Goal: Task Accomplishment & Management: Manage account settings

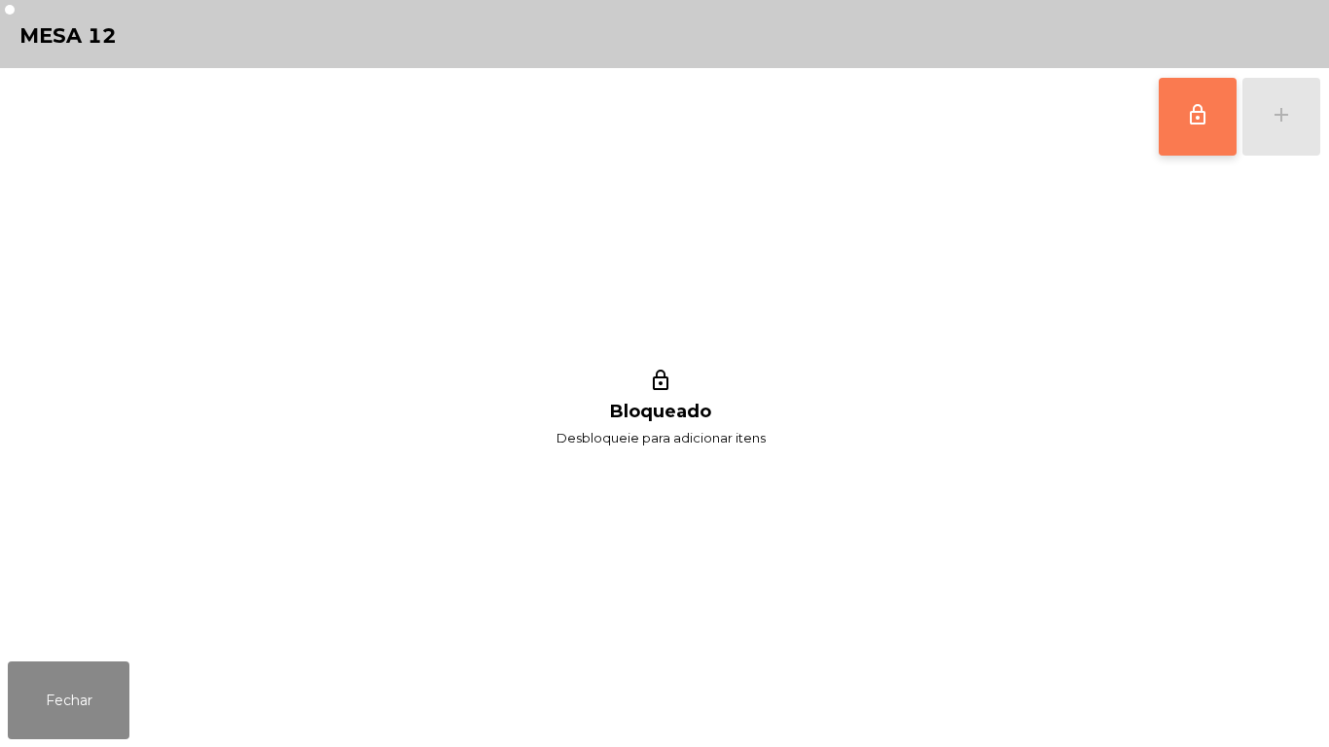
click at [1164, 122] on button "lock_outline" at bounding box center [1198, 117] width 78 height 78
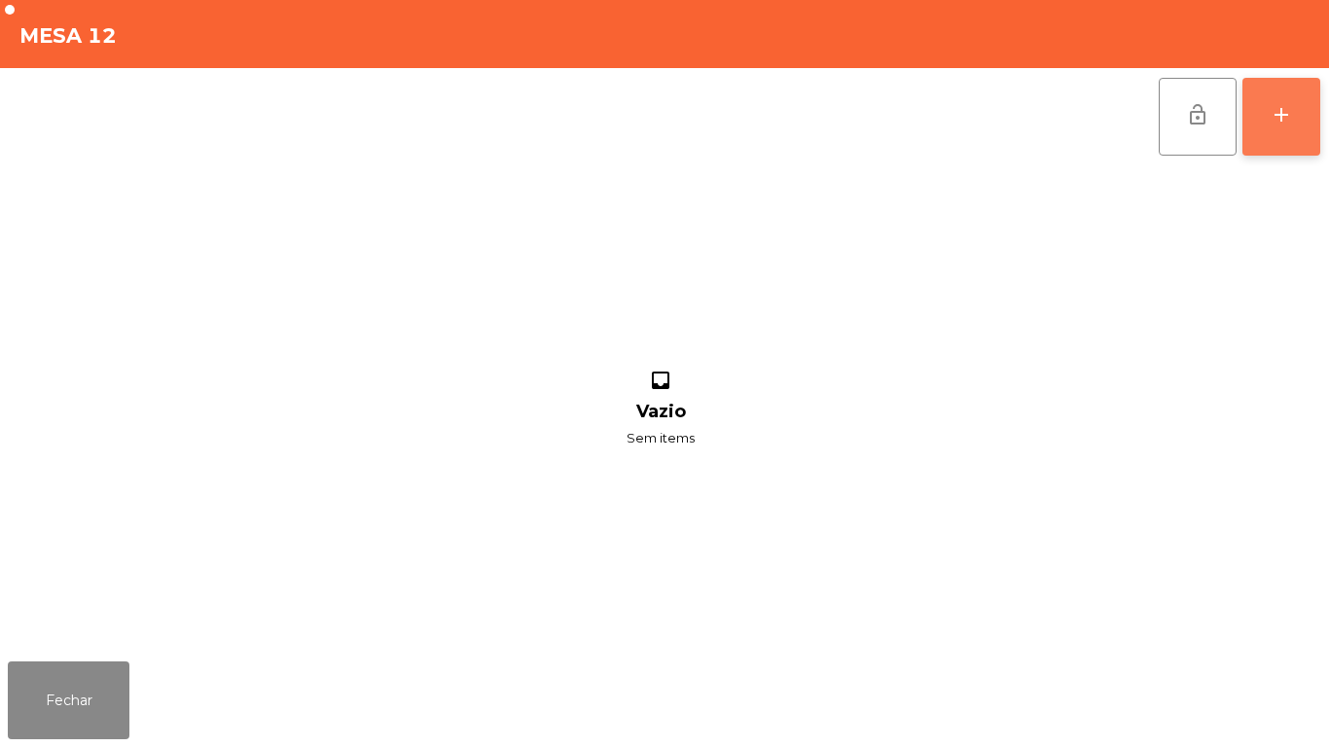
click at [1278, 99] on button "add" at bounding box center [1282, 117] width 78 height 78
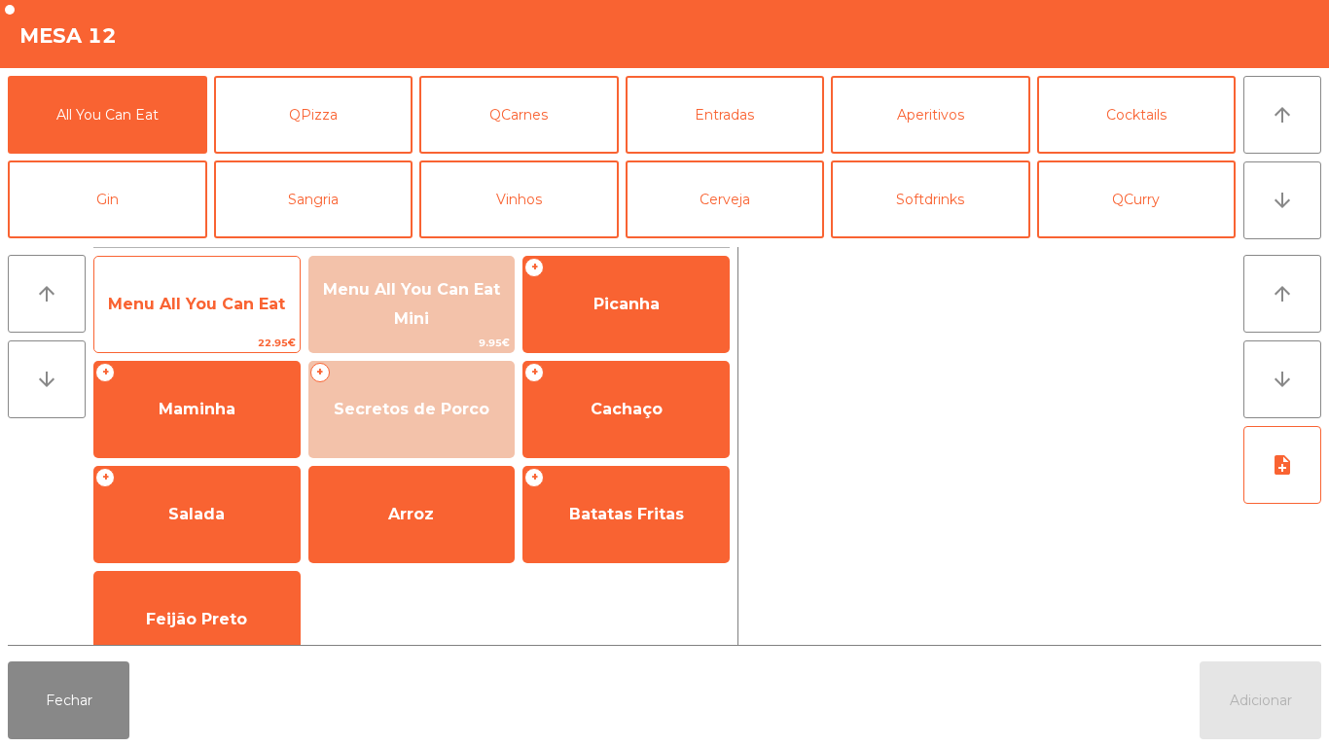
click at [213, 319] on span "Menu All You Can Eat" at bounding box center [196, 304] width 205 height 53
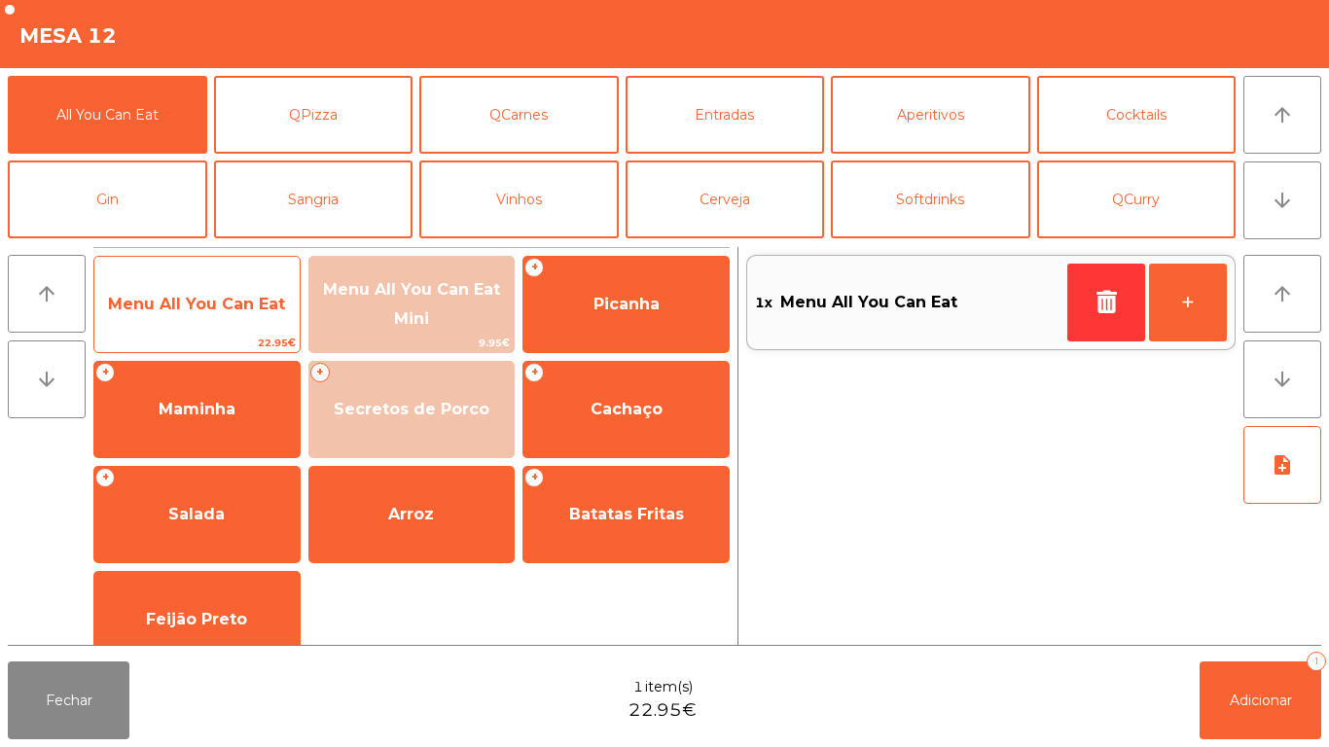
click at [210, 295] on span "Menu All You Can Eat" at bounding box center [196, 304] width 177 height 18
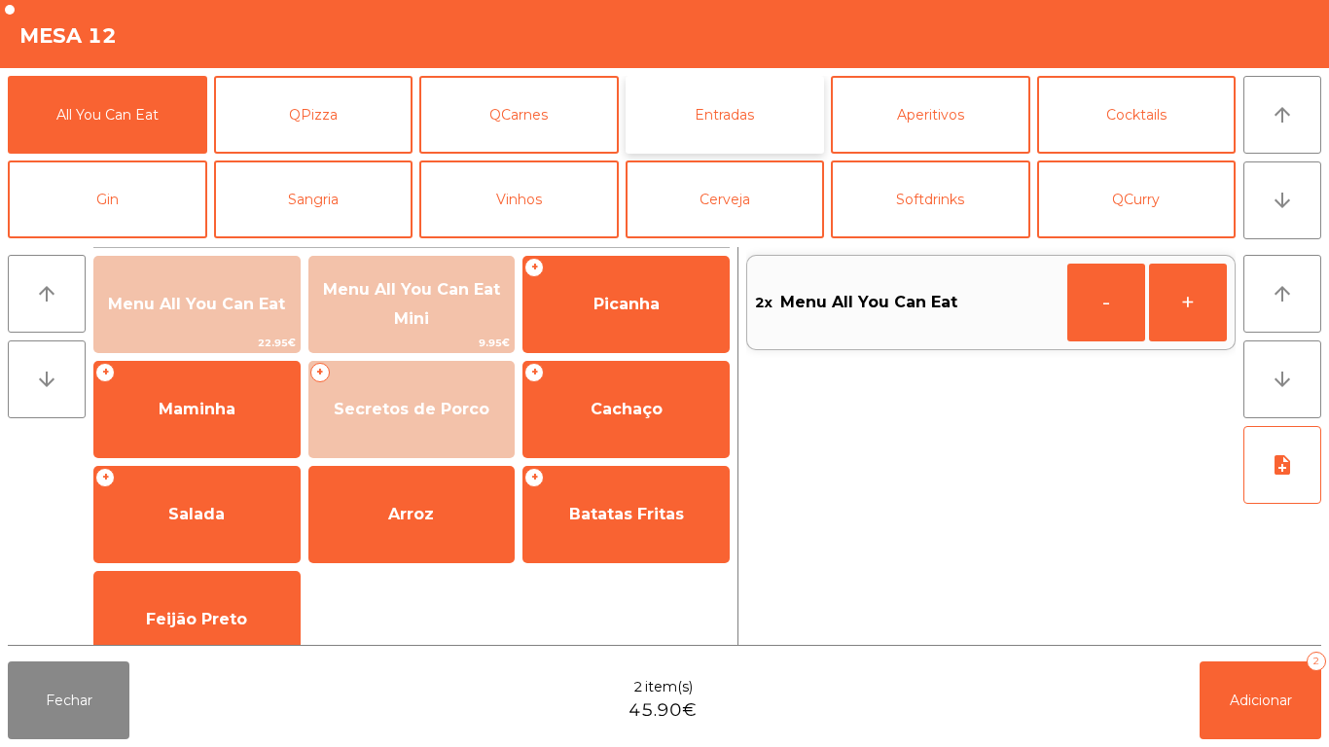
click at [743, 132] on button "Entradas" at bounding box center [725, 115] width 199 height 78
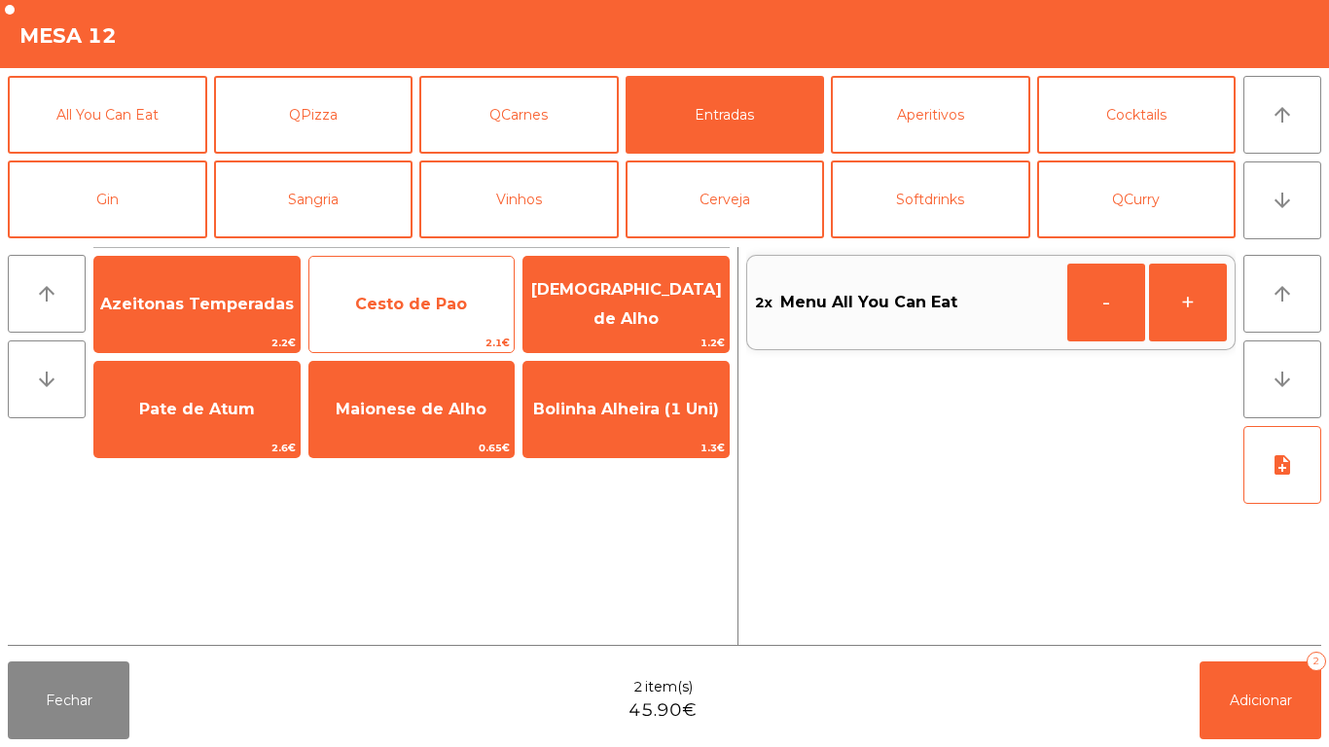
click at [400, 305] on span "Cesto de Pao" at bounding box center [411, 304] width 112 height 18
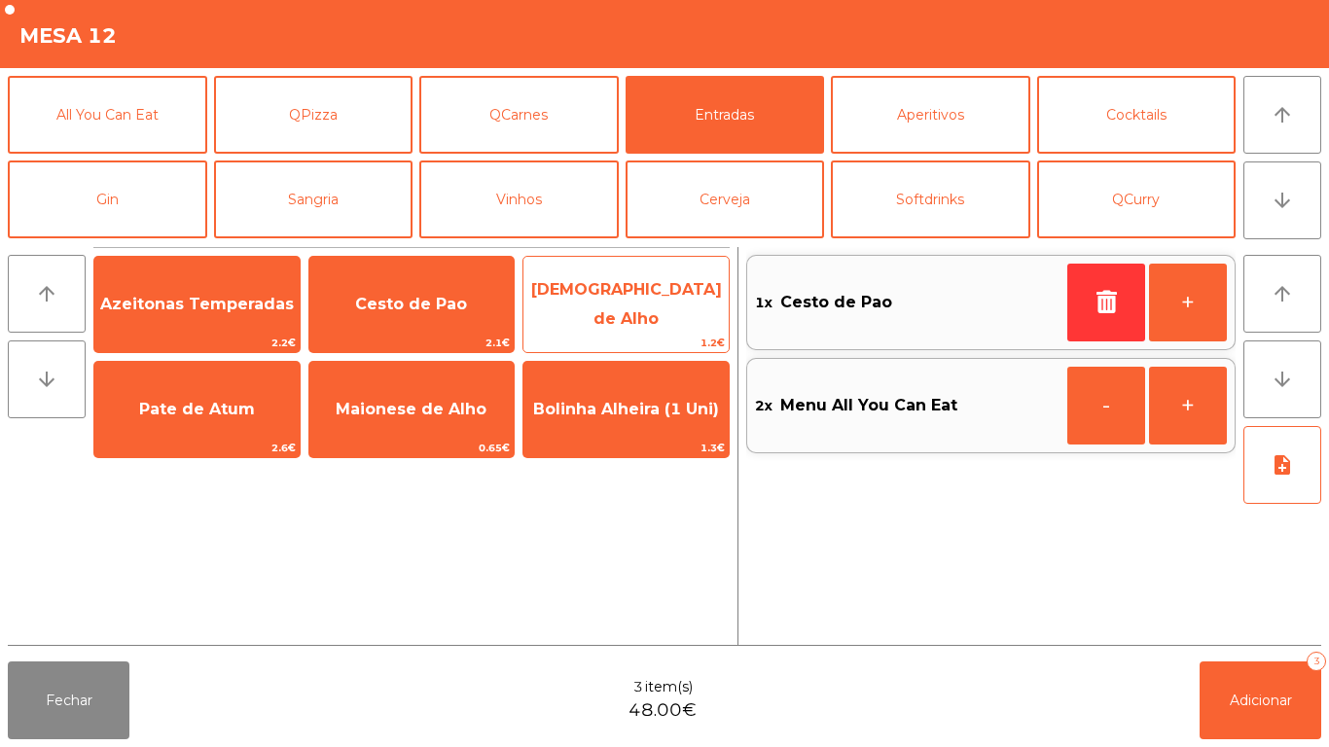
click at [621, 307] on span "[DEMOGRAPHIC_DATA] de Alho" at bounding box center [626, 304] width 191 height 48
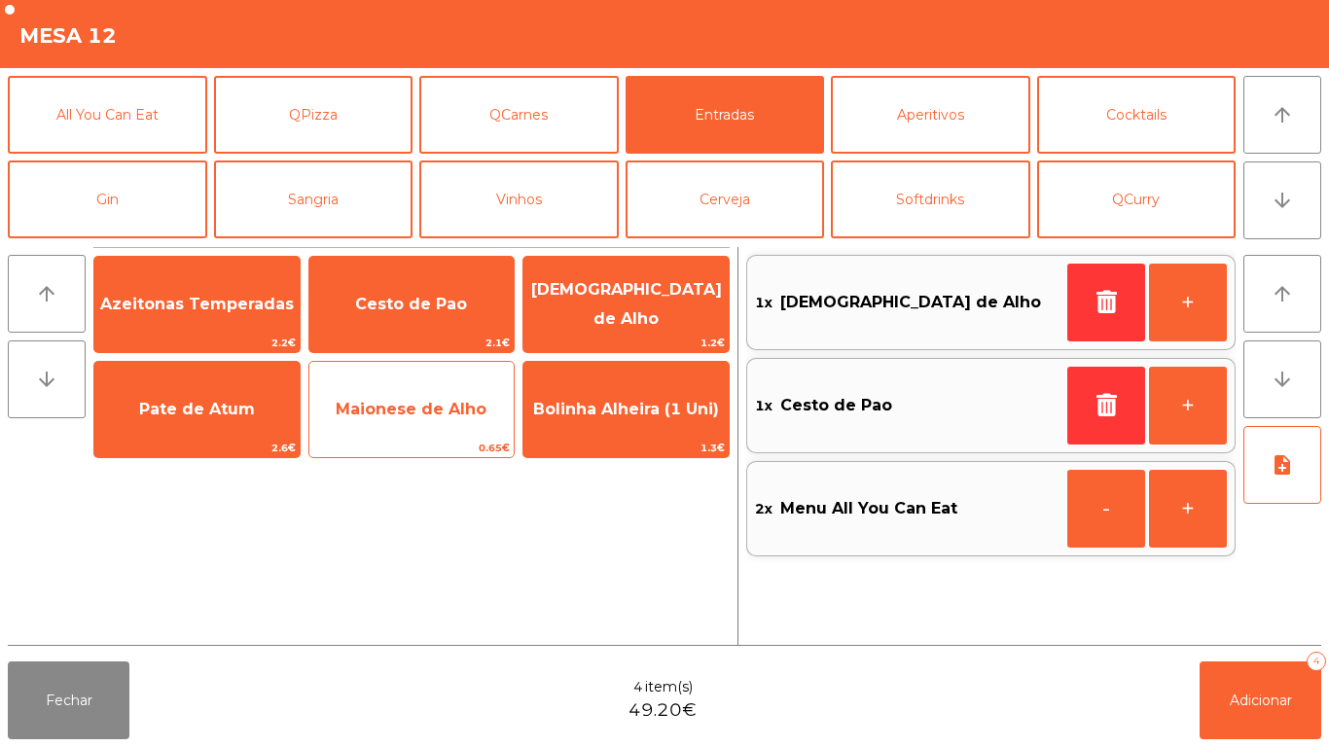
click at [445, 444] on span "0.65€" at bounding box center [411, 448] width 205 height 18
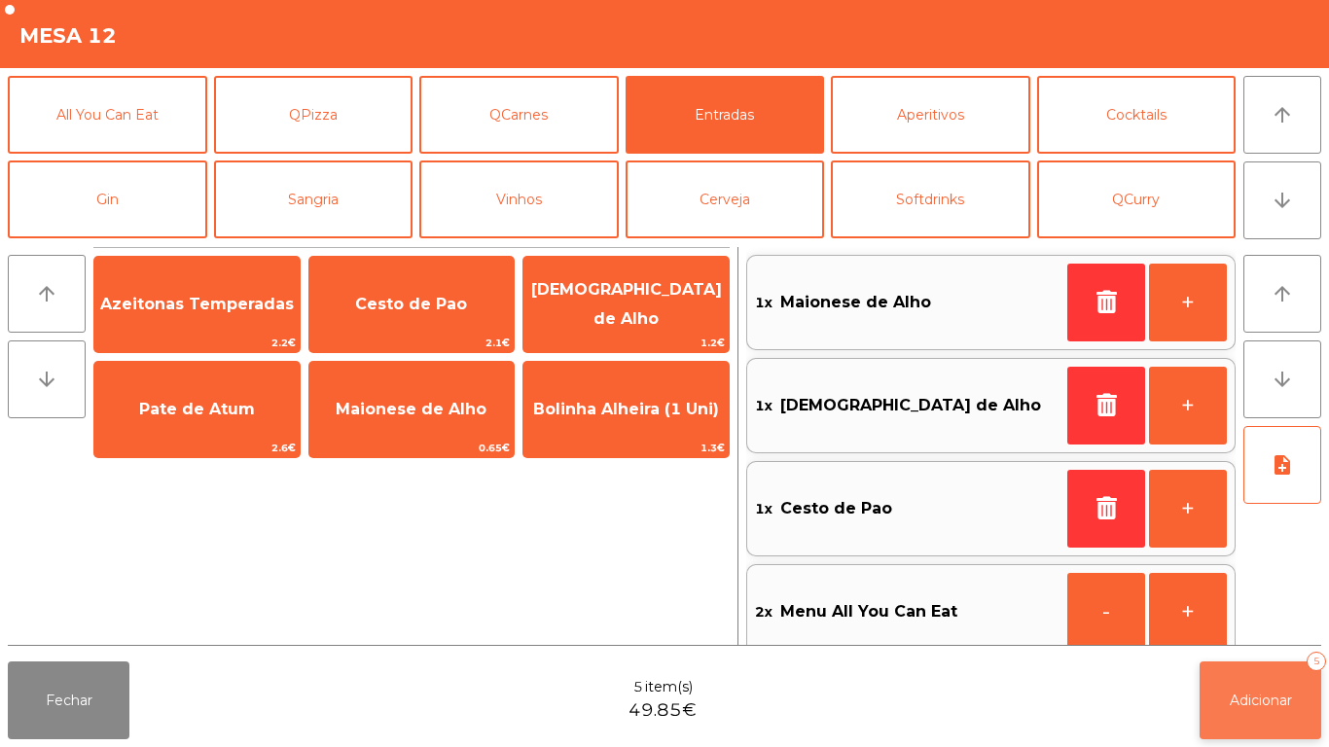
click at [1253, 684] on button "Adicionar 5" at bounding box center [1261, 701] width 122 height 78
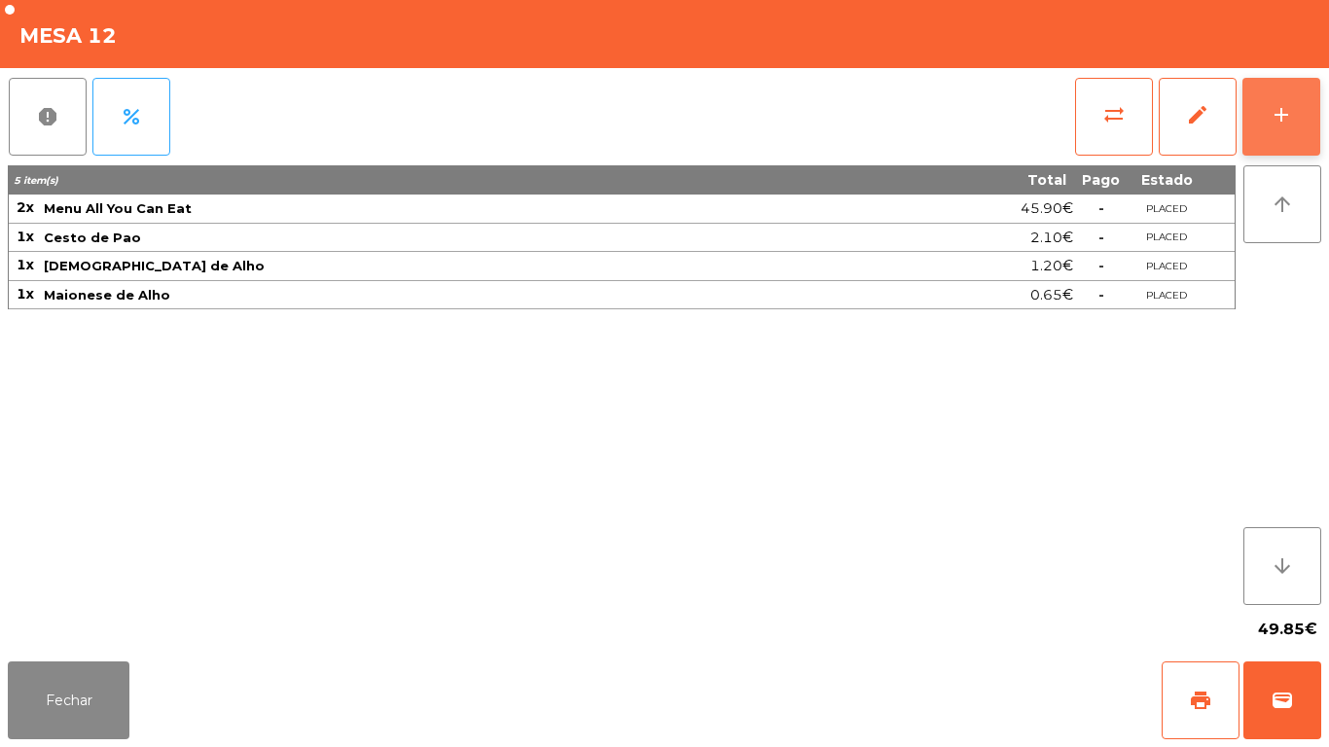
click at [1276, 116] on div "add" at bounding box center [1281, 114] width 23 height 23
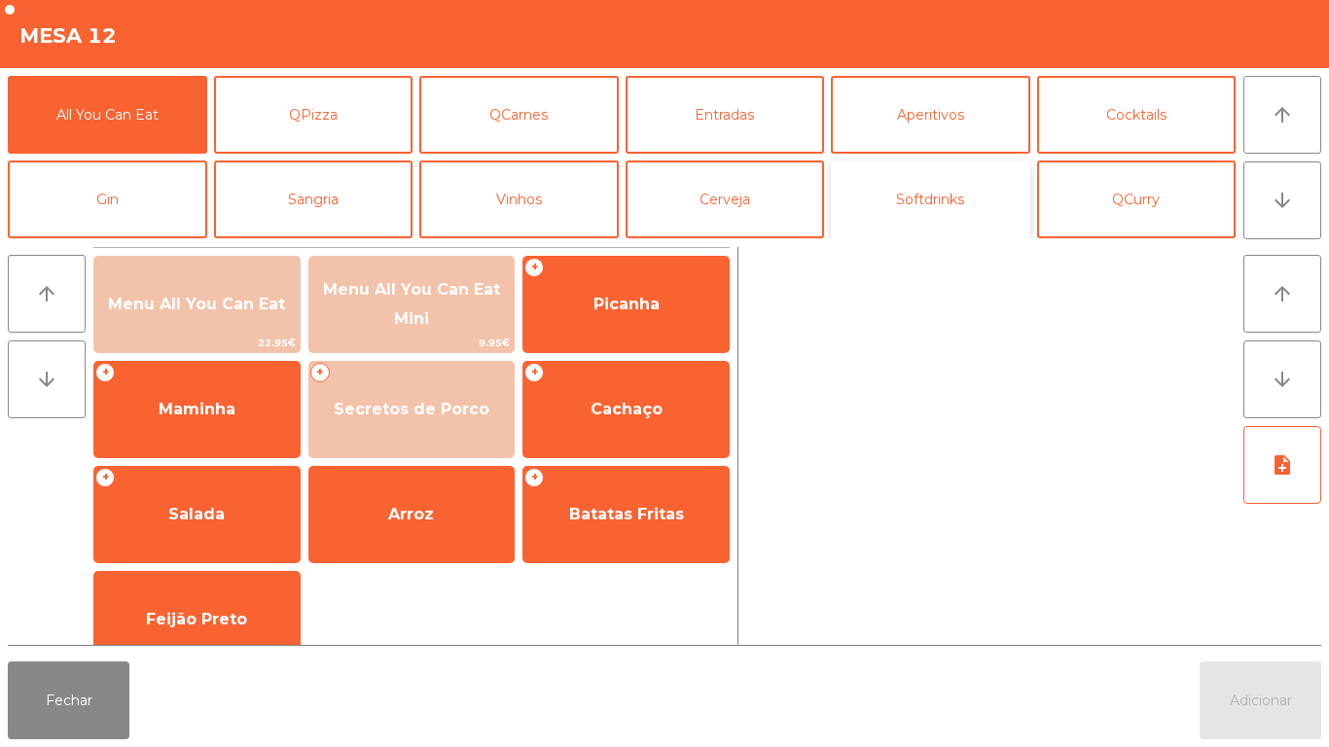
click at [903, 204] on button "Softdrinks" at bounding box center [930, 200] width 199 height 78
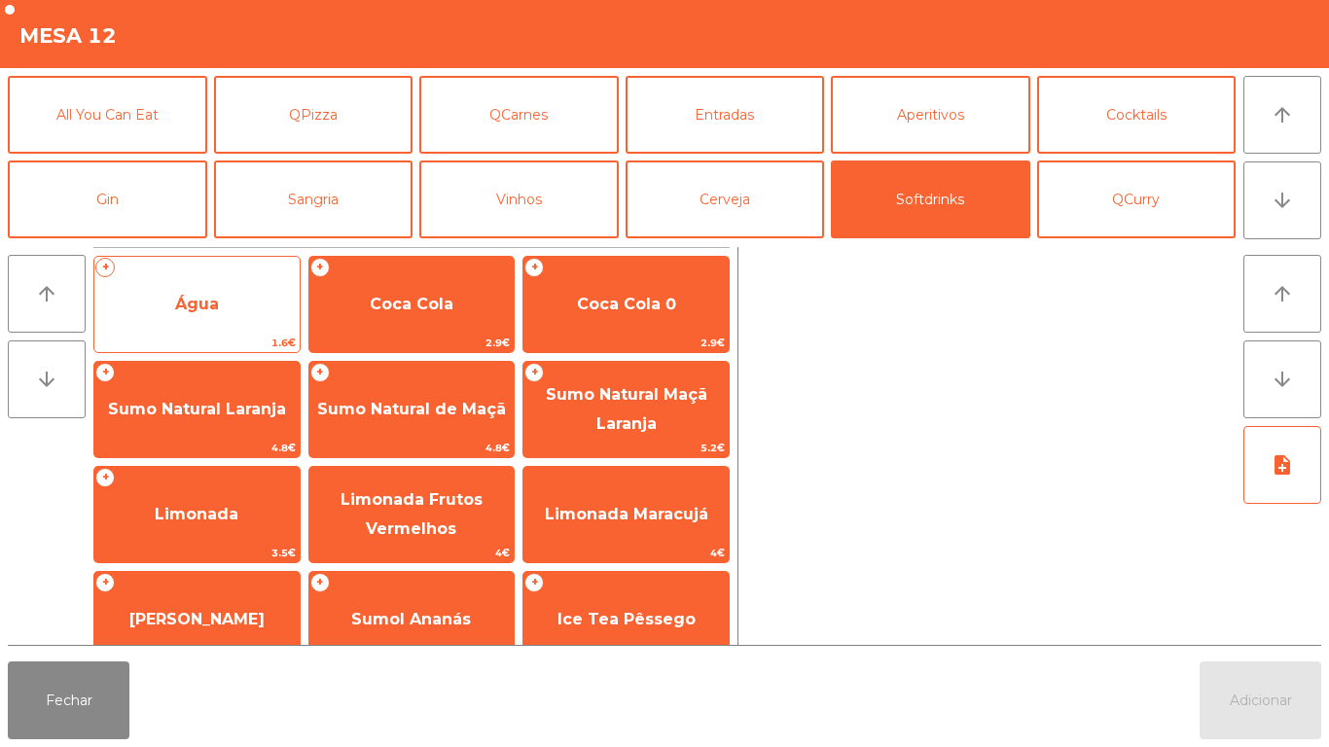
click at [210, 312] on span "Água" at bounding box center [197, 304] width 44 height 18
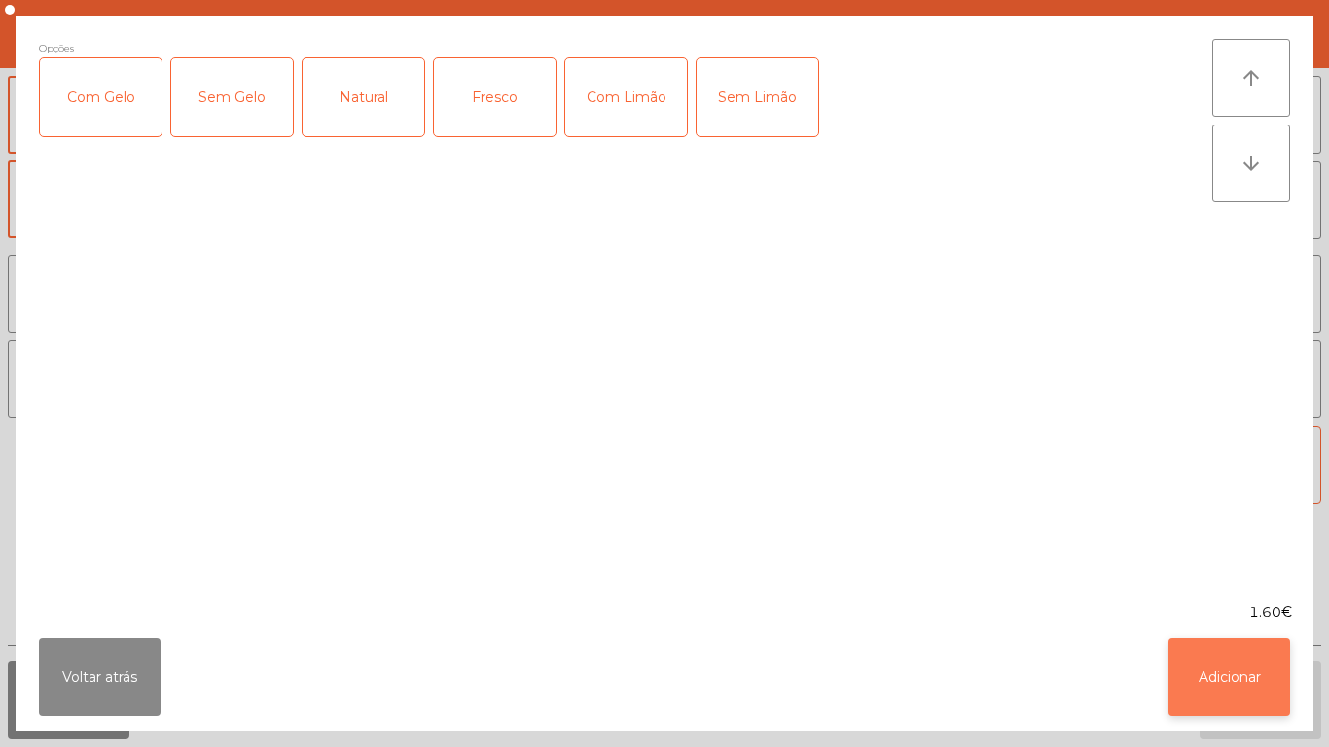
click at [1221, 680] on button "Adicionar" at bounding box center [1230, 677] width 122 height 78
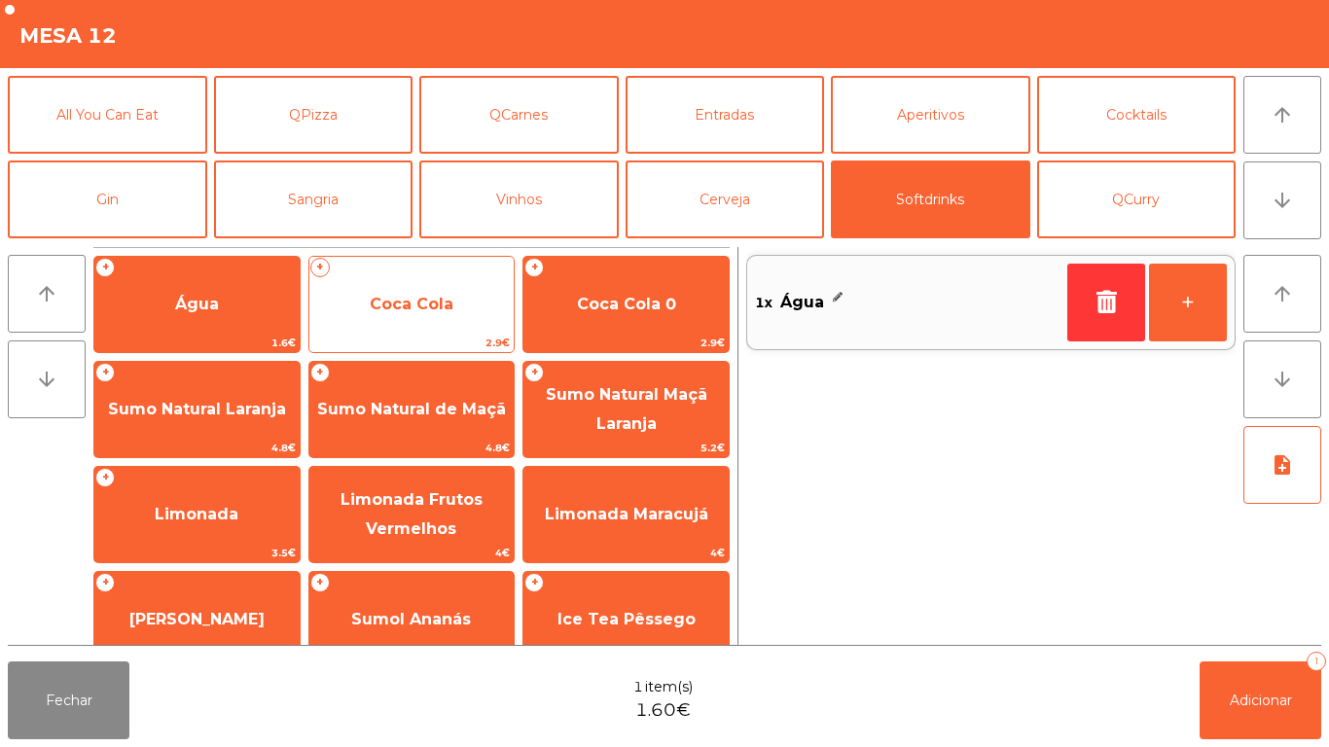
click at [420, 319] on span "Coca Cola" at bounding box center [411, 304] width 205 height 53
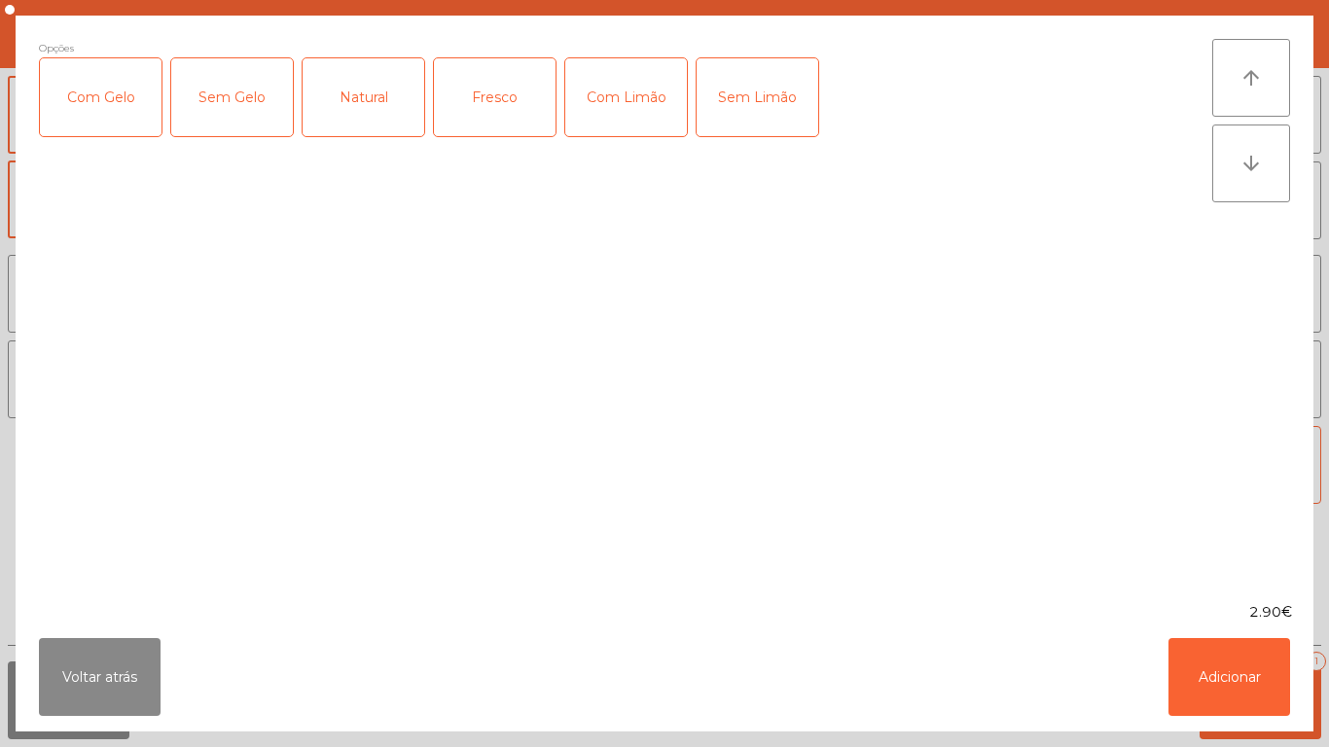
click at [121, 125] on div "Com Gelo" at bounding box center [101, 97] width 122 height 78
click at [1235, 669] on button "Adicionar" at bounding box center [1230, 677] width 122 height 78
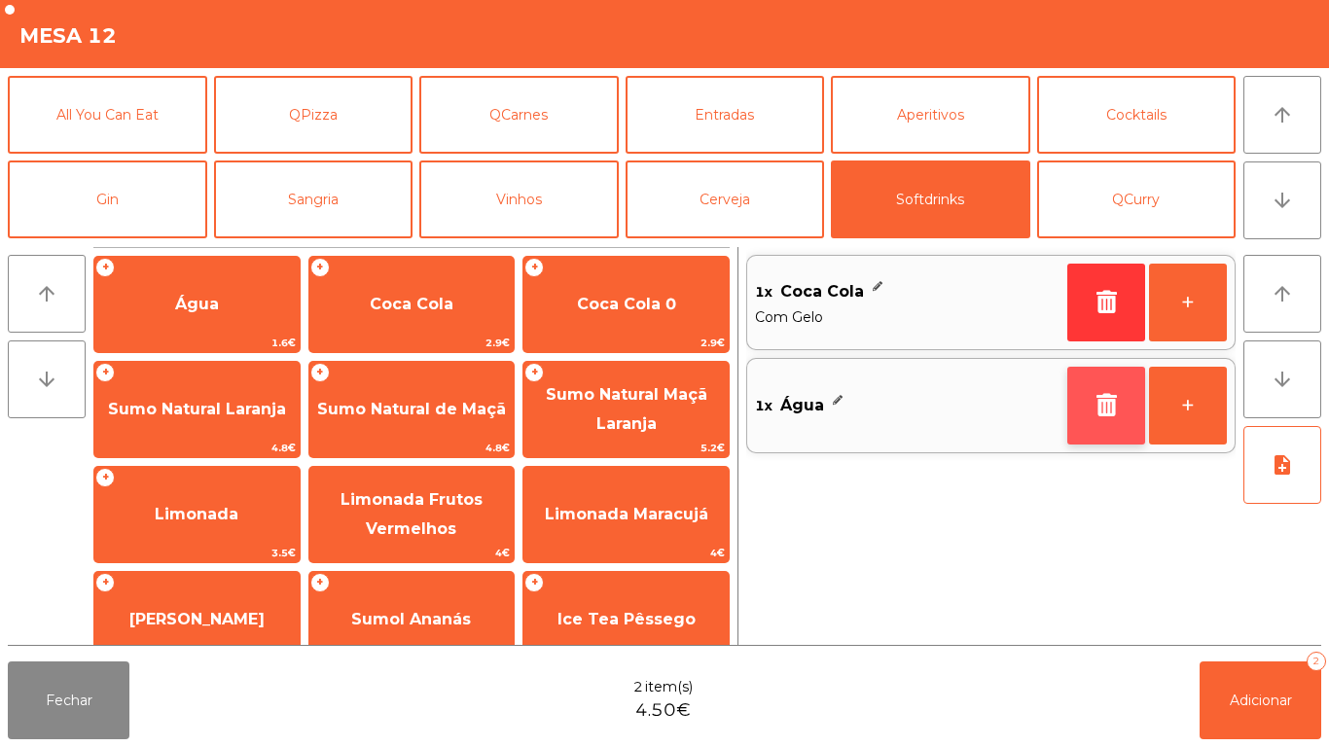
click at [1100, 418] on button "button" at bounding box center [1106, 406] width 78 height 78
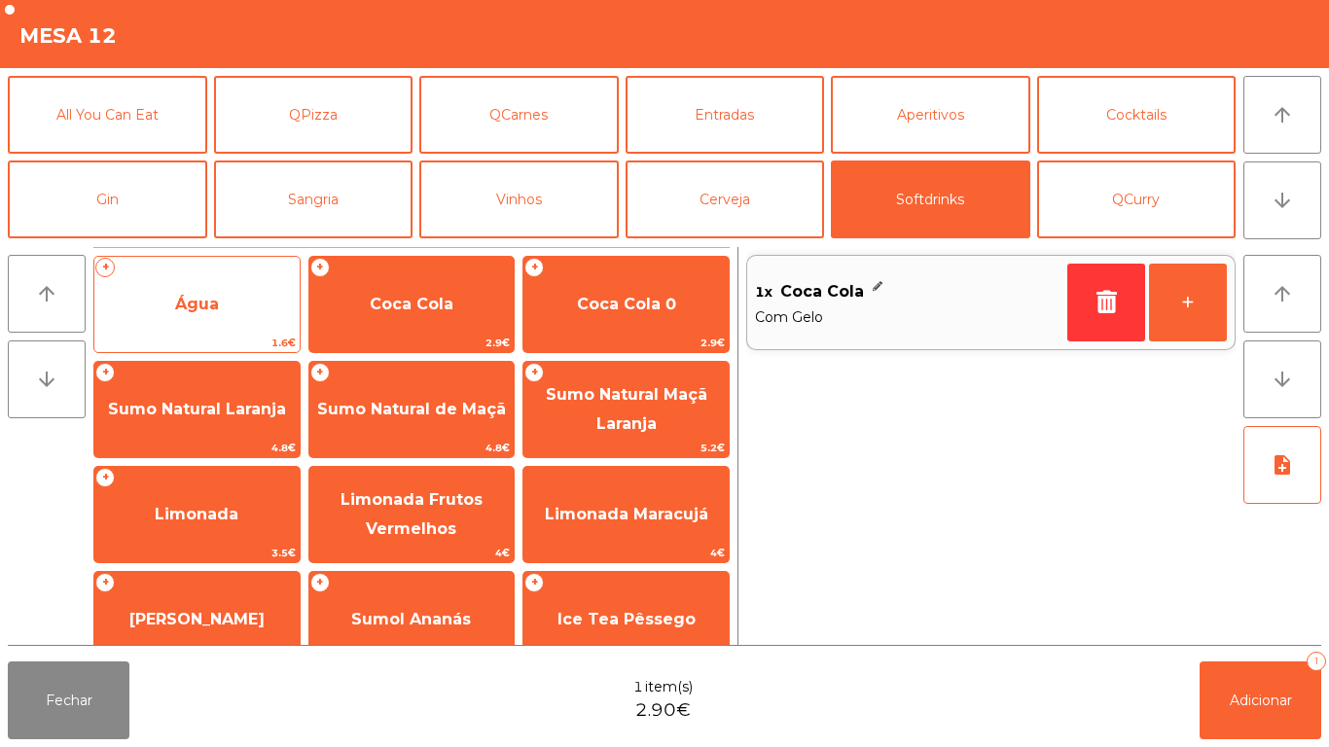
click at [199, 314] on span "Água" at bounding box center [196, 304] width 205 height 53
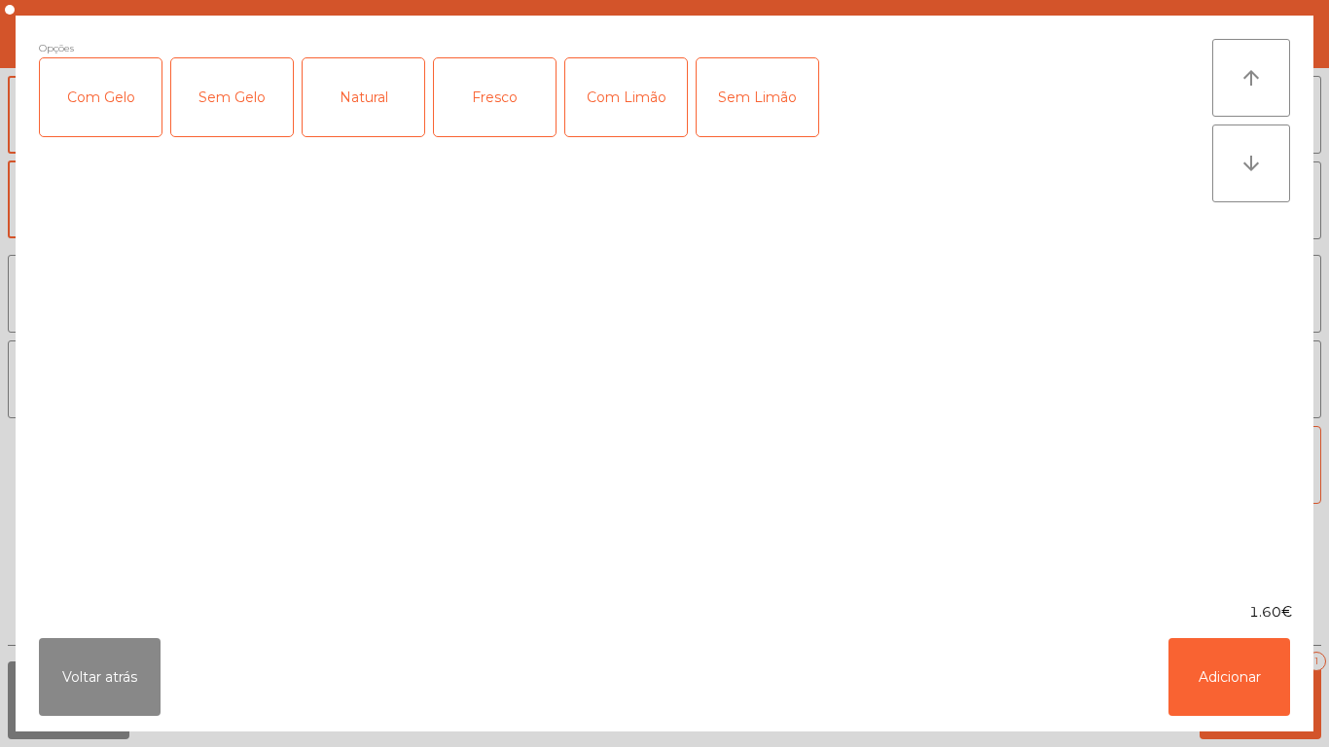
click at [505, 107] on div "Fresco" at bounding box center [495, 97] width 122 height 78
click at [1220, 682] on button "Adicionar" at bounding box center [1230, 677] width 122 height 78
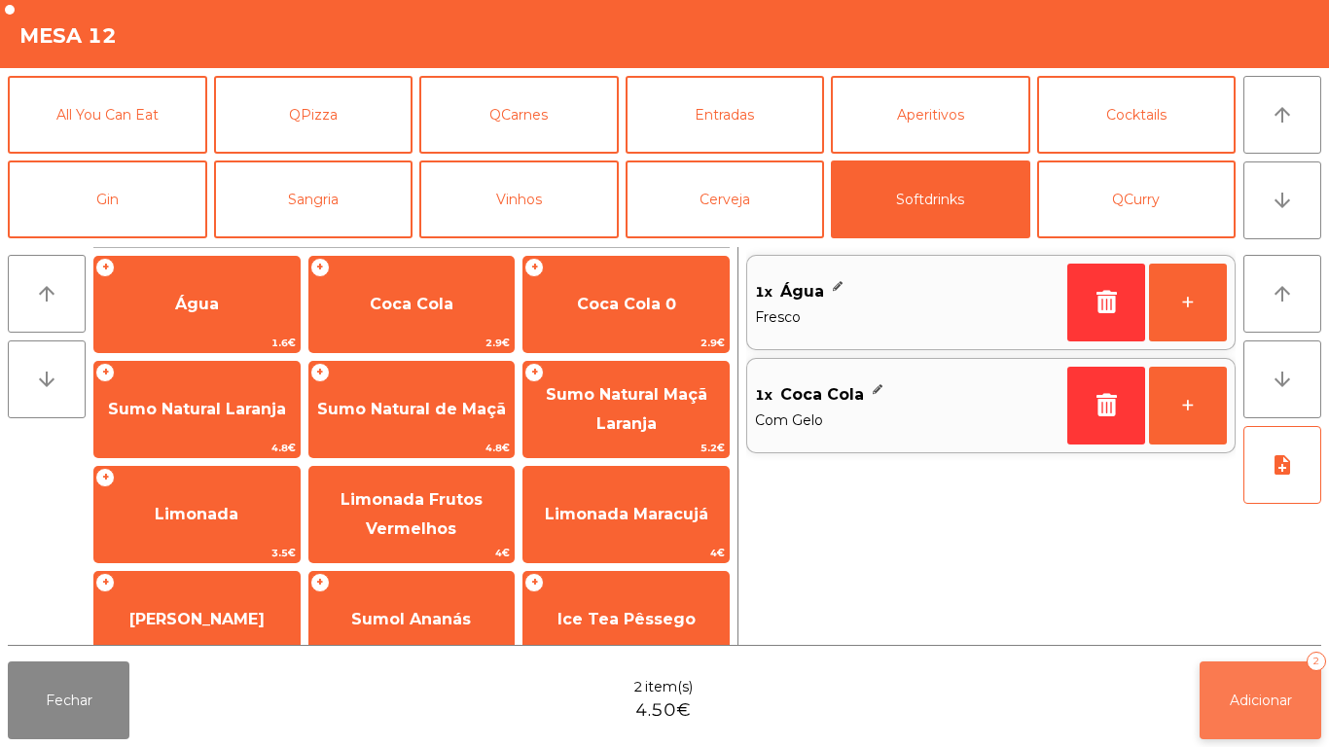
click at [1246, 668] on button "Adicionar 2" at bounding box center [1261, 701] width 122 height 78
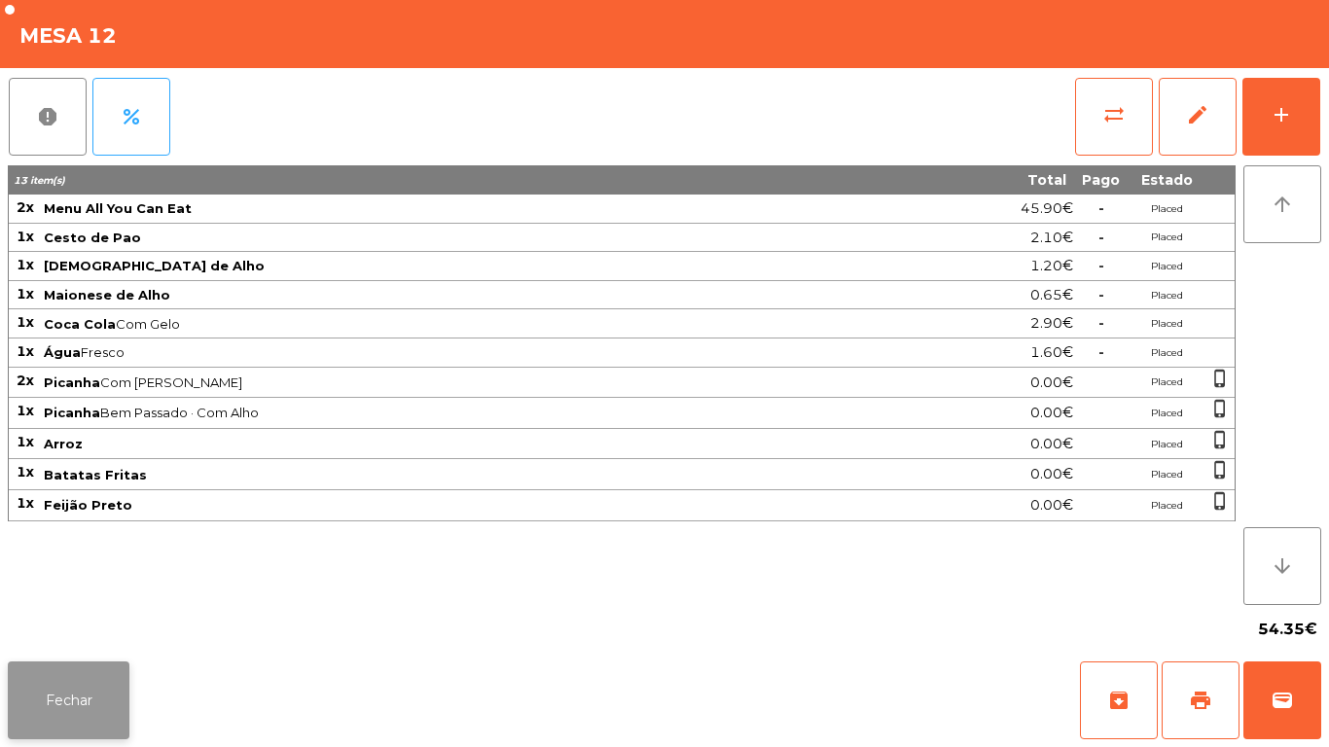
click at [95, 691] on button "Fechar" at bounding box center [69, 701] width 122 height 78
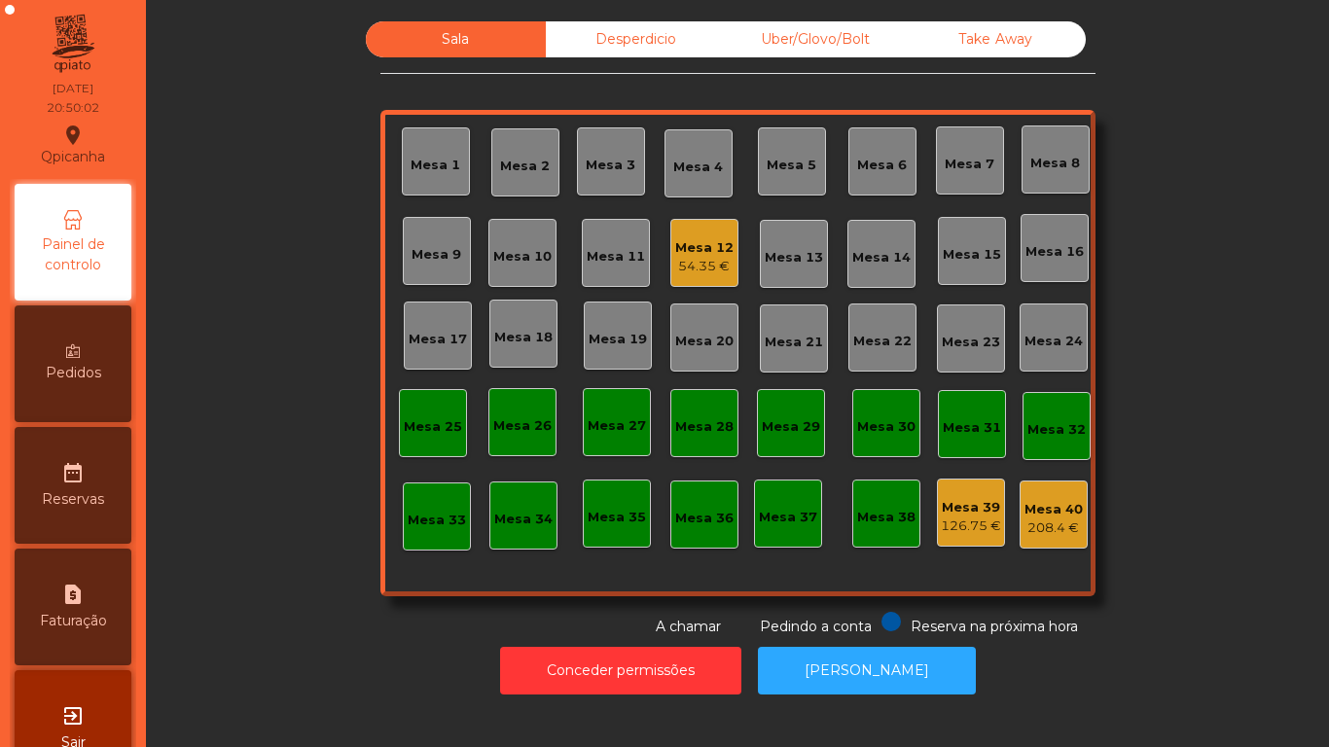
click at [80, 351] on icon at bounding box center [73, 351] width 14 height 14
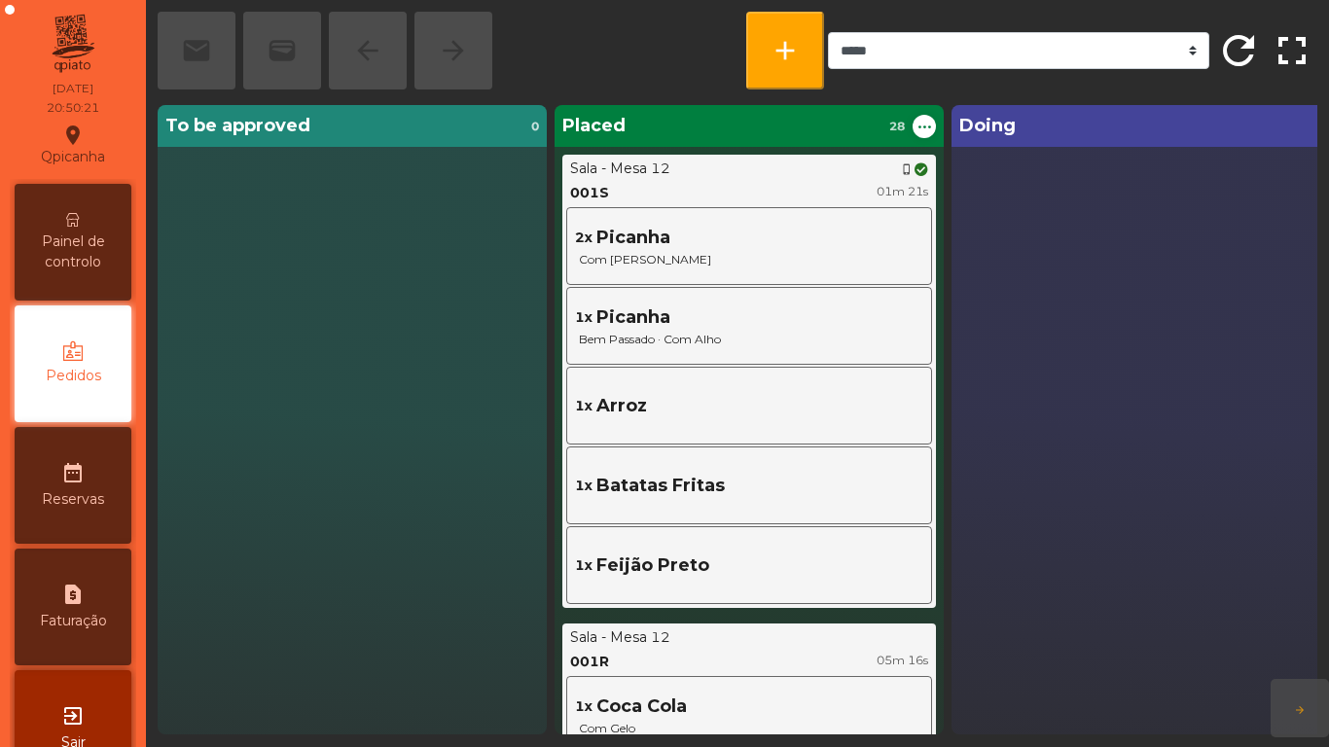
click at [99, 700] on div "exit_to_app Sair" at bounding box center [73, 728] width 117 height 117
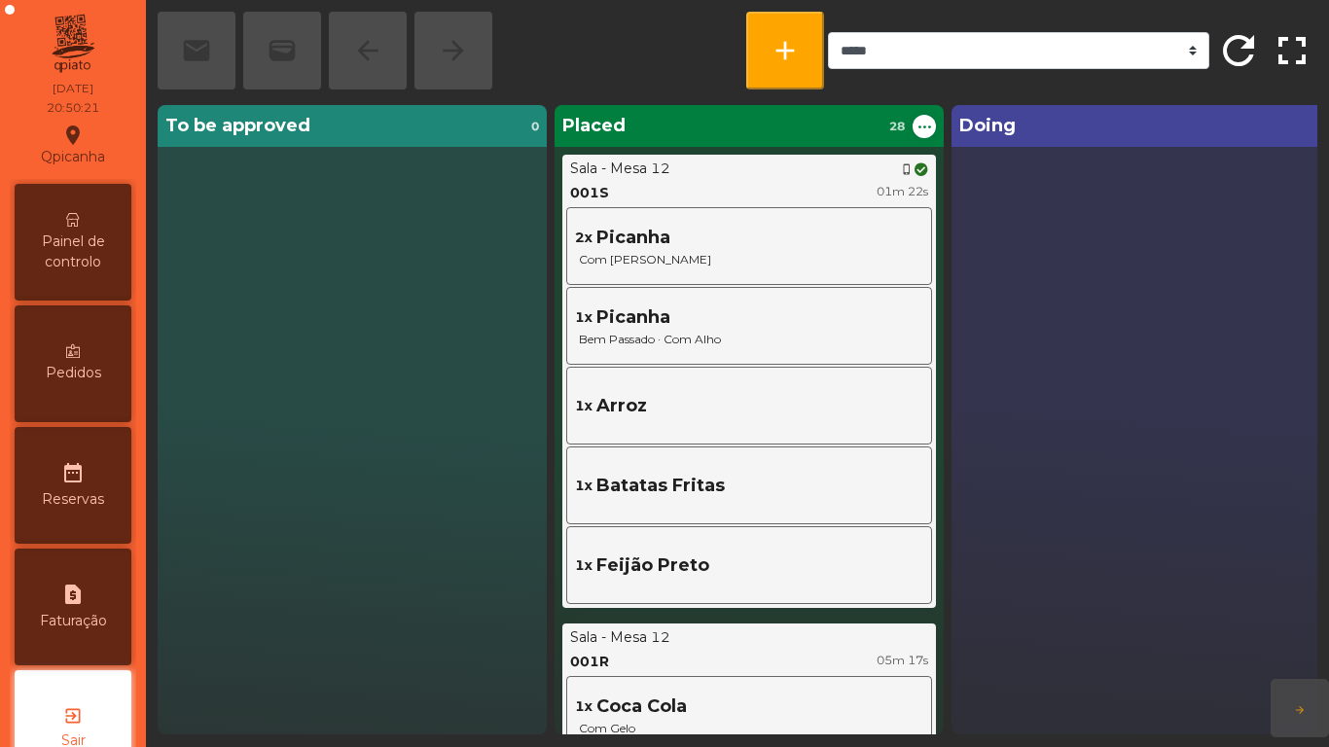
scroll to position [54, 0]
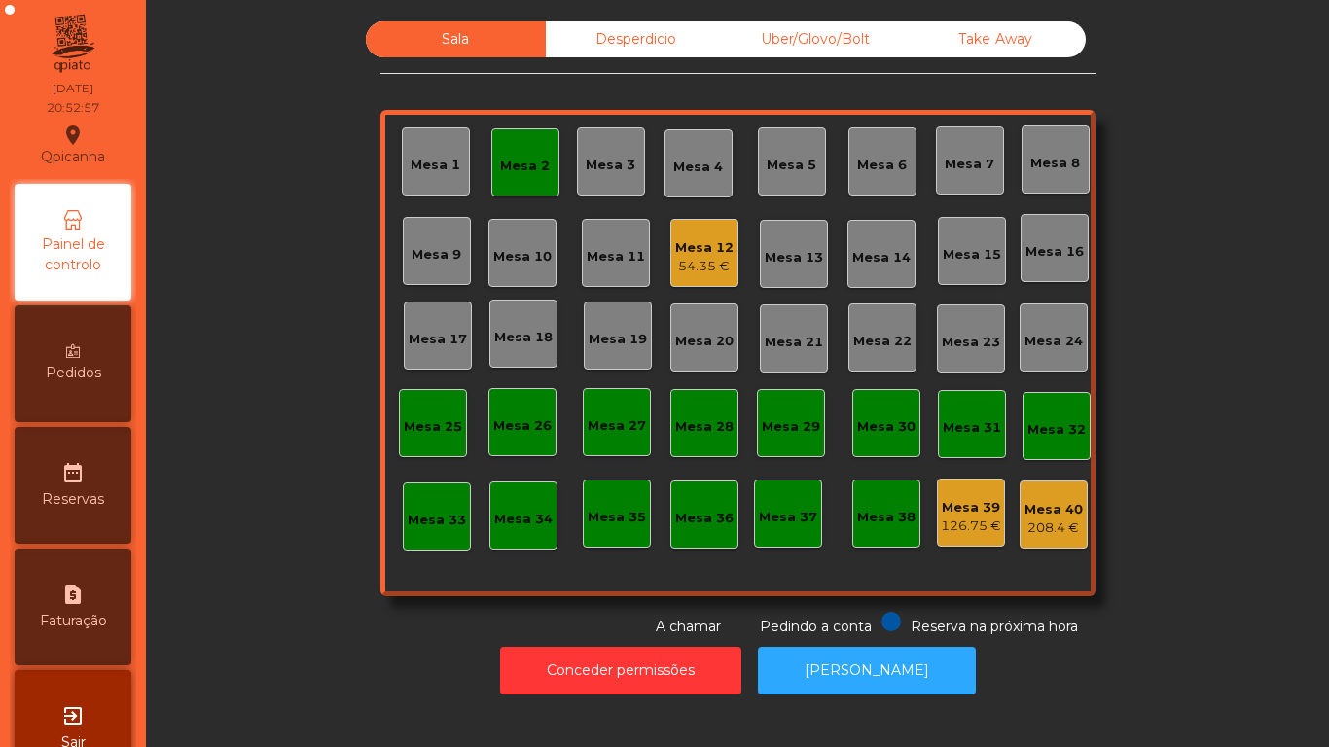
click at [93, 375] on span "Pedidos" at bounding box center [73, 373] width 55 height 20
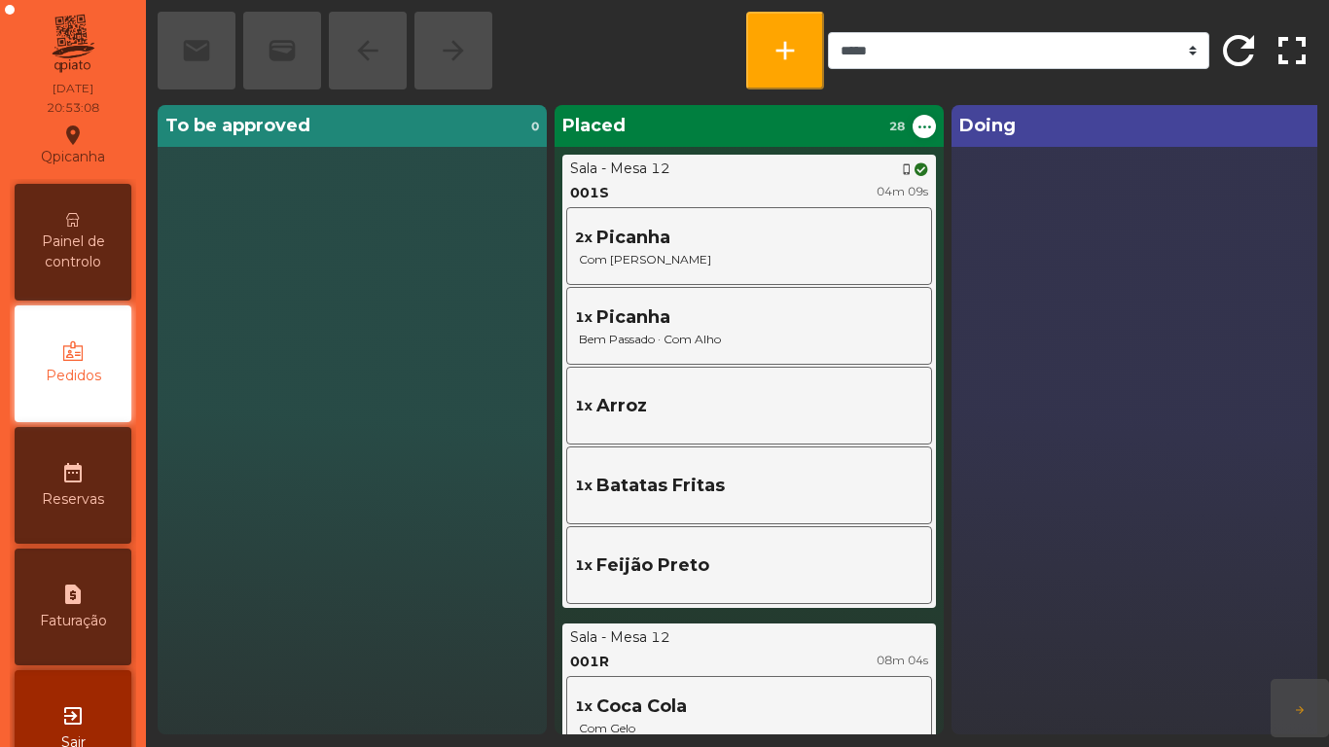
click at [90, 249] on span "Painel de controlo" at bounding box center [72, 252] width 107 height 41
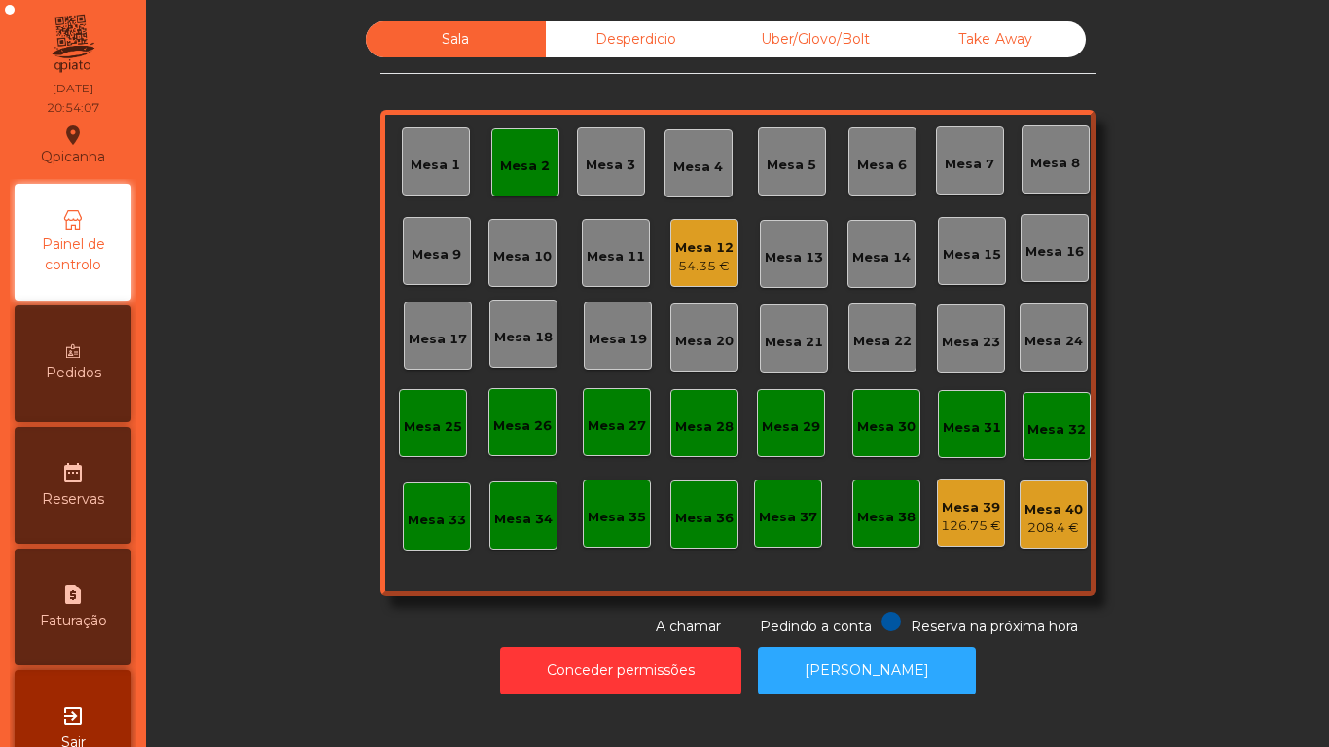
click at [124, 361] on div "Pedidos" at bounding box center [73, 364] width 117 height 117
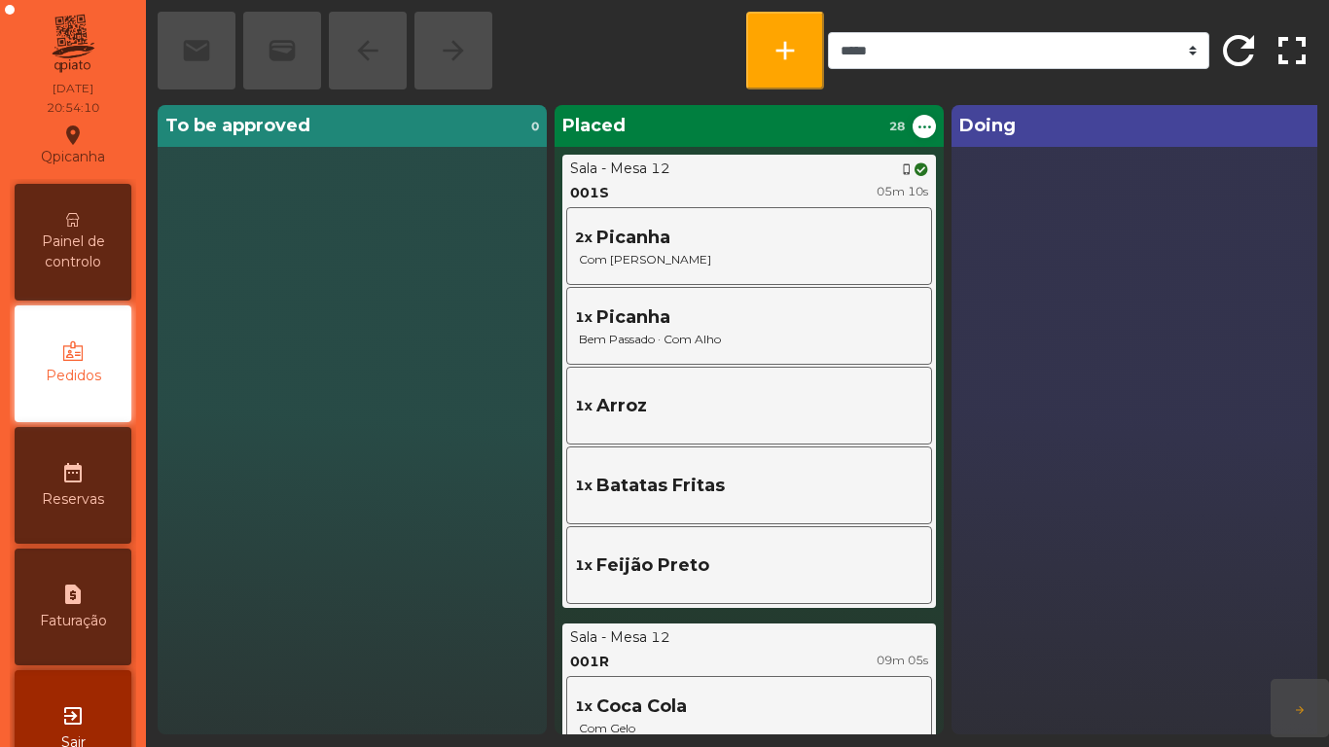
click at [80, 222] on icon at bounding box center [73, 220] width 14 height 14
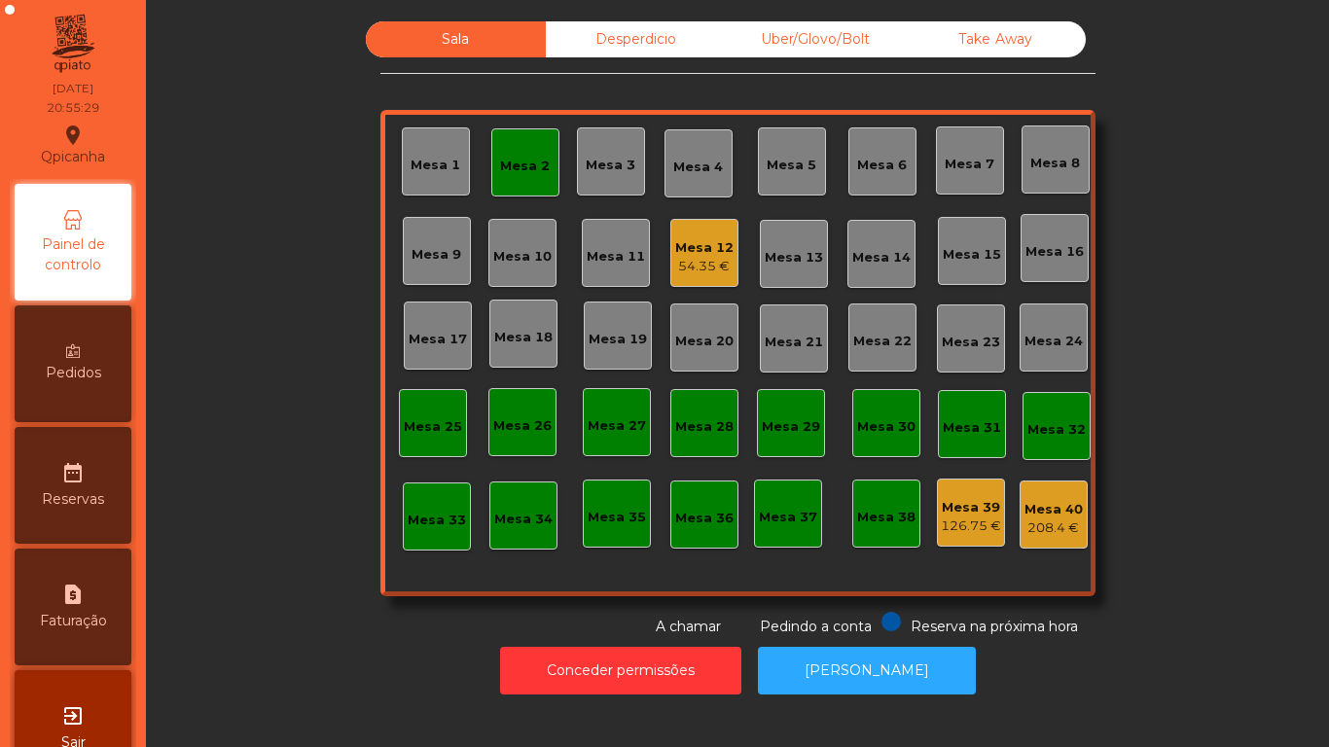
click at [537, 167] on div "Mesa 2" at bounding box center [525, 166] width 50 height 19
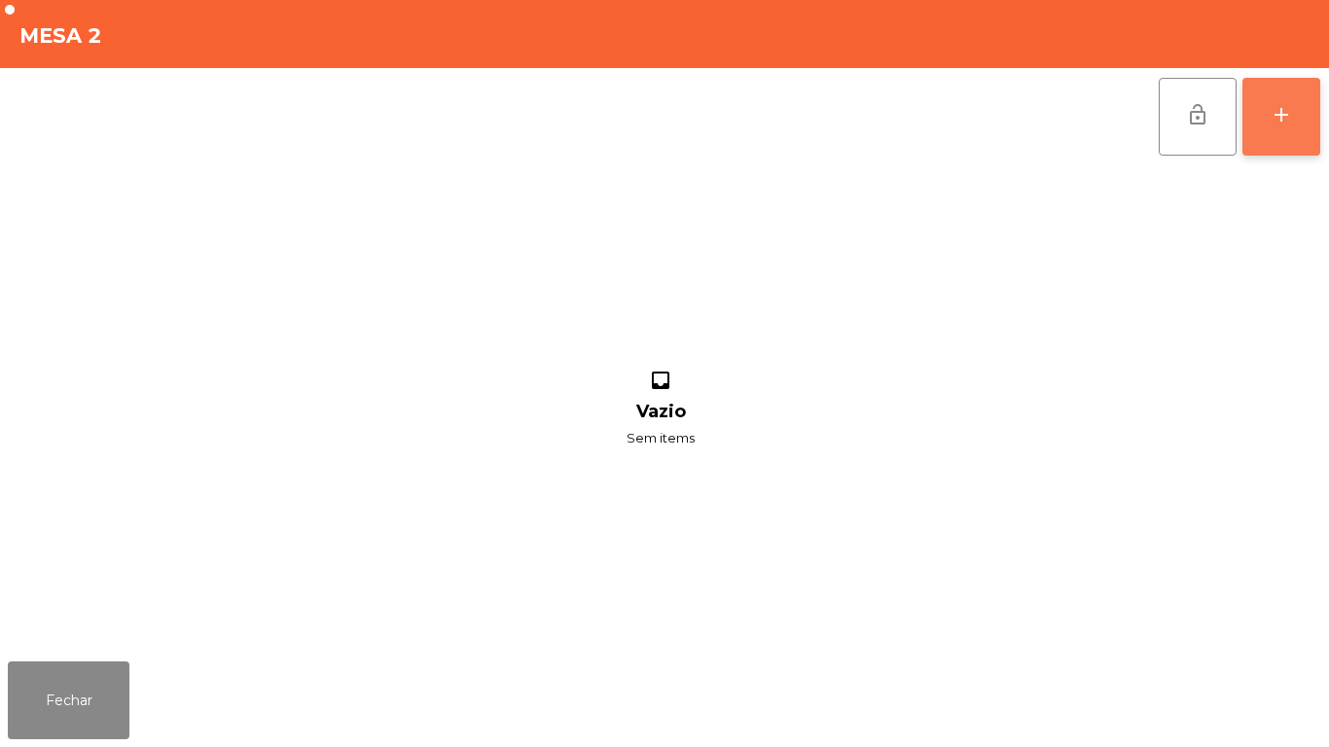
click at [1279, 132] on button "add" at bounding box center [1282, 117] width 78 height 78
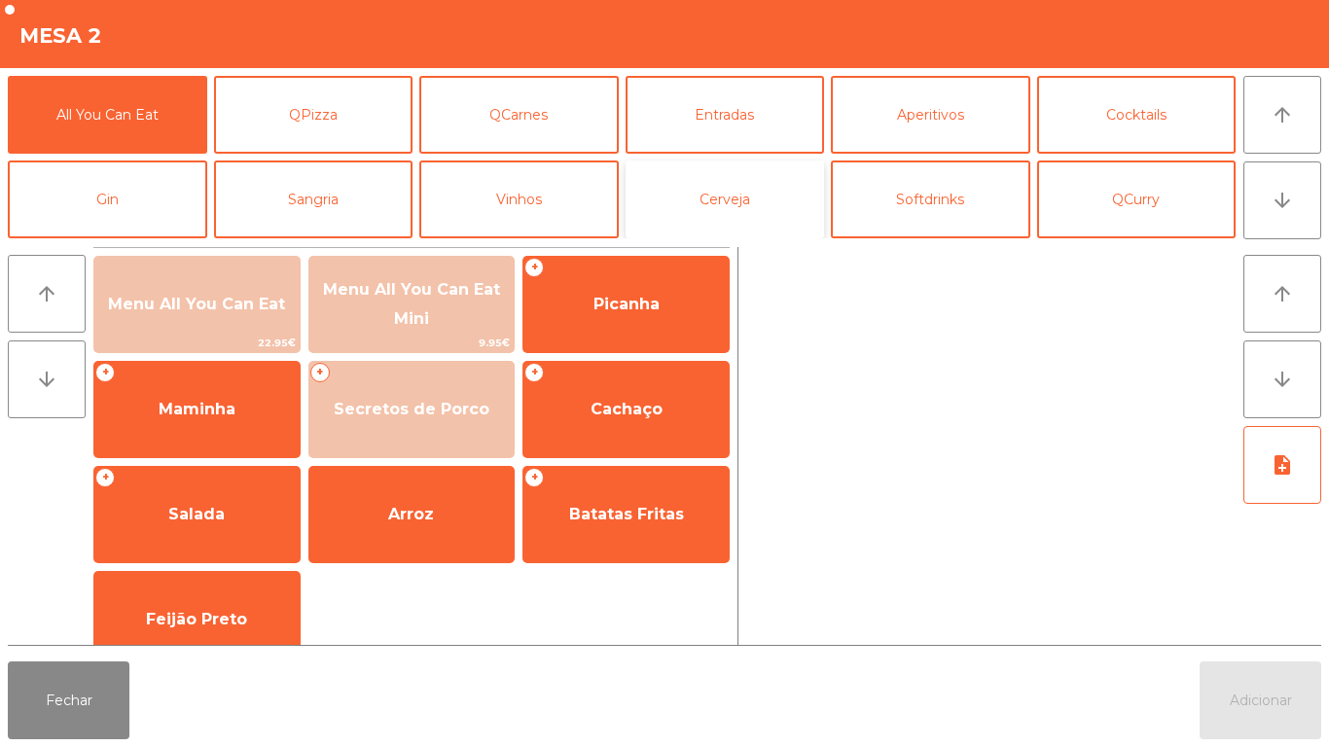
click at [736, 219] on button "Cerveja" at bounding box center [725, 200] width 199 height 78
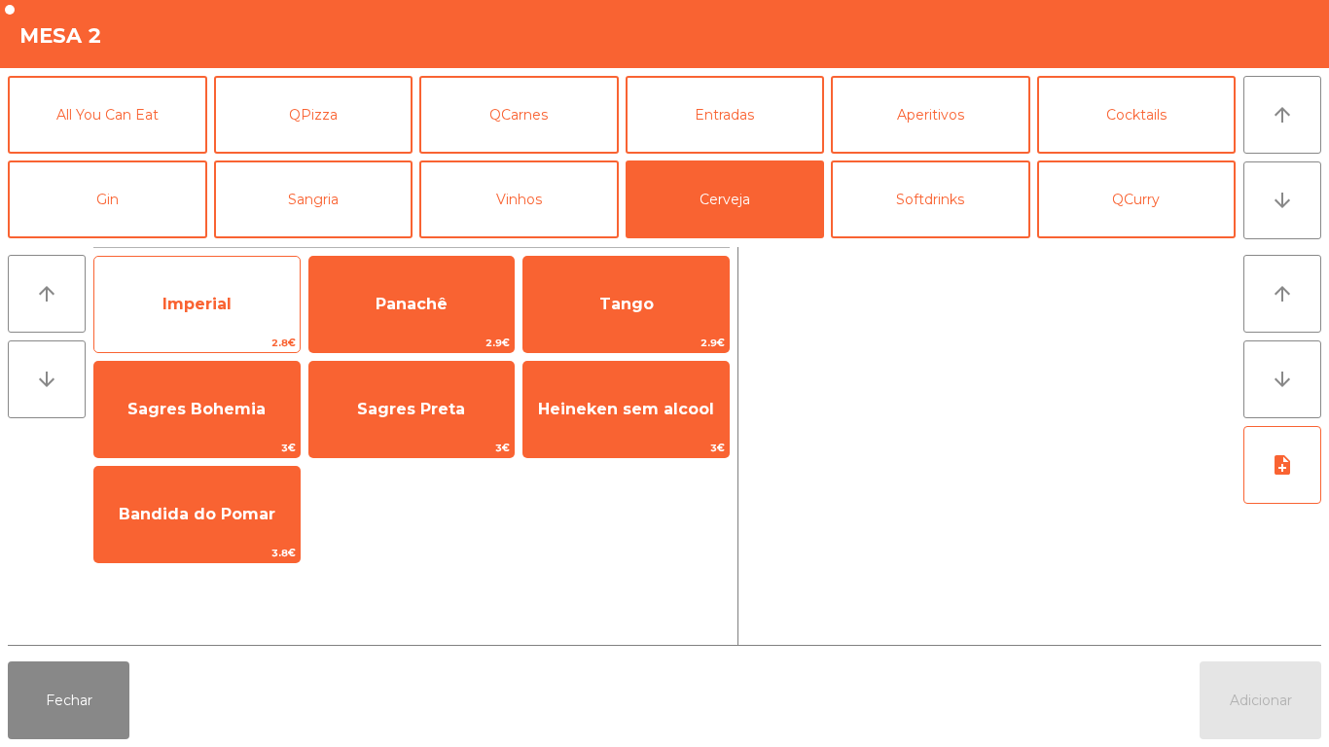
click at [199, 310] on span "Imperial" at bounding box center [197, 304] width 69 height 18
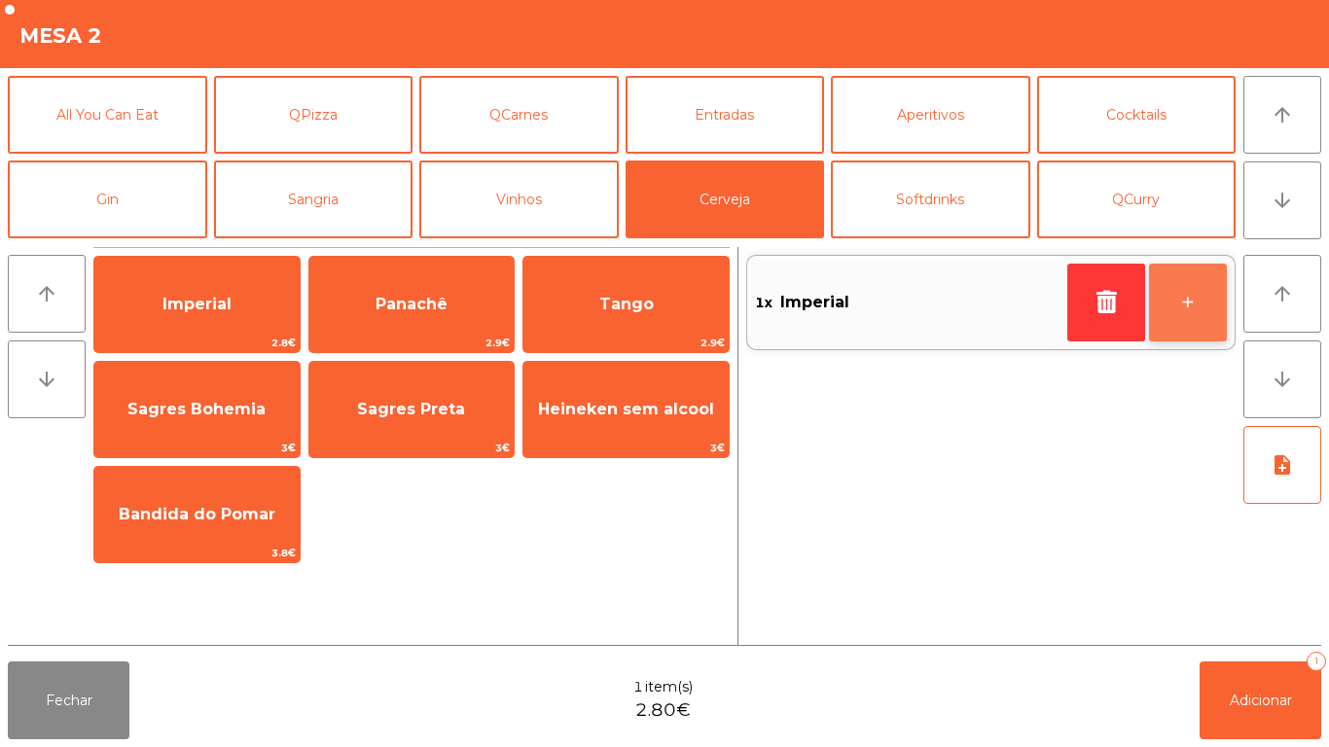
click at [1190, 302] on button "+" at bounding box center [1188, 303] width 78 height 78
click at [1192, 309] on button "+" at bounding box center [1188, 303] width 78 height 78
click at [1190, 301] on button "+" at bounding box center [1188, 303] width 78 height 78
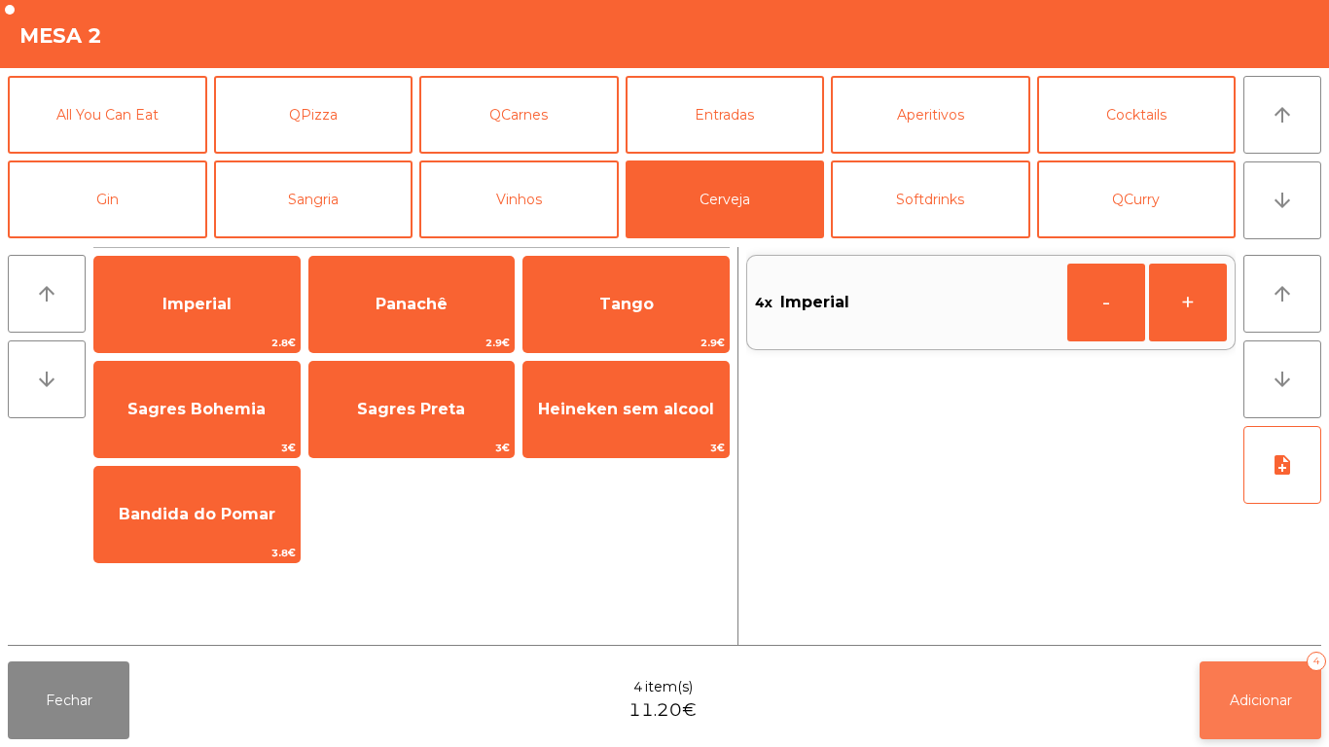
click at [1241, 685] on button "Adicionar 4" at bounding box center [1261, 701] width 122 height 78
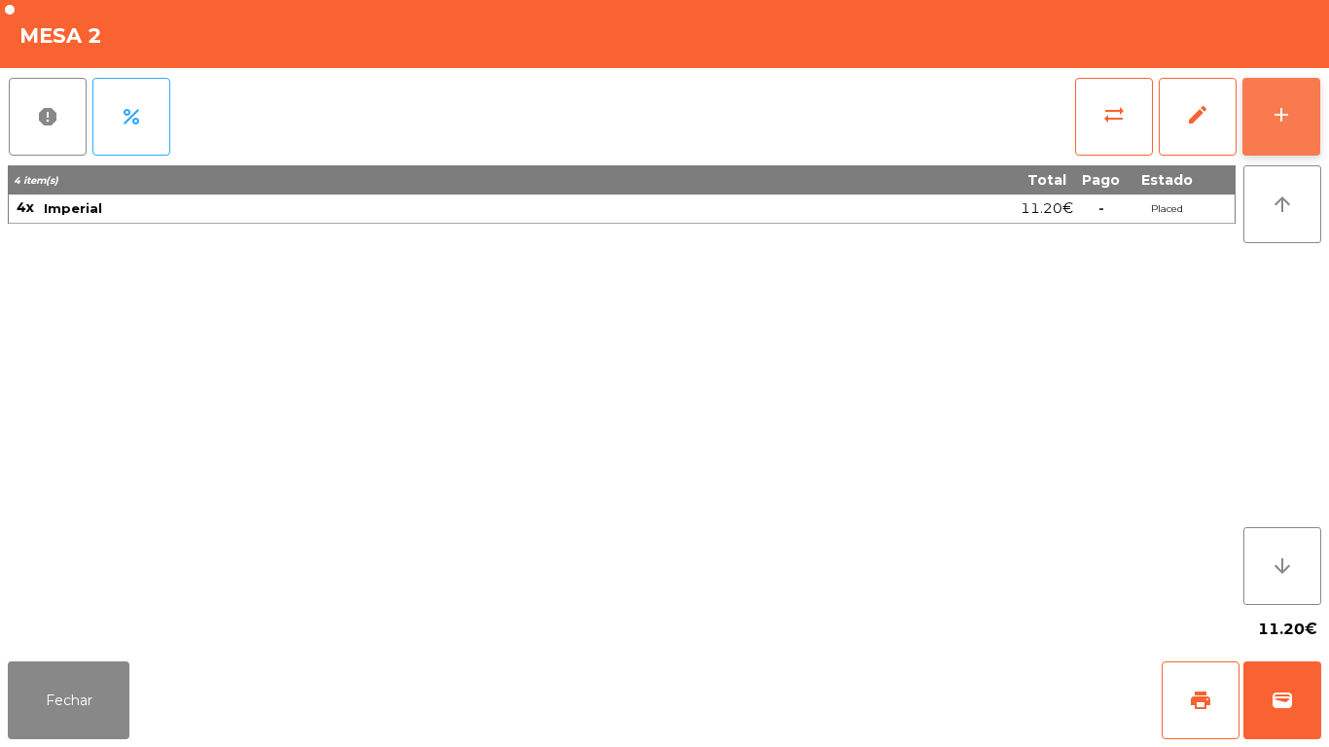
click at [1268, 131] on button "add" at bounding box center [1282, 117] width 78 height 78
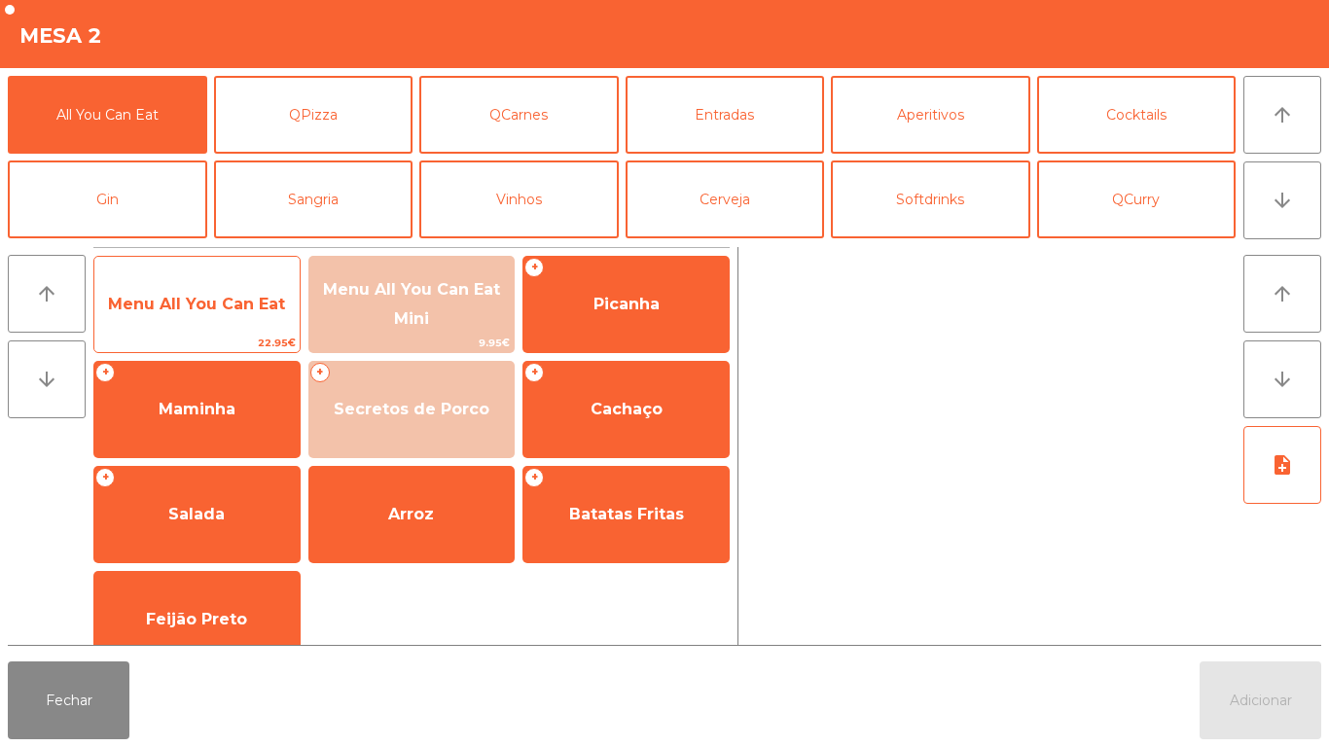
click at [200, 301] on span "Menu All You Can Eat" at bounding box center [196, 304] width 177 height 18
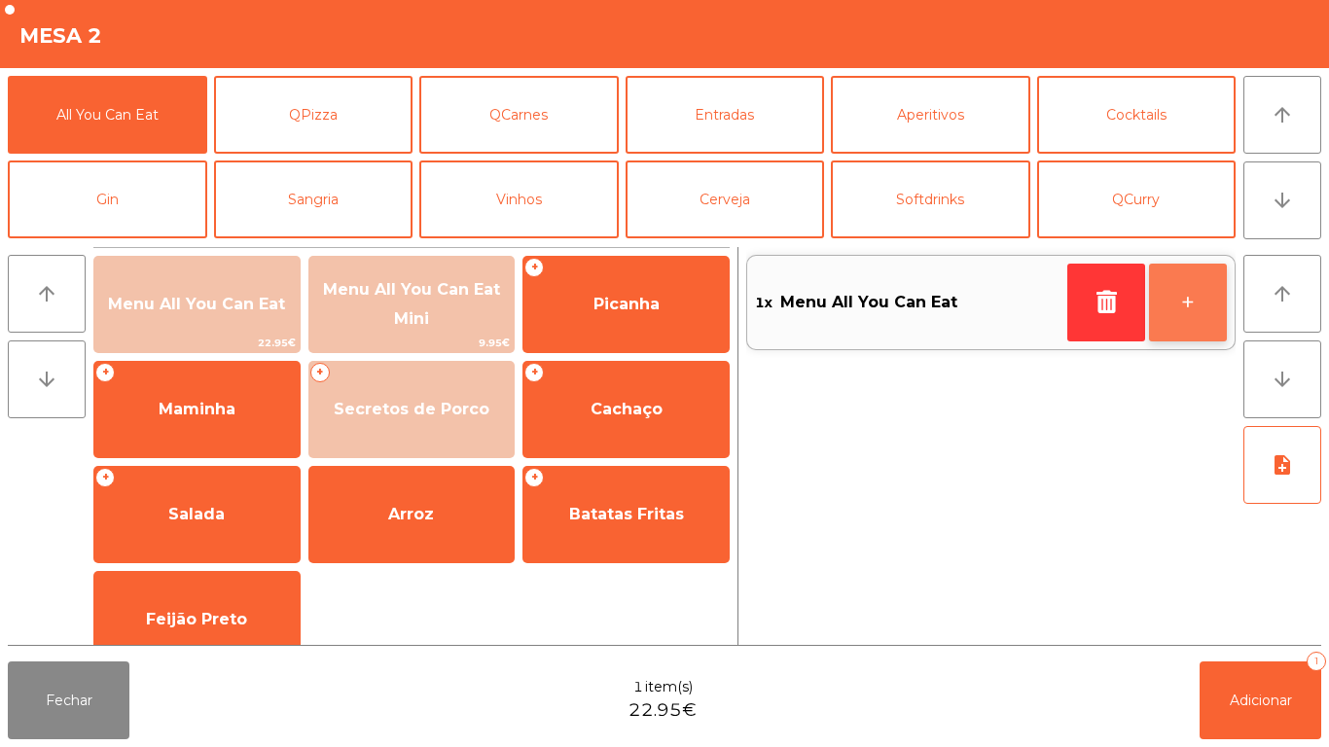
click at [1183, 312] on button "+" at bounding box center [1188, 303] width 78 height 78
click at [1175, 309] on button "+" at bounding box center [1188, 303] width 78 height 78
click at [1169, 312] on button "+" at bounding box center [1188, 303] width 78 height 78
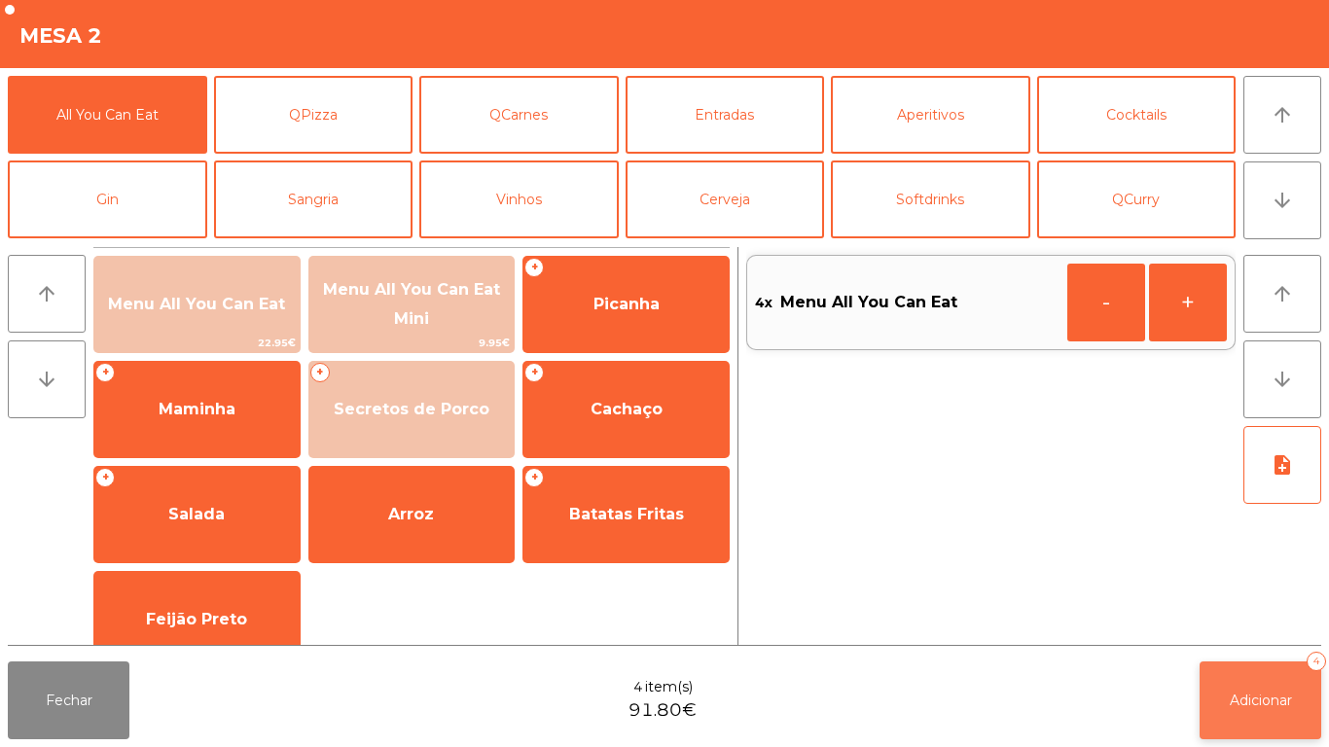
click at [1252, 708] on span "Adicionar" at bounding box center [1261, 701] width 62 height 18
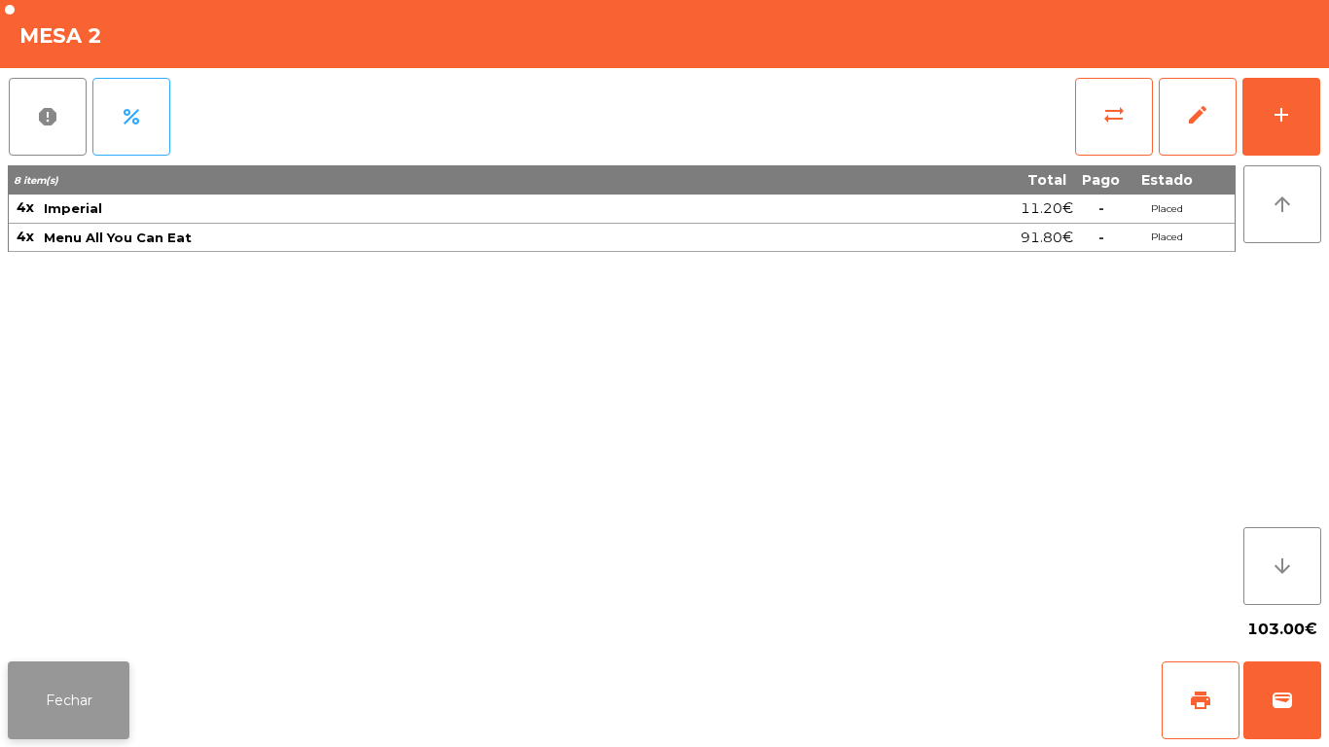
click at [115, 691] on button "Fechar" at bounding box center [69, 701] width 122 height 78
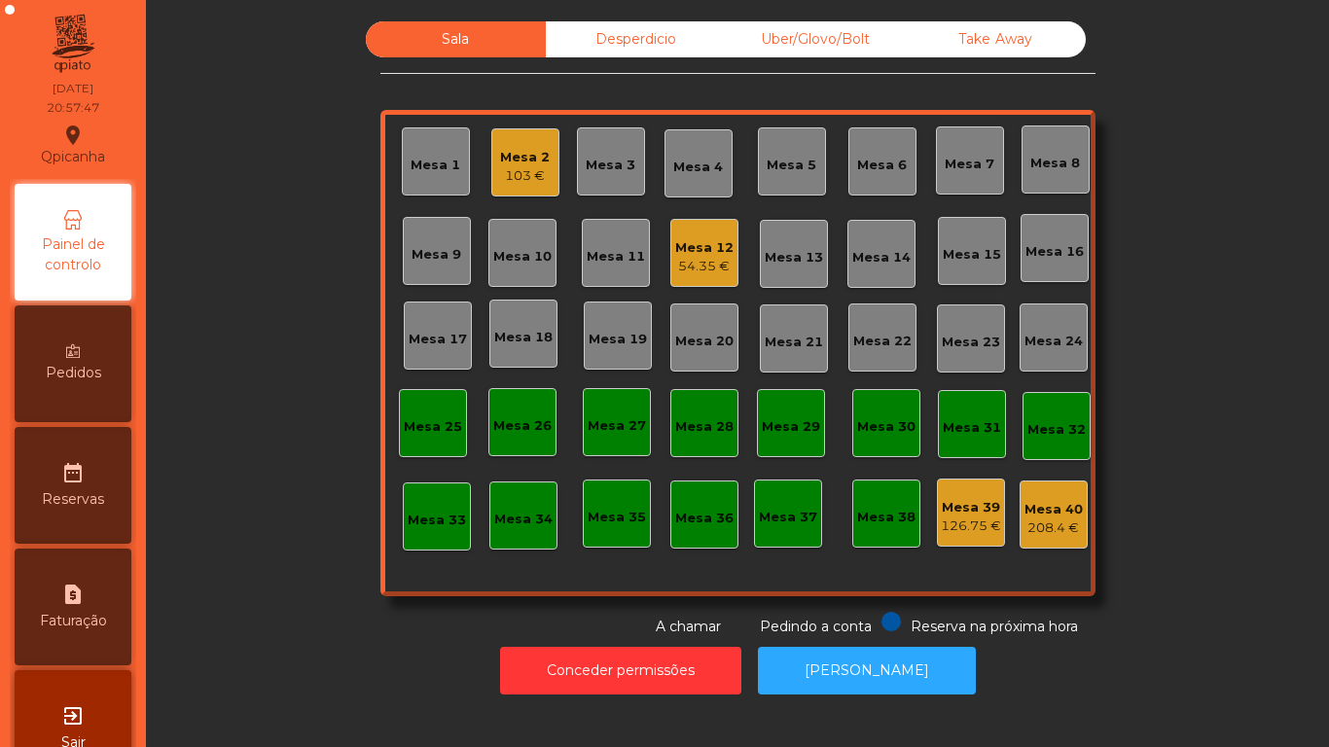
click at [97, 359] on div "Pedidos" at bounding box center [73, 364] width 117 height 117
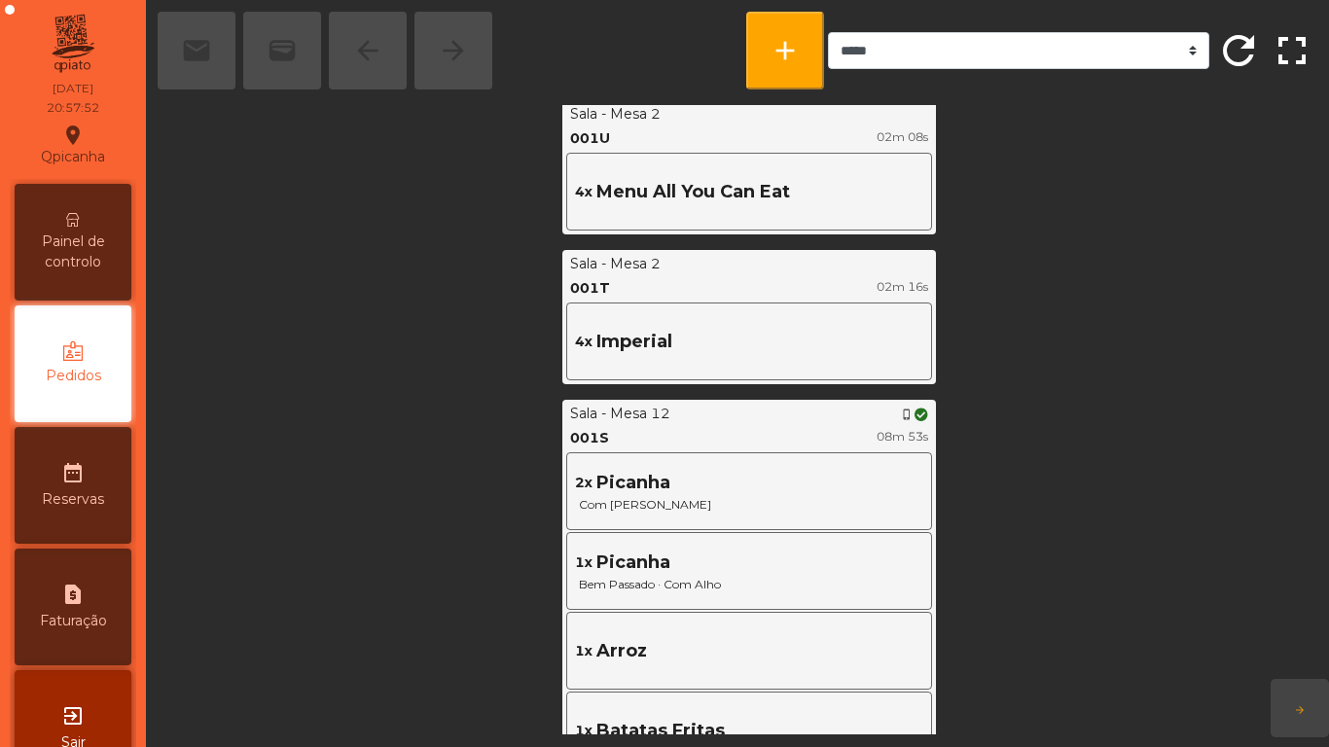
scroll to position [777, 0]
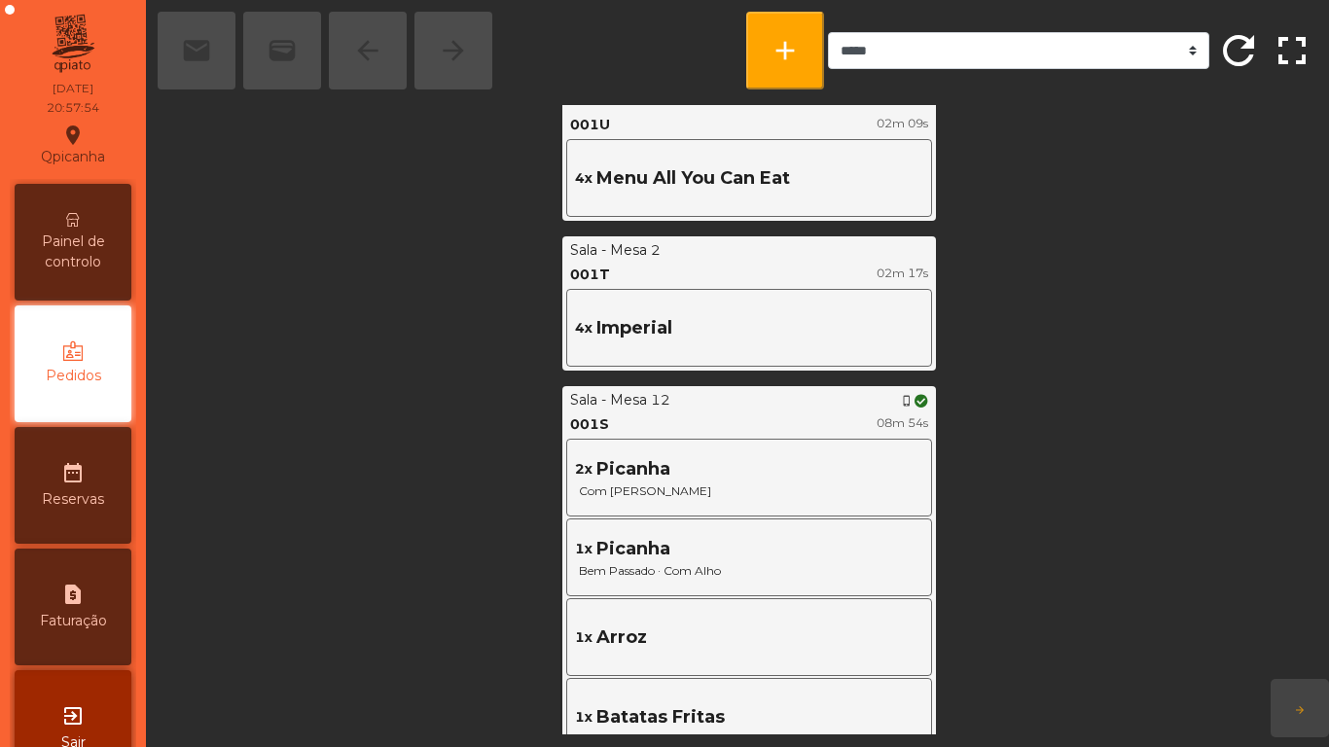
click at [88, 248] on span "Painel de controlo" at bounding box center [72, 252] width 107 height 41
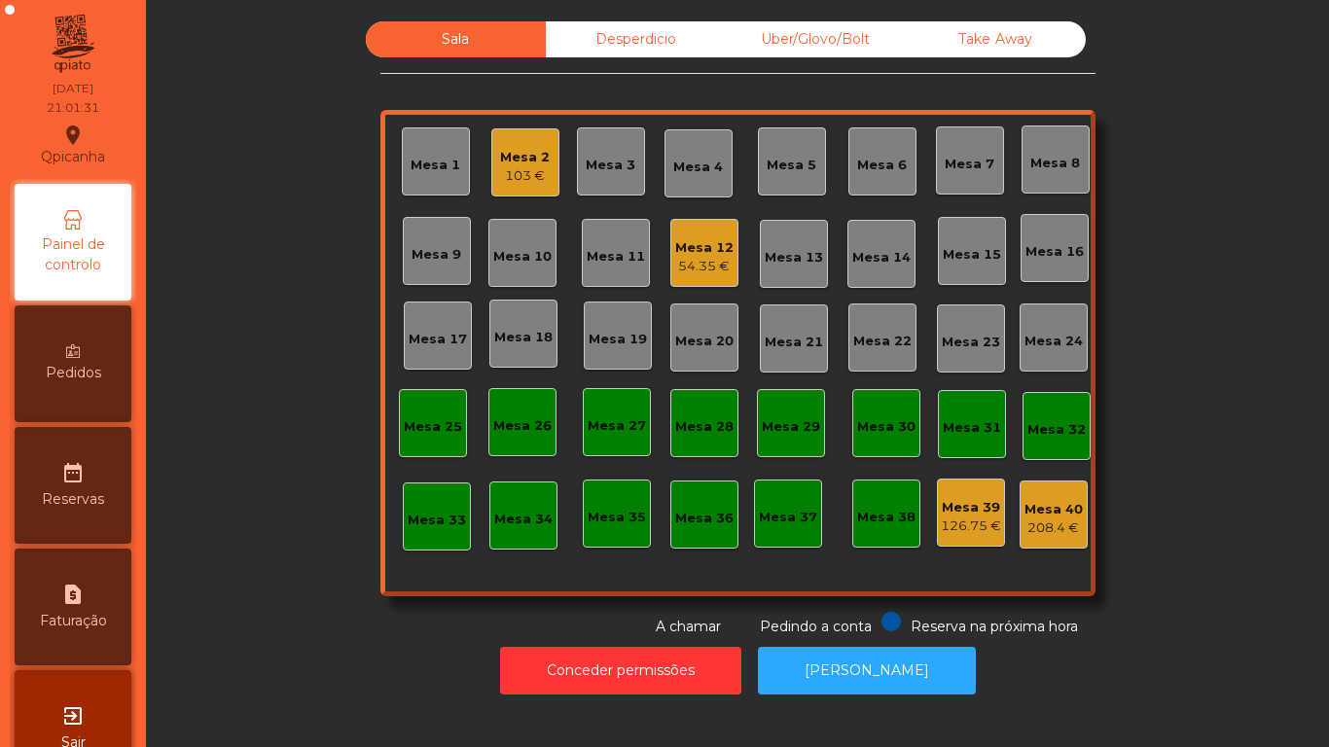
click at [517, 189] on div "Mesa 2 103 €" at bounding box center [525, 162] width 68 height 68
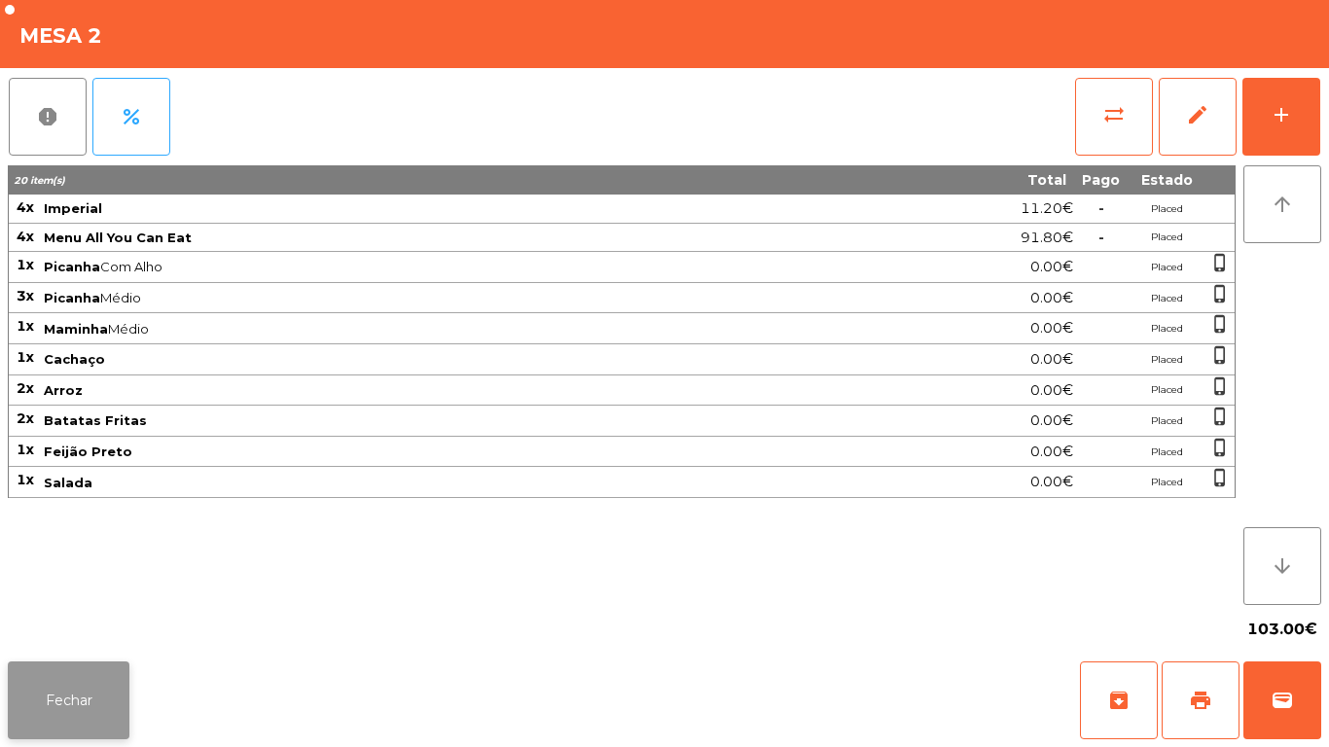
click at [81, 687] on button "Fechar" at bounding box center [69, 701] width 122 height 78
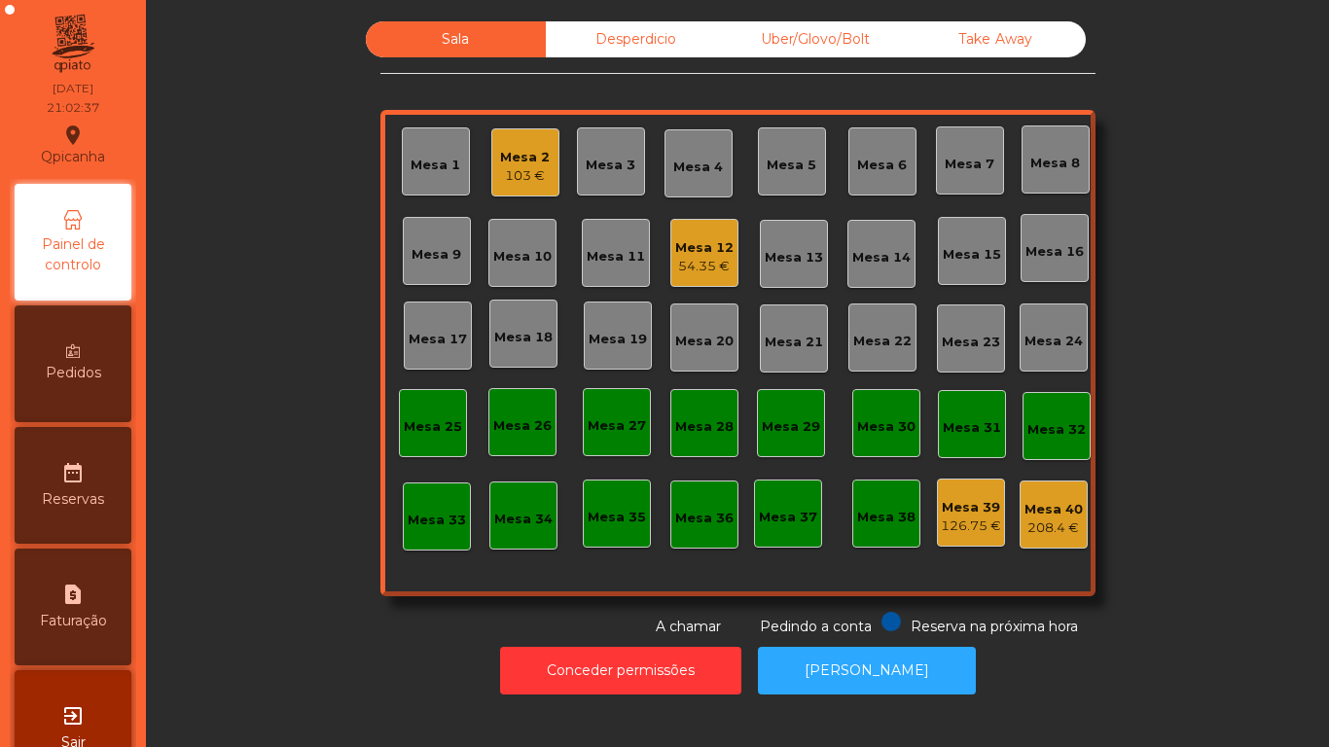
click at [516, 351] on div "Mesa 18" at bounding box center [523, 334] width 68 height 68
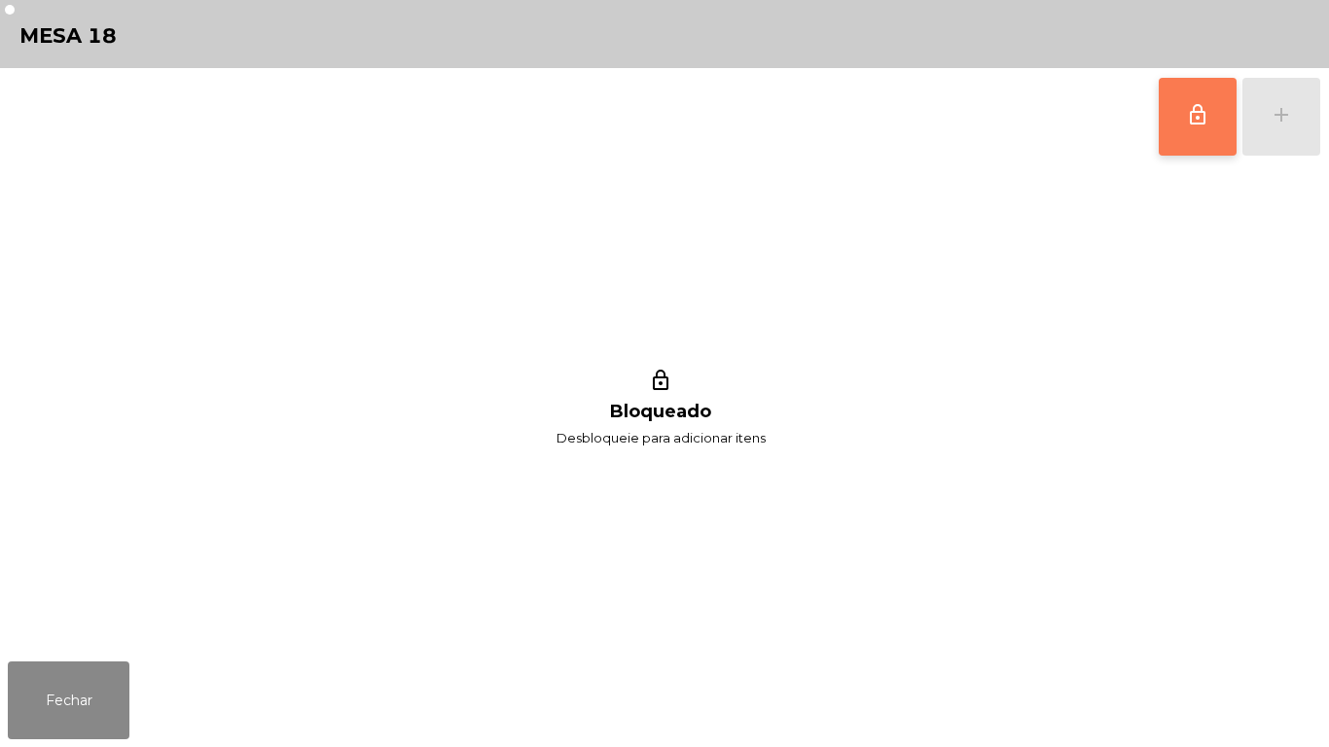
click at [1164, 143] on button "lock_outline" at bounding box center [1198, 117] width 78 height 78
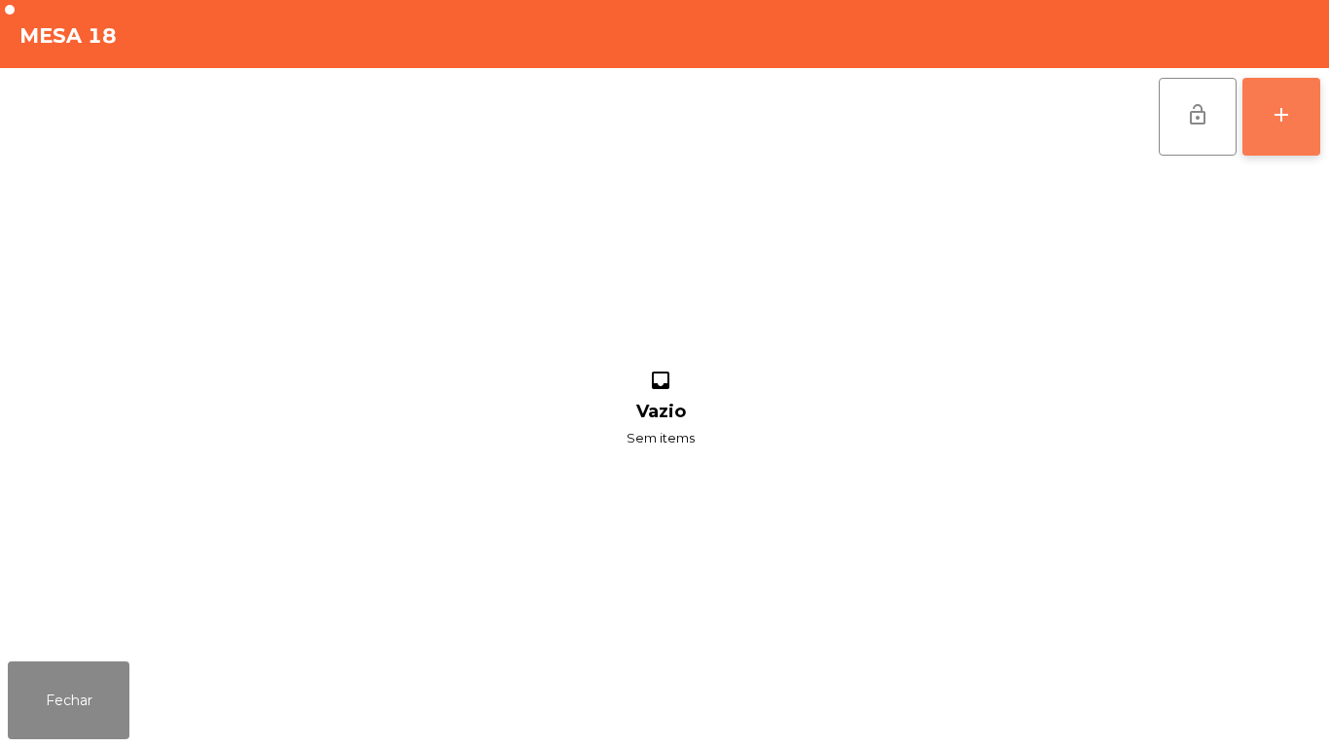
click at [1276, 108] on div "add" at bounding box center [1281, 114] width 23 height 23
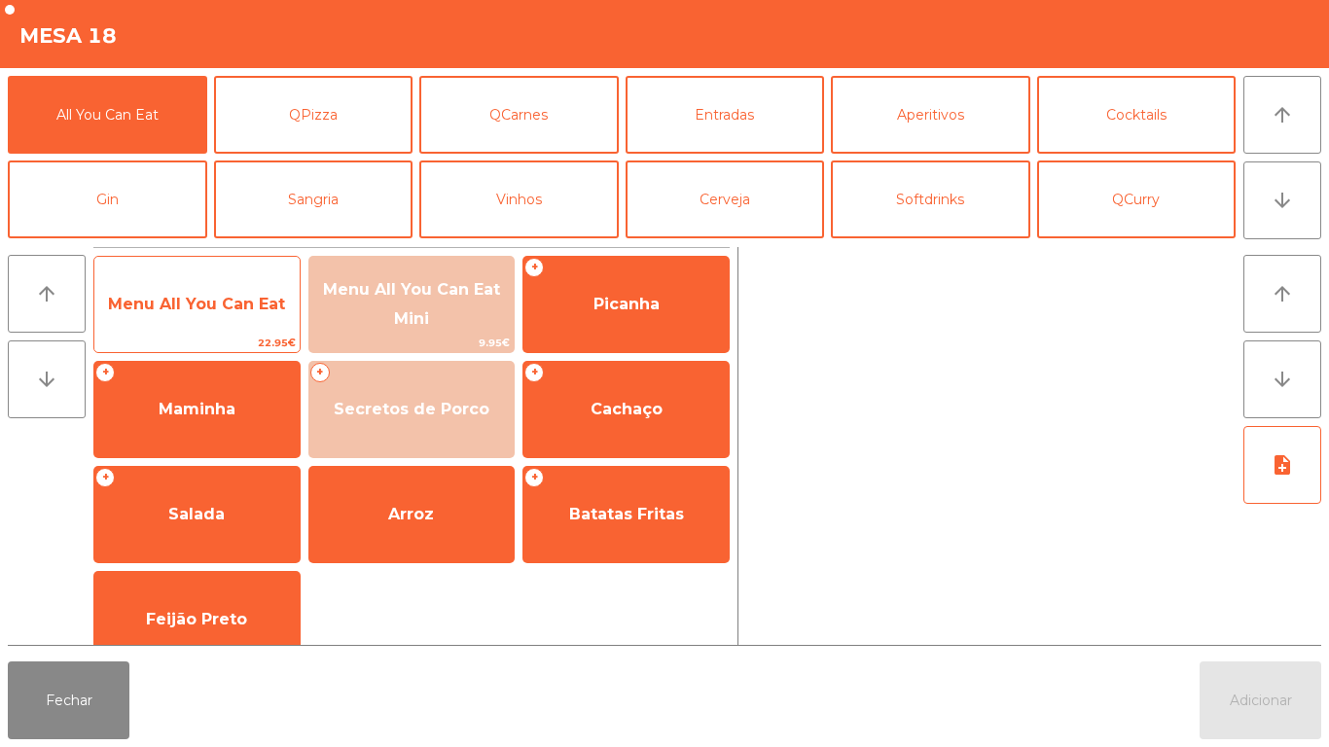
click at [180, 333] on div "Menu All You Can Eat 22.95€" at bounding box center [196, 304] width 207 height 97
click at [181, 320] on span "Menu All You Can Eat" at bounding box center [196, 304] width 205 height 53
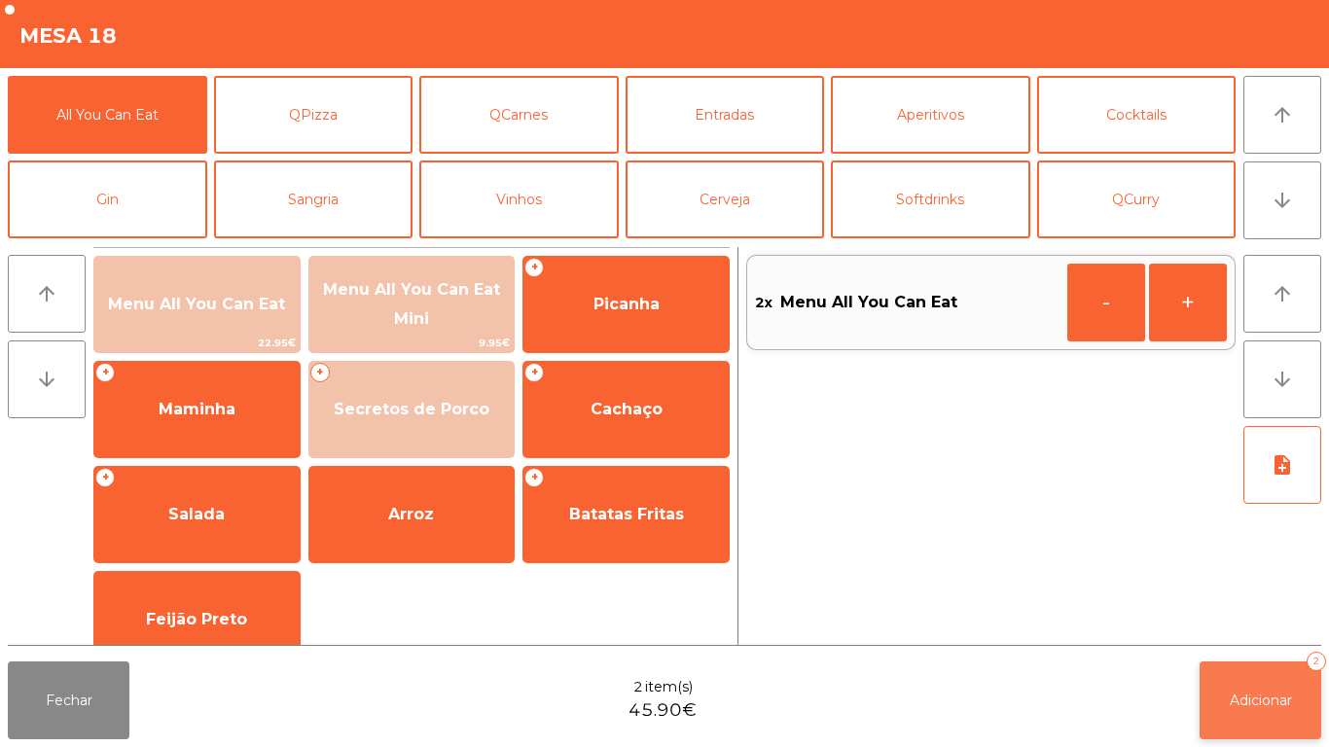
click at [1238, 695] on span "Adicionar" at bounding box center [1261, 701] width 62 height 18
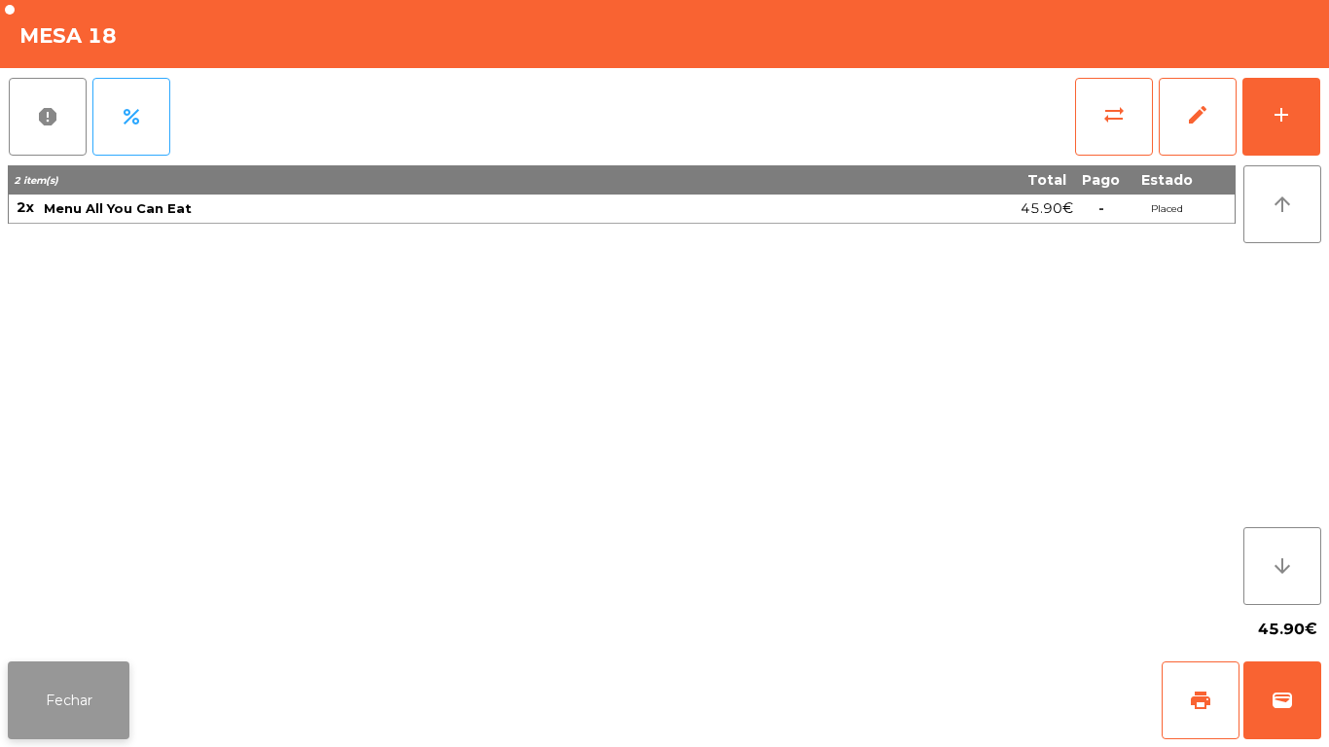
click at [67, 678] on button "Fechar" at bounding box center [69, 701] width 122 height 78
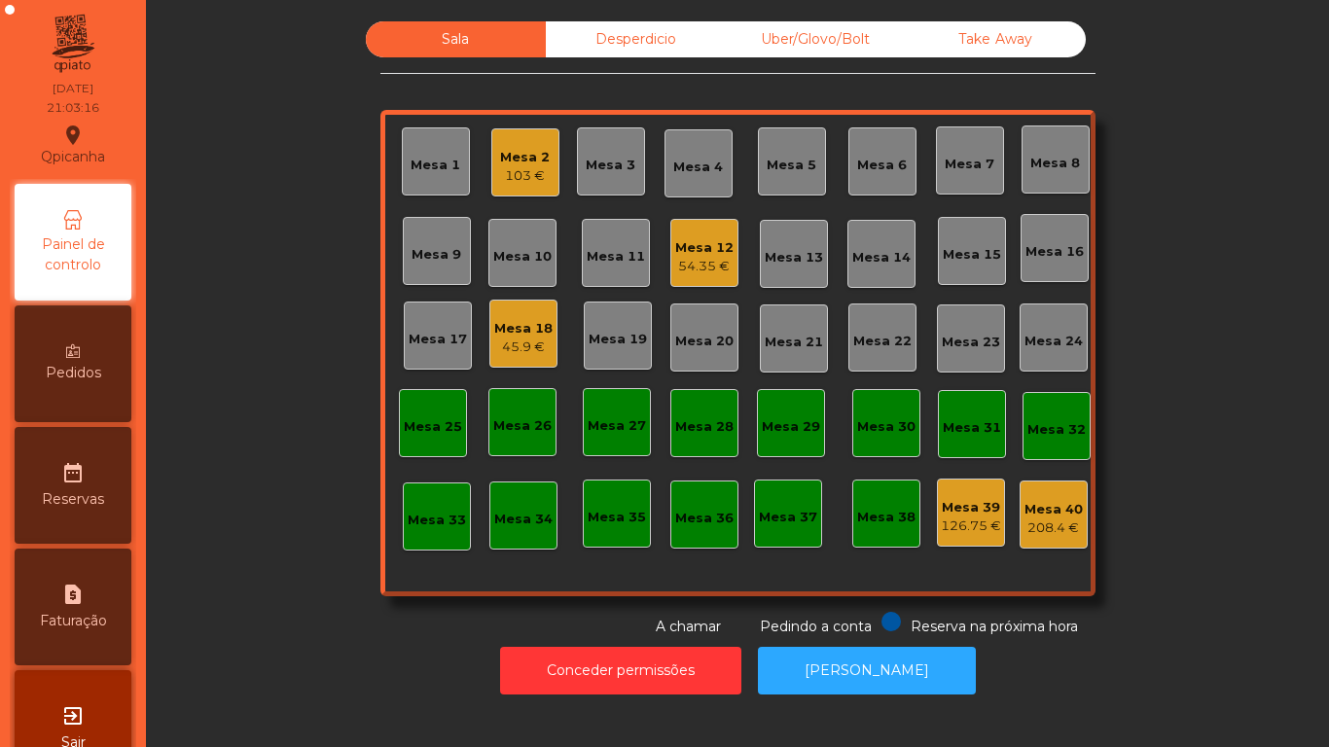
click at [92, 374] on span "Pedidos" at bounding box center [73, 373] width 55 height 20
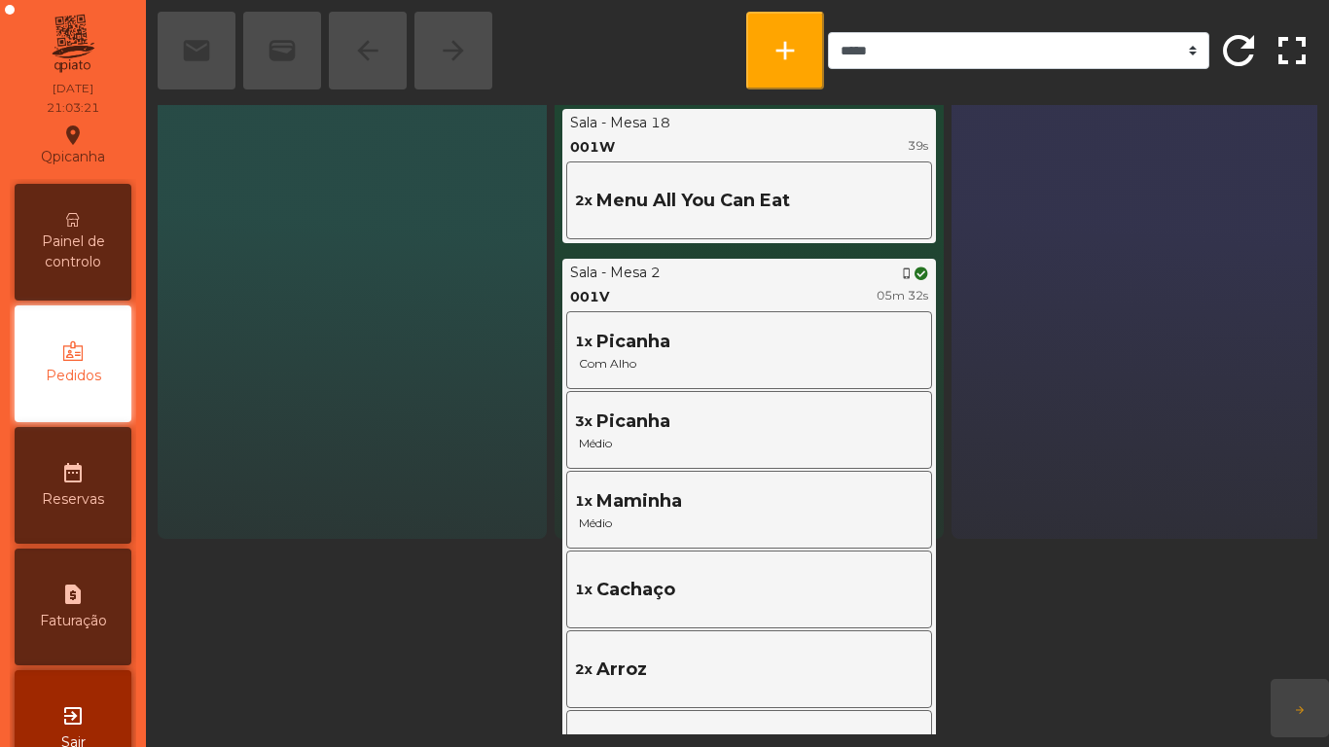
scroll to position [194, 0]
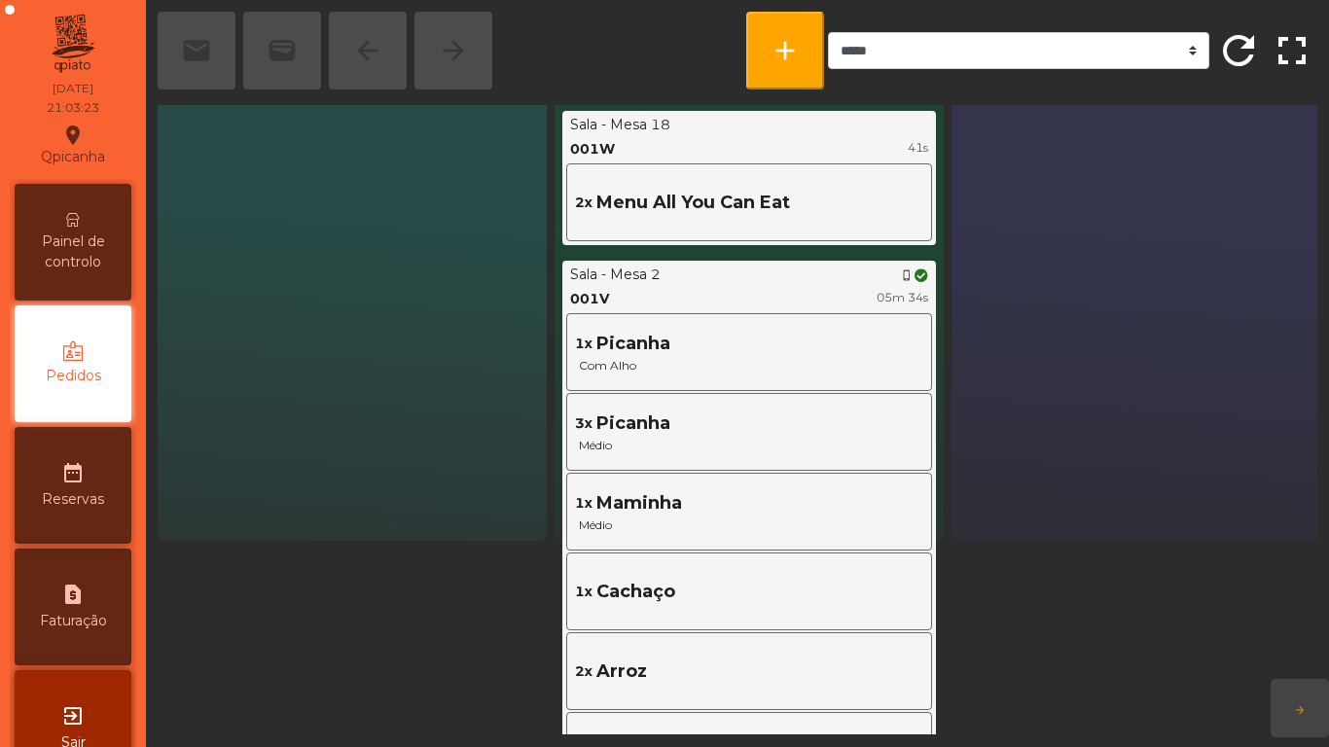
click at [80, 226] on icon at bounding box center [73, 220] width 14 height 14
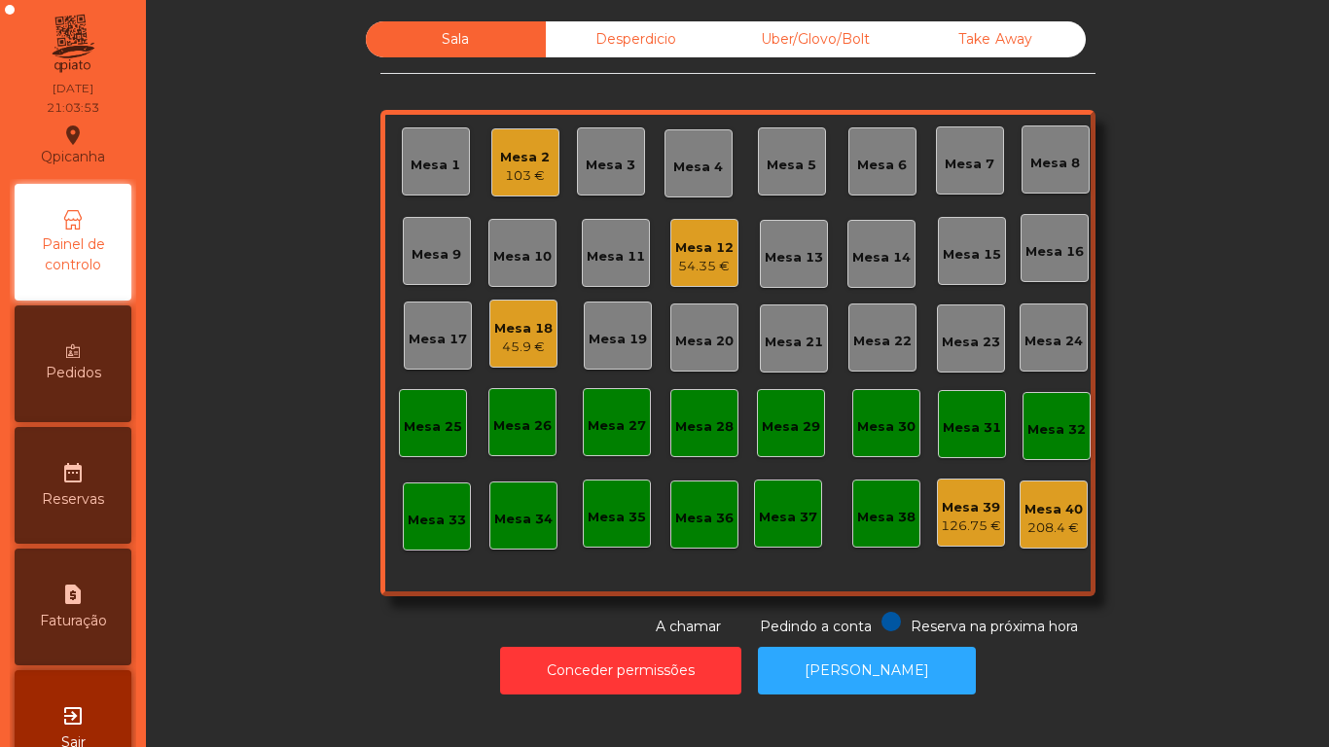
click at [516, 332] on div "Mesa 18" at bounding box center [523, 328] width 58 height 19
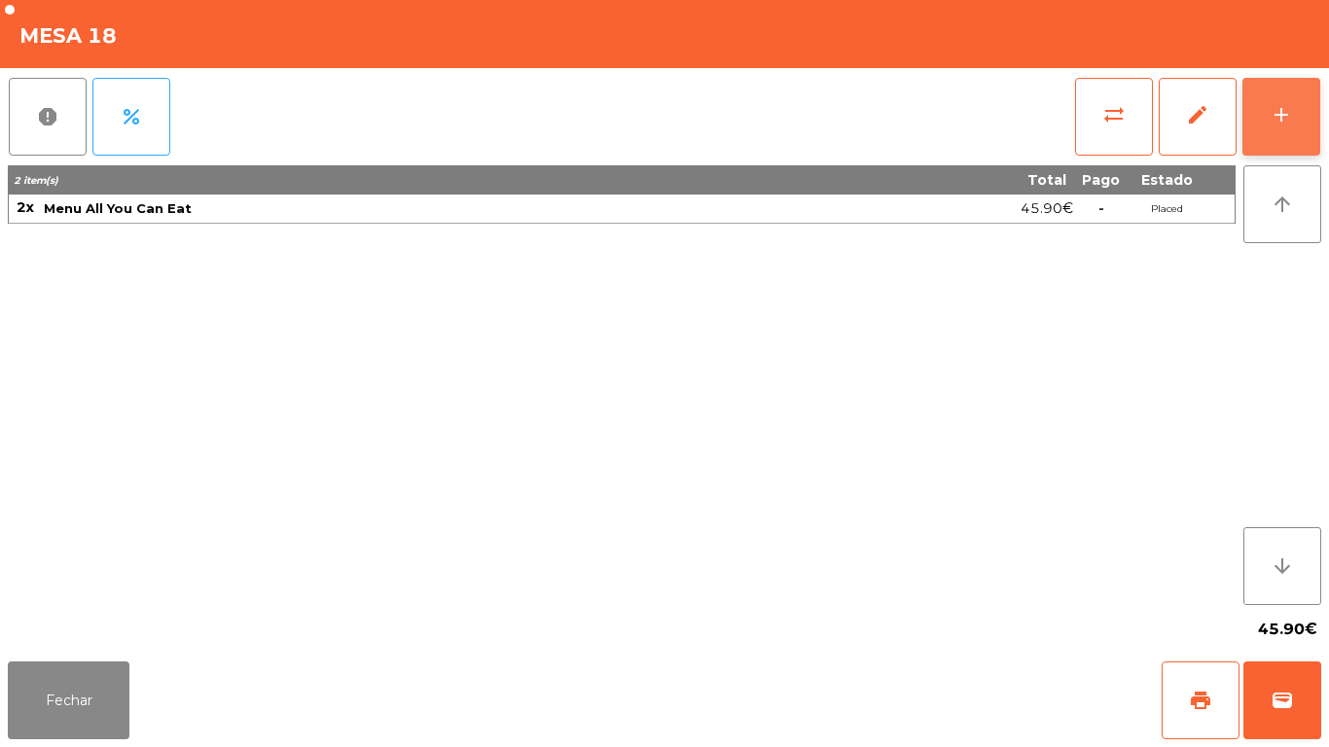
click at [1268, 135] on button "add" at bounding box center [1282, 117] width 78 height 78
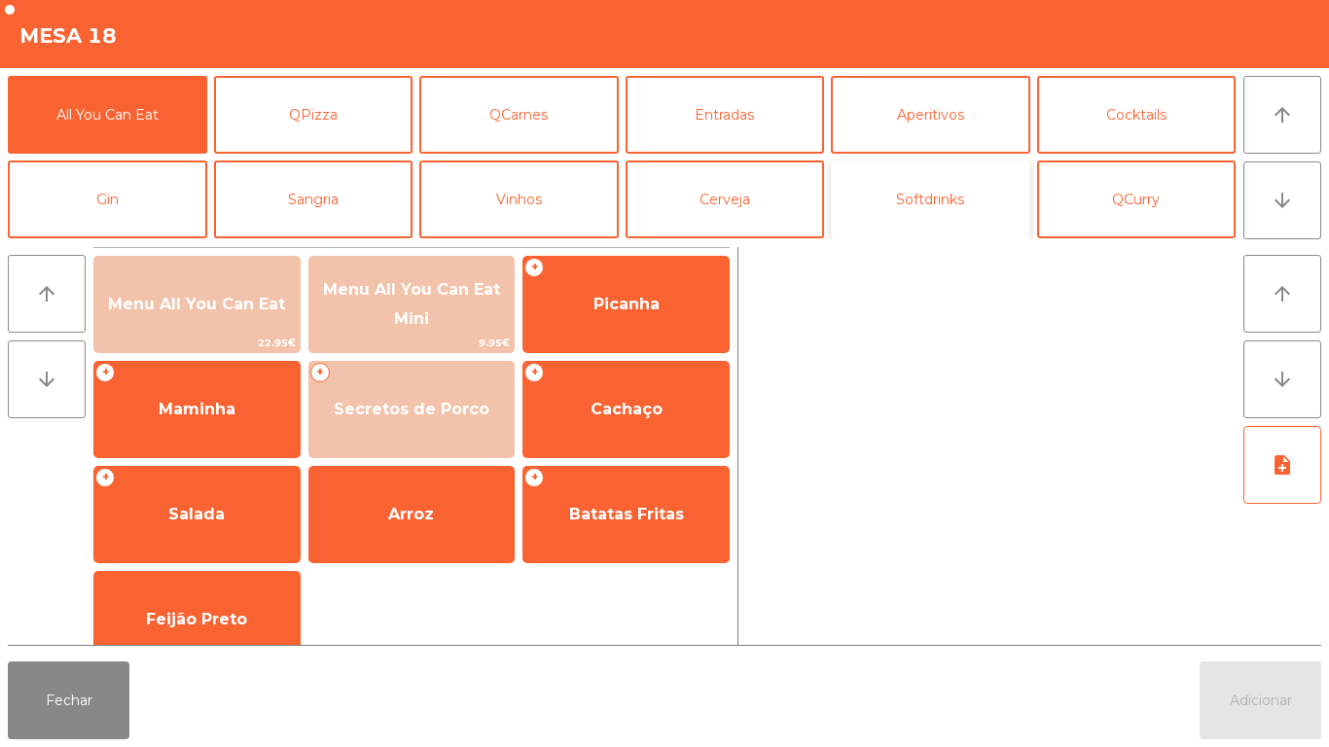
click at [914, 227] on button "Softdrinks" at bounding box center [930, 200] width 199 height 78
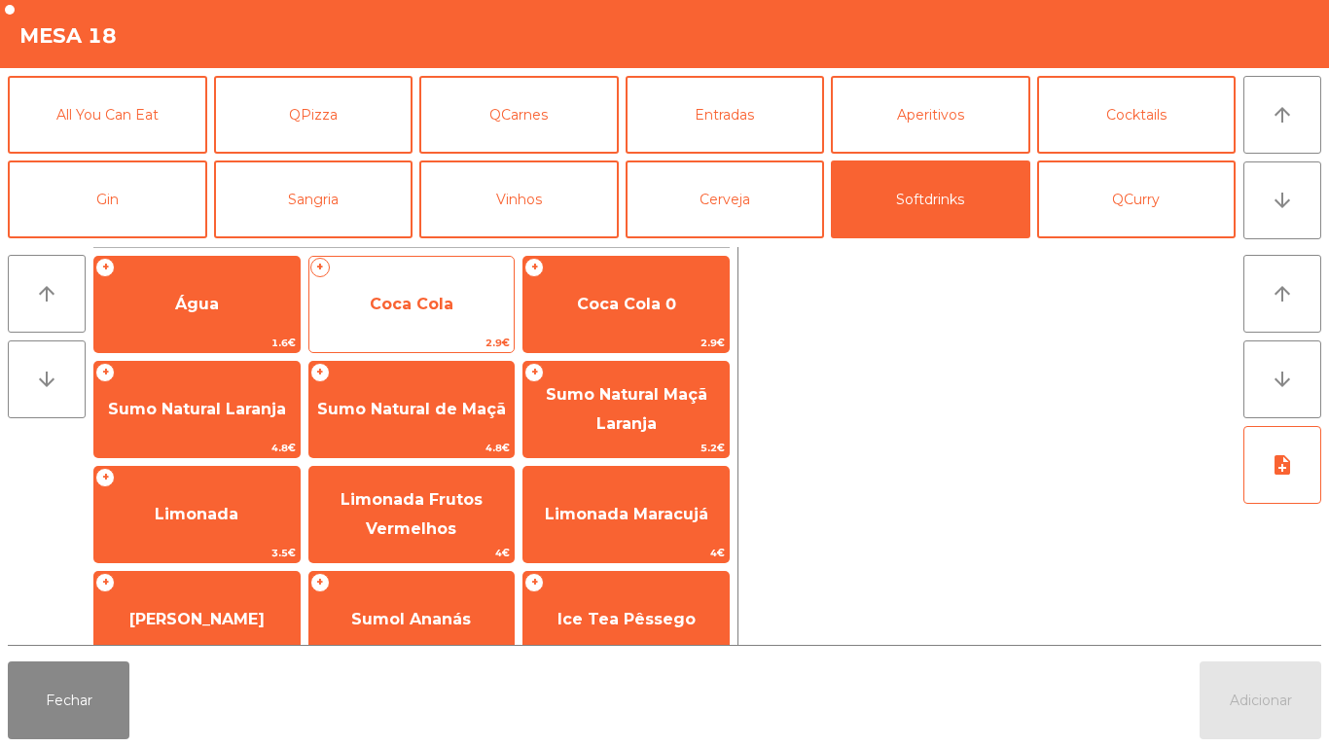
click at [414, 320] on span "Coca Cola" at bounding box center [411, 304] width 205 height 53
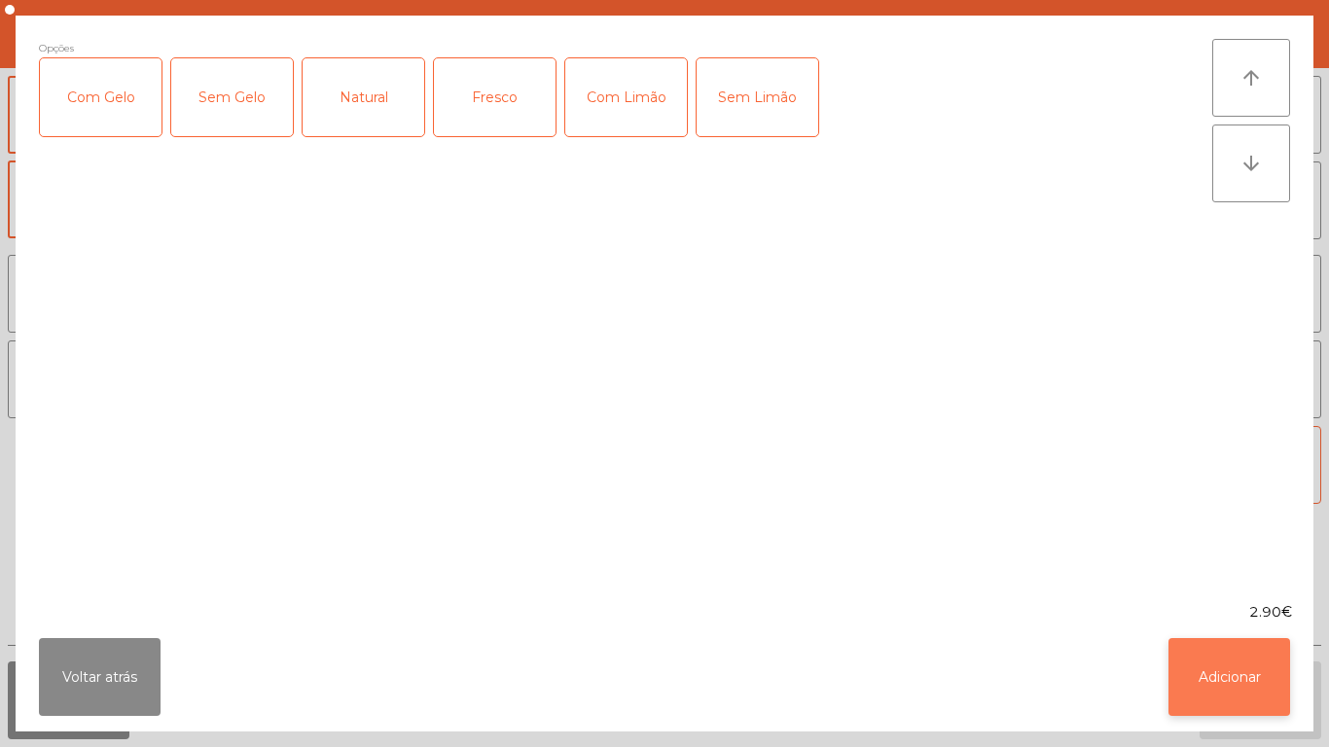
click at [1220, 664] on button "Adicionar" at bounding box center [1230, 677] width 122 height 78
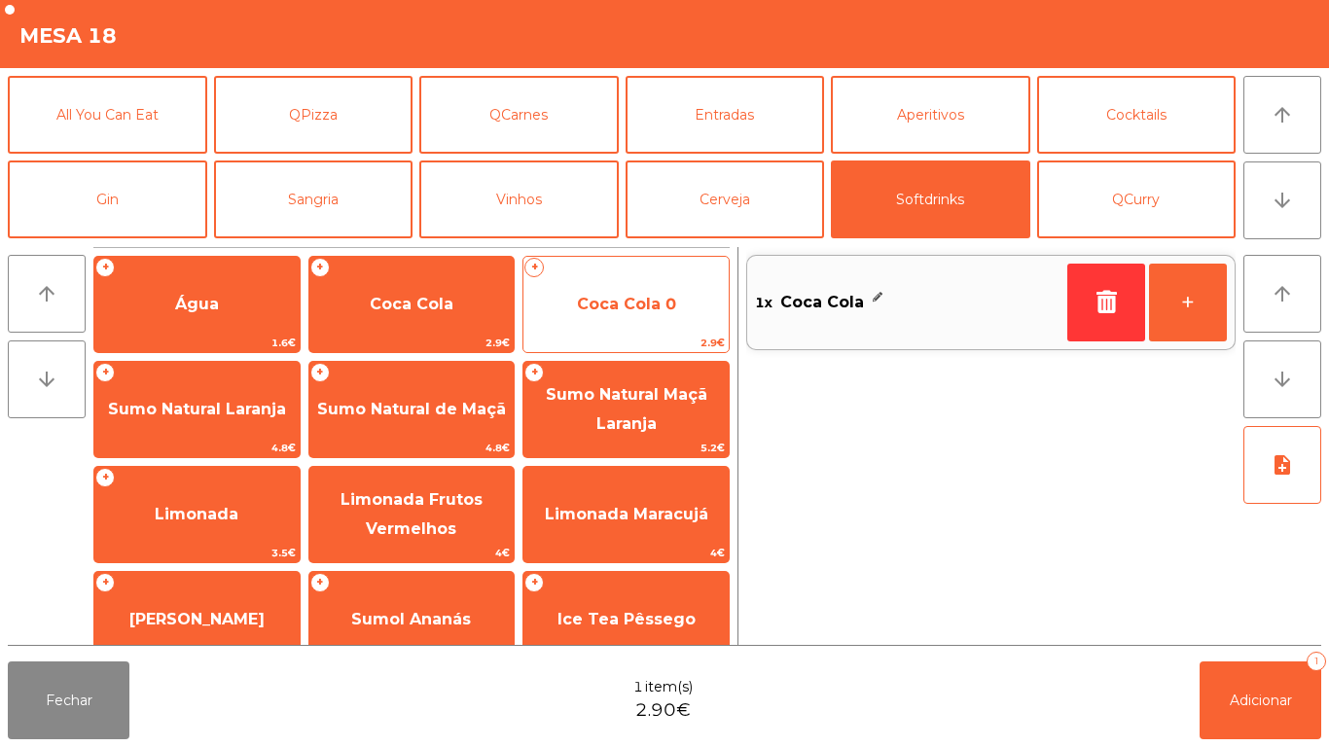
click at [633, 301] on span "Coca Cola 0" at bounding box center [626, 304] width 99 height 18
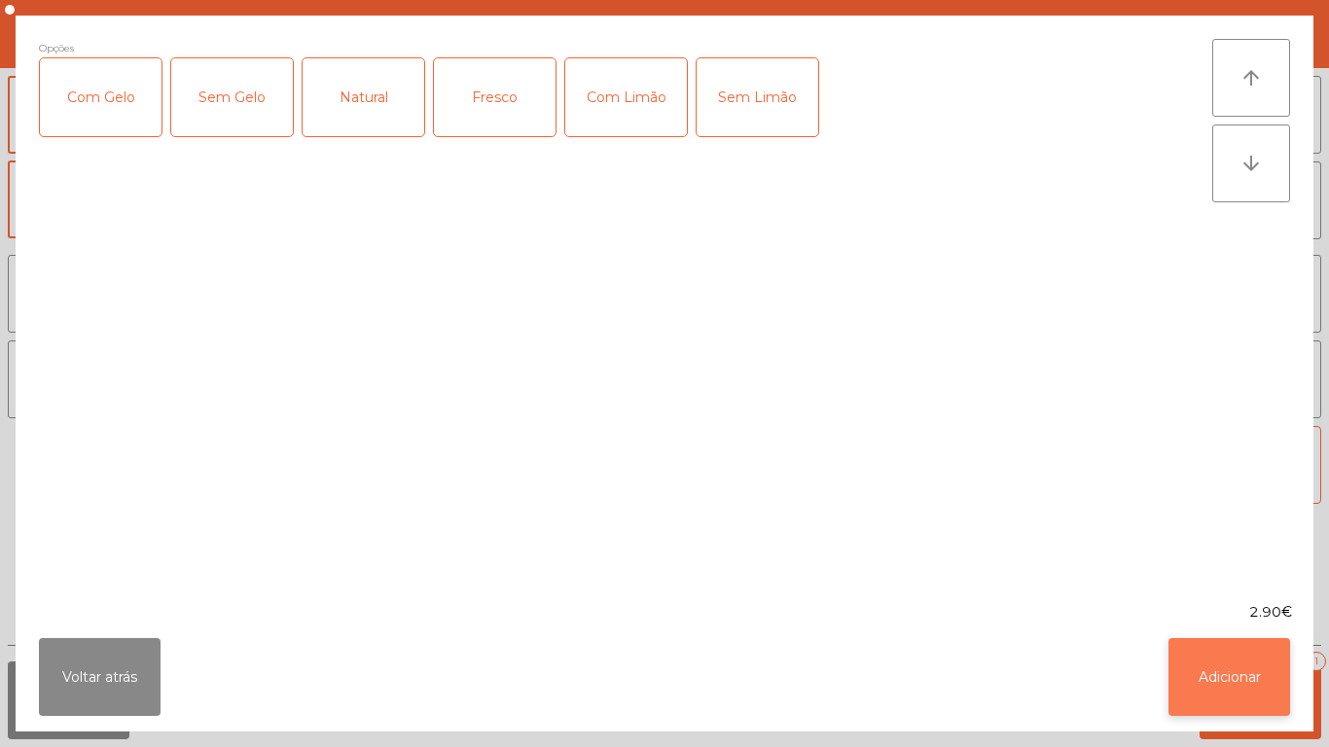
click at [1212, 667] on button "Adicionar" at bounding box center [1230, 677] width 122 height 78
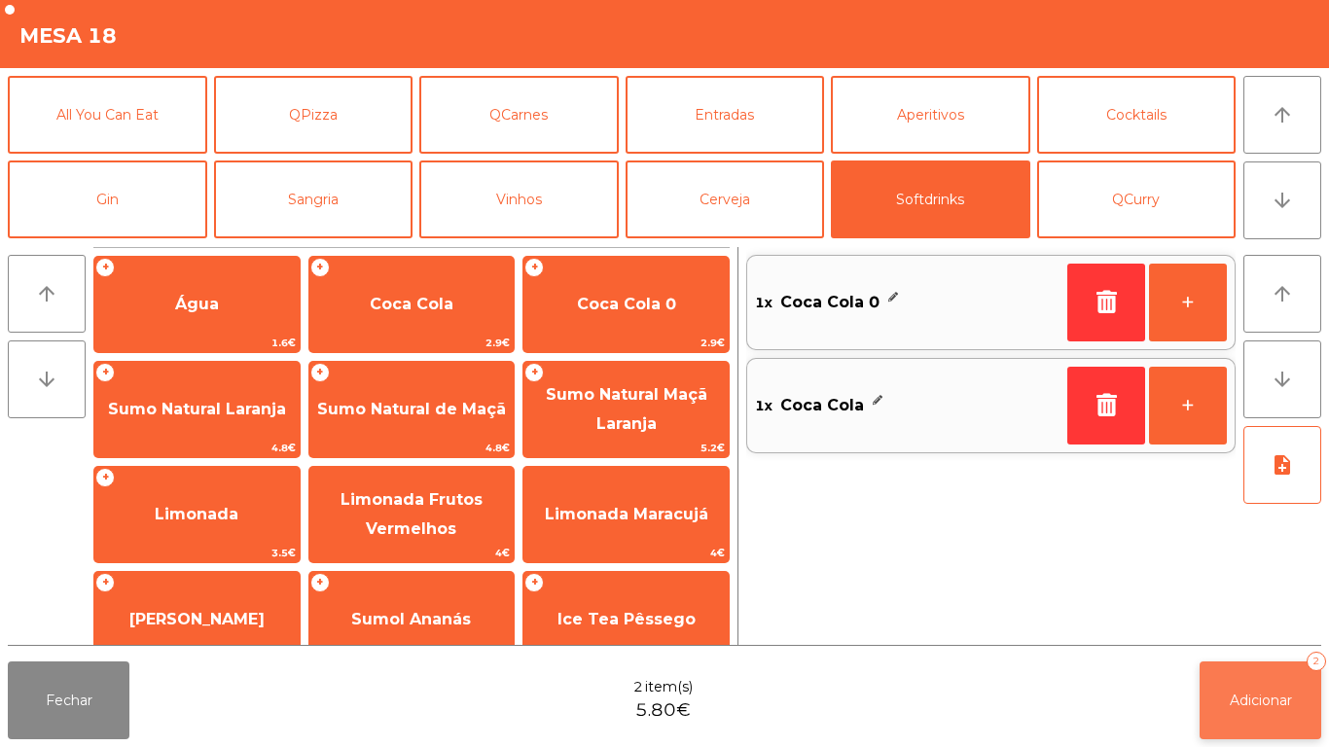
click at [1245, 694] on span "Adicionar" at bounding box center [1261, 701] width 62 height 18
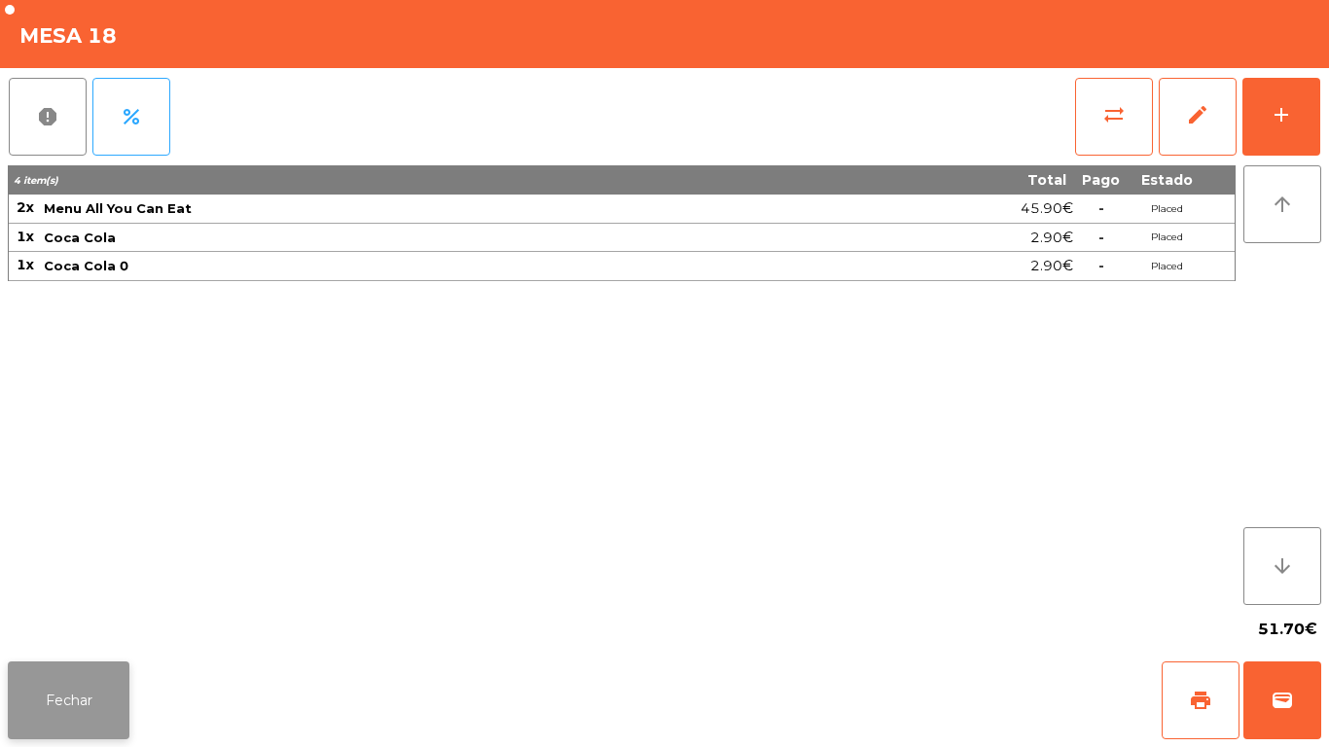
click at [86, 666] on button "Fechar" at bounding box center [69, 701] width 122 height 78
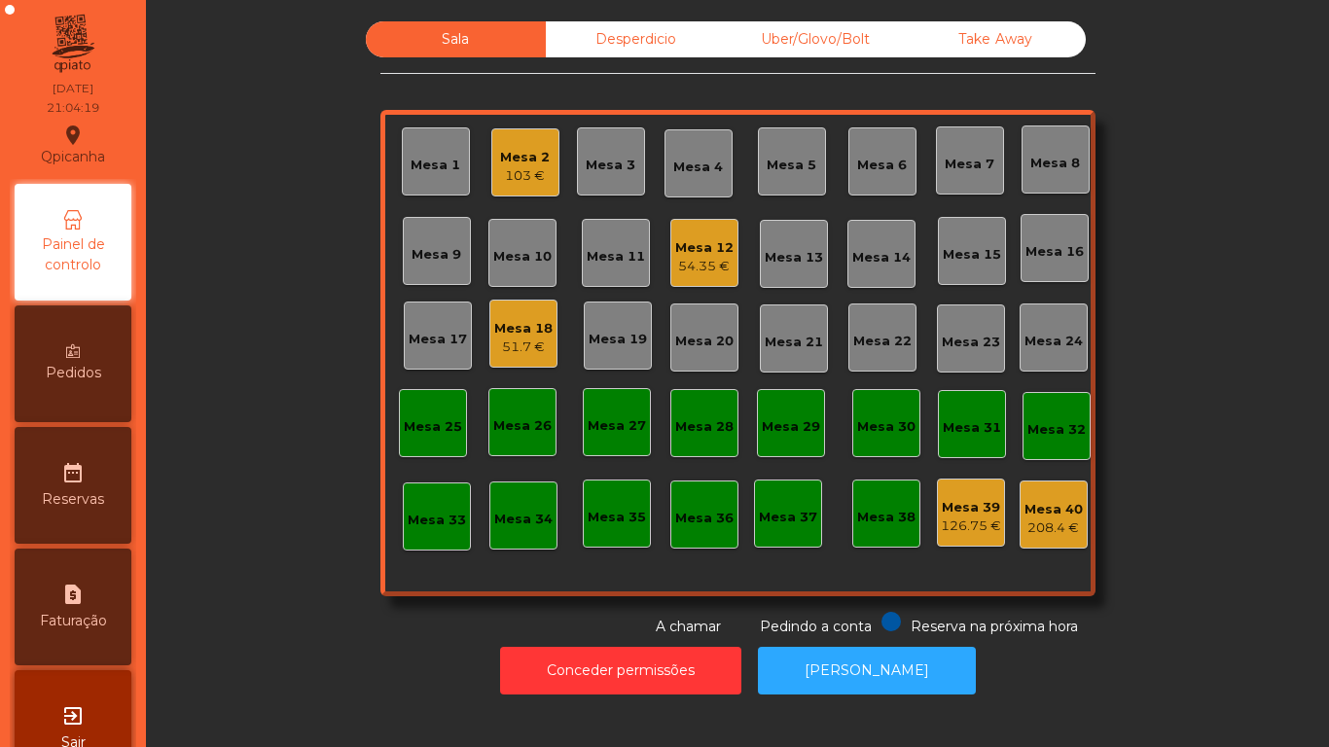
click at [83, 364] on span "Pedidos" at bounding box center [73, 373] width 55 height 20
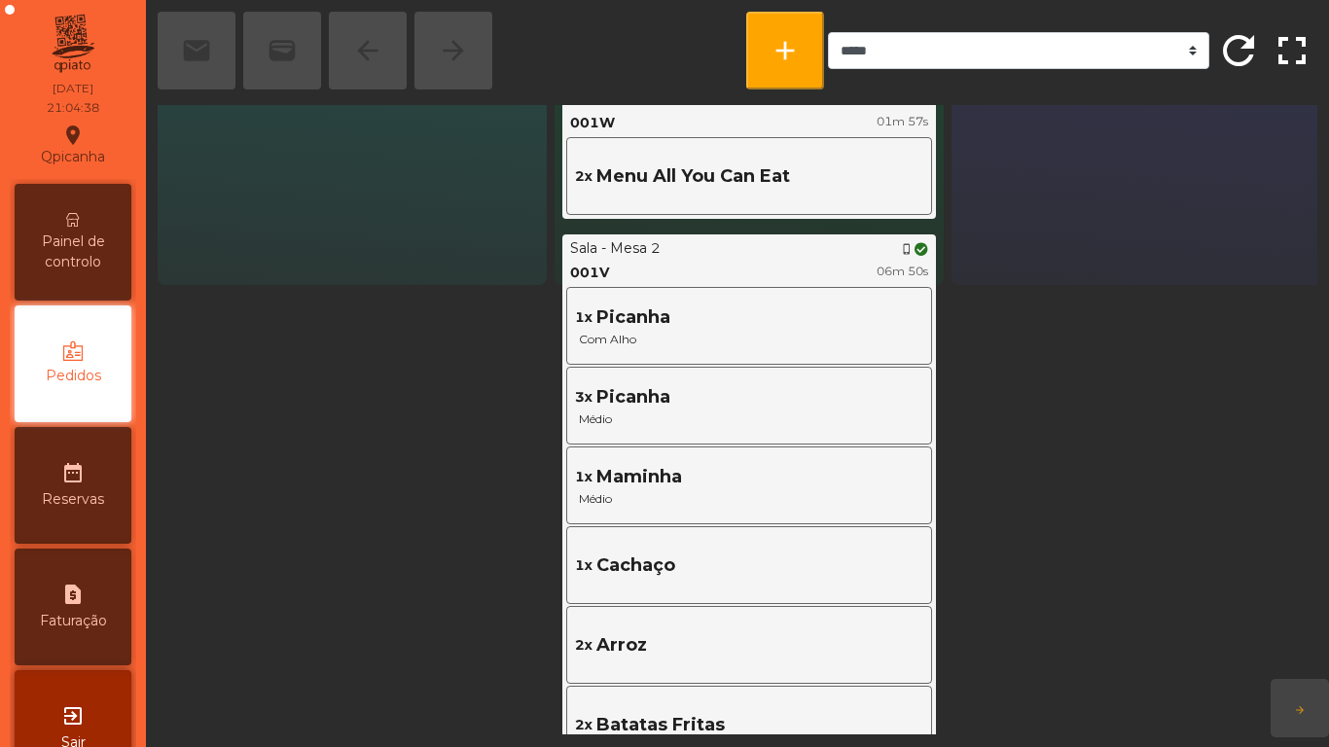
scroll to position [452, 0]
click at [81, 238] on span "Painel de controlo" at bounding box center [72, 252] width 107 height 41
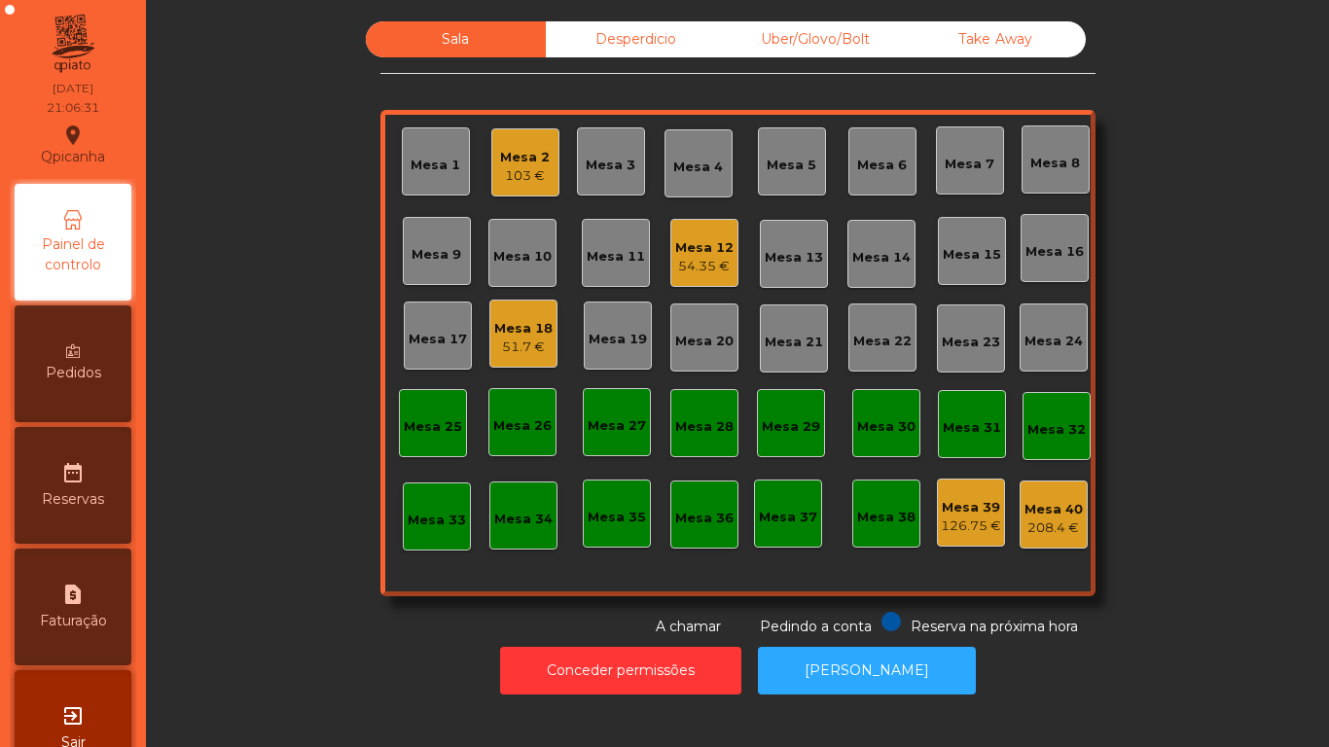
click at [500, 182] on div "103 €" at bounding box center [525, 175] width 50 height 19
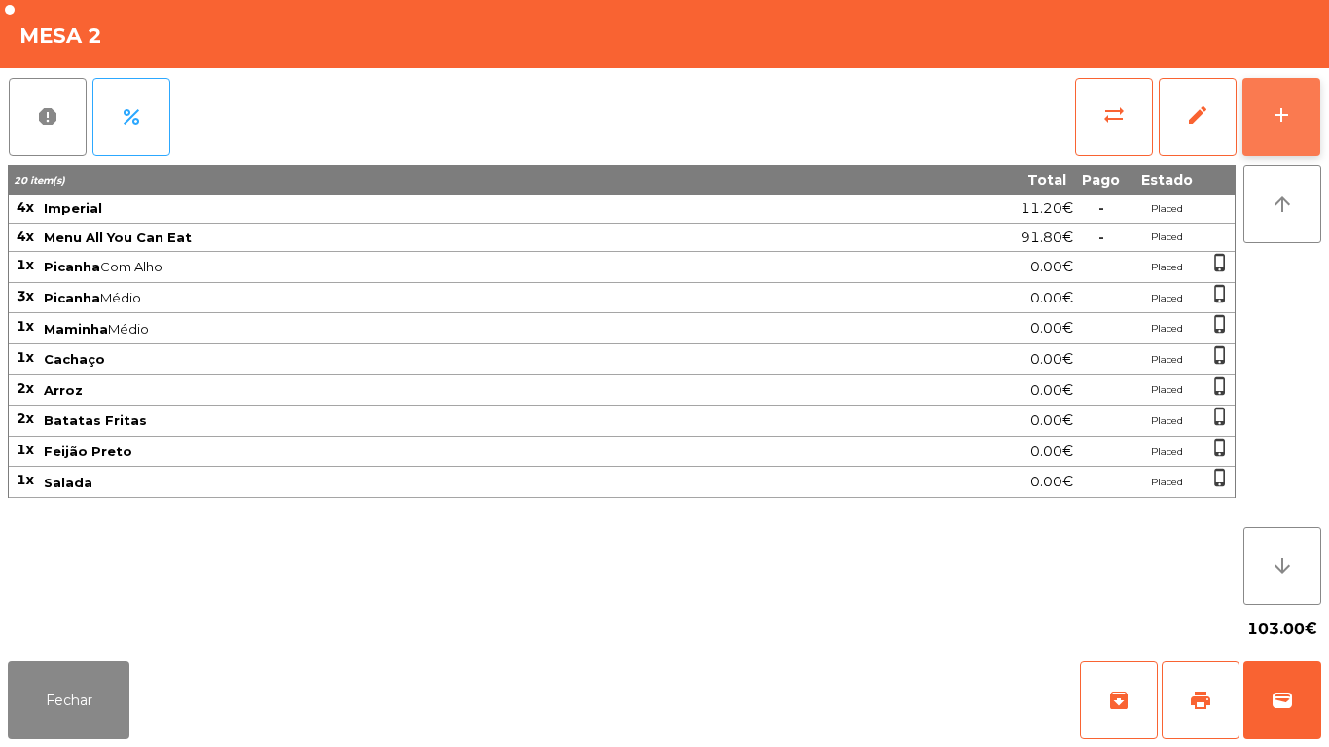
click at [1290, 135] on button "add" at bounding box center [1282, 117] width 78 height 78
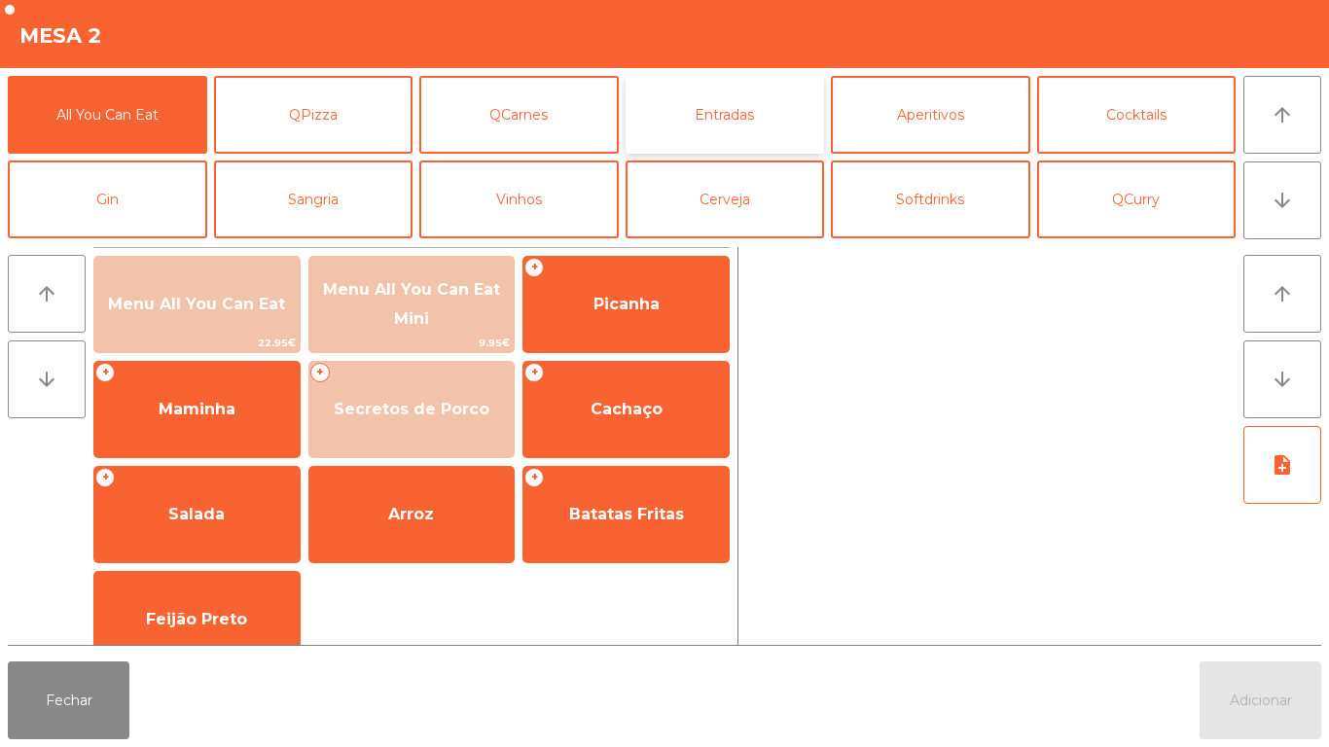
click at [711, 130] on button "Entradas" at bounding box center [725, 115] width 199 height 78
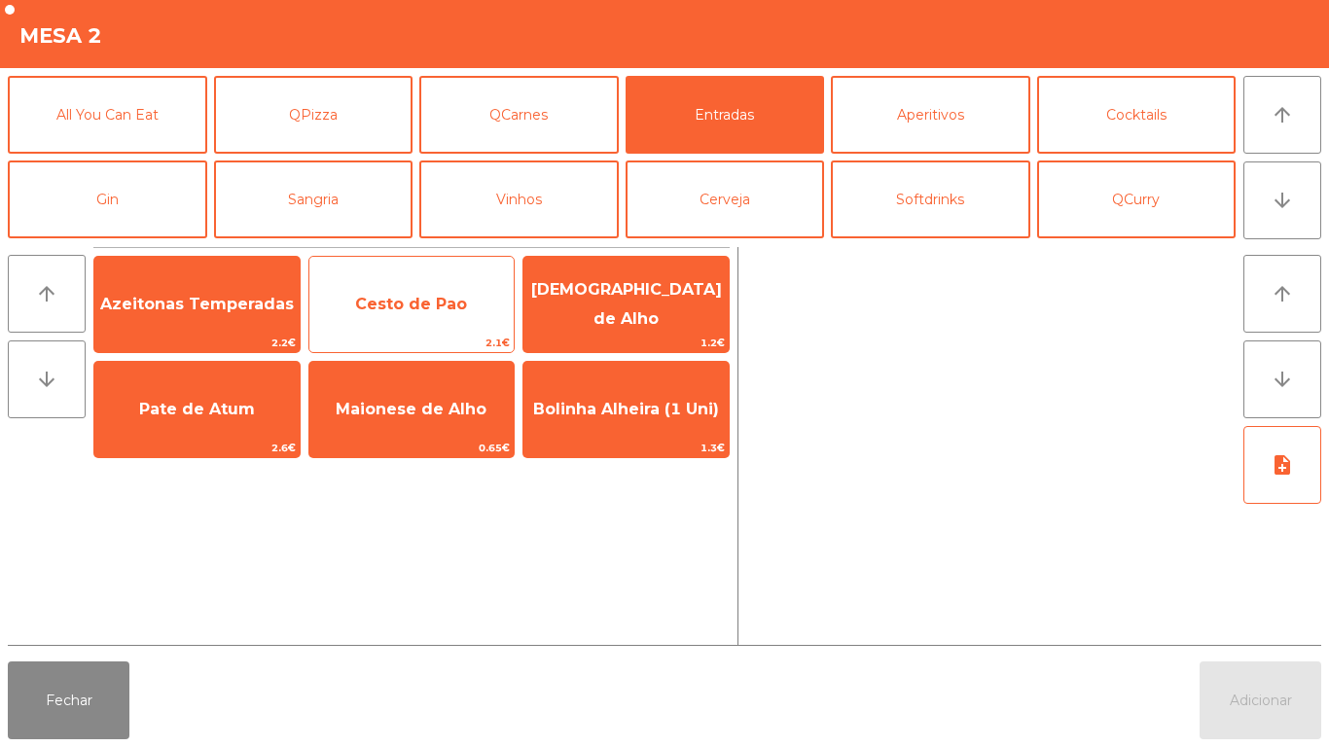
click at [412, 307] on span "Cesto de Pao" at bounding box center [411, 304] width 112 height 18
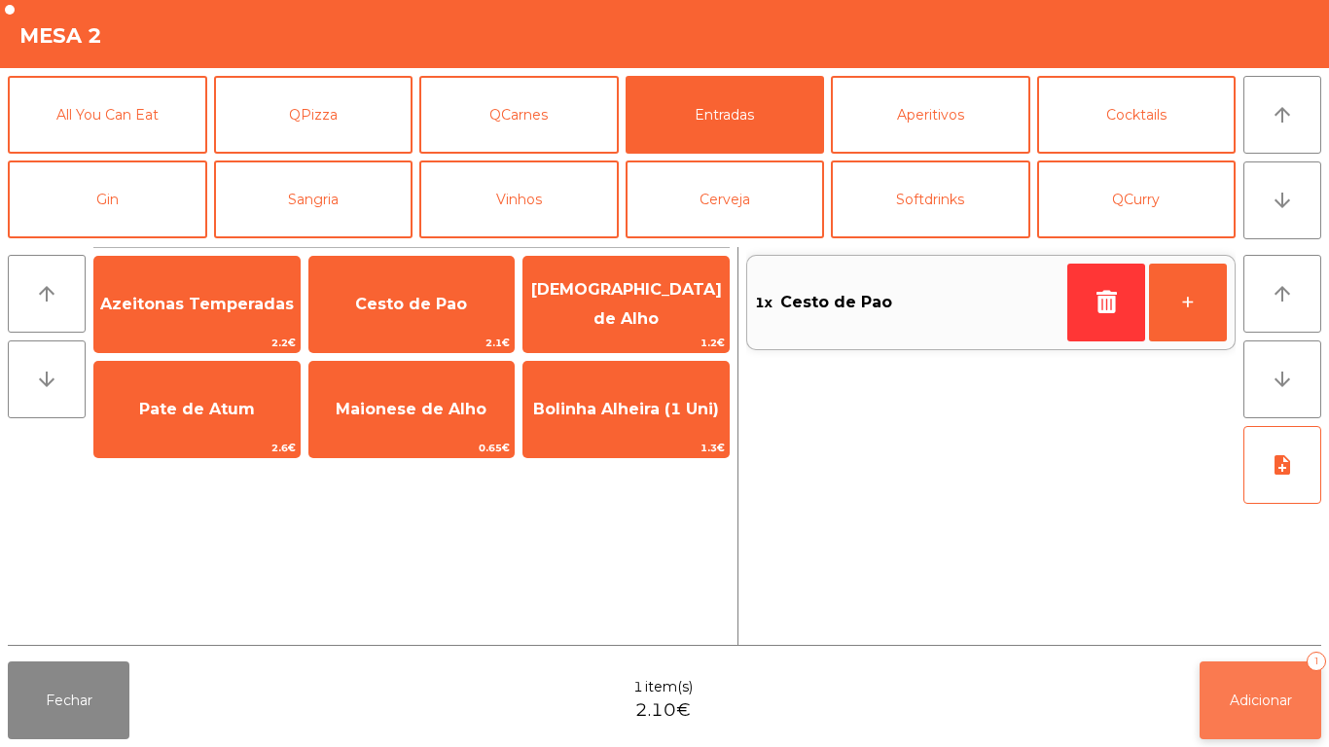
click at [1233, 684] on button "Adicionar 1" at bounding box center [1261, 701] width 122 height 78
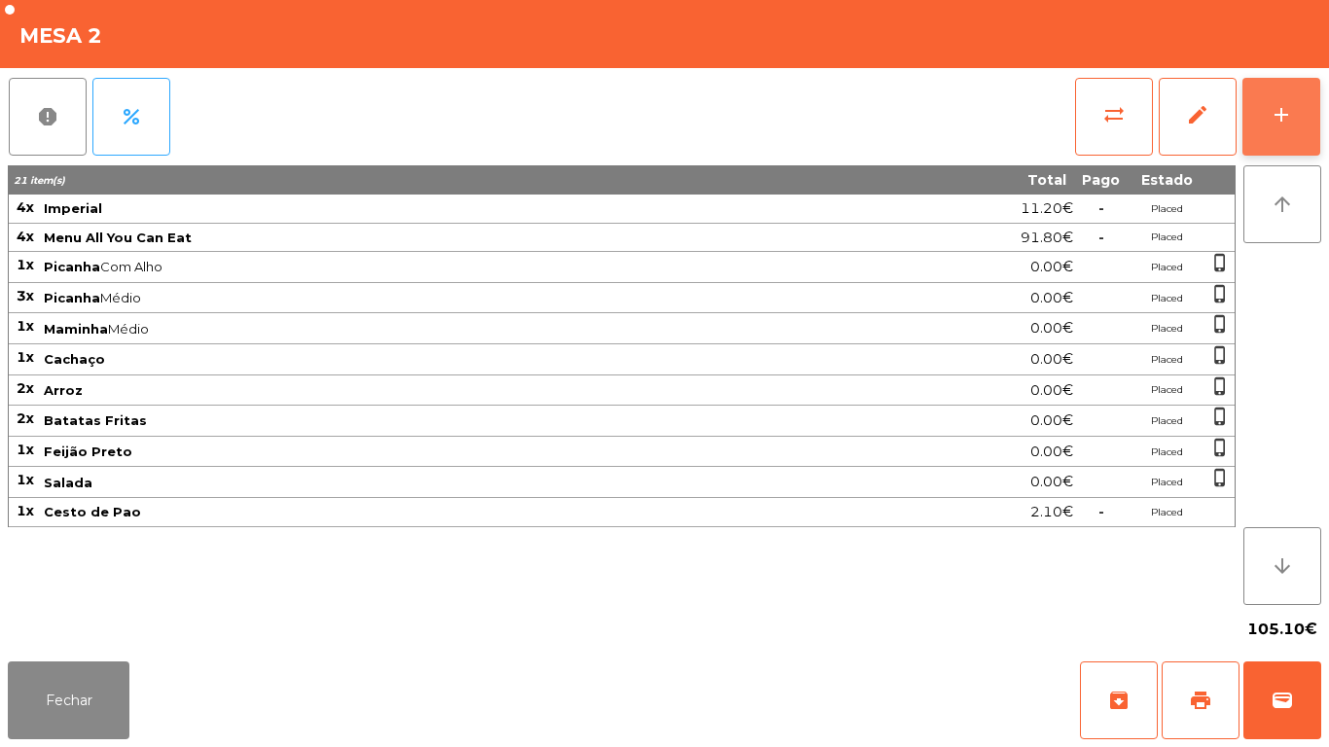
click at [1279, 129] on button "add" at bounding box center [1282, 117] width 78 height 78
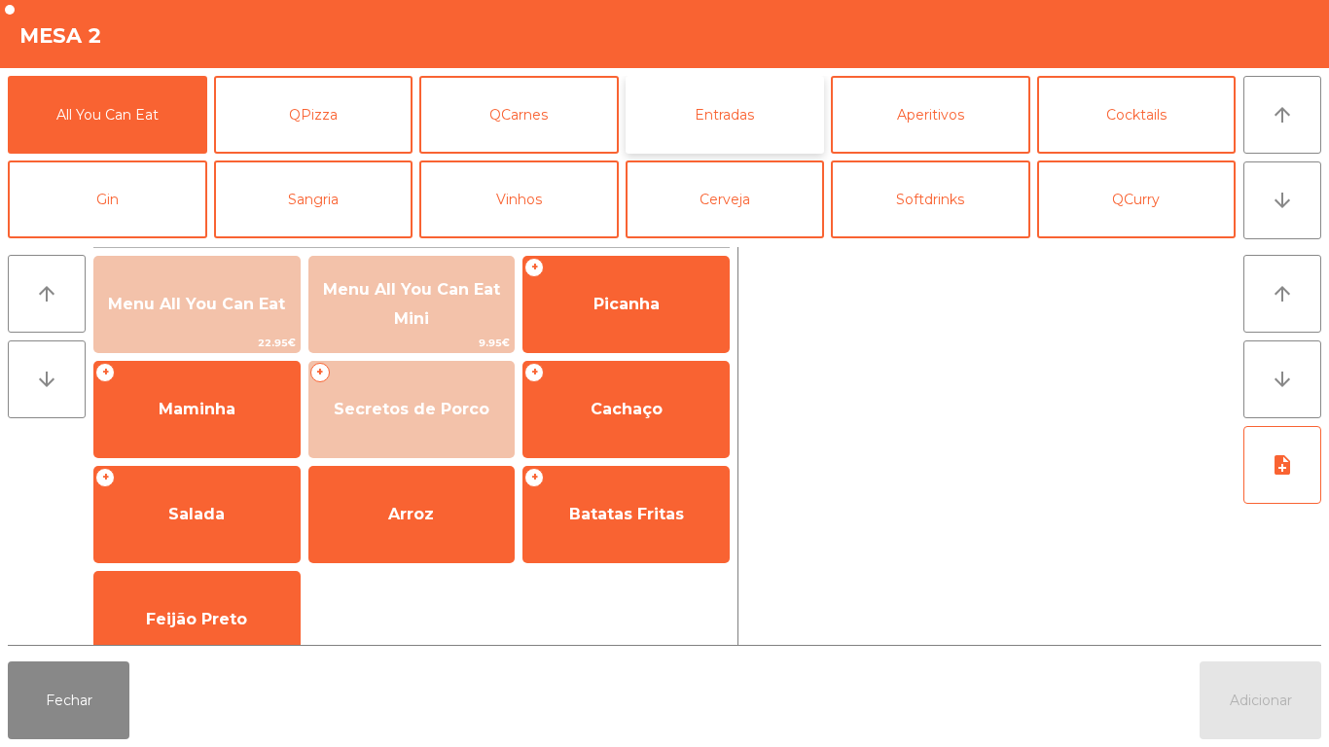
click at [736, 141] on button "Entradas" at bounding box center [725, 115] width 199 height 78
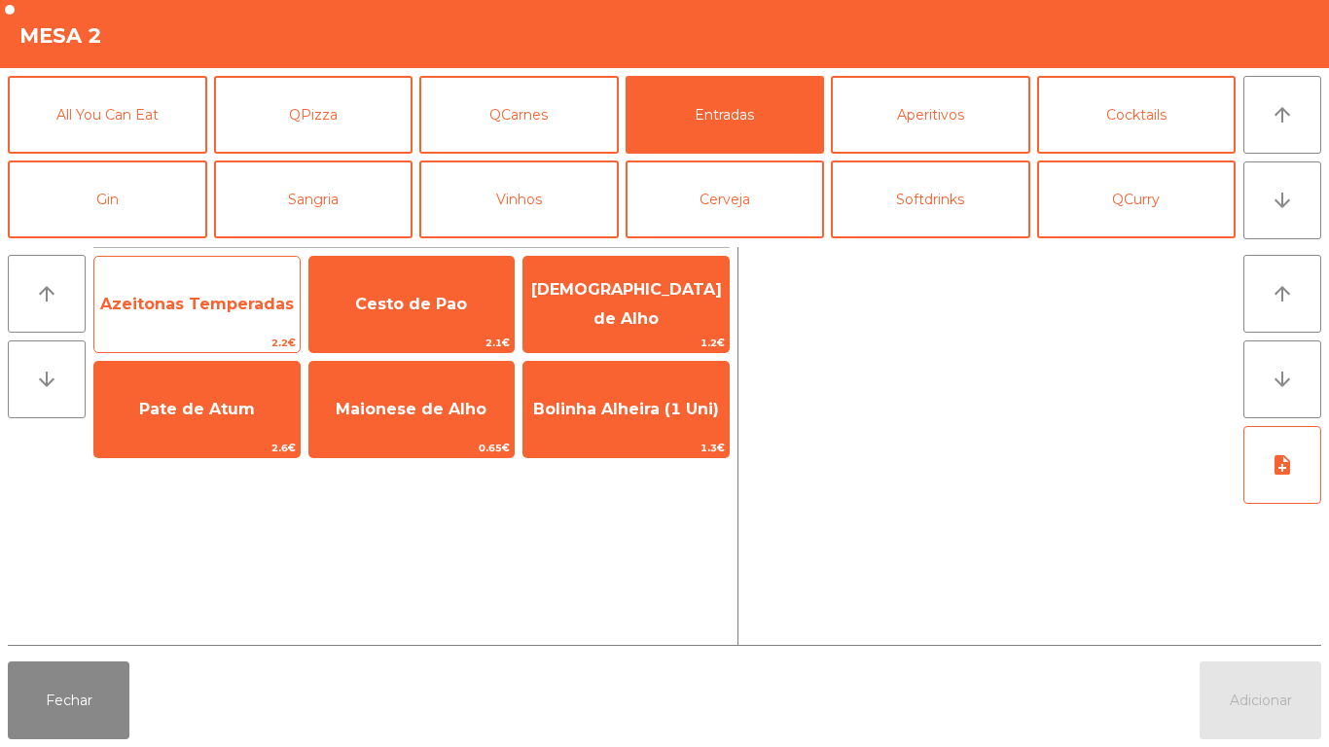
click at [220, 307] on span "Azeitonas Temperadas" at bounding box center [197, 304] width 194 height 18
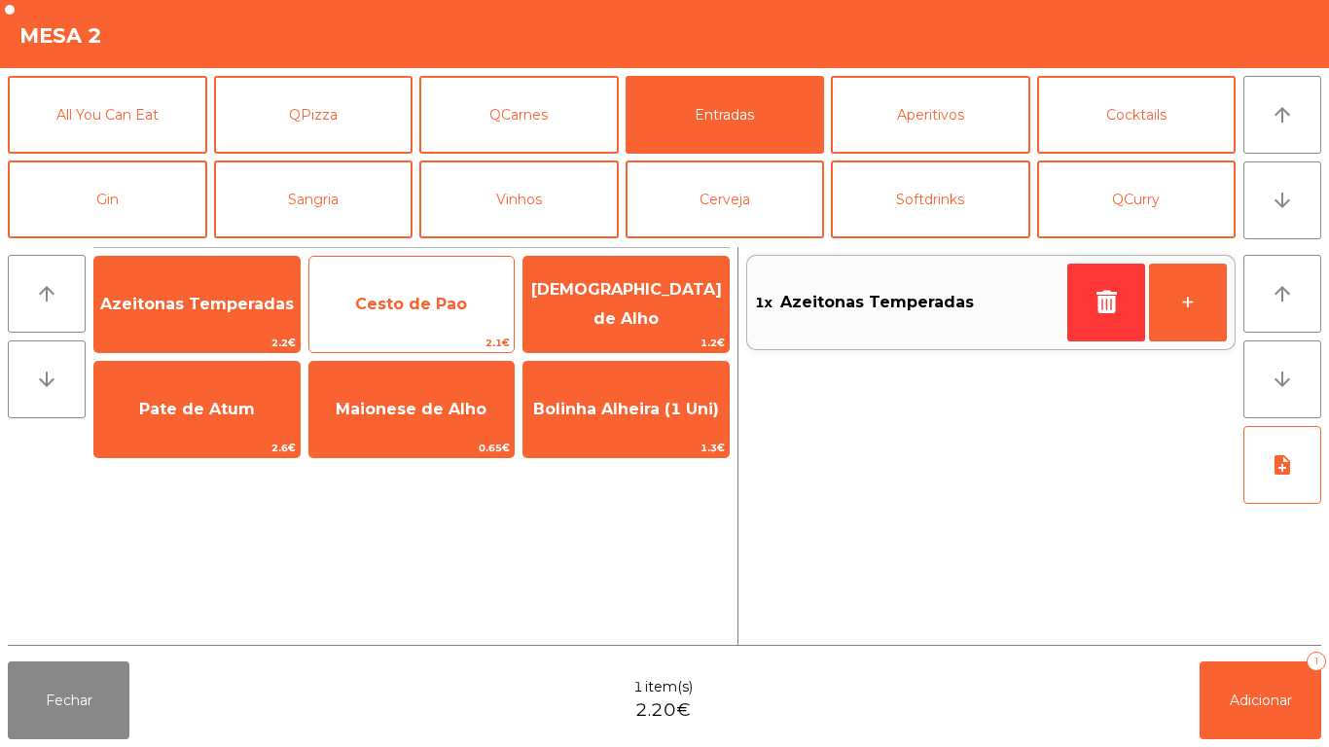
click at [450, 310] on span "Cesto de Pao" at bounding box center [411, 304] width 112 height 18
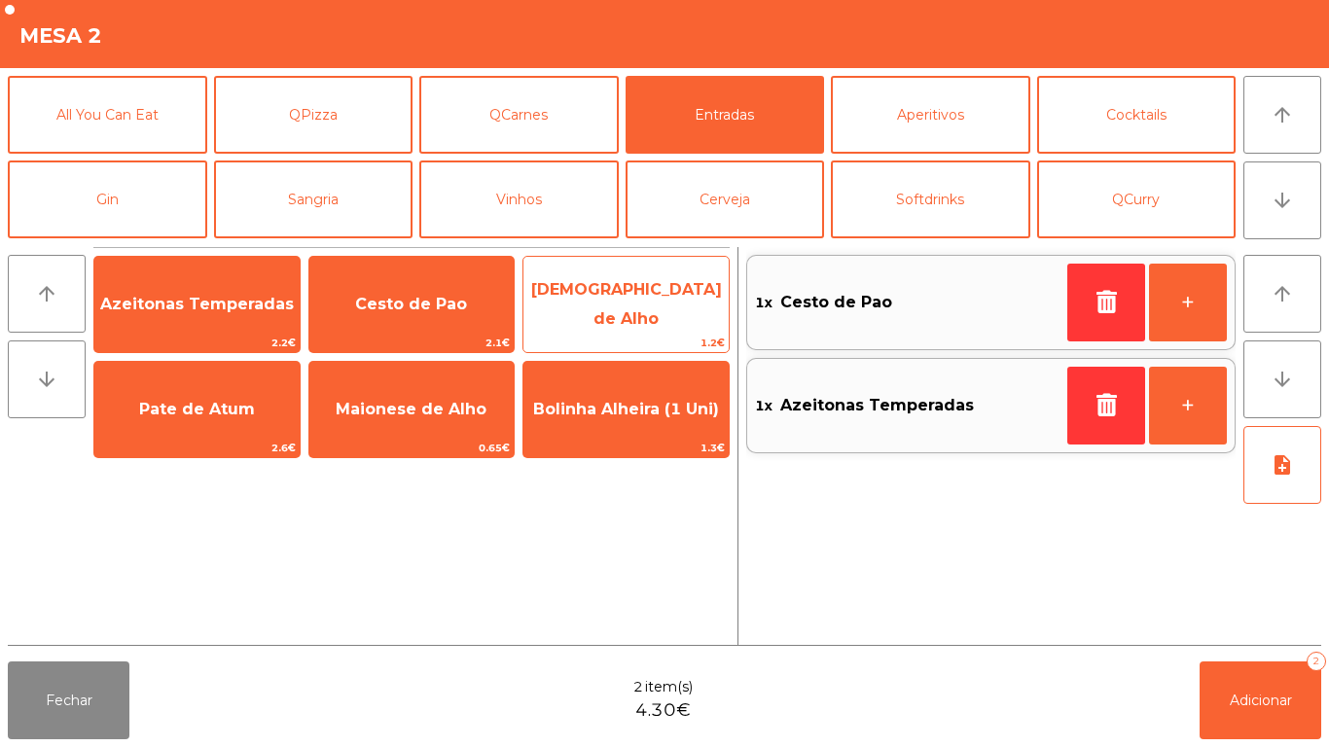
click at [650, 300] on span "[DEMOGRAPHIC_DATA] de Alho" at bounding box center [626, 304] width 191 height 48
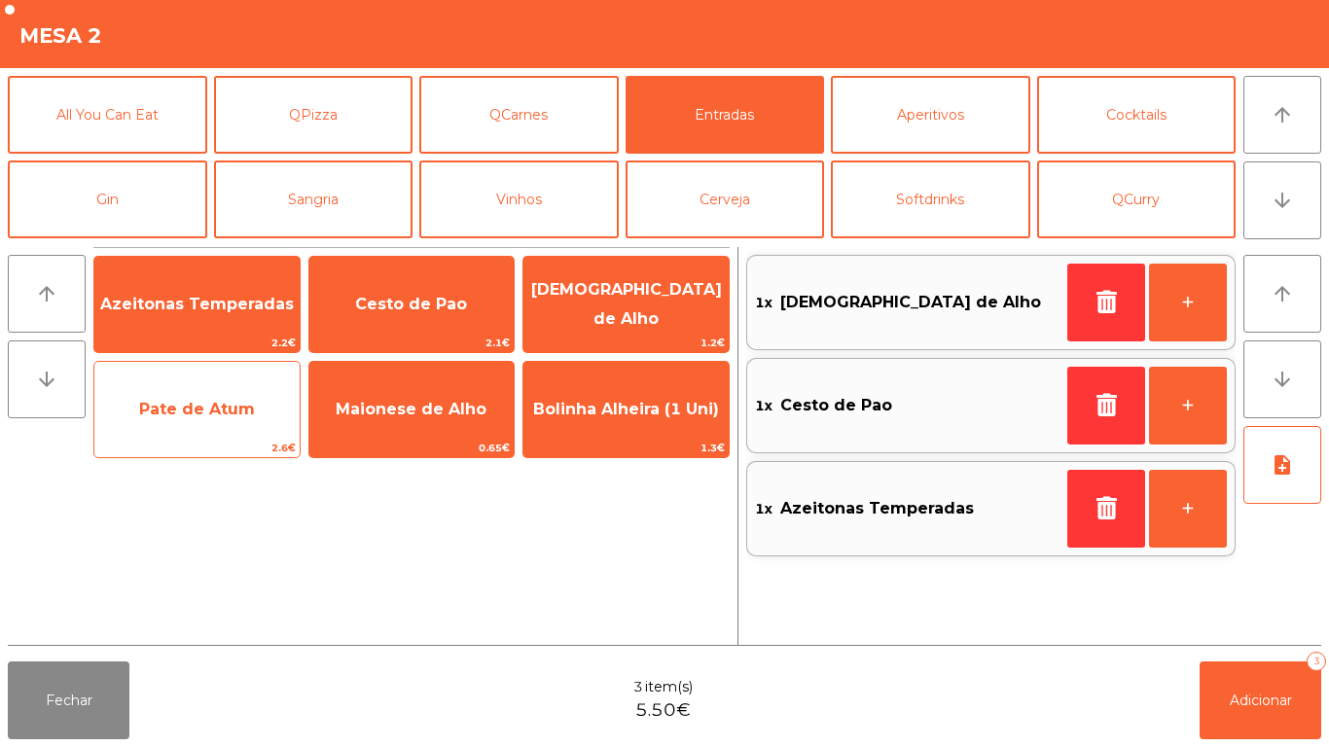
click at [206, 427] on span "Pate de Atum" at bounding box center [196, 409] width 205 height 53
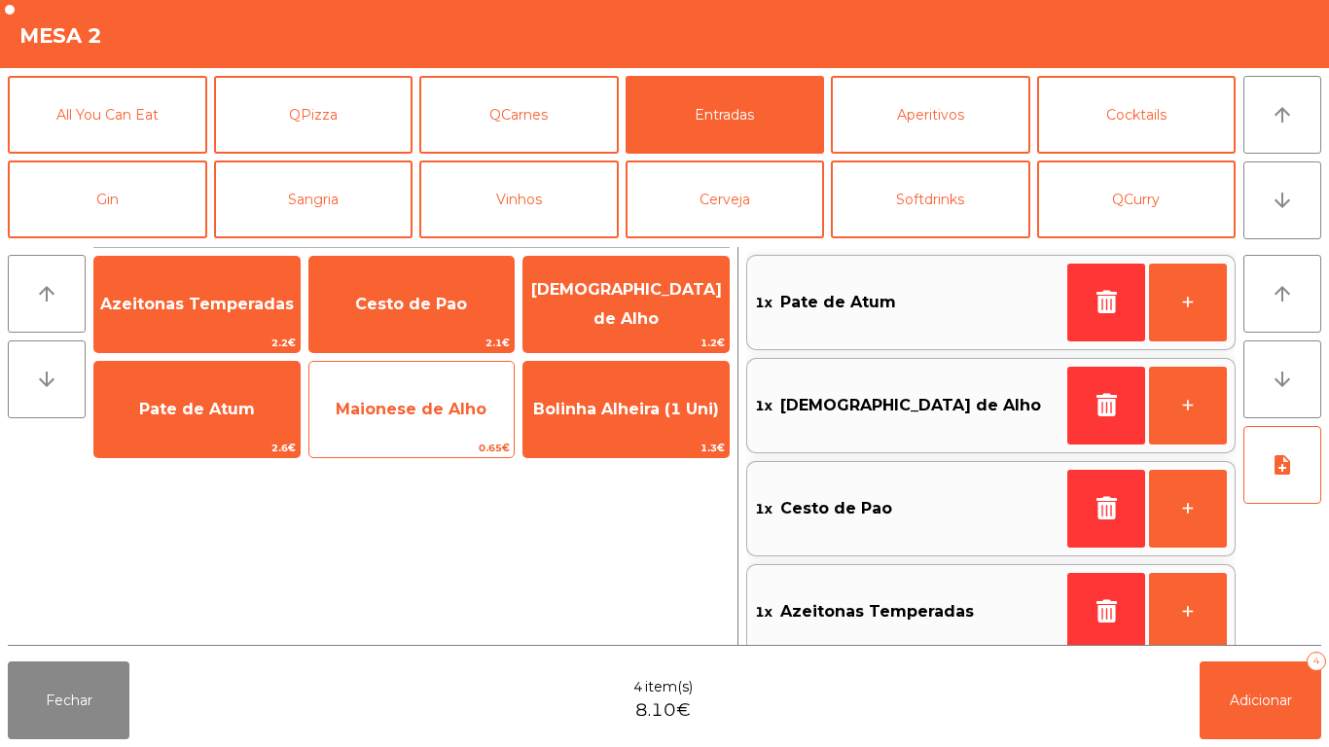
click at [433, 422] on span "Maionese de Alho" at bounding box center [411, 409] width 205 height 53
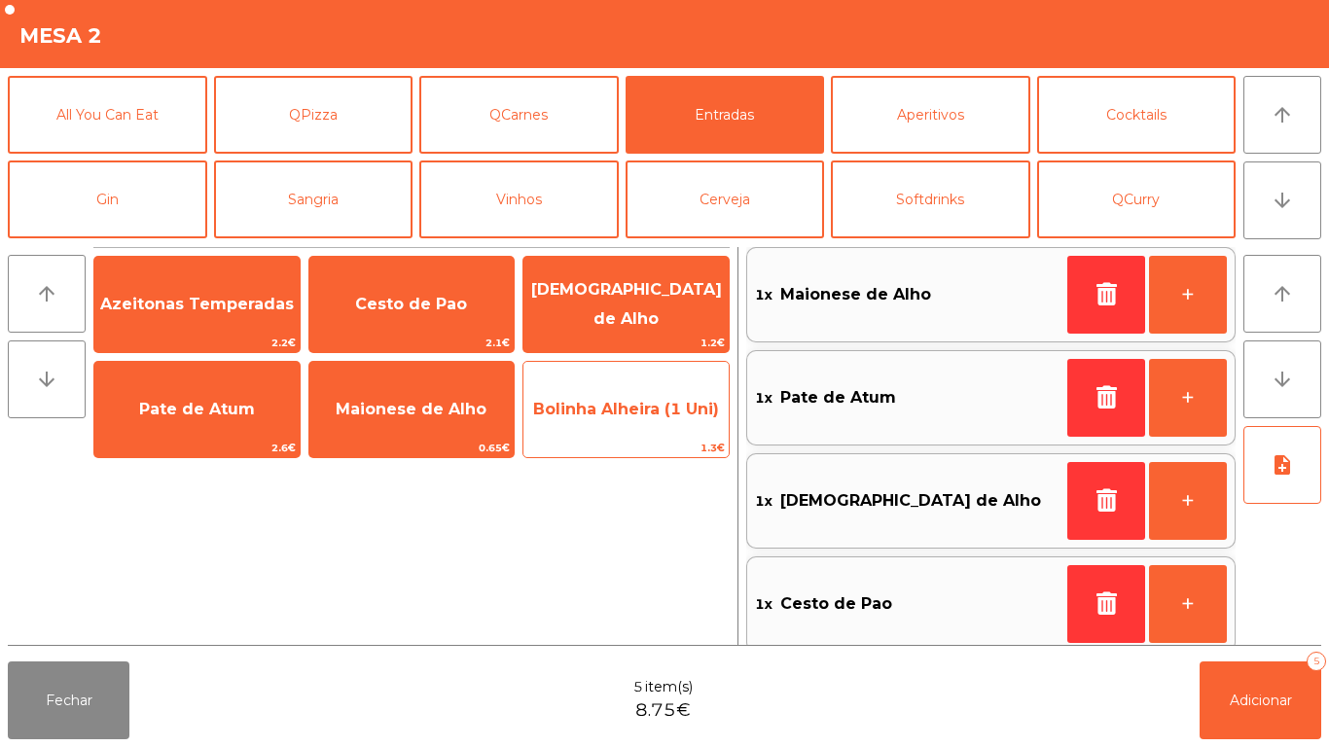
click at [639, 420] on span "Bolinha Alheira (1 Uni)" at bounding box center [626, 409] width 205 height 53
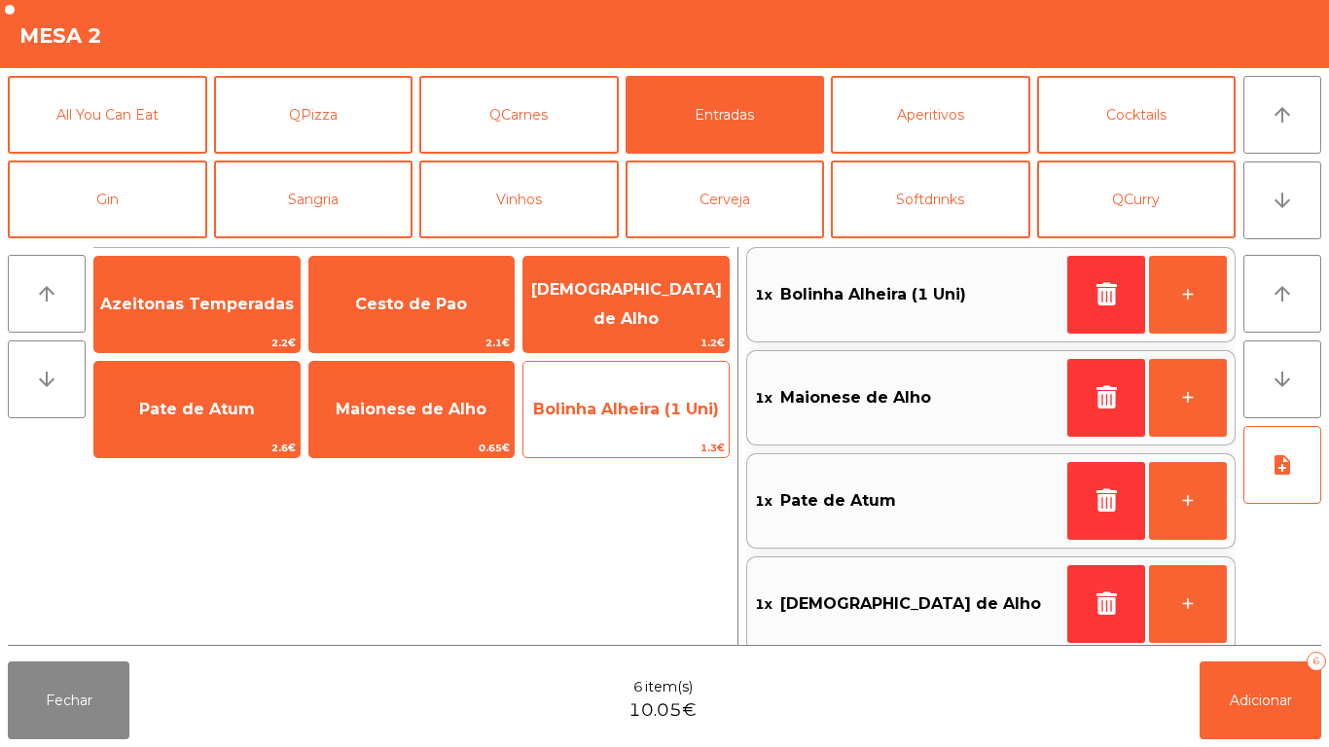
click at [647, 420] on span "Bolinha Alheira (1 Uni)" at bounding box center [626, 409] width 205 height 53
click at [636, 415] on span "Bolinha Alheira (1 Uni)" at bounding box center [626, 409] width 186 height 18
click at [638, 419] on span "Bolinha Alheira (1 Uni)" at bounding box center [626, 409] width 205 height 53
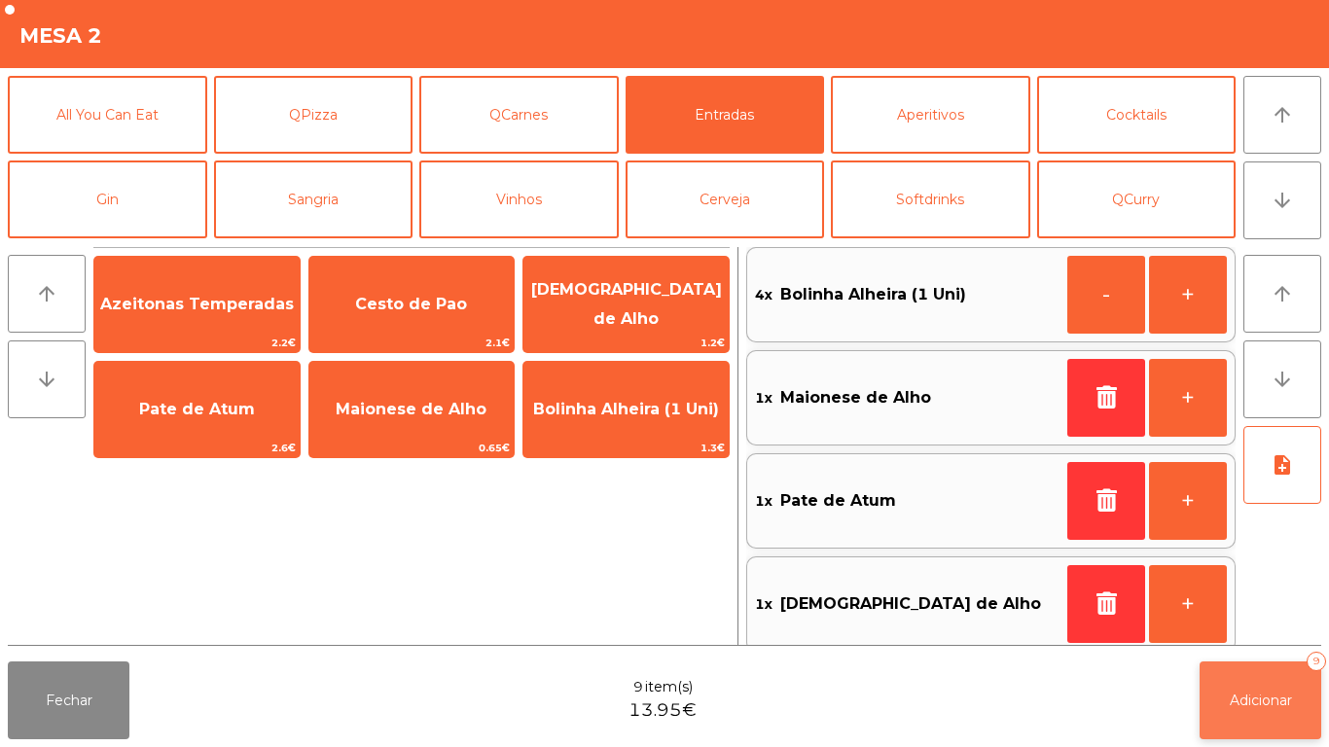
click at [1248, 698] on span "Adicionar" at bounding box center [1261, 701] width 62 height 18
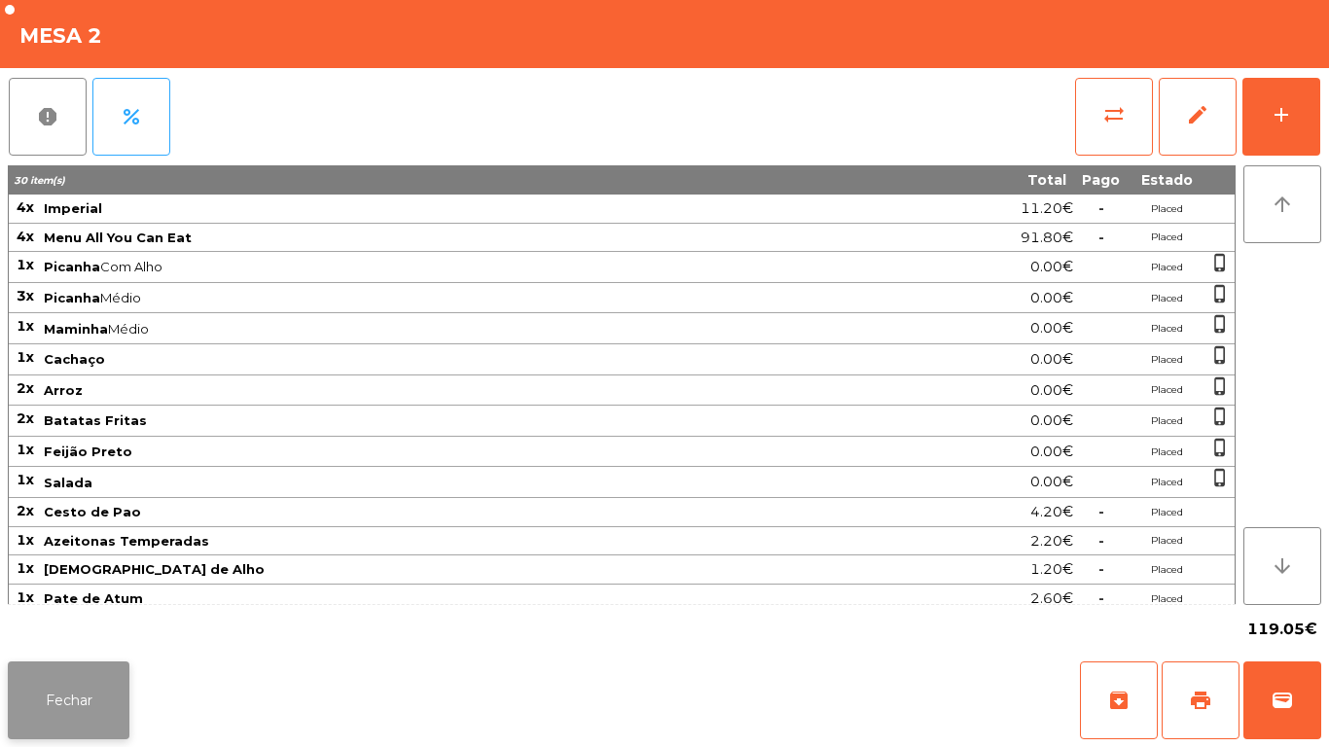
click at [65, 667] on button "Fechar" at bounding box center [69, 701] width 122 height 78
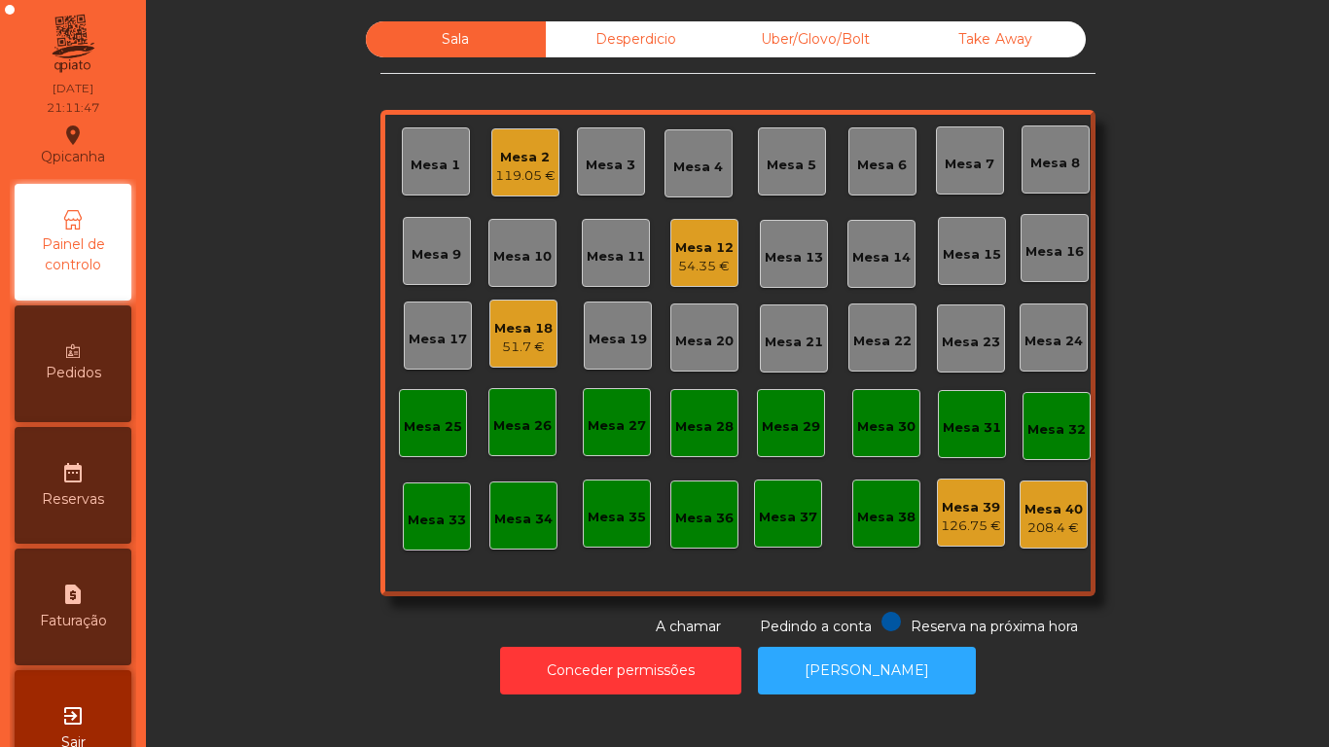
click at [534, 360] on div "Mesa 18 51.7 €" at bounding box center [523, 334] width 68 height 68
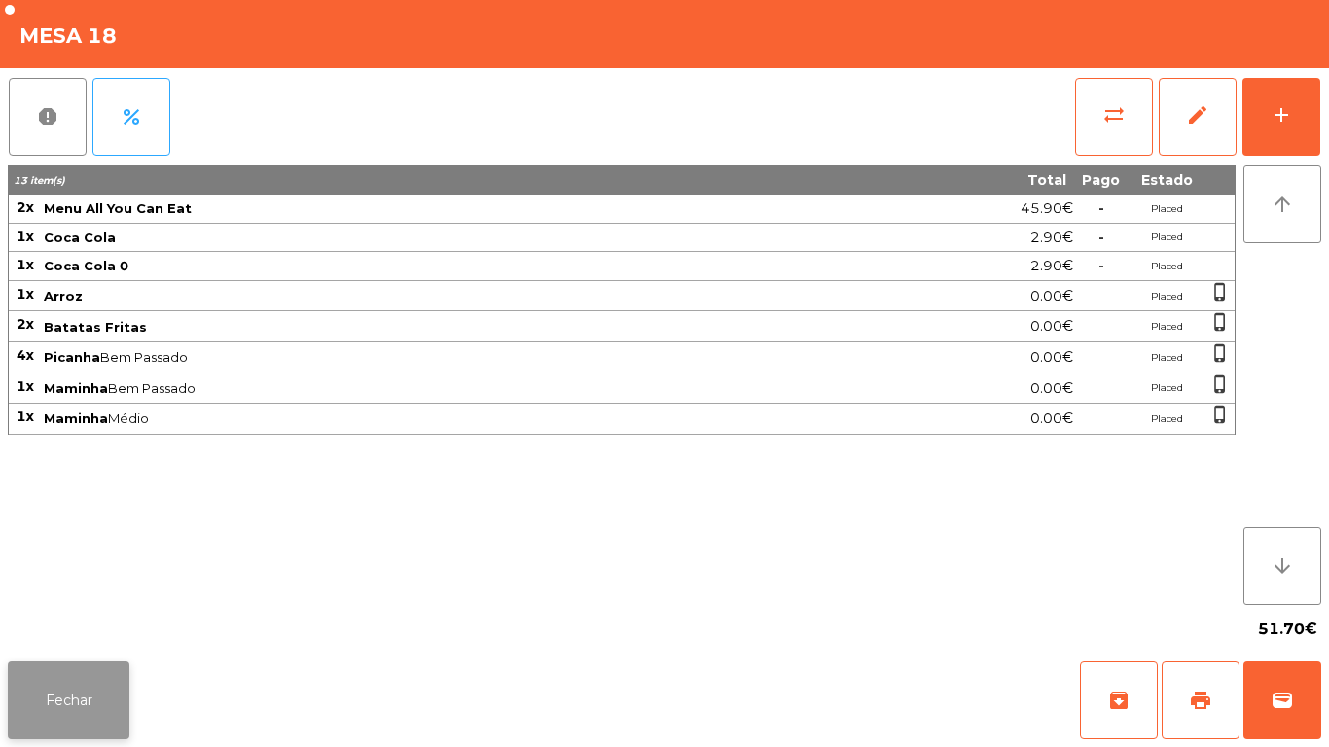
click at [95, 713] on button "Fechar" at bounding box center [69, 701] width 122 height 78
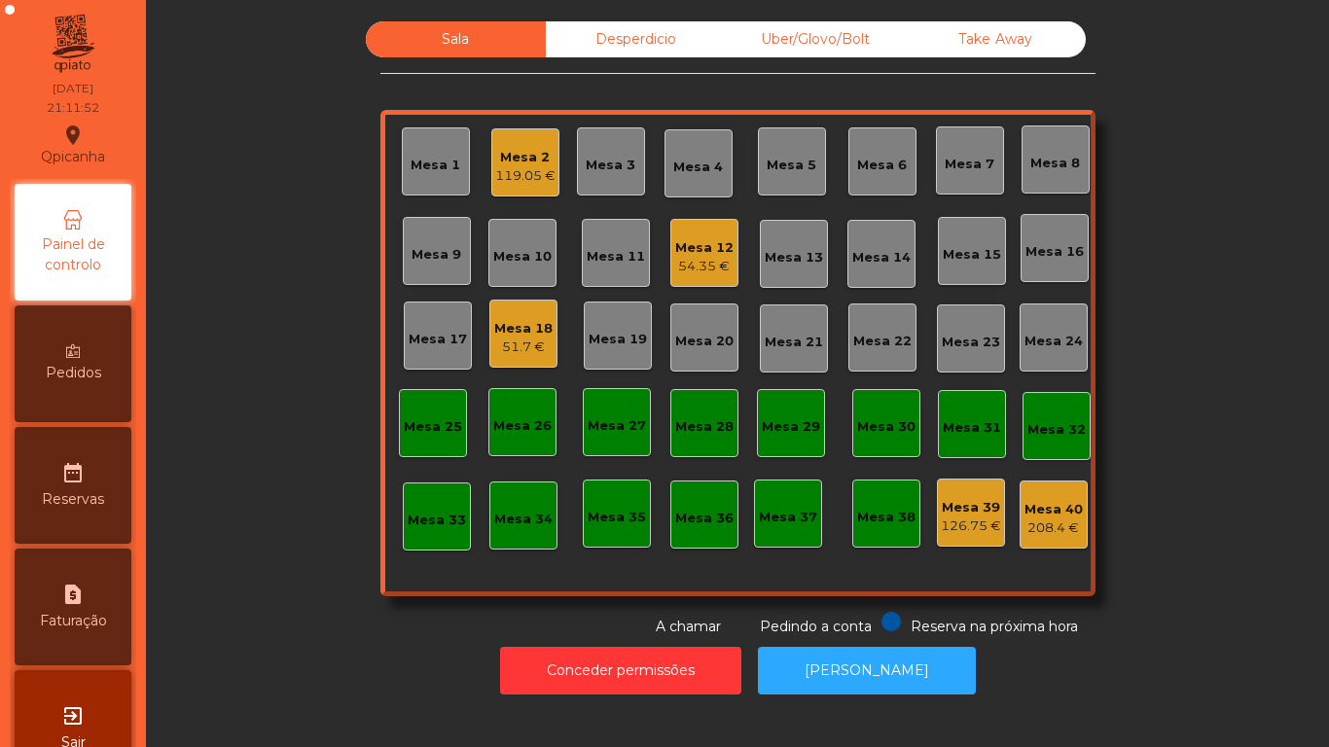
click at [99, 359] on div "Pedidos" at bounding box center [73, 364] width 117 height 117
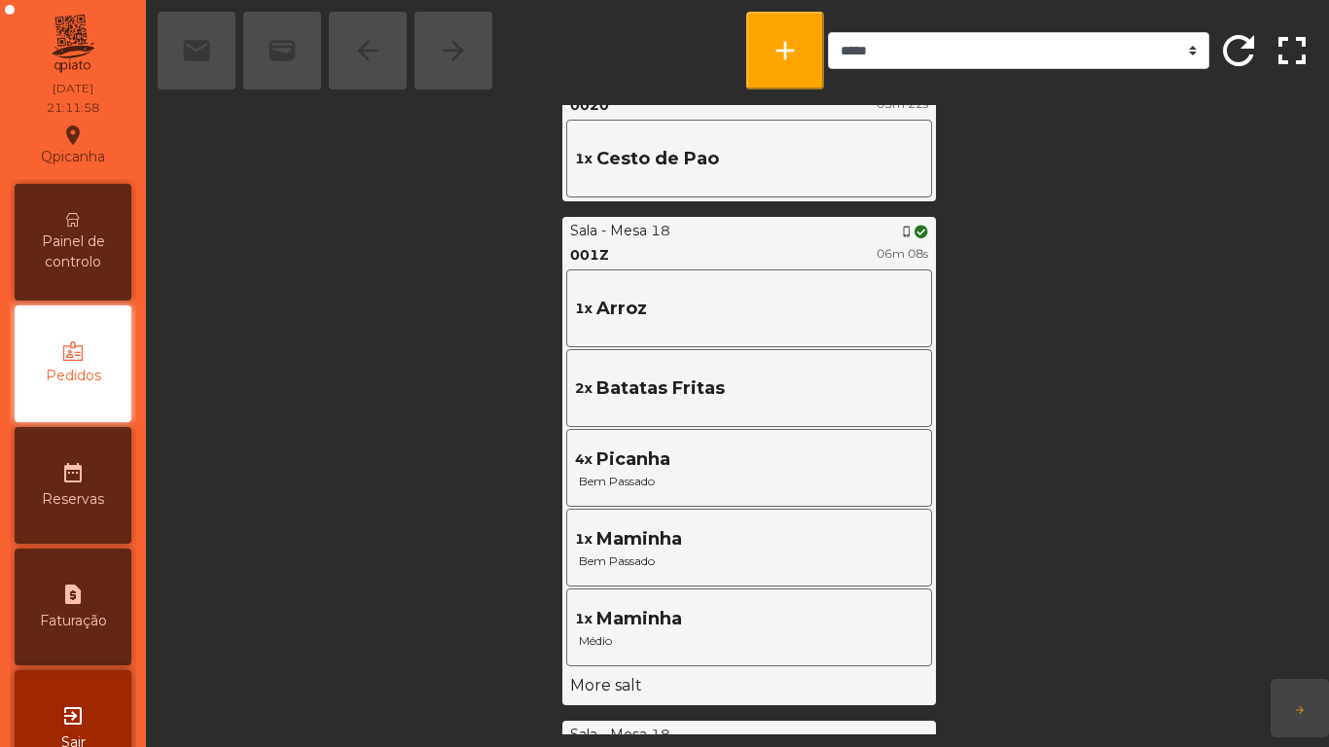
scroll to position [635, 0]
click at [100, 230] on div "Painel de controlo" at bounding box center [73, 242] width 117 height 117
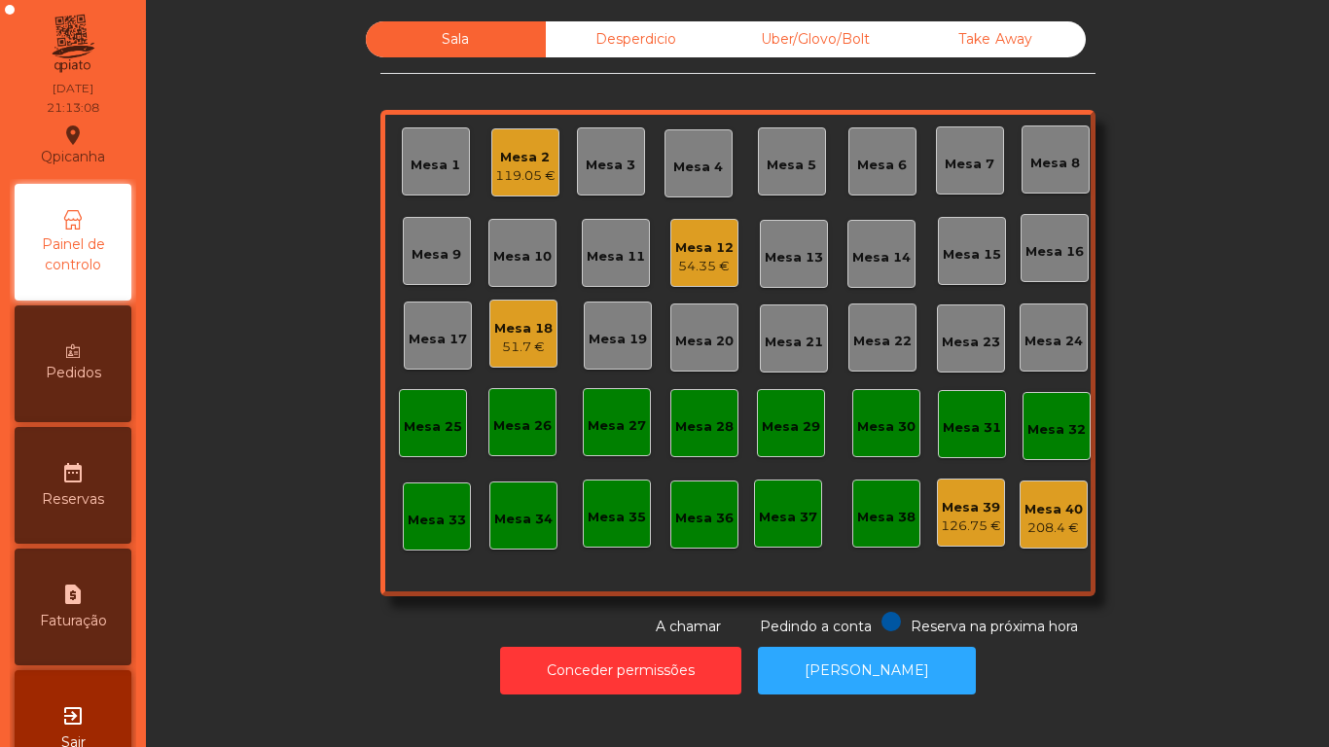
click at [530, 157] on div "Mesa 2" at bounding box center [525, 157] width 60 height 19
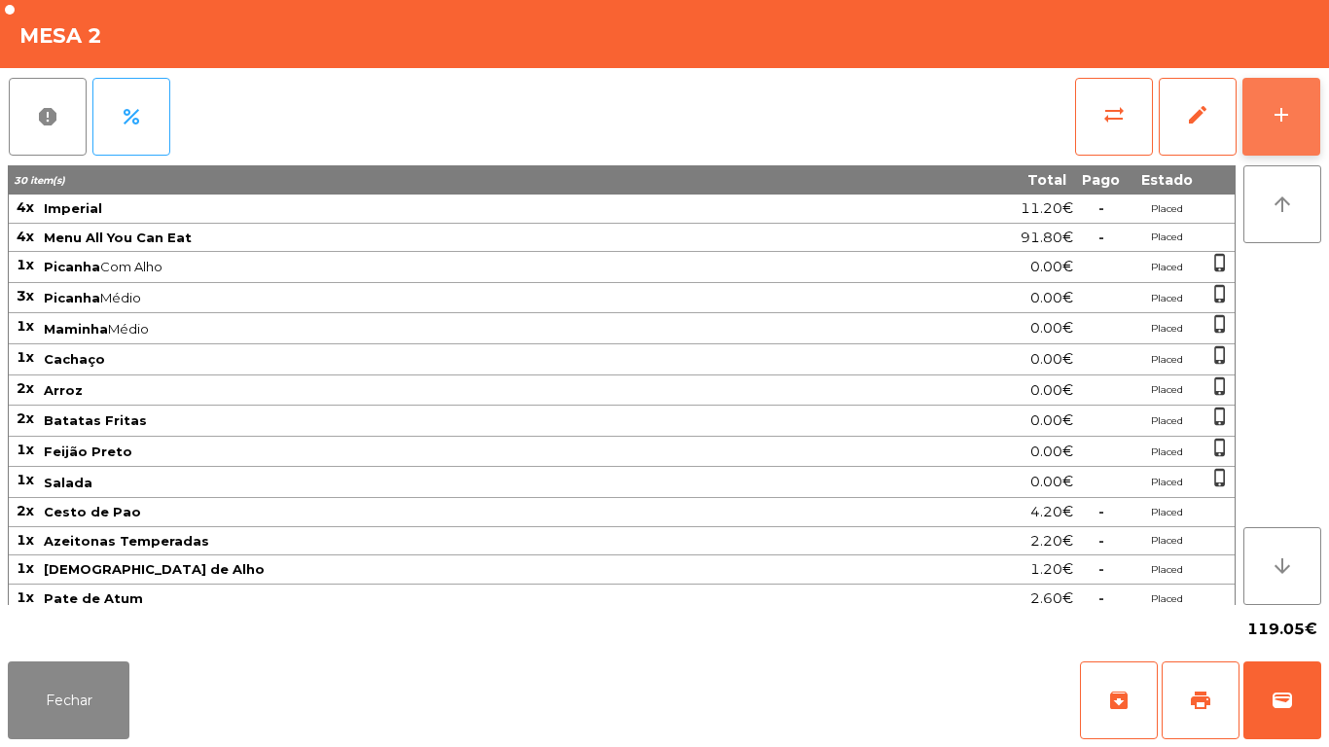
click at [1272, 131] on button "add" at bounding box center [1282, 117] width 78 height 78
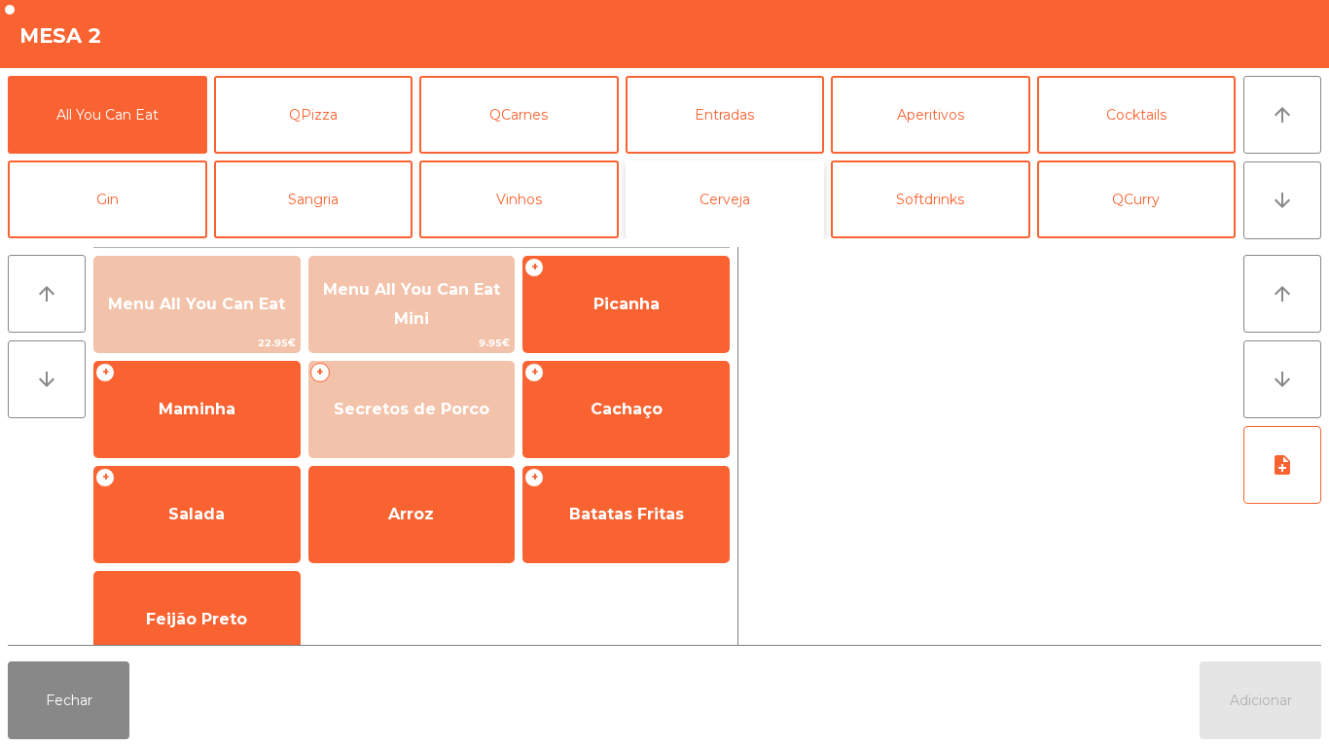
click at [719, 205] on button "Cerveja" at bounding box center [725, 200] width 199 height 78
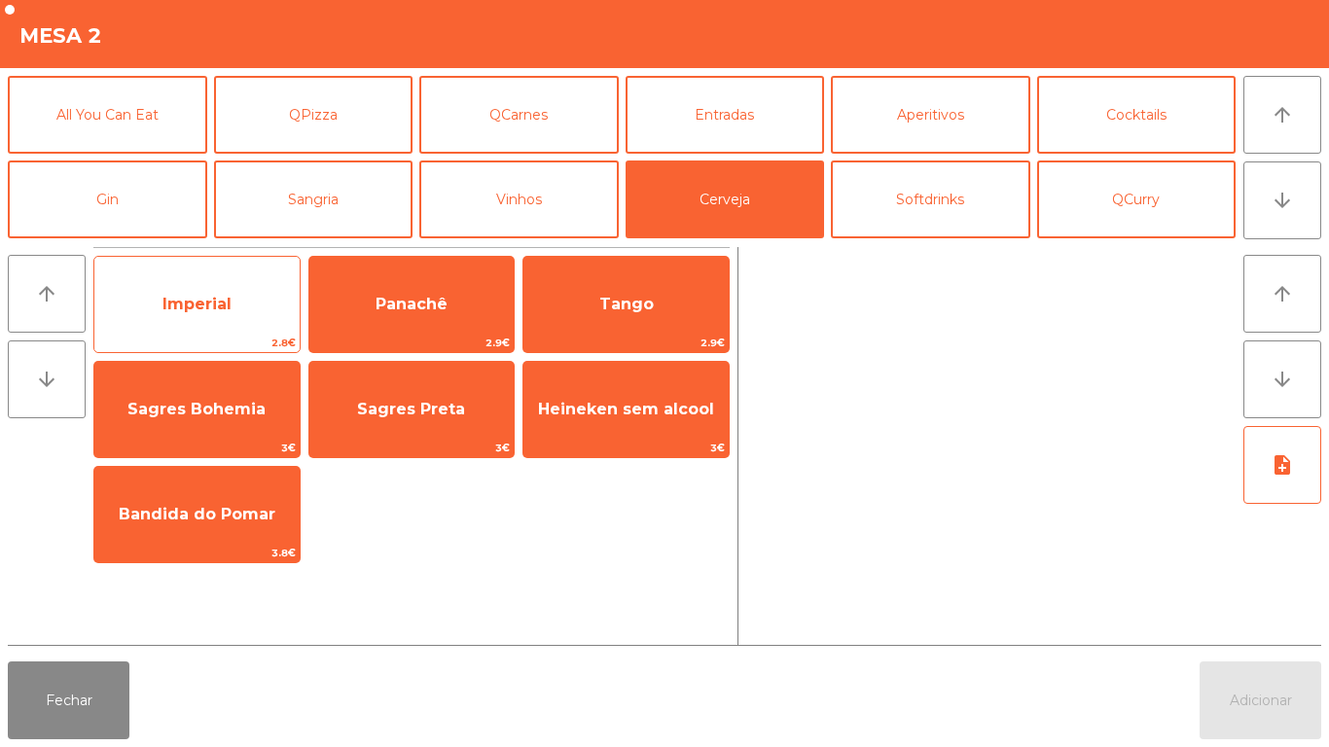
click at [205, 307] on span "Imperial" at bounding box center [197, 304] width 69 height 18
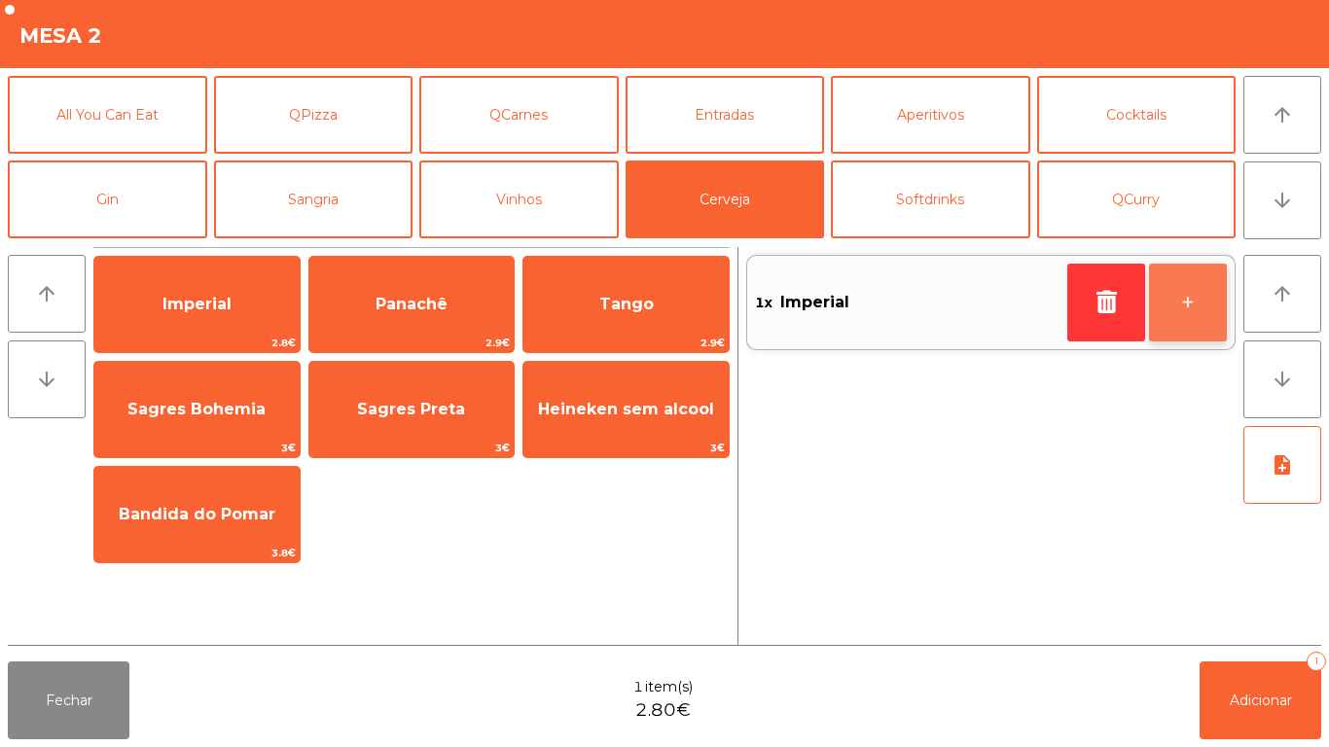
click at [1184, 301] on button "+" at bounding box center [1188, 303] width 78 height 78
click at [1179, 313] on button "+" at bounding box center [1188, 303] width 78 height 78
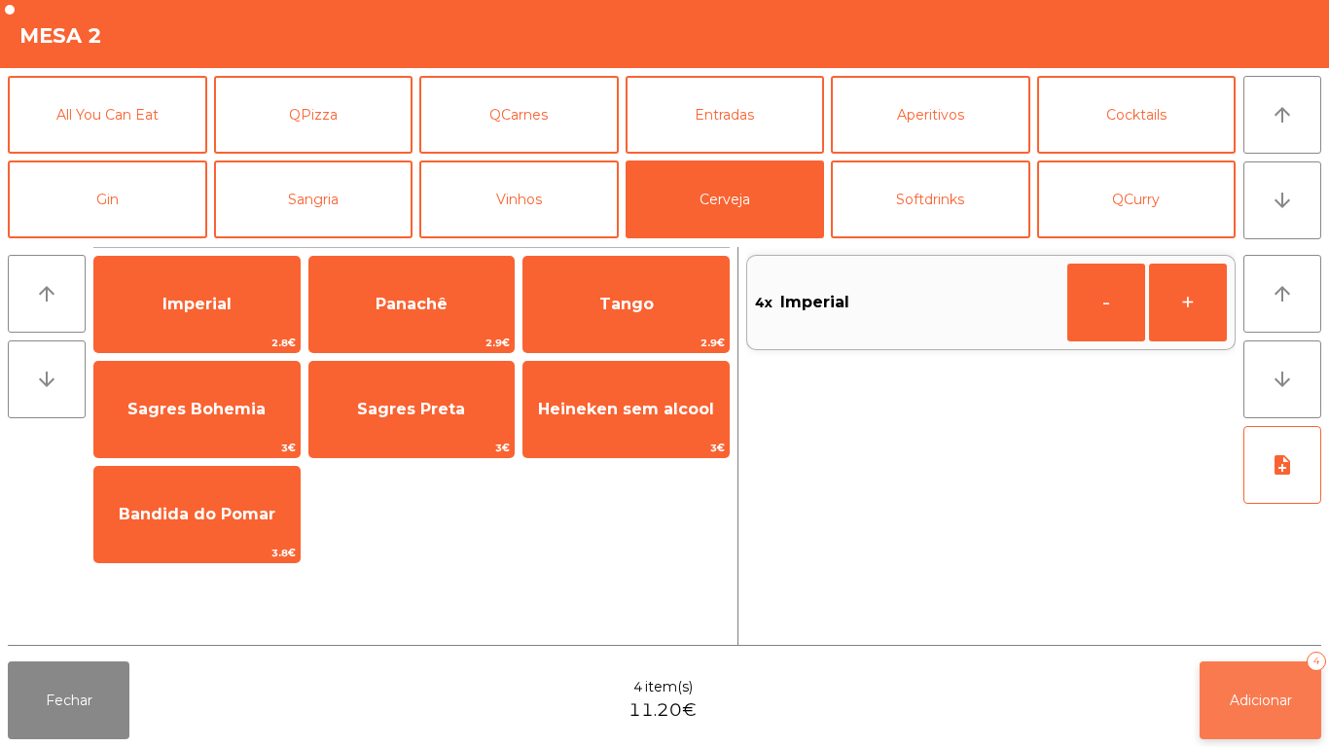
click at [1244, 697] on span "Adicionar" at bounding box center [1261, 701] width 62 height 18
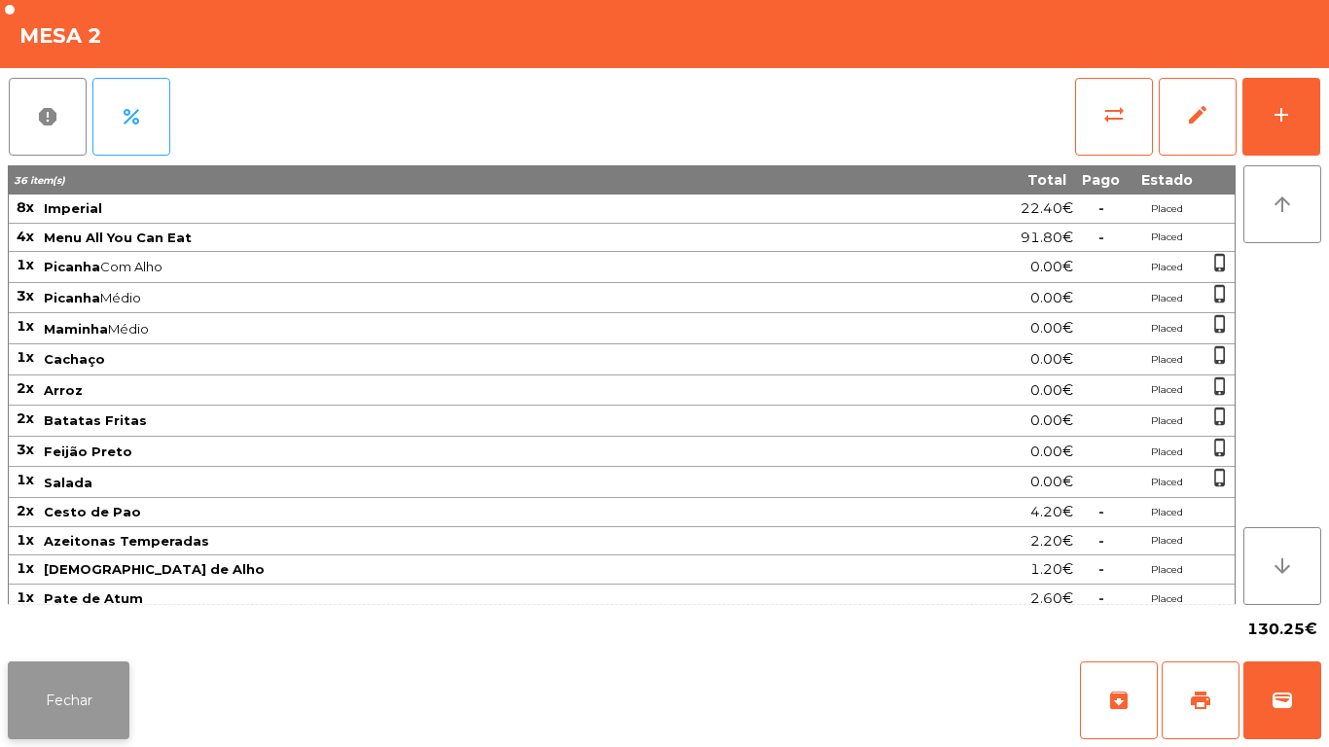
click at [77, 683] on button "Fechar" at bounding box center [69, 701] width 122 height 78
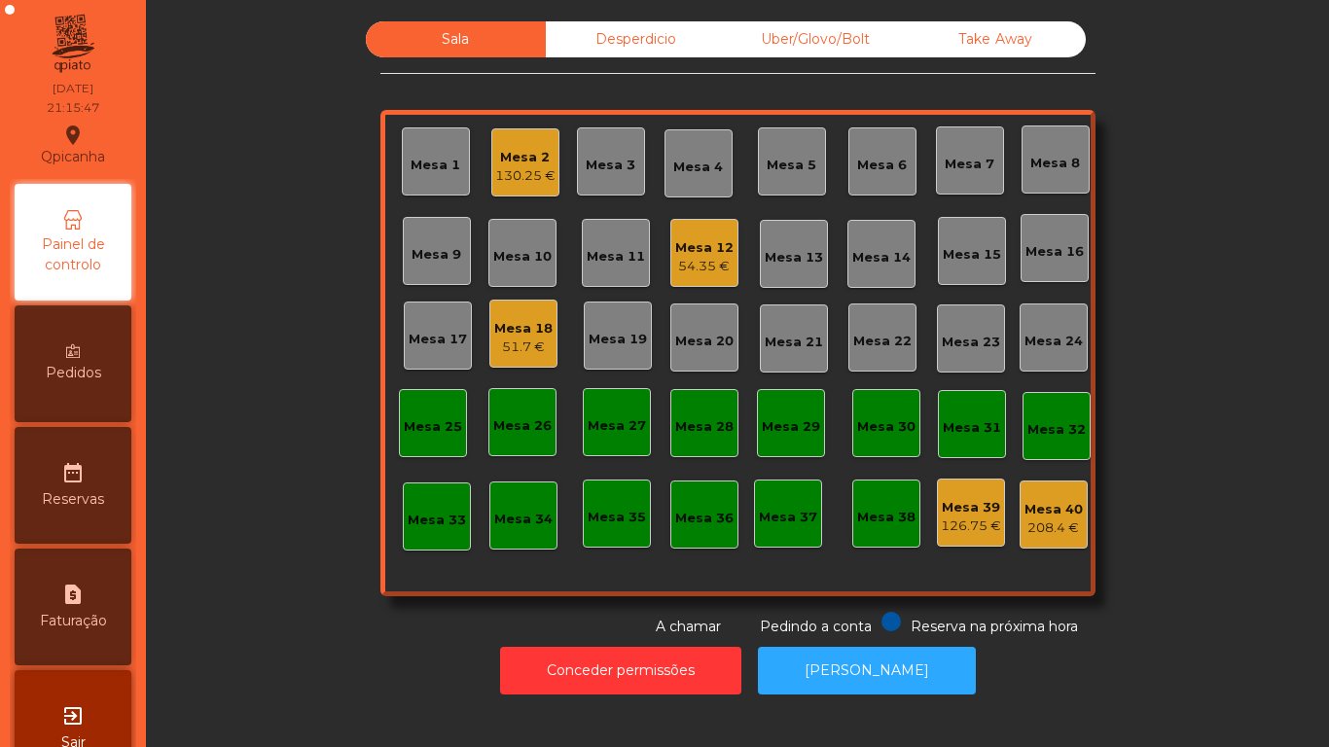
click at [522, 340] on div "51.7 €" at bounding box center [523, 347] width 58 height 19
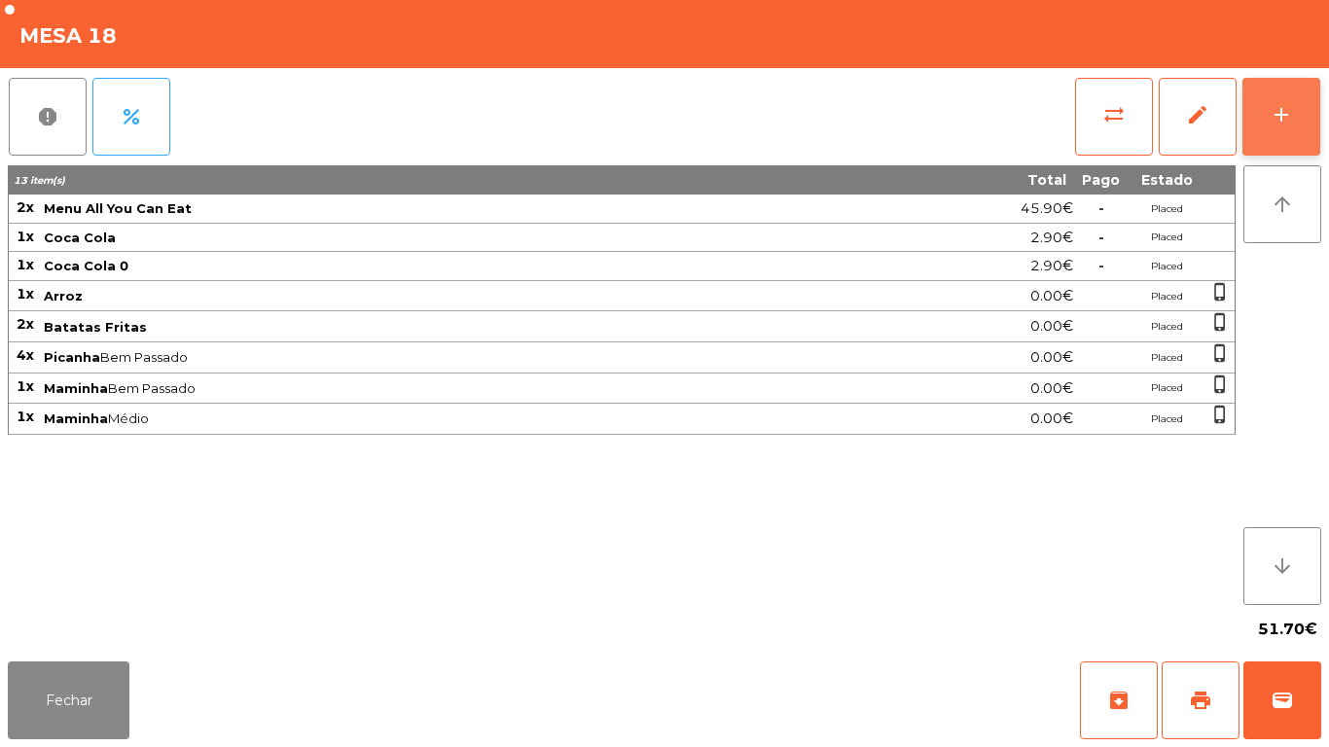
click at [1288, 137] on button "add" at bounding box center [1282, 117] width 78 height 78
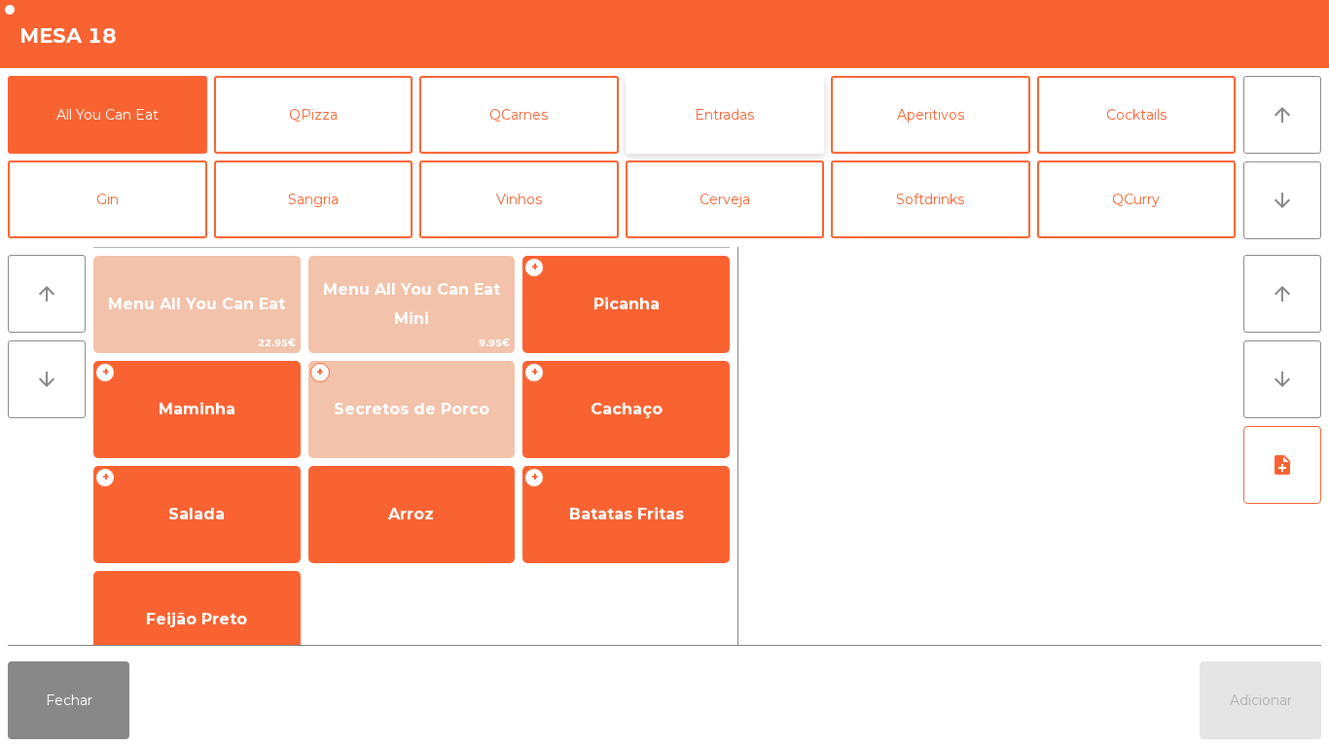
click at [740, 113] on button "Entradas" at bounding box center [725, 115] width 199 height 78
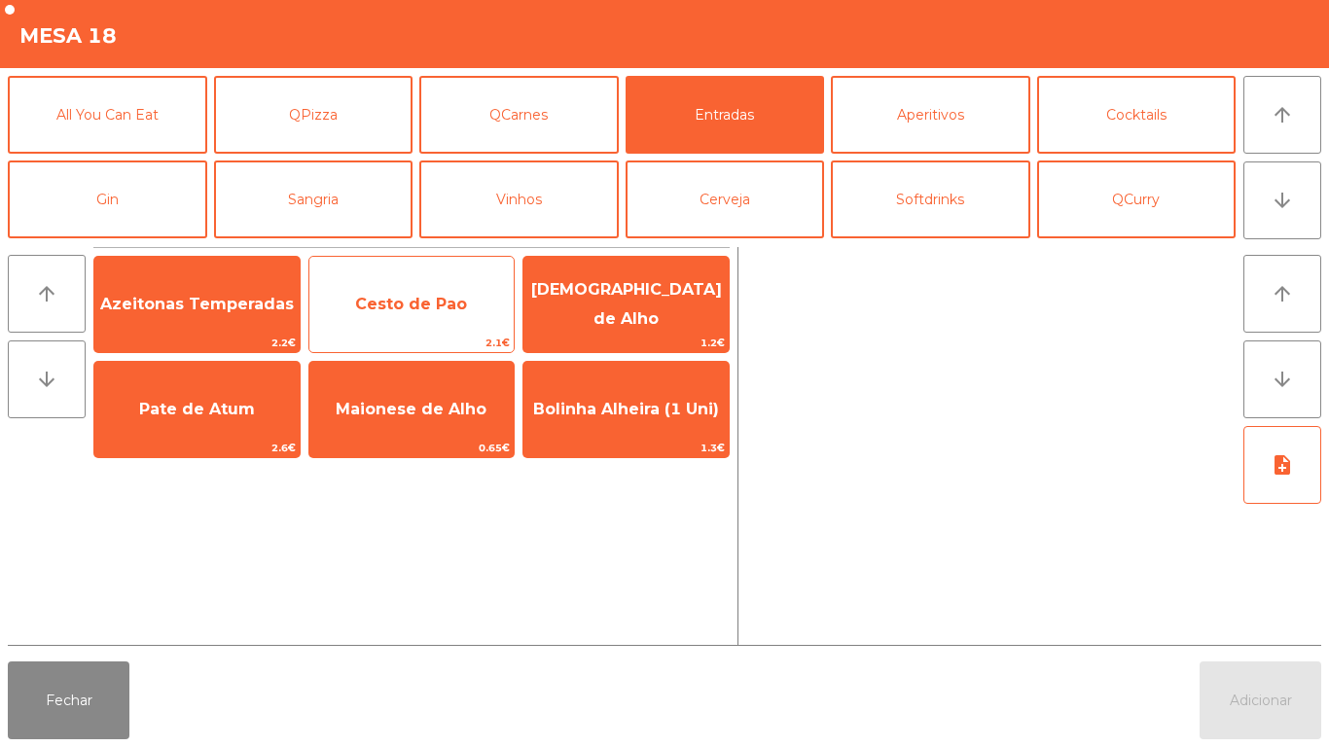
click at [413, 305] on span "Cesto de Pao" at bounding box center [411, 304] width 112 height 18
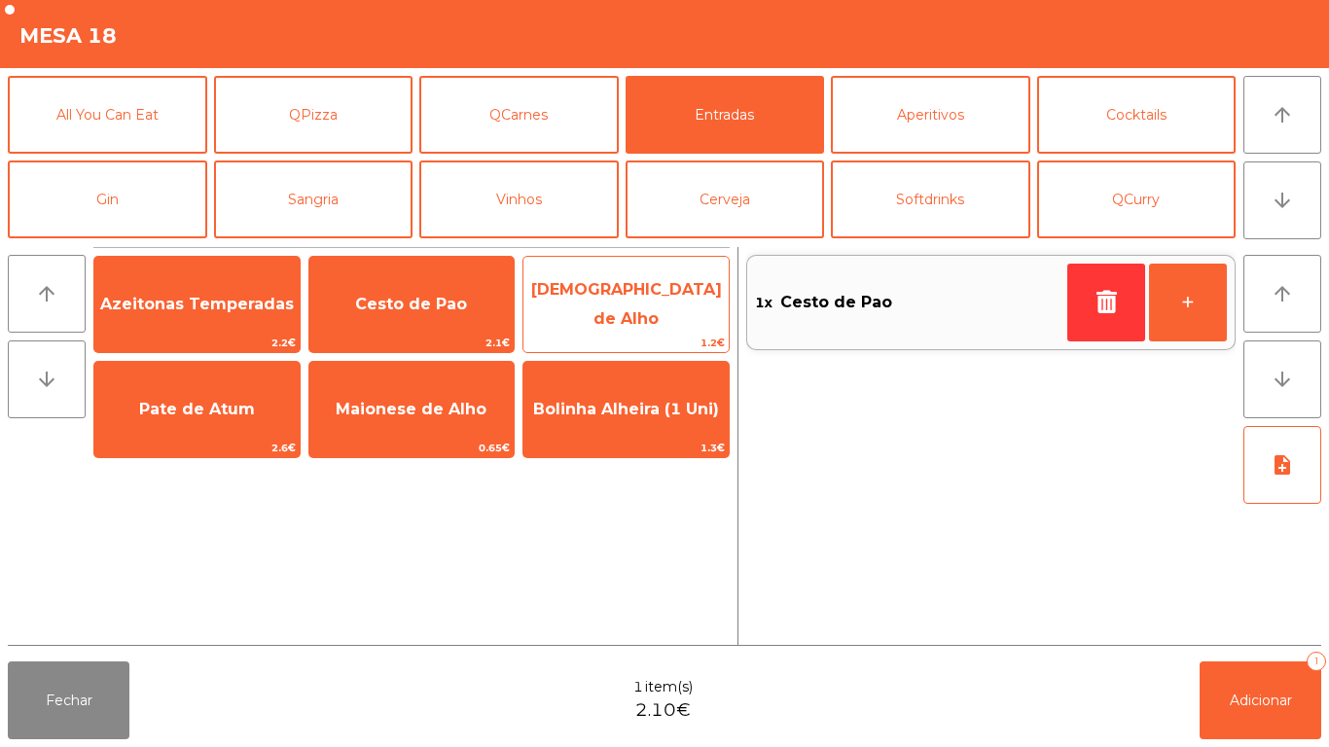
click at [603, 305] on span "[DEMOGRAPHIC_DATA] de Alho" at bounding box center [626, 304] width 191 height 48
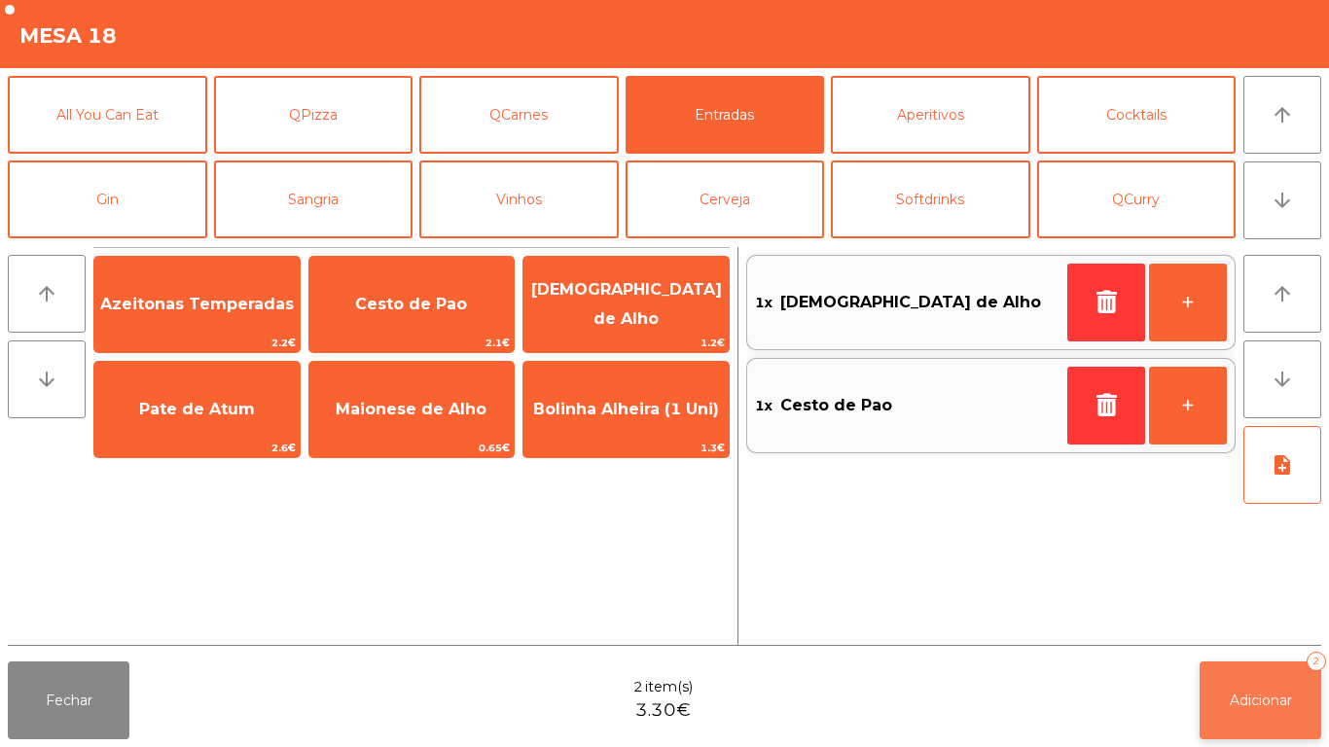
click at [1248, 700] on span "Adicionar" at bounding box center [1261, 701] width 62 height 18
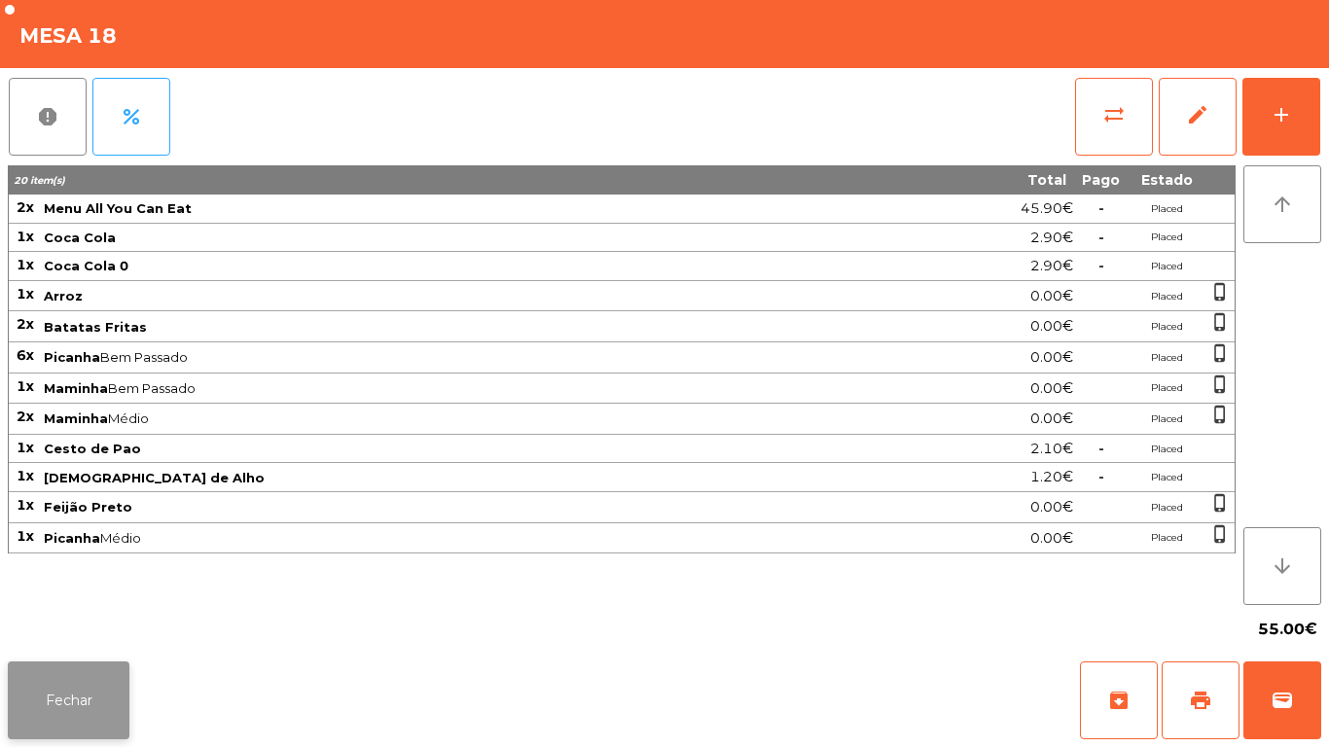
click at [47, 676] on button "Fechar" at bounding box center [69, 701] width 122 height 78
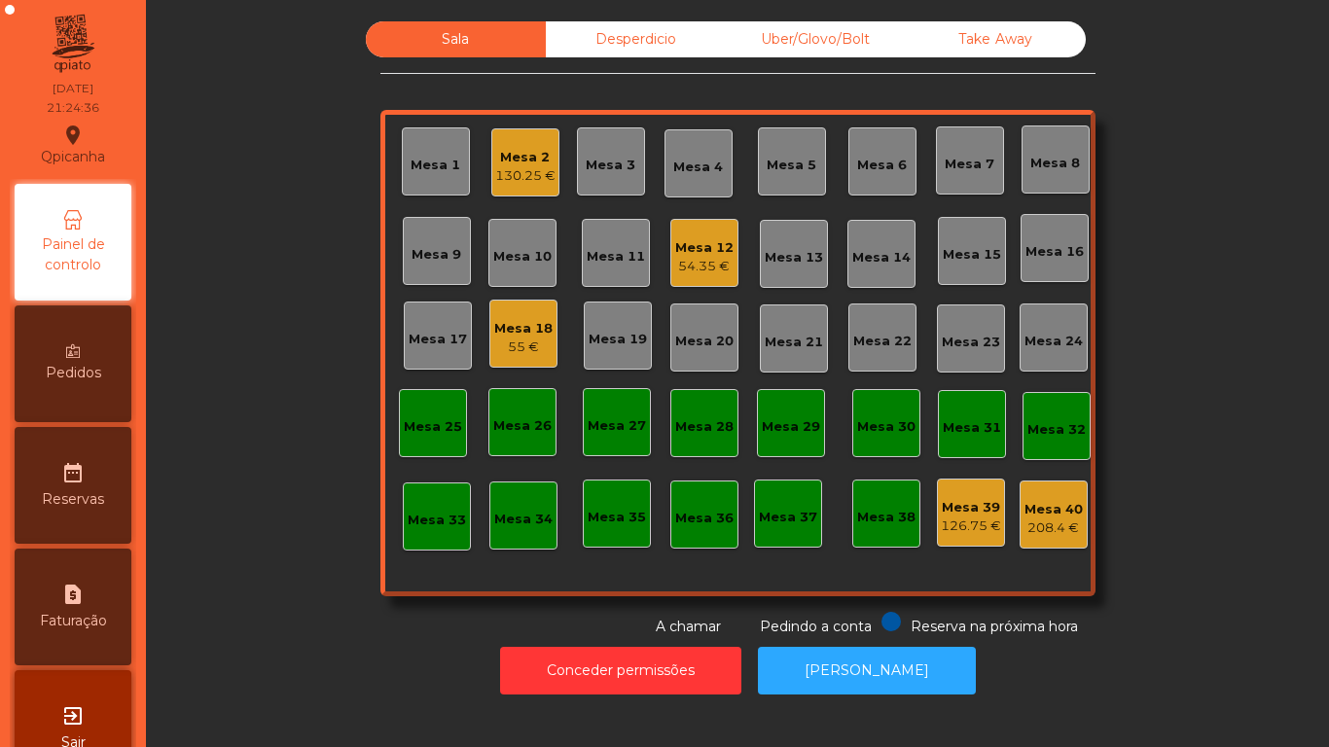
click at [519, 185] on div "130.25 €" at bounding box center [525, 175] width 60 height 19
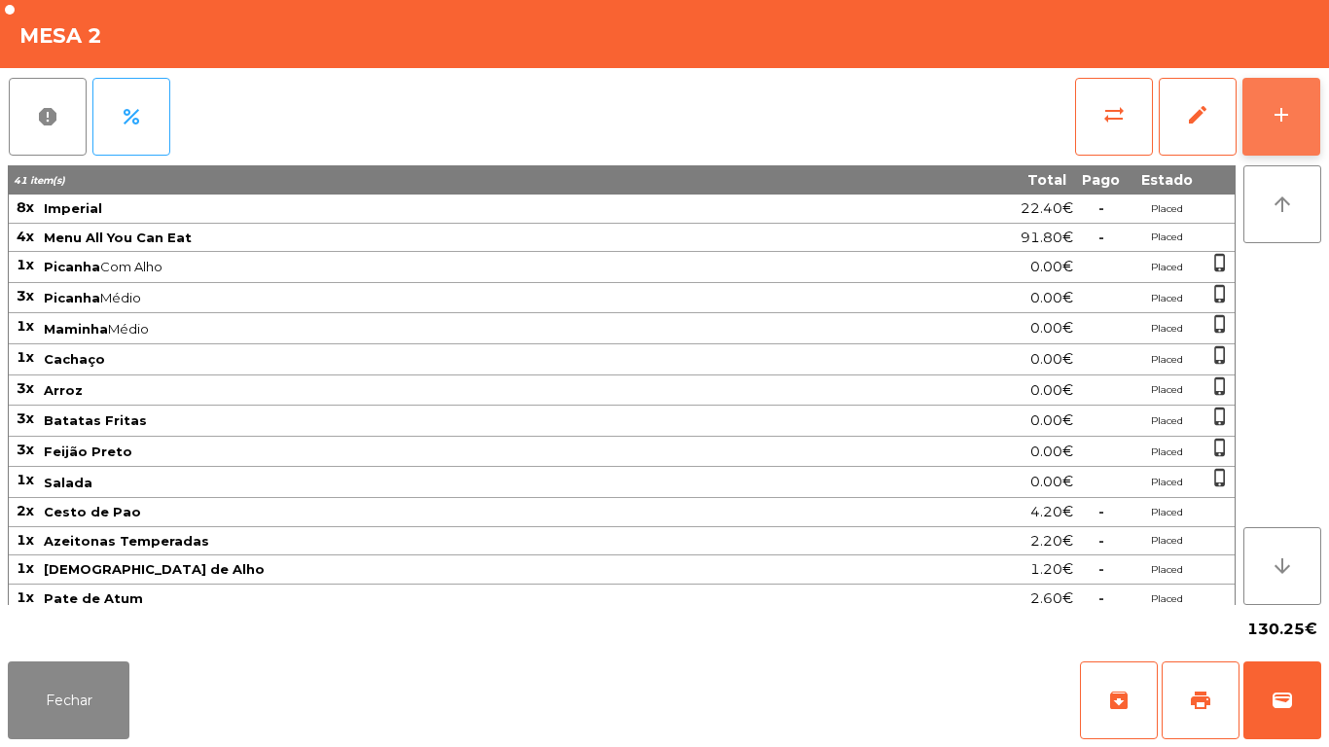
click at [1273, 118] on div "add" at bounding box center [1281, 114] width 23 height 23
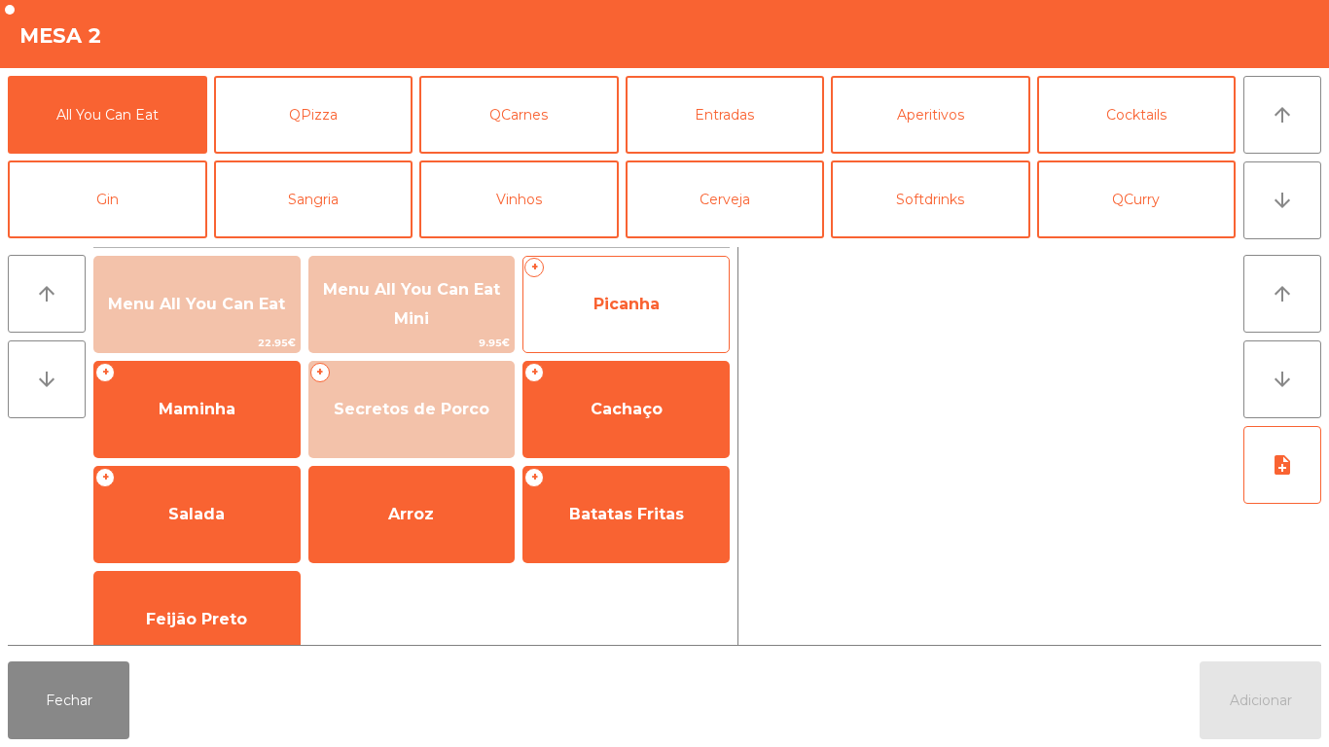
click at [600, 316] on span "Picanha" at bounding box center [626, 304] width 205 height 53
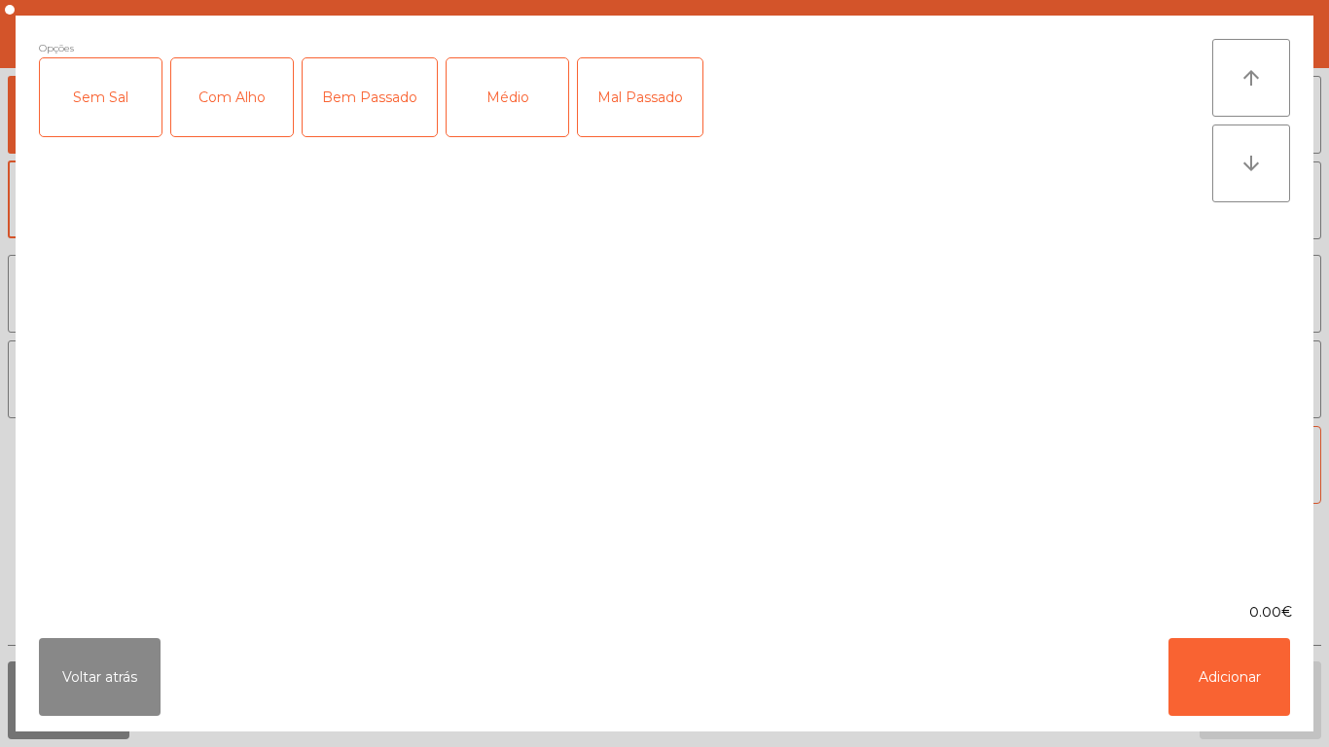
click at [233, 127] on div "Com Alho" at bounding box center [232, 97] width 122 height 78
click at [489, 119] on div "Médio" at bounding box center [508, 97] width 122 height 78
click at [1199, 651] on button "Adicionar" at bounding box center [1230, 677] width 122 height 78
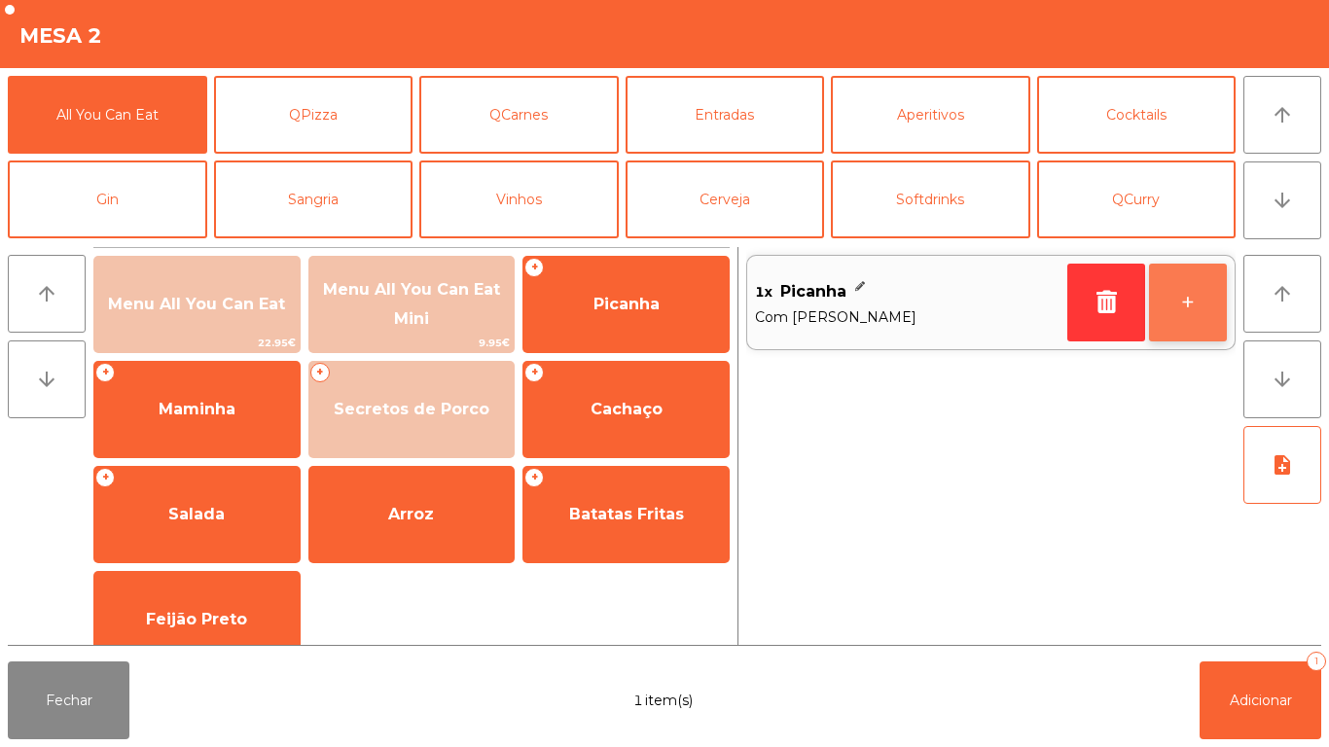
click at [1180, 301] on button "+" at bounding box center [1188, 303] width 78 height 78
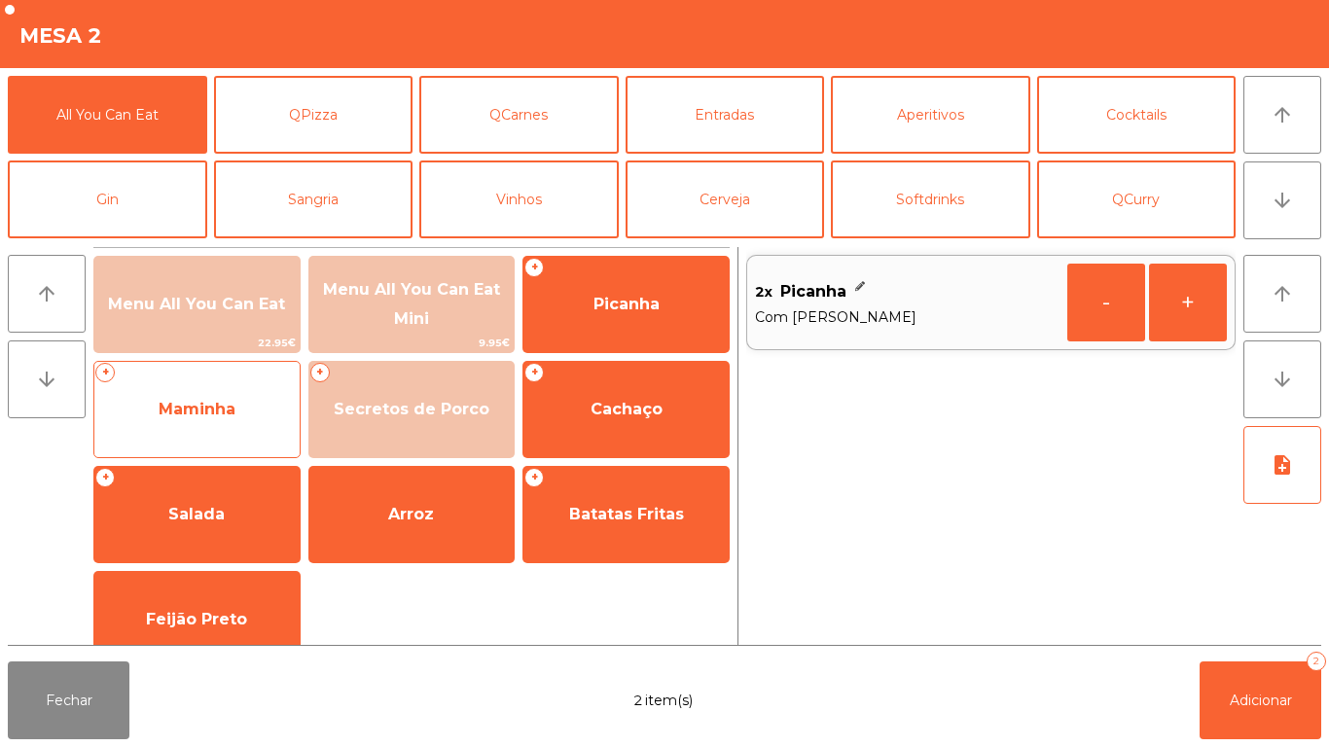
click at [231, 423] on span "Maminha" at bounding box center [196, 409] width 205 height 53
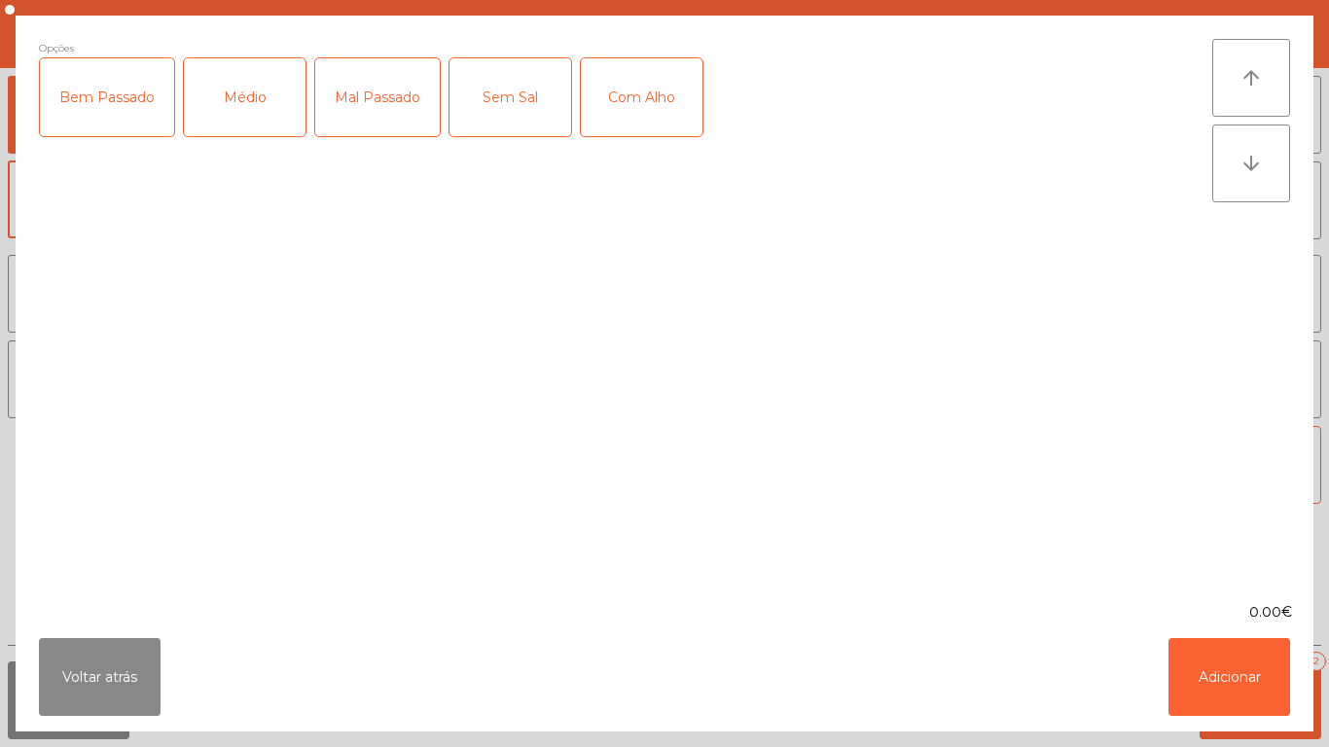
click at [269, 131] on div "Médio" at bounding box center [245, 97] width 122 height 78
click at [642, 127] on div "Com Alho" at bounding box center [642, 97] width 122 height 78
click at [1227, 671] on button "Adicionar" at bounding box center [1230, 677] width 122 height 78
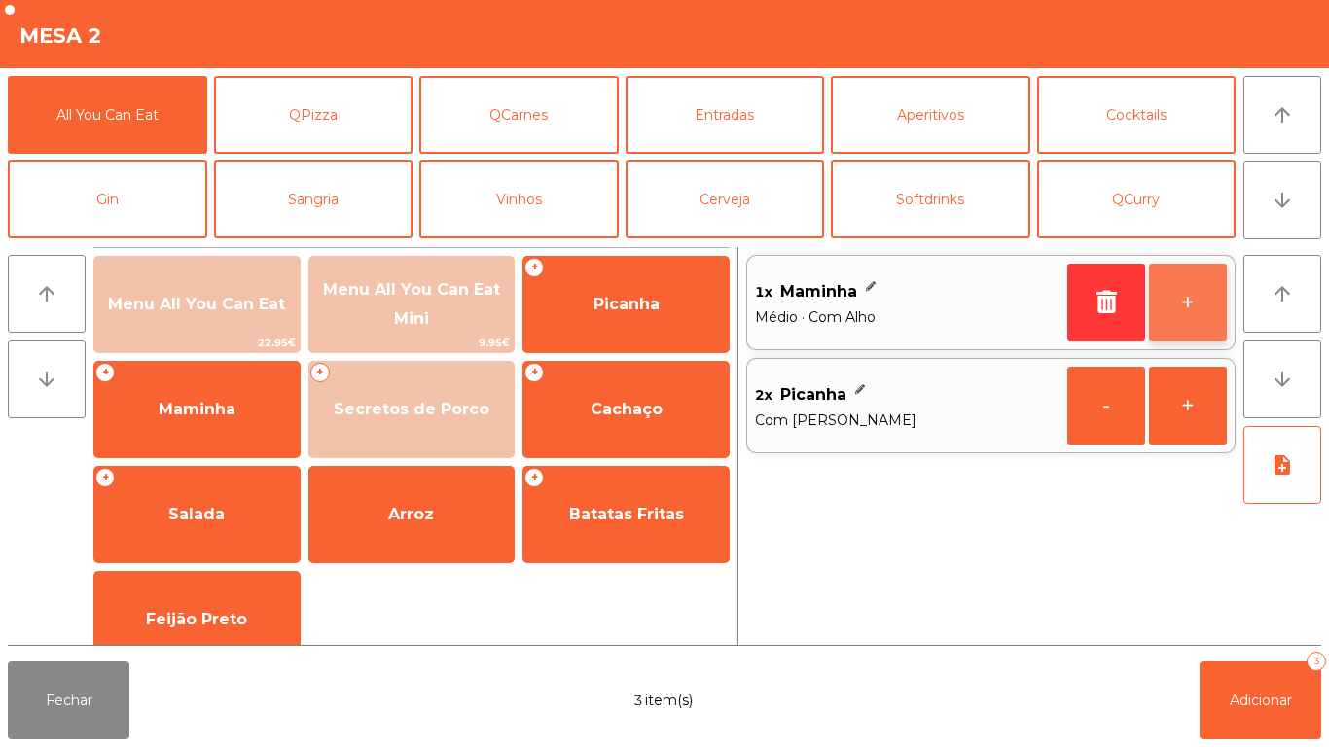
click at [1170, 319] on button "+" at bounding box center [1188, 303] width 78 height 78
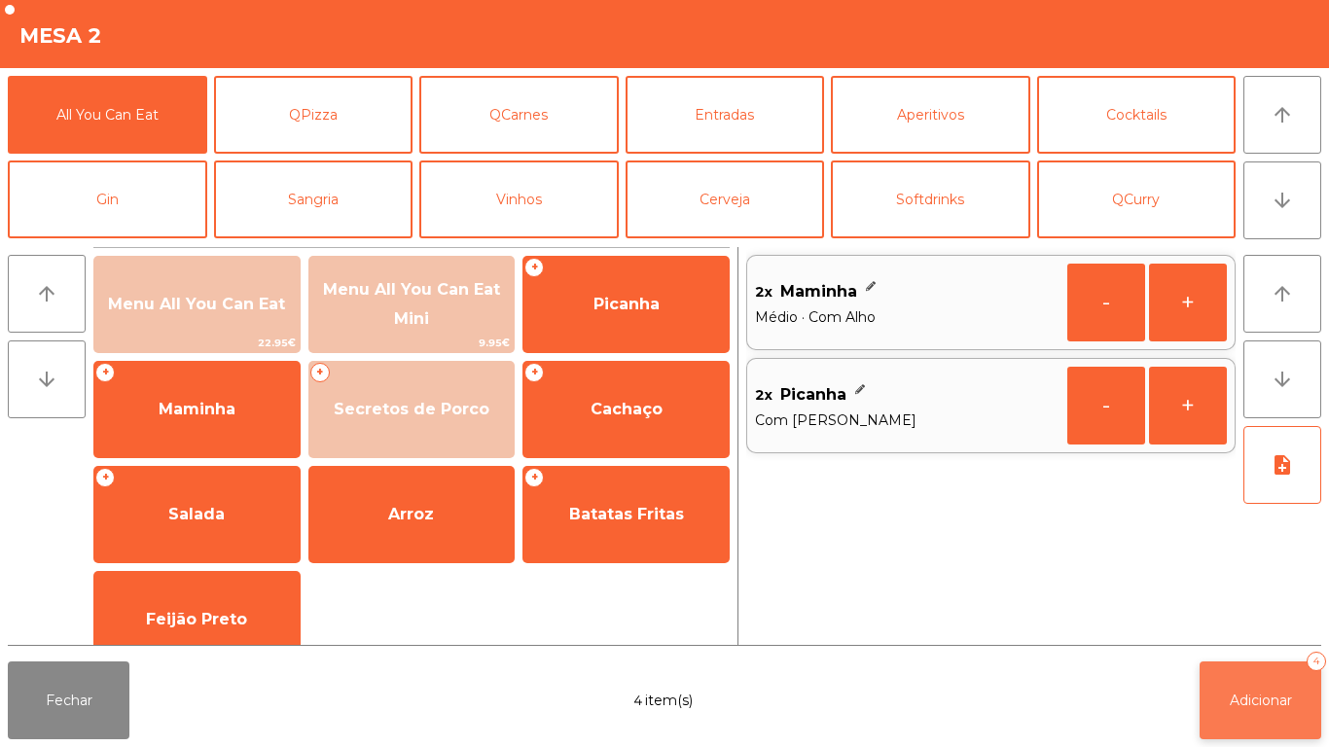
click at [1264, 694] on span "Adicionar" at bounding box center [1261, 701] width 62 height 18
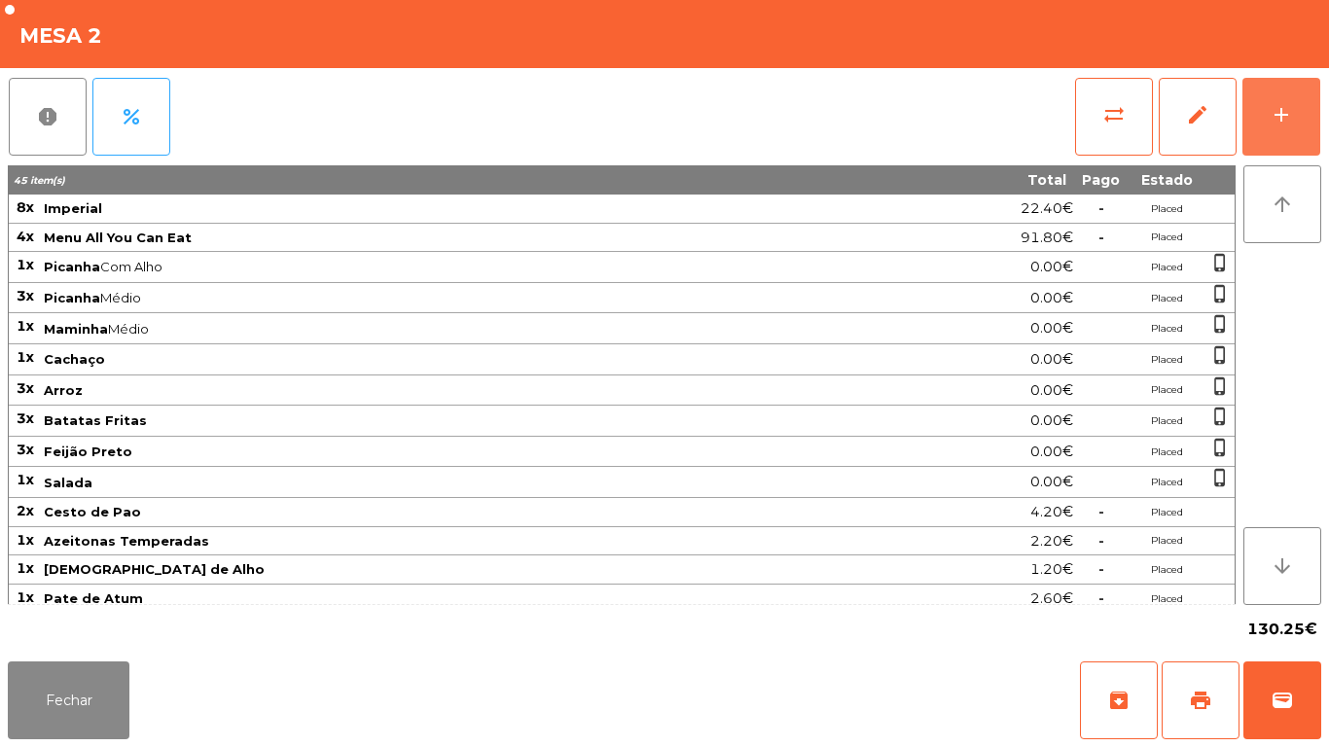
scroll to position [186, 0]
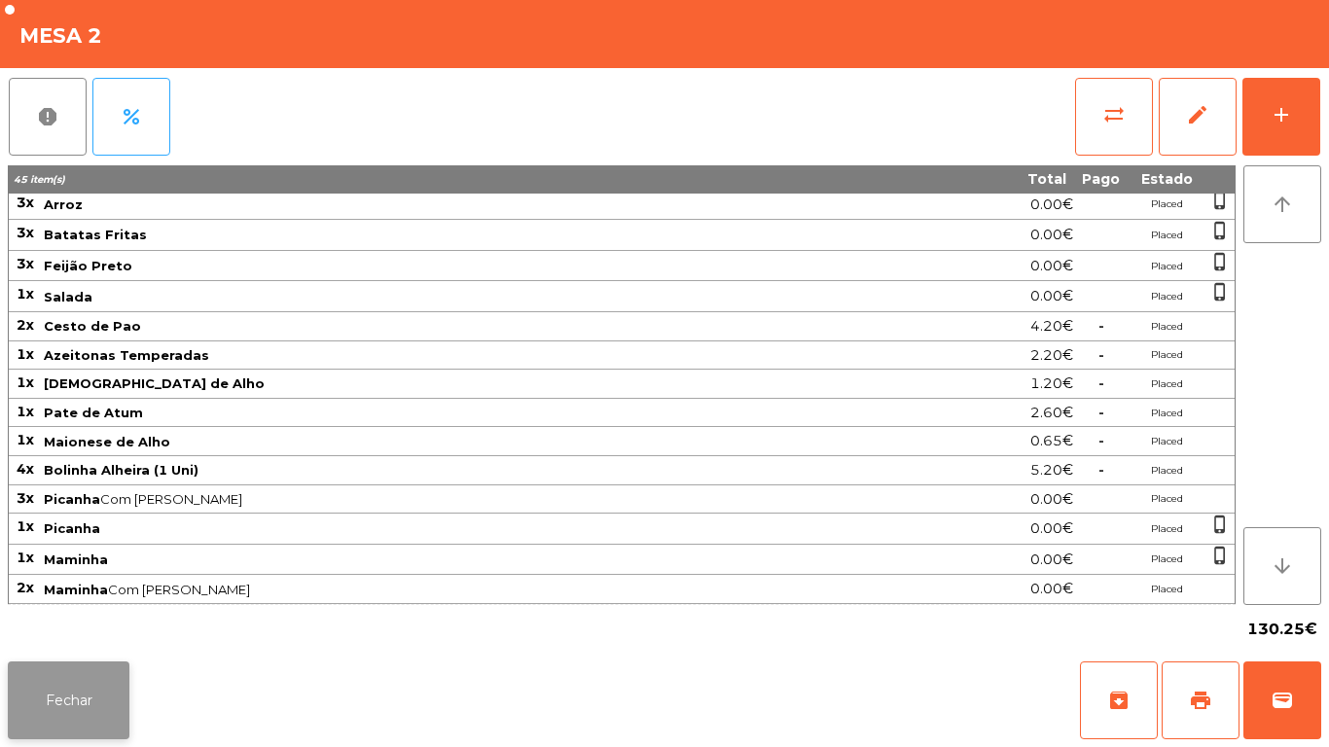
click at [84, 694] on button "Fechar" at bounding box center [69, 701] width 122 height 78
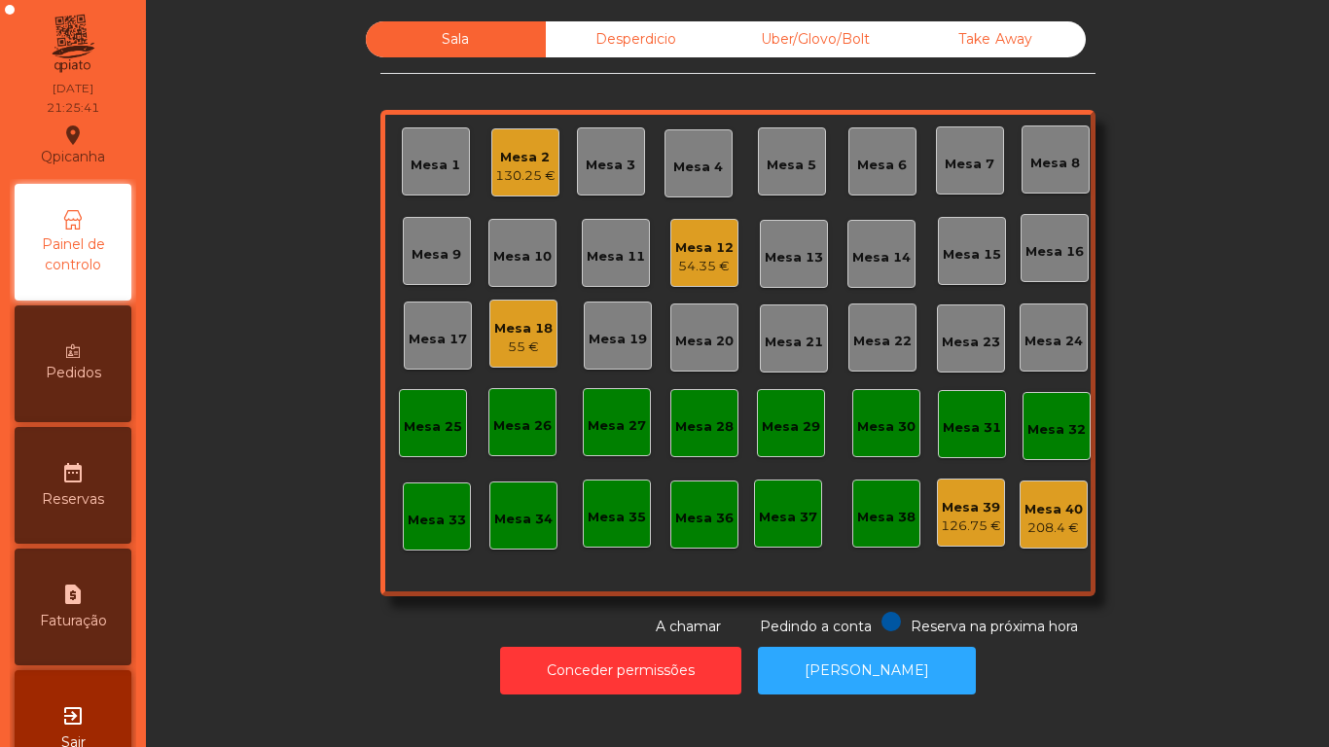
click at [710, 248] on div "Mesa 12" at bounding box center [704, 247] width 58 height 19
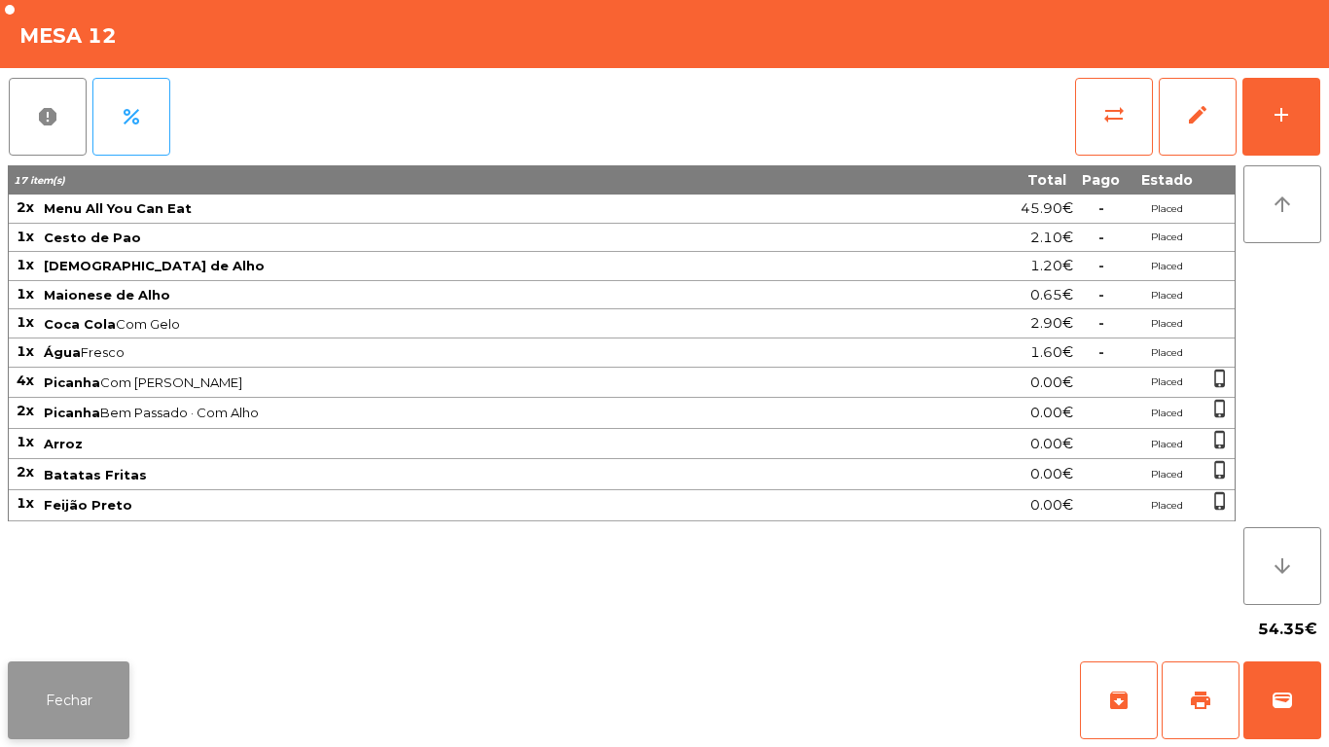
click at [67, 706] on button "Fechar" at bounding box center [69, 701] width 122 height 78
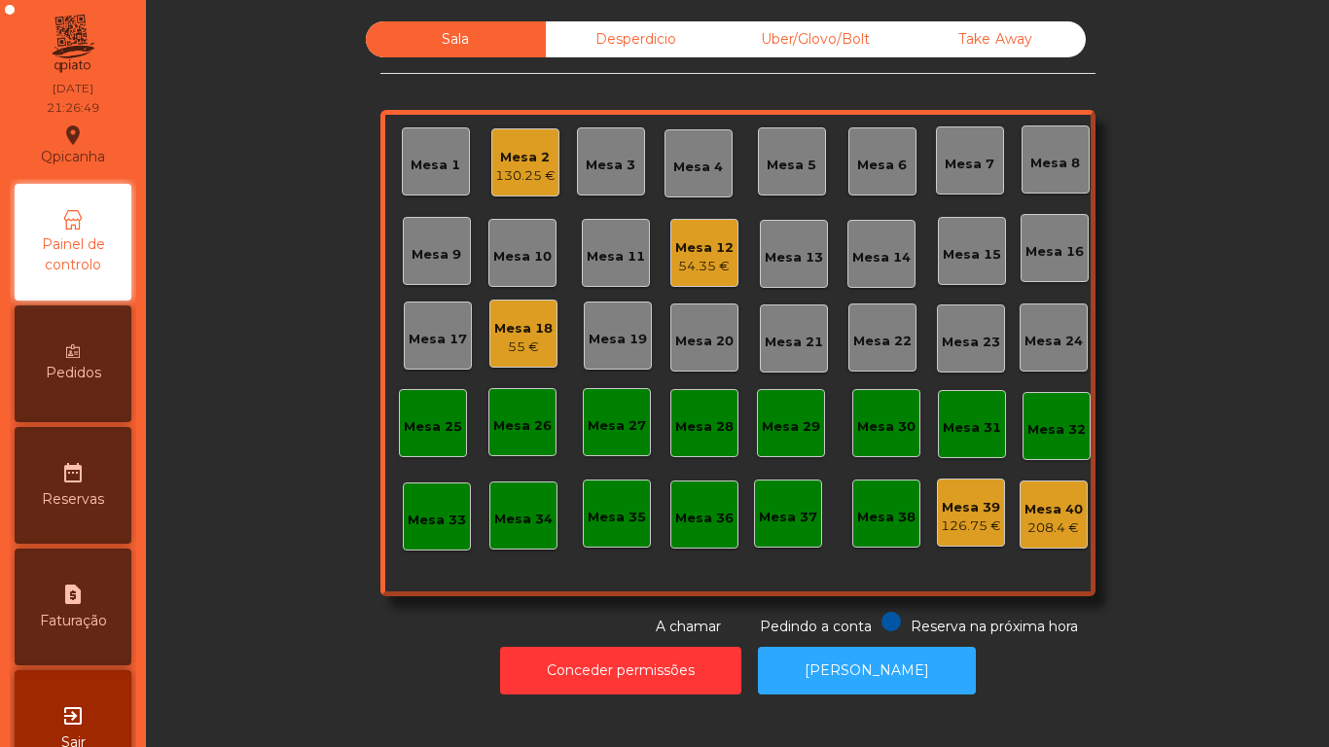
click at [519, 166] on div "130.25 €" at bounding box center [525, 175] width 60 height 19
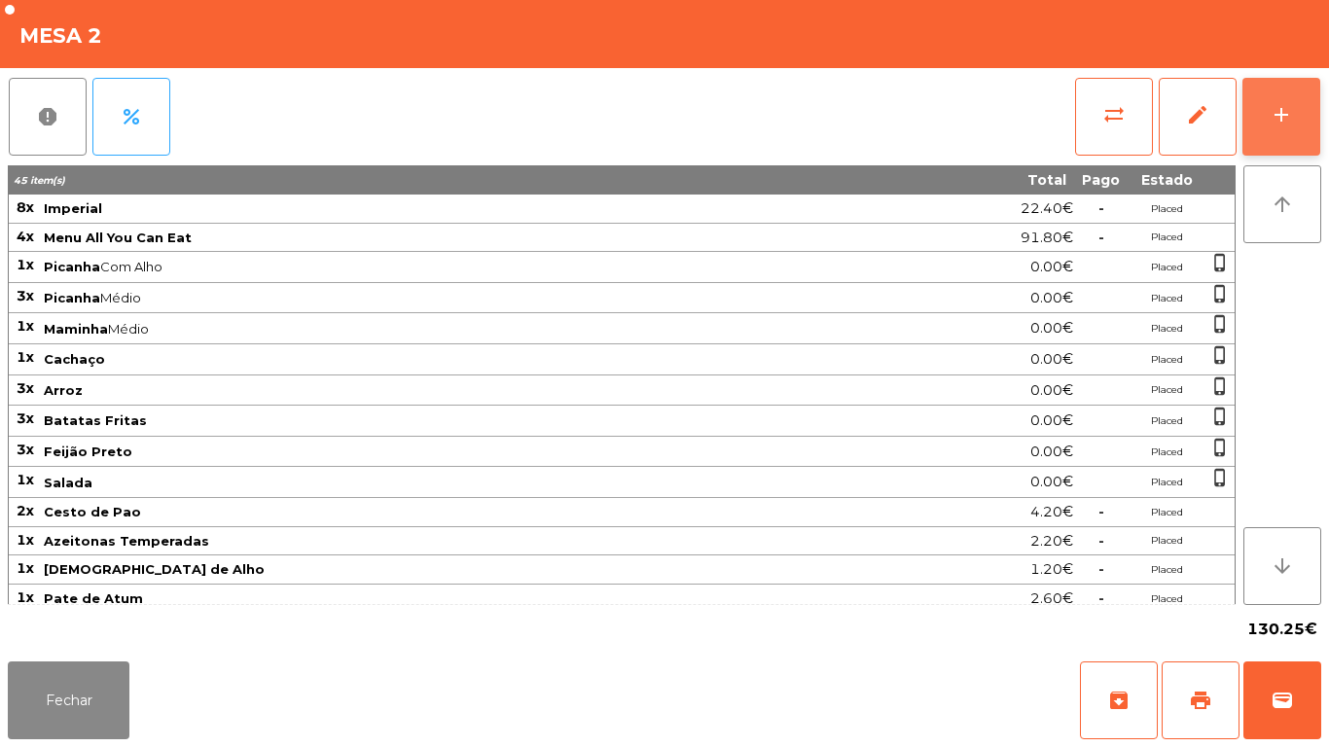
click at [1272, 100] on button "add" at bounding box center [1282, 117] width 78 height 78
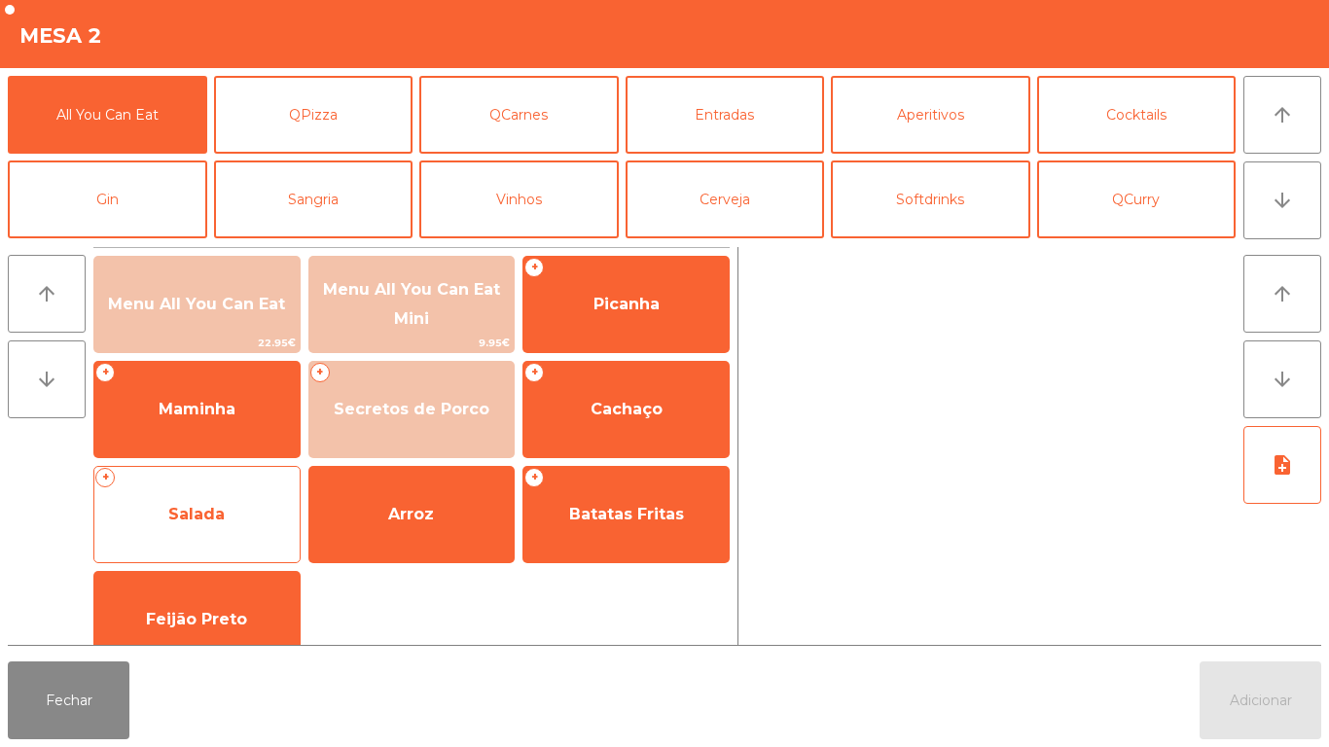
click at [207, 496] on span "Salada" at bounding box center [196, 514] width 205 height 53
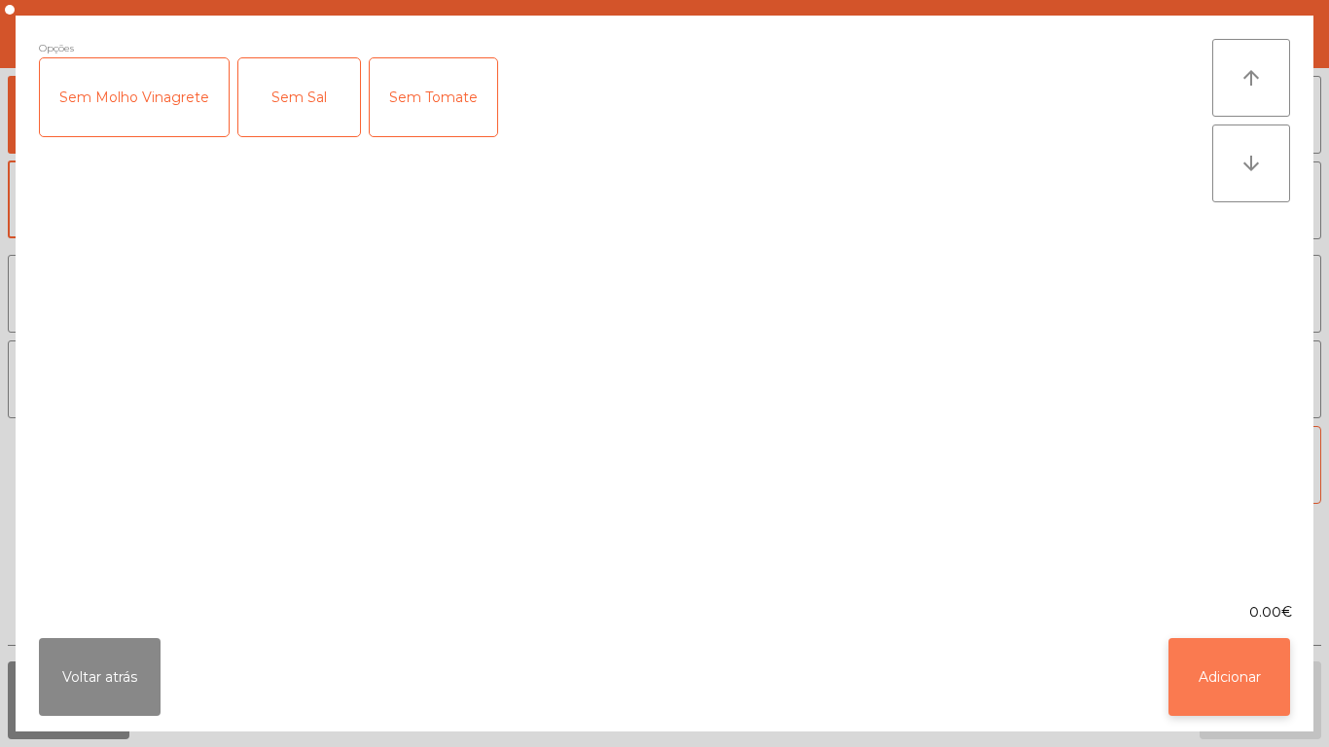
click at [1203, 682] on button "Adicionar" at bounding box center [1230, 677] width 122 height 78
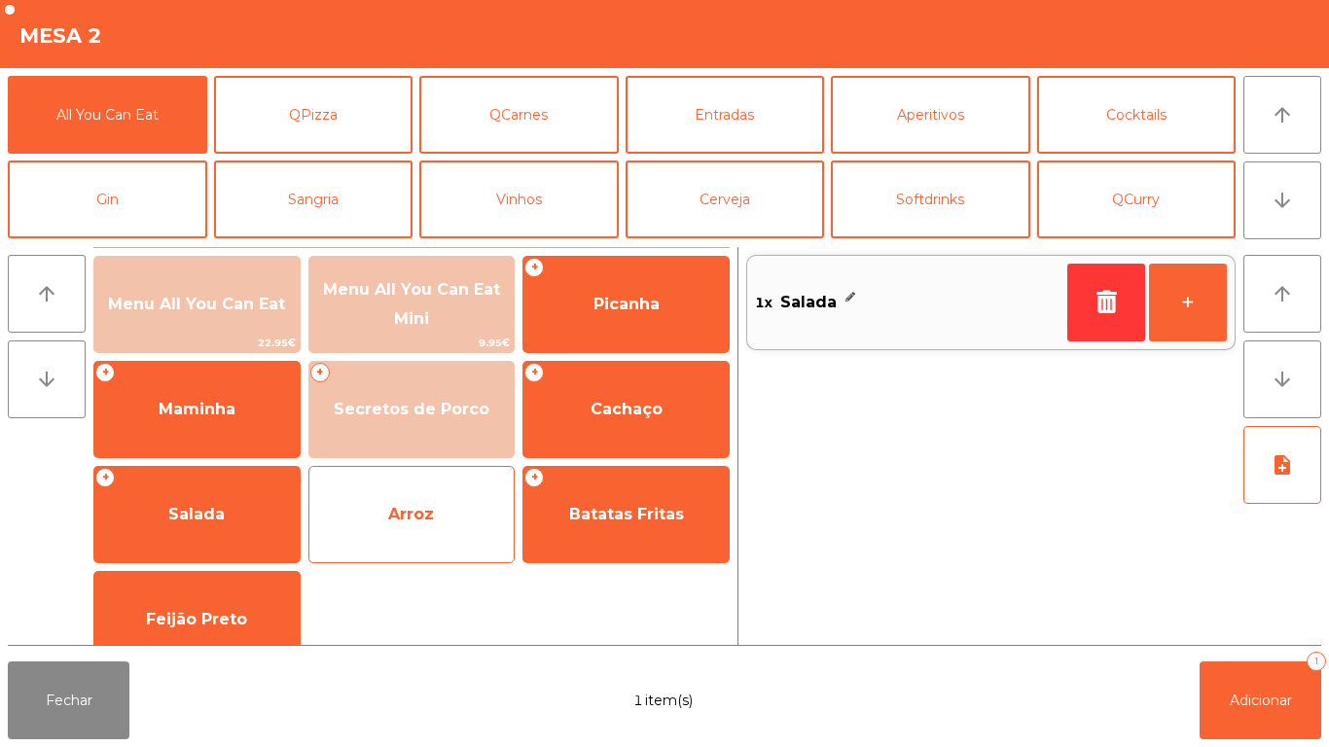
click at [434, 505] on span "Arroz" at bounding box center [411, 514] width 205 height 53
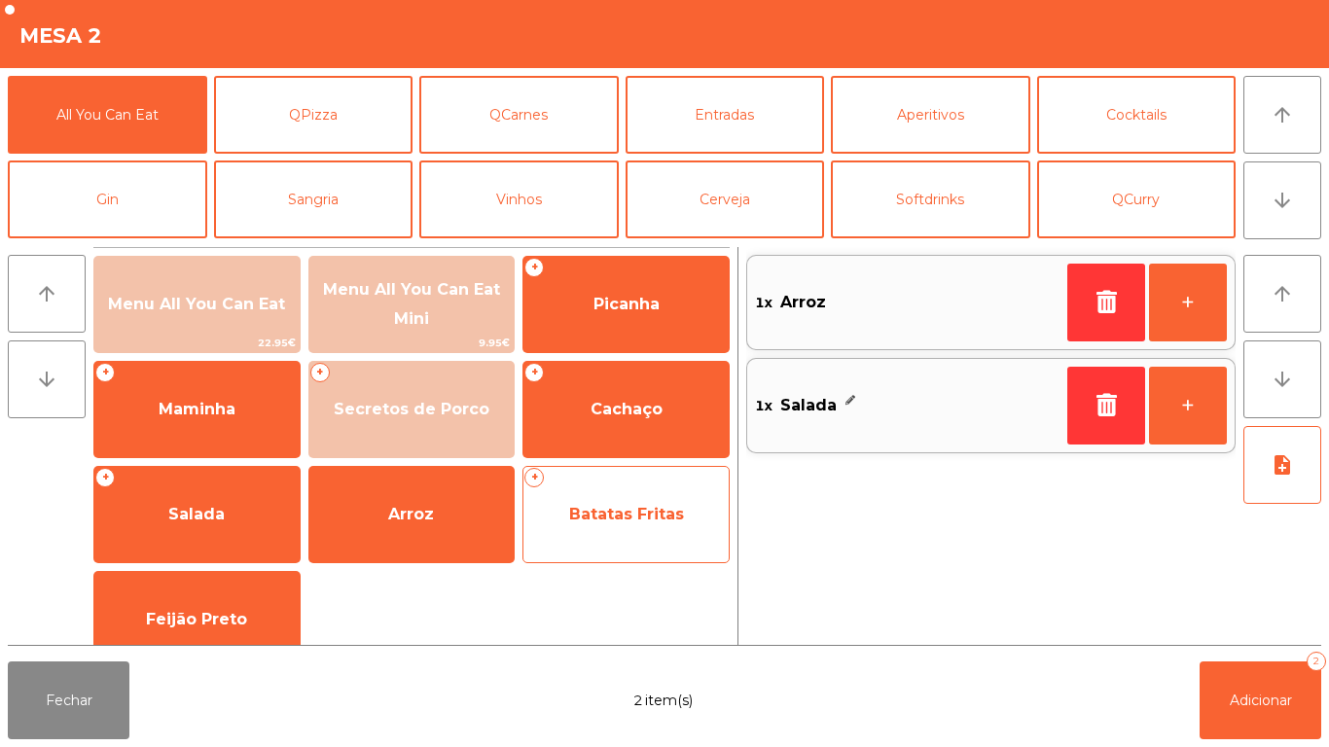
click at [613, 505] on span "Batatas Fritas" at bounding box center [626, 514] width 115 height 18
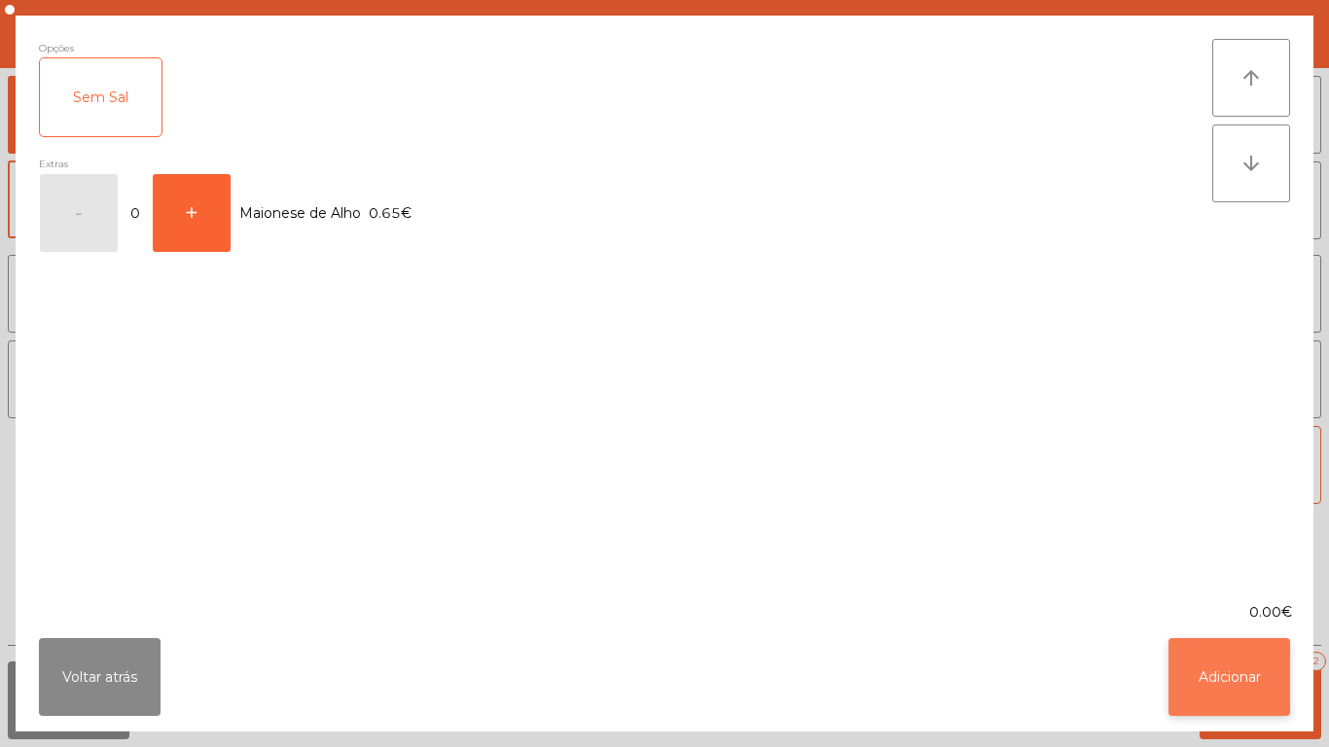
click at [1192, 679] on button "Adicionar" at bounding box center [1230, 677] width 122 height 78
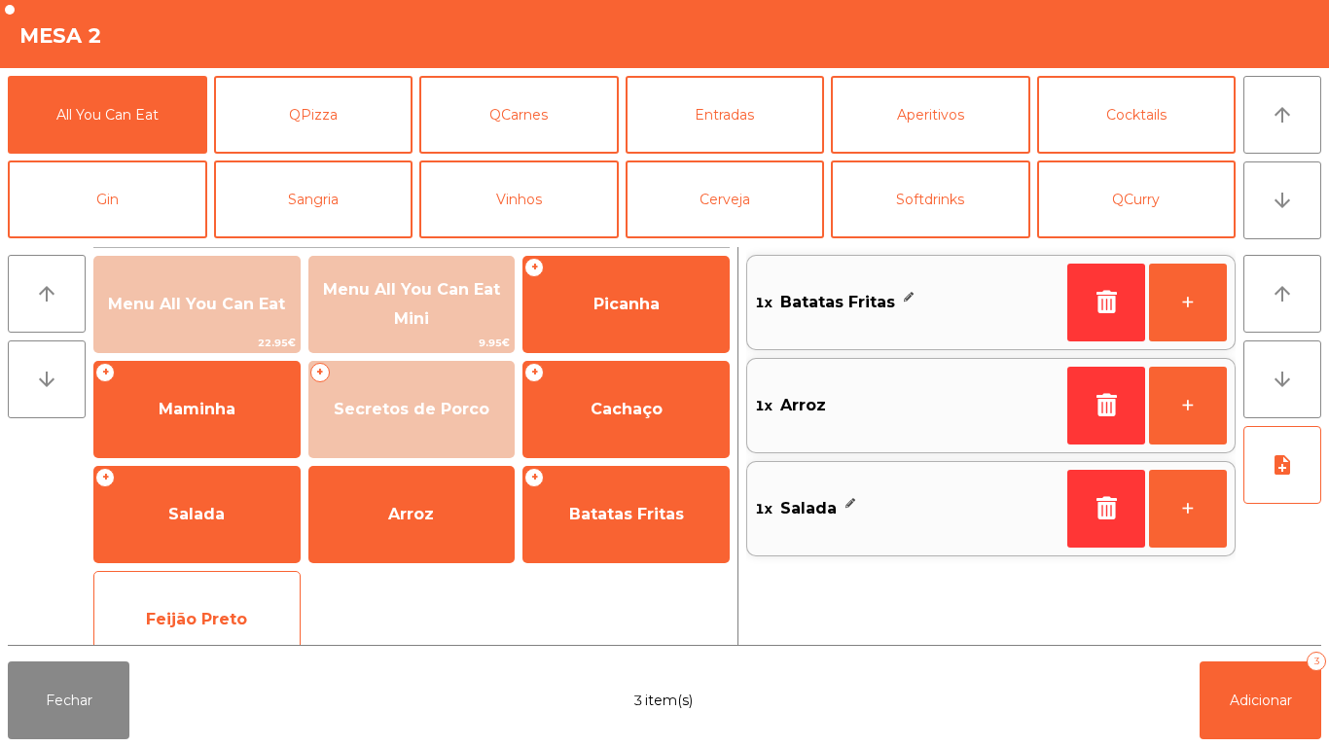
click at [218, 585] on div "Feijão Preto" at bounding box center [196, 619] width 207 height 97
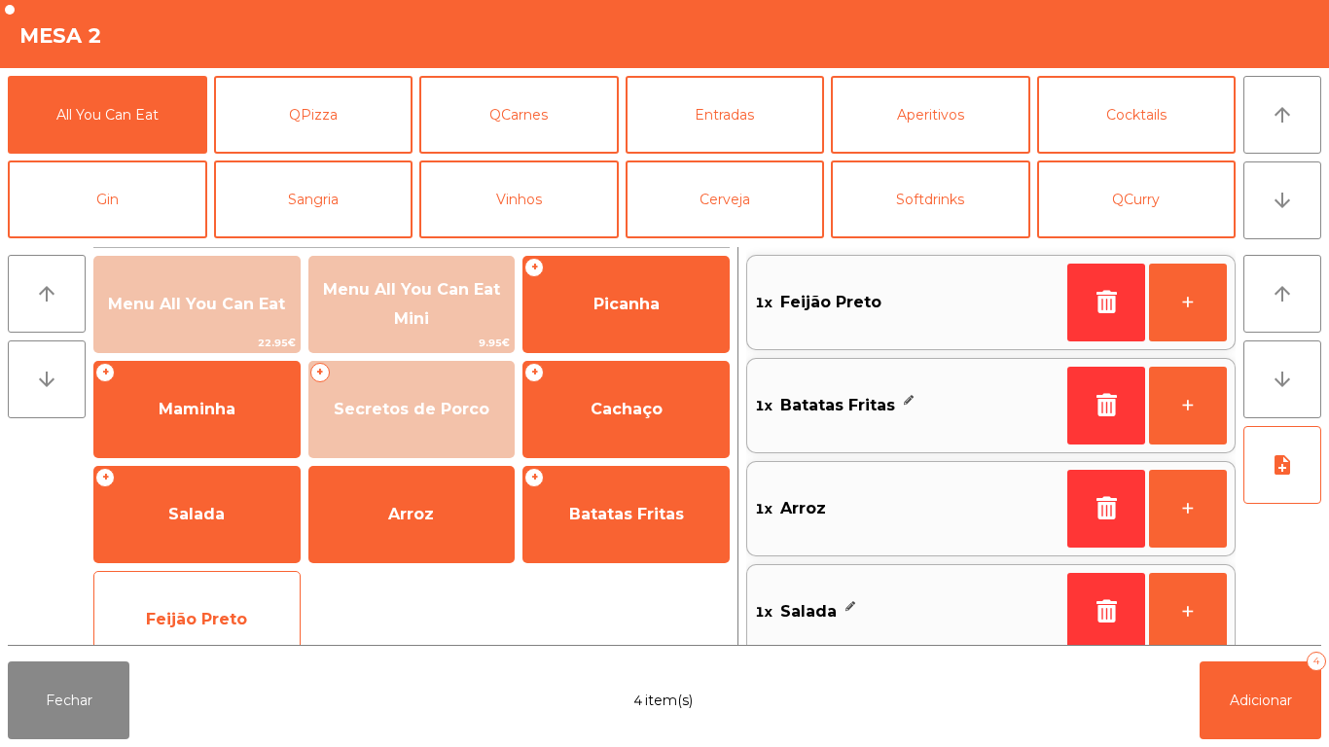
click at [233, 586] on div "Feijão Preto" at bounding box center [196, 619] width 207 height 97
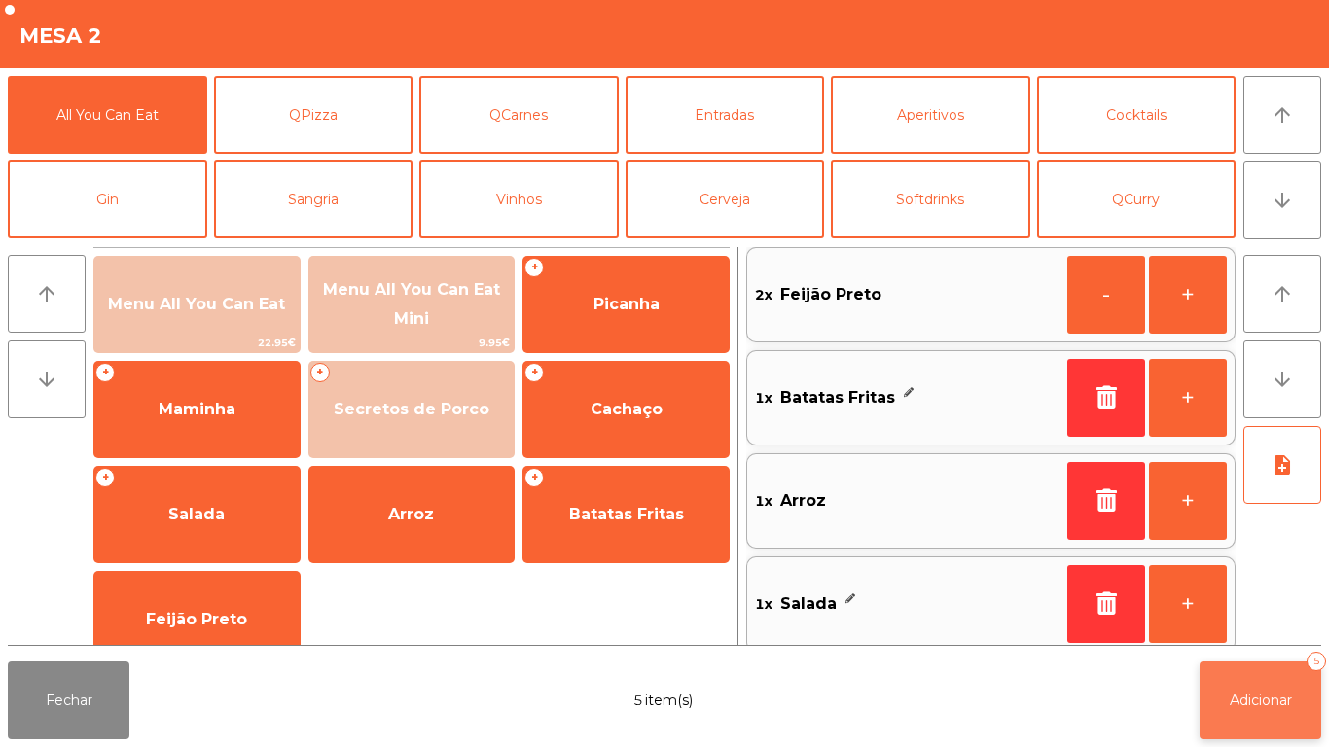
click at [1260, 697] on span "Adicionar" at bounding box center [1261, 701] width 62 height 18
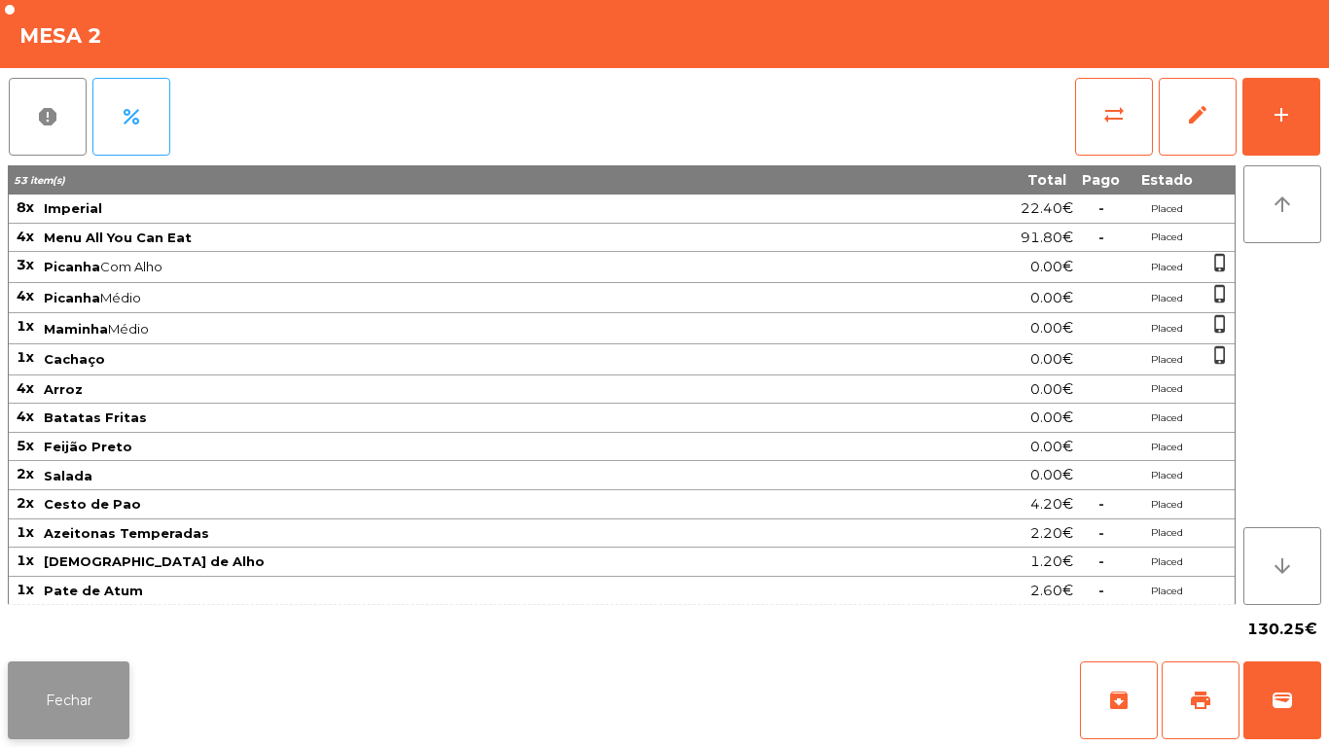
click at [53, 677] on button "Fechar" at bounding box center [69, 701] width 122 height 78
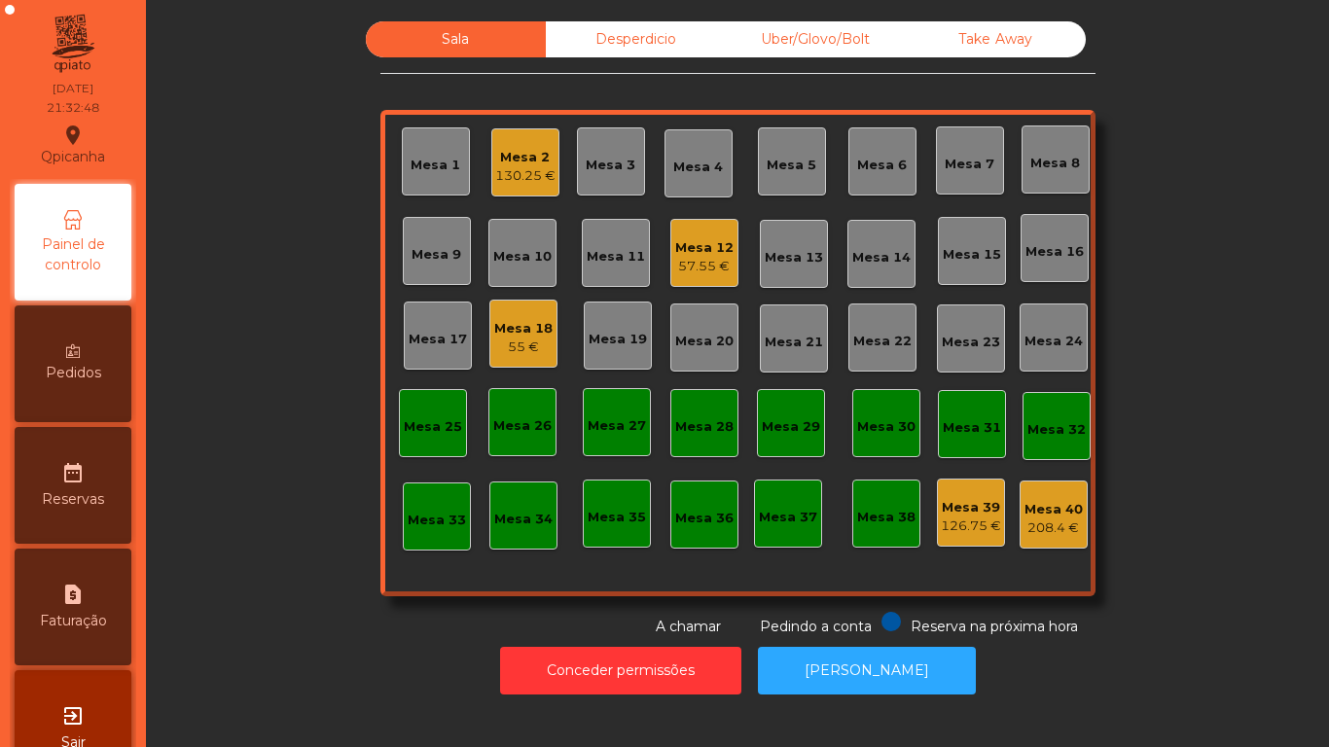
click at [776, 263] on div "Mesa 13" at bounding box center [794, 257] width 58 height 19
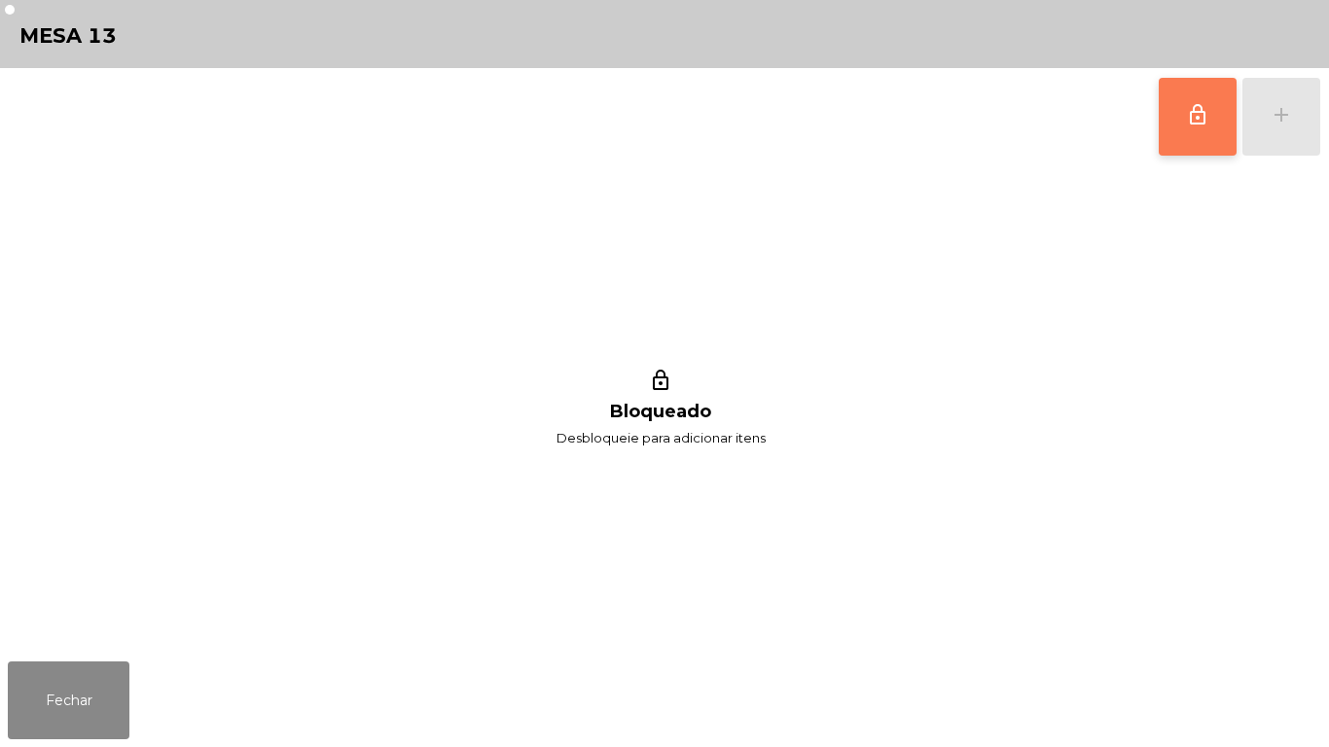
click at [1178, 134] on button "lock_outline" at bounding box center [1198, 117] width 78 height 78
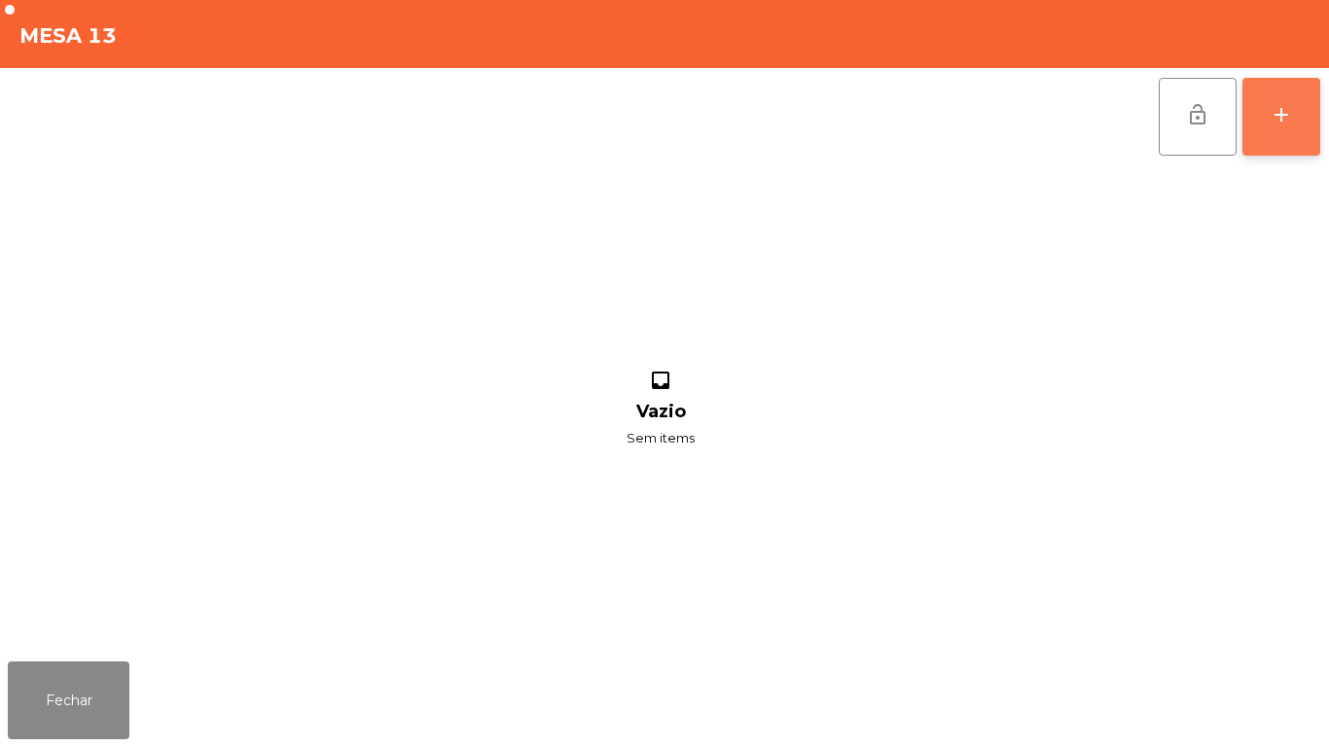
click at [1269, 107] on button "add" at bounding box center [1282, 117] width 78 height 78
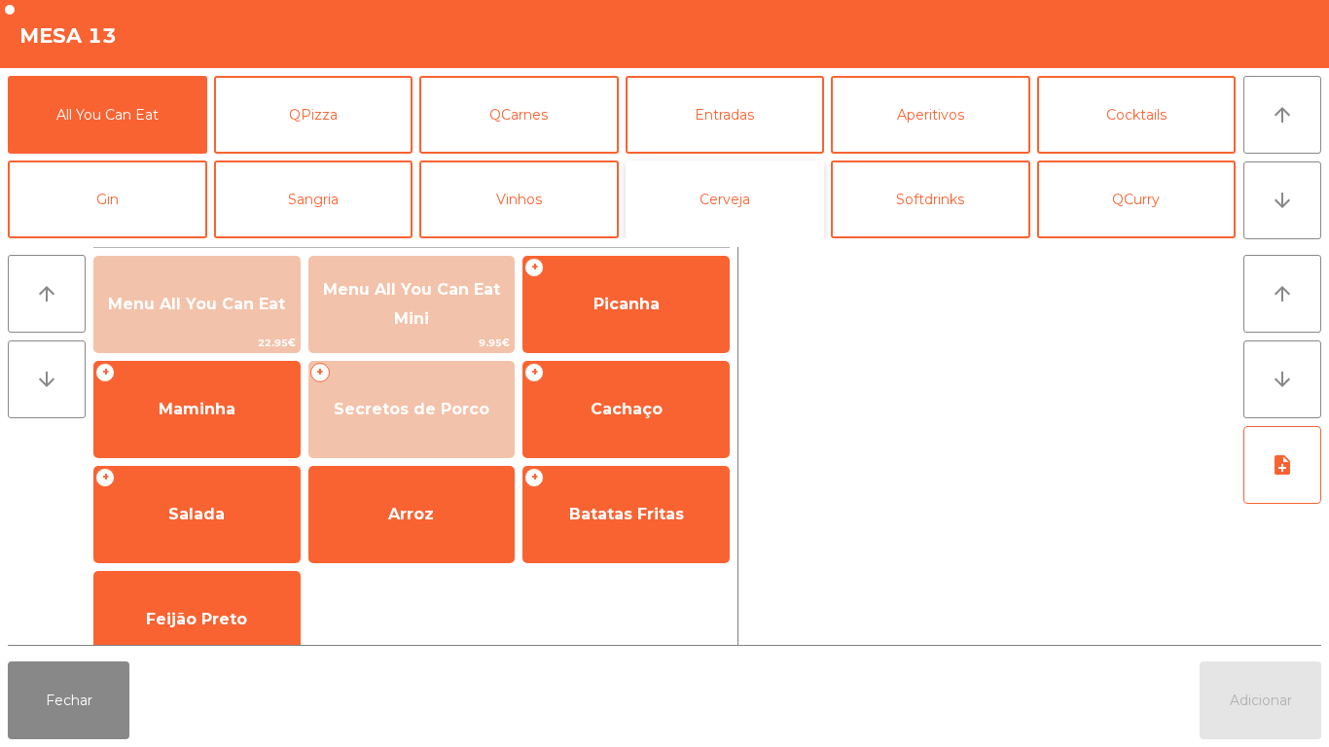
click at [718, 208] on button "Cerveja" at bounding box center [725, 200] width 199 height 78
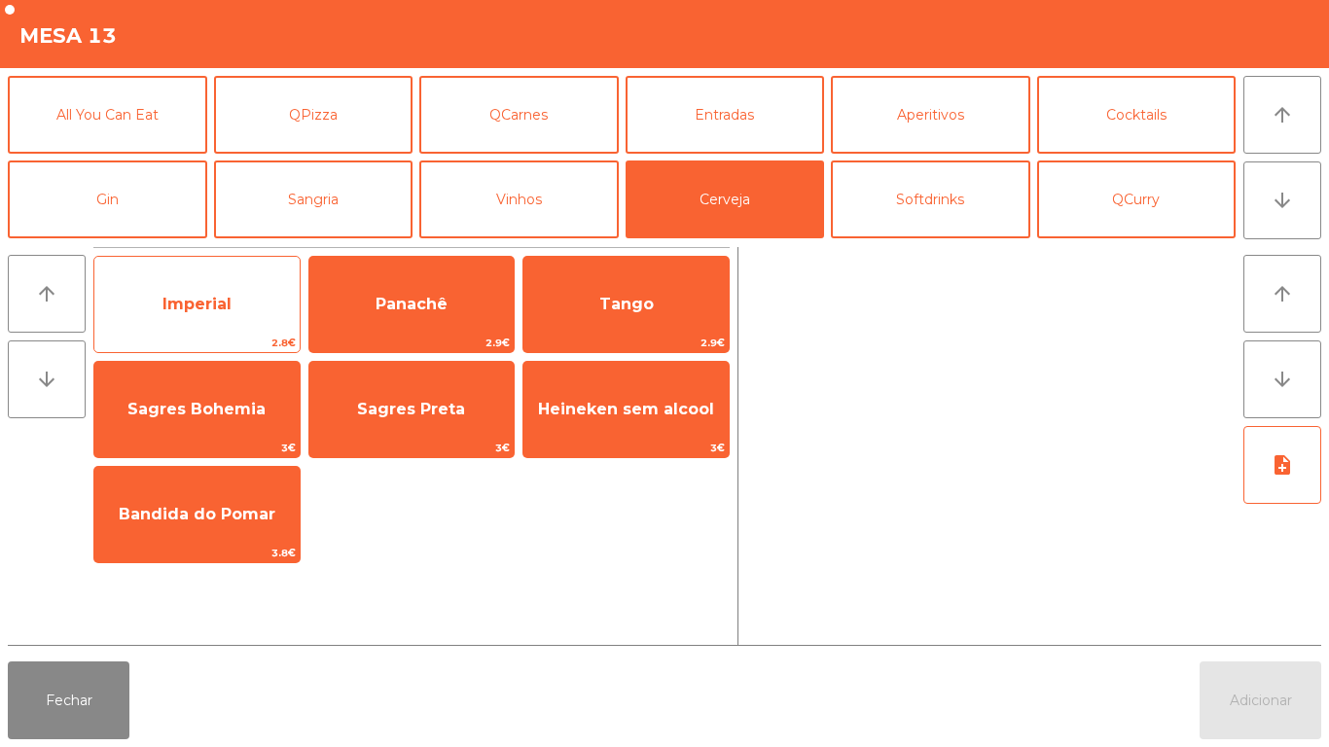
click at [210, 315] on span "Imperial" at bounding box center [196, 304] width 205 height 53
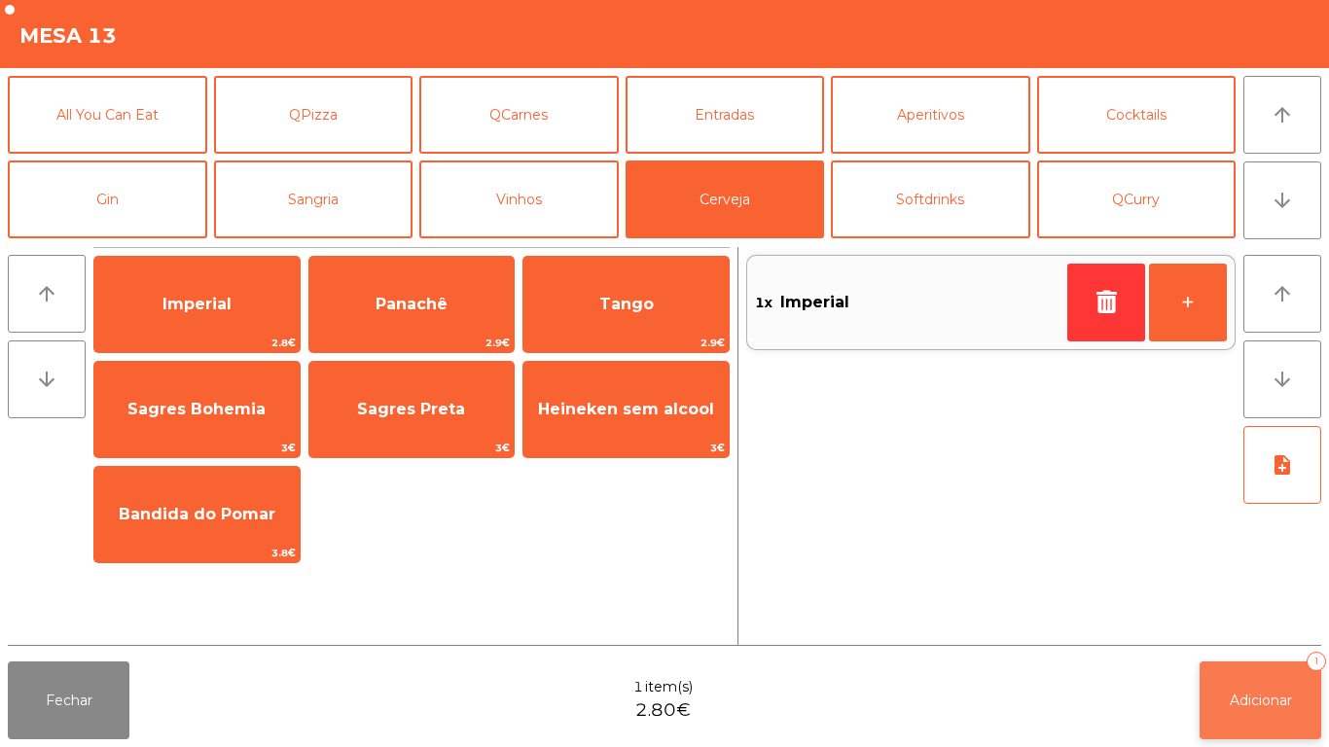
click at [1234, 702] on span "Adicionar" at bounding box center [1261, 701] width 62 height 18
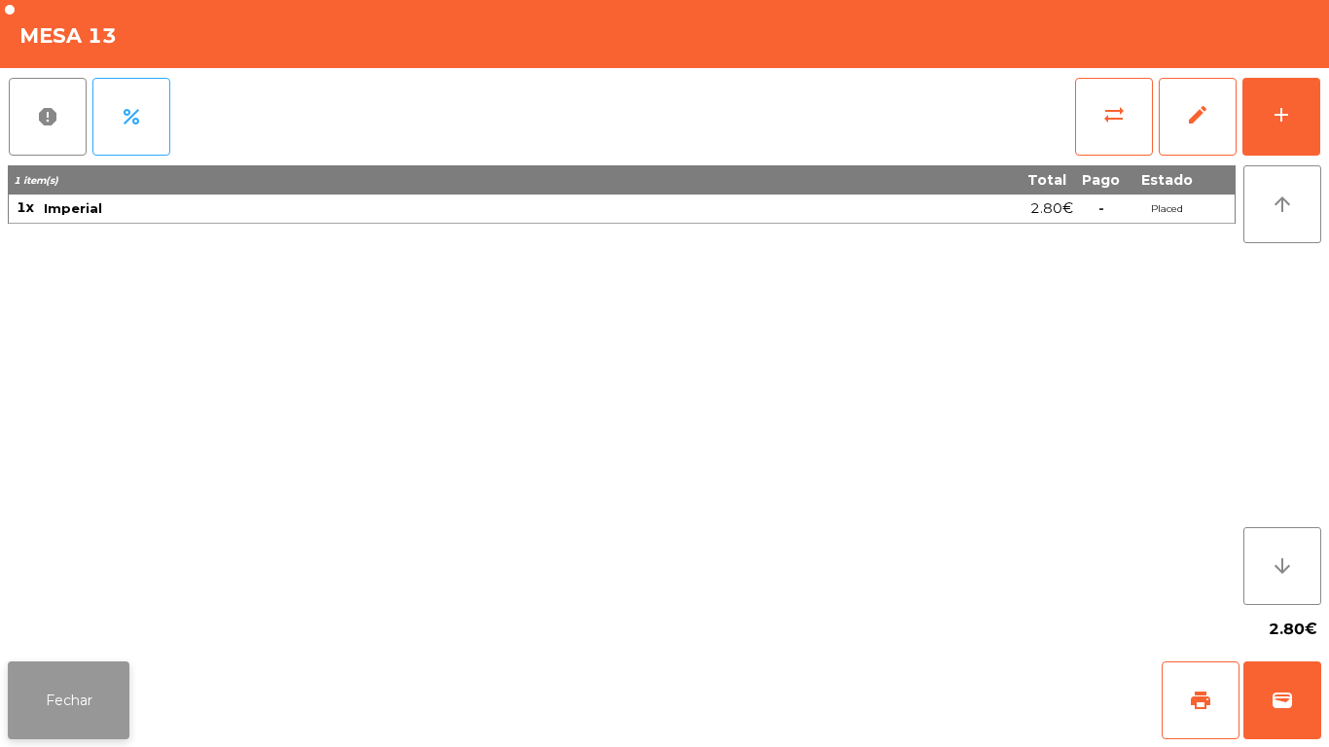
click at [68, 697] on button "Fechar" at bounding box center [69, 701] width 122 height 78
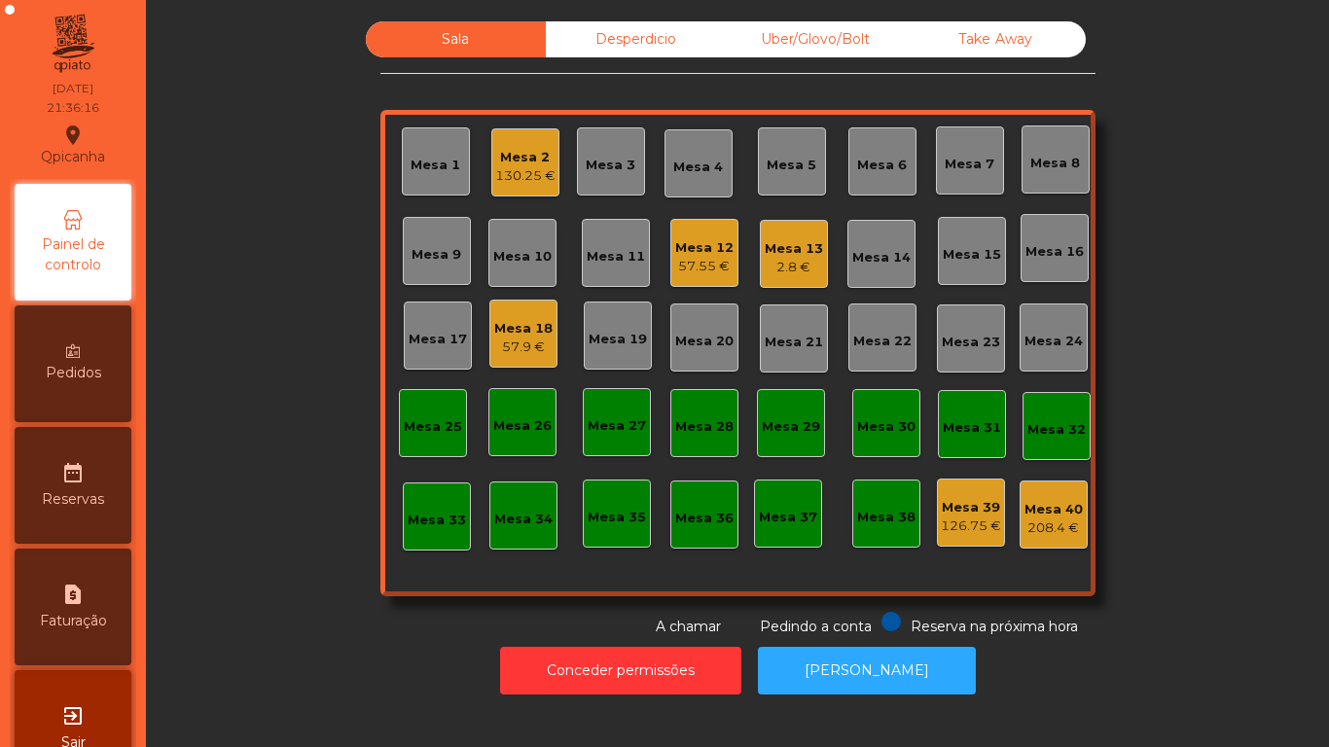
click at [525, 156] on div "Mesa 2" at bounding box center [525, 157] width 60 height 19
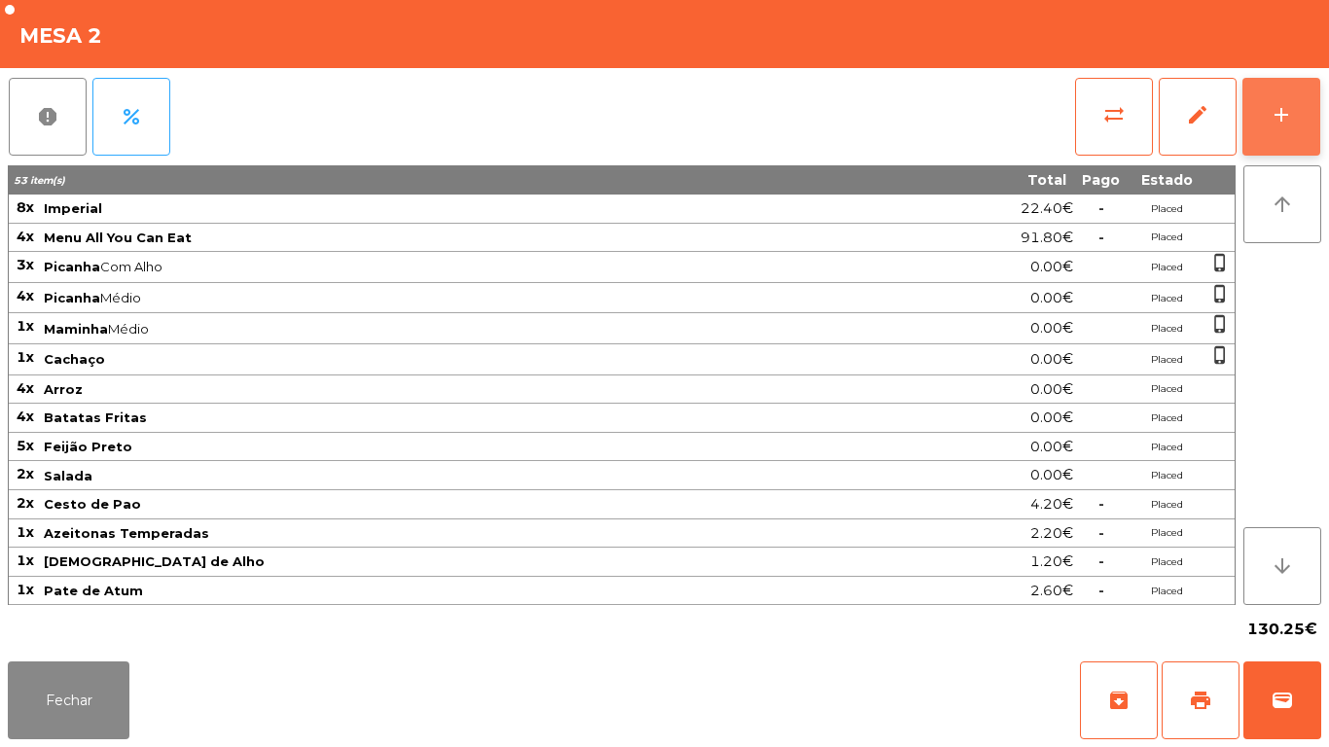
click at [1282, 120] on div "add" at bounding box center [1281, 114] width 23 height 23
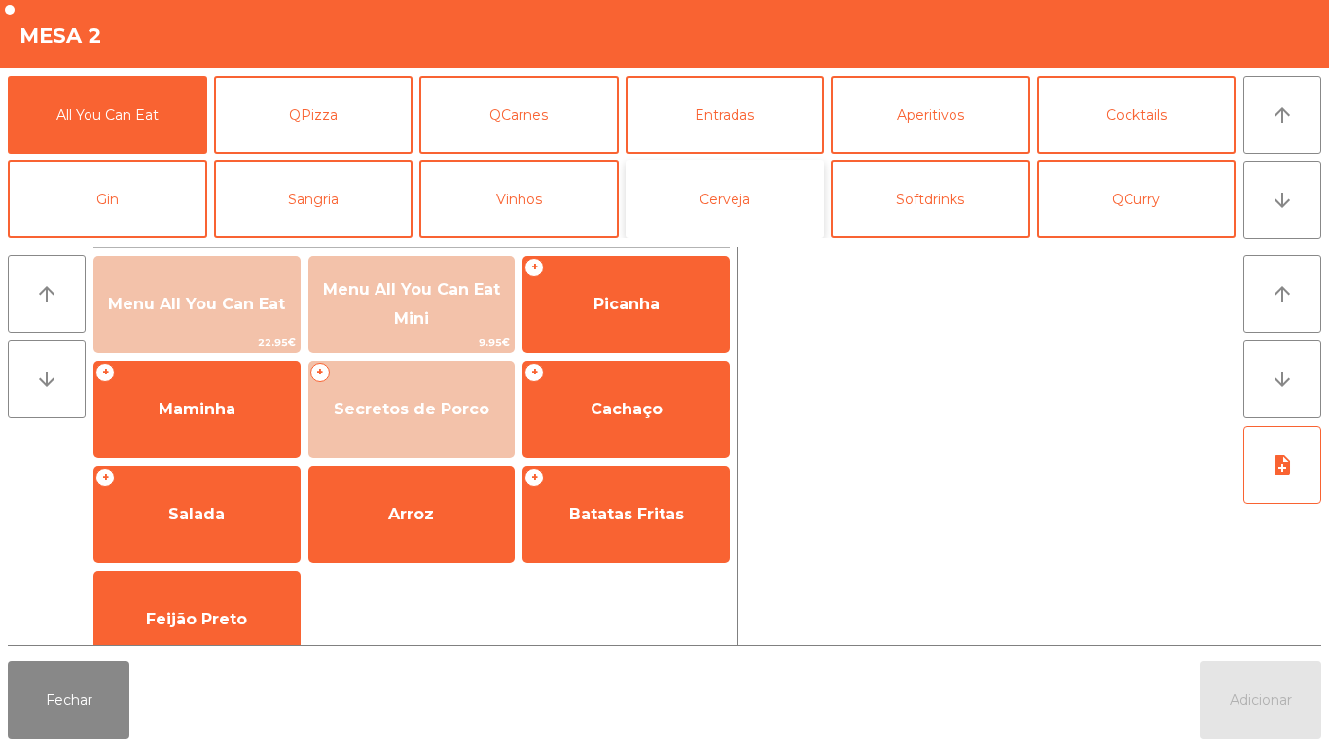
click at [747, 220] on button "Cerveja" at bounding box center [725, 200] width 199 height 78
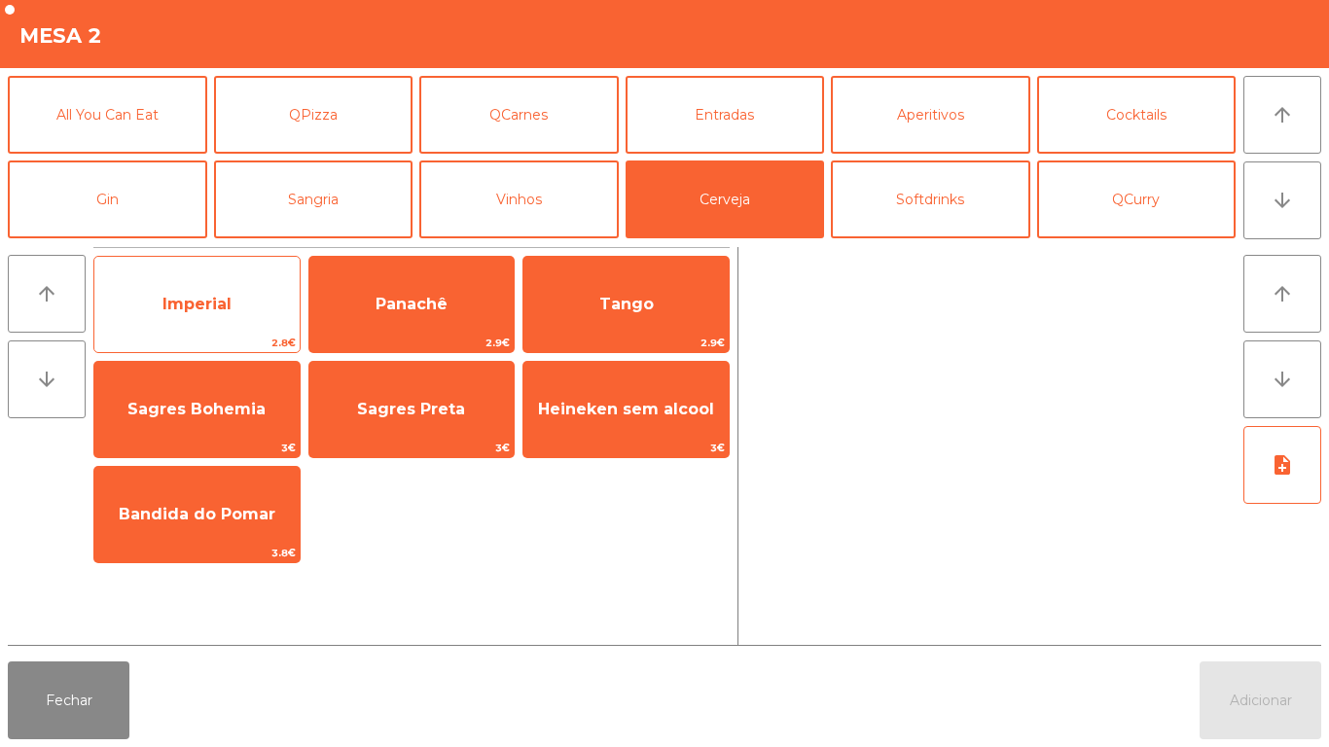
click at [205, 308] on span "Imperial" at bounding box center [197, 304] width 69 height 18
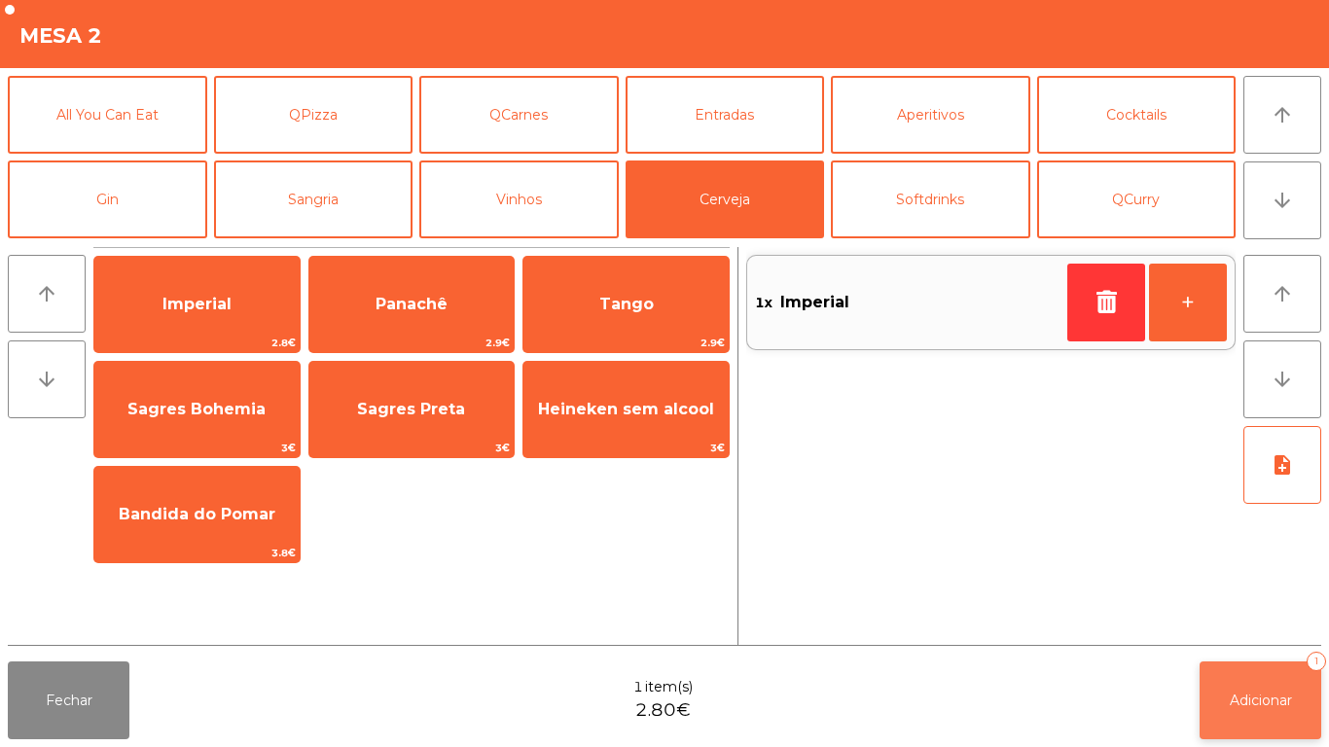
click at [1268, 700] on span "Adicionar" at bounding box center [1261, 701] width 62 height 18
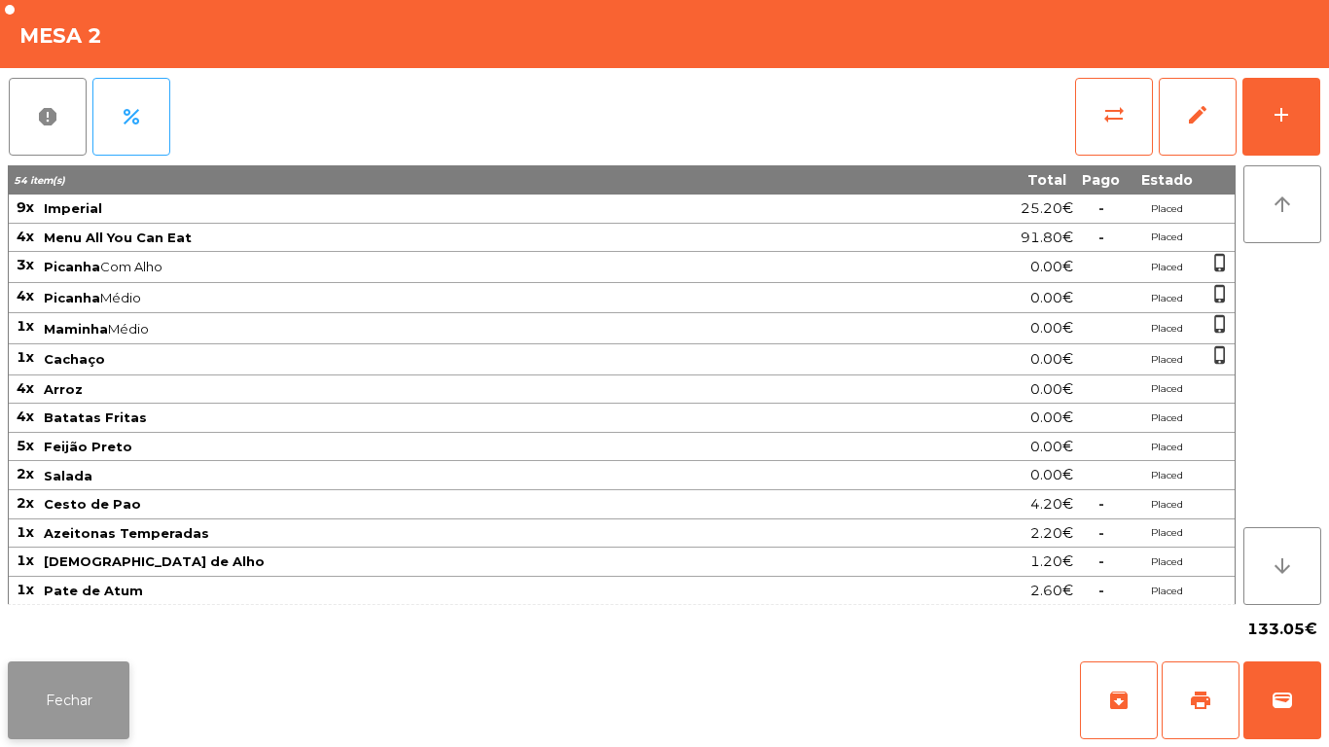
click at [66, 684] on button "Fechar" at bounding box center [69, 701] width 122 height 78
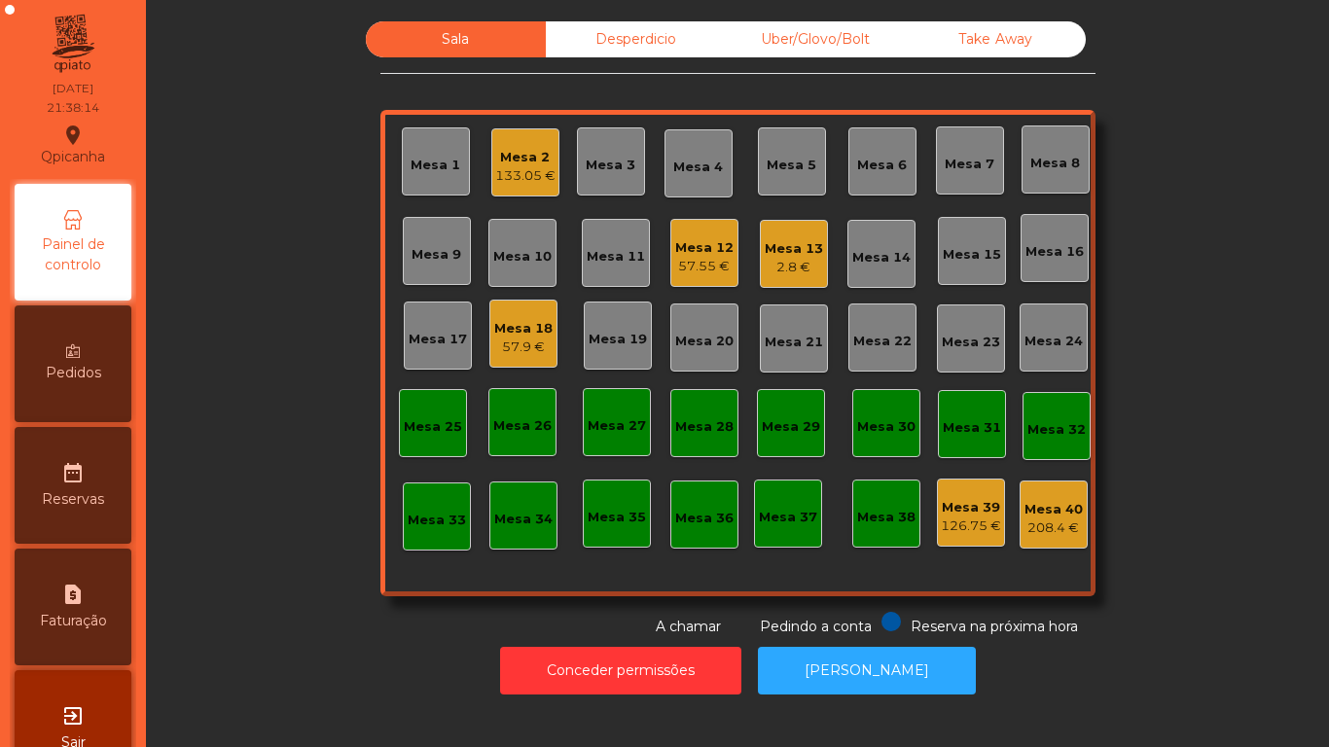
click at [698, 253] on div "Mesa 12" at bounding box center [704, 247] width 58 height 19
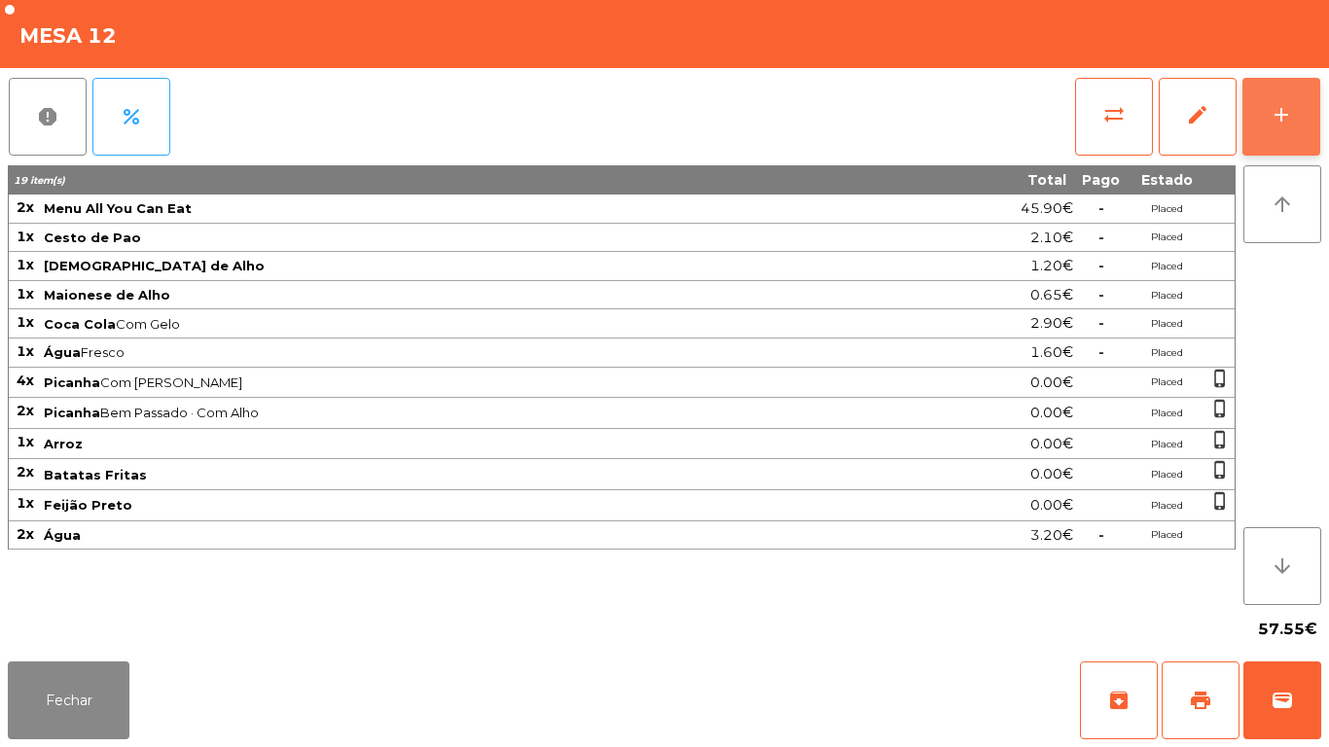
click at [1275, 137] on button "add" at bounding box center [1282, 117] width 78 height 78
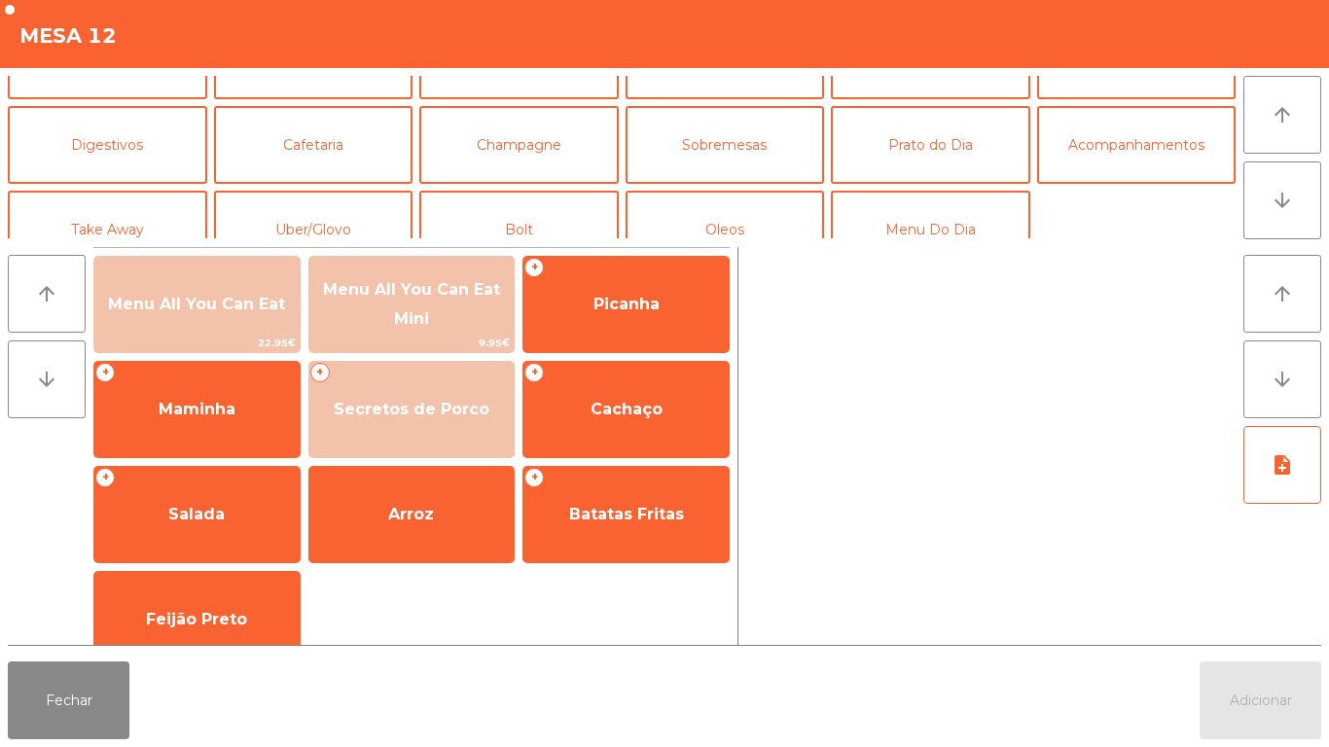
scroll to position [141, 0]
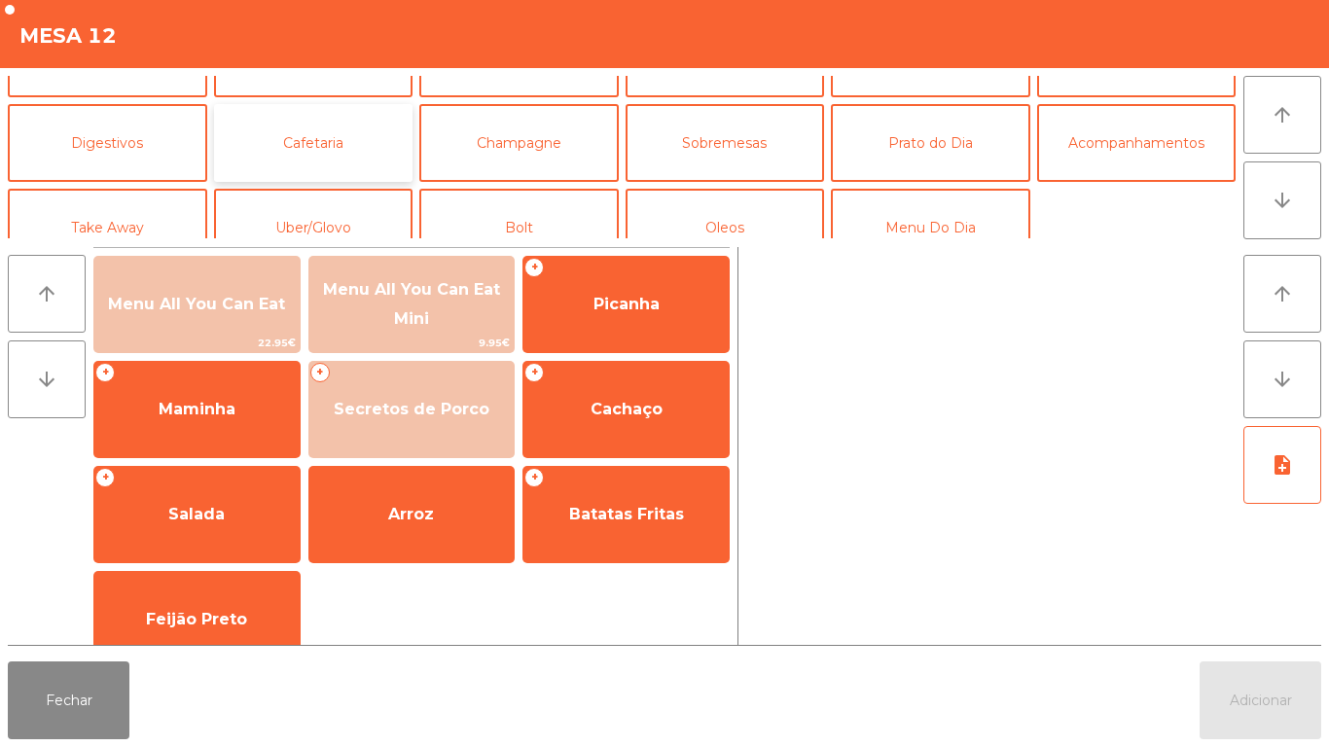
click at [344, 160] on button "Cafetaria" at bounding box center [313, 143] width 199 height 78
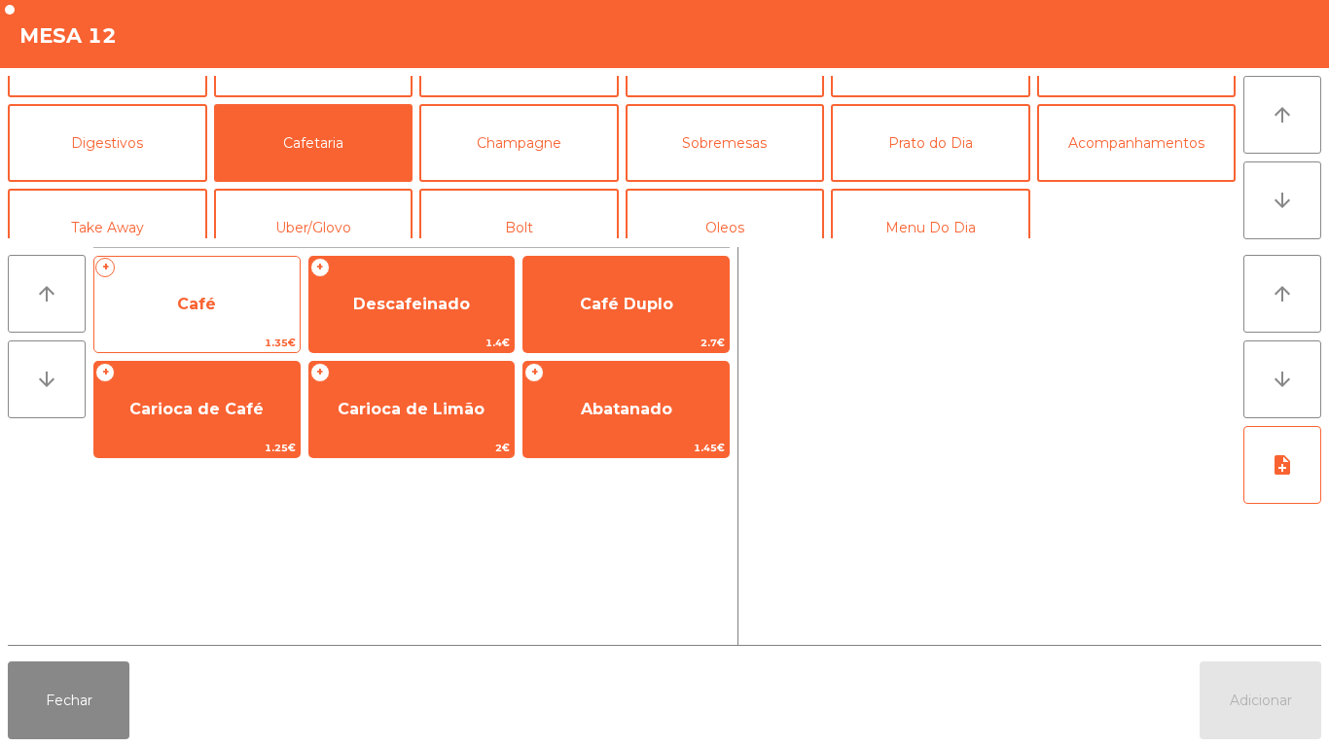
click at [212, 305] on span "Café" at bounding box center [196, 304] width 39 height 18
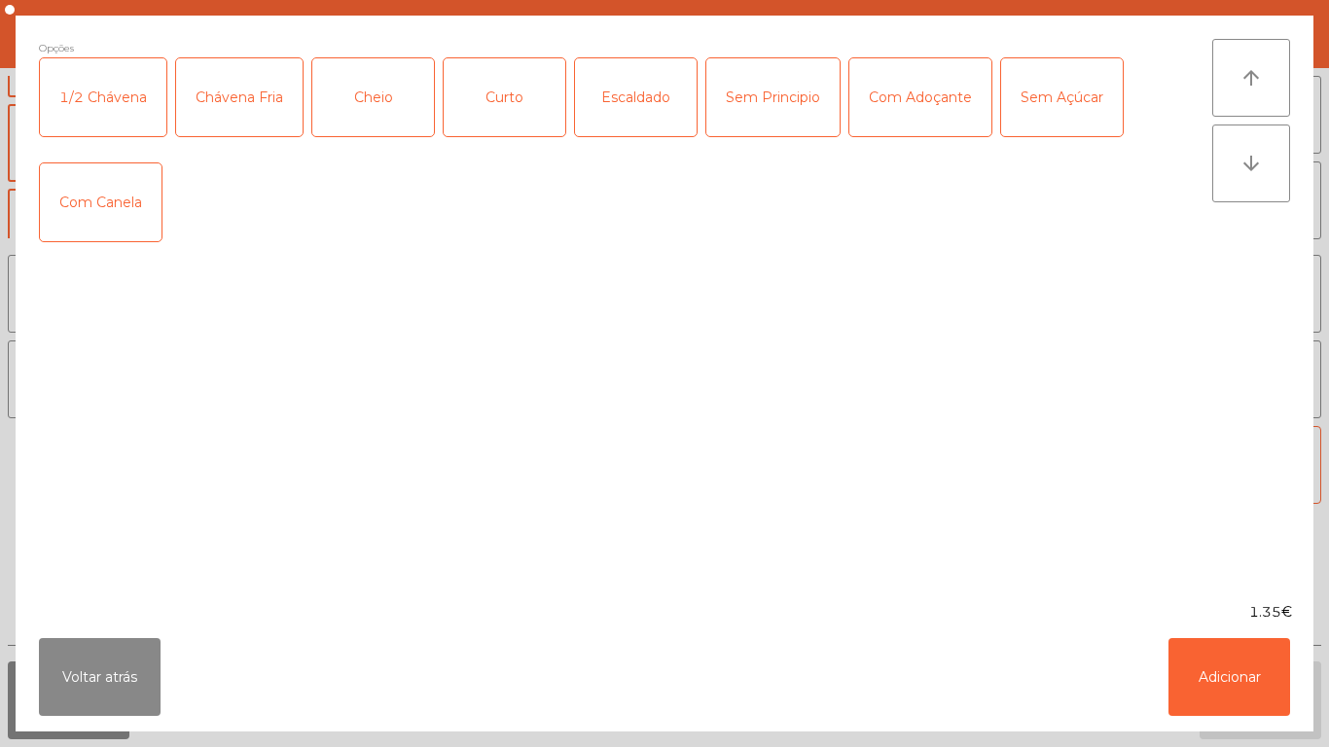
click at [388, 98] on div "Cheio" at bounding box center [373, 97] width 122 height 78
click at [242, 113] on div "Chávena Fria" at bounding box center [239, 97] width 127 height 78
click at [1221, 684] on button "Adicionar" at bounding box center [1230, 677] width 122 height 78
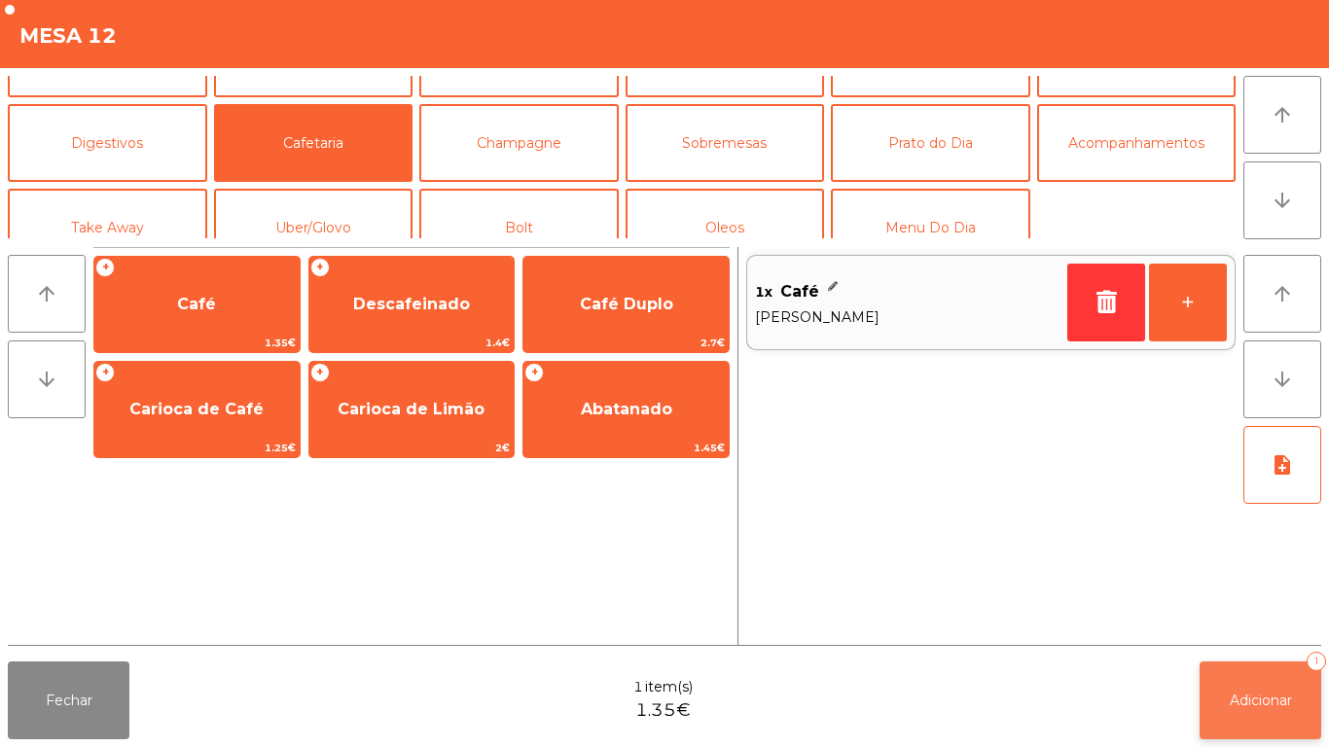
click at [1228, 716] on button "Adicionar 1" at bounding box center [1261, 701] width 122 height 78
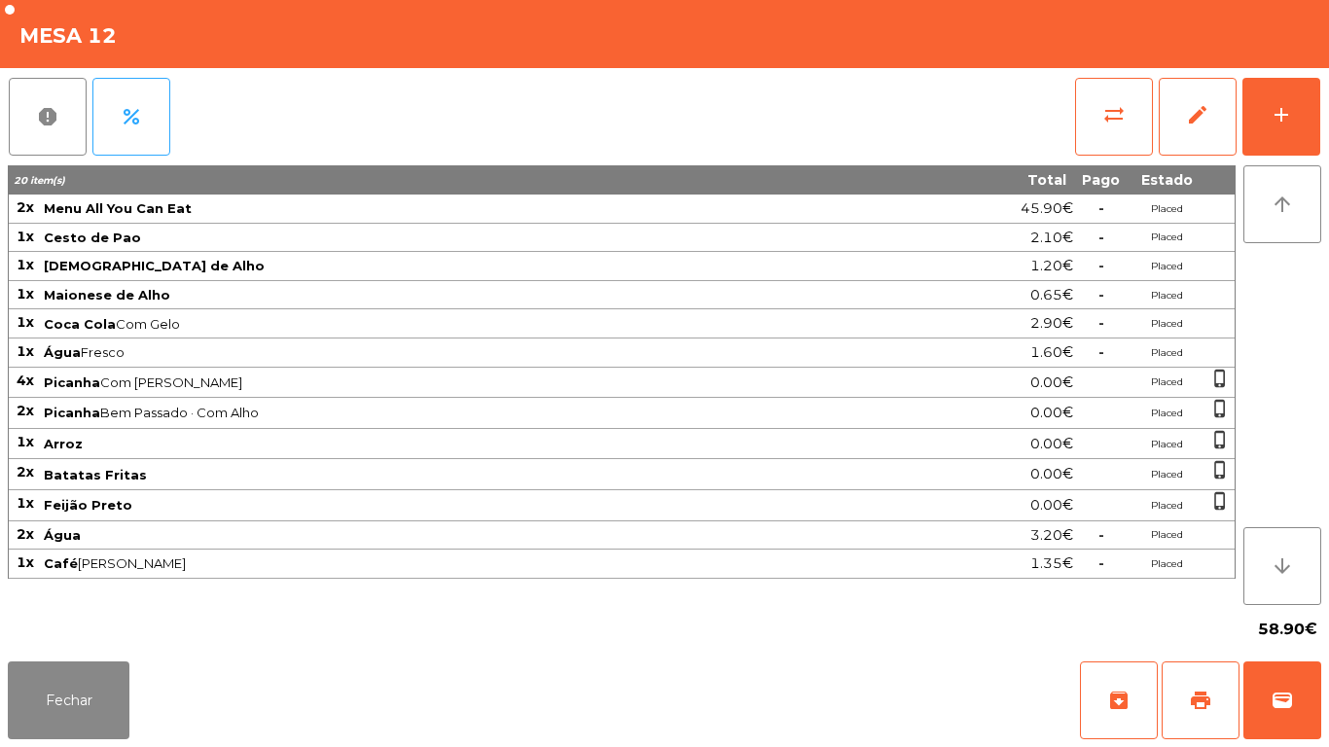
click at [1187, 741] on div "Fechar archive print wallet" at bounding box center [664, 700] width 1329 height 93
click at [1199, 697] on span "print" at bounding box center [1200, 700] width 23 height 23
click at [63, 693] on button "Fechar" at bounding box center [69, 701] width 122 height 78
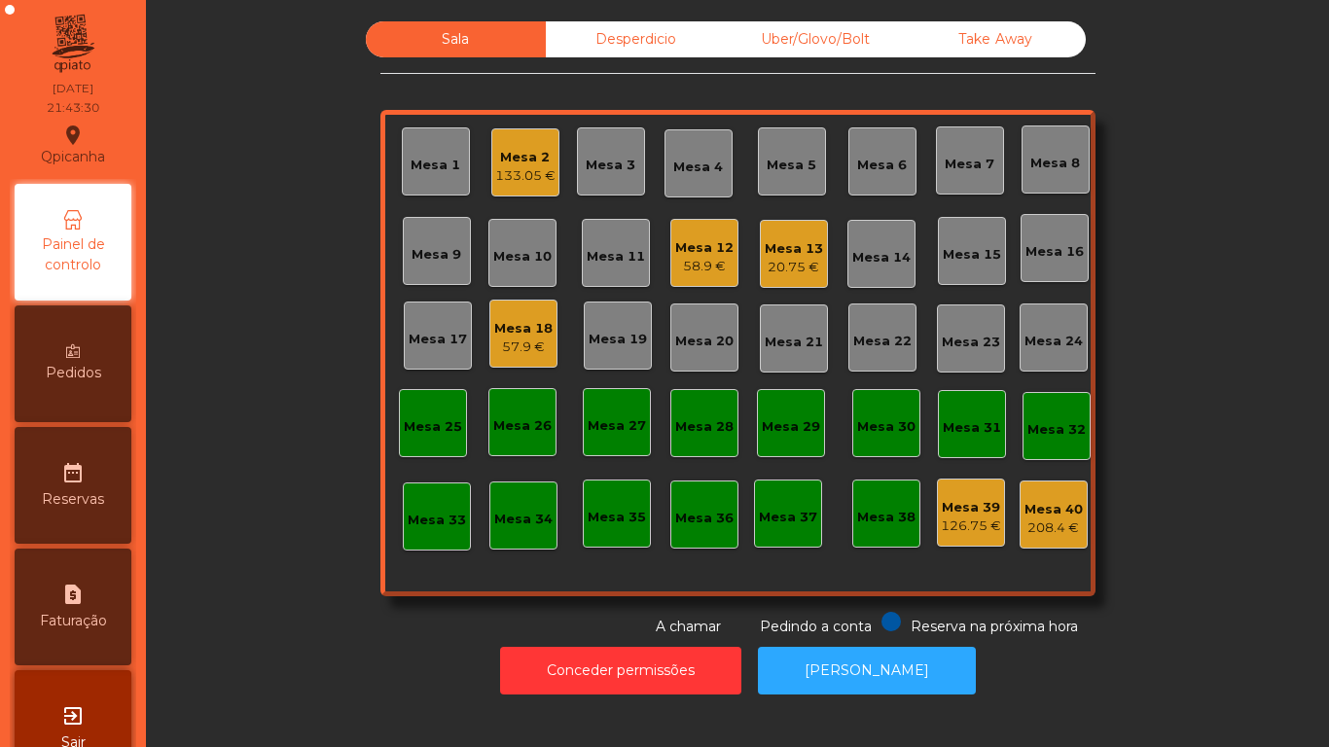
click at [794, 280] on div "Mesa 13 20.75 €" at bounding box center [794, 254] width 68 height 68
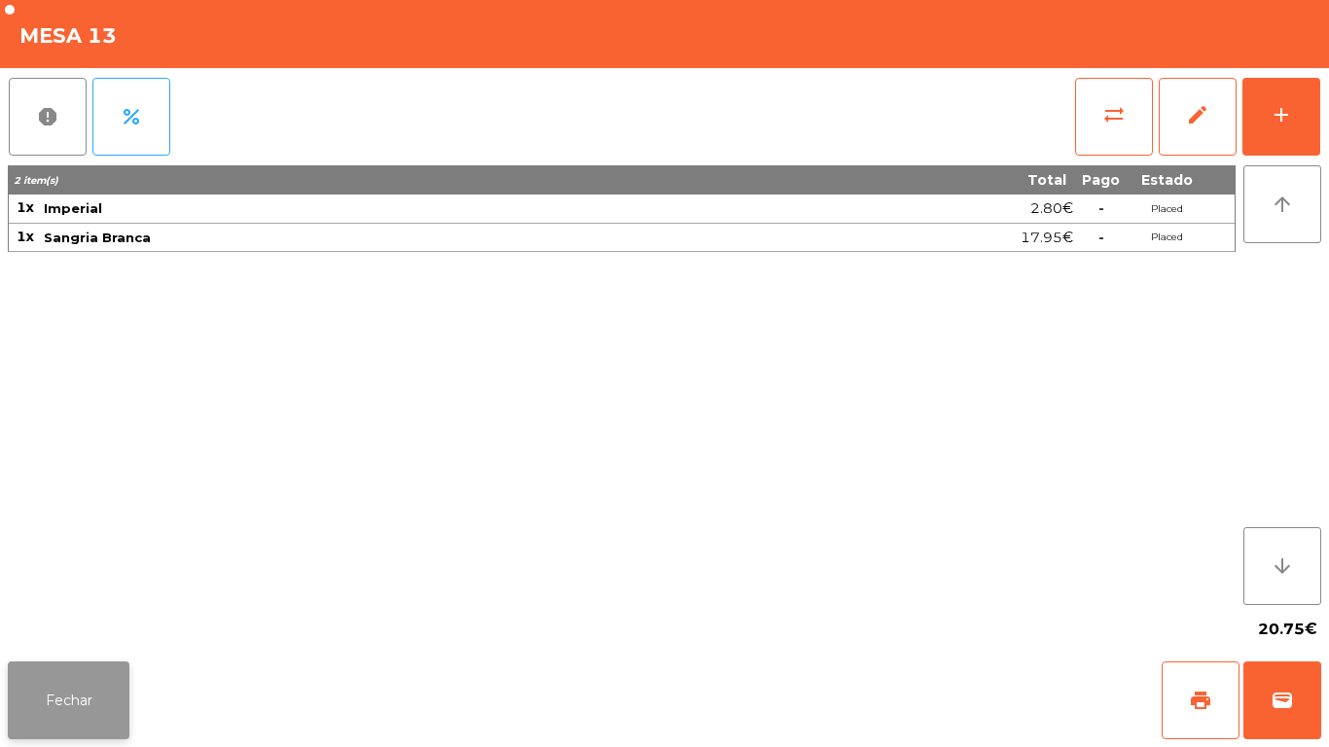
click at [96, 694] on button "Fechar" at bounding box center [69, 701] width 122 height 78
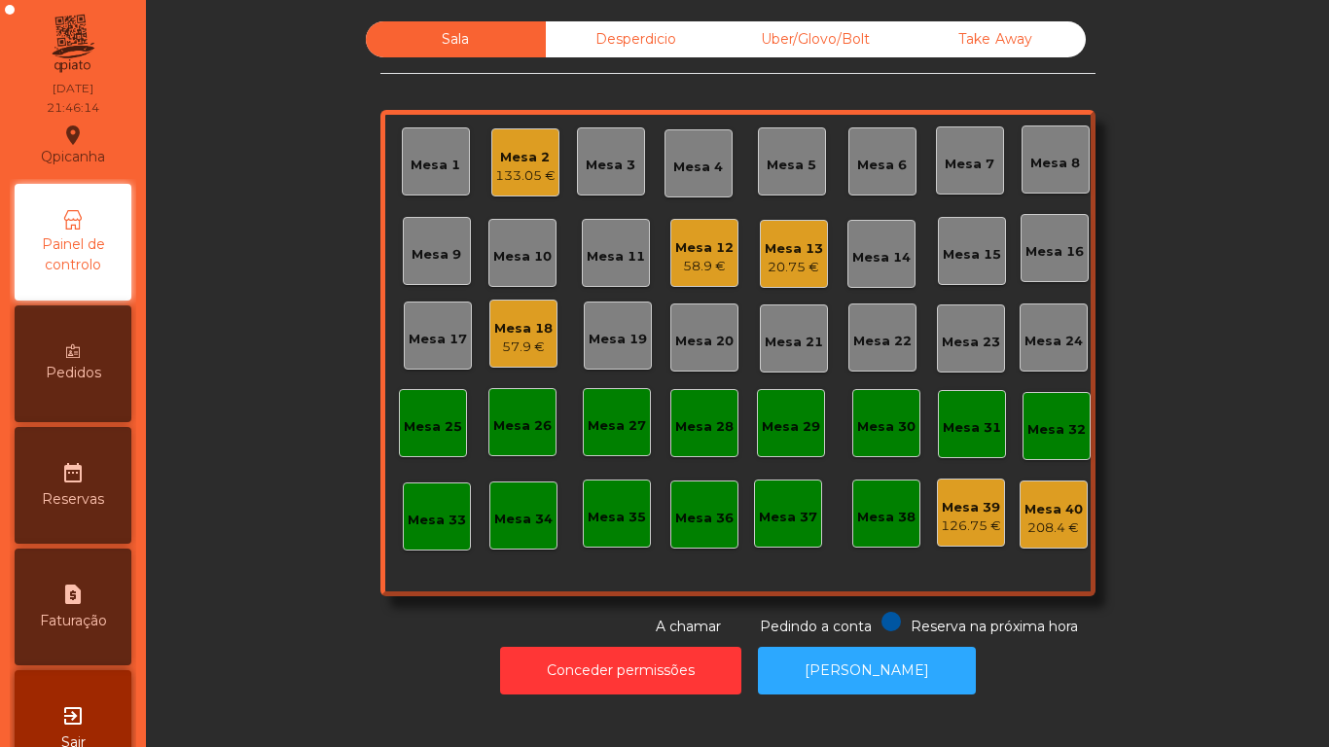
click at [796, 270] on div "20.75 €" at bounding box center [794, 267] width 58 height 19
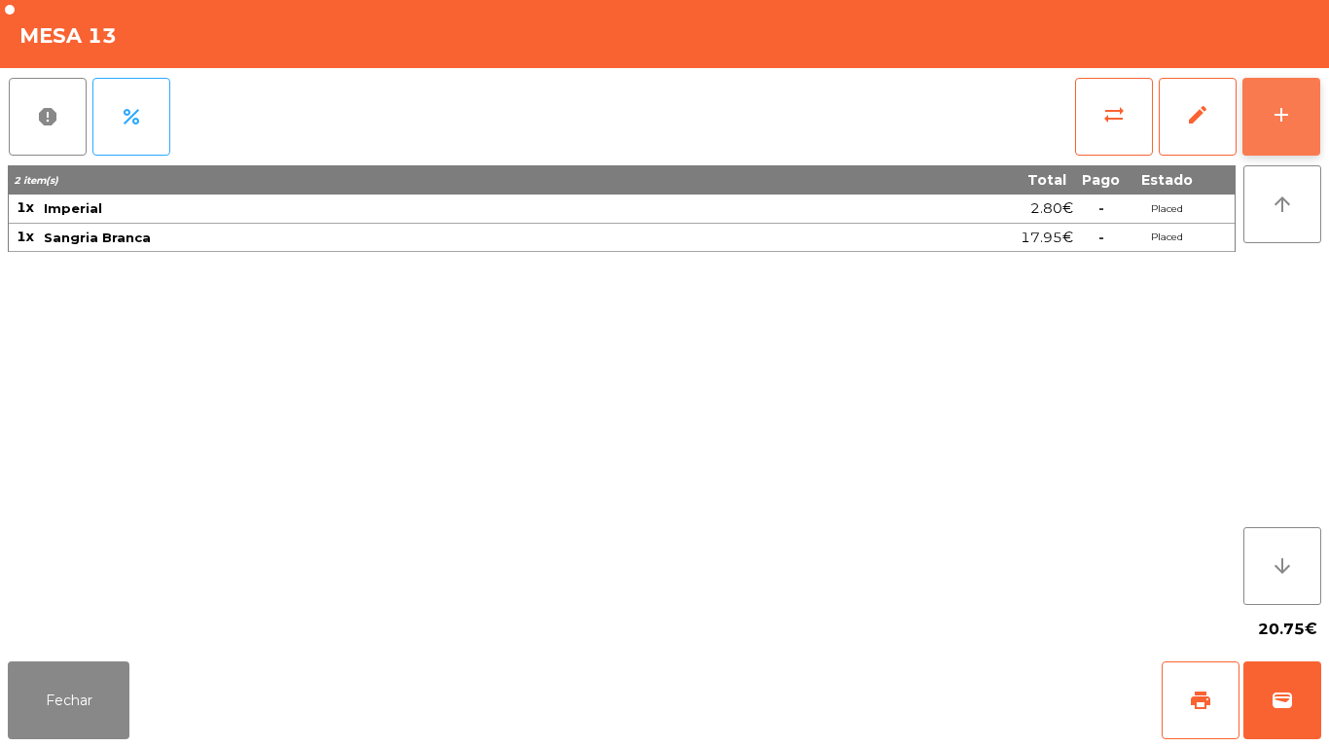
click at [1268, 111] on button "add" at bounding box center [1282, 117] width 78 height 78
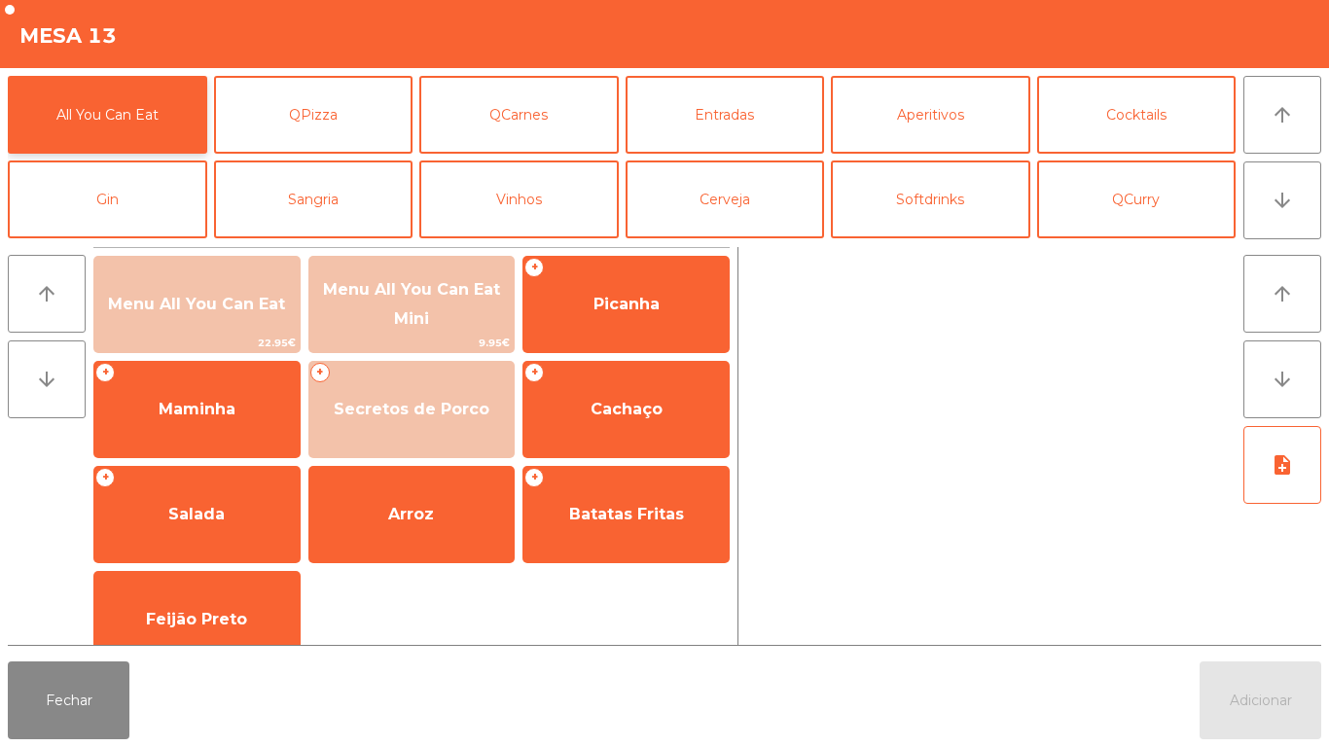
click at [117, 123] on button "All You Can Eat" at bounding box center [107, 115] width 199 height 78
click at [124, 139] on button "All You Can Eat" at bounding box center [107, 115] width 199 height 78
click at [88, 126] on button "All You Can Eat" at bounding box center [107, 115] width 199 height 78
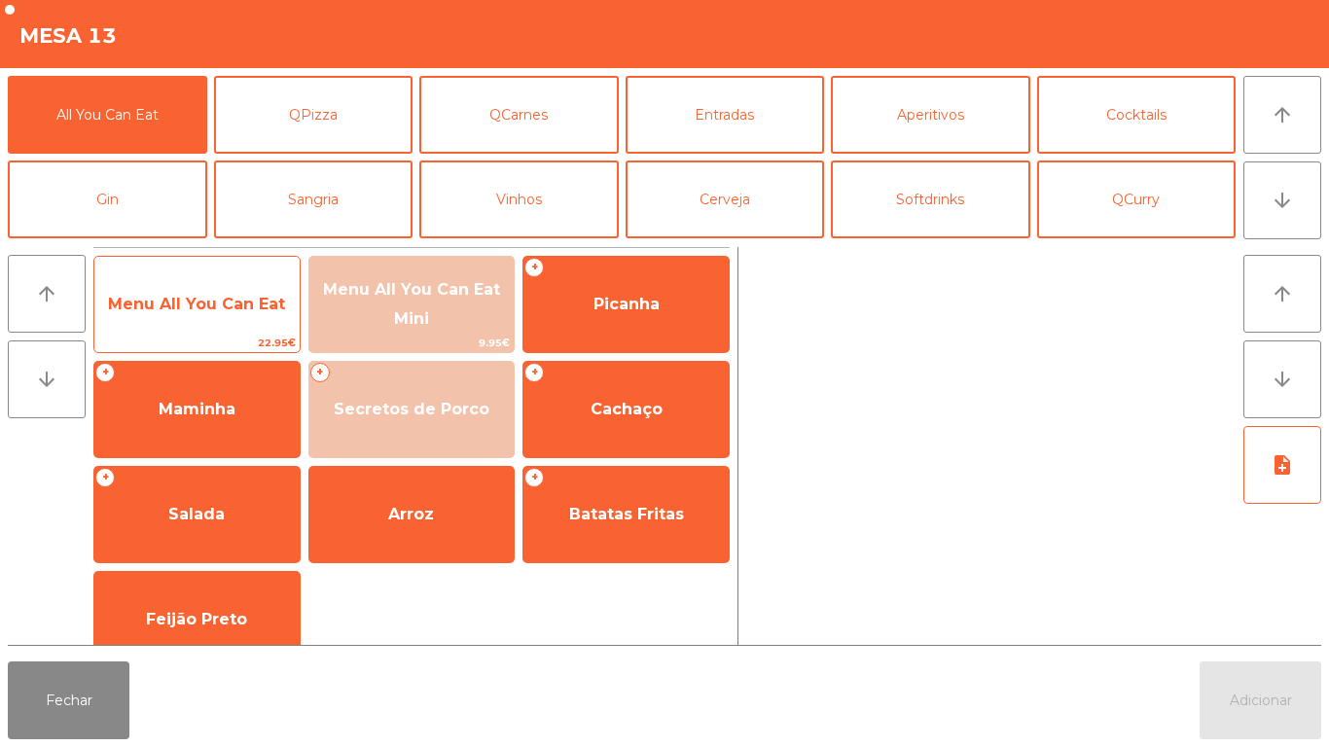
click at [219, 310] on span "Menu All You Can Eat" at bounding box center [196, 304] width 177 height 18
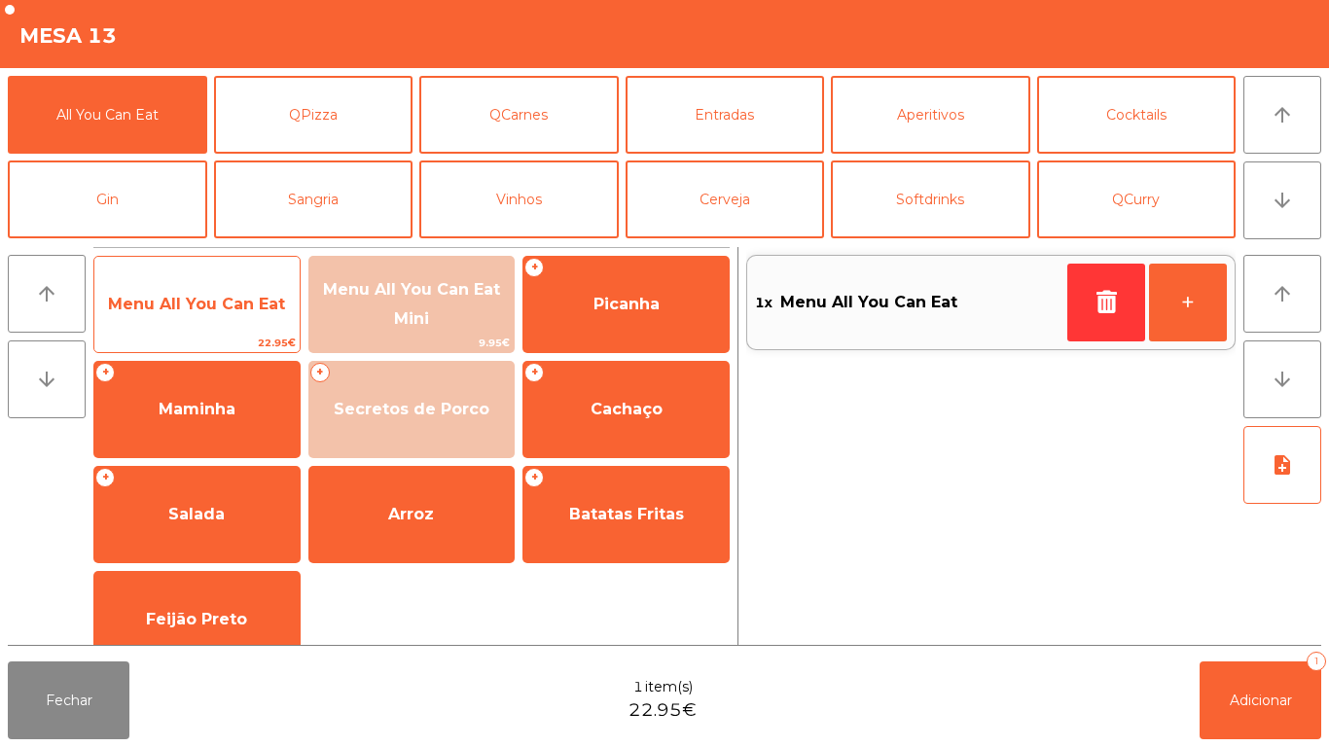
click at [206, 308] on span "Menu All You Can Eat" at bounding box center [196, 304] width 177 height 18
click at [208, 305] on span "Menu All You Can Eat" at bounding box center [196, 304] width 177 height 18
click at [190, 320] on span "Menu All You Can Eat" at bounding box center [196, 304] width 205 height 53
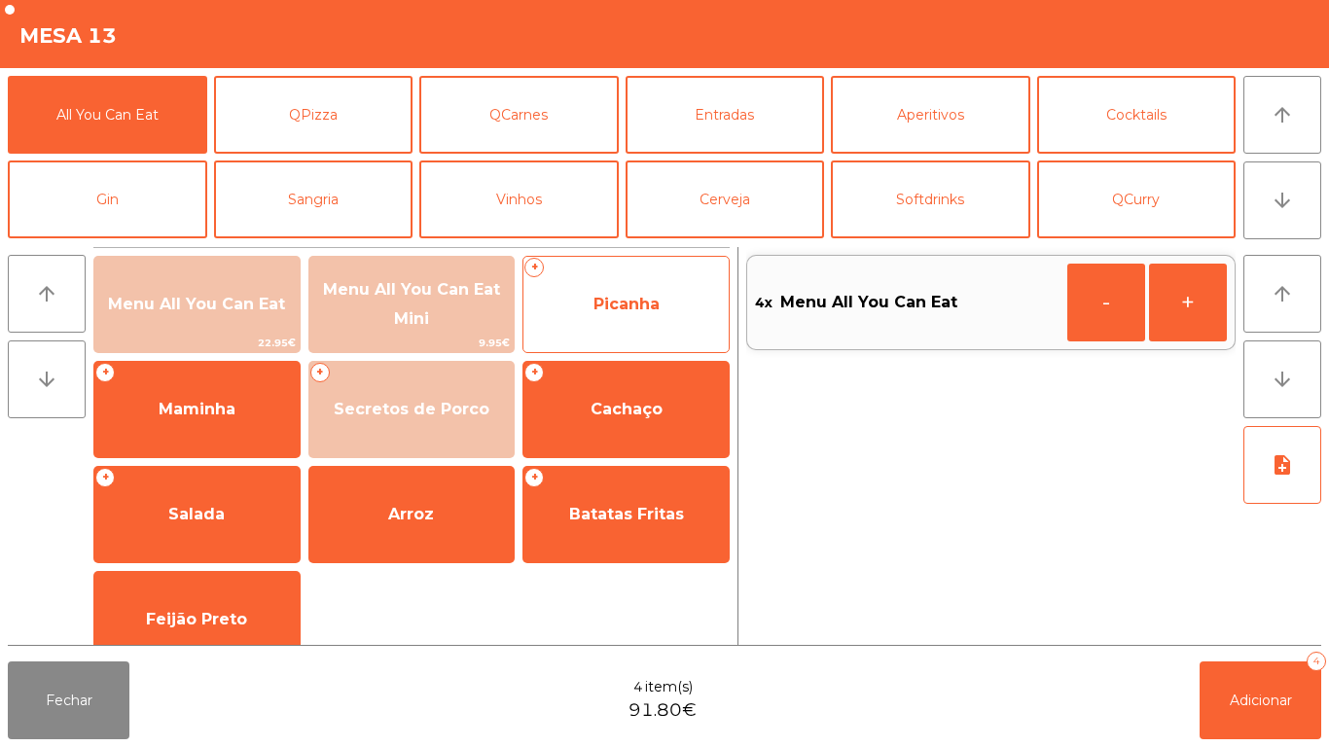
click at [635, 323] on span "Picanha" at bounding box center [626, 304] width 205 height 53
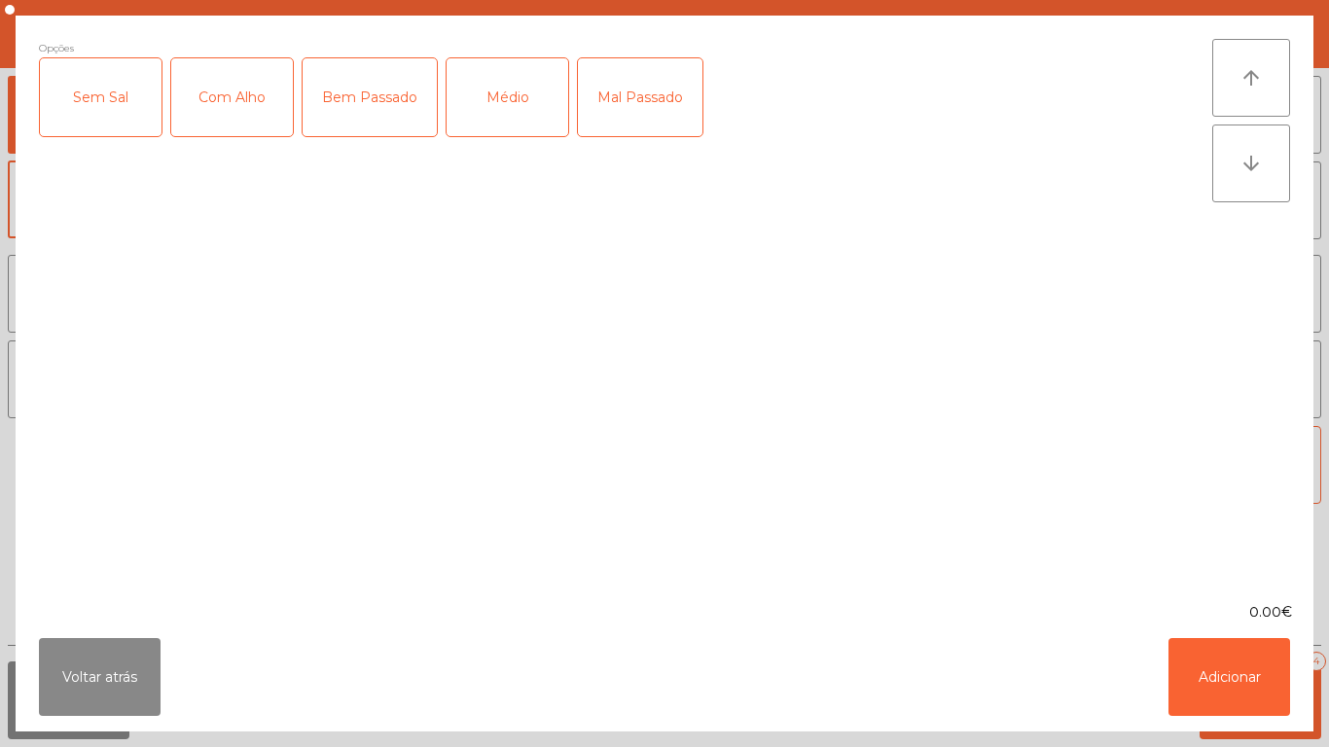
click at [249, 128] on div "Com Alho" at bounding box center [232, 97] width 122 height 78
click at [516, 125] on div "Médio" at bounding box center [508, 97] width 122 height 78
click at [1199, 683] on button "Adicionar" at bounding box center [1230, 677] width 122 height 78
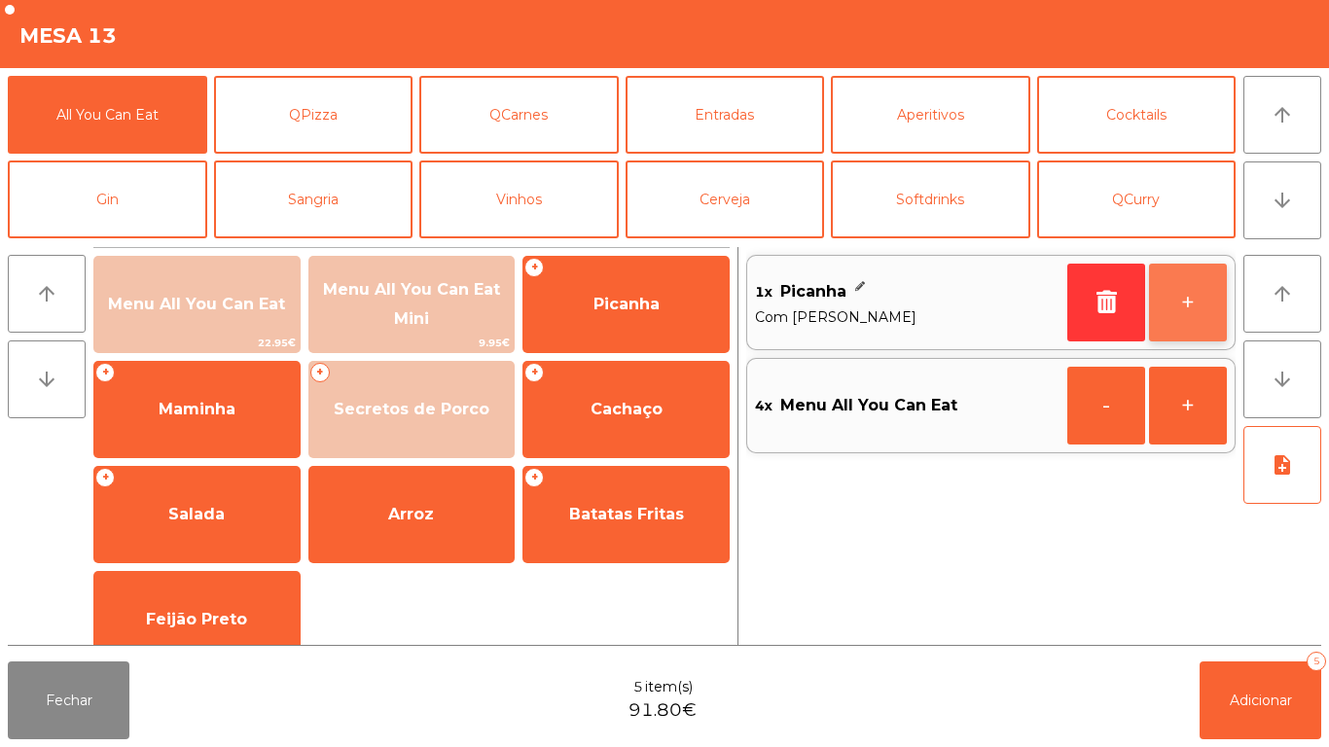
click at [1183, 325] on button "+" at bounding box center [1188, 303] width 78 height 78
click at [1178, 327] on button "+" at bounding box center [1188, 303] width 78 height 78
click at [1178, 310] on button "+" at bounding box center [1188, 303] width 78 height 78
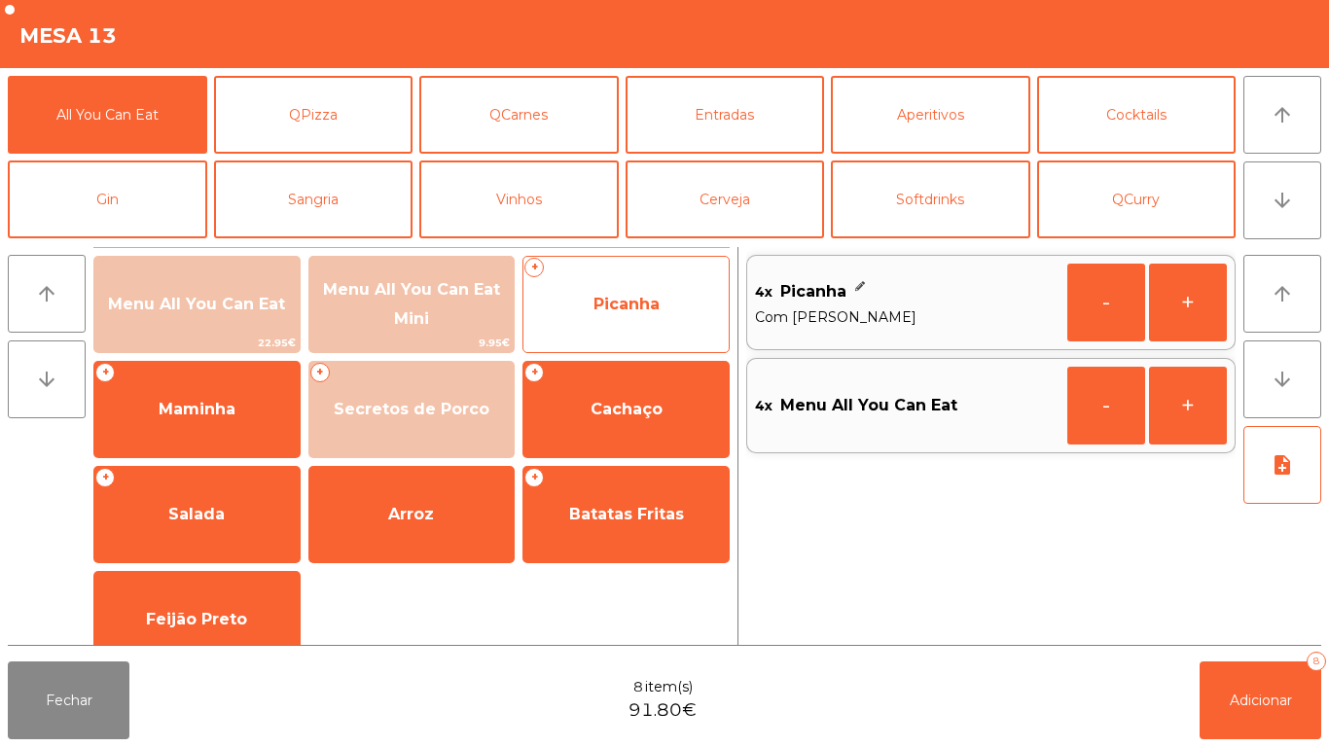
click at [633, 319] on span "Picanha" at bounding box center [626, 304] width 205 height 53
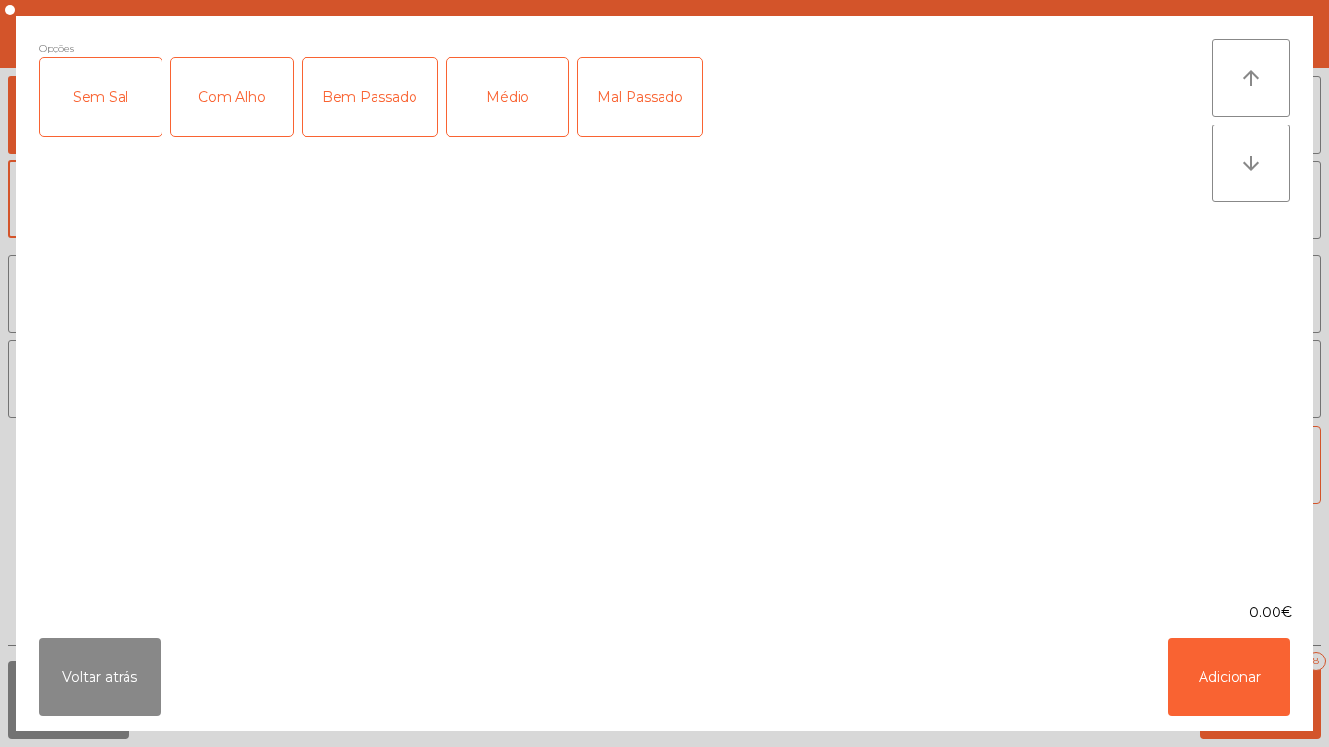
click at [516, 125] on div "Médio" at bounding box center [508, 97] width 122 height 78
click at [641, 96] on div "Mal Passado" at bounding box center [640, 97] width 125 height 78
click at [222, 109] on div "Com Alho" at bounding box center [232, 97] width 122 height 78
click at [1228, 669] on button "Adicionar" at bounding box center [1230, 677] width 122 height 78
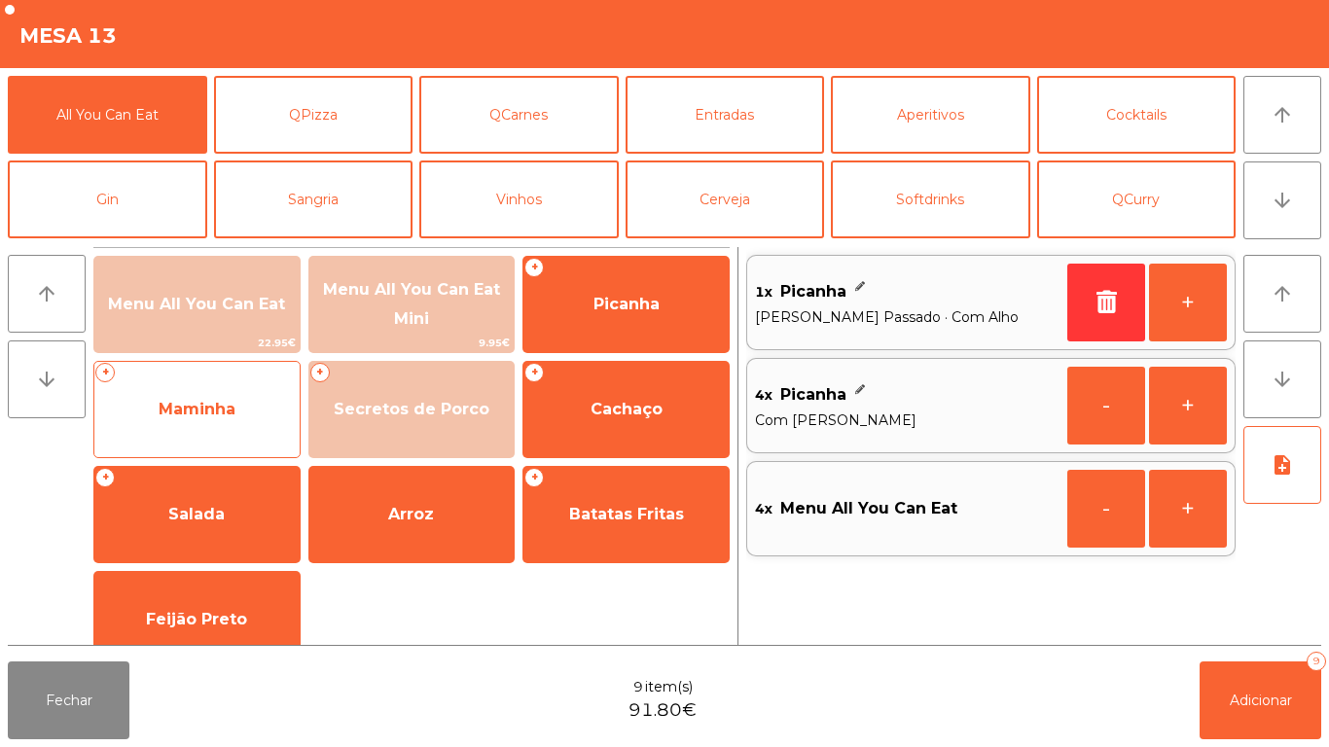
click at [222, 423] on span "Maminha" at bounding box center [196, 409] width 205 height 53
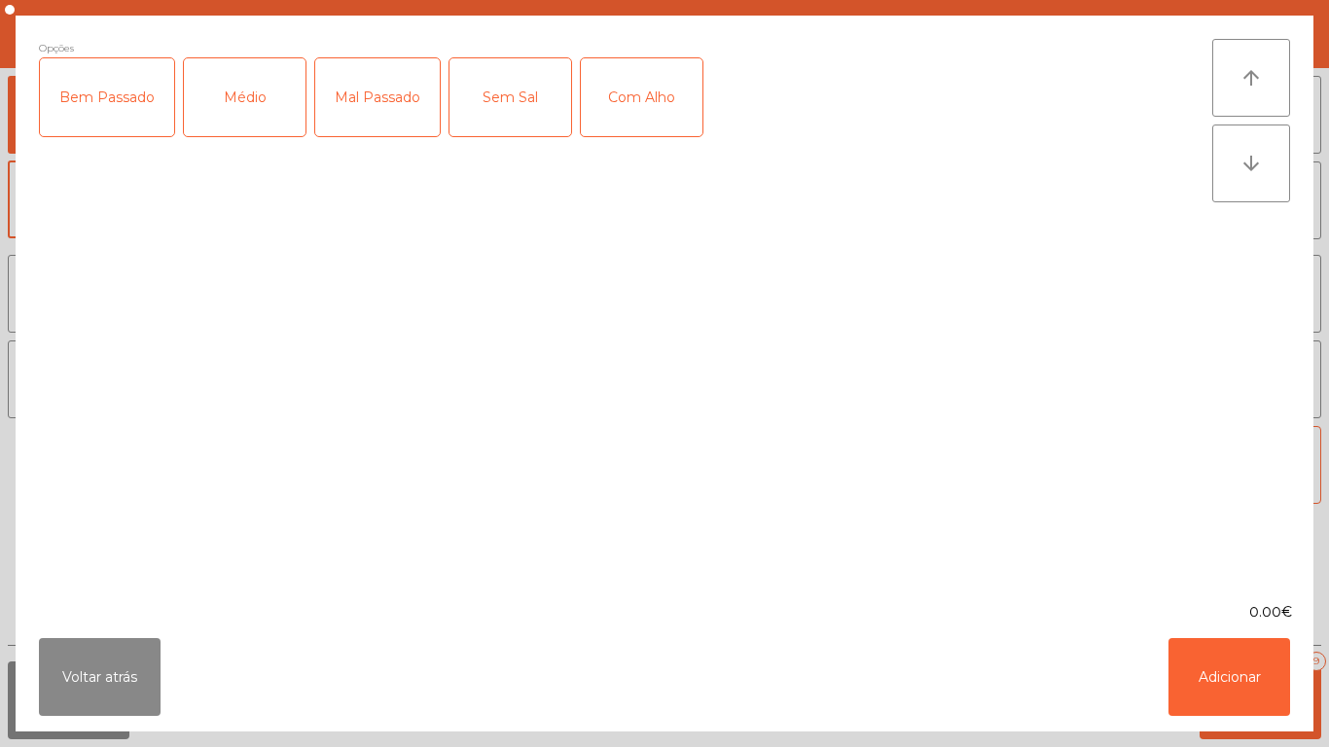
click at [249, 124] on div "Médio" at bounding box center [245, 97] width 122 height 78
click at [633, 123] on div "Com Alho" at bounding box center [642, 97] width 122 height 78
click at [1197, 669] on button "Adicionar" at bounding box center [1230, 677] width 122 height 78
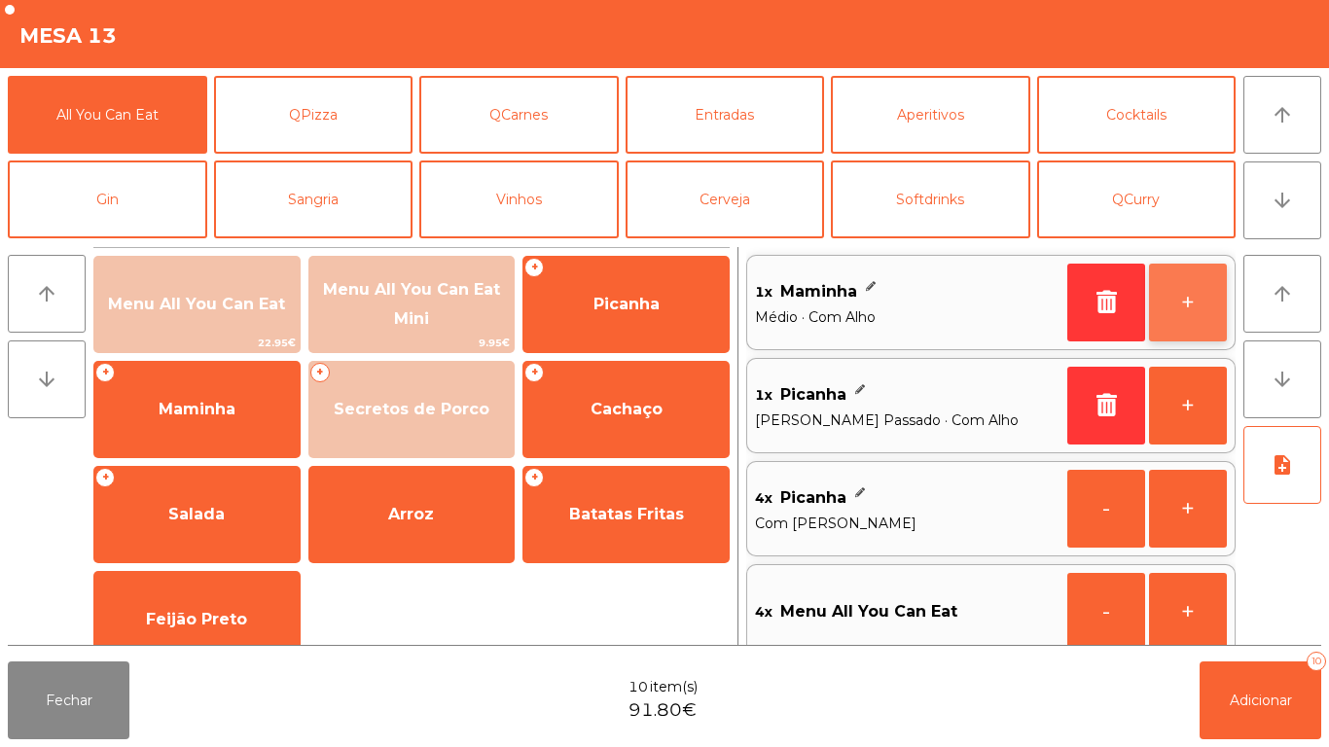
click at [1170, 320] on button "+" at bounding box center [1188, 303] width 78 height 78
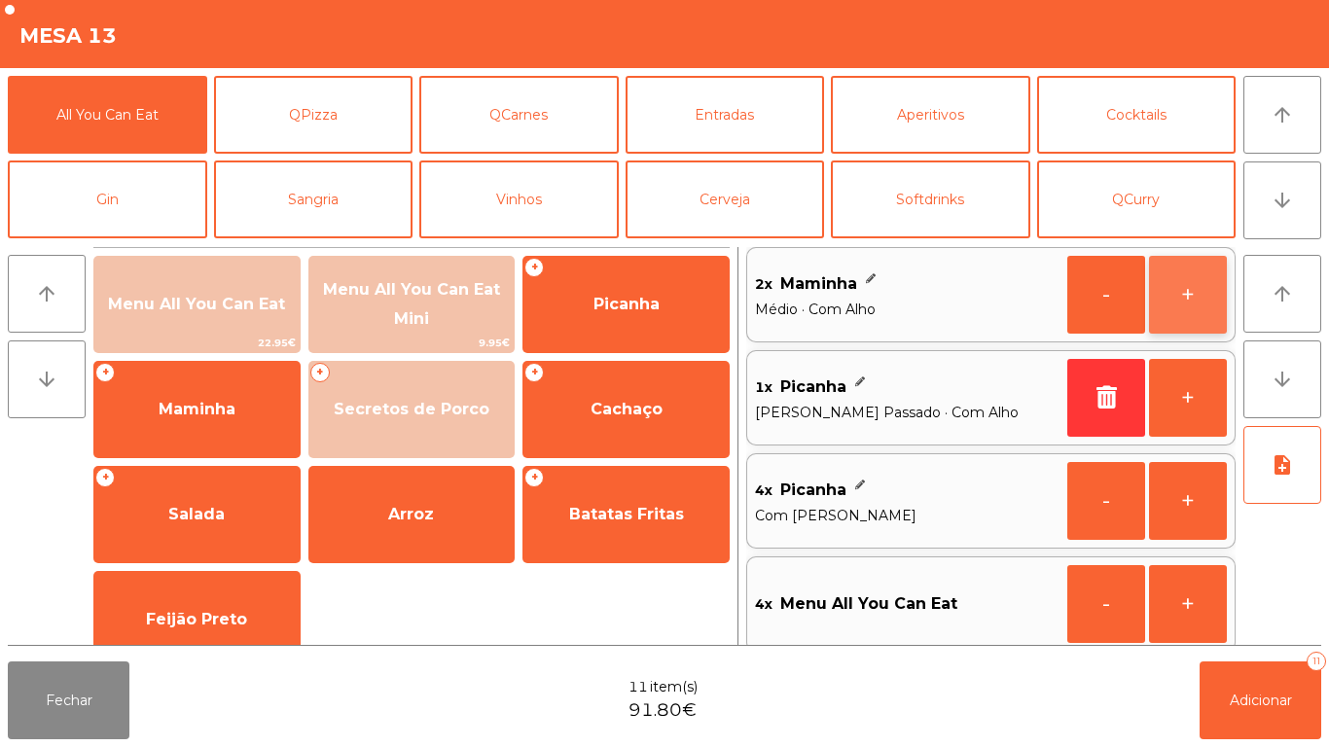
click at [1174, 310] on button "+" at bounding box center [1188, 295] width 78 height 78
click at [1180, 305] on button "+" at bounding box center [1188, 295] width 78 height 78
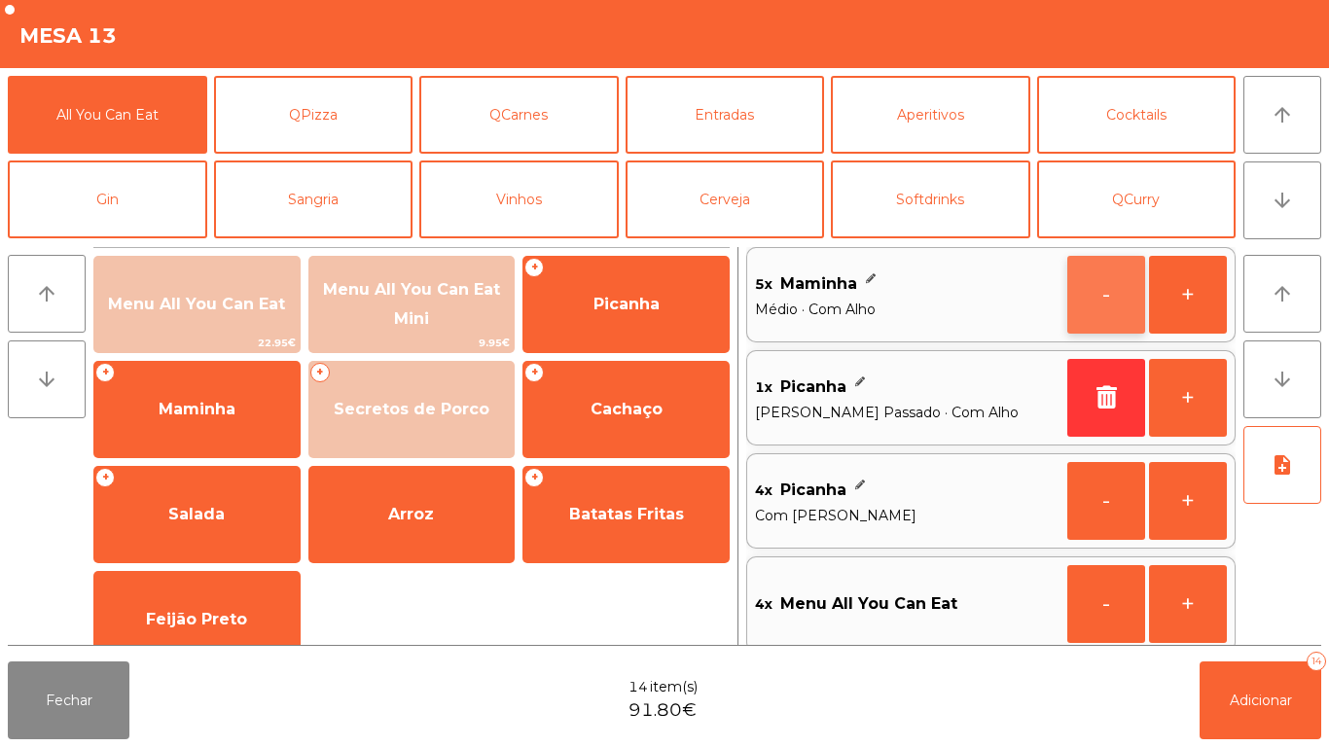
click at [1081, 308] on button "-" at bounding box center [1106, 295] width 78 height 78
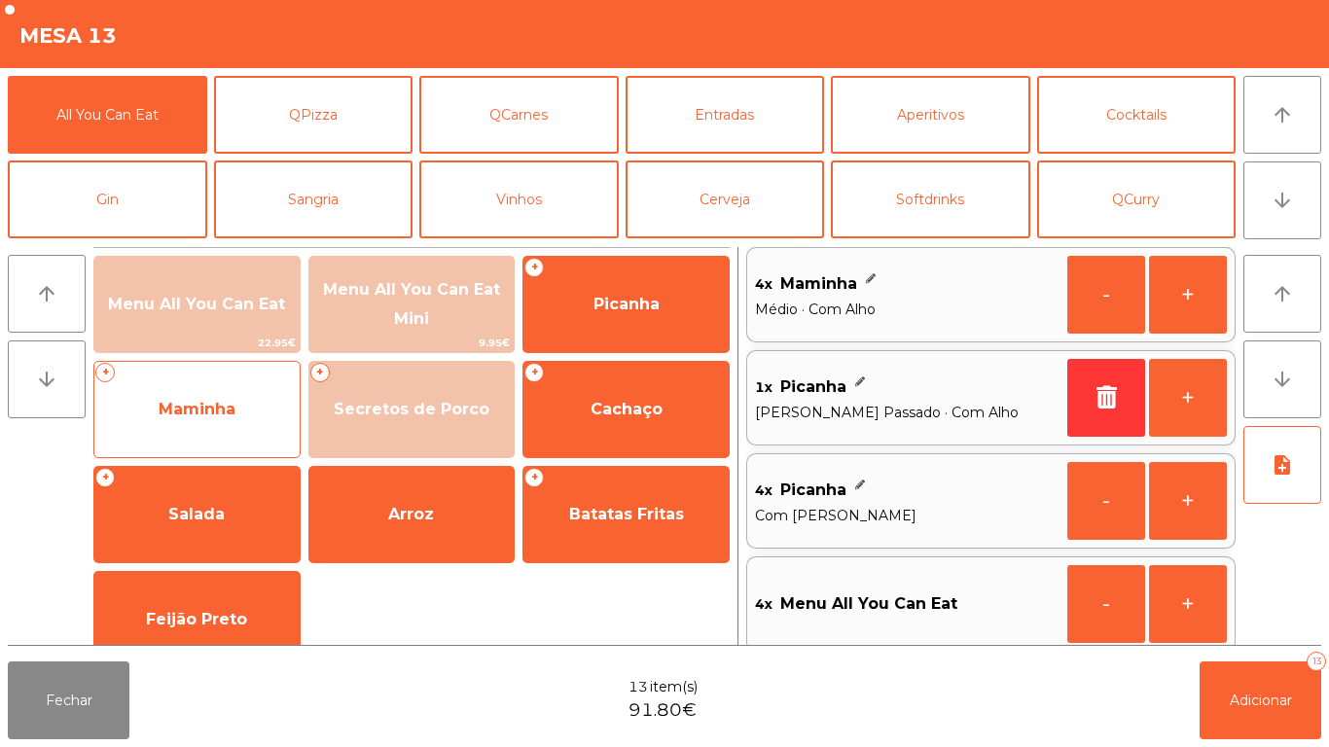
click at [218, 421] on span "Maminha" at bounding box center [196, 409] width 205 height 53
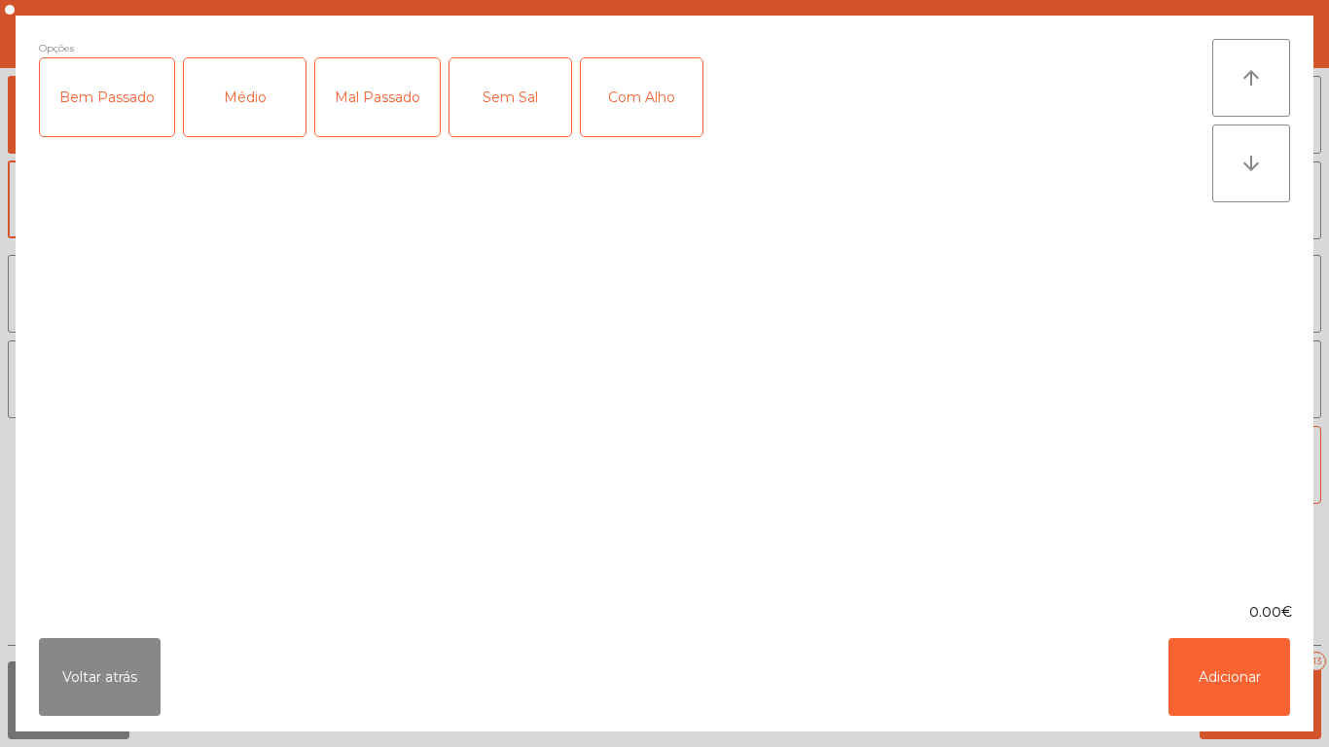
click at [259, 136] on label "Médio" at bounding box center [245, 97] width 124 height 80
click at [638, 128] on div "Com Alho" at bounding box center [642, 97] width 122 height 78
click at [362, 132] on div "Mal Passado" at bounding box center [377, 97] width 125 height 78
click at [1210, 668] on button "Adicionar" at bounding box center [1230, 677] width 122 height 78
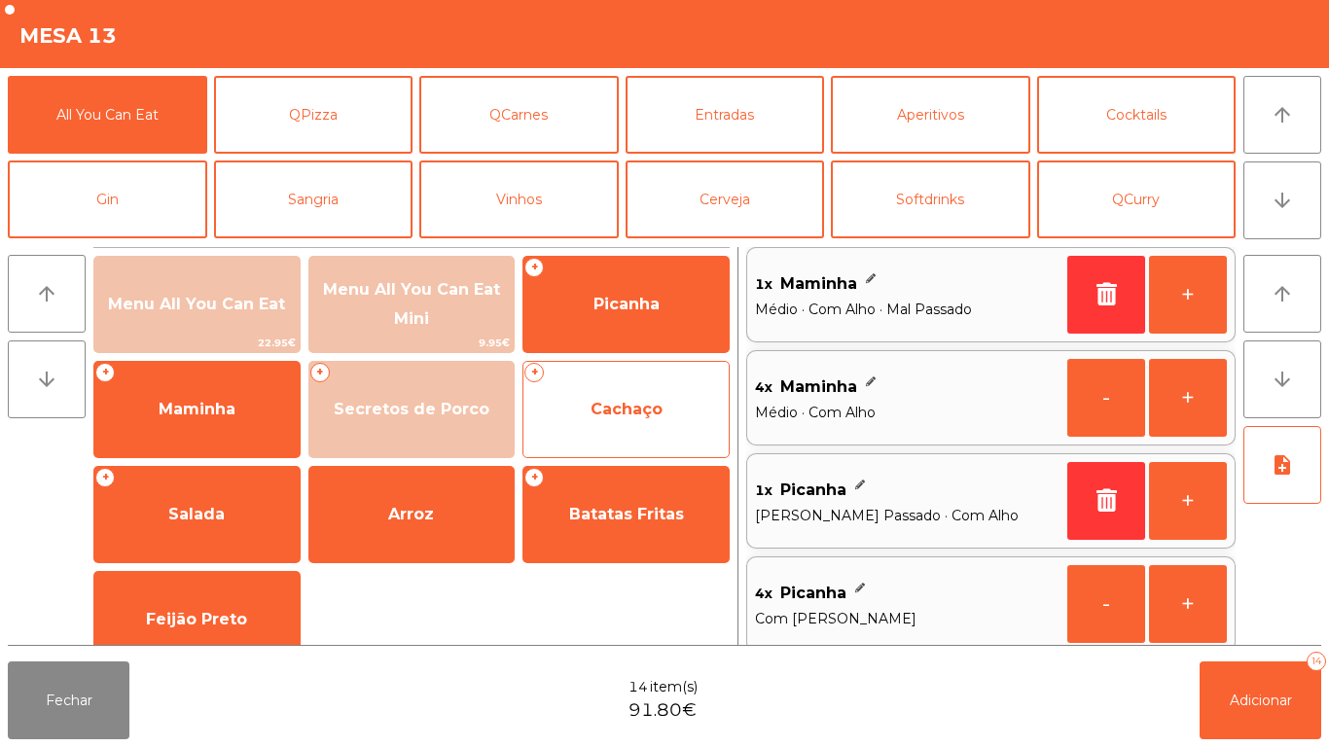
click at [636, 409] on span "Cachaço" at bounding box center [627, 409] width 72 height 18
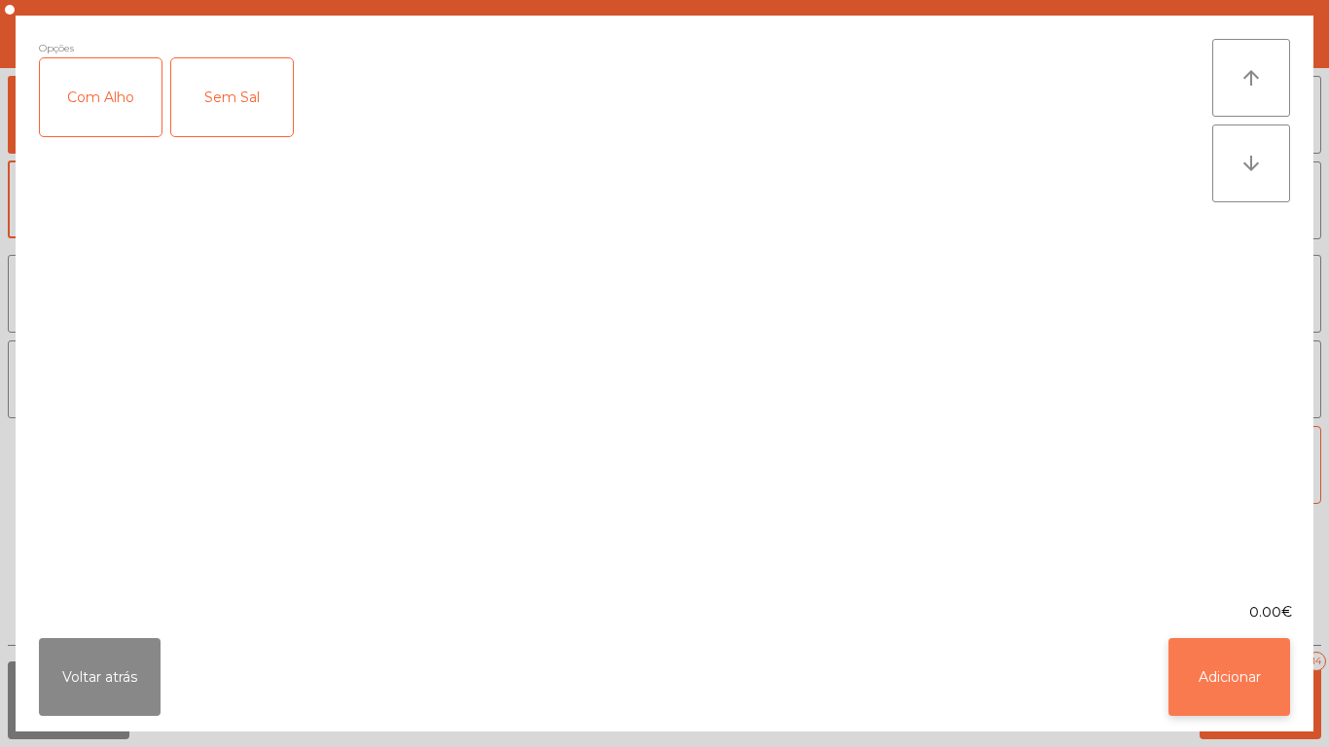
click at [1200, 669] on button "Adicionar" at bounding box center [1230, 677] width 122 height 78
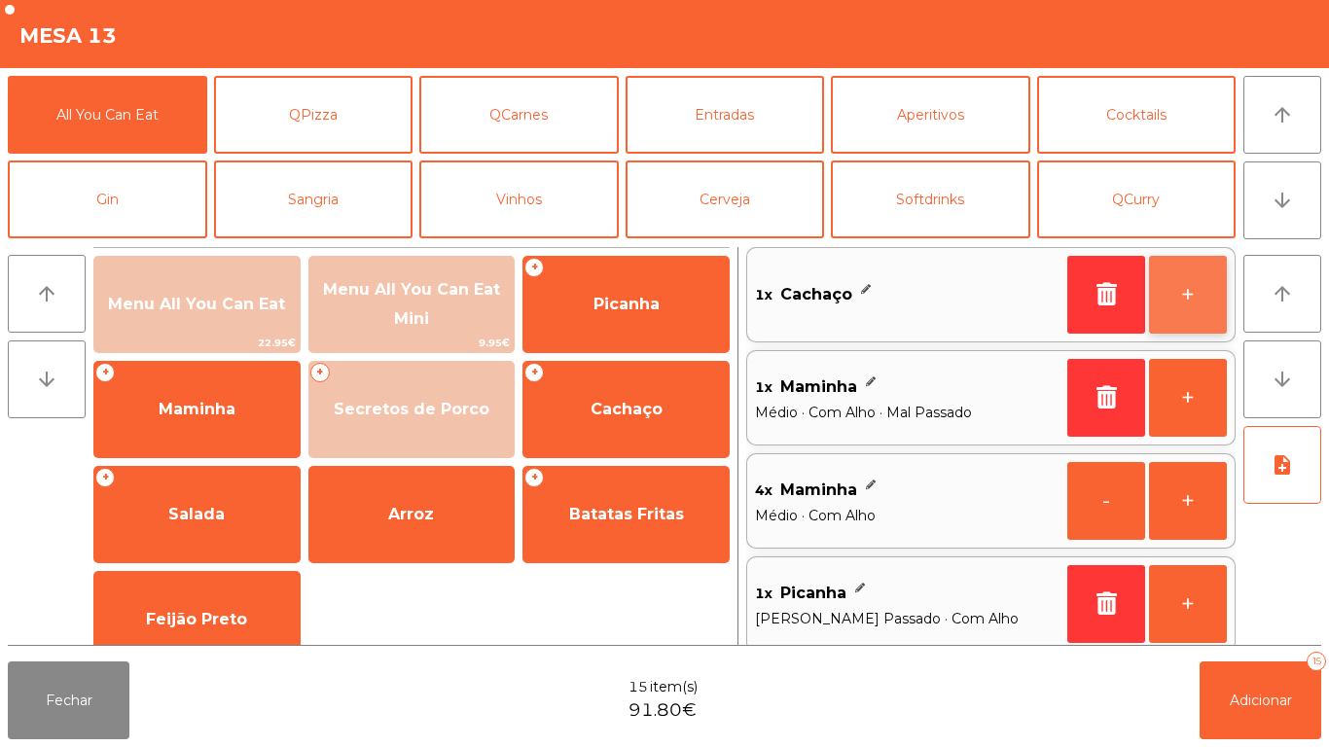
click at [1176, 304] on button "+" at bounding box center [1188, 295] width 78 height 78
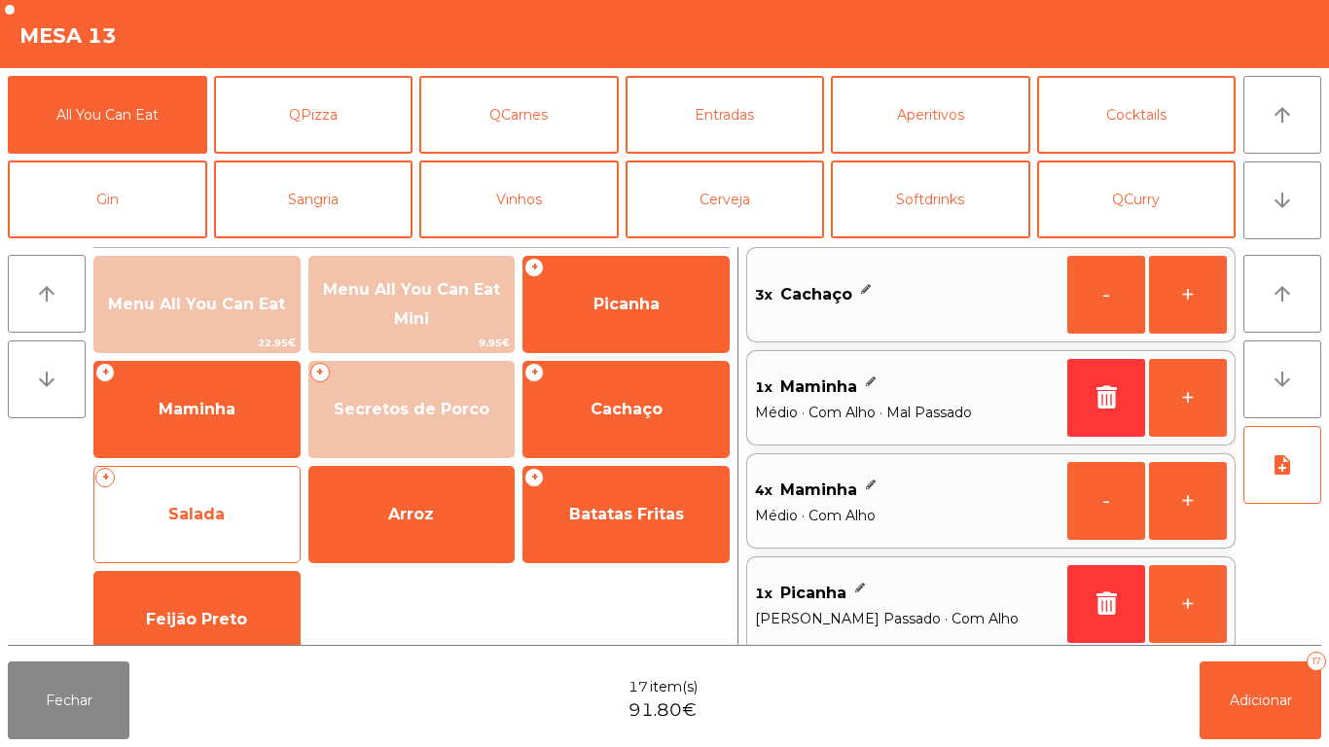
click at [219, 513] on span "Salada" at bounding box center [196, 514] width 56 height 18
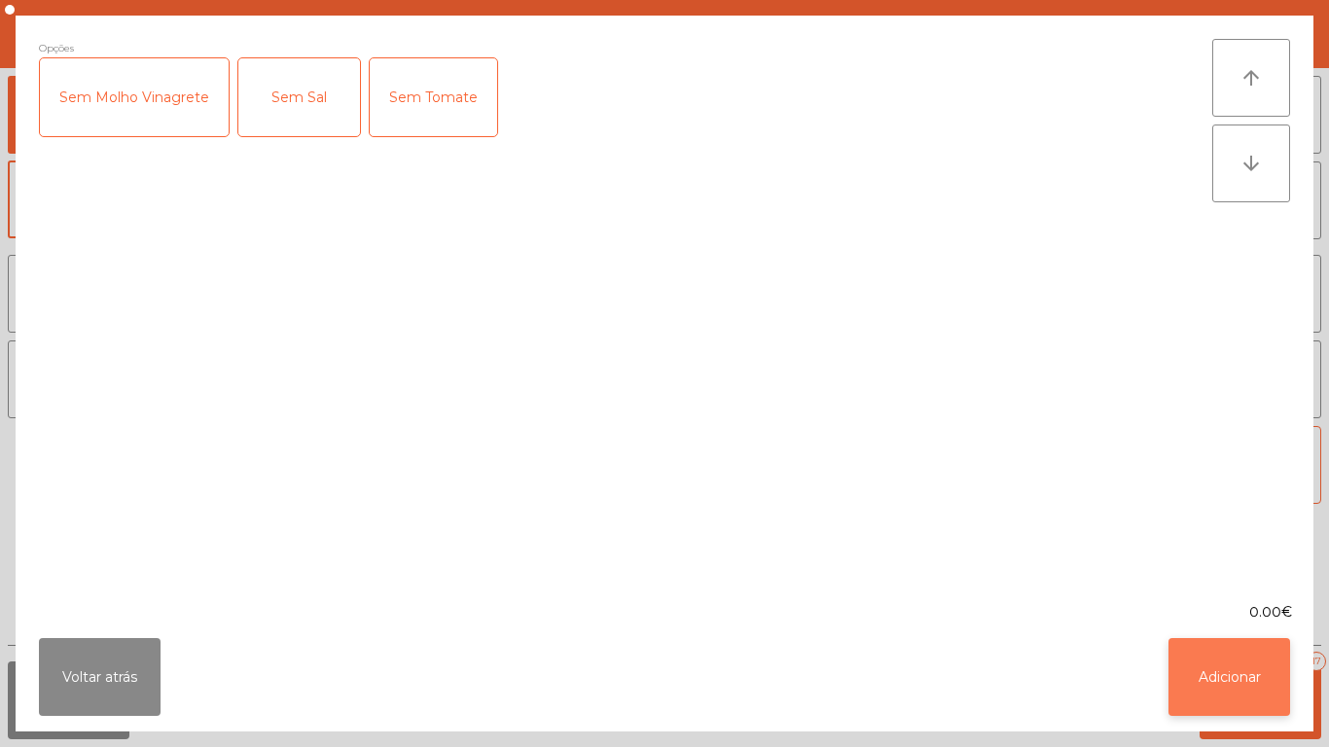
click at [1223, 678] on button "Adicionar" at bounding box center [1230, 677] width 122 height 78
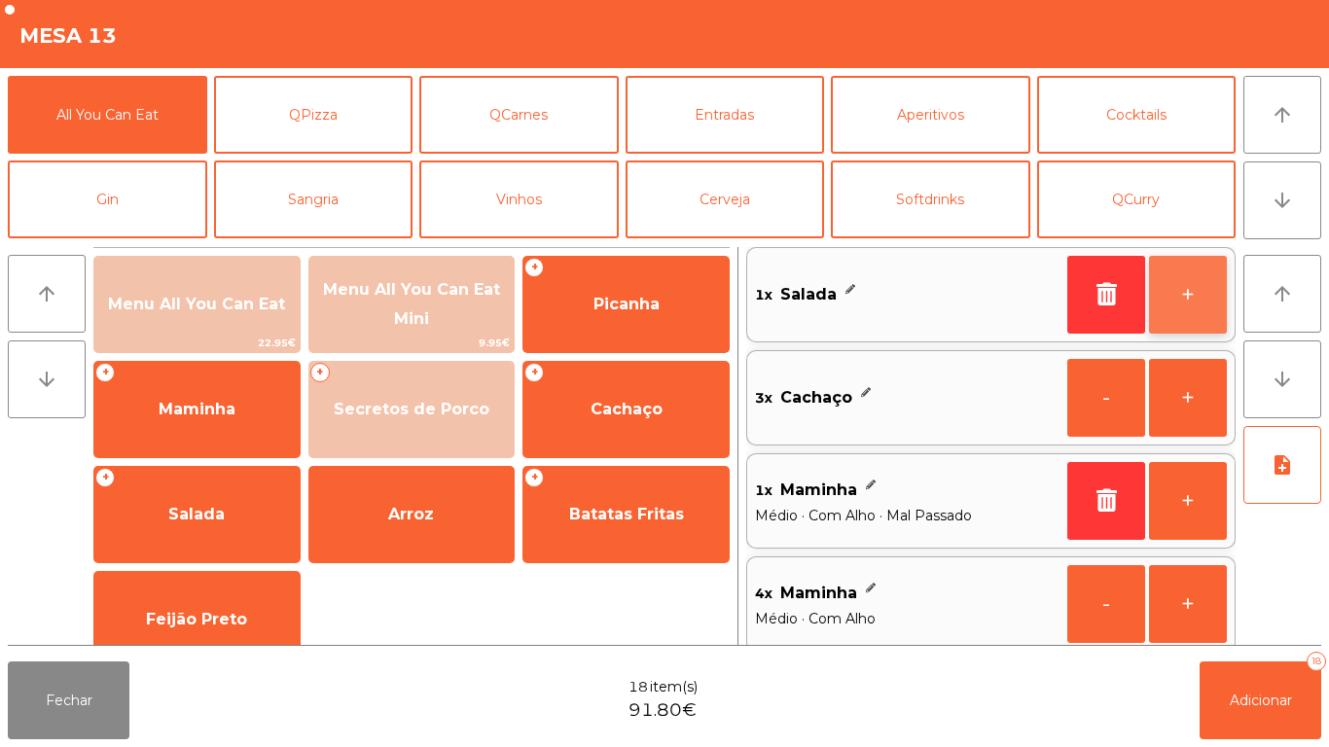
click at [1169, 306] on button "+" at bounding box center [1188, 295] width 78 height 78
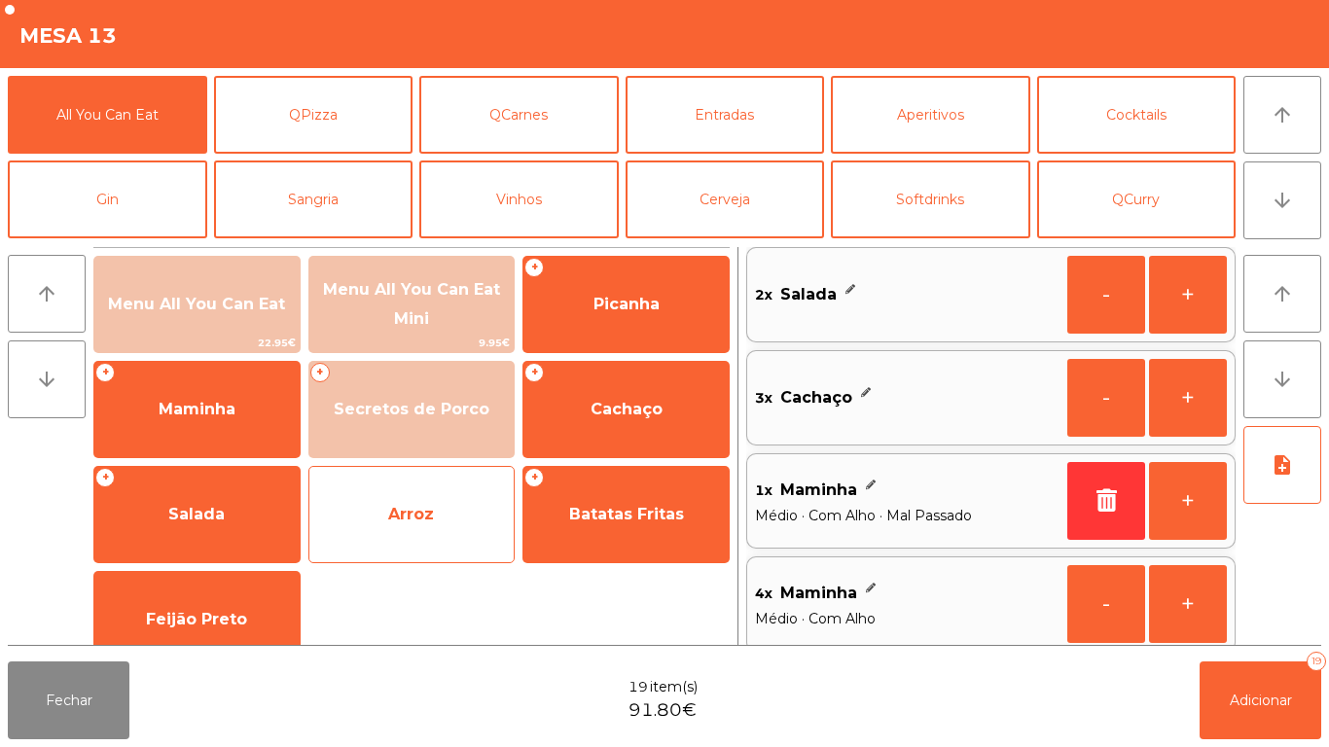
click at [428, 507] on span "Arroz" at bounding box center [411, 514] width 46 height 18
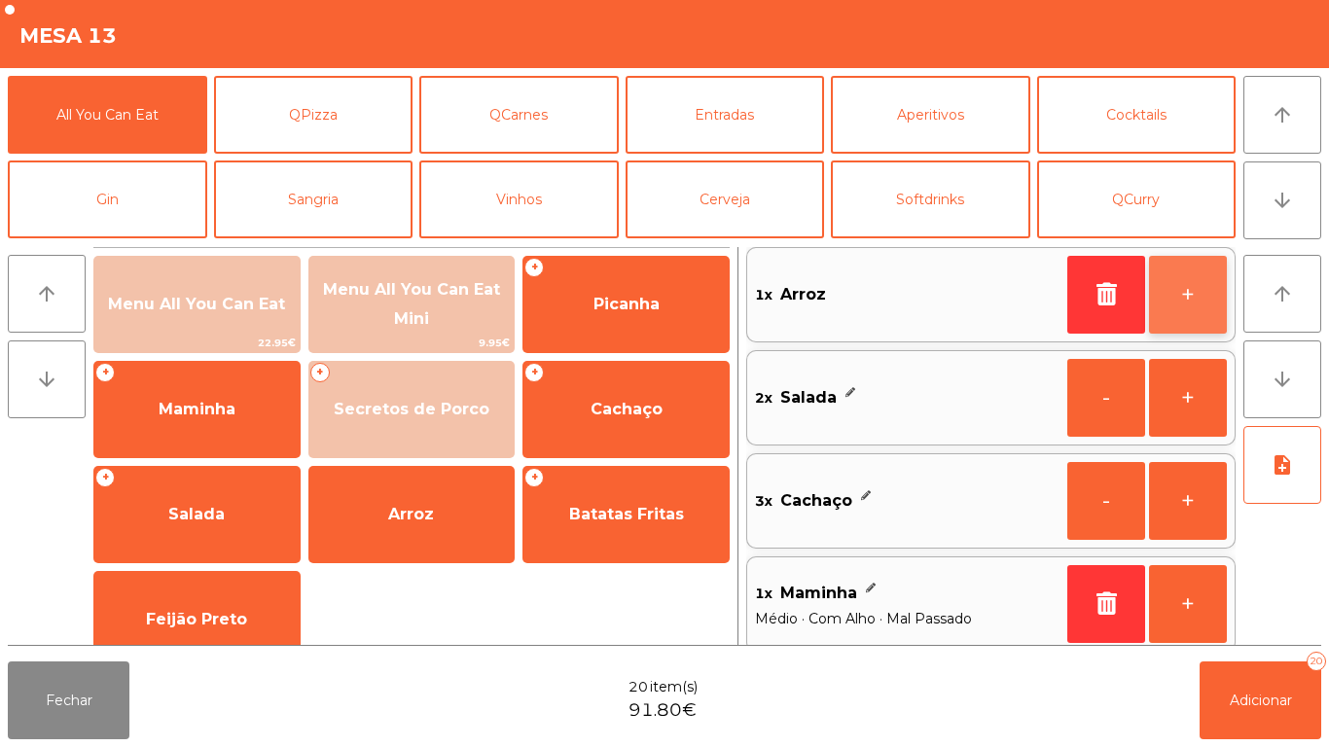
click at [1174, 299] on button "+" at bounding box center [1188, 295] width 78 height 78
click at [1178, 292] on button "+" at bounding box center [1188, 295] width 78 height 78
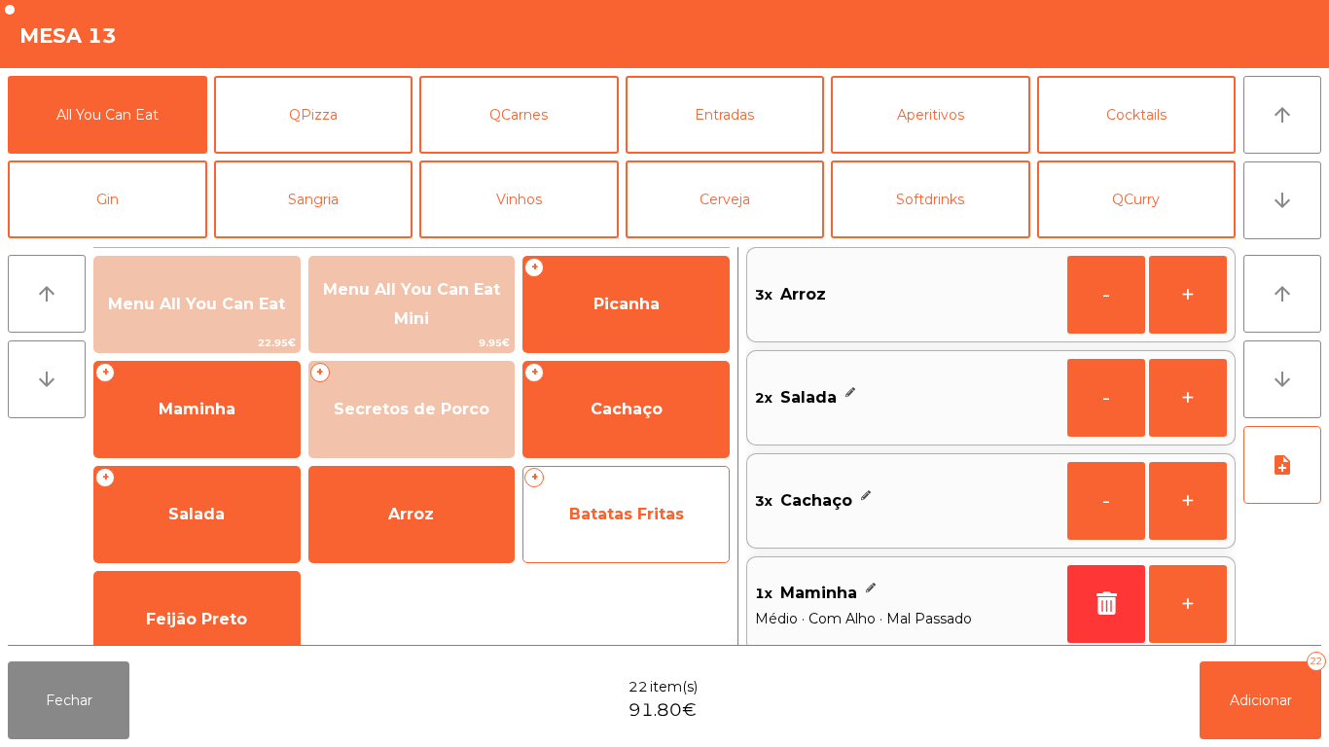
click at [643, 520] on span "Batatas Fritas" at bounding box center [626, 514] width 115 height 18
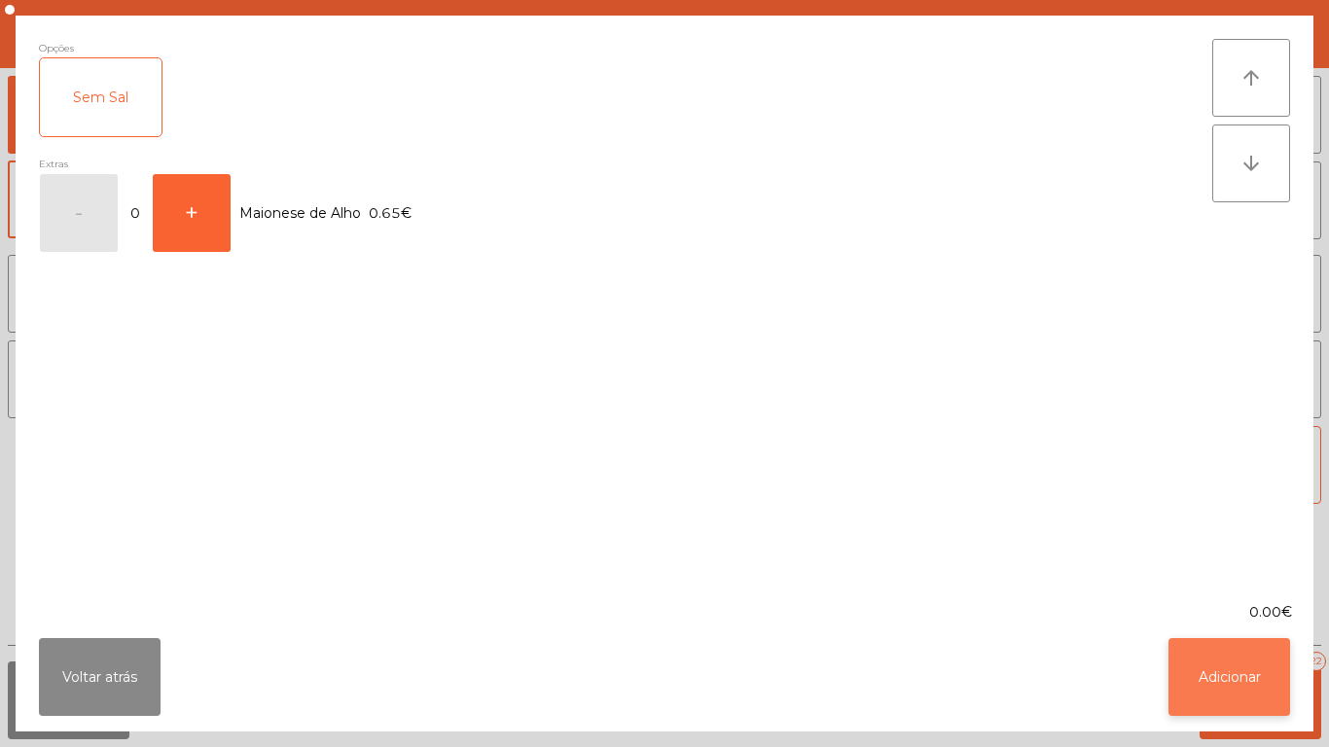
click at [1210, 678] on button "Adicionar" at bounding box center [1230, 677] width 122 height 78
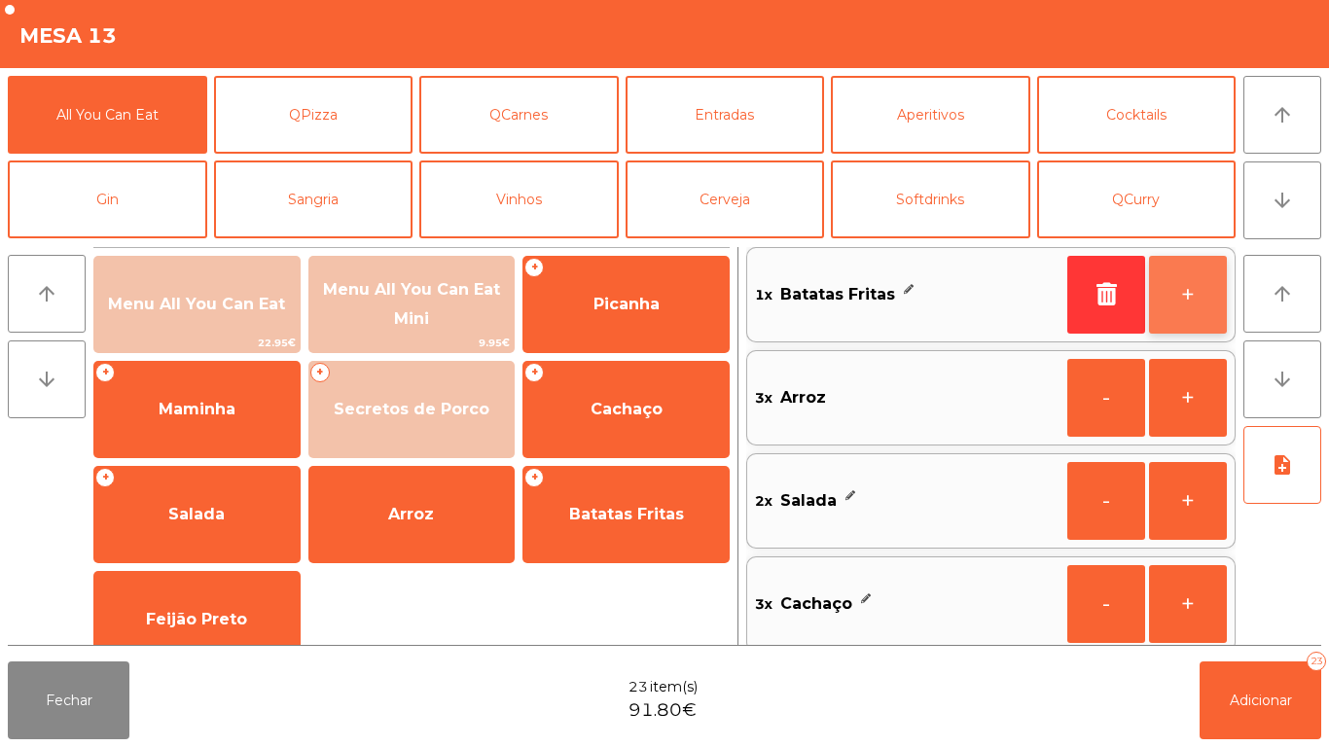
click at [1163, 299] on button "+" at bounding box center [1188, 295] width 78 height 78
click at [1161, 306] on button "+" at bounding box center [1188, 295] width 78 height 78
click at [1171, 293] on button "+" at bounding box center [1188, 295] width 78 height 78
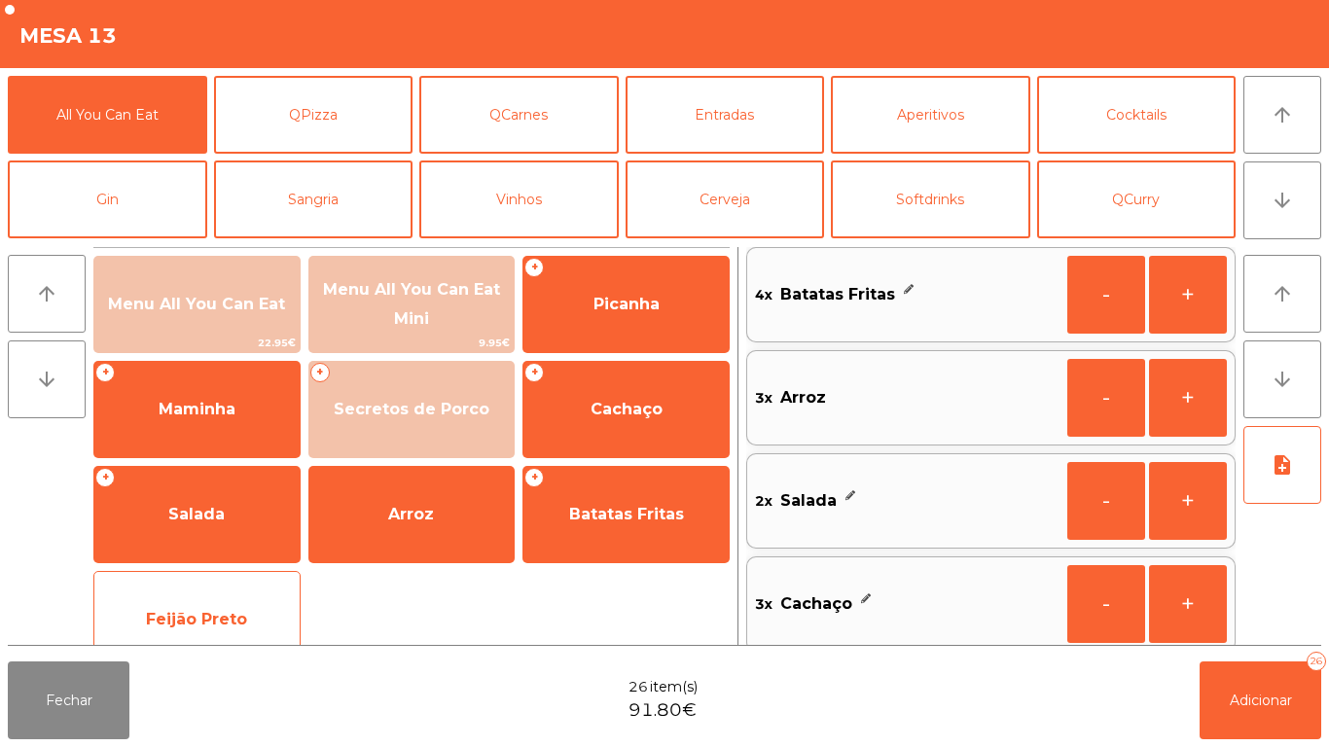
click at [199, 632] on span "Feijão Preto" at bounding box center [196, 620] width 205 height 53
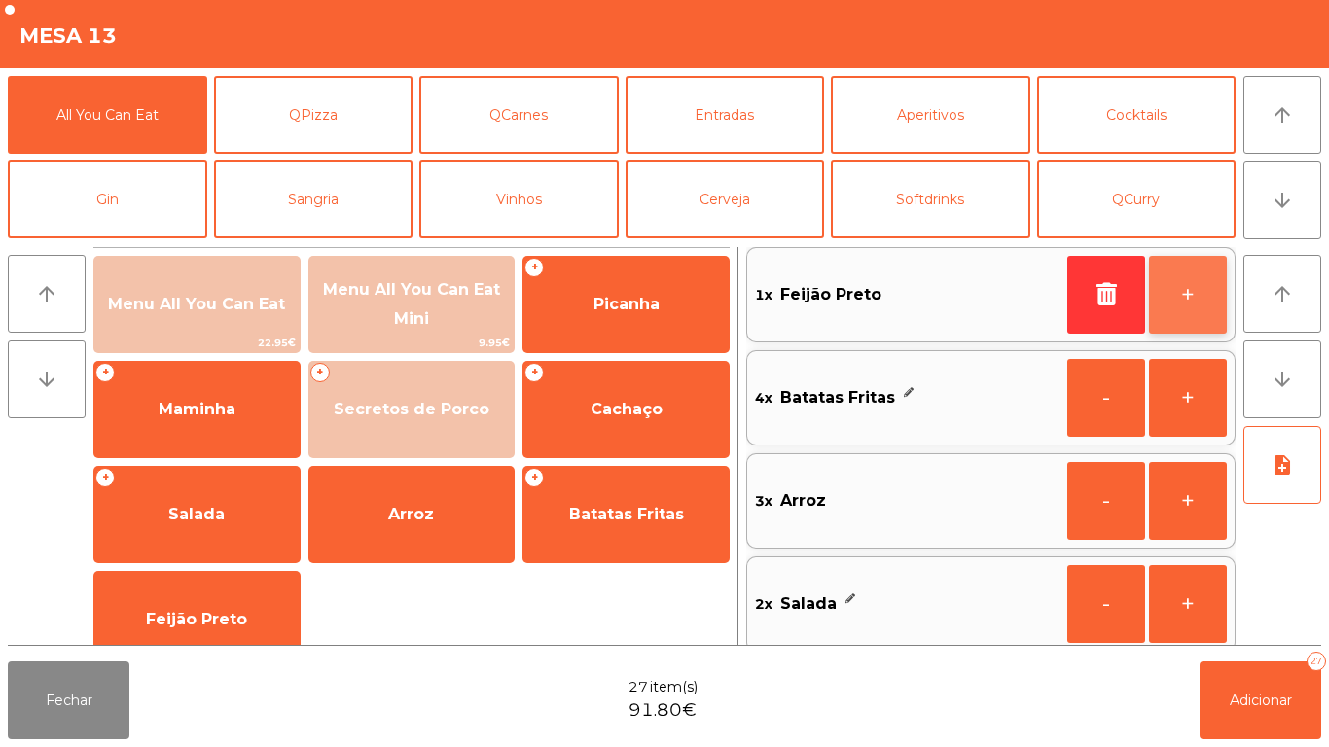
click at [1185, 300] on button "+" at bounding box center [1188, 295] width 78 height 78
click at [1202, 298] on button "+" at bounding box center [1188, 295] width 78 height 78
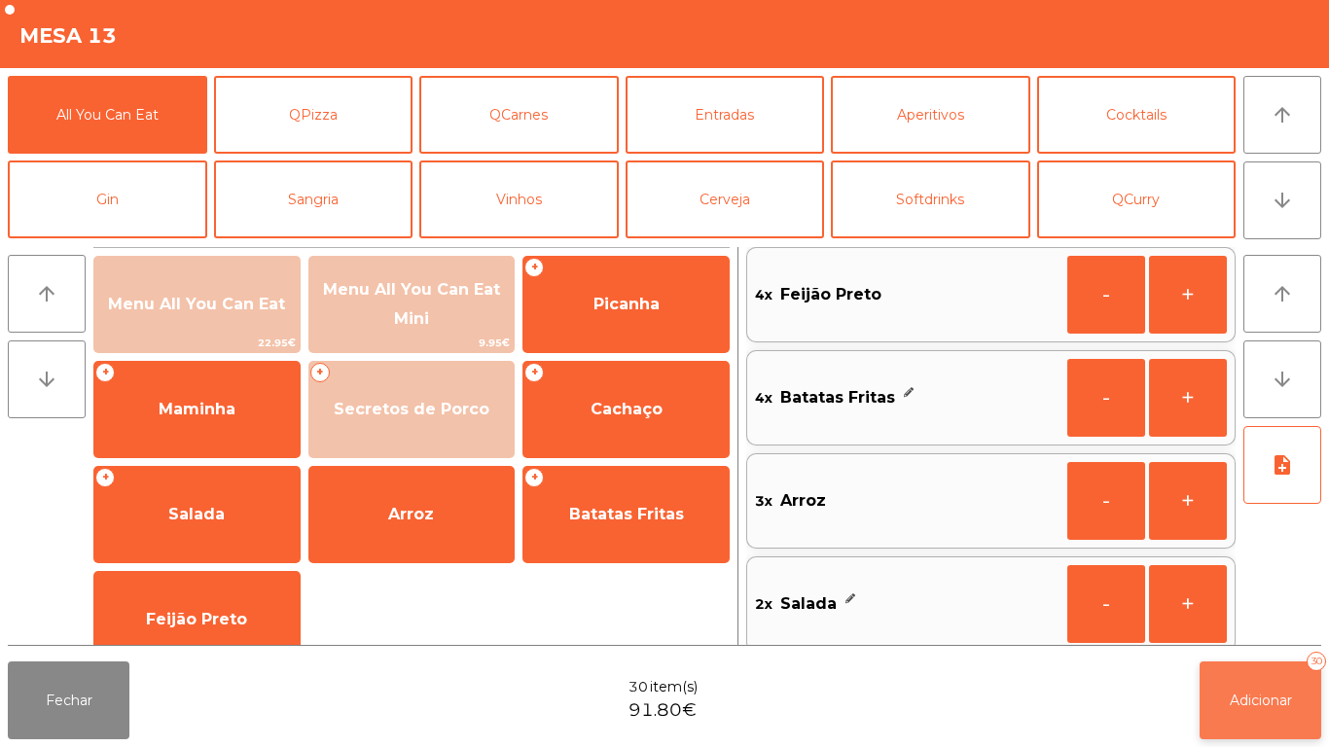
click at [1267, 702] on span "Adicionar" at bounding box center [1261, 701] width 62 height 18
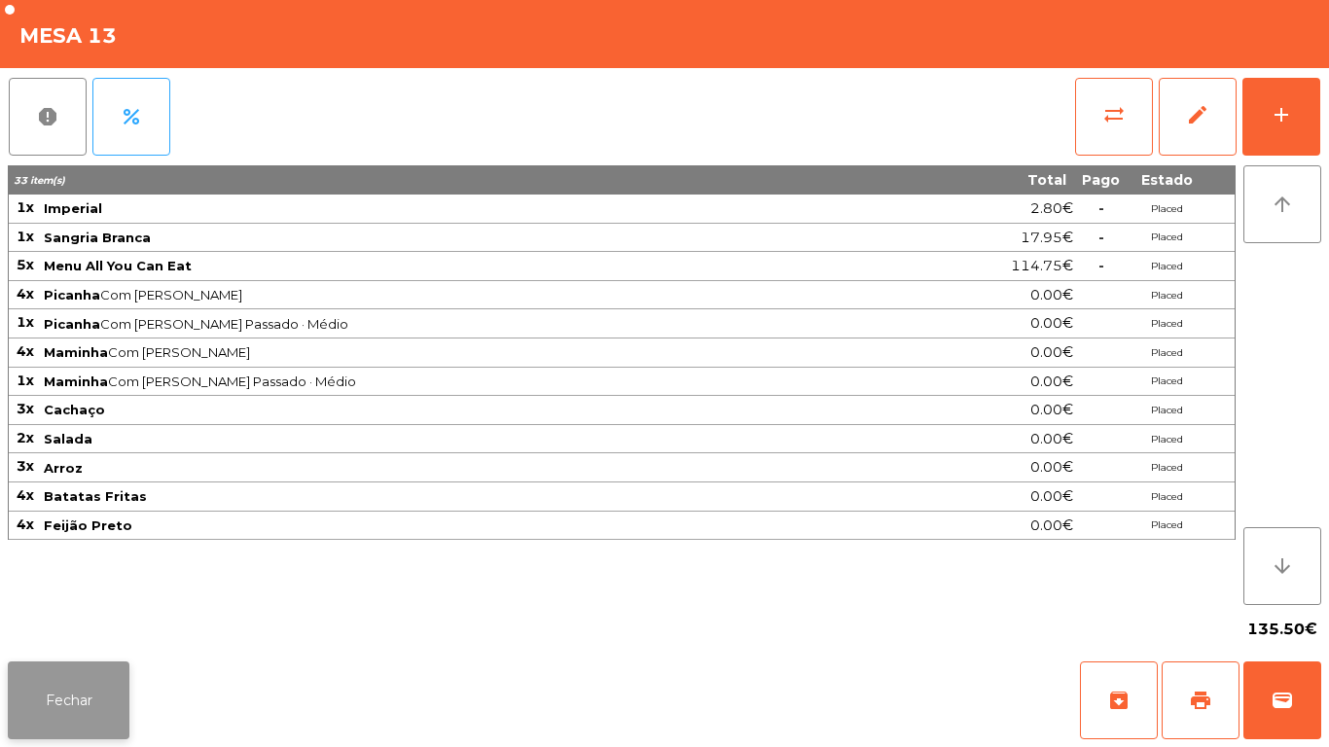
click at [68, 694] on button "Fechar" at bounding box center [69, 701] width 122 height 78
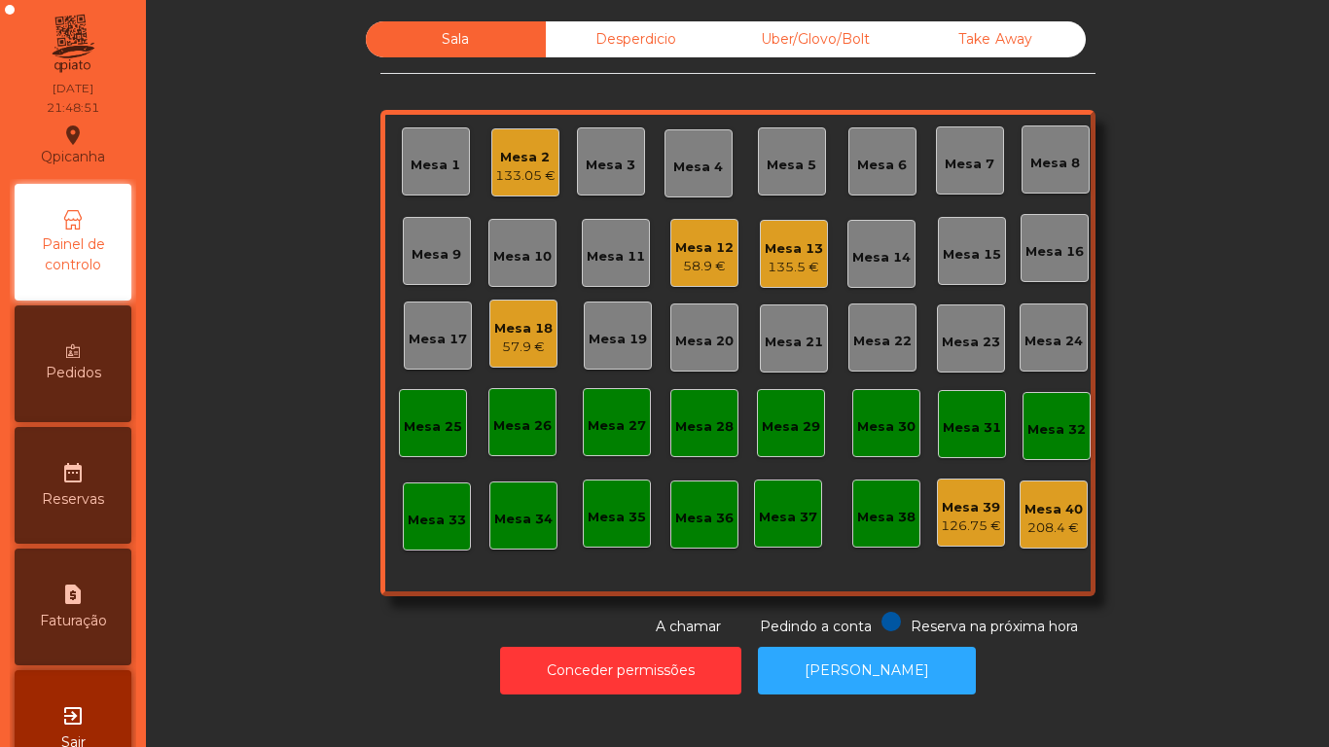
click at [518, 165] on div "Mesa 2" at bounding box center [525, 157] width 60 height 19
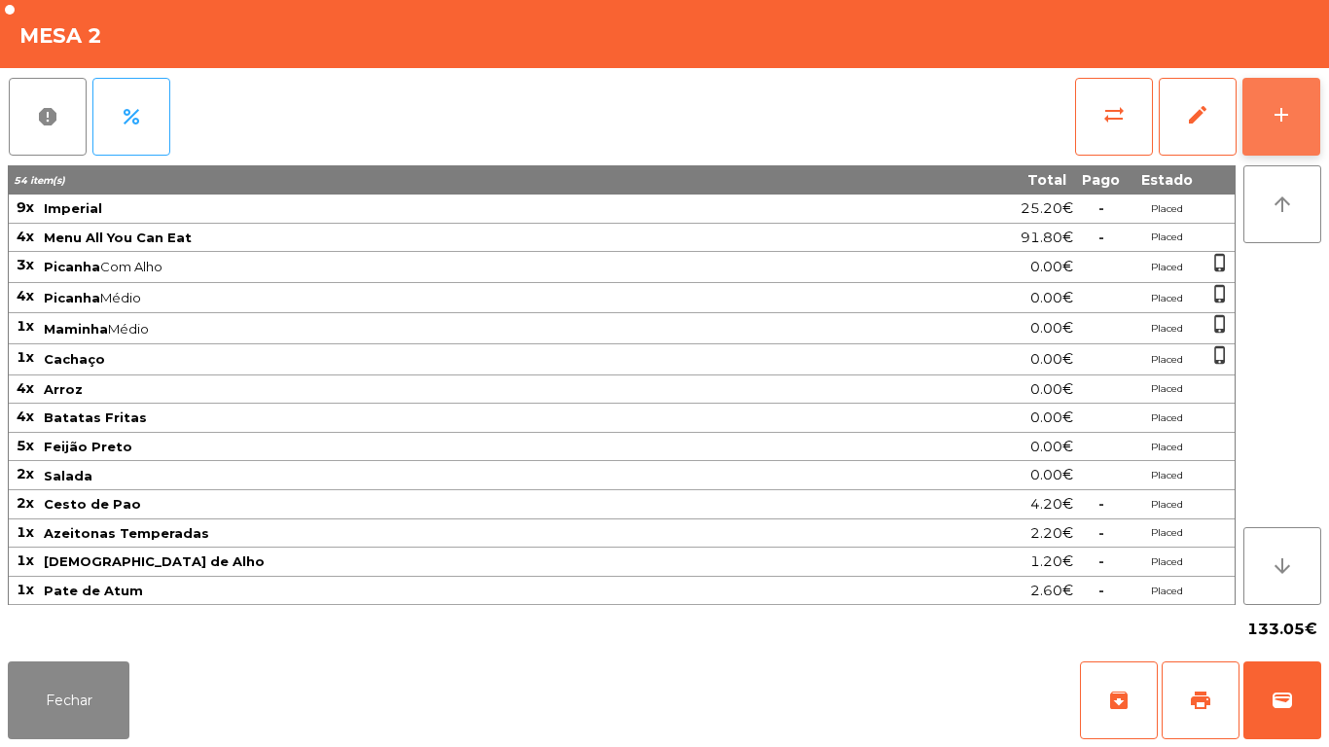
click at [1275, 131] on button "add" at bounding box center [1282, 117] width 78 height 78
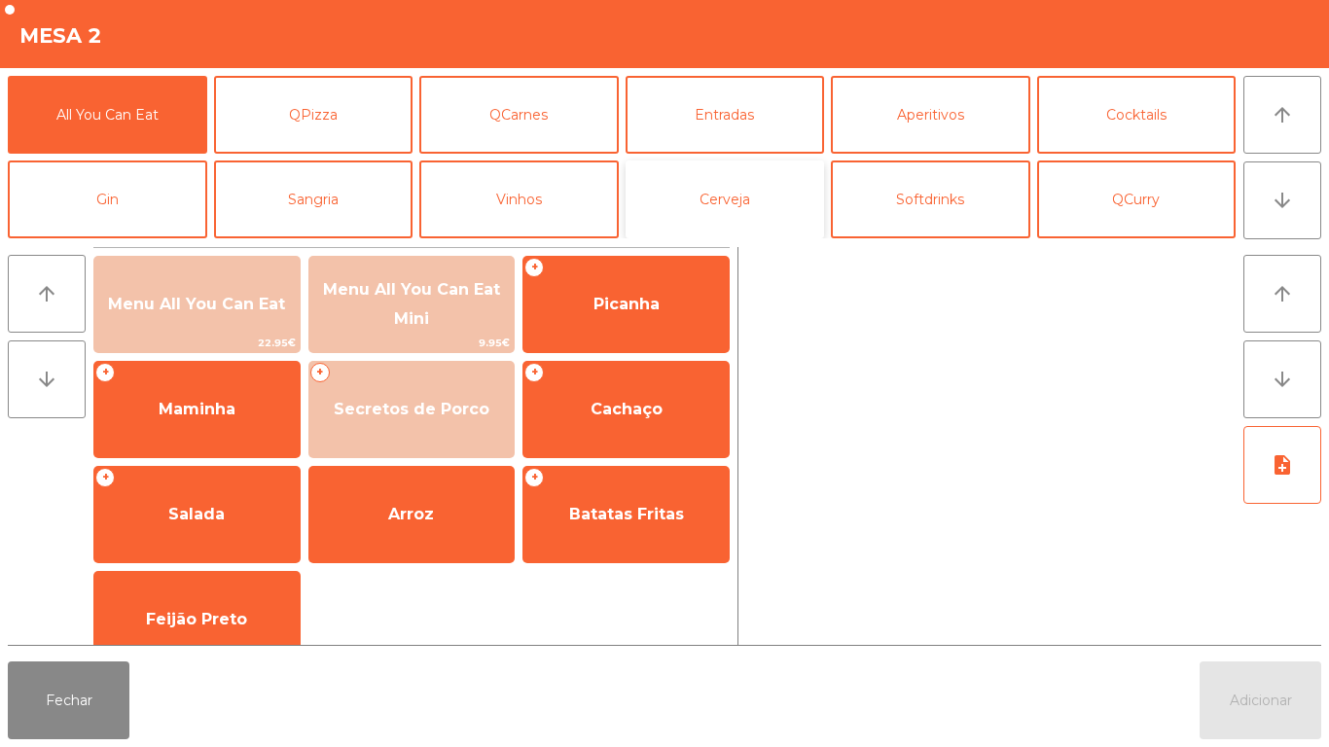
click at [734, 211] on button "Cerveja" at bounding box center [725, 200] width 199 height 78
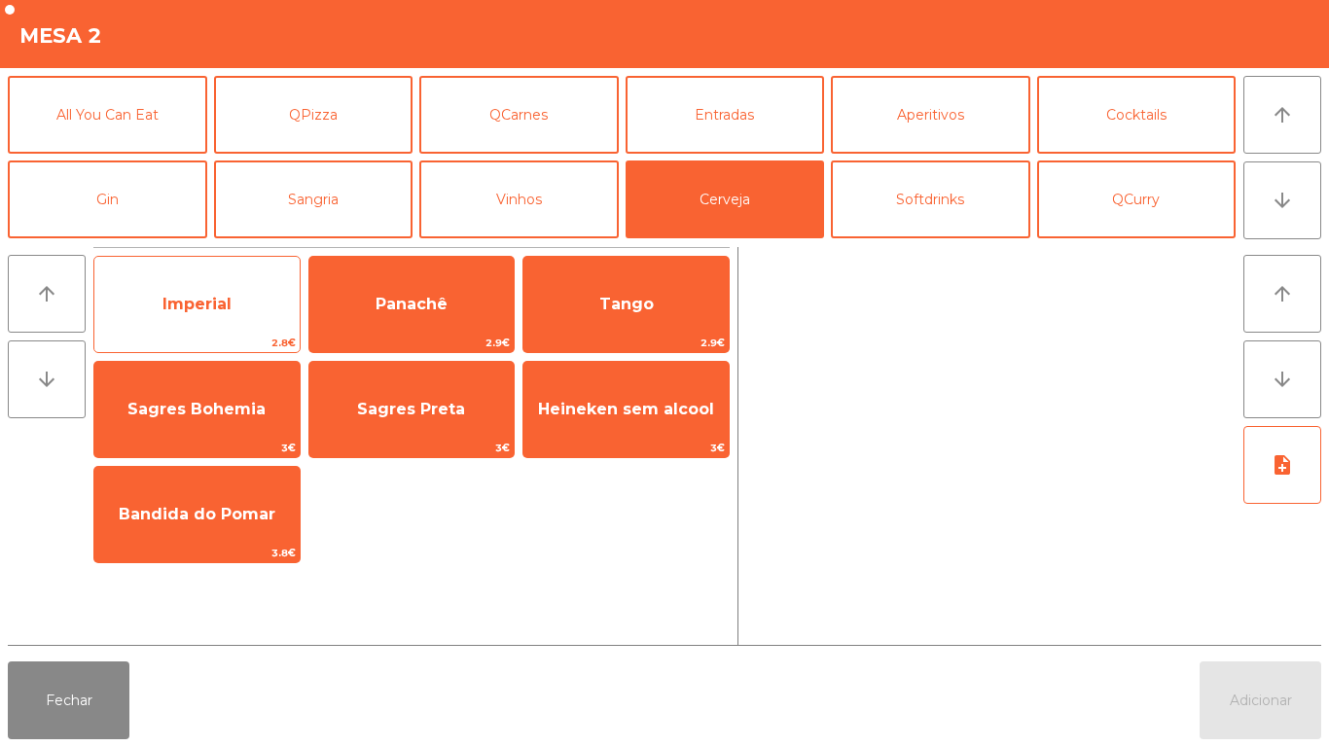
click at [217, 322] on span "Imperial" at bounding box center [196, 304] width 205 height 53
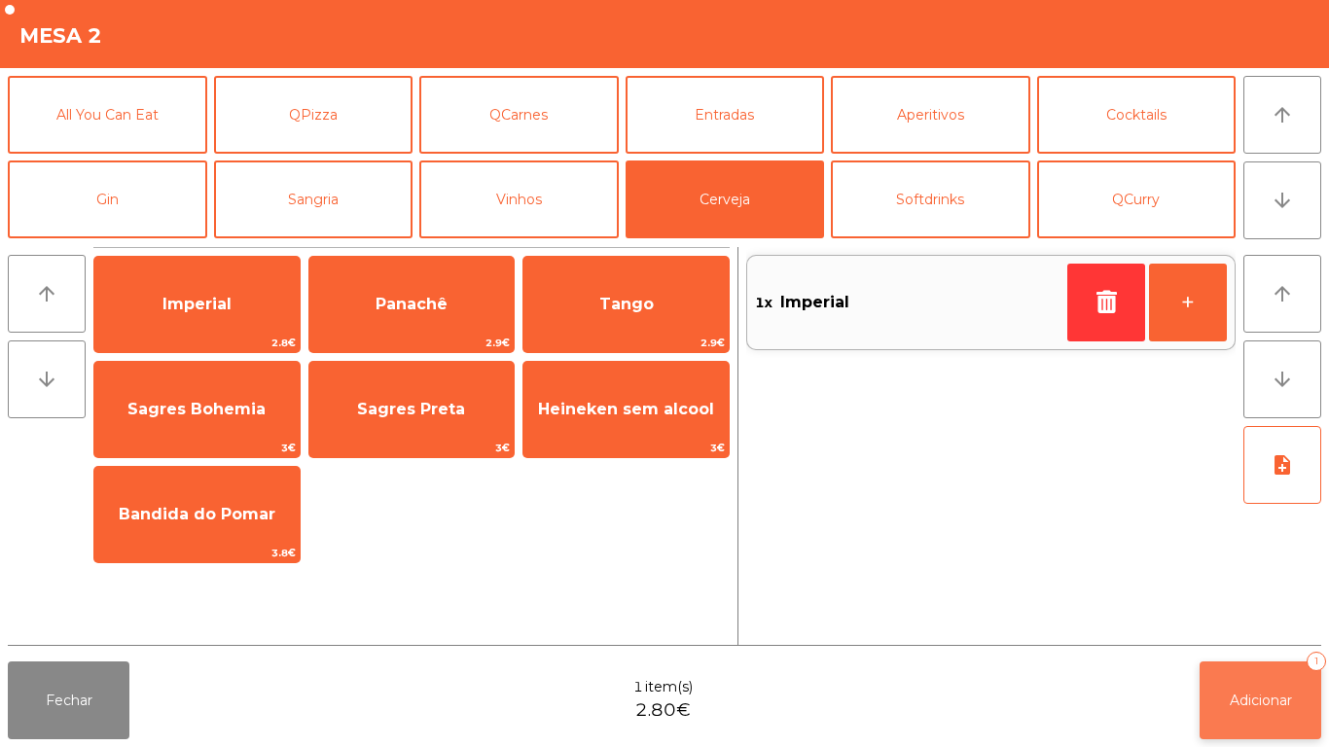
click at [1258, 706] on span "Adicionar" at bounding box center [1261, 701] width 62 height 18
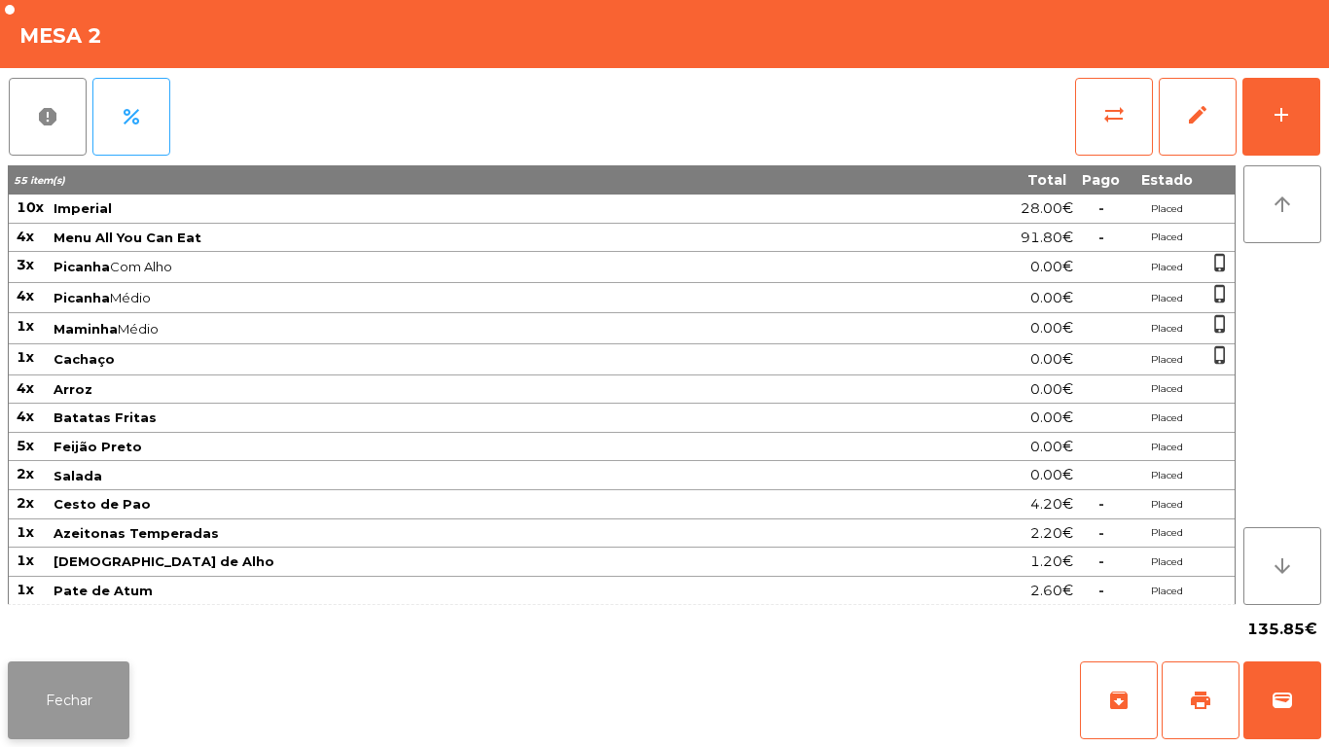
click at [90, 663] on button "Fechar" at bounding box center [69, 701] width 122 height 78
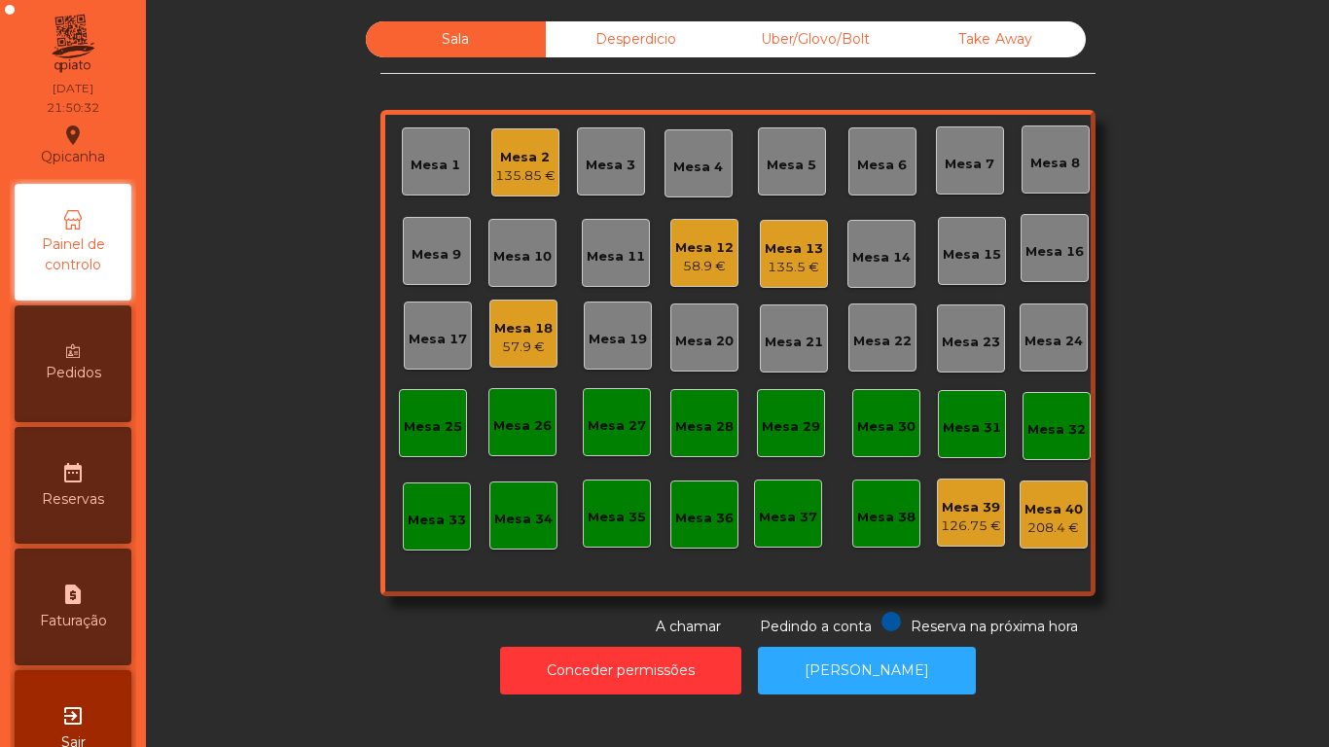
click at [519, 349] on div "57.9 €" at bounding box center [523, 347] width 58 height 19
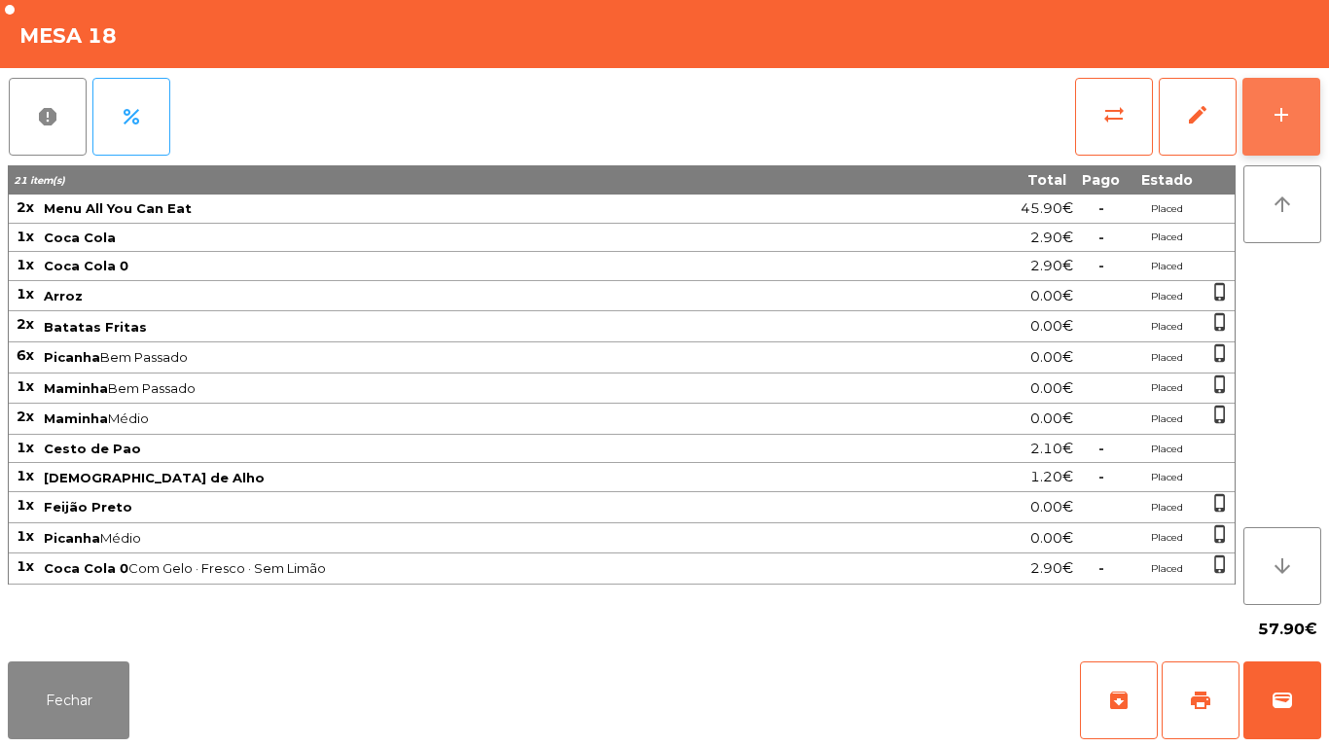
click at [1277, 127] on button "add" at bounding box center [1282, 117] width 78 height 78
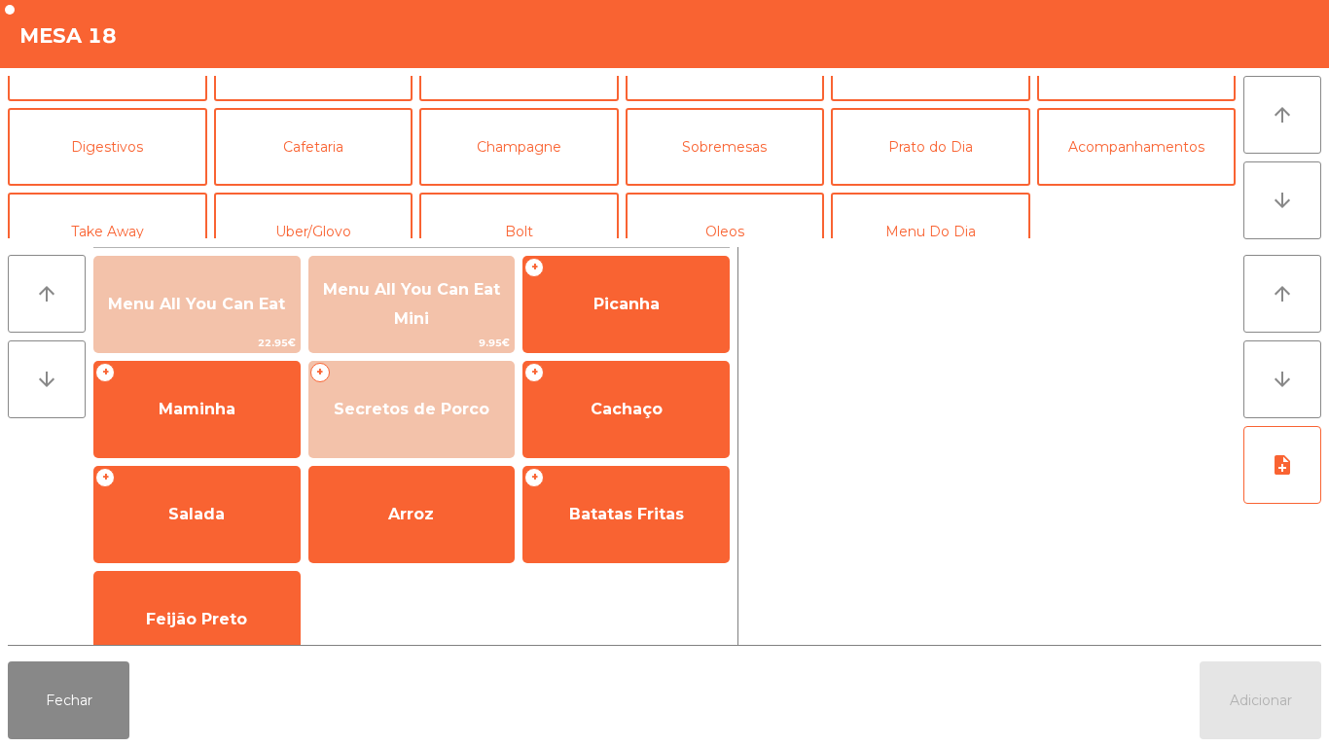
scroll to position [133, 0]
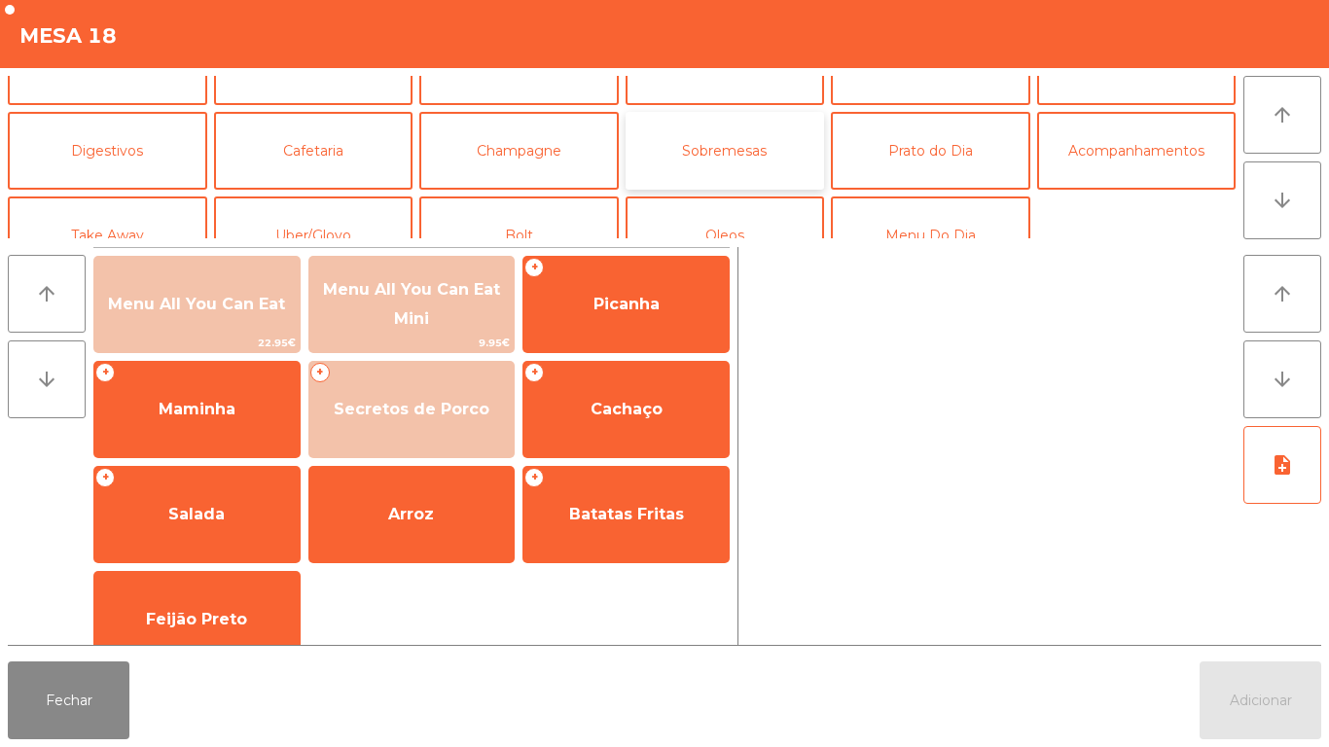
click at [745, 162] on button "Sobremesas" at bounding box center [725, 151] width 199 height 78
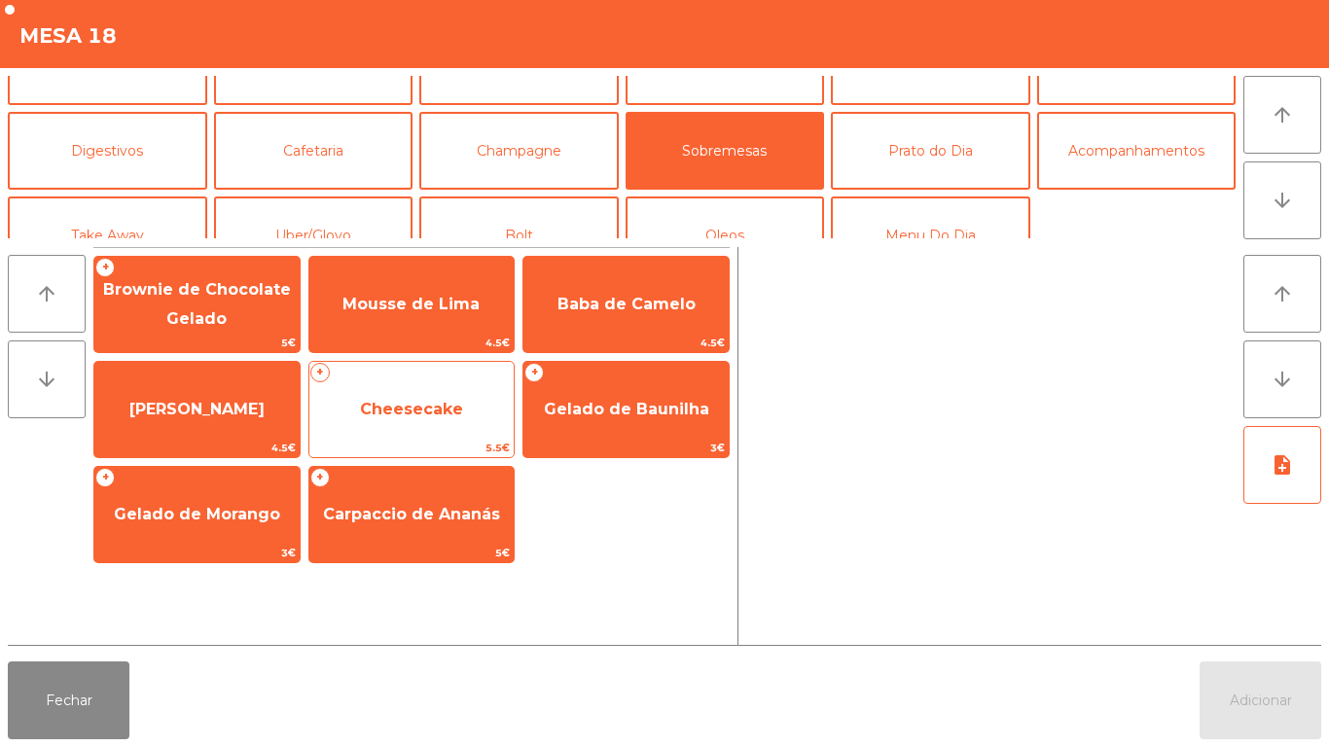
click at [415, 419] on span "Cheesecake" at bounding box center [411, 409] width 205 height 53
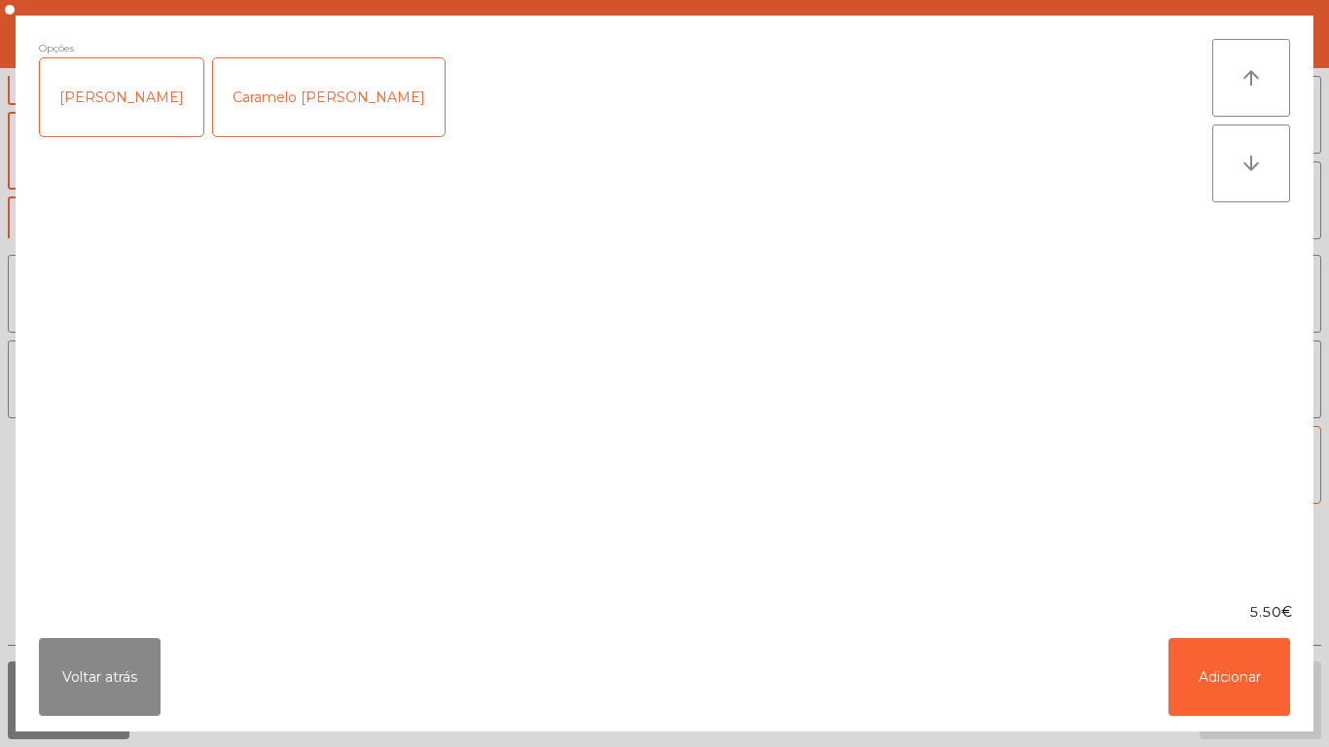
click at [112, 97] on div "[PERSON_NAME]" at bounding box center [121, 97] width 163 height 78
click at [1211, 686] on button "Adicionar" at bounding box center [1230, 677] width 122 height 78
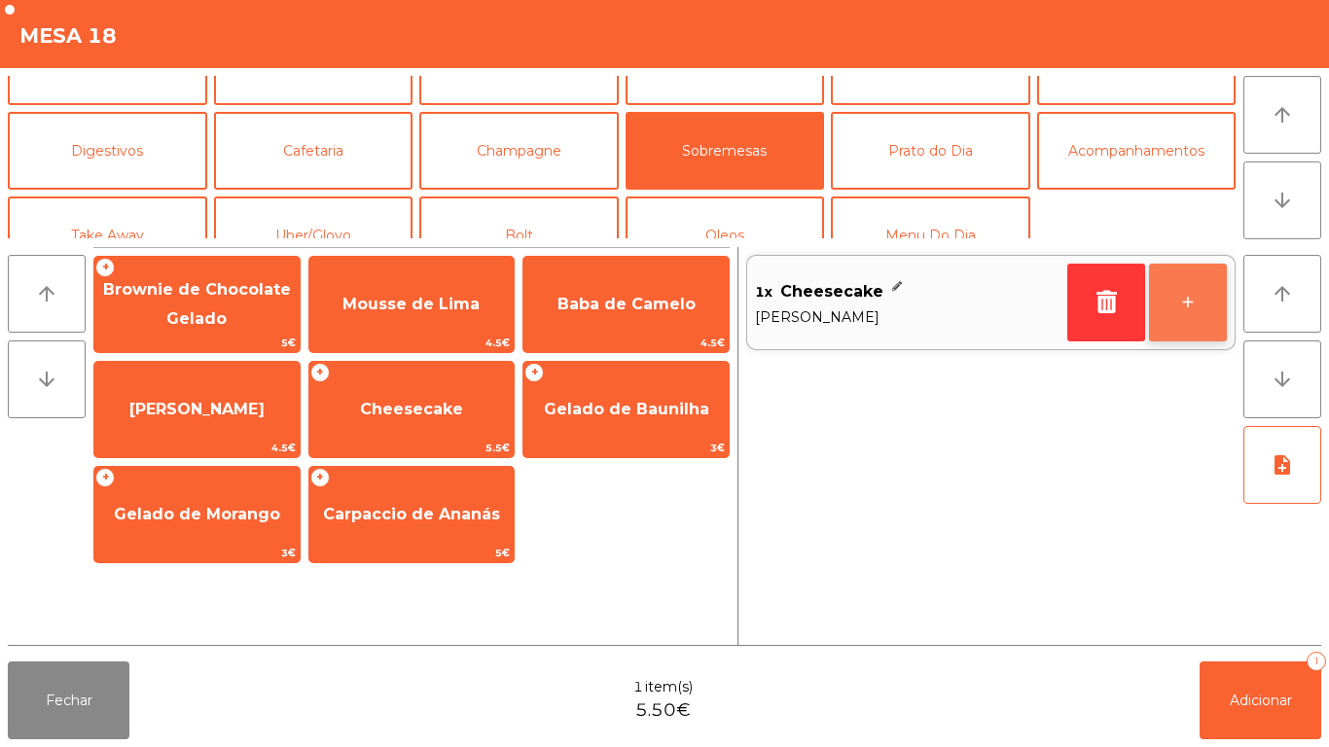
click at [1204, 301] on button "+" at bounding box center [1188, 303] width 78 height 78
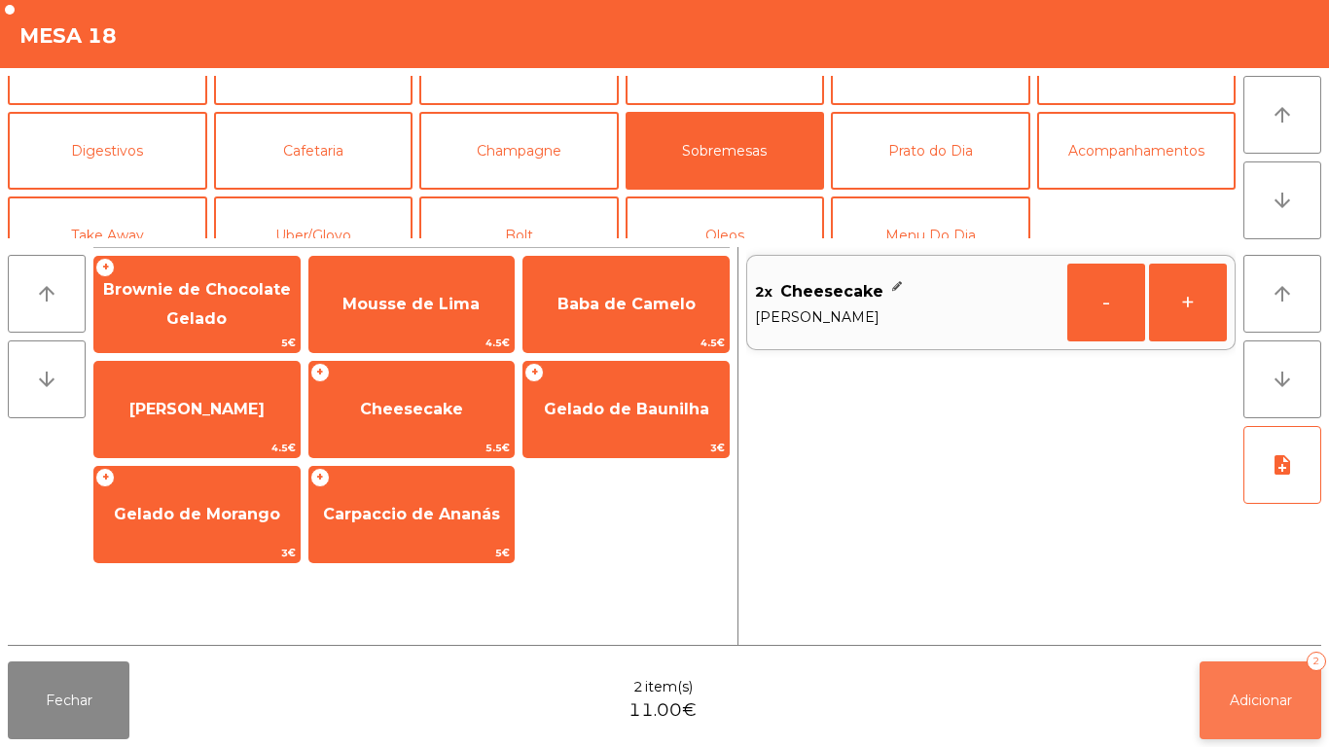
click at [1260, 697] on span "Adicionar" at bounding box center [1261, 701] width 62 height 18
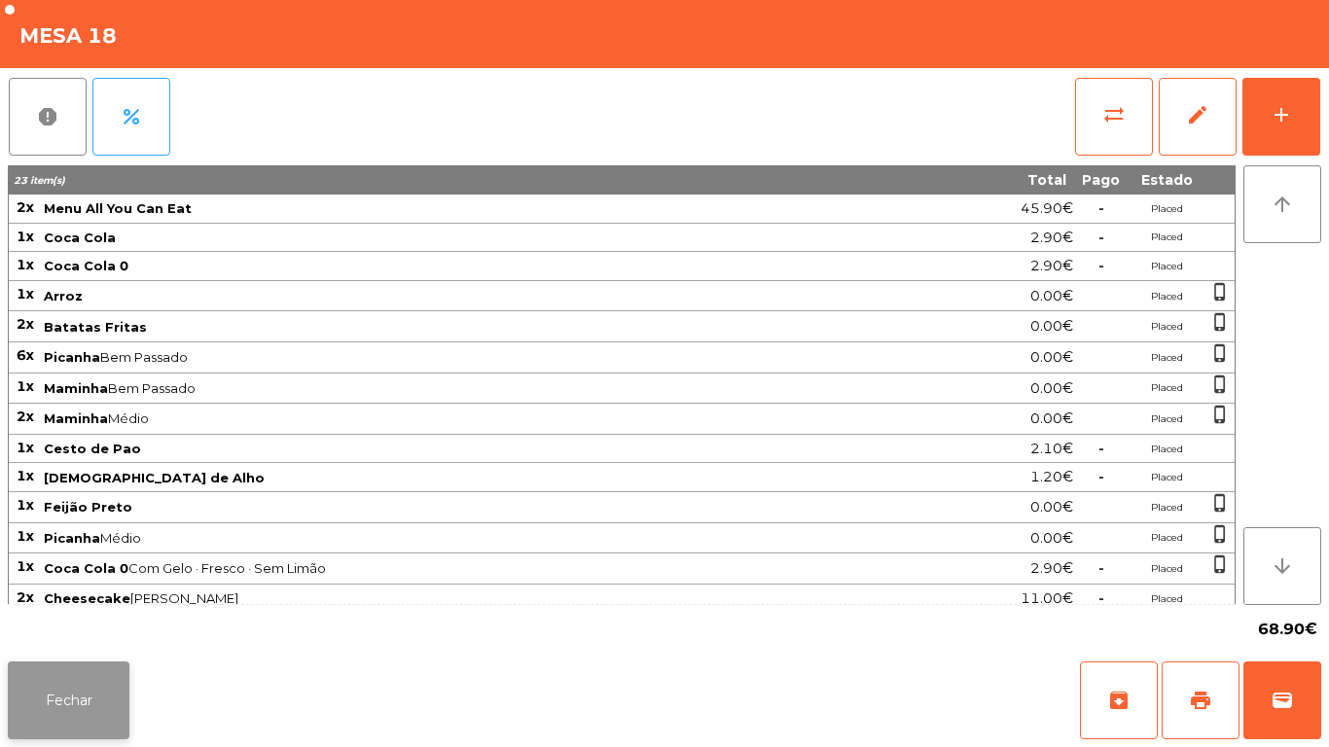
click at [53, 707] on button "Fechar" at bounding box center [69, 701] width 122 height 78
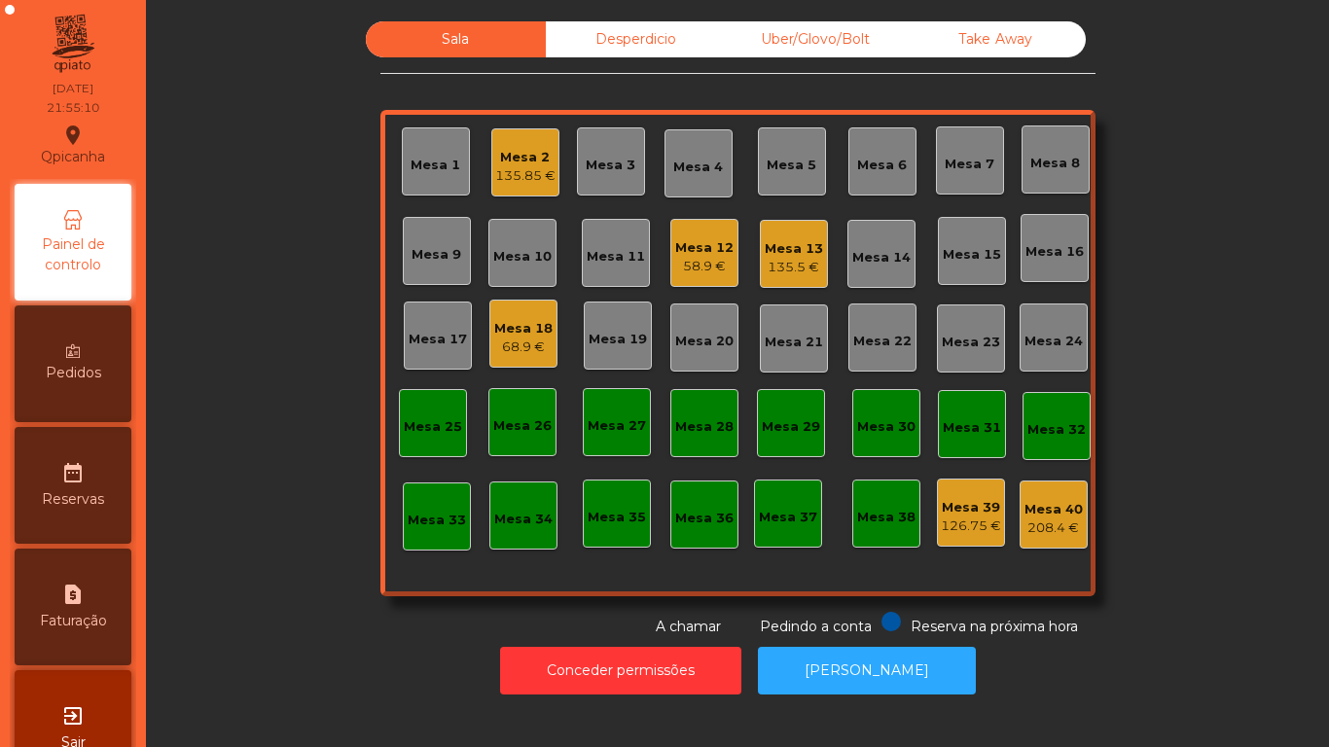
click at [698, 238] on div "Mesa 12" at bounding box center [704, 247] width 58 height 19
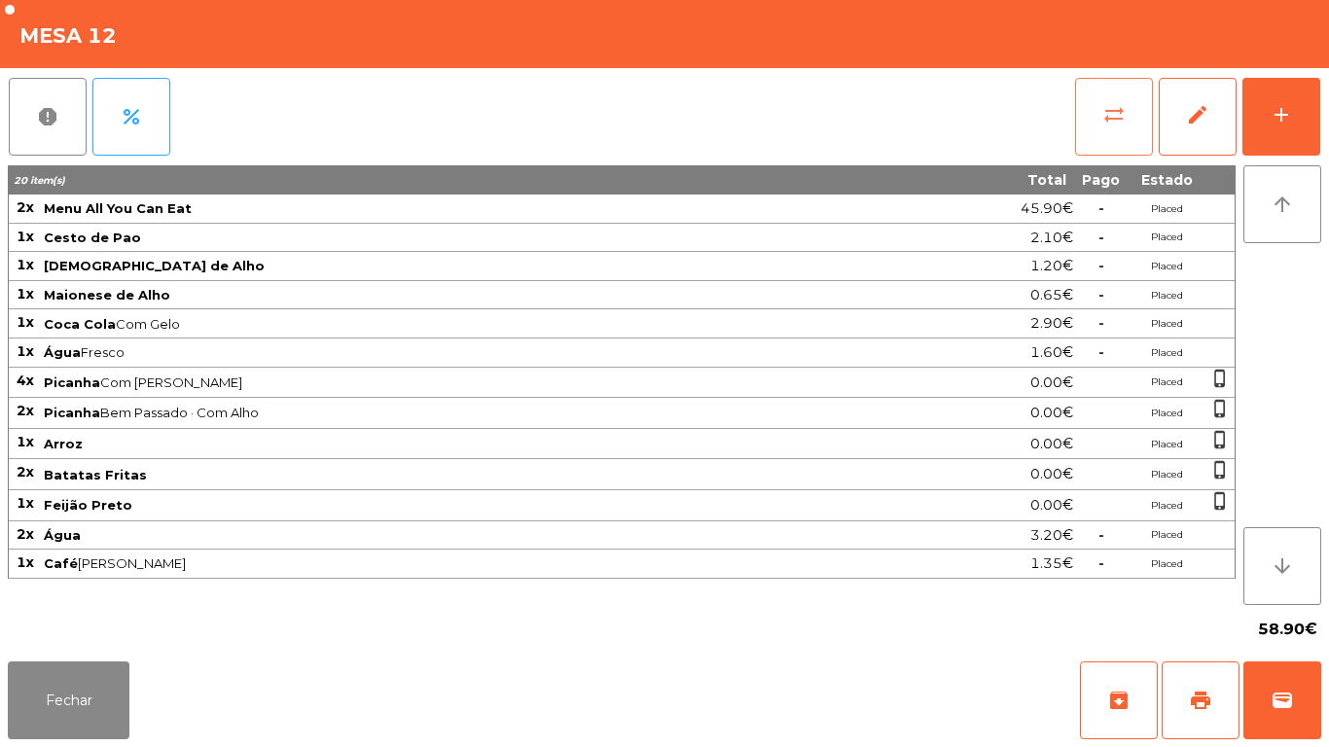
click at [1103, 113] on span "sync_alt" at bounding box center [1114, 114] width 23 height 23
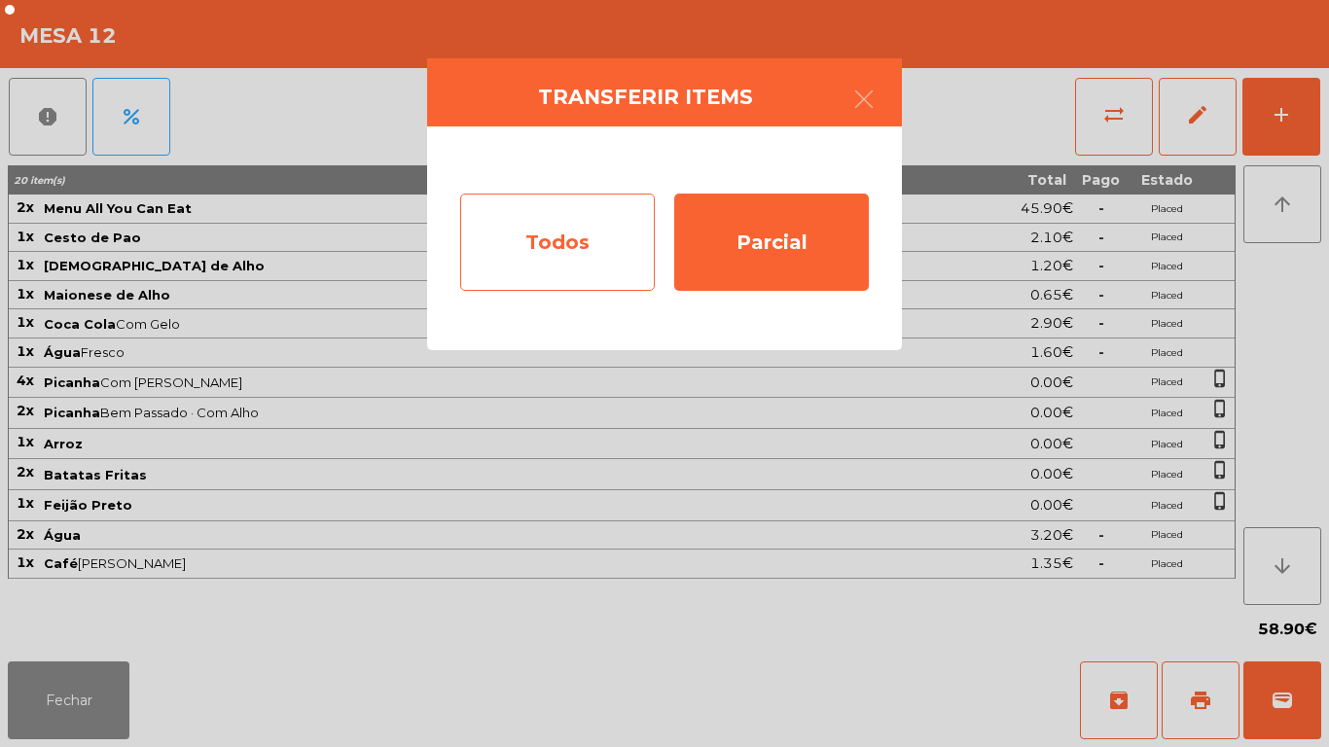
click at [563, 245] on div "Todos" at bounding box center [557, 242] width 195 height 97
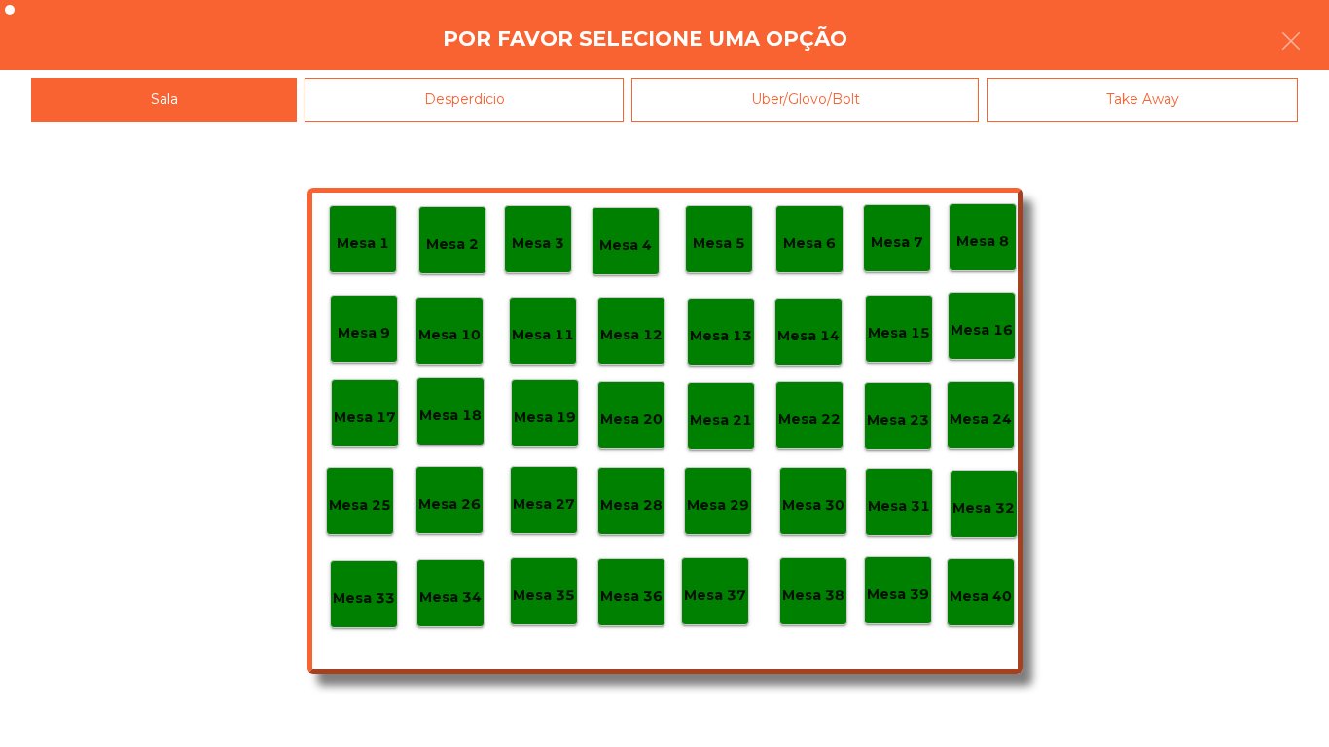
click at [978, 589] on p "Mesa 40" at bounding box center [981, 597] width 62 height 22
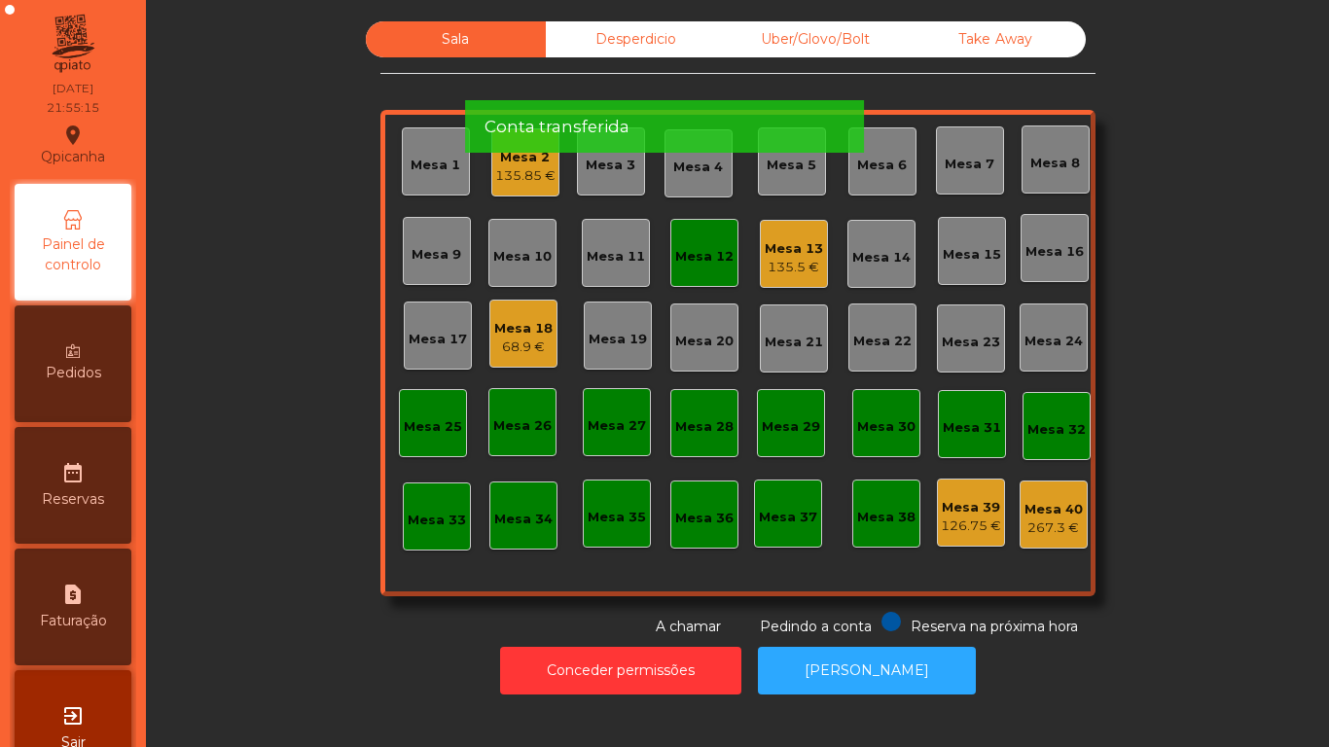
click at [688, 256] on div "Mesa 12" at bounding box center [704, 256] width 58 height 19
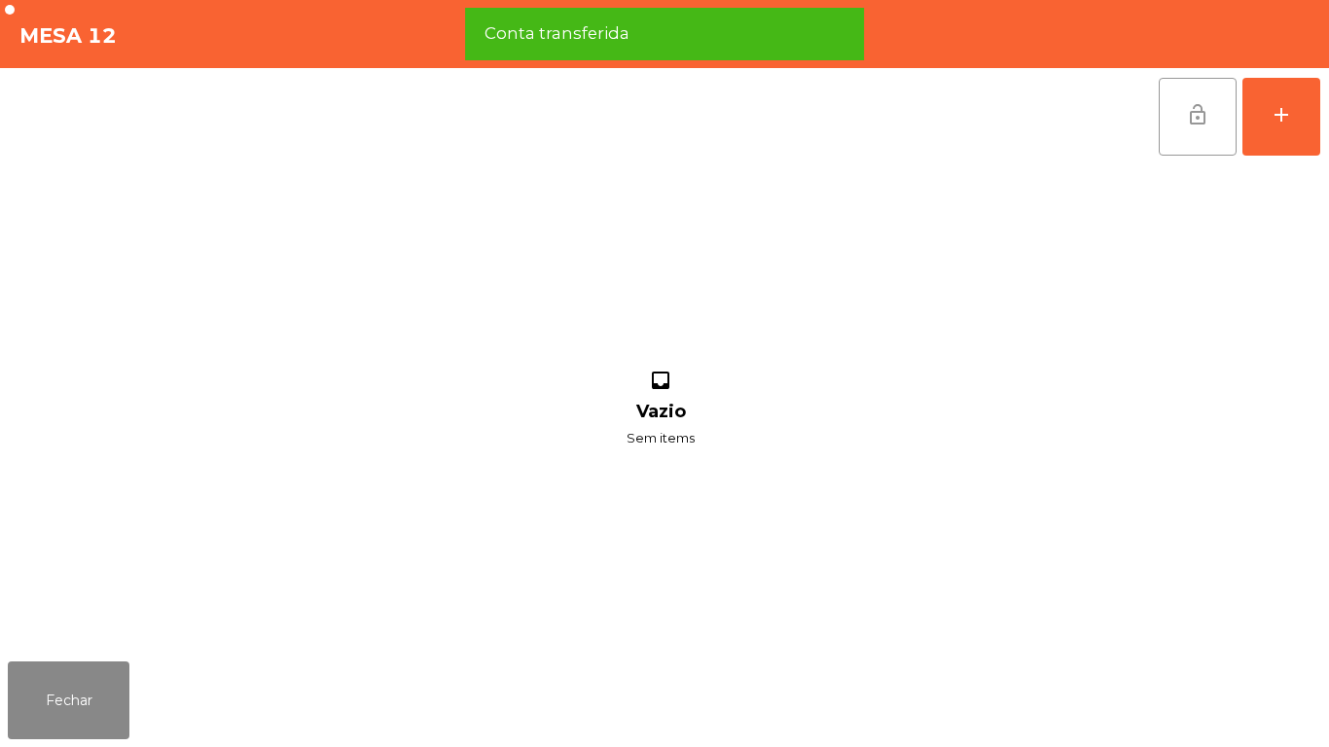
click at [1176, 128] on button "lock_open" at bounding box center [1198, 117] width 78 height 78
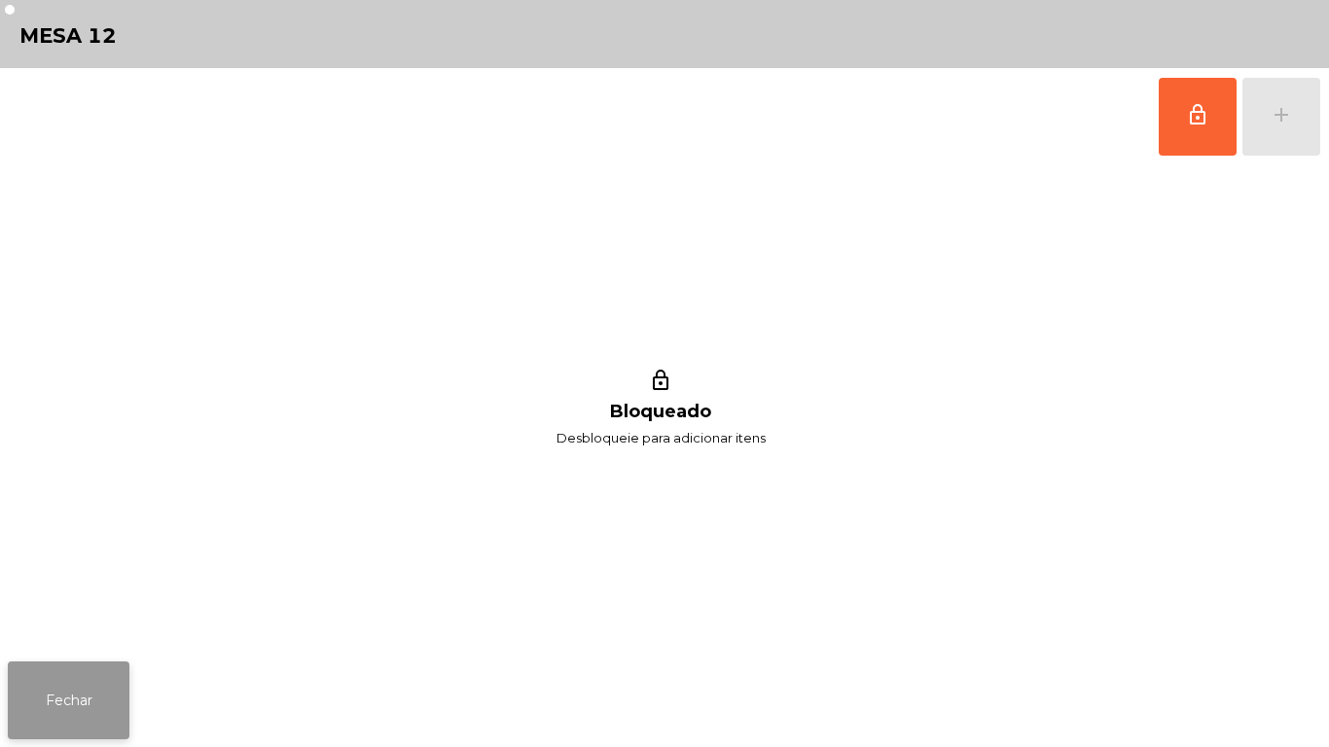
click at [75, 698] on button "Fechar" at bounding box center [69, 701] width 122 height 78
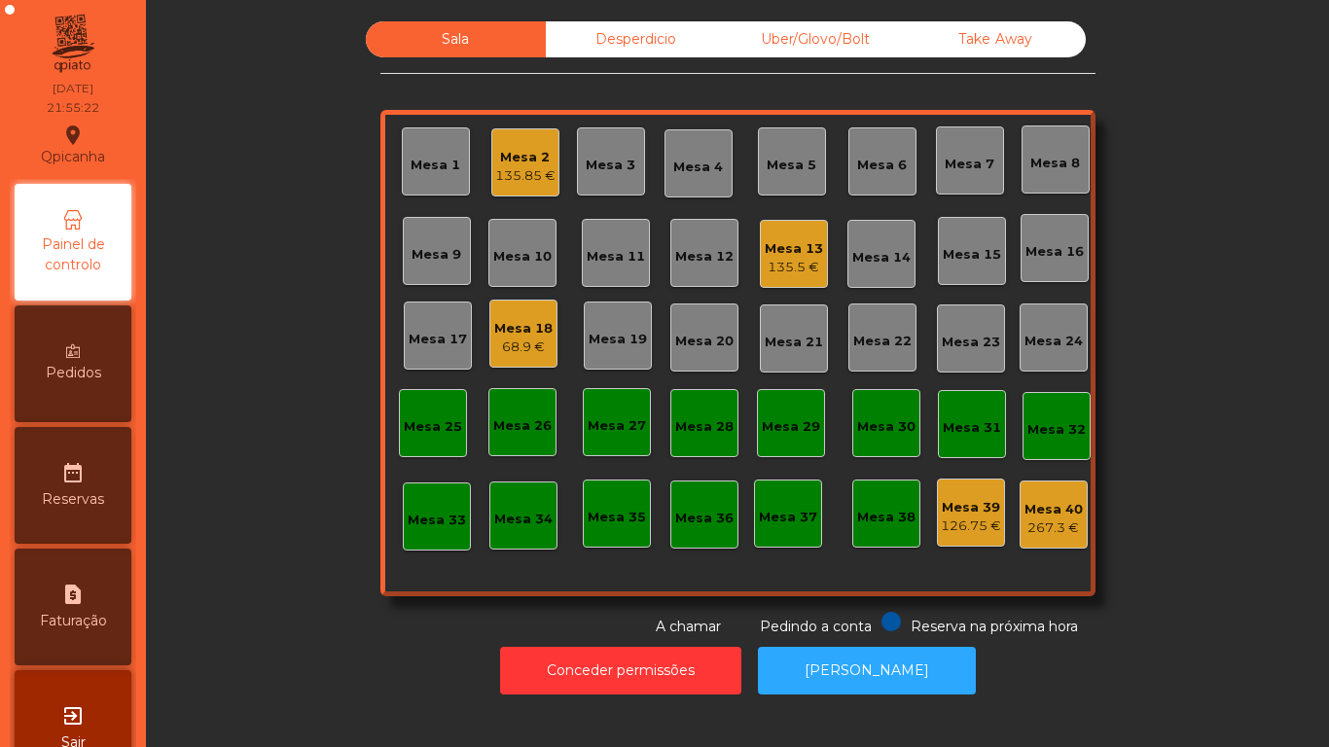
click at [524, 161] on div "Mesa 2" at bounding box center [525, 157] width 60 height 19
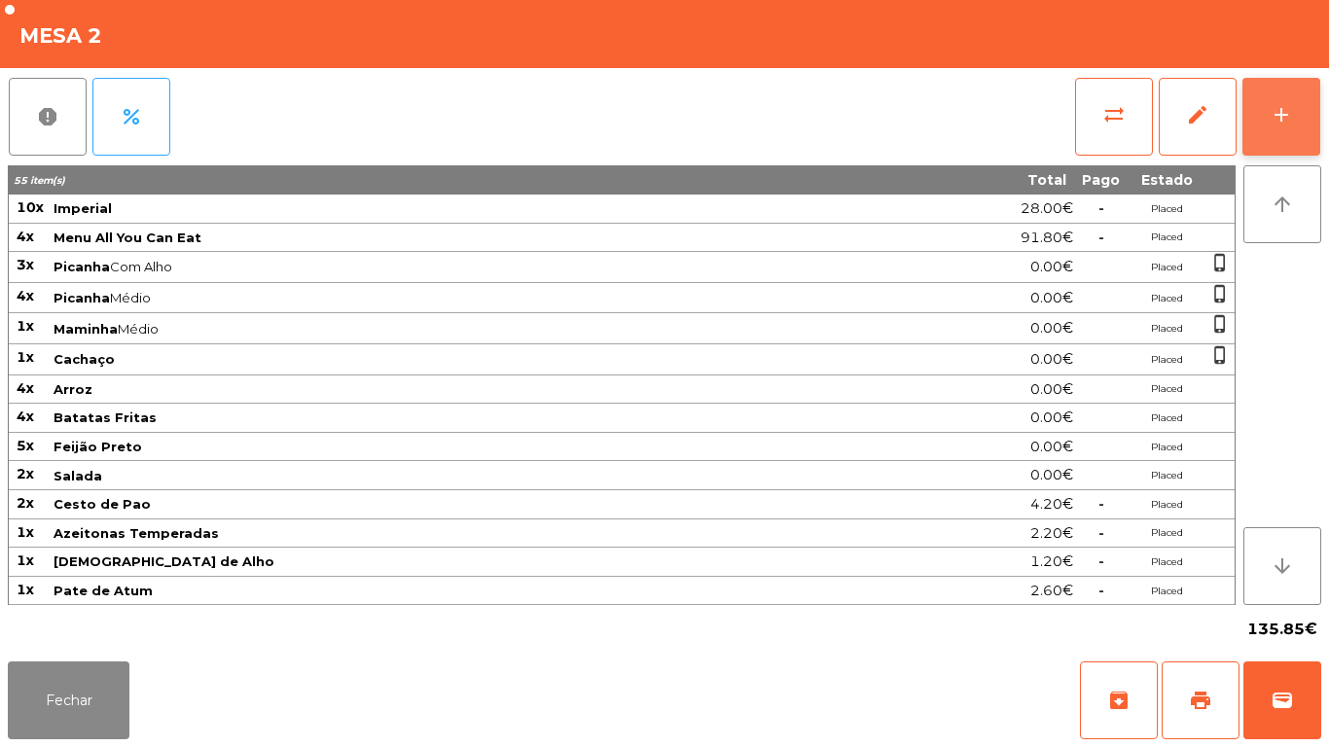
click at [1256, 103] on button "add" at bounding box center [1282, 117] width 78 height 78
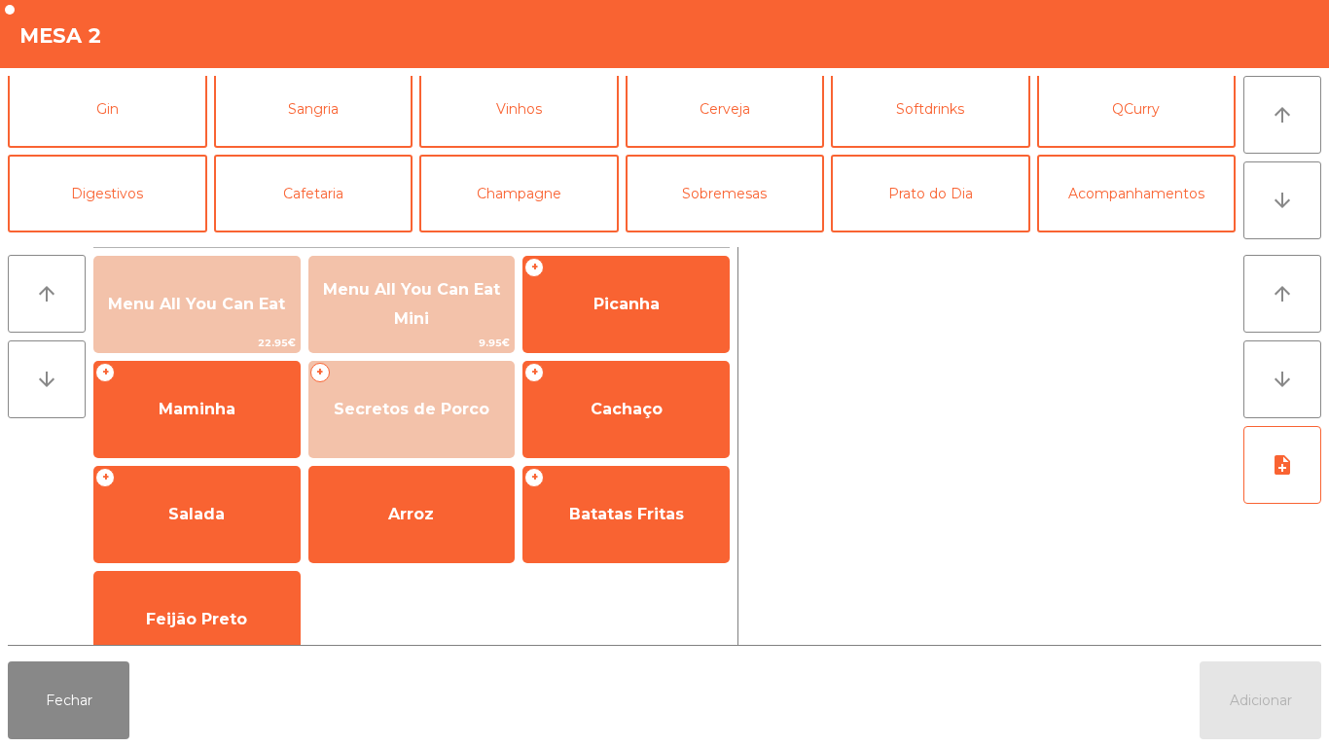
scroll to position [90, 0]
click at [741, 204] on button "Sobremesas" at bounding box center [725, 195] width 199 height 78
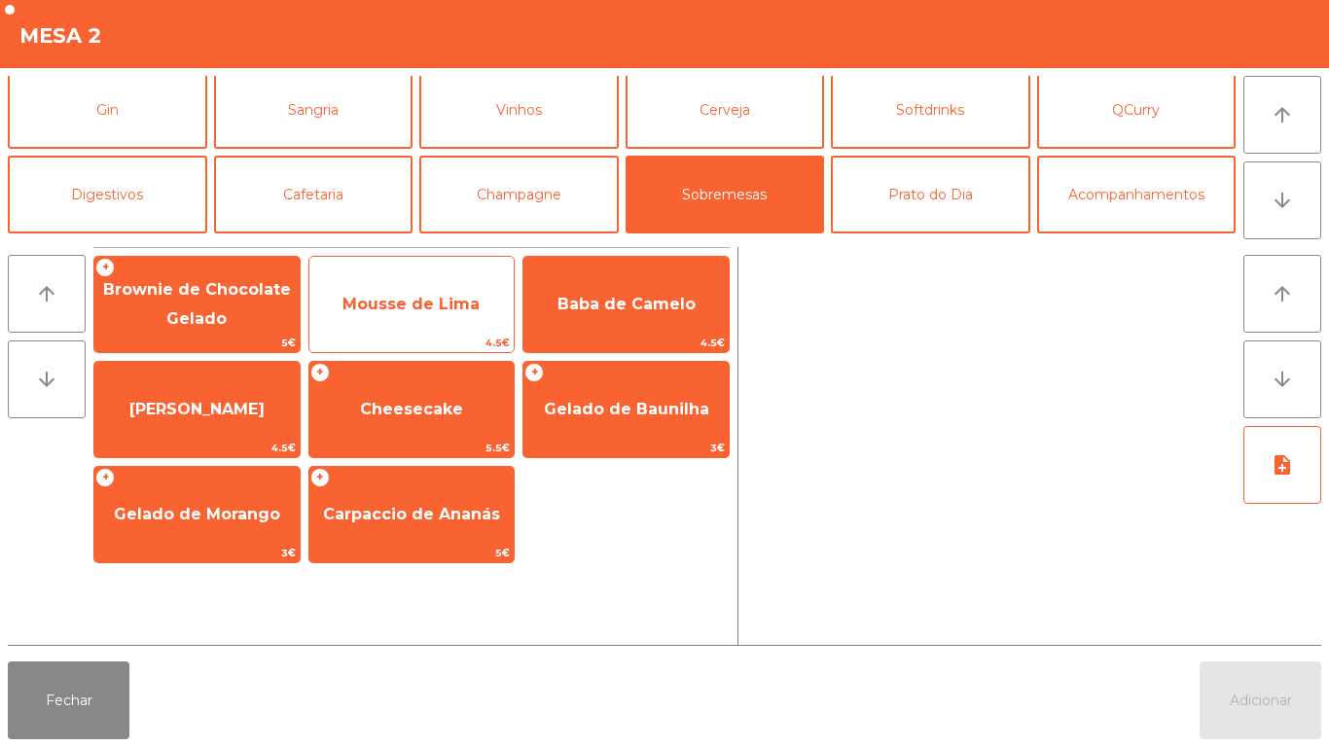
click at [403, 302] on span "Mousse de Lima" at bounding box center [411, 304] width 137 height 18
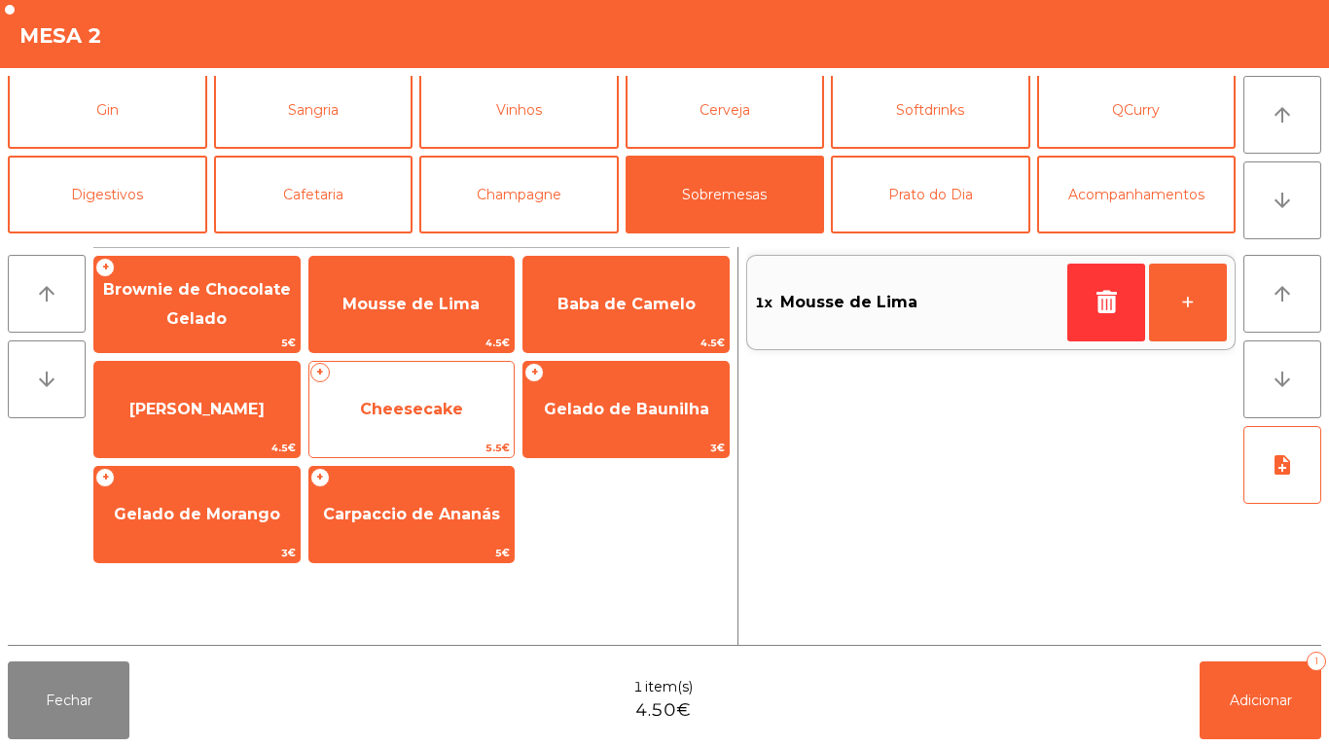
click at [412, 401] on span "Cheesecake" at bounding box center [411, 409] width 103 height 18
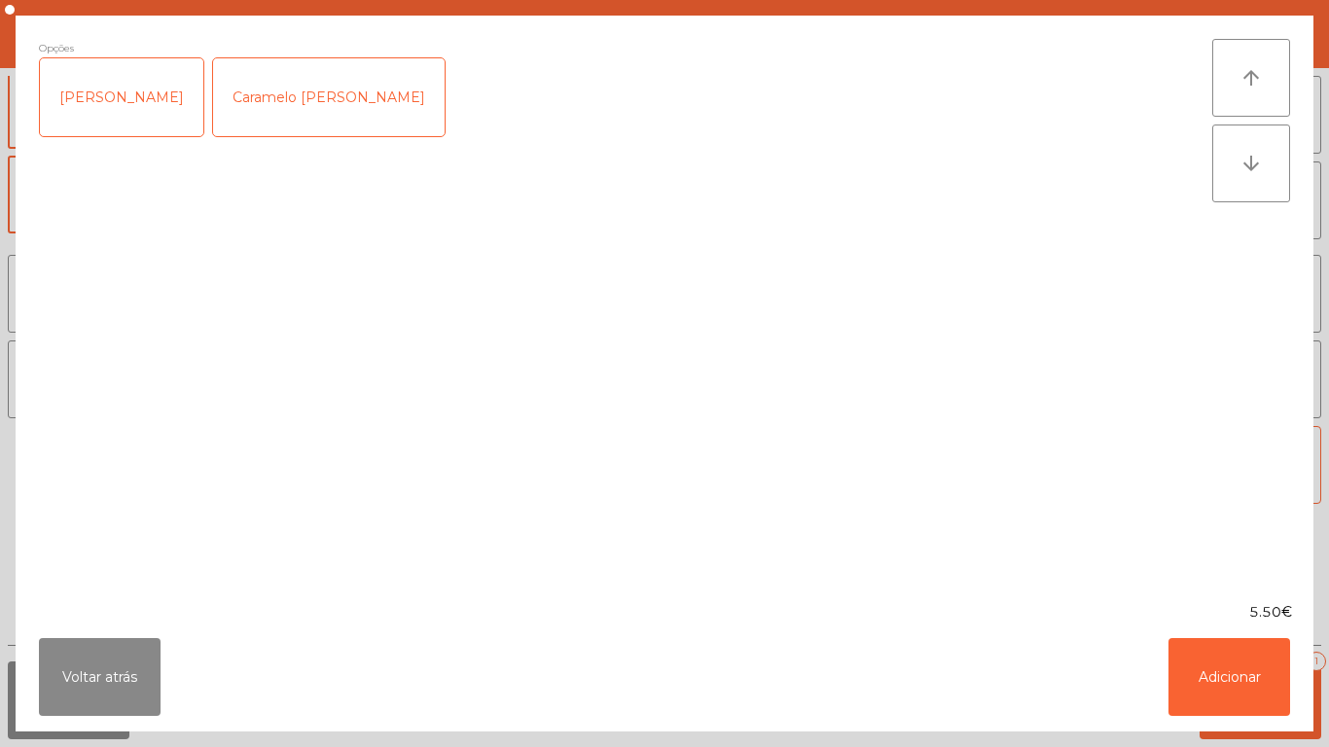
click at [126, 95] on div "[PERSON_NAME]" at bounding box center [121, 97] width 163 height 78
click at [1211, 658] on button "Adicionar" at bounding box center [1230, 677] width 122 height 78
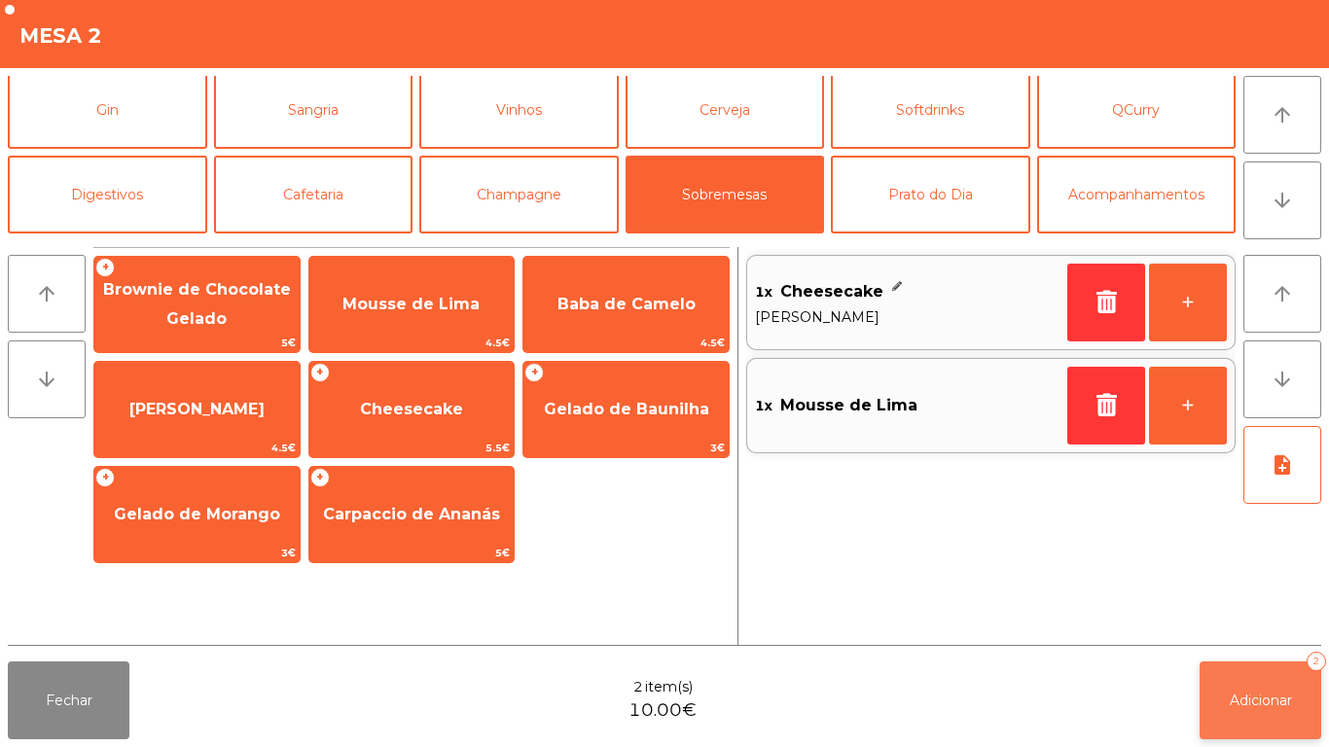
click at [1267, 696] on span "Adicionar" at bounding box center [1261, 701] width 62 height 18
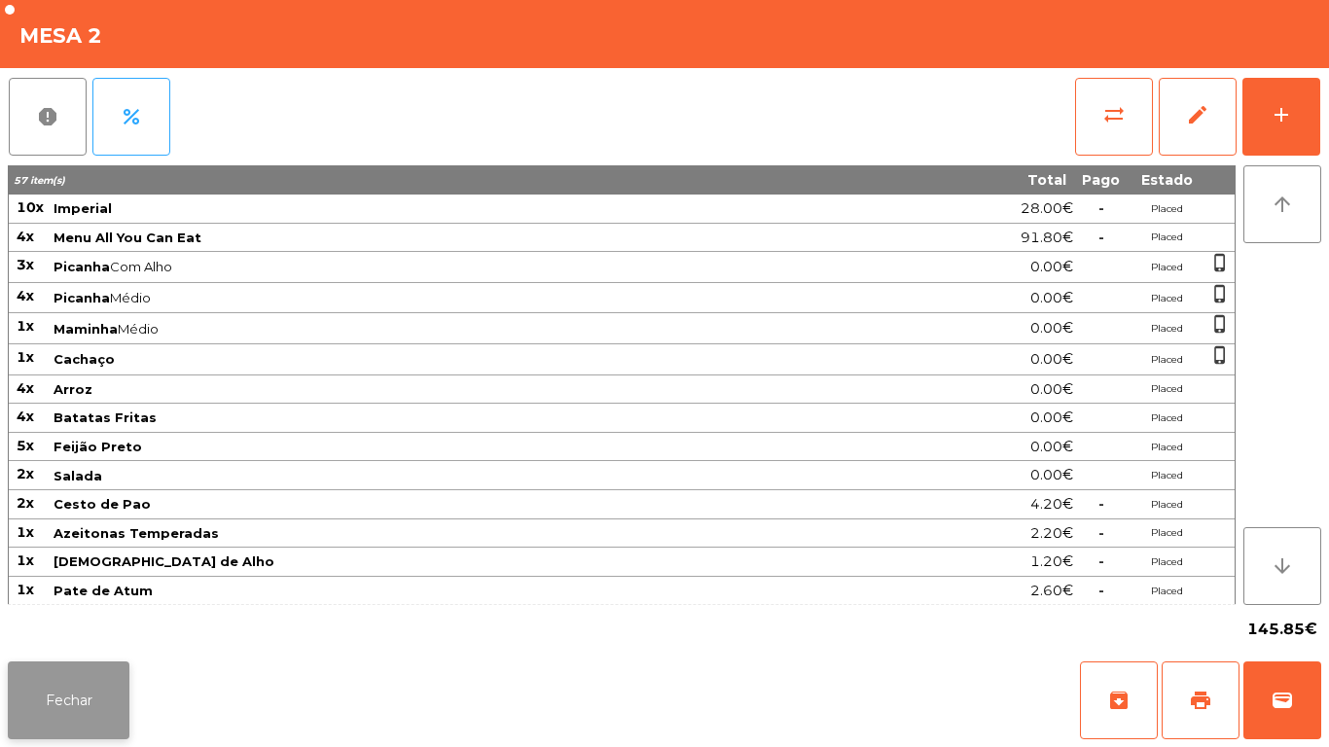
click at [89, 689] on button "Fechar" at bounding box center [69, 701] width 122 height 78
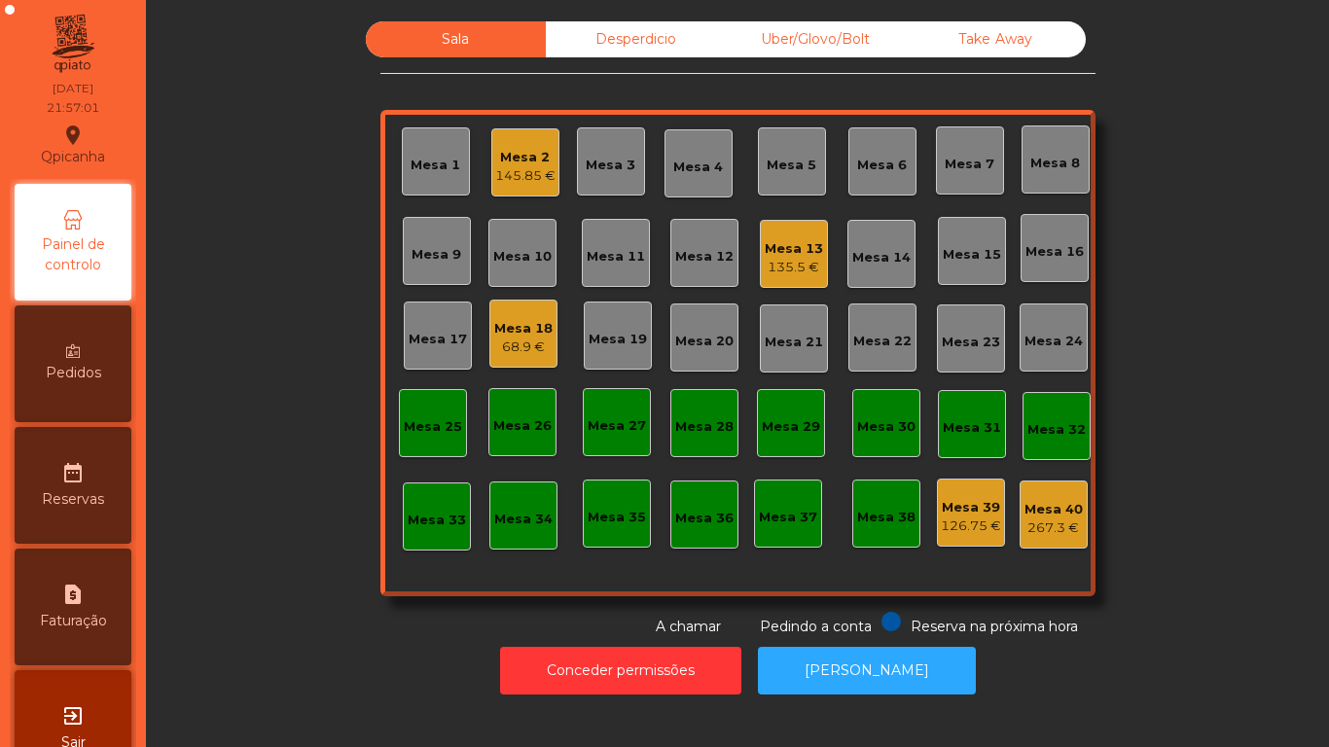
click at [780, 264] on div "135.5 €" at bounding box center [794, 267] width 58 height 19
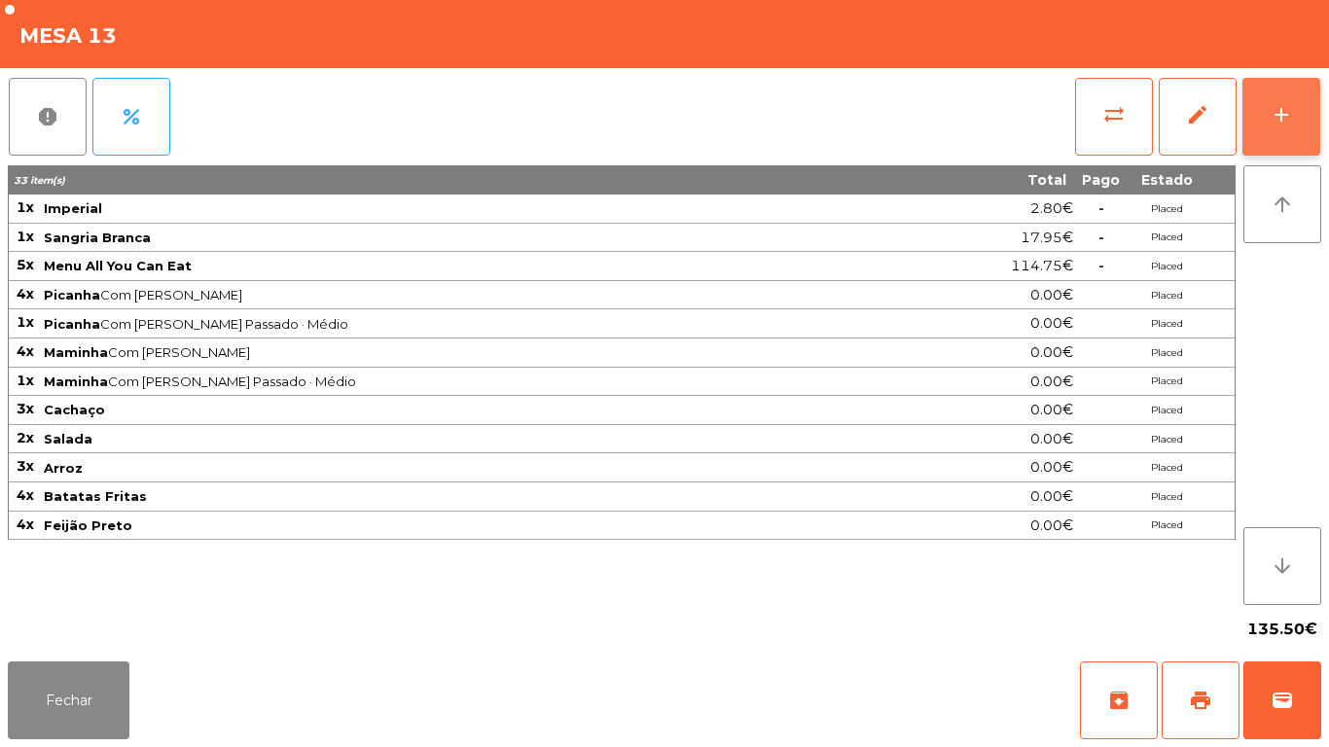
click at [1258, 109] on button "add" at bounding box center [1282, 117] width 78 height 78
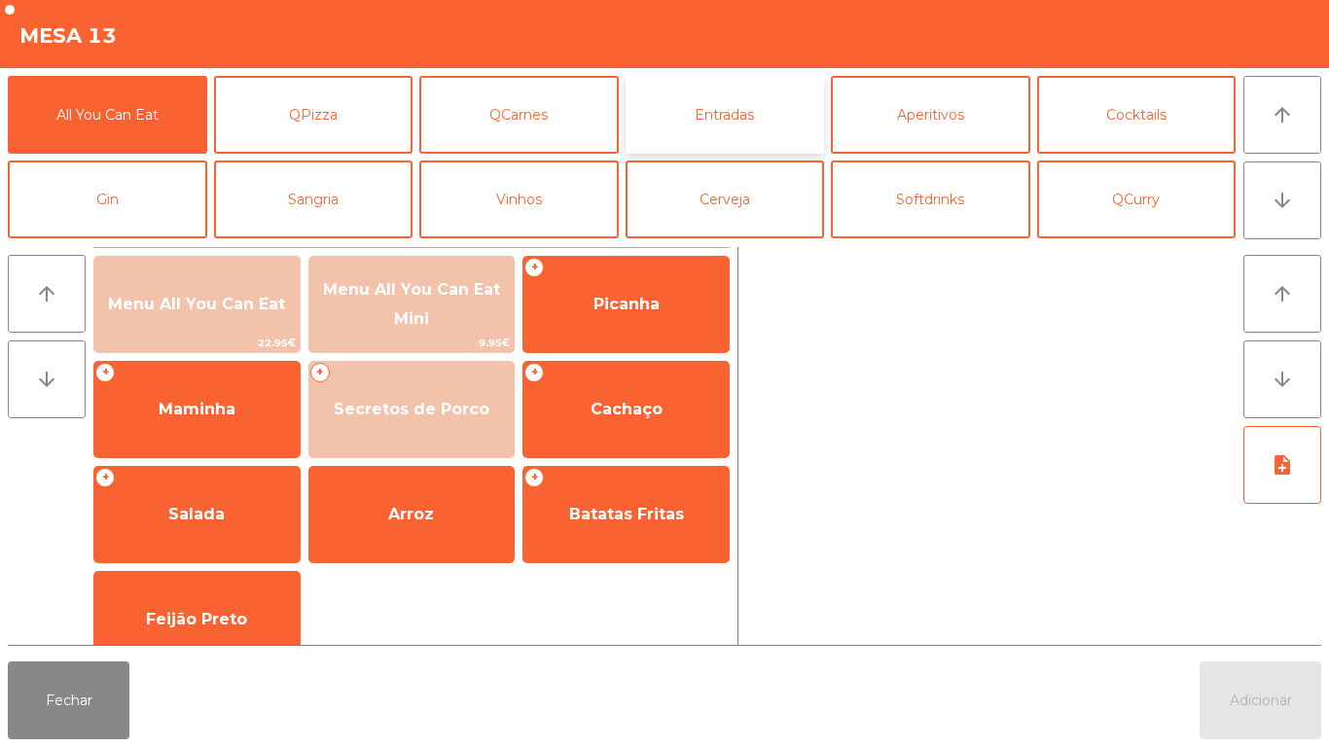
click at [724, 119] on button "Entradas" at bounding box center [725, 115] width 199 height 78
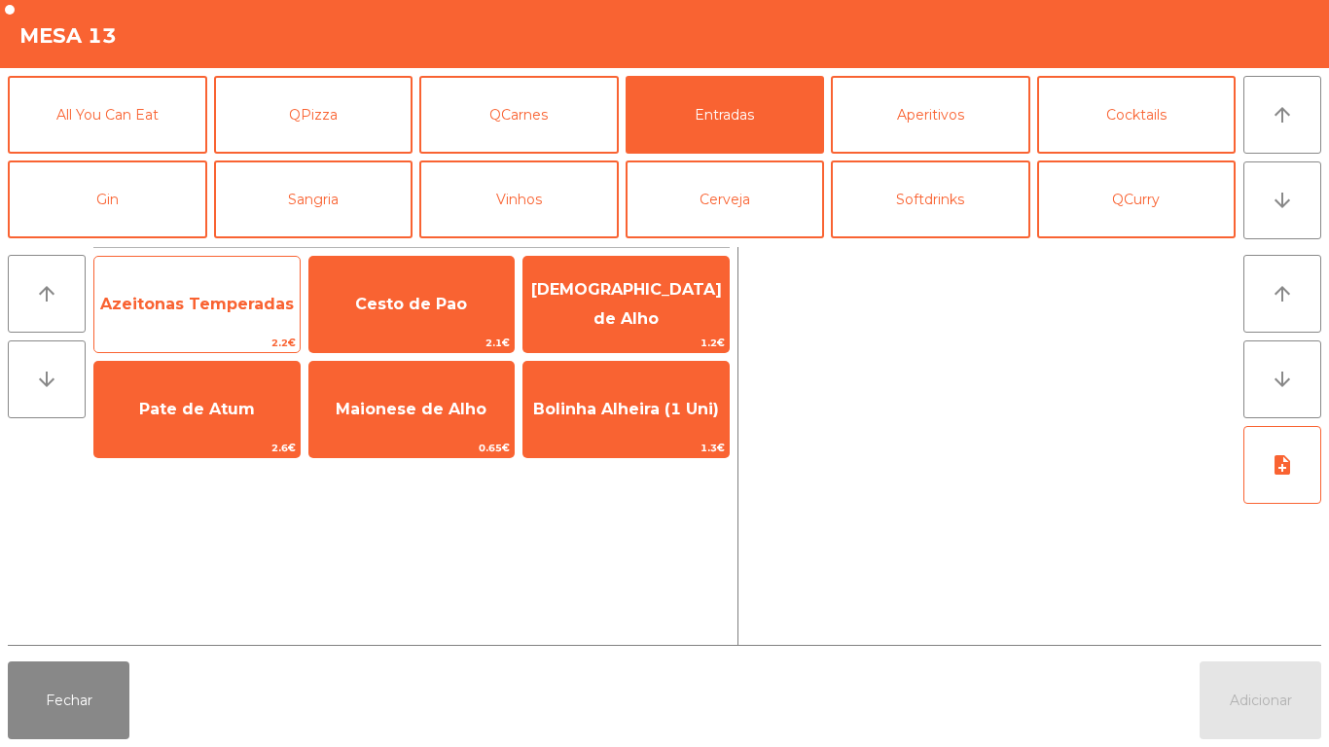
click at [221, 322] on span "Azeitonas Temperadas" at bounding box center [196, 304] width 205 height 53
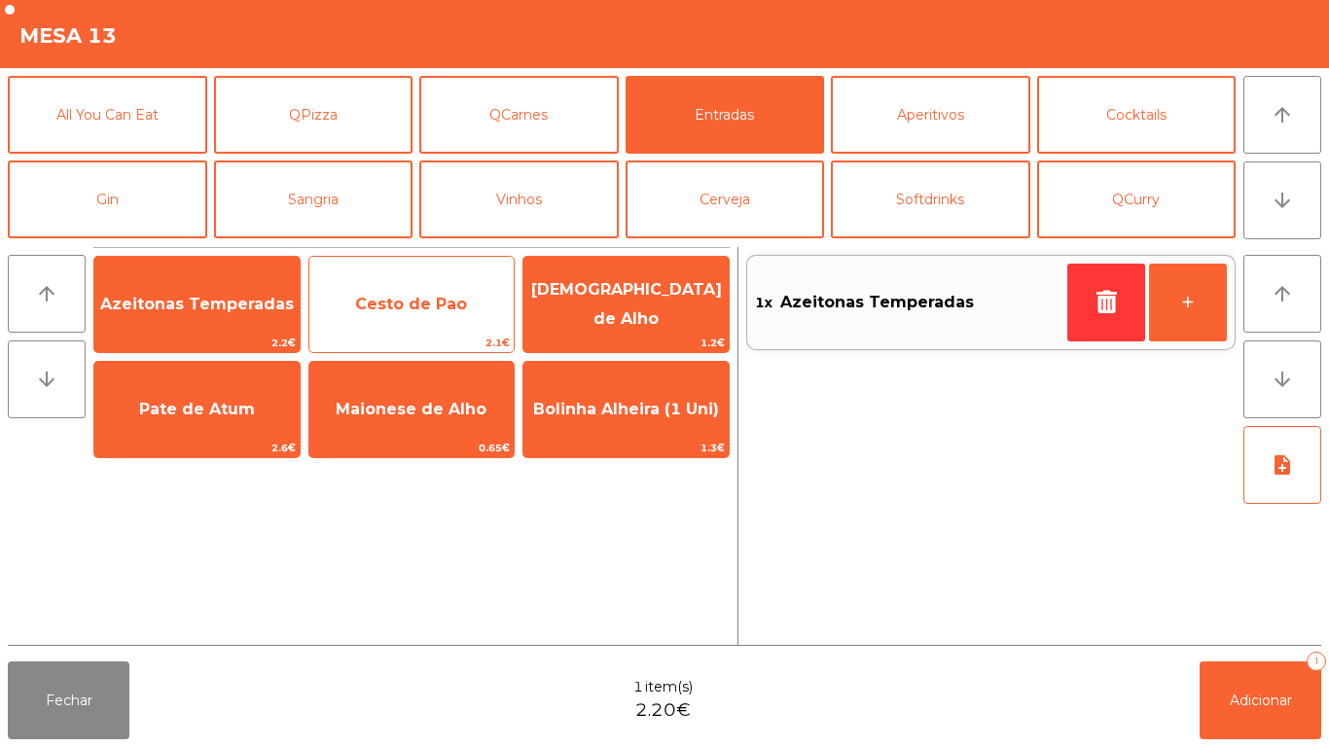
click at [409, 320] on span "Cesto de Pao" at bounding box center [411, 304] width 205 height 53
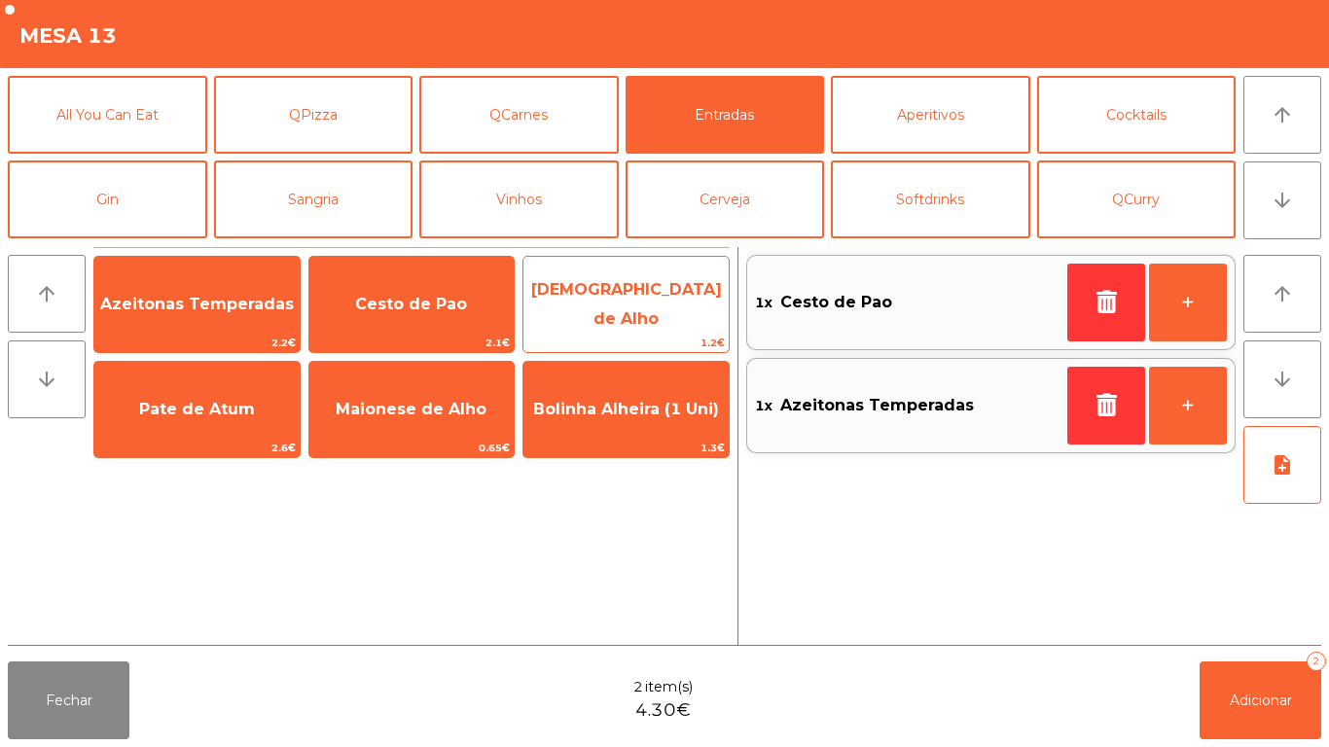
click at [607, 302] on span "[DEMOGRAPHIC_DATA] de Alho" at bounding box center [626, 304] width 191 height 48
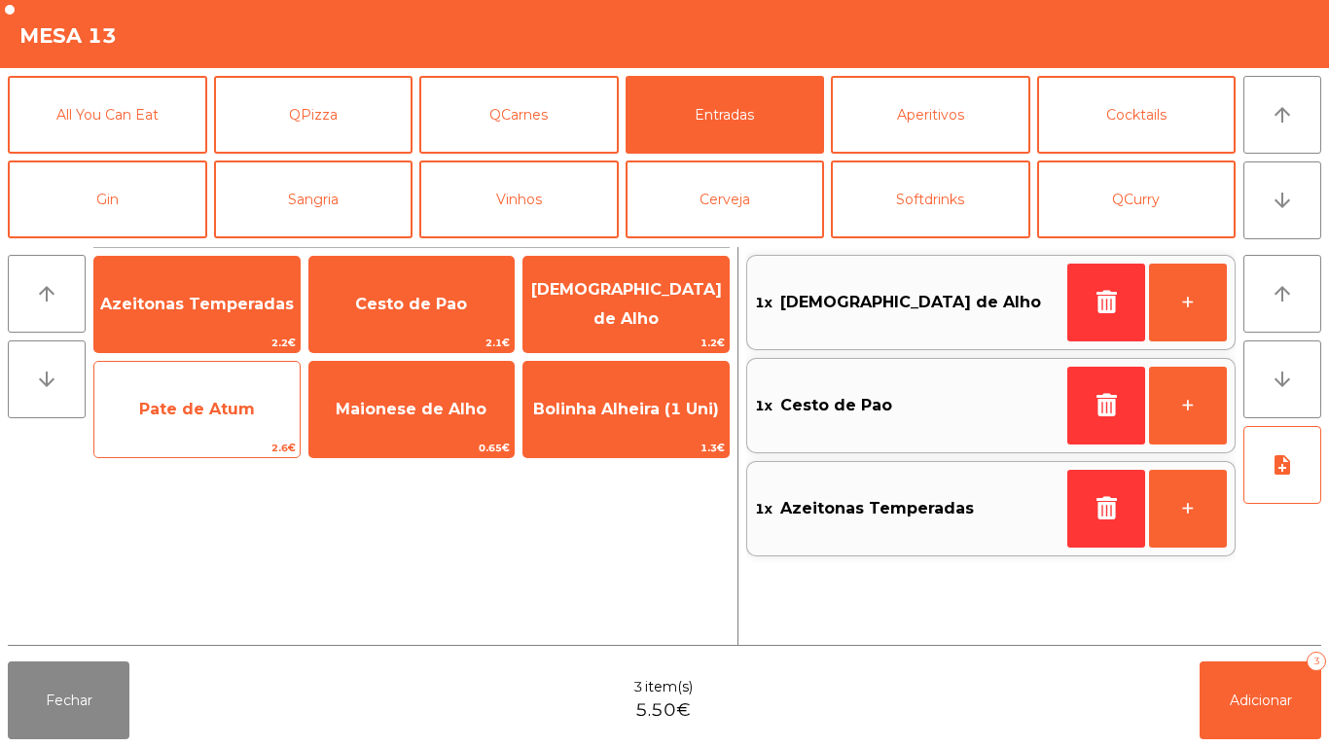
click at [215, 414] on span "Pate de Atum" at bounding box center [197, 409] width 116 height 18
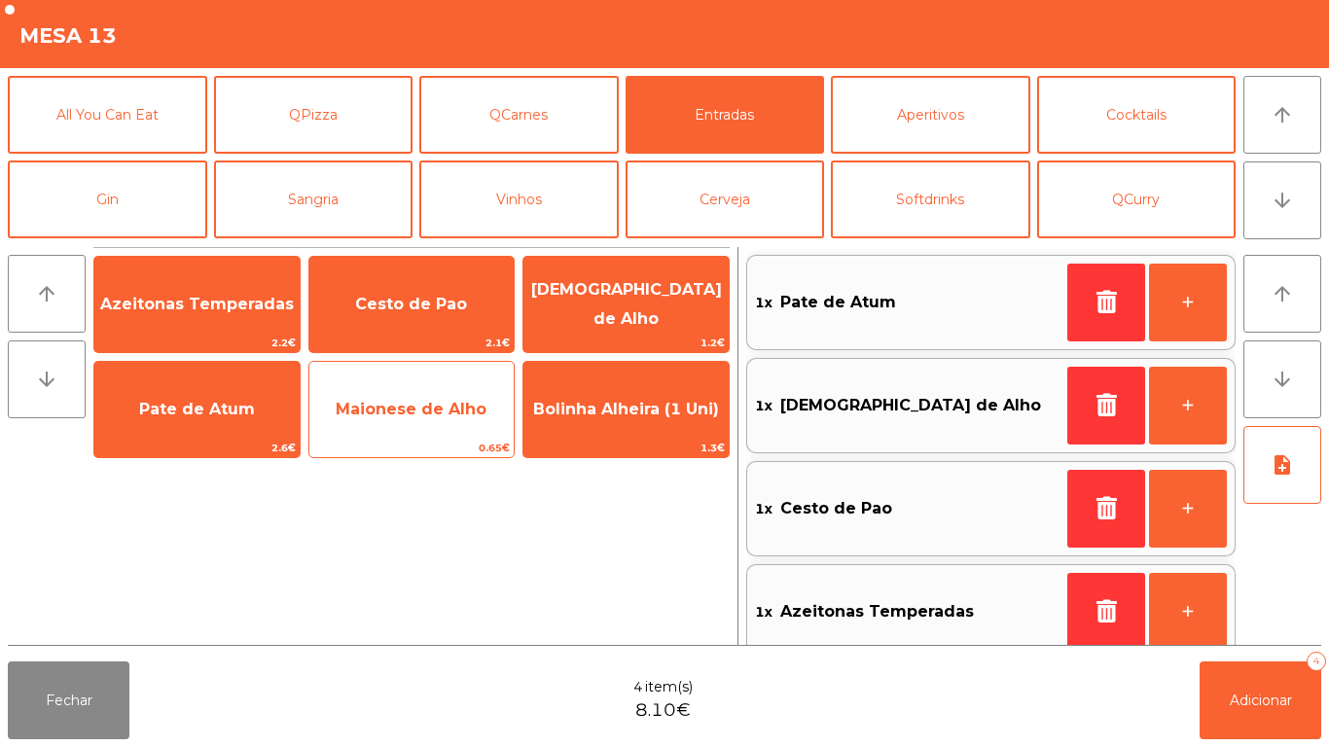
click at [412, 402] on span "Maionese de Alho" at bounding box center [411, 409] width 151 height 18
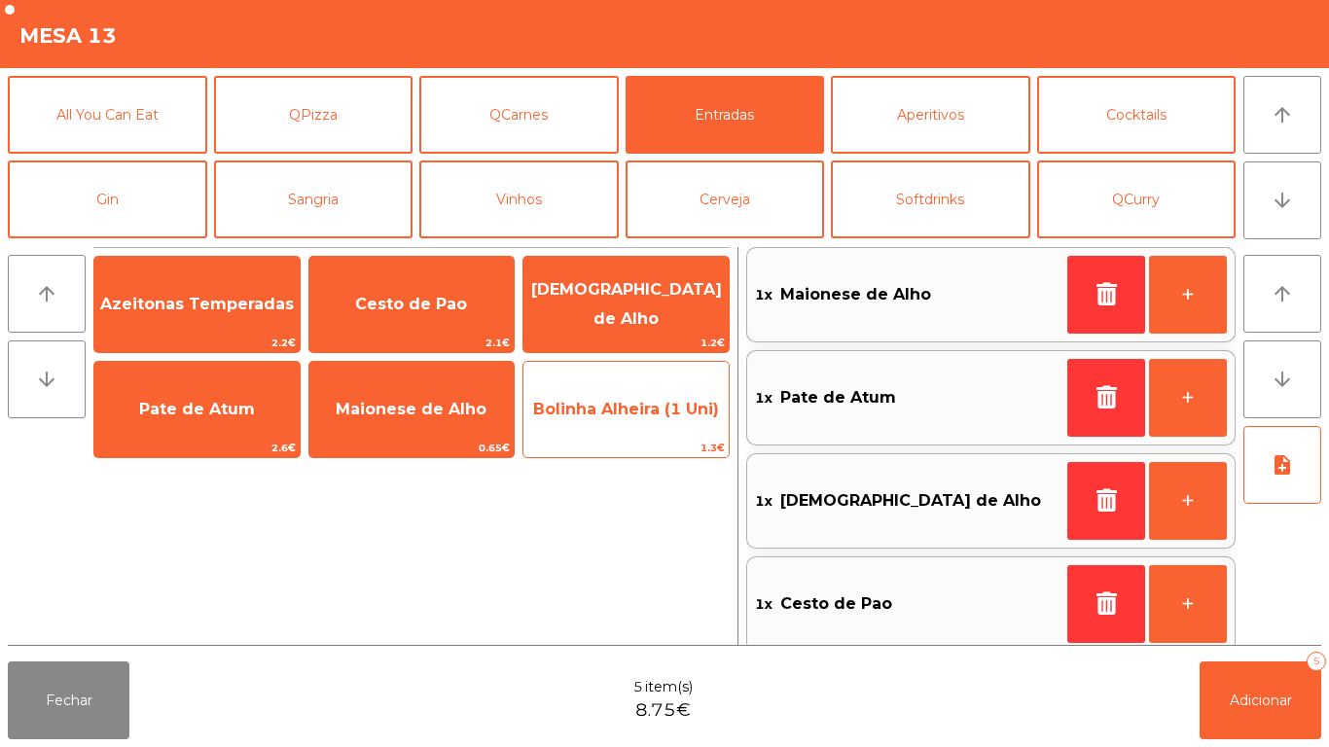
click at [629, 428] on span "Bolinha Alheira (1 Uni)" at bounding box center [626, 409] width 205 height 53
click at [631, 430] on span "Bolinha Alheira (1 Uni)" at bounding box center [626, 409] width 205 height 53
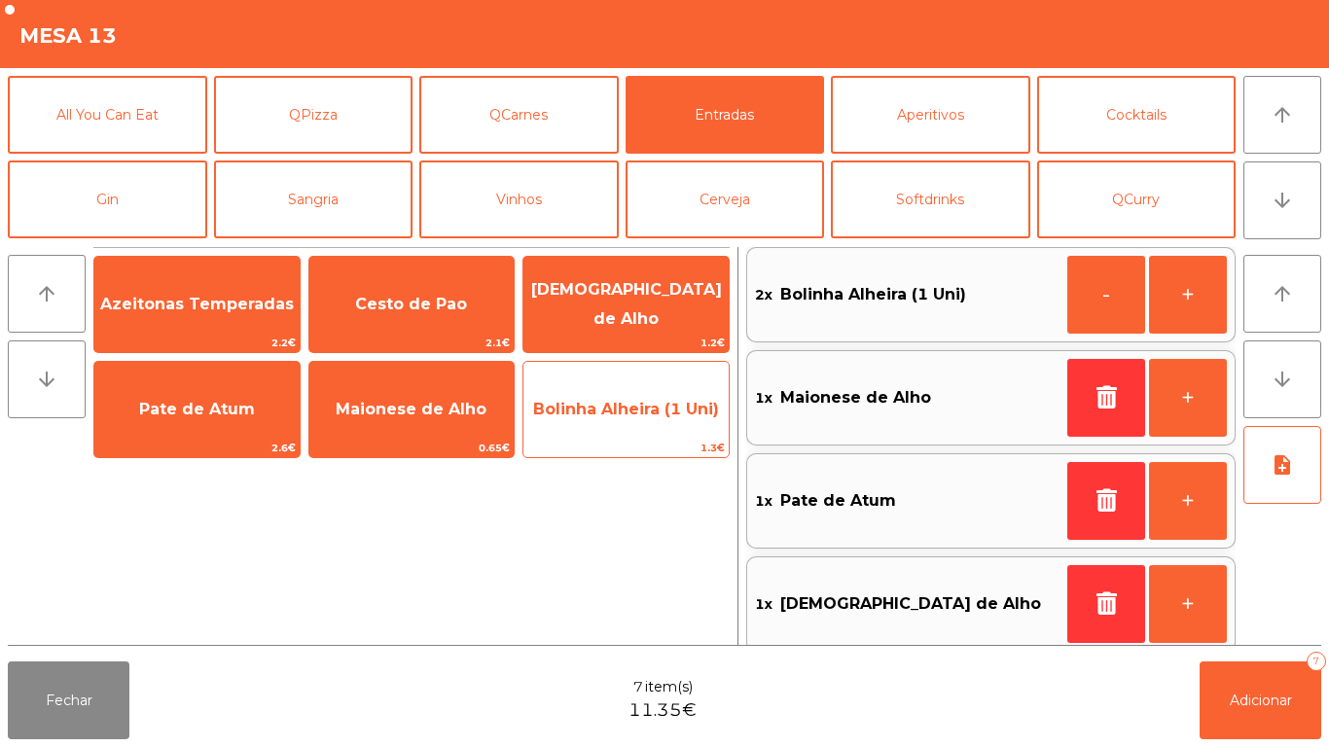
click at [621, 440] on span "1.3€" at bounding box center [626, 448] width 205 height 18
click at [616, 436] on span "Bolinha Alheira (1 Uni)" at bounding box center [626, 409] width 205 height 53
click at [630, 428] on span "Bolinha Alheira (1 Uni)" at bounding box center [626, 409] width 205 height 53
click at [626, 418] on span "Bolinha Alheira (1 Uni)" at bounding box center [626, 409] width 205 height 53
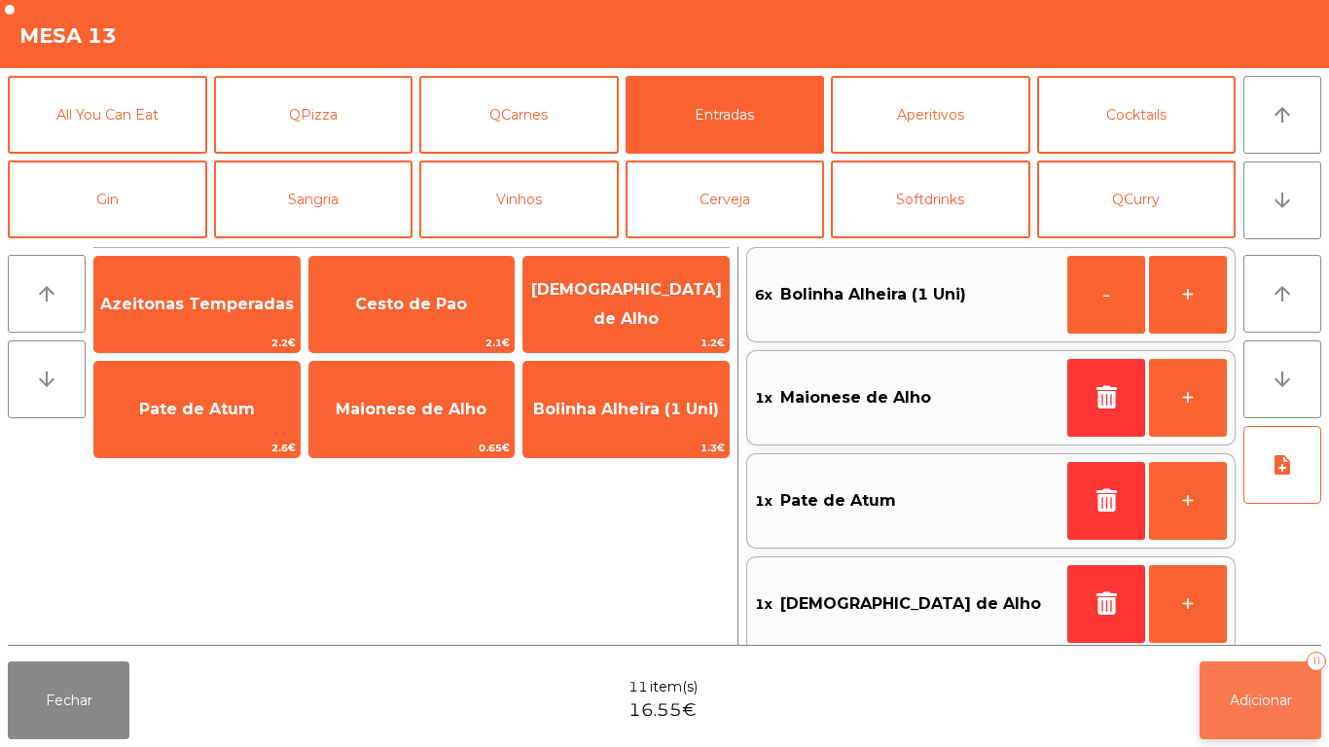
click at [1263, 696] on span "Adicionar" at bounding box center [1261, 701] width 62 height 18
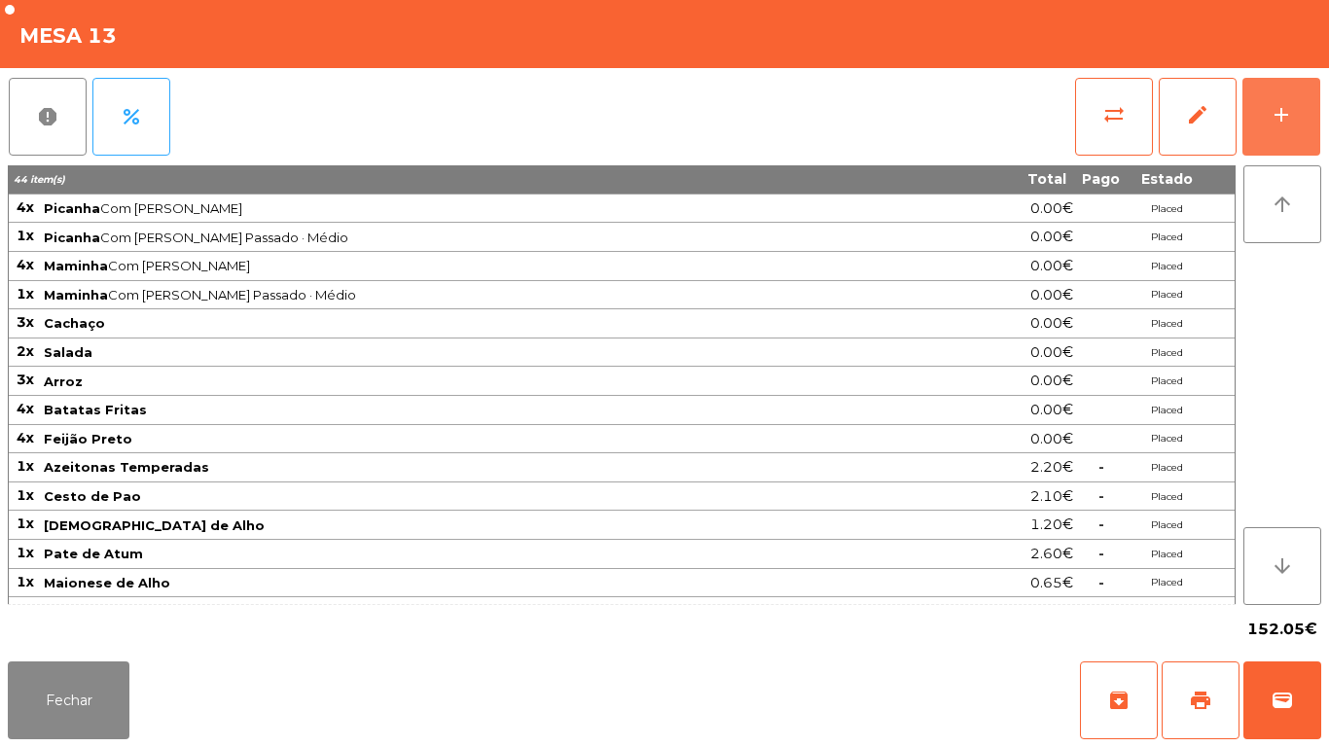
scroll to position [109, 0]
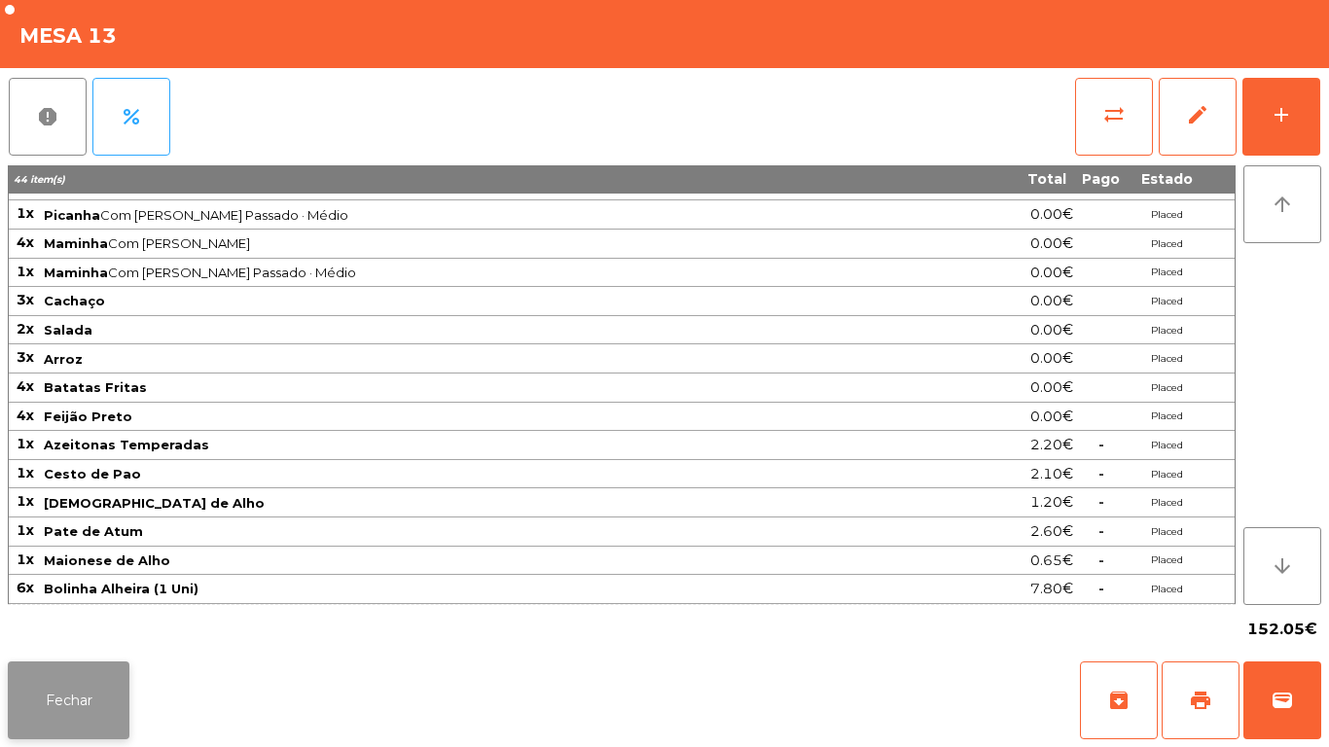
click at [79, 727] on button "Fechar" at bounding box center [69, 701] width 122 height 78
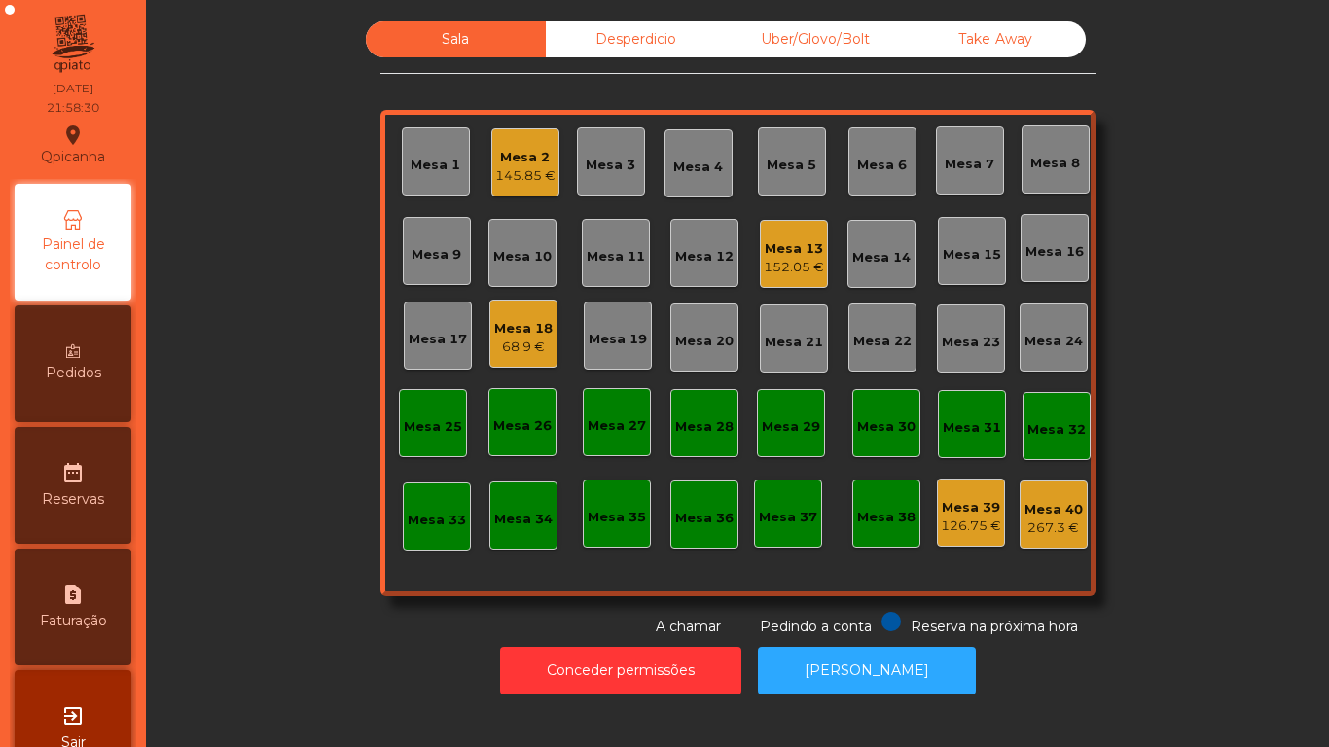
click at [532, 161] on div "Mesa 2" at bounding box center [525, 157] width 60 height 19
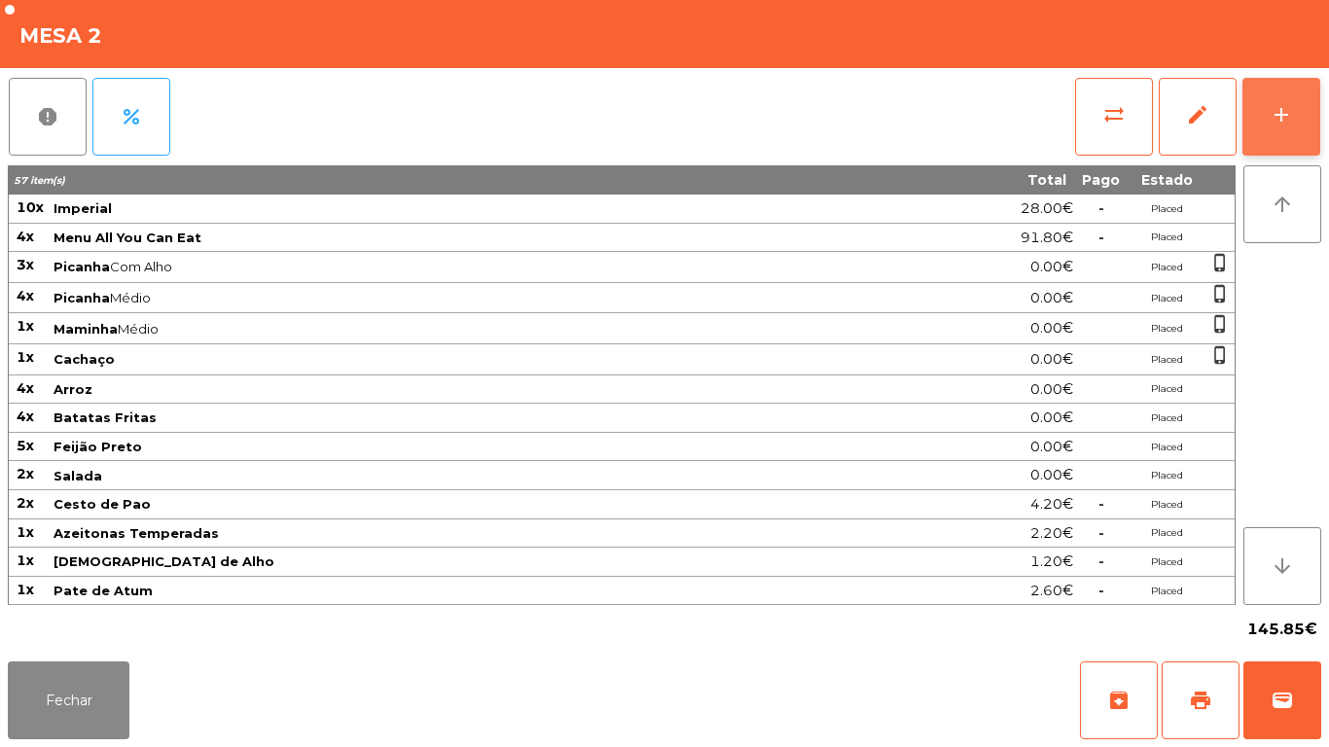
click at [1281, 123] on div "add" at bounding box center [1281, 114] width 23 height 23
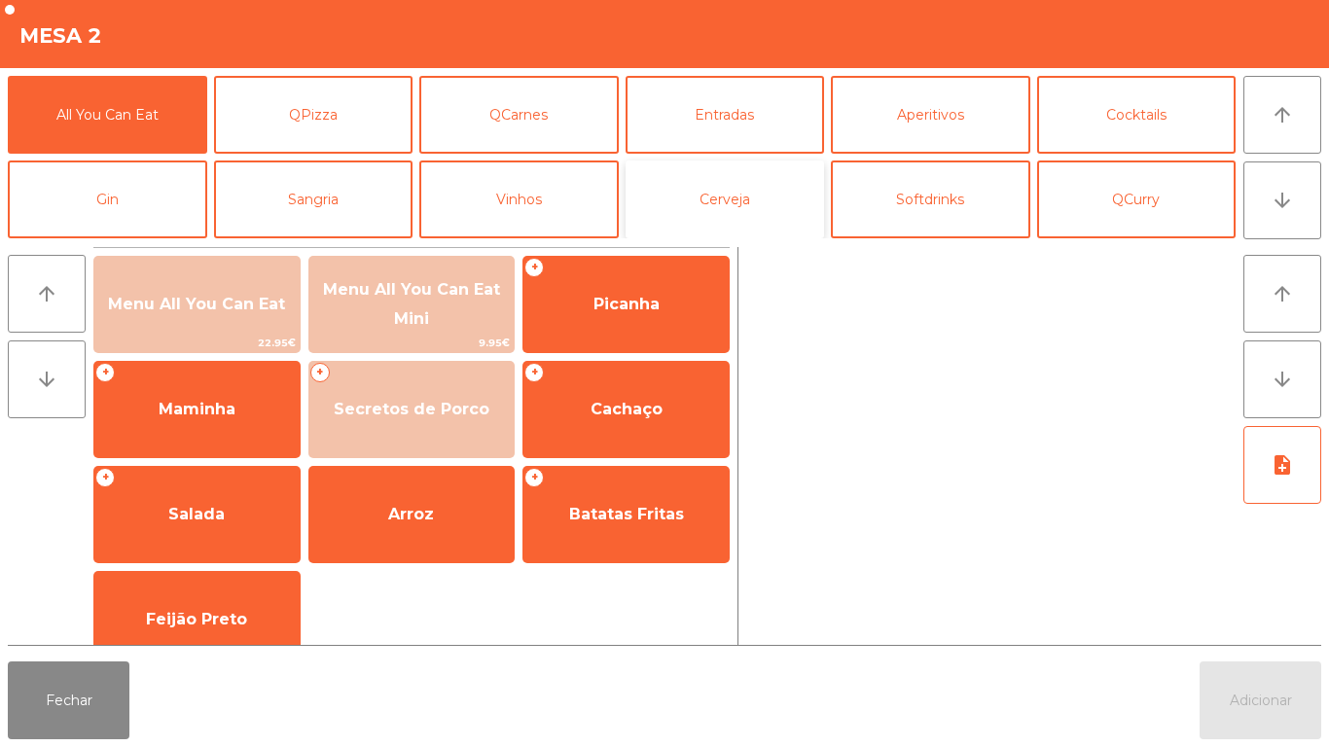
click at [764, 211] on button "Cerveja" at bounding box center [725, 200] width 199 height 78
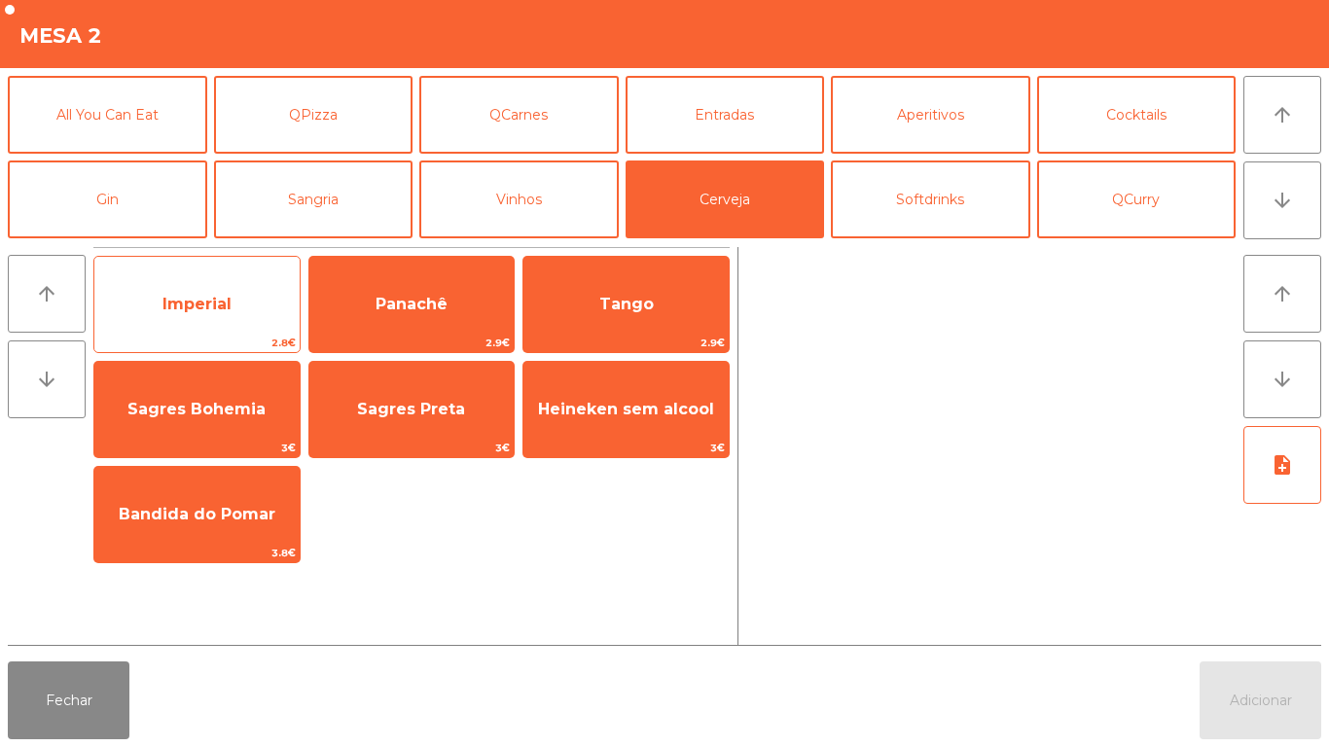
click at [201, 307] on span "Imperial" at bounding box center [197, 304] width 69 height 18
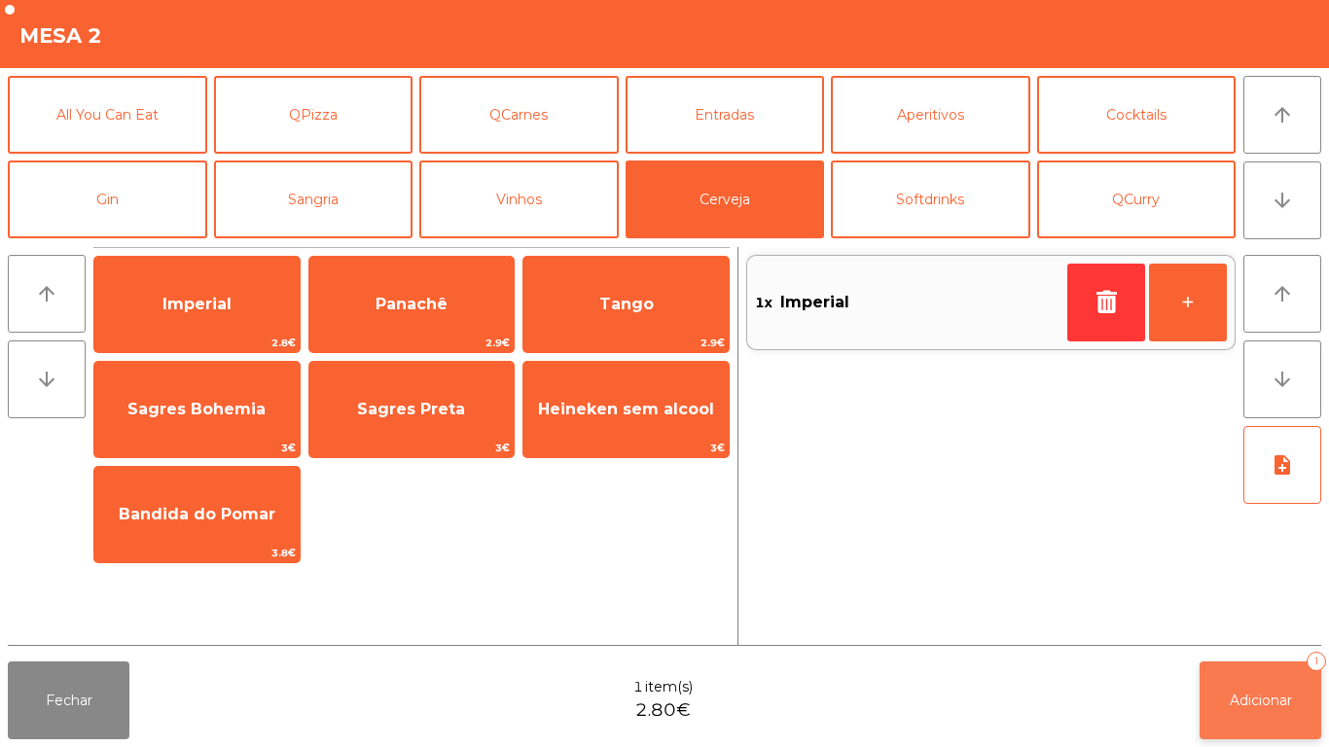
click at [1256, 684] on button "Adicionar 1" at bounding box center [1261, 701] width 122 height 78
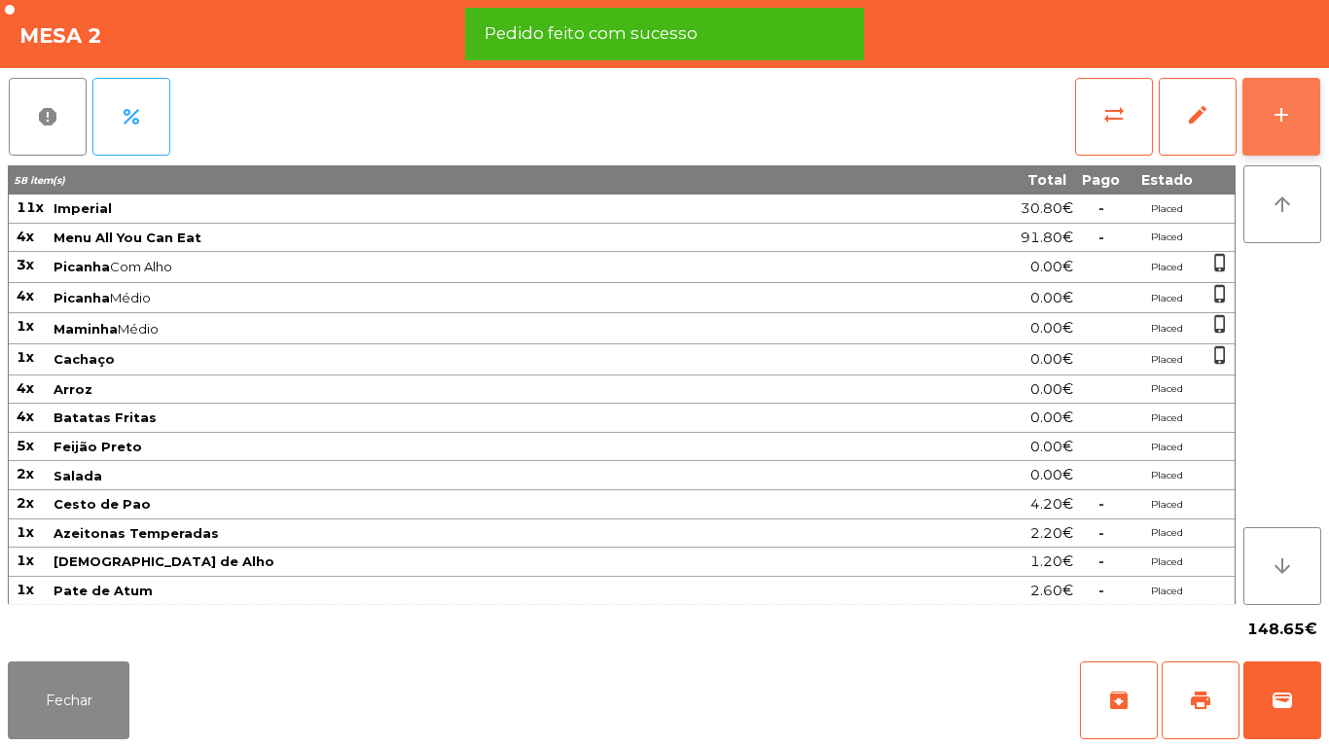
click at [1283, 127] on button "add" at bounding box center [1282, 117] width 78 height 78
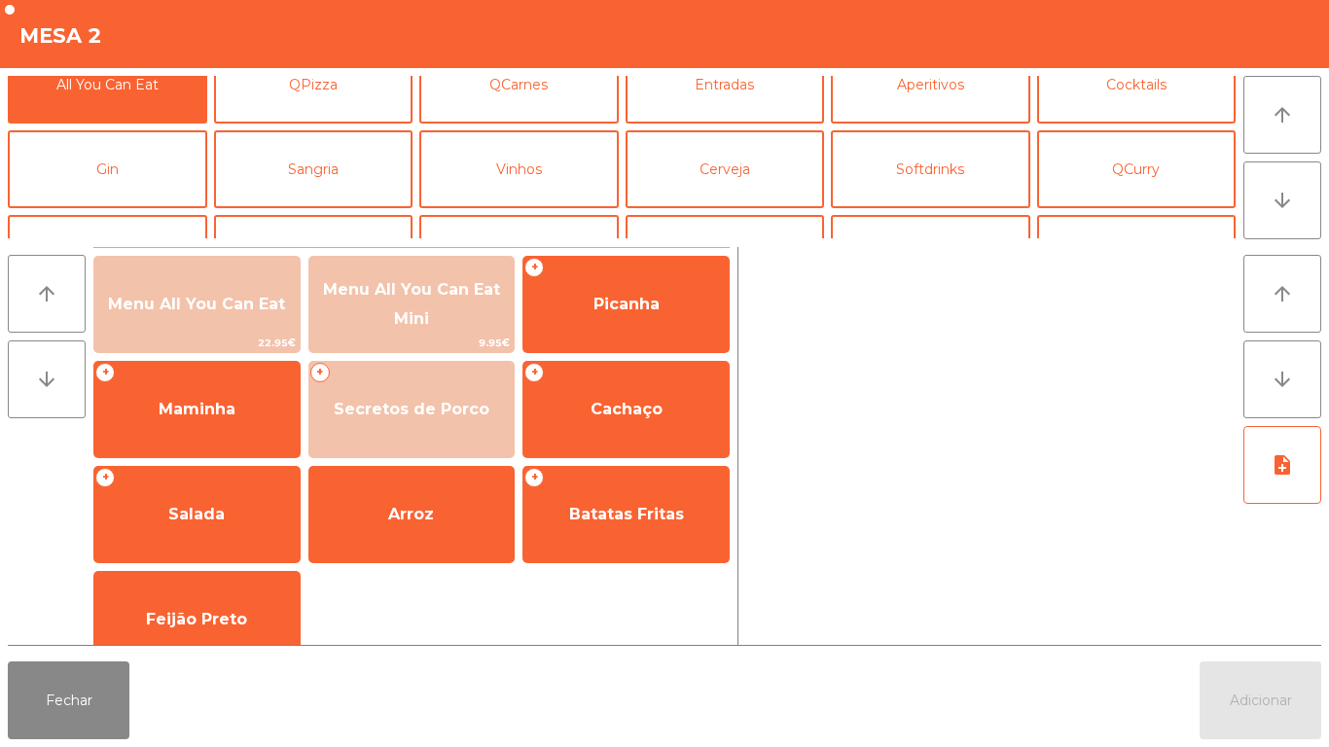
scroll to position [20, 0]
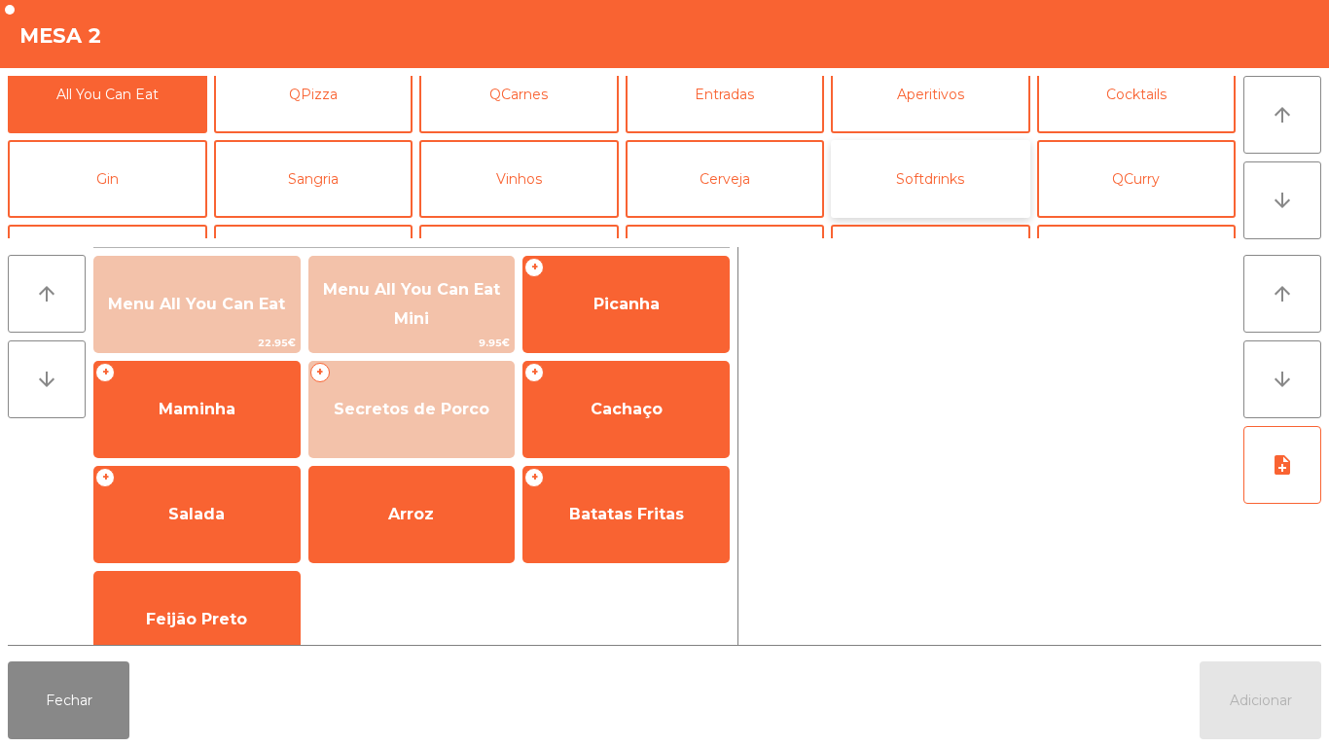
click at [918, 181] on button "Softdrinks" at bounding box center [930, 179] width 199 height 78
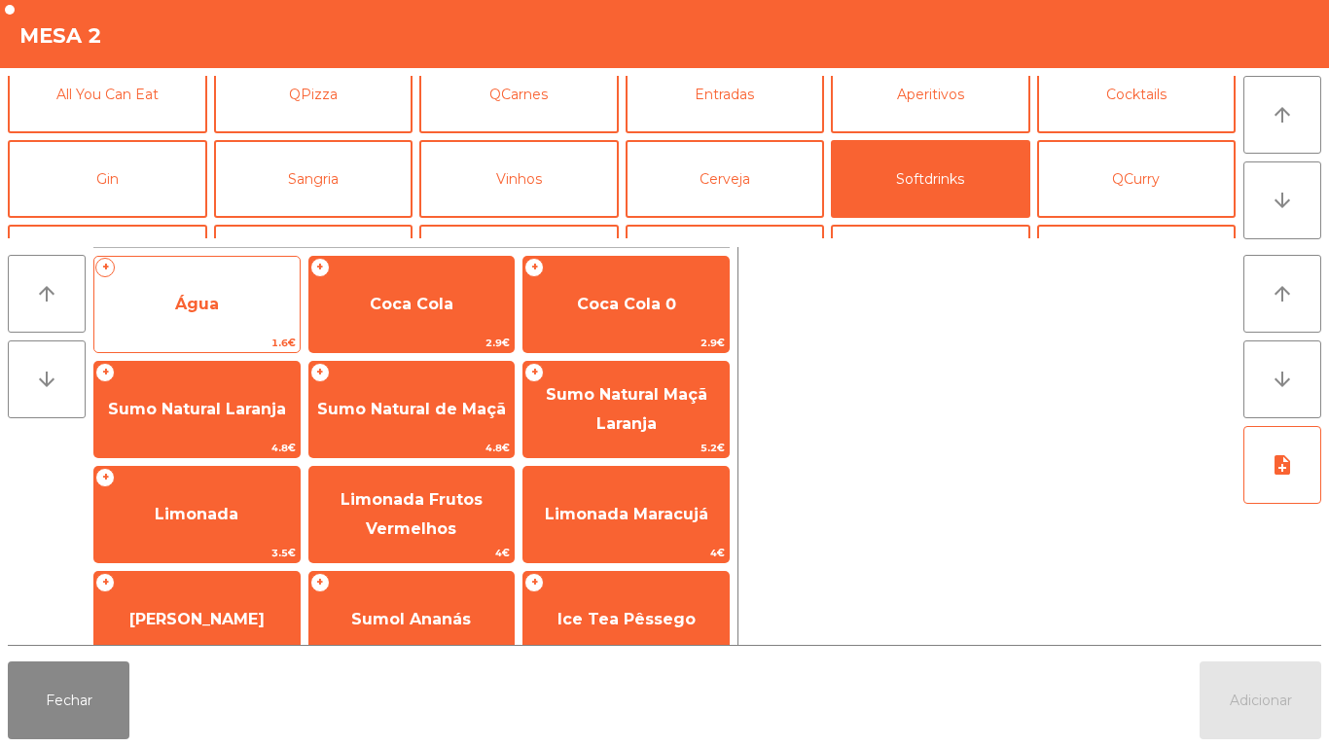
click at [199, 323] on span "Água" at bounding box center [196, 304] width 205 height 53
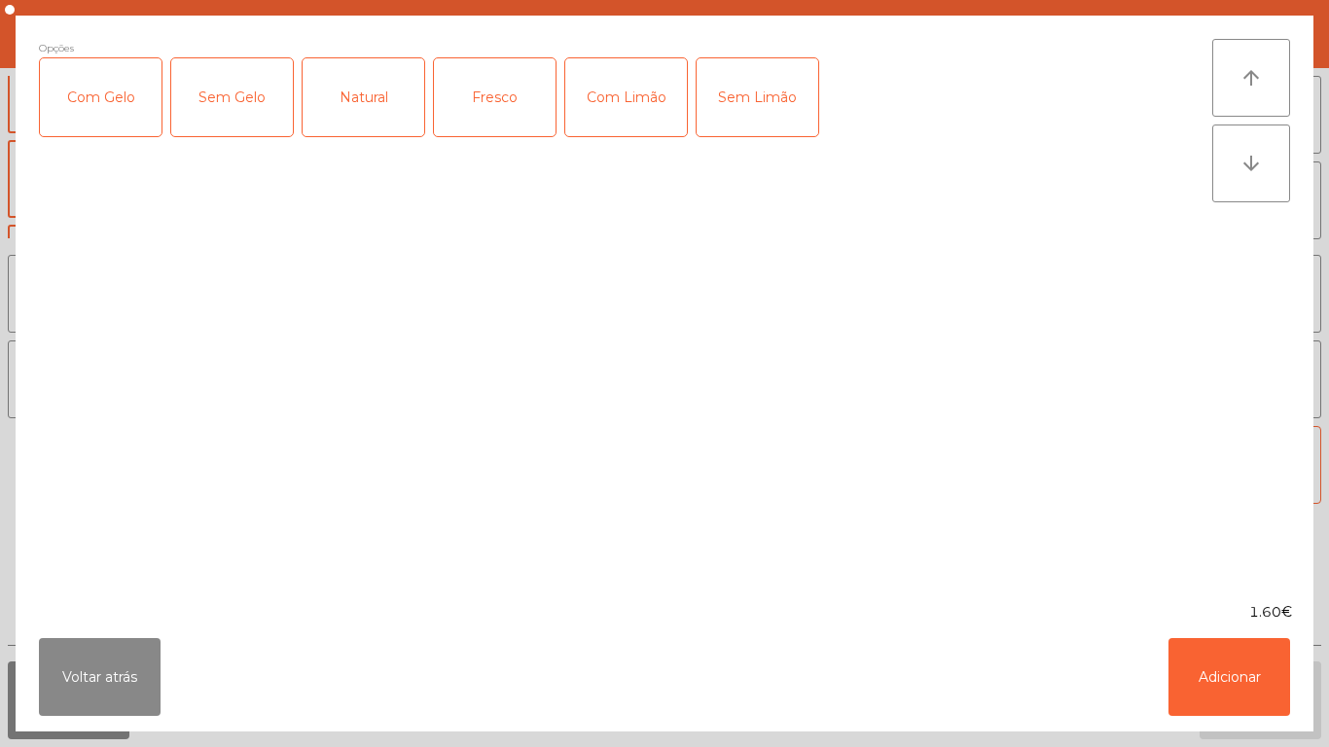
click at [509, 112] on div "Fresco" at bounding box center [495, 97] width 122 height 78
click at [1200, 669] on button "Adicionar" at bounding box center [1230, 677] width 122 height 78
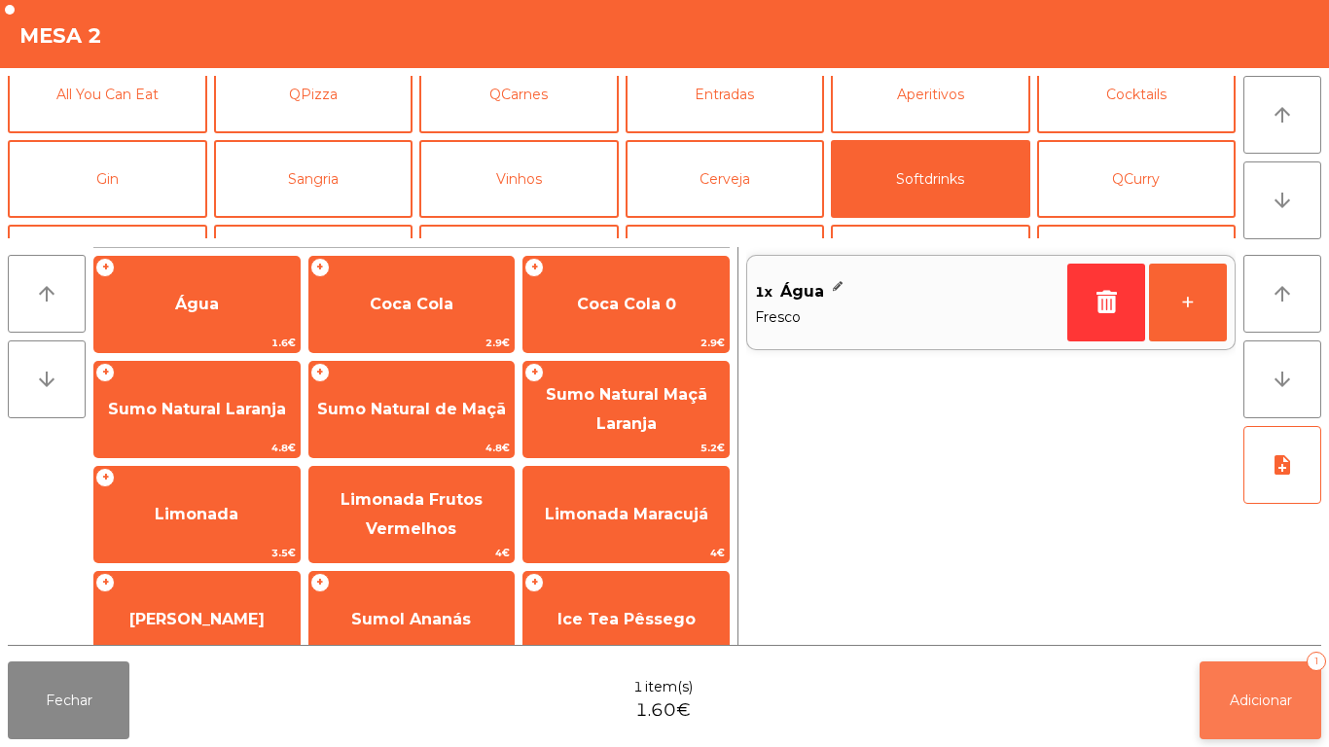
click at [1233, 695] on span "Adicionar" at bounding box center [1261, 701] width 62 height 18
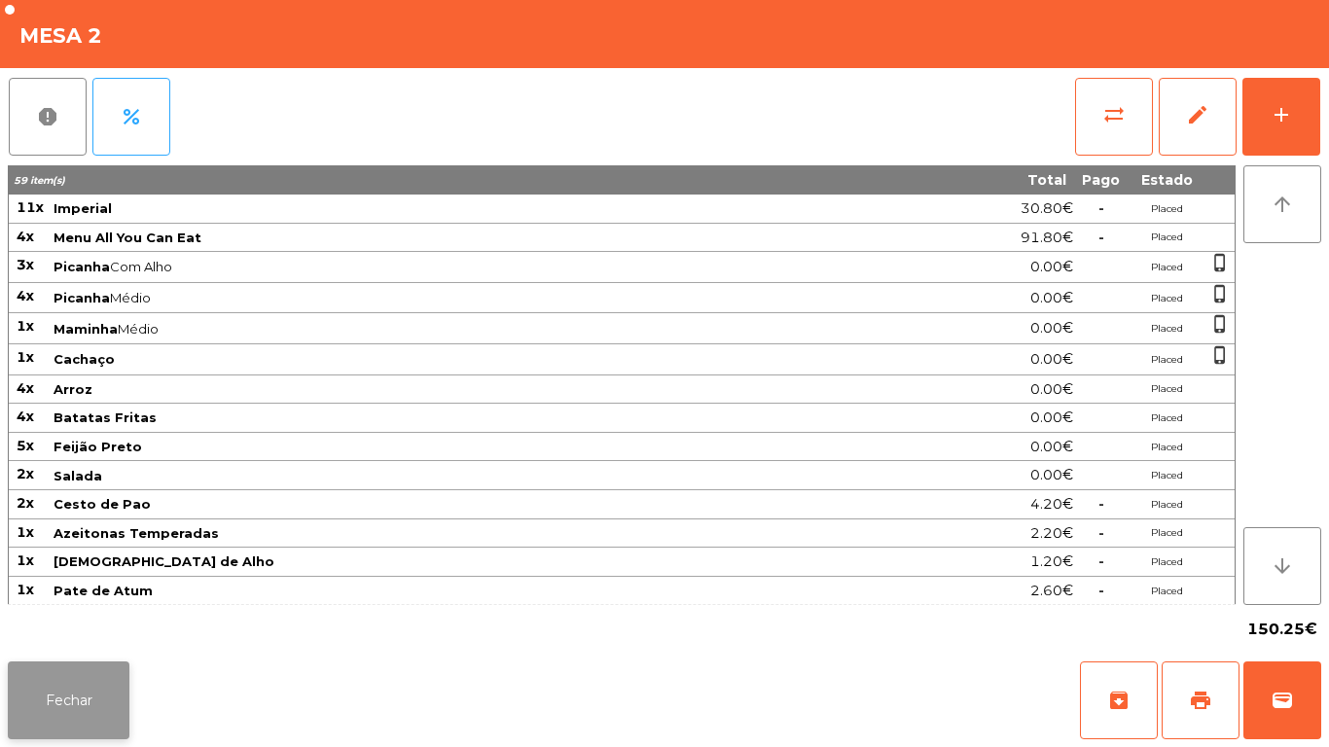
click at [52, 669] on button "Fechar" at bounding box center [69, 701] width 122 height 78
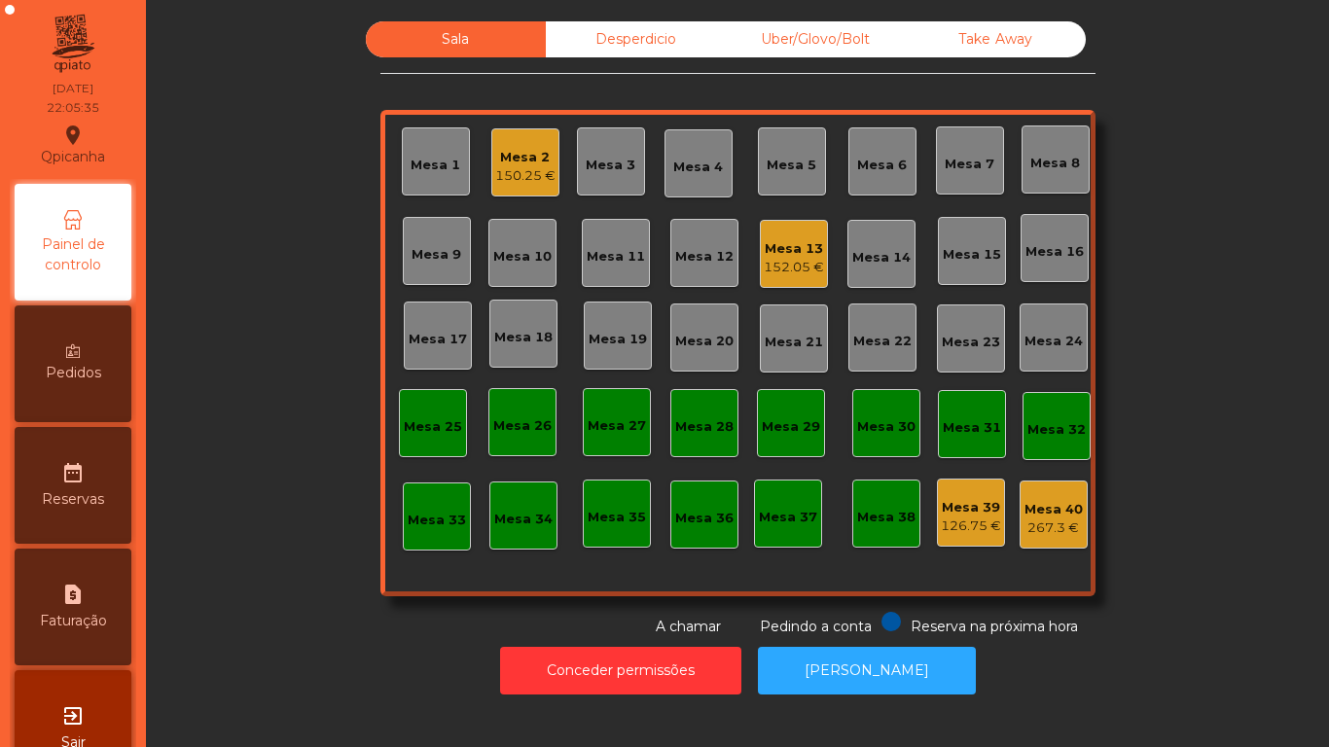
click at [798, 264] on div "152.05 €" at bounding box center [794, 267] width 60 height 19
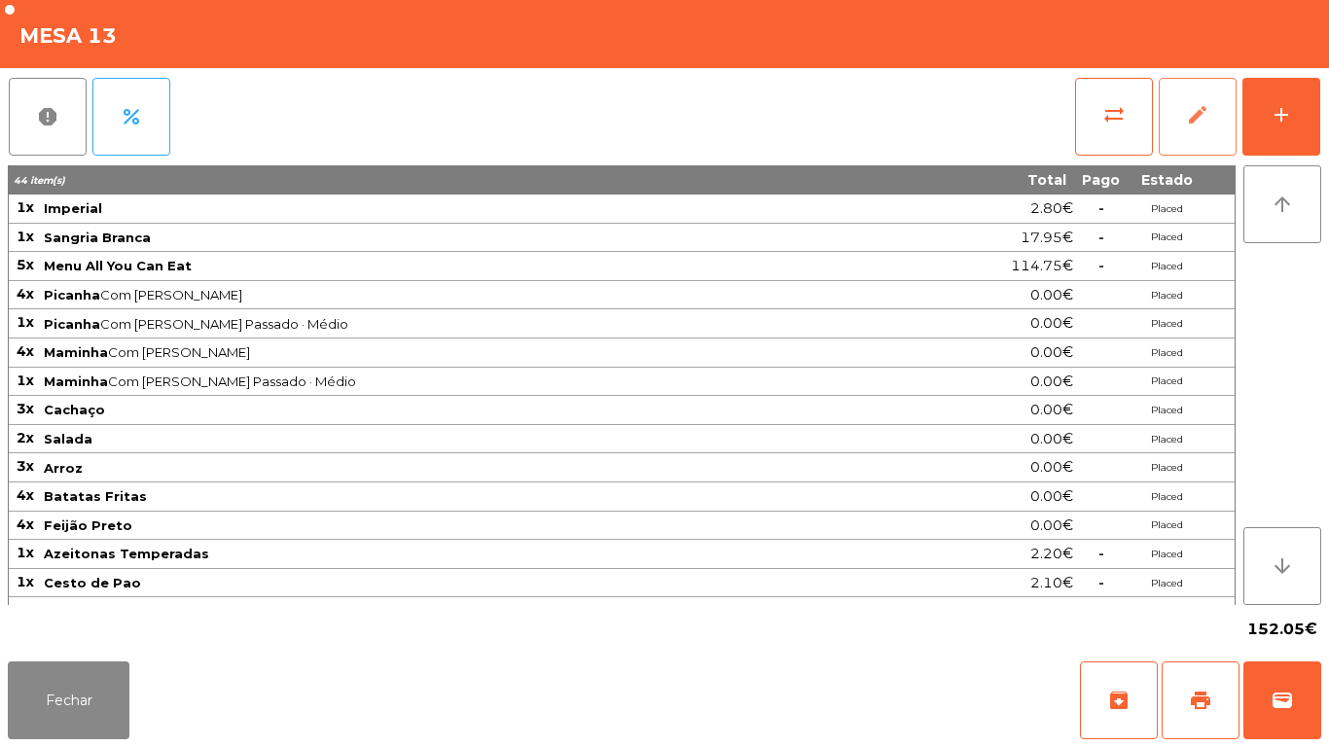
click at [1231, 110] on button "edit" at bounding box center [1198, 117] width 78 height 78
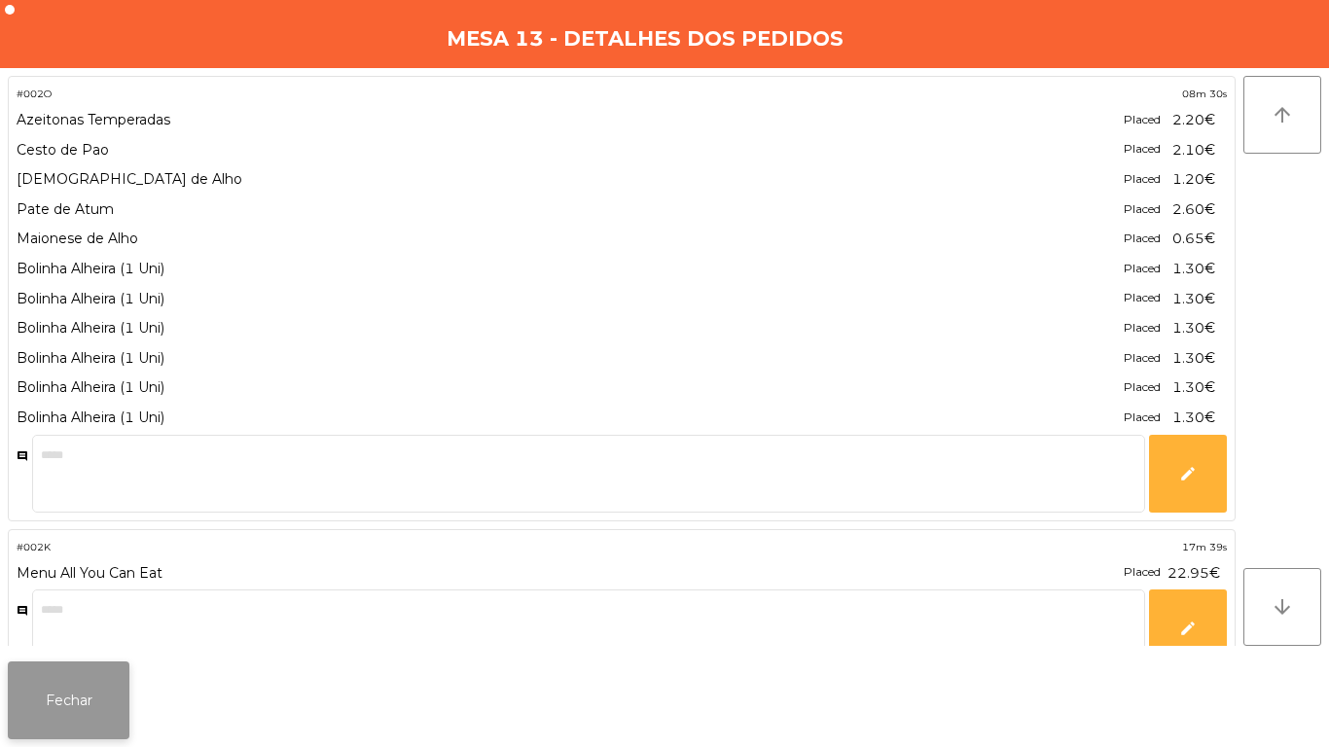
click at [81, 689] on button "Fechar" at bounding box center [69, 701] width 122 height 78
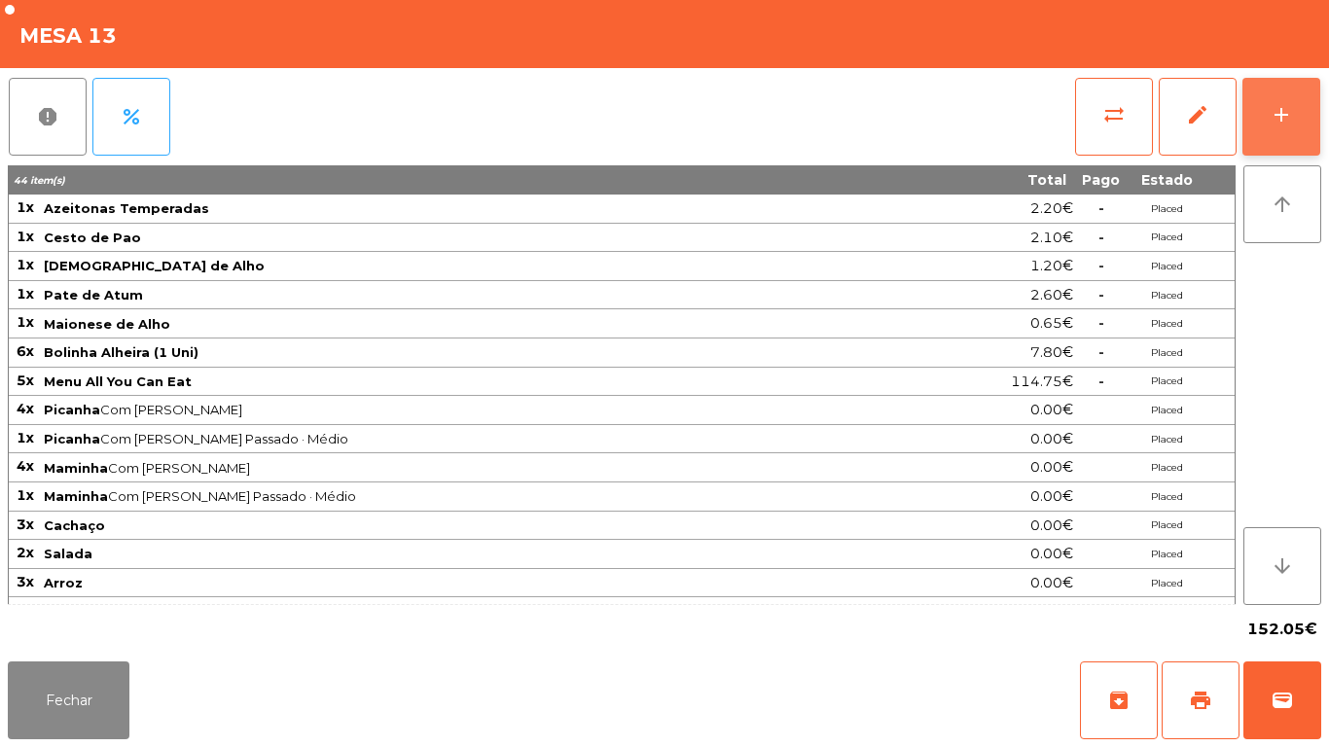
click at [1264, 125] on button "add" at bounding box center [1282, 117] width 78 height 78
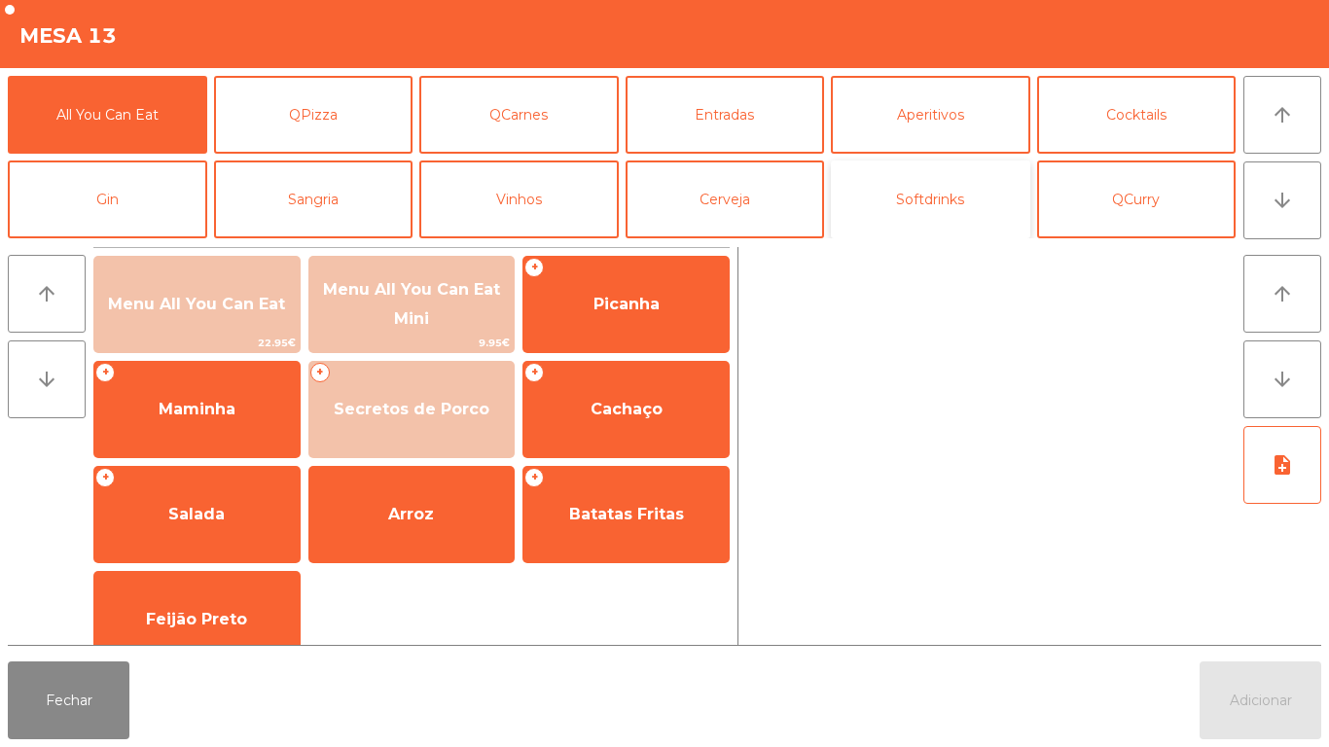
click at [903, 209] on button "Softdrinks" at bounding box center [930, 200] width 199 height 78
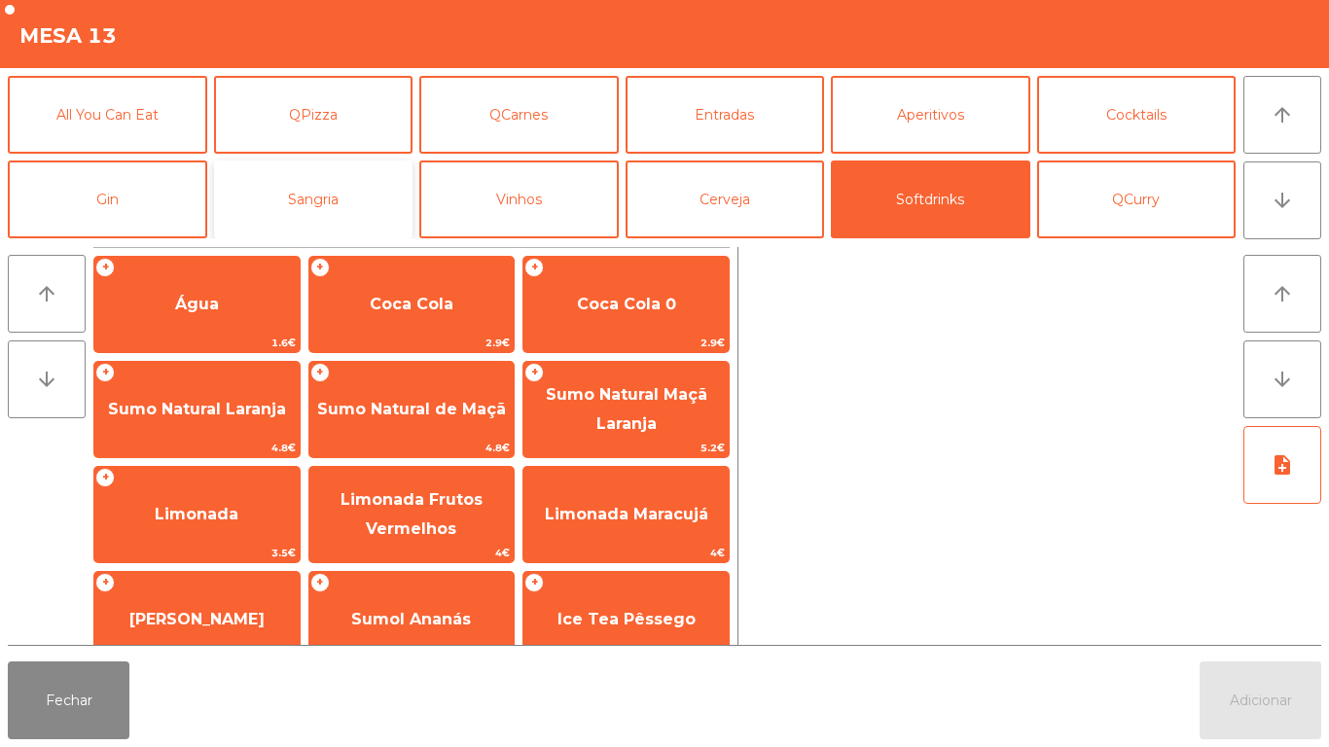
click at [312, 224] on button "Sangria" at bounding box center [313, 200] width 199 height 78
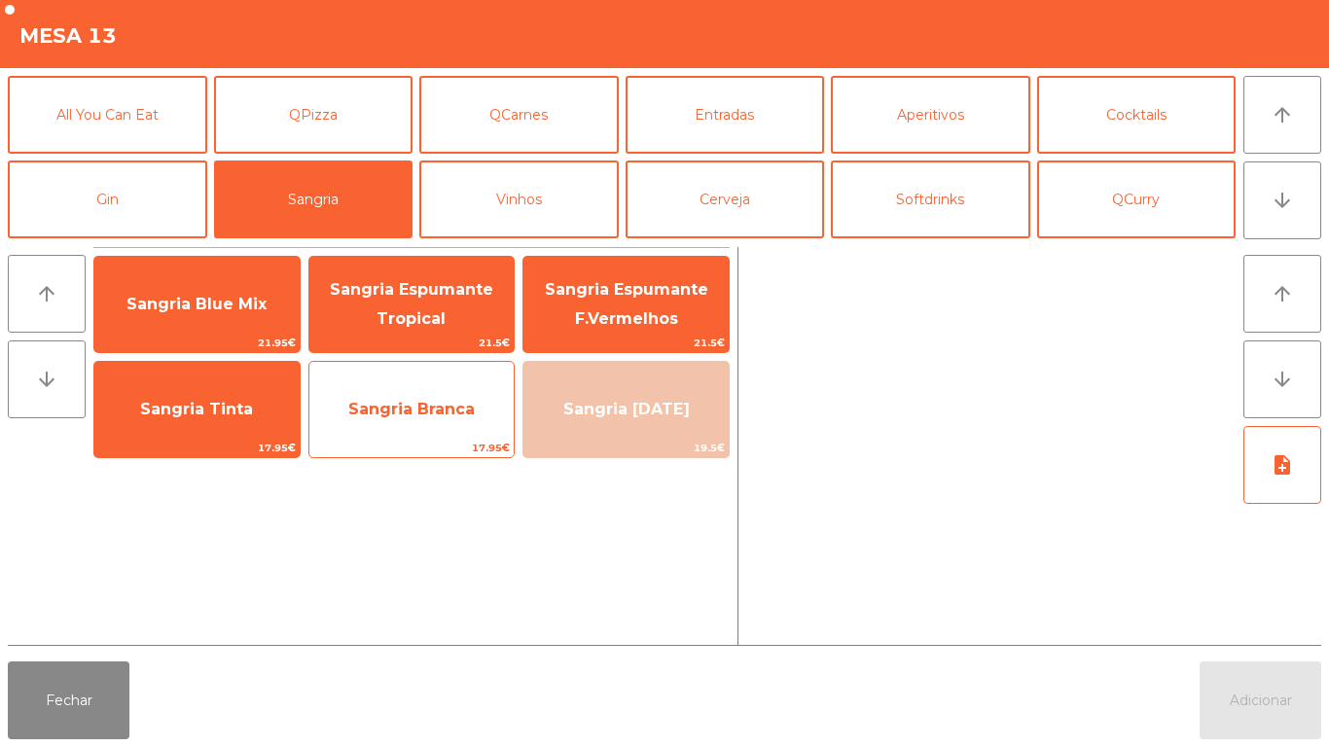
click at [428, 414] on span "Sangria Branca" at bounding box center [411, 409] width 127 height 18
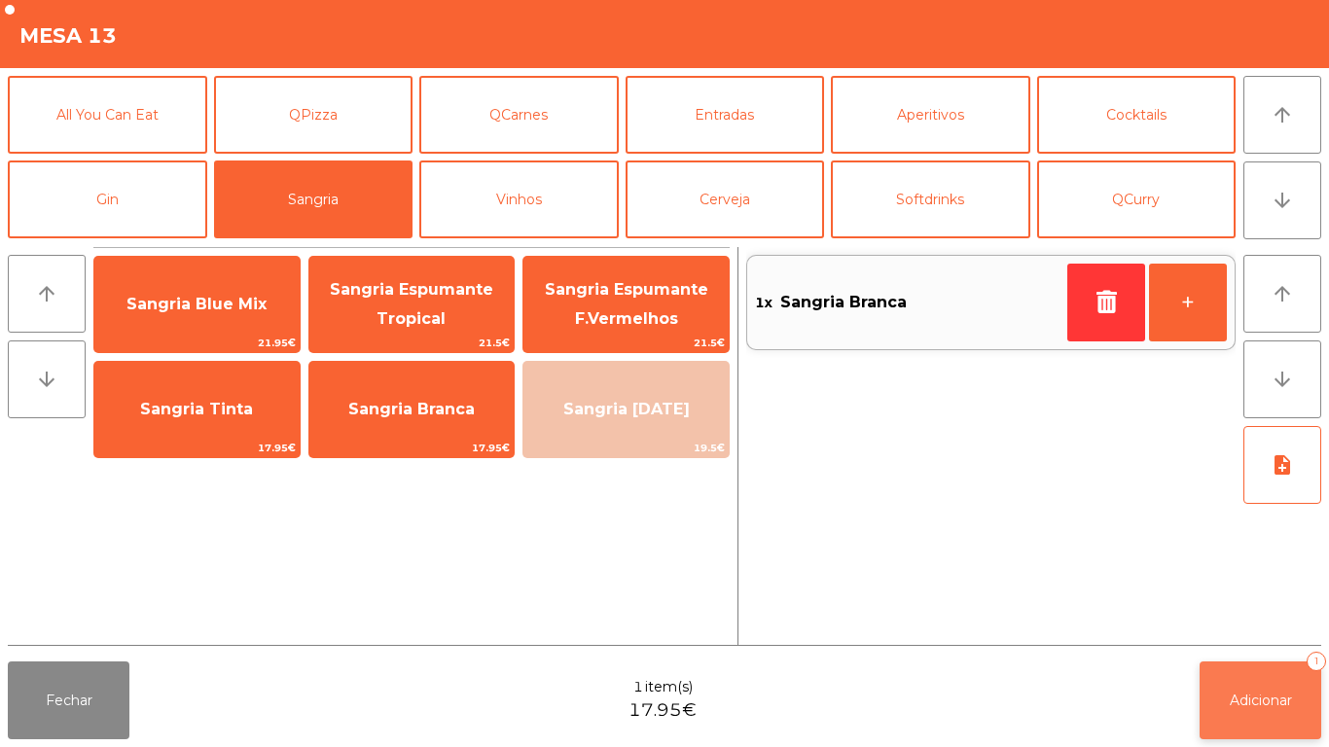
click at [1248, 684] on button "Adicionar 1" at bounding box center [1261, 701] width 122 height 78
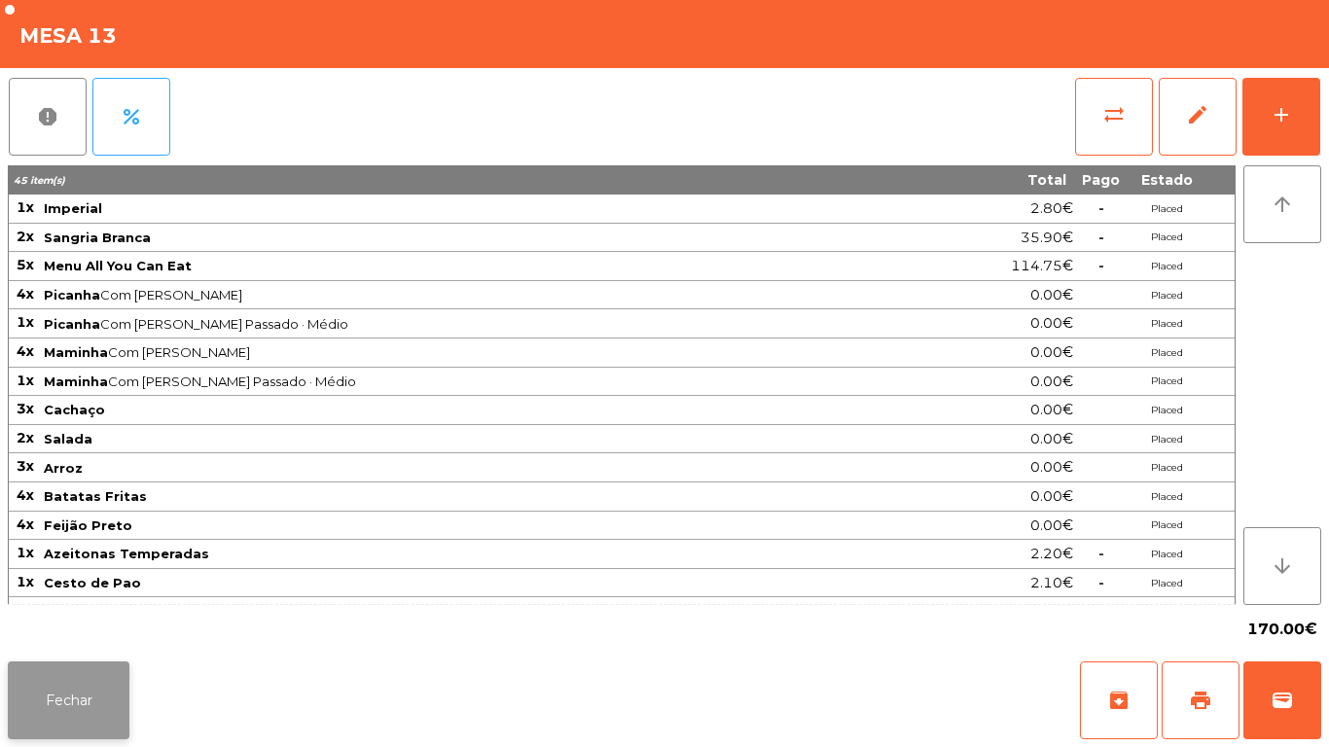
click at [73, 700] on button "Fechar" at bounding box center [69, 701] width 122 height 78
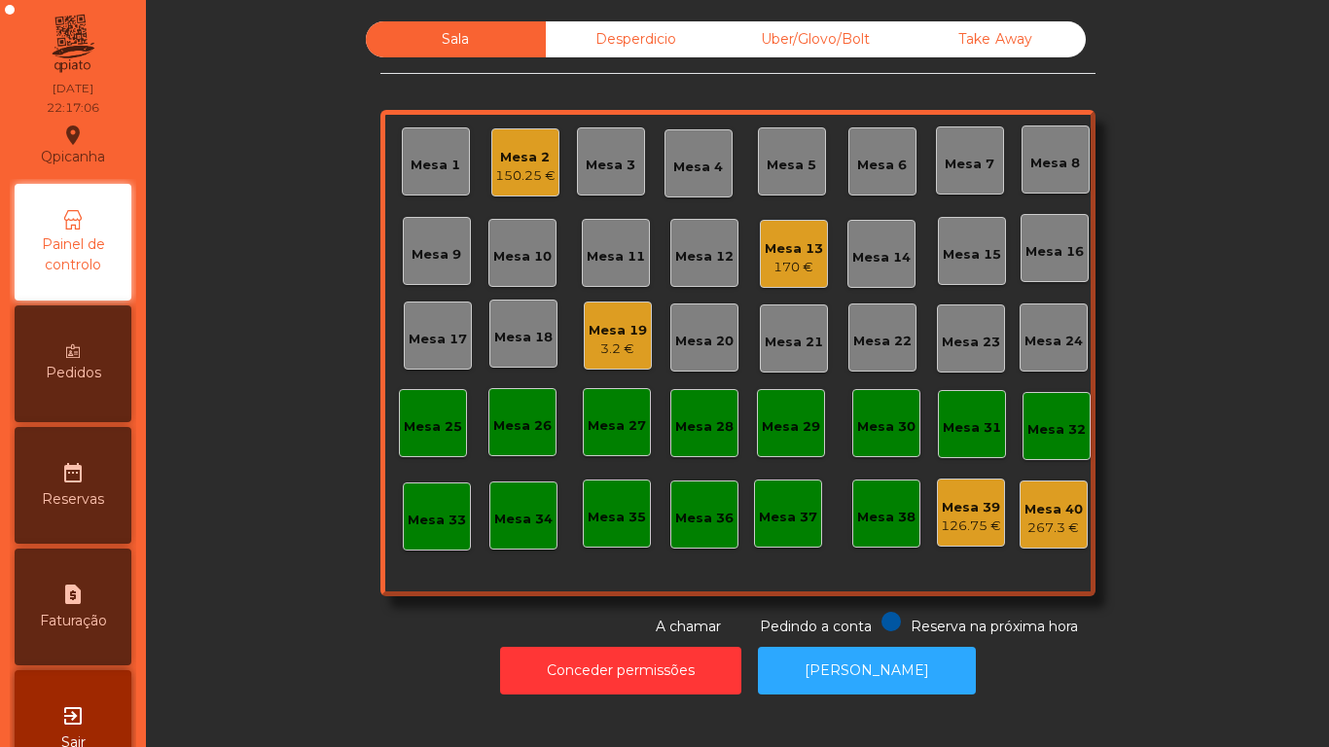
click at [527, 194] on div "Mesa 2 150.25 €" at bounding box center [525, 162] width 68 height 68
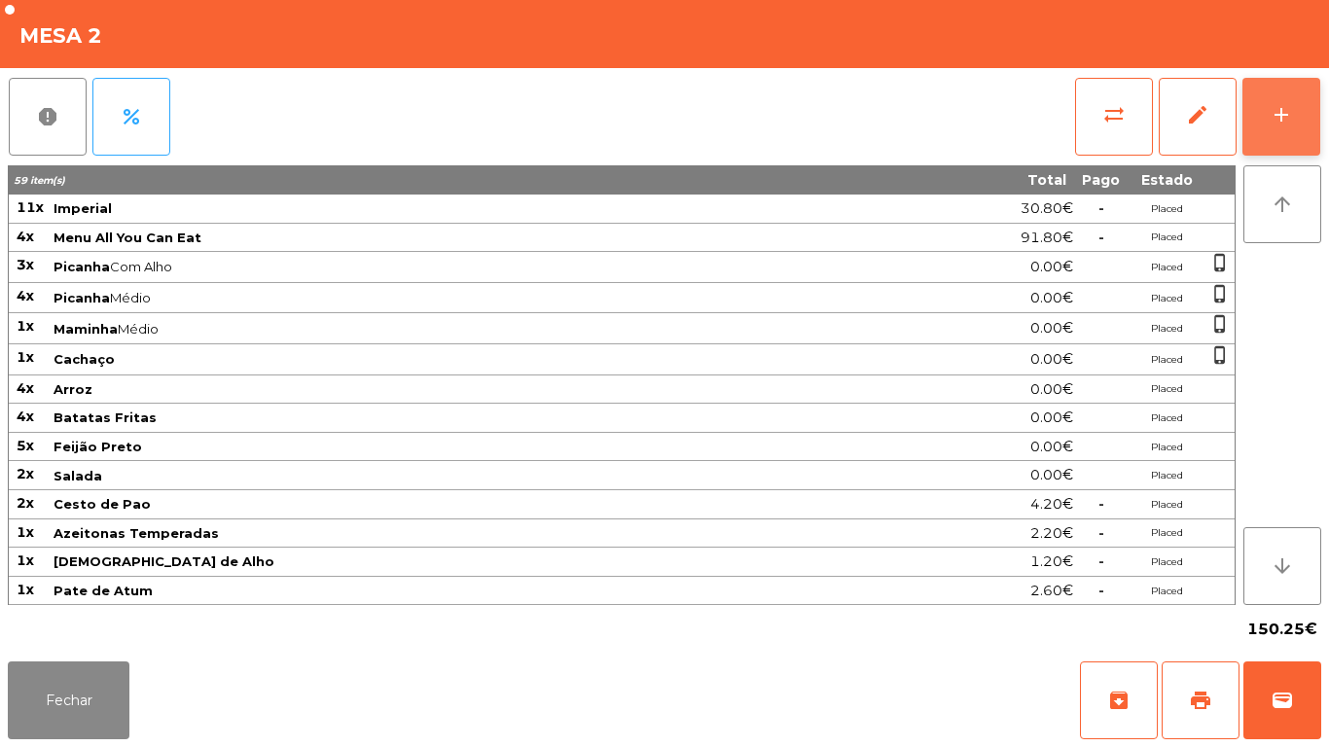
click at [1278, 145] on button "add" at bounding box center [1282, 117] width 78 height 78
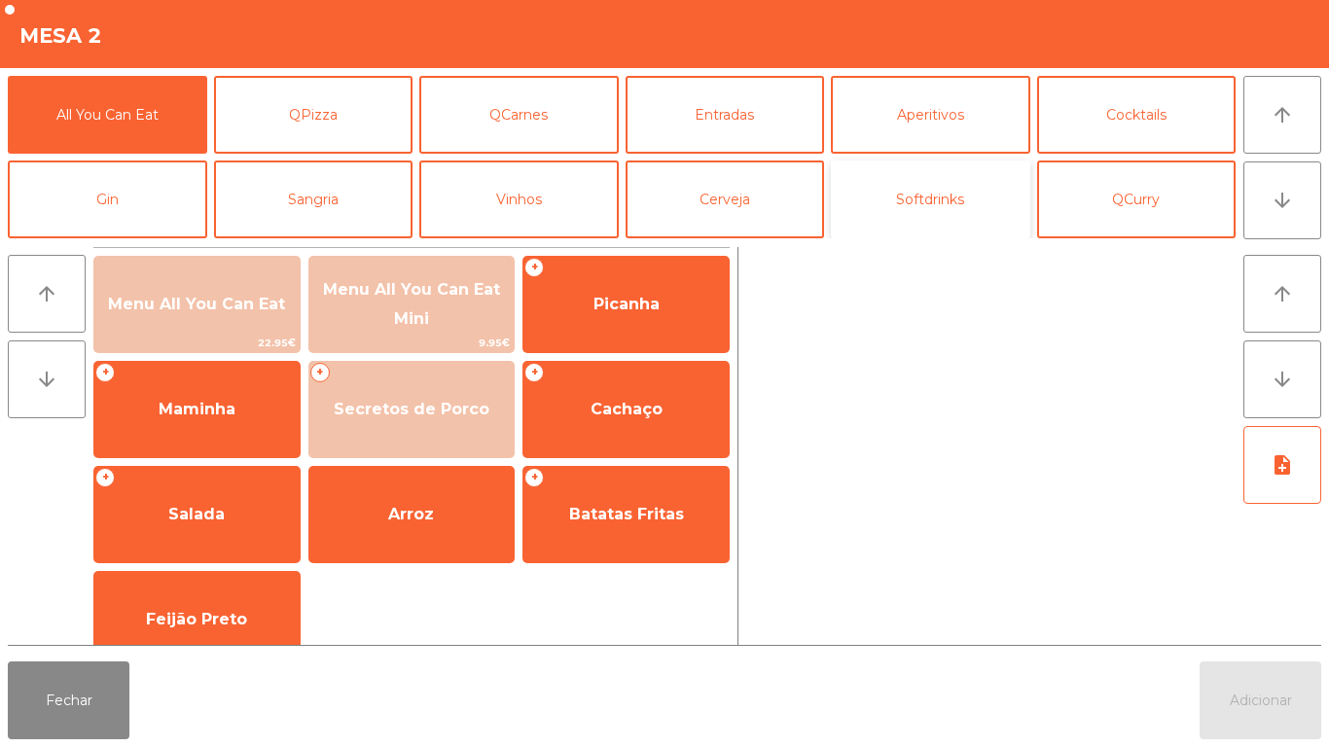
click at [906, 218] on button "Softdrinks" at bounding box center [930, 200] width 199 height 78
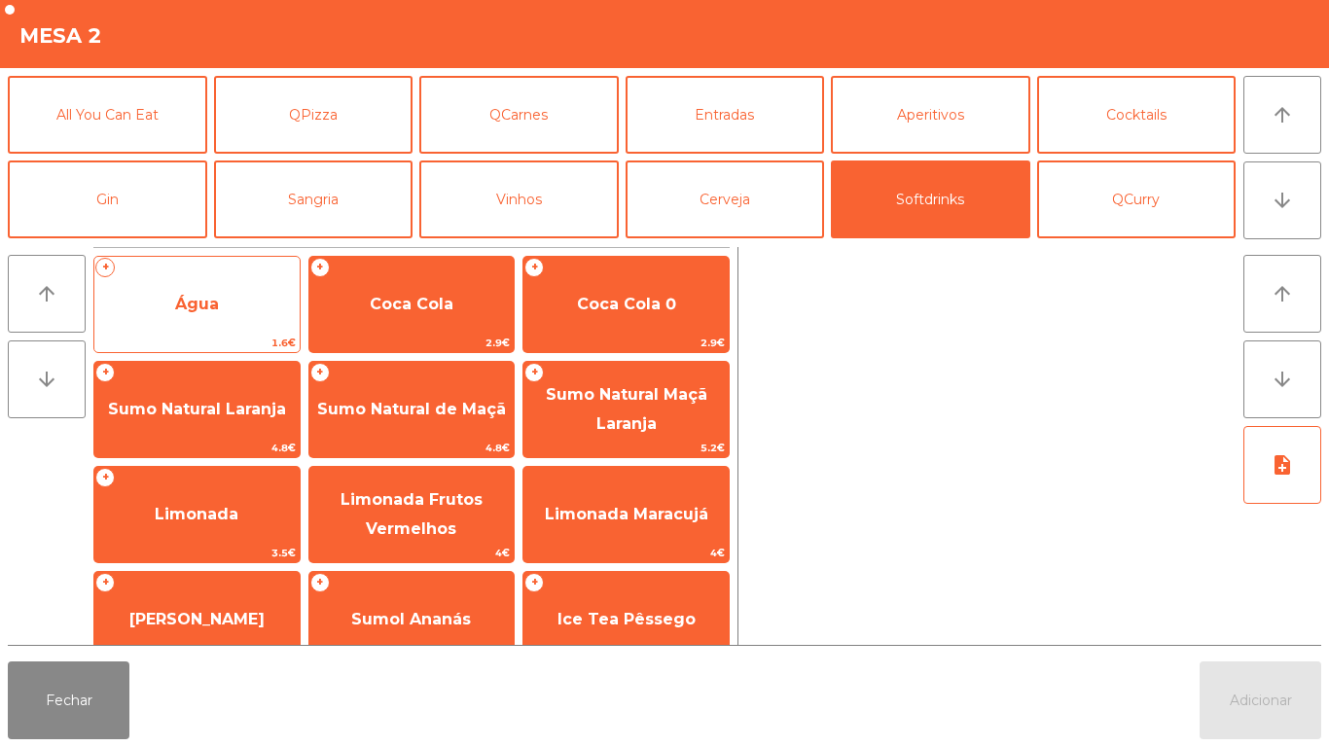
click at [242, 324] on span "Água" at bounding box center [196, 304] width 205 height 53
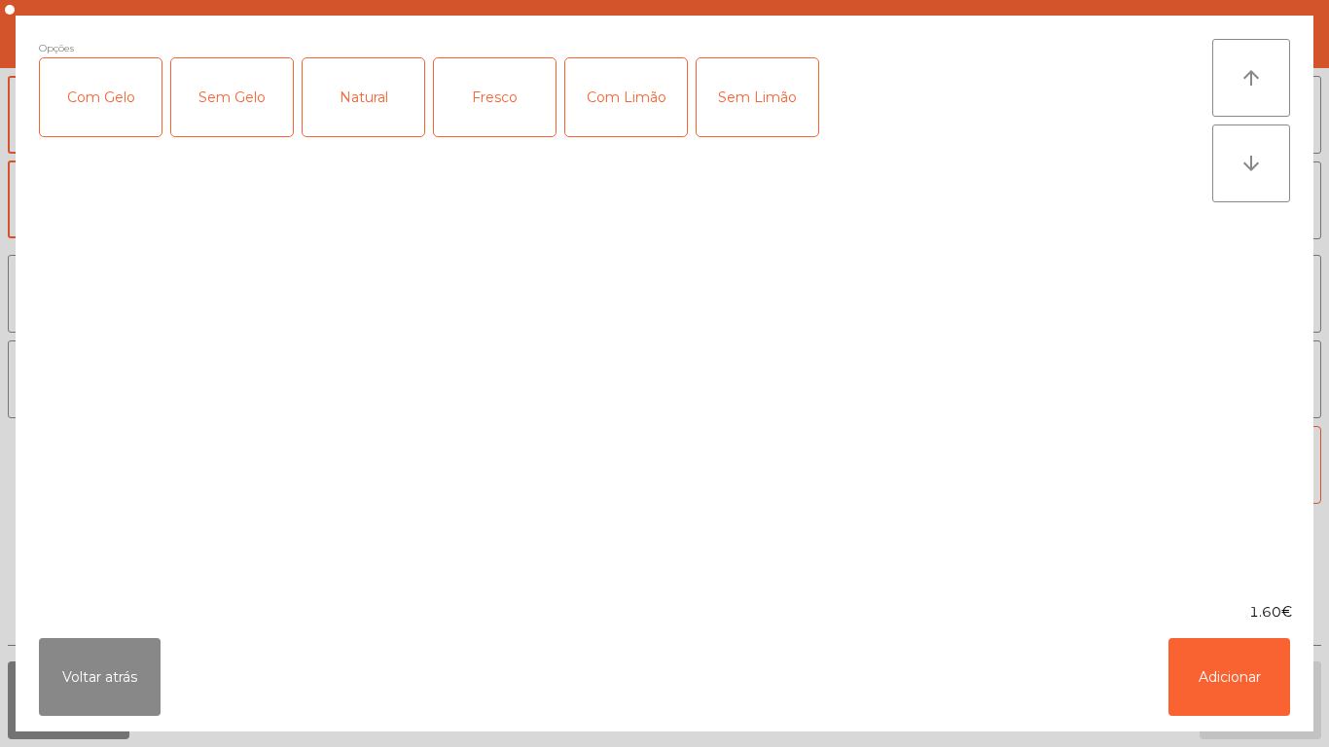
click at [519, 105] on div "Fresco" at bounding box center [495, 97] width 122 height 78
click at [1212, 679] on button "Adicionar" at bounding box center [1230, 677] width 122 height 78
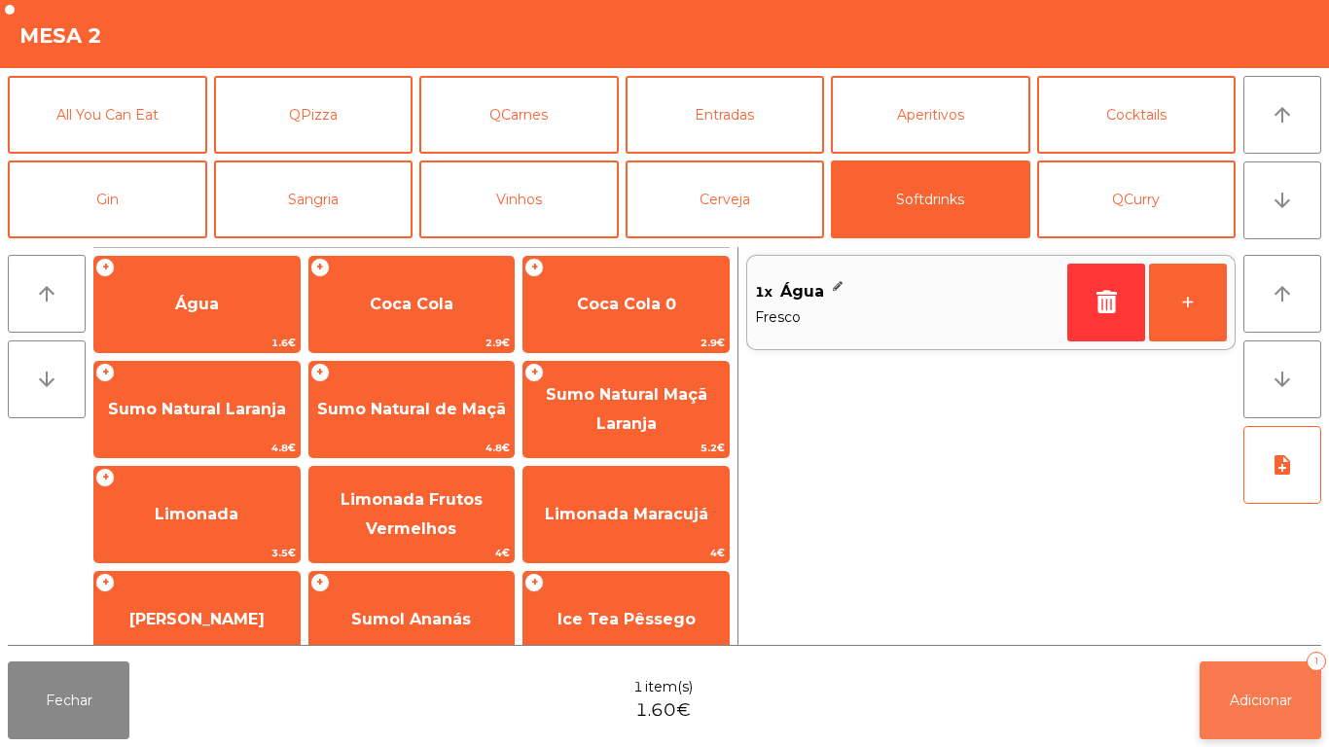
click at [1241, 700] on span "Adicionar" at bounding box center [1261, 701] width 62 height 18
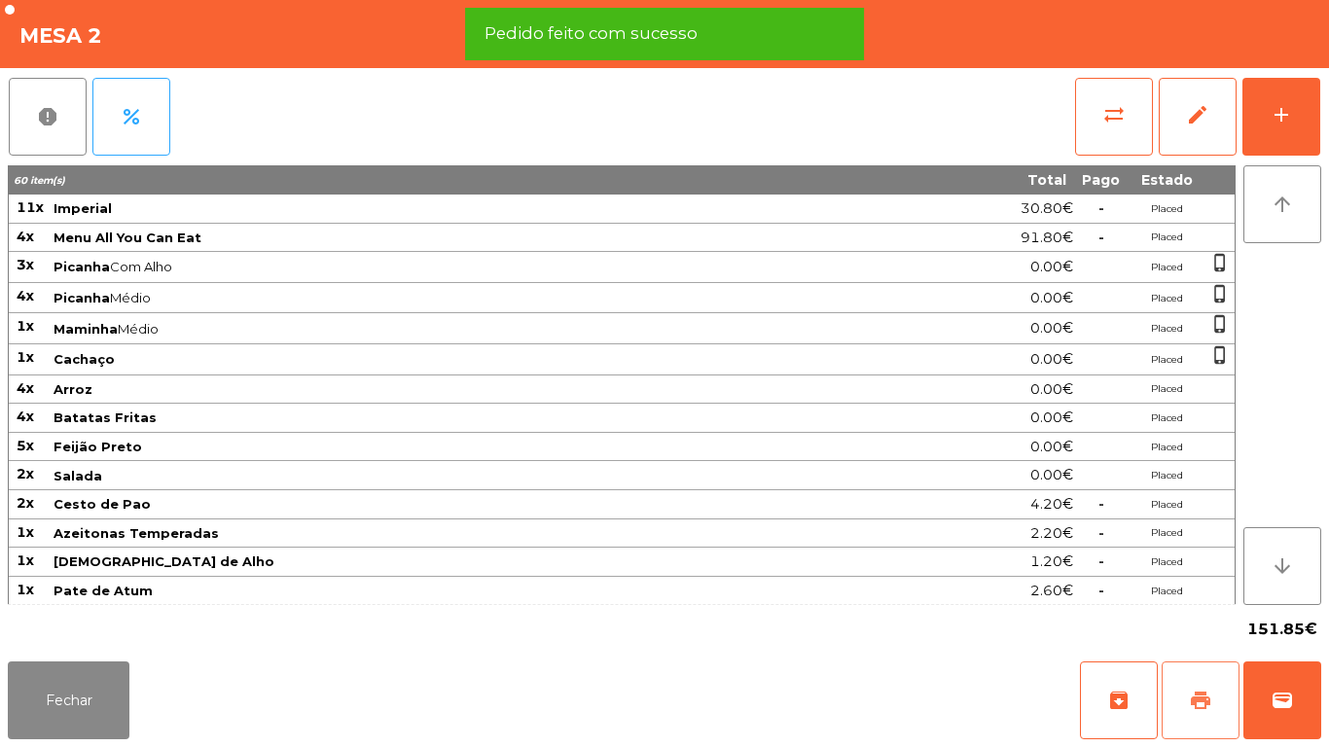
click at [1203, 698] on span "print" at bounding box center [1200, 700] width 23 height 23
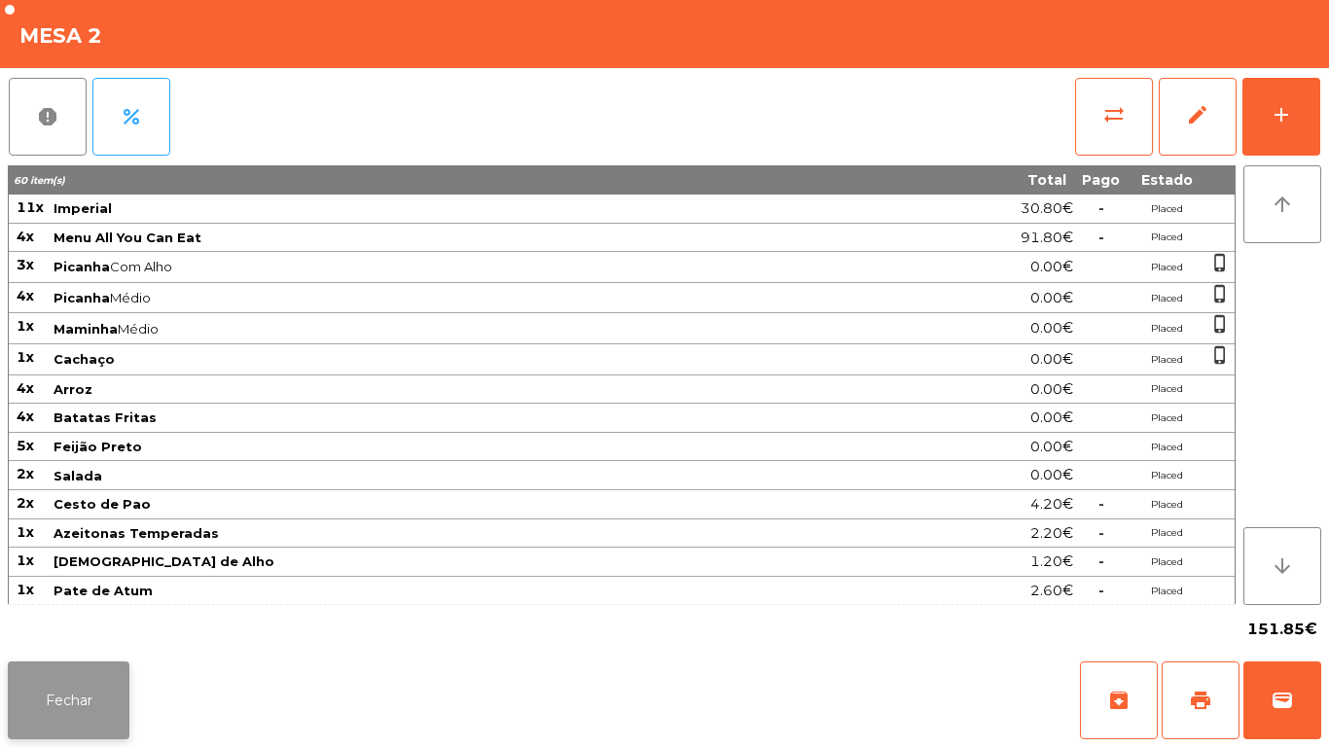
click at [64, 683] on button "Fechar" at bounding box center [69, 701] width 122 height 78
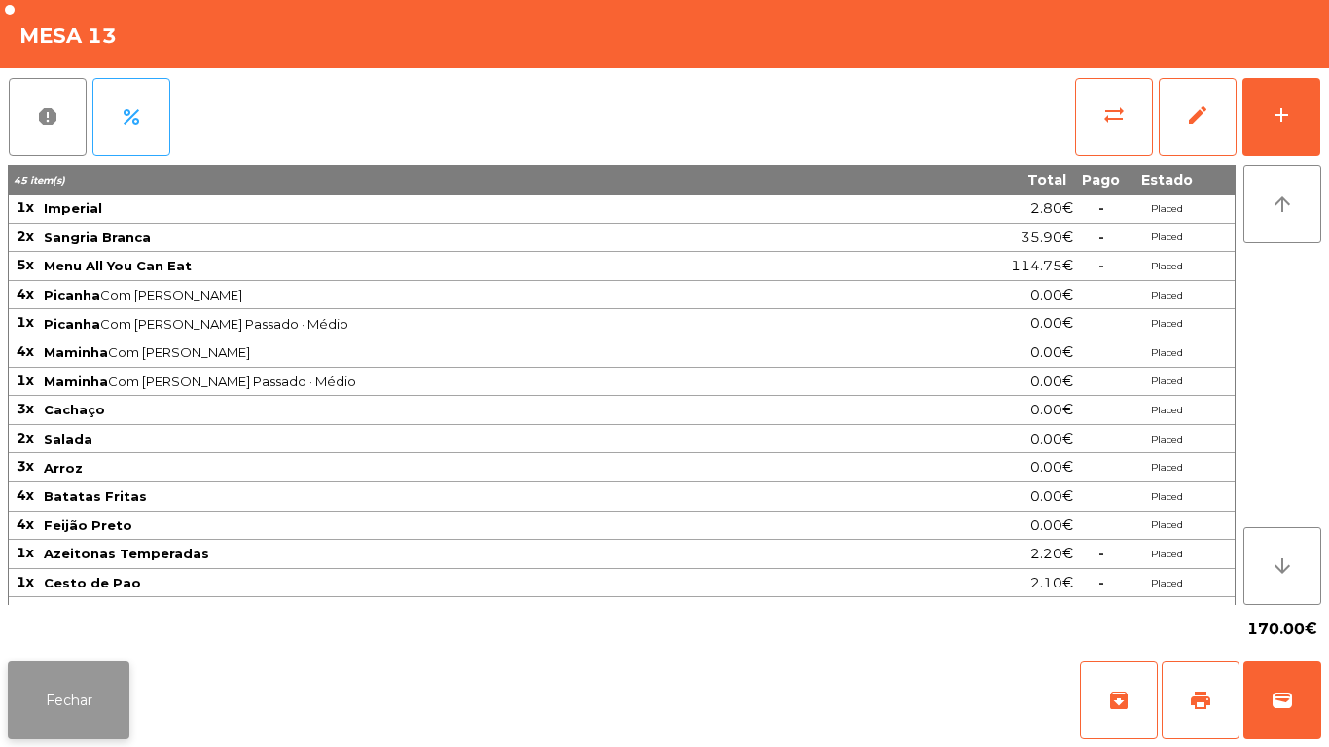
click at [72, 734] on button "Fechar" at bounding box center [69, 701] width 122 height 78
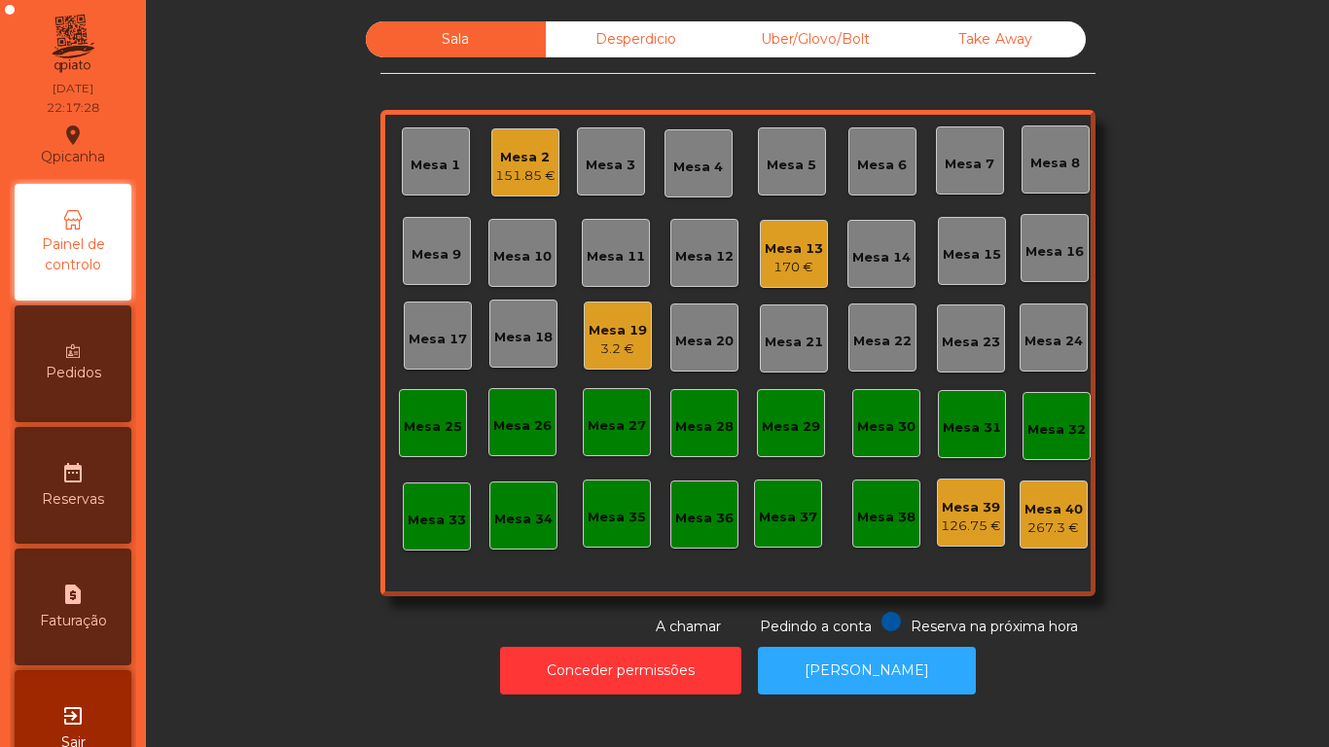
click at [616, 343] on div "3.2 €" at bounding box center [618, 349] width 58 height 19
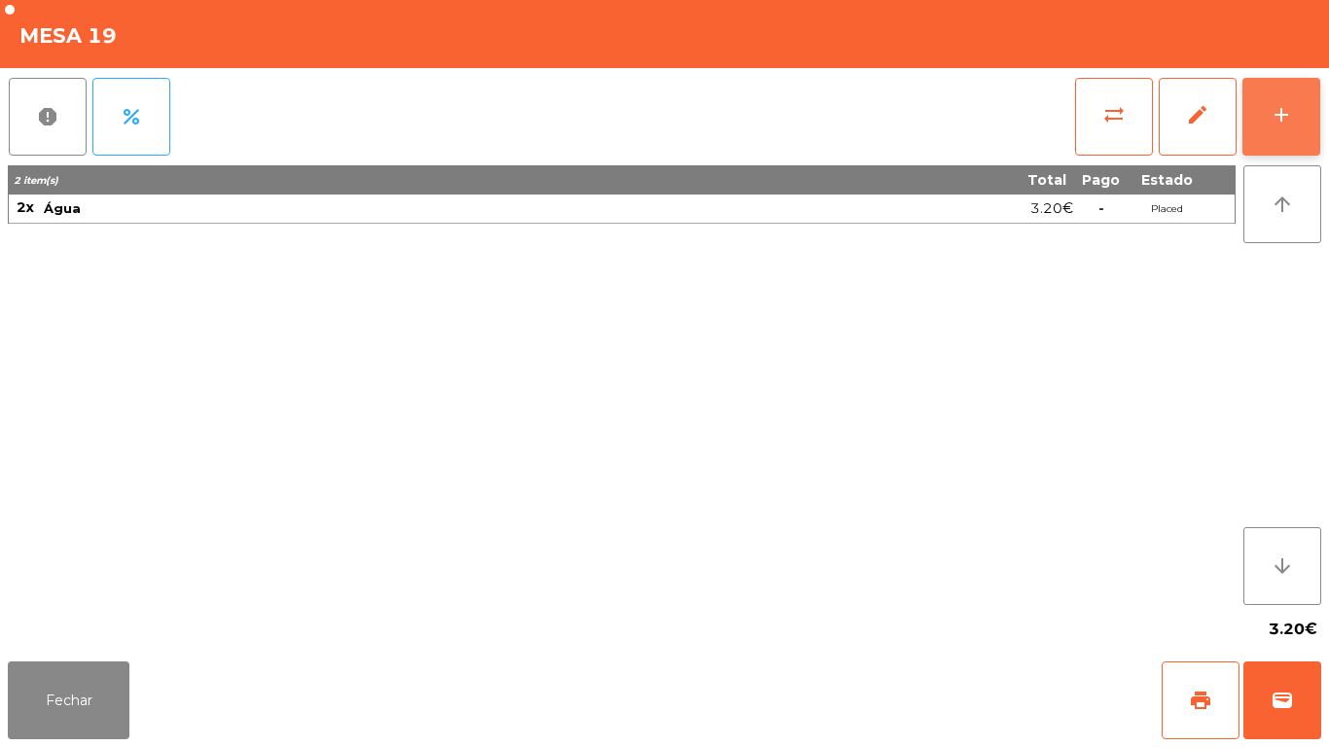
click at [1263, 116] on button "add" at bounding box center [1282, 117] width 78 height 78
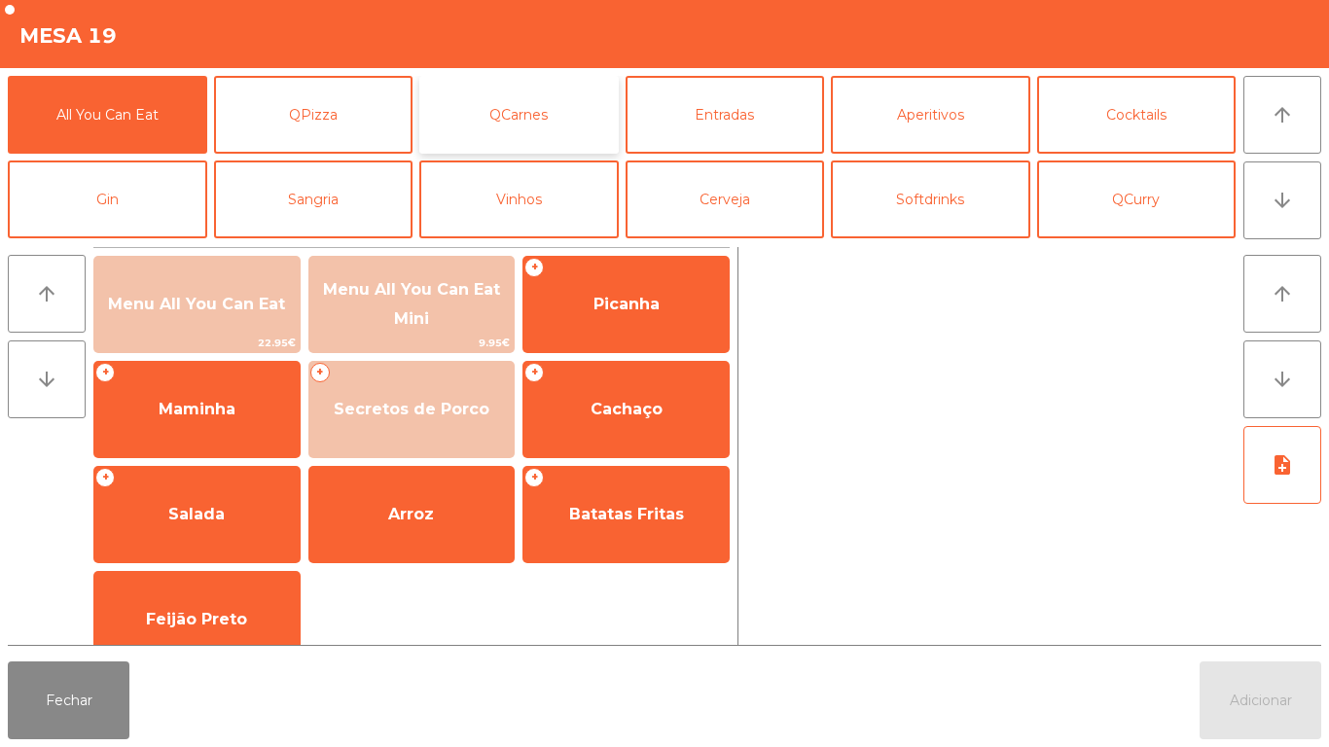
click at [539, 127] on button "QCarnes" at bounding box center [518, 115] width 199 height 78
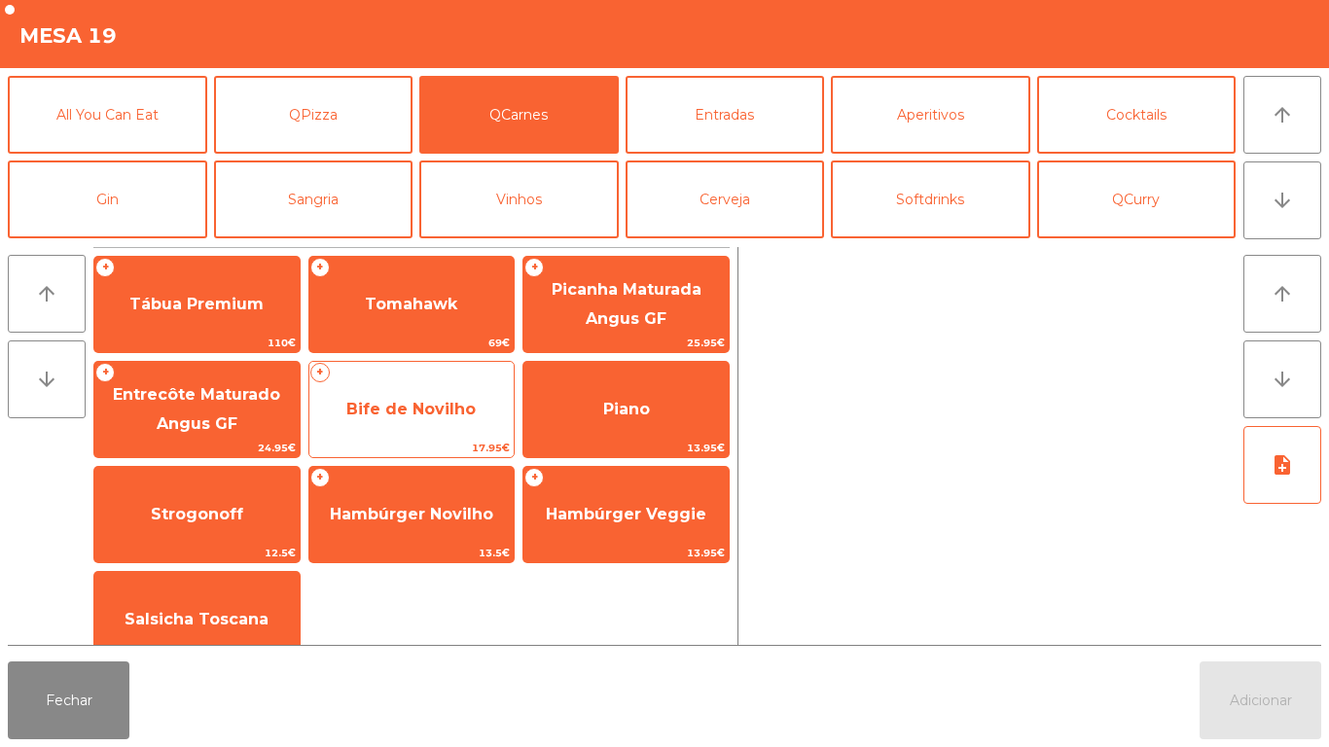
click at [416, 412] on span "Bife de Novilho" at bounding box center [410, 409] width 129 height 18
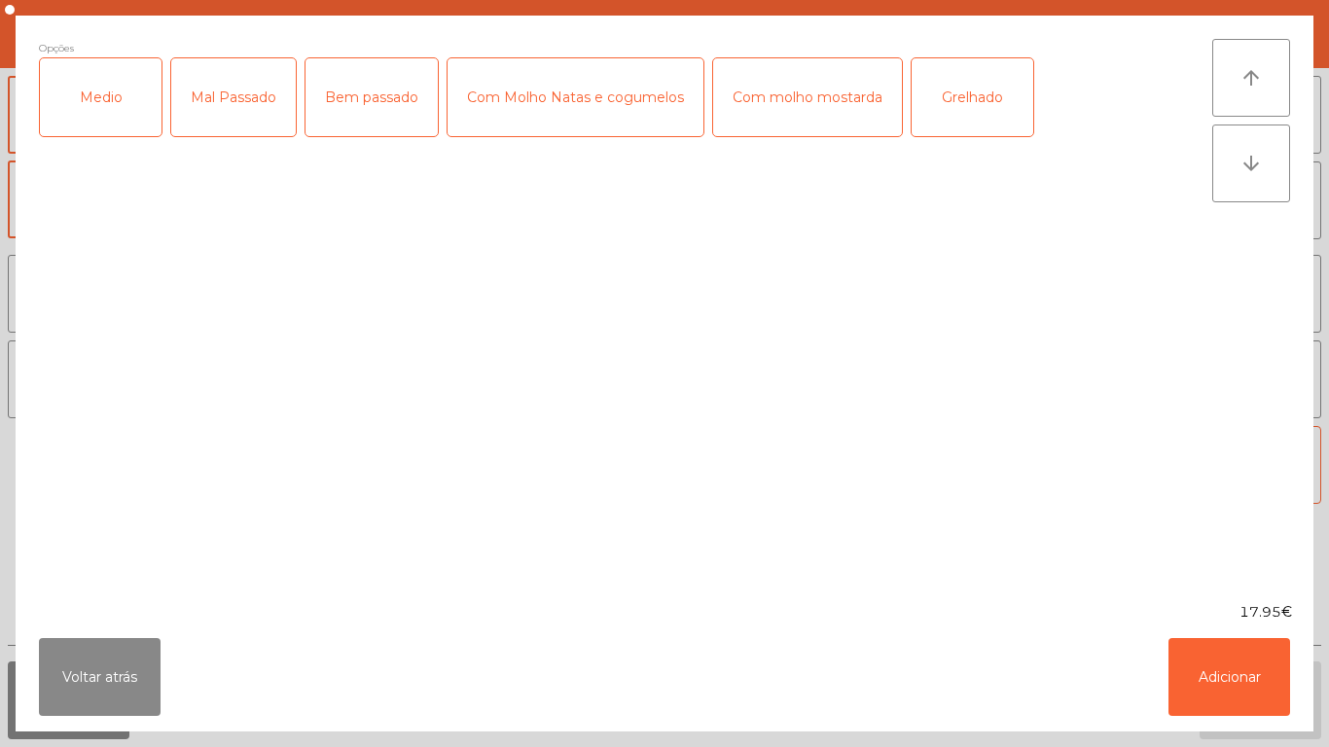
click at [124, 103] on div "Medio" at bounding box center [101, 97] width 122 height 78
click at [958, 116] on div "Grelhado" at bounding box center [973, 97] width 122 height 78
click at [1226, 696] on button "Adicionar" at bounding box center [1230, 677] width 122 height 78
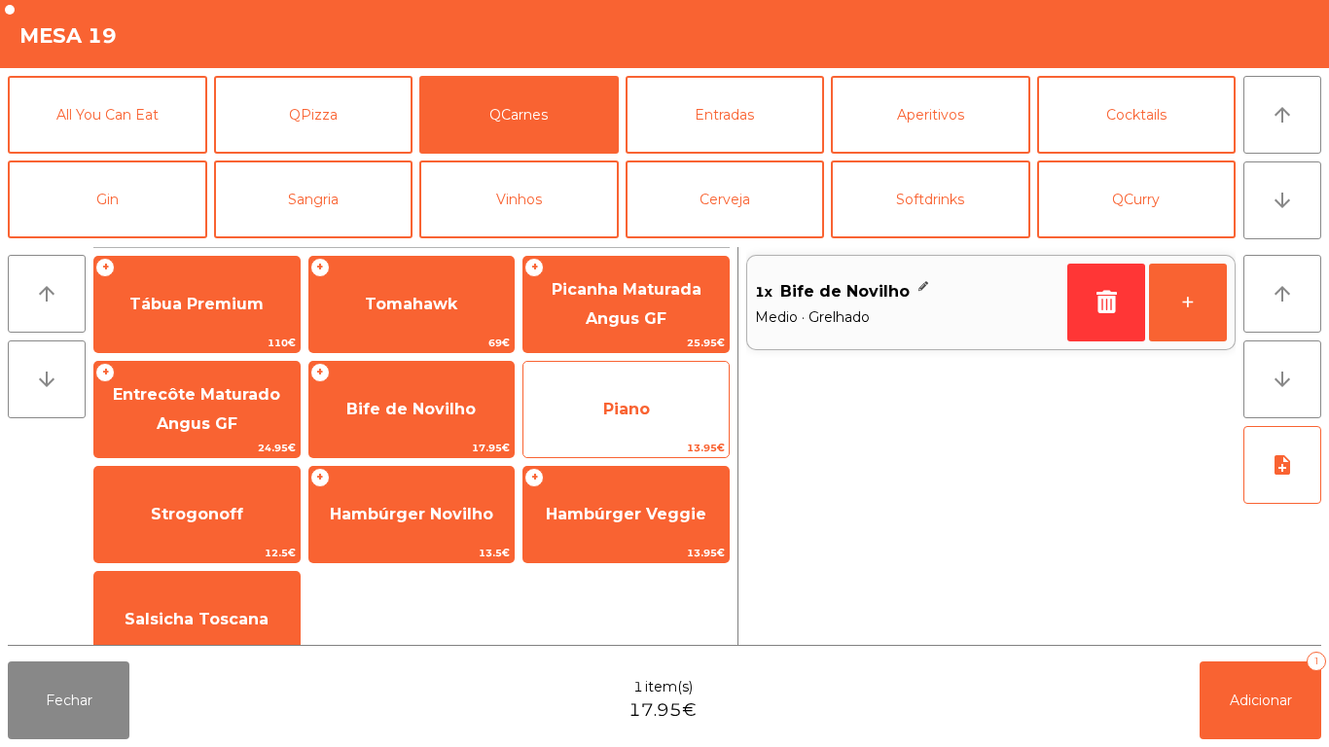
click at [611, 414] on span "Piano" at bounding box center [626, 409] width 47 height 18
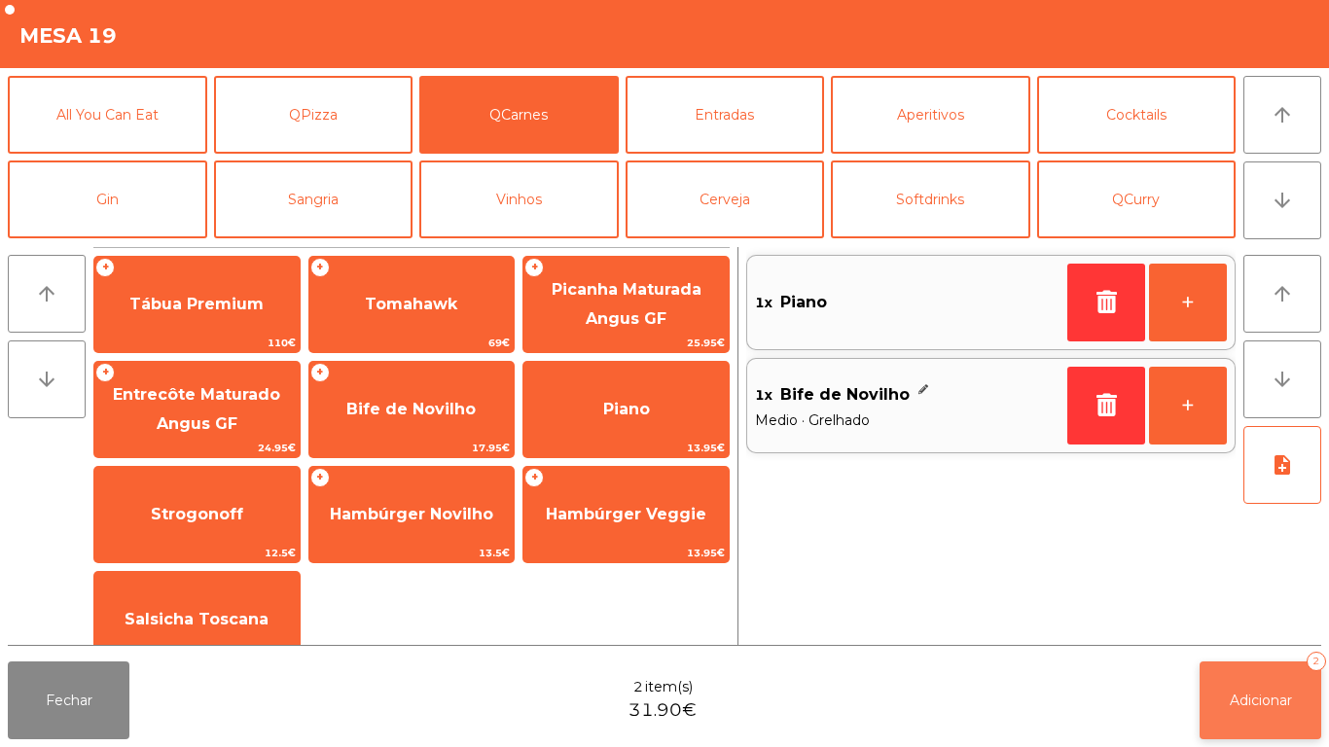
click at [1259, 680] on button "Adicionar 2" at bounding box center [1261, 701] width 122 height 78
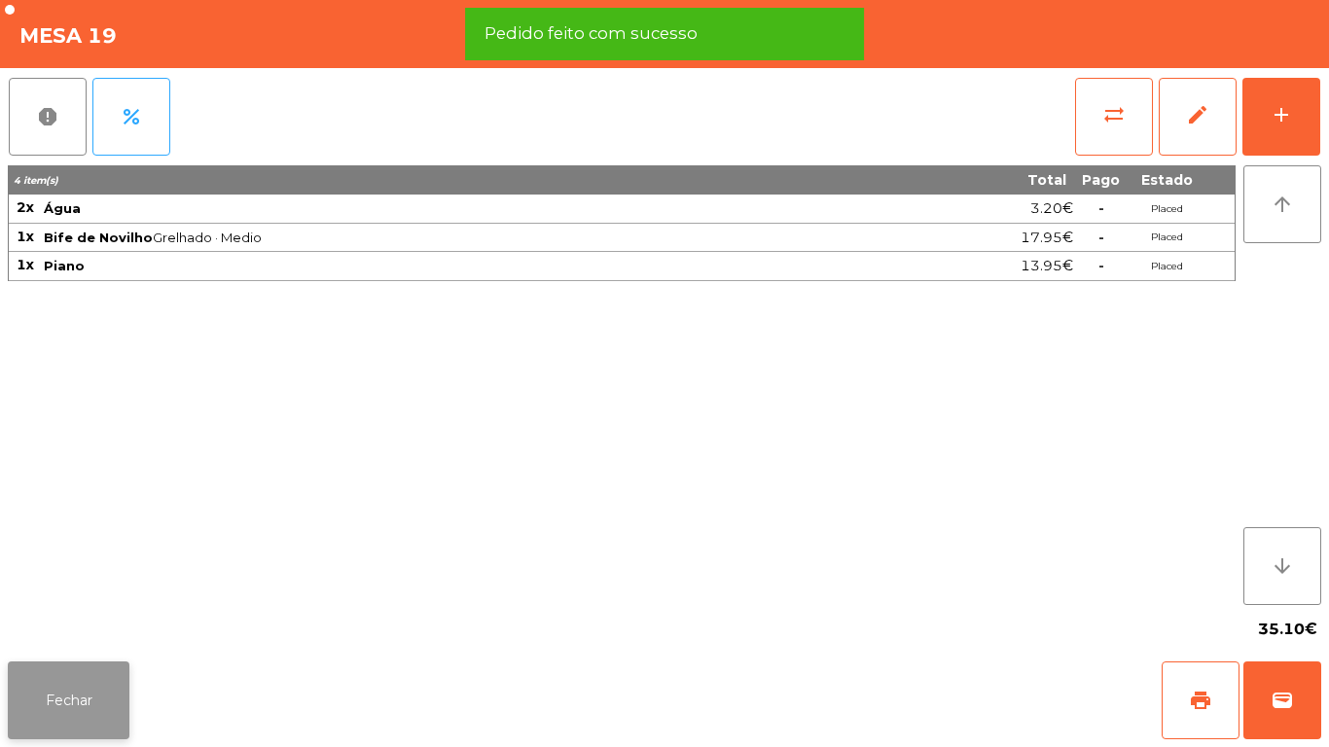
click at [82, 672] on button "Fechar" at bounding box center [69, 701] width 122 height 78
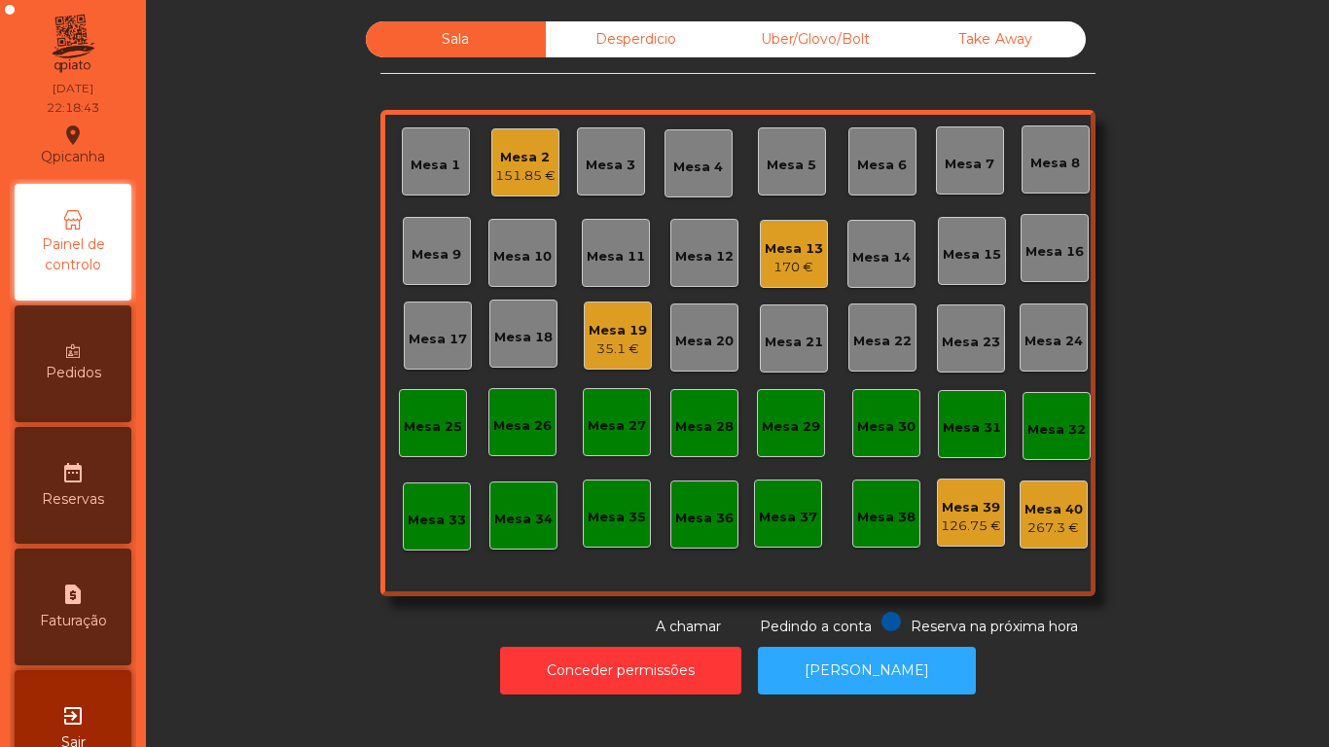
click at [814, 277] on div "Mesa 13 170 €" at bounding box center [794, 254] width 68 height 68
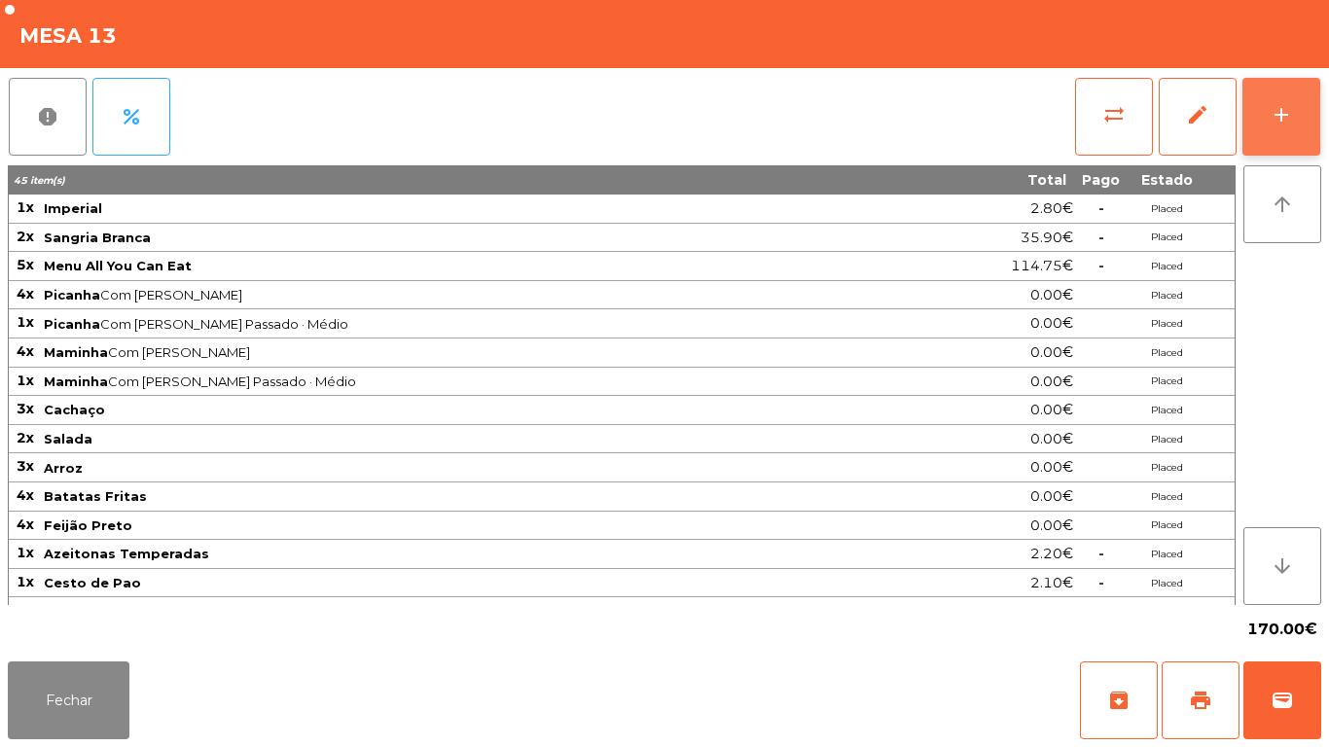
click at [1261, 124] on button "add" at bounding box center [1282, 117] width 78 height 78
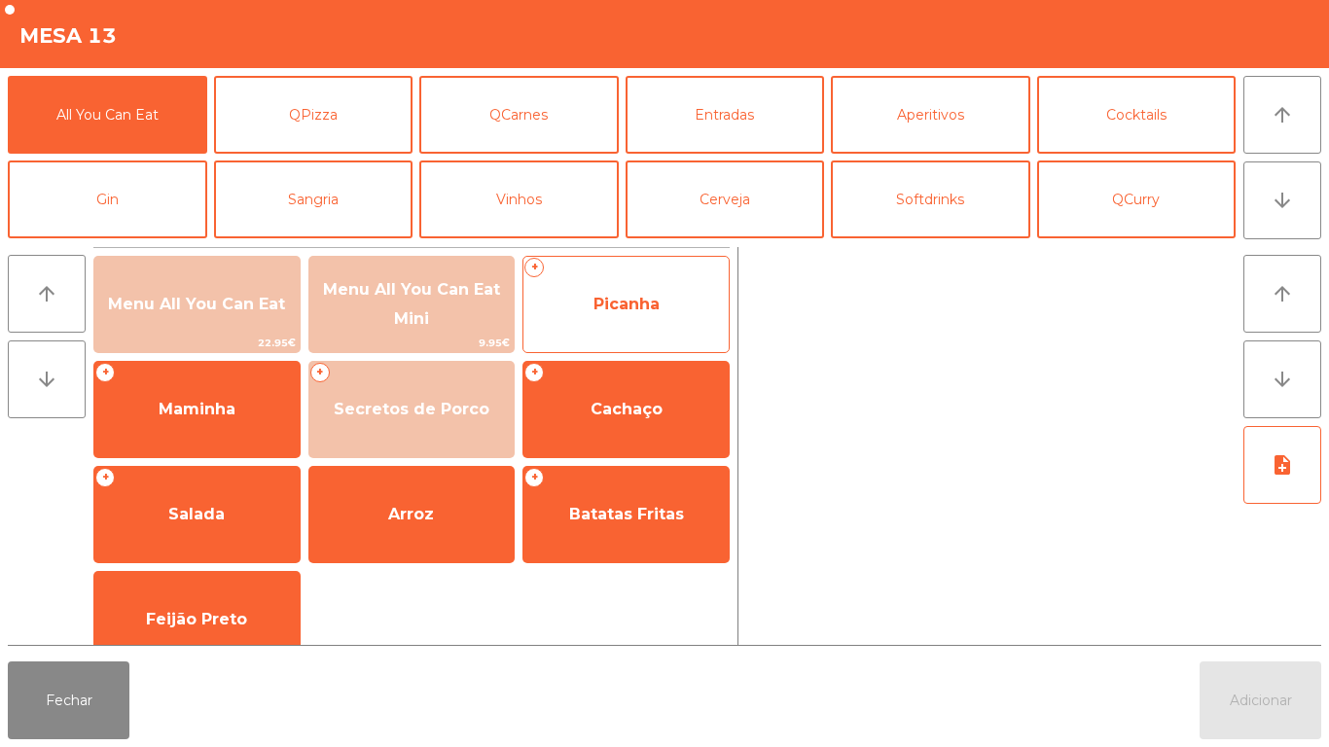
click at [608, 309] on span "Picanha" at bounding box center [627, 304] width 66 height 18
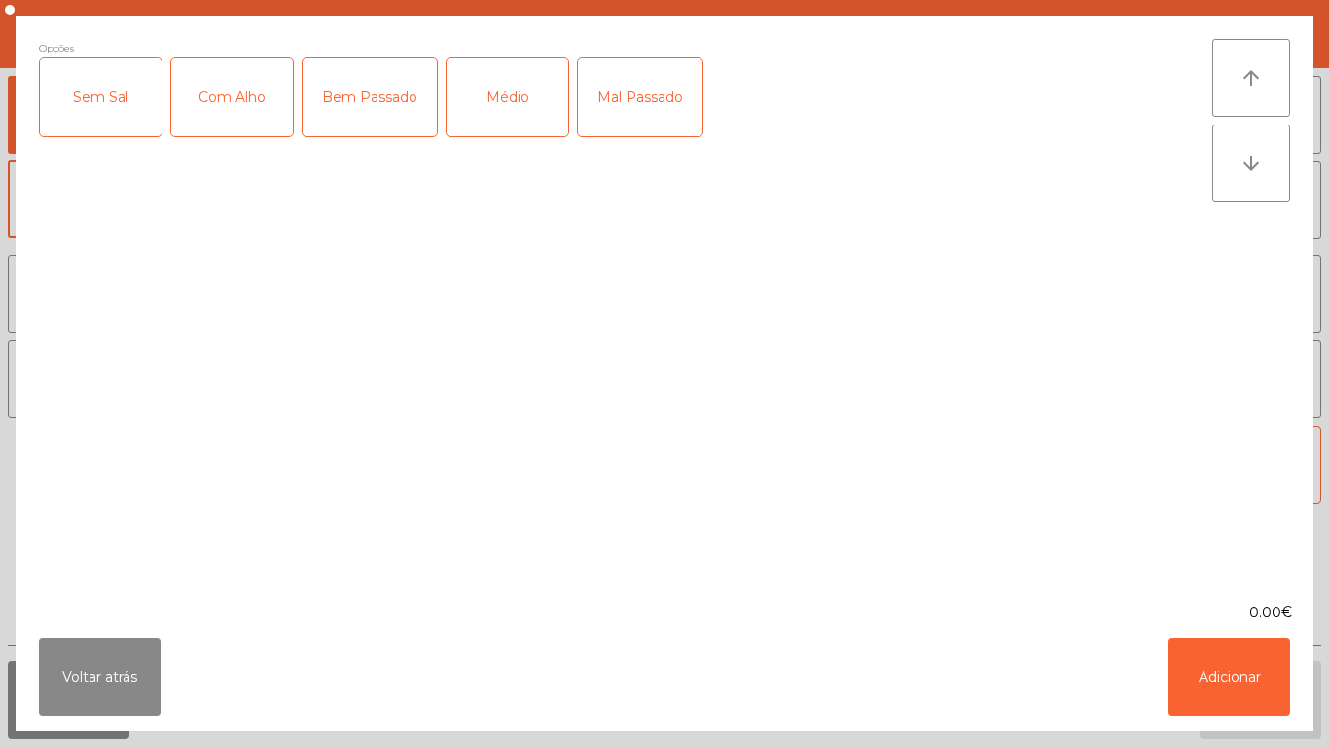
click at [226, 131] on div "Com Alho" at bounding box center [232, 97] width 122 height 78
click at [514, 108] on div "Médio" at bounding box center [508, 97] width 122 height 78
click at [1225, 680] on button "Adicionar" at bounding box center [1230, 677] width 122 height 78
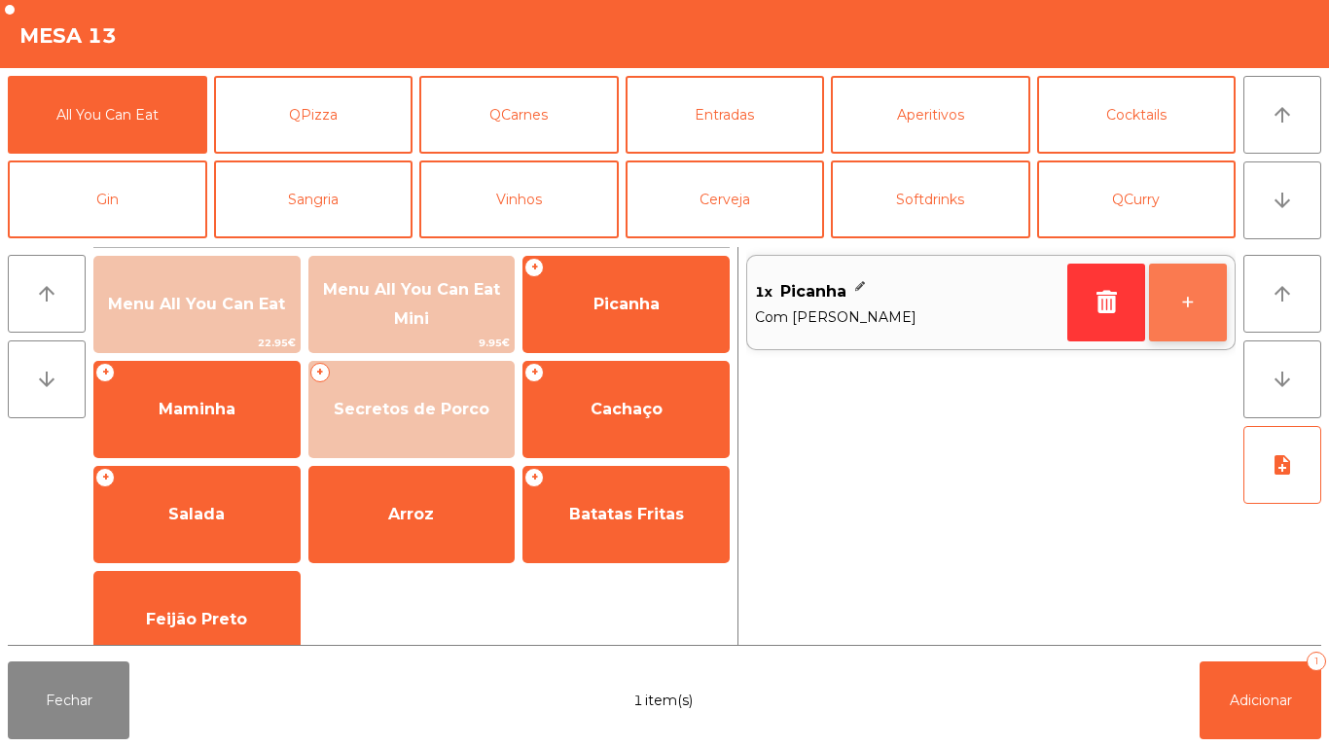
click at [1171, 306] on button "+" at bounding box center [1188, 303] width 78 height 78
click at [1169, 304] on button "+" at bounding box center [1188, 303] width 78 height 78
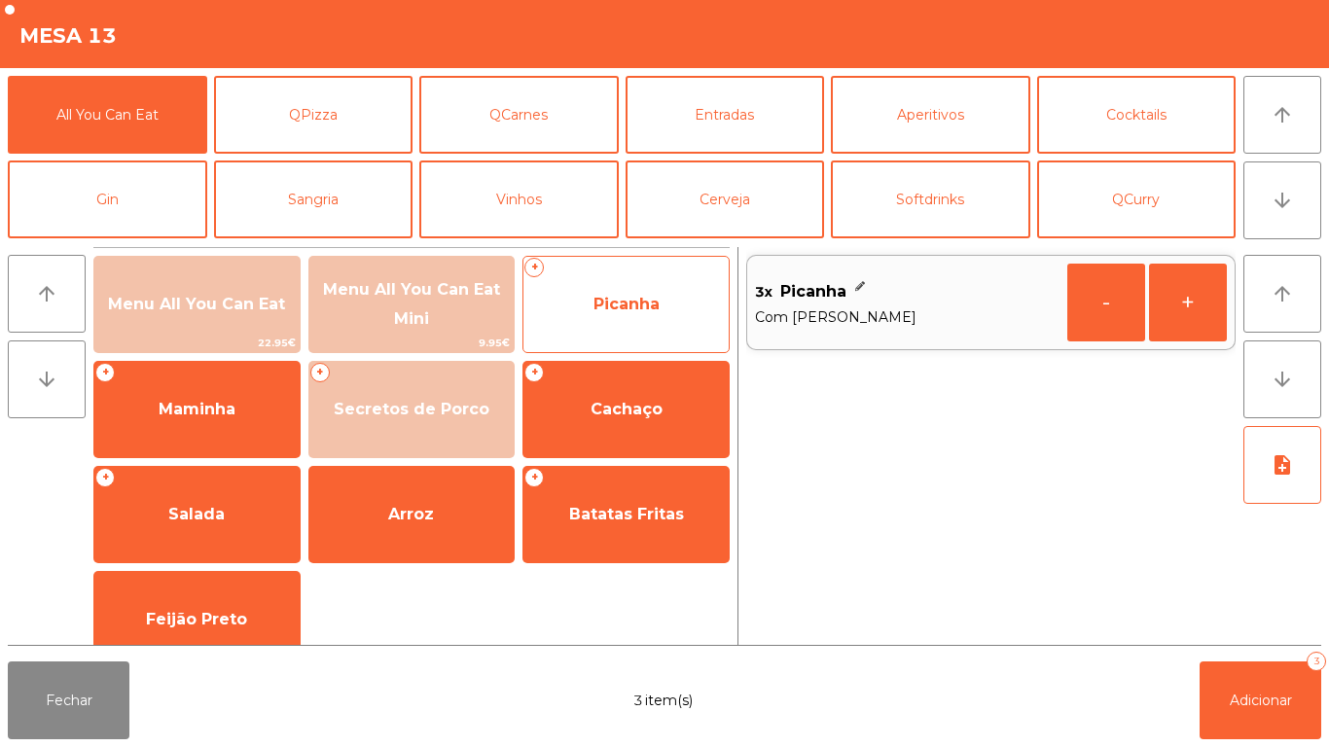
click at [612, 316] on span "Picanha" at bounding box center [626, 304] width 205 height 53
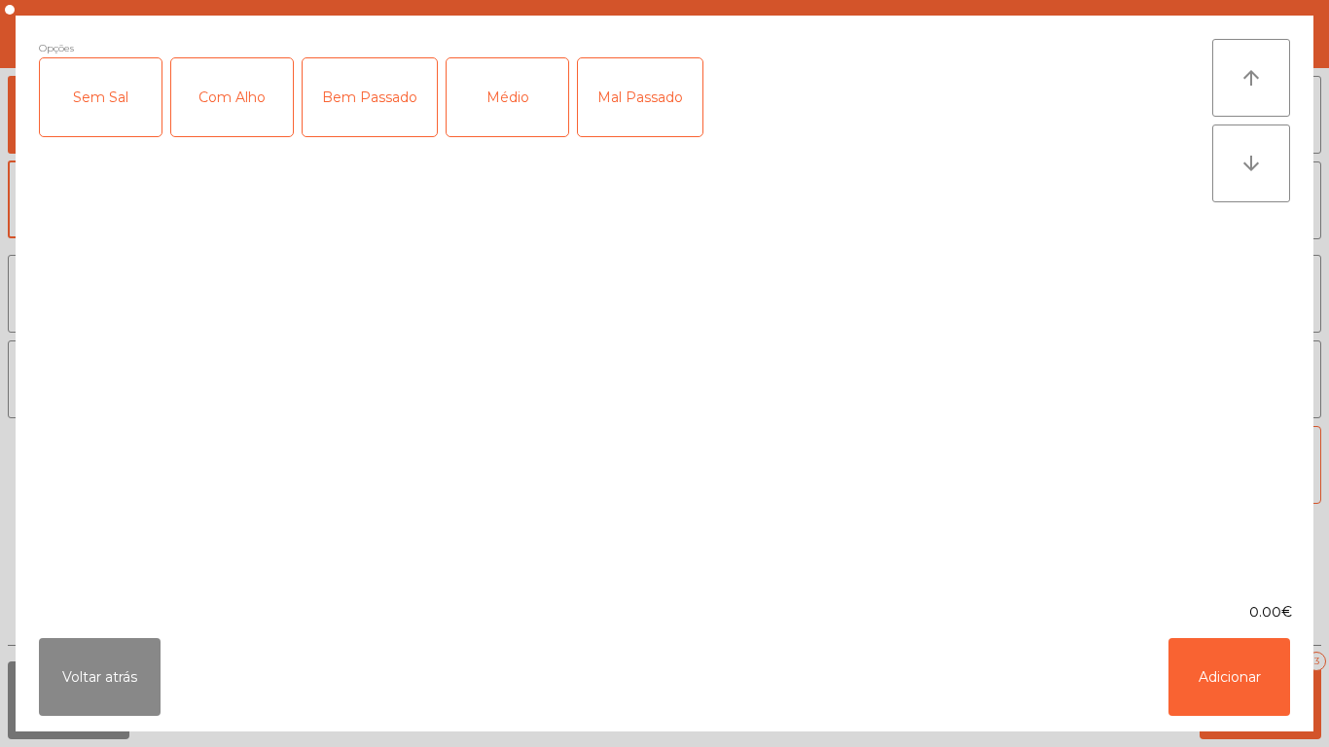
click at [509, 117] on div "Médio" at bounding box center [508, 97] width 122 height 78
click at [239, 127] on div "Com Alho" at bounding box center [232, 97] width 122 height 78
click at [604, 118] on div "Mal Passado" at bounding box center [640, 97] width 125 height 78
click at [1185, 649] on button "Adicionar" at bounding box center [1230, 677] width 122 height 78
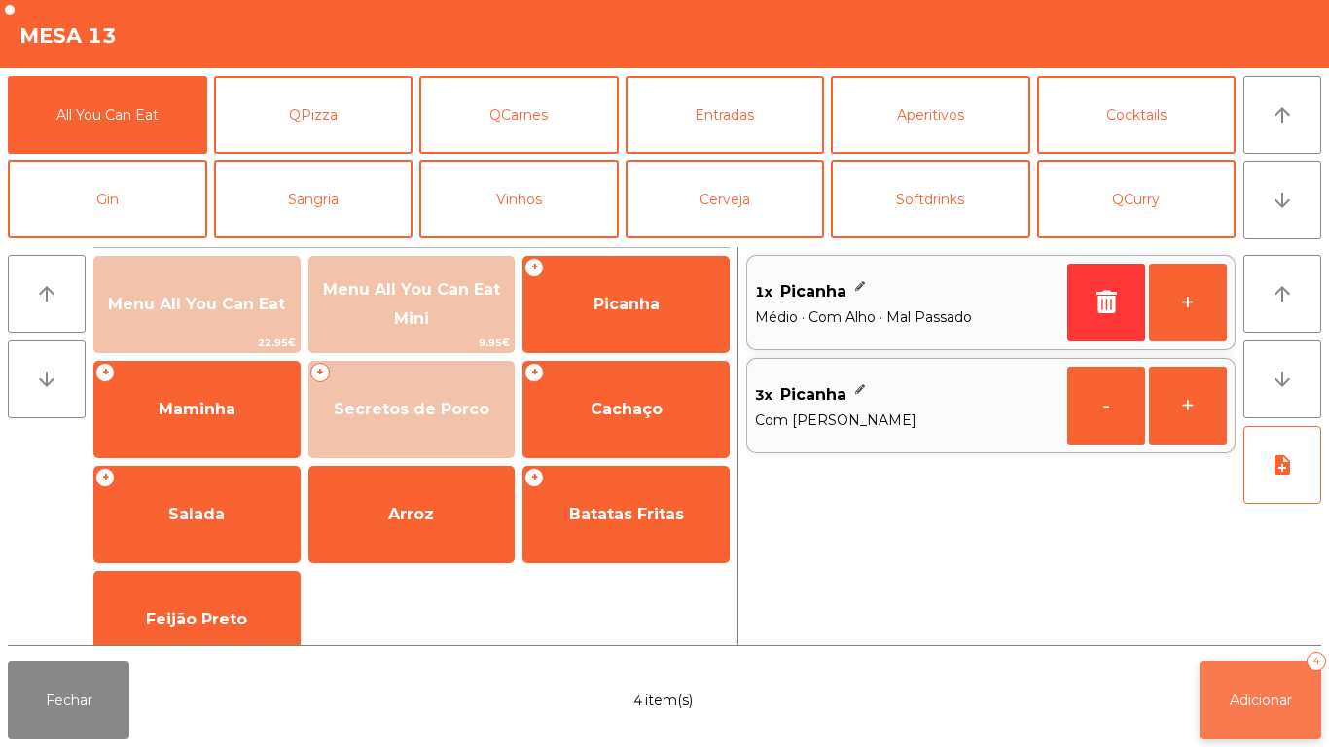
click at [1248, 696] on span "Adicionar" at bounding box center [1261, 701] width 62 height 18
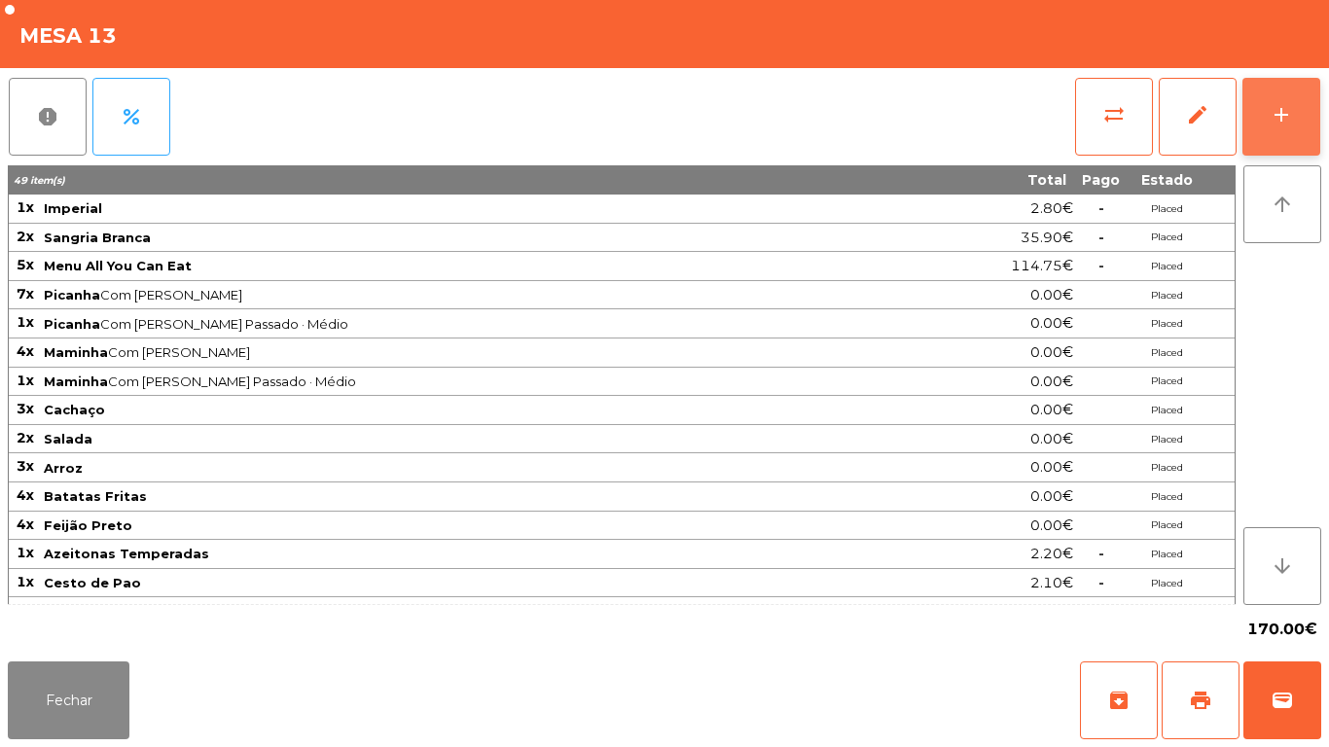
click at [1278, 119] on div "add" at bounding box center [1281, 114] width 23 height 23
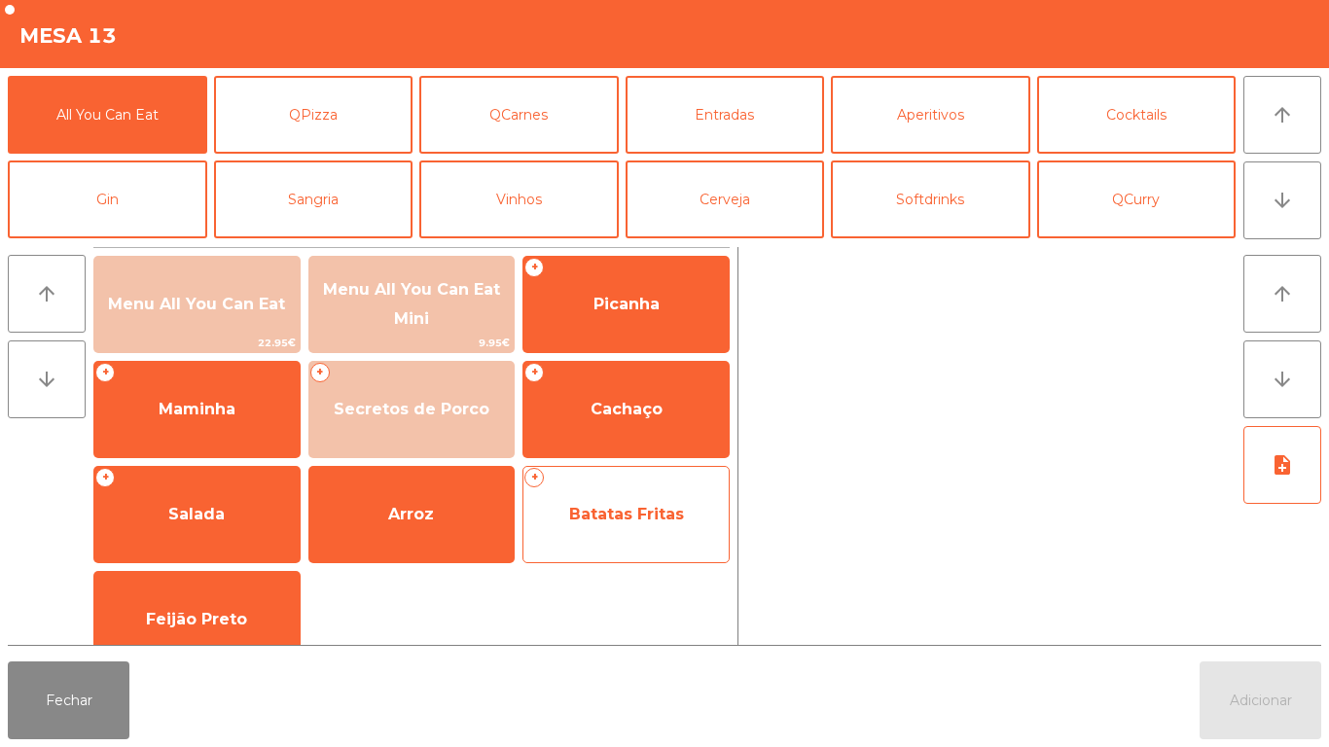
click at [624, 520] on span "Batatas Fritas" at bounding box center [626, 514] width 115 height 18
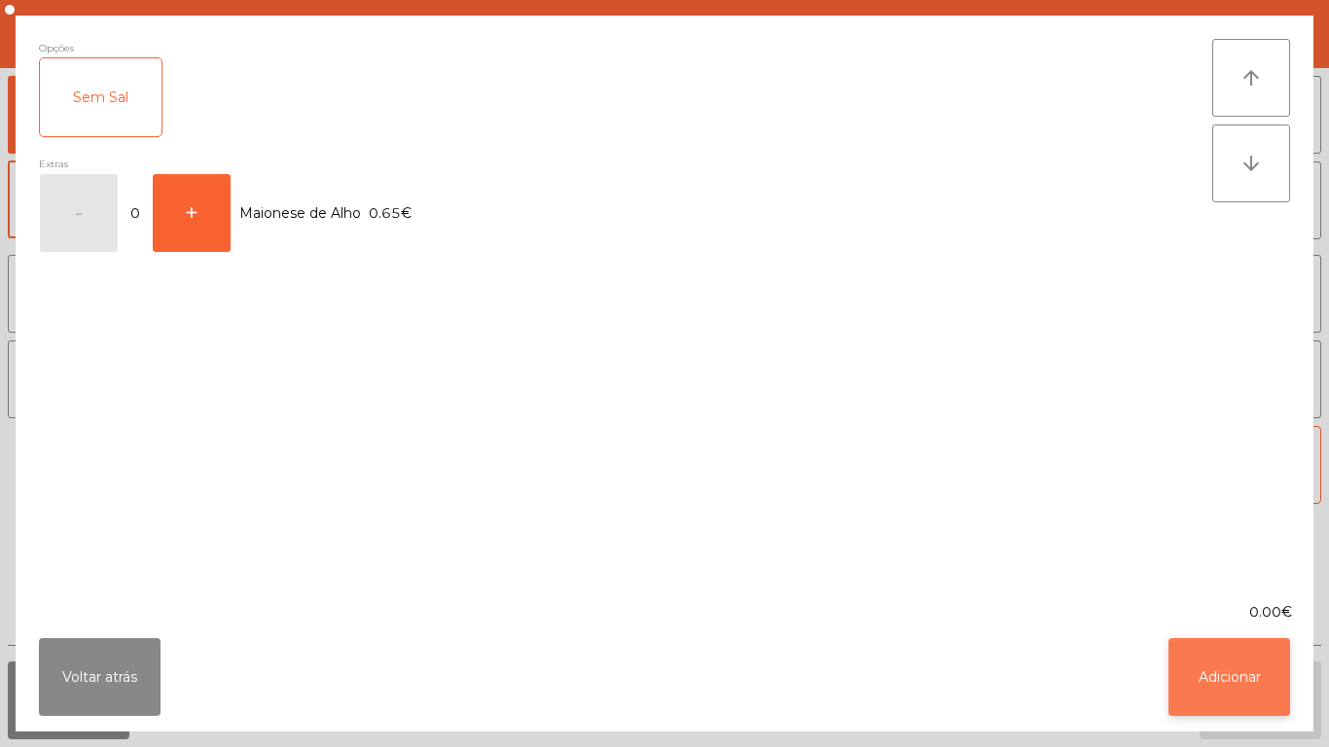
click at [1230, 676] on button "Adicionar" at bounding box center [1230, 677] width 122 height 78
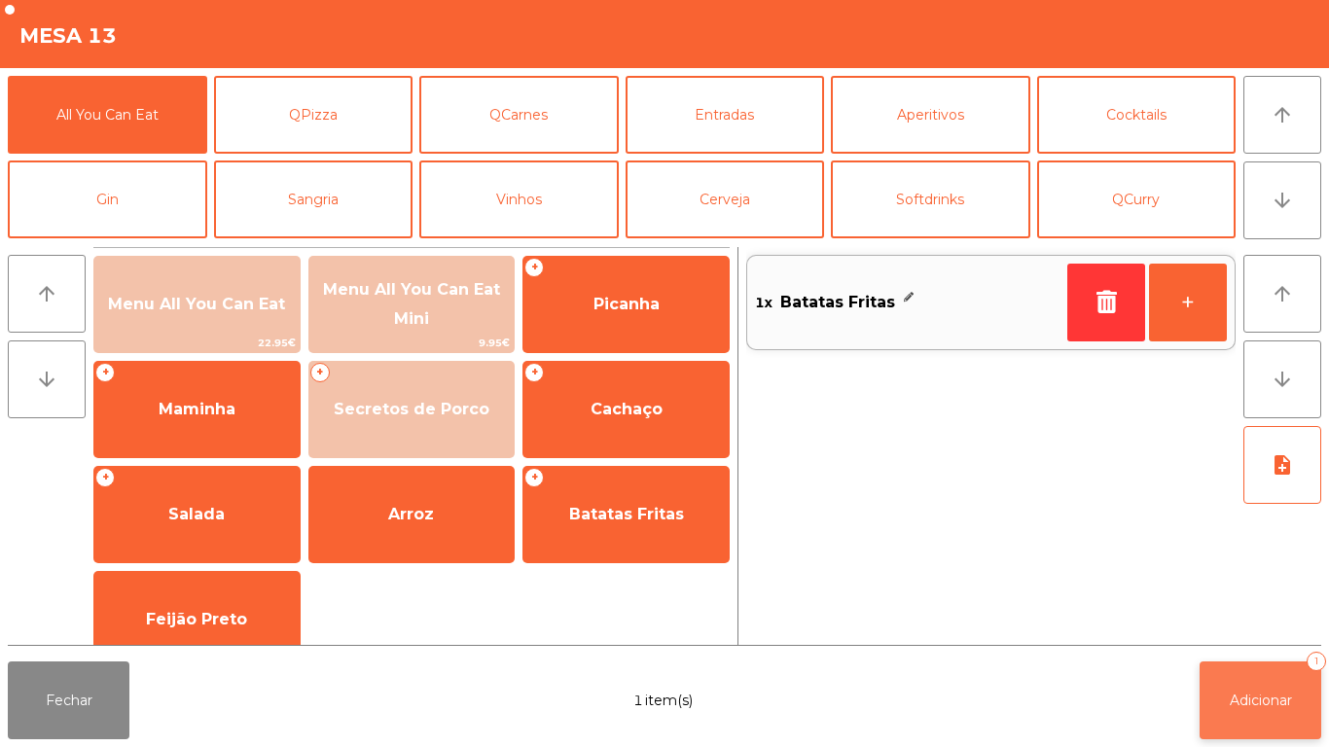
click at [1240, 687] on button "Adicionar 1" at bounding box center [1261, 701] width 122 height 78
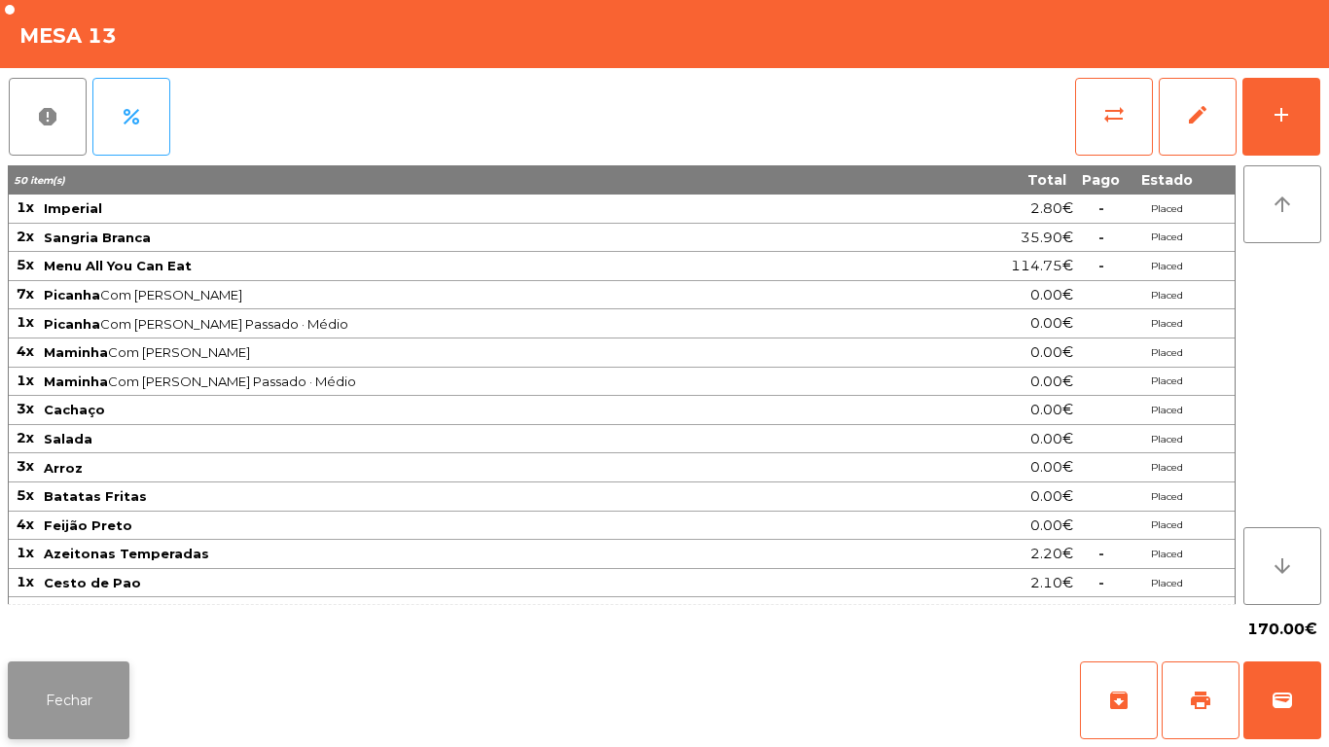
click at [93, 680] on button "Fechar" at bounding box center [69, 701] width 122 height 78
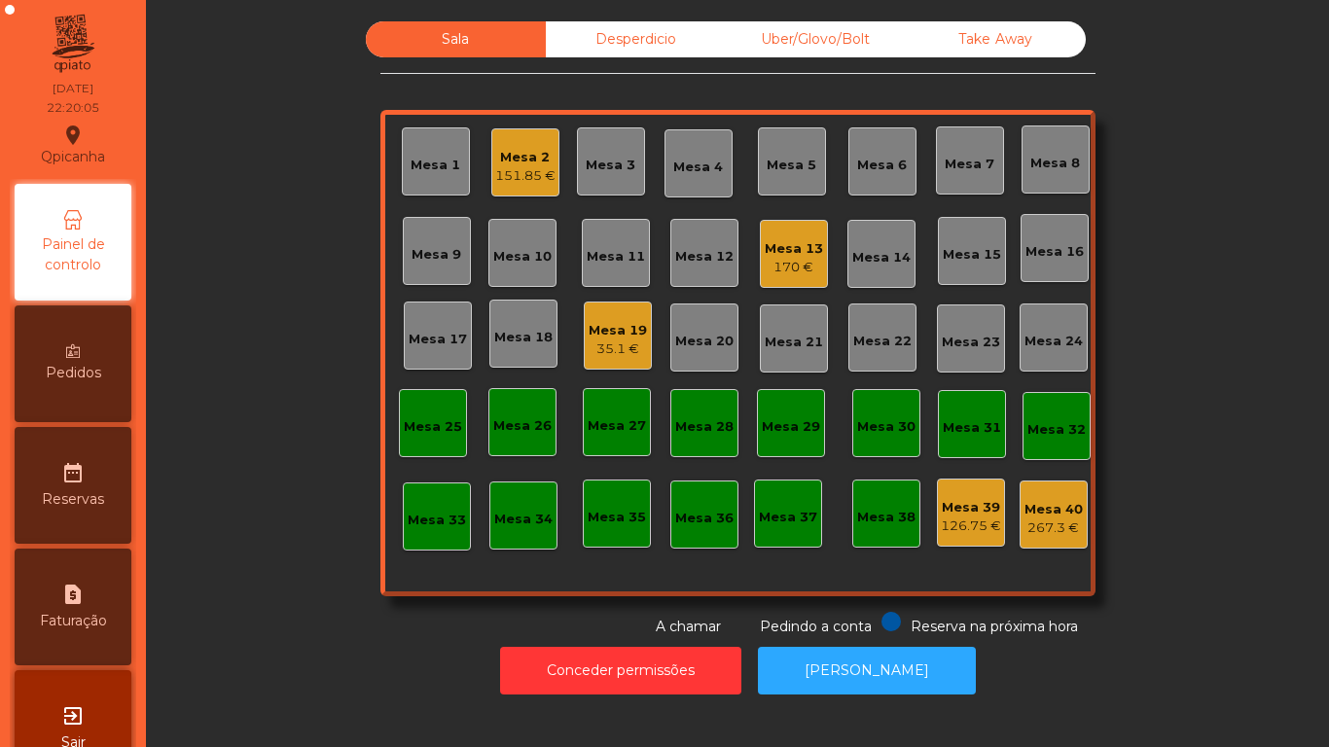
click at [516, 166] on div "151.85 €" at bounding box center [525, 175] width 60 height 19
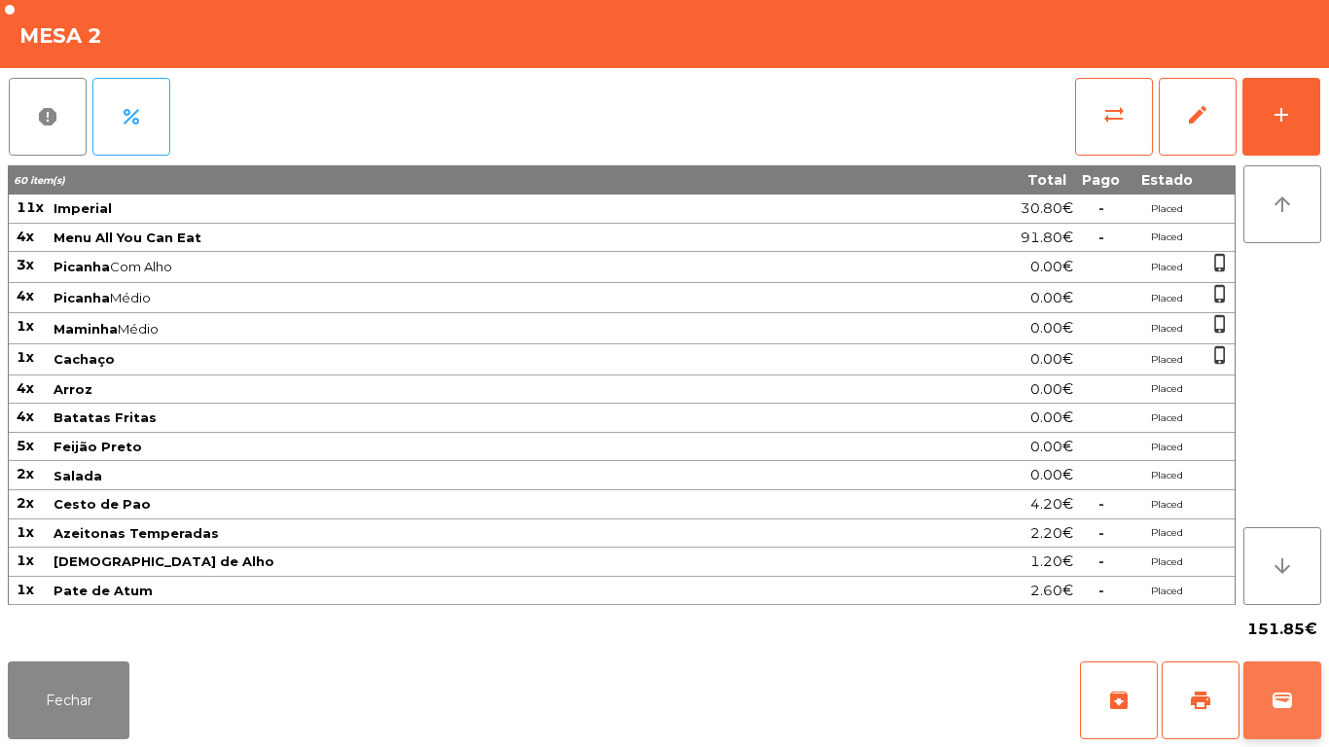
click at [1279, 699] on span "wallet" at bounding box center [1282, 700] width 23 height 23
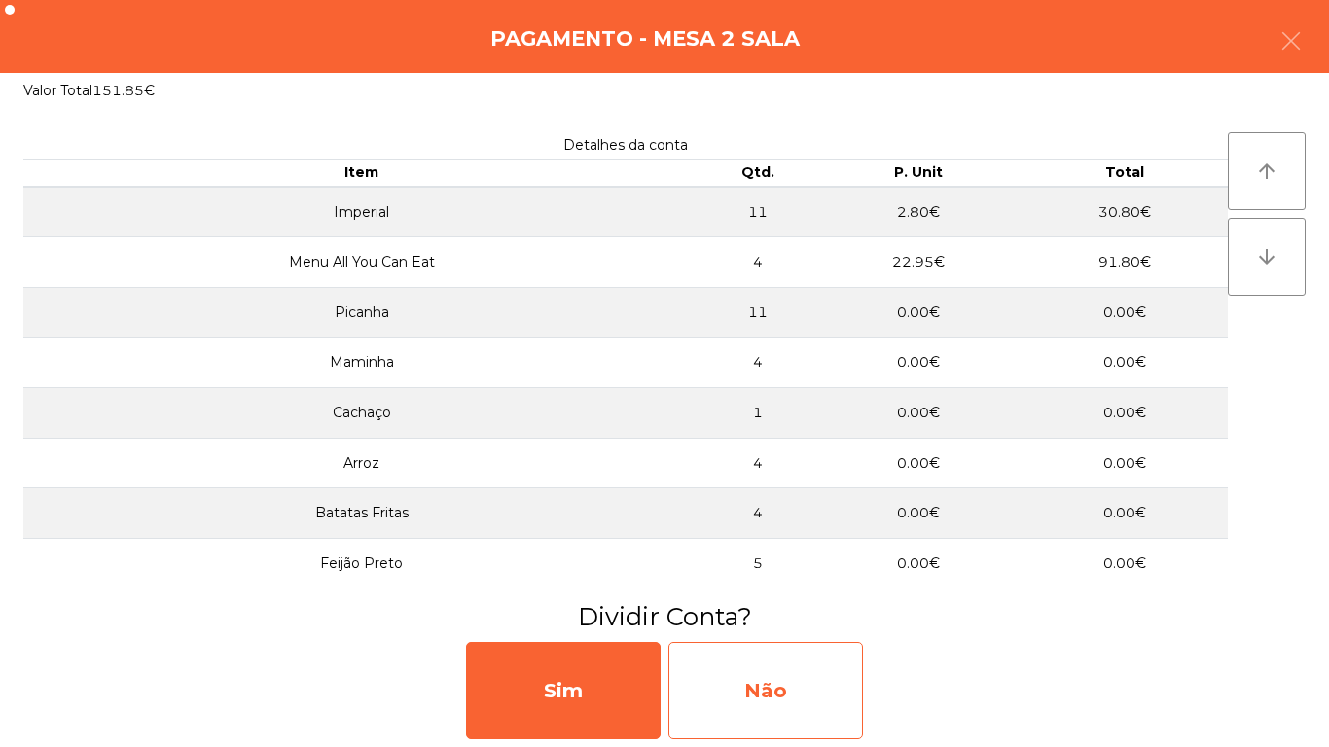
click at [787, 691] on div "Não" at bounding box center [766, 690] width 195 height 97
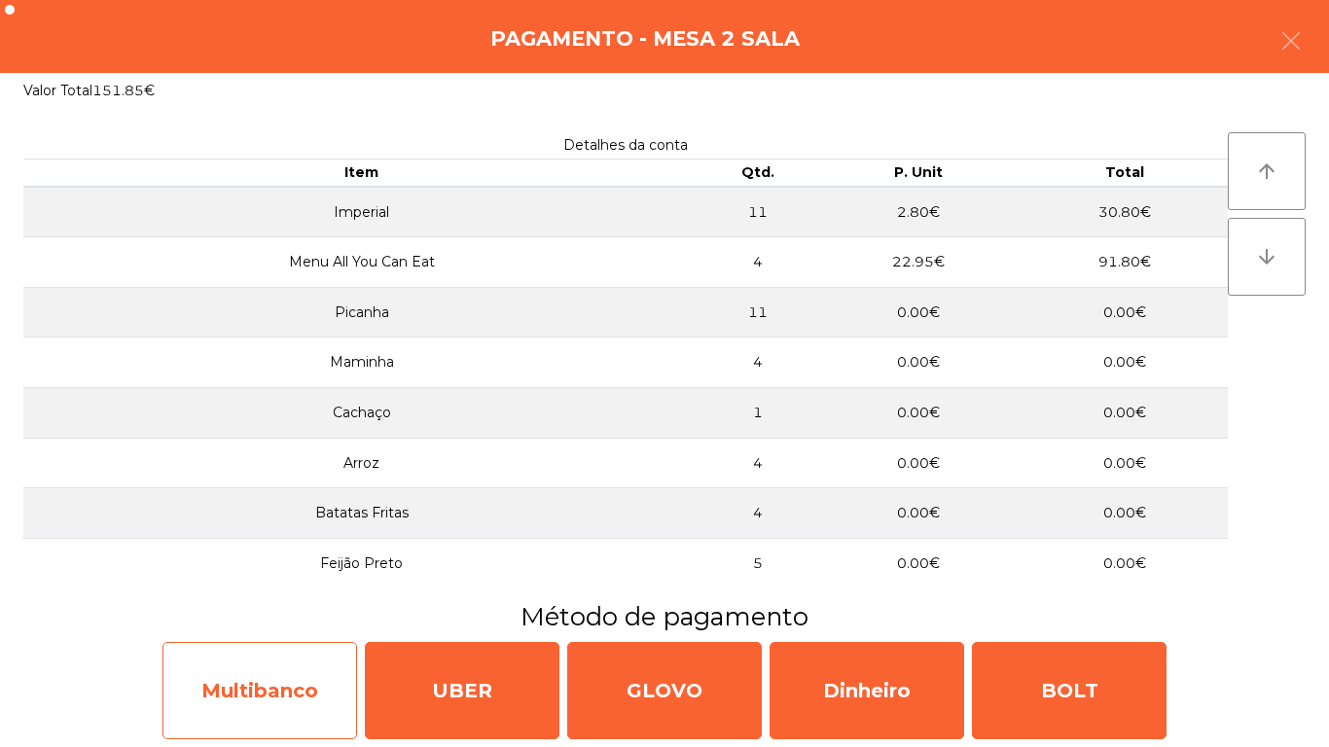
click at [270, 693] on div "Multibanco" at bounding box center [260, 690] width 195 height 97
select select "**"
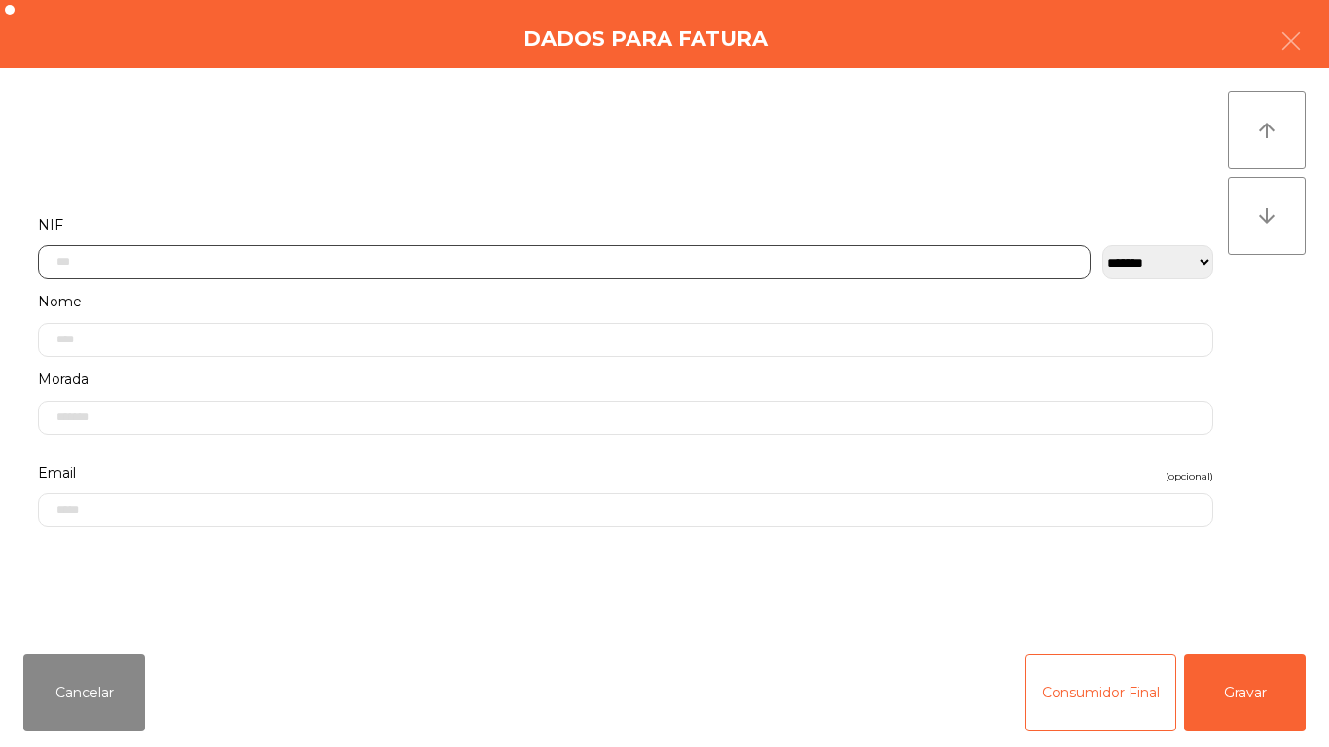
click at [168, 268] on input "text" at bounding box center [564, 262] width 1053 height 34
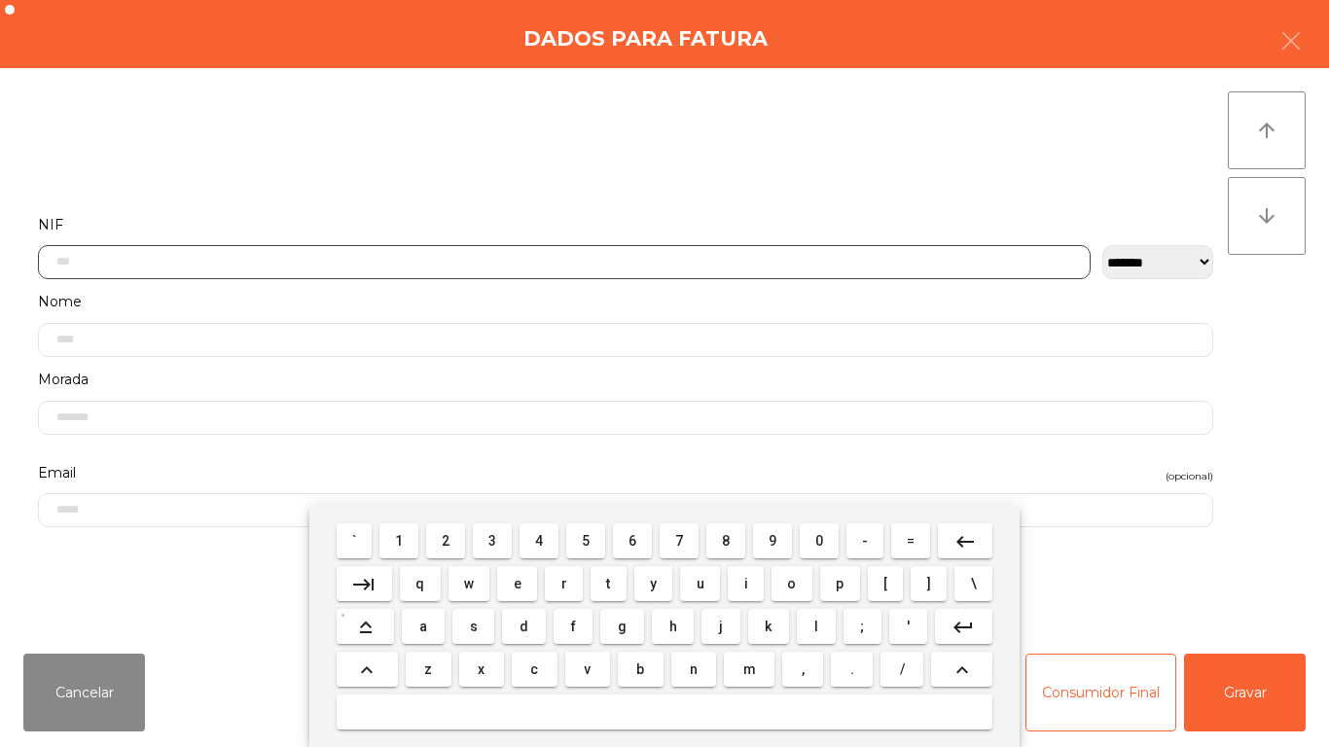
scroll to position [119, 0]
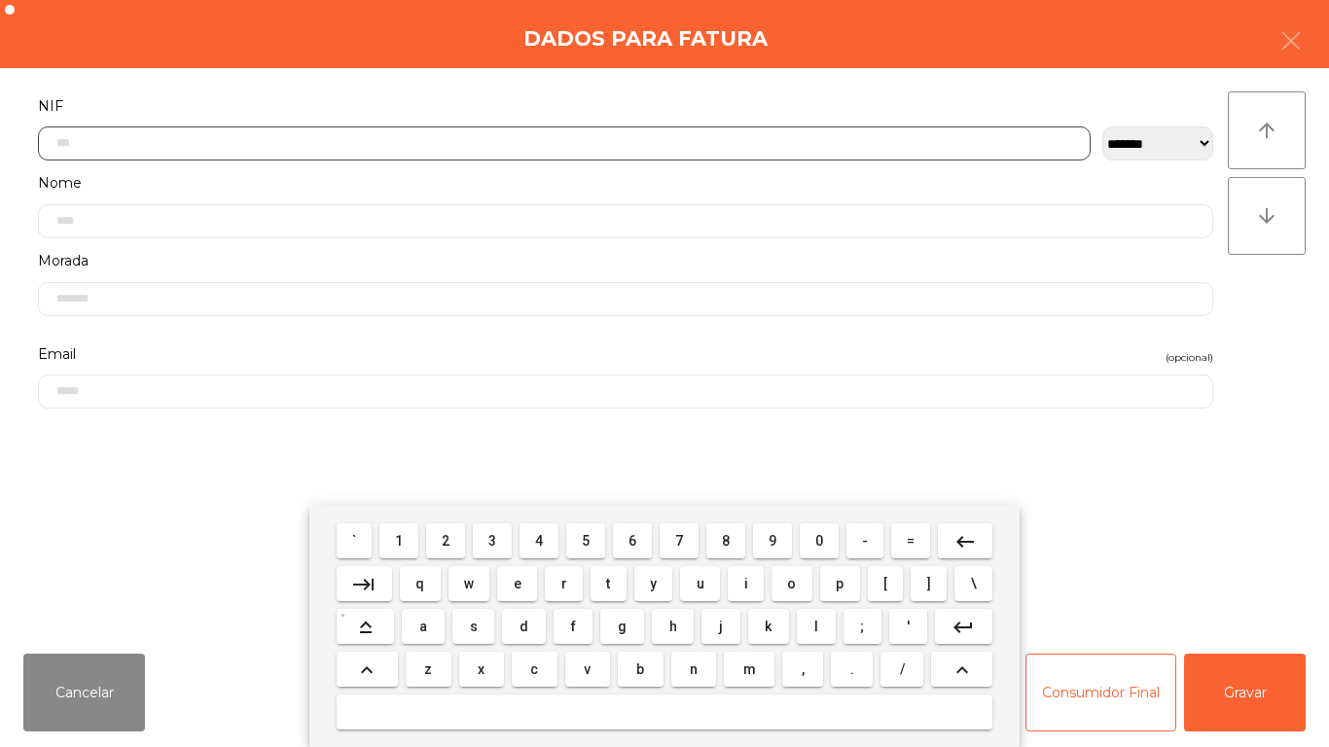
click at [447, 540] on span "2" at bounding box center [446, 541] width 8 height 16
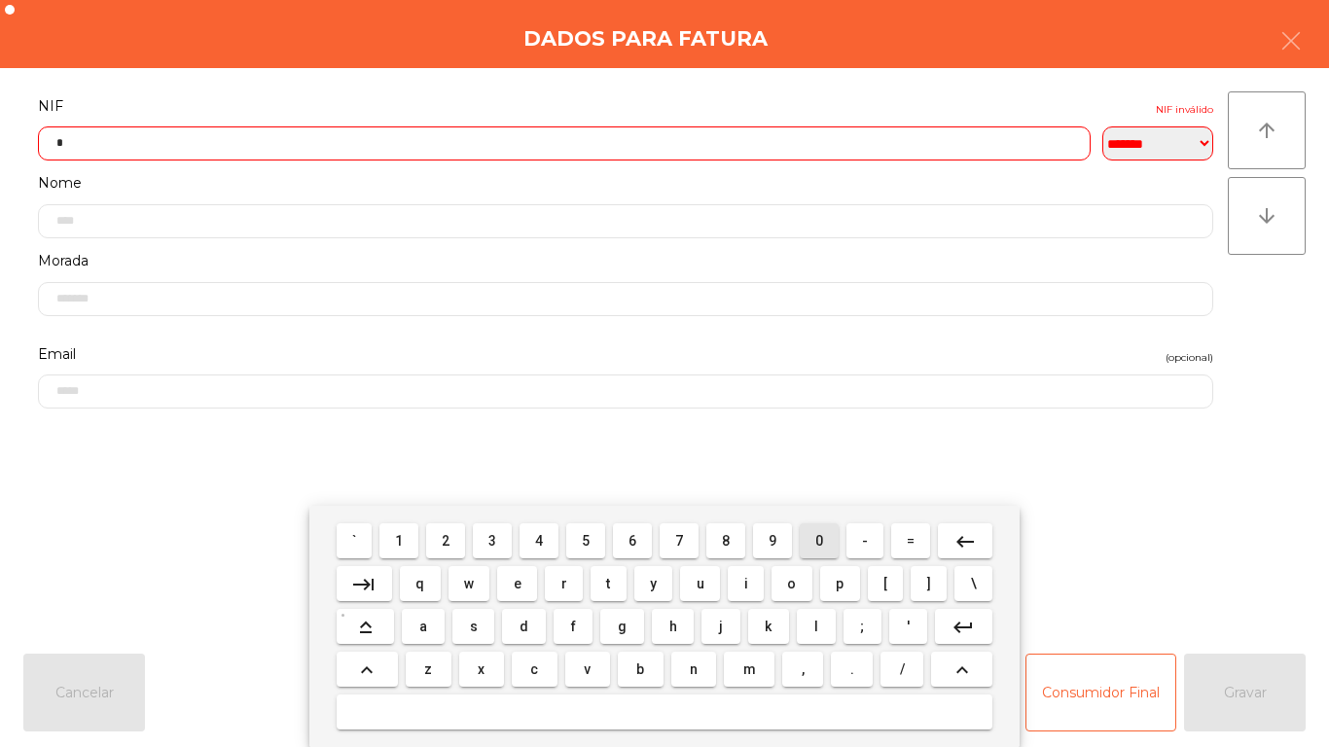
click at [819, 540] on span "0" at bounding box center [819, 541] width 8 height 16
click at [586, 540] on span "5" at bounding box center [586, 541] width 8 height 16
click at [633, 540] on span "6" at bounding box center [633, 541] width 8 height 16
click at [536, 539] on span "4" at bounding box center [539, 541] width 8 height 16
click at [727, 539] on span "8" at bounding box center [726, 541] width 8 height 16
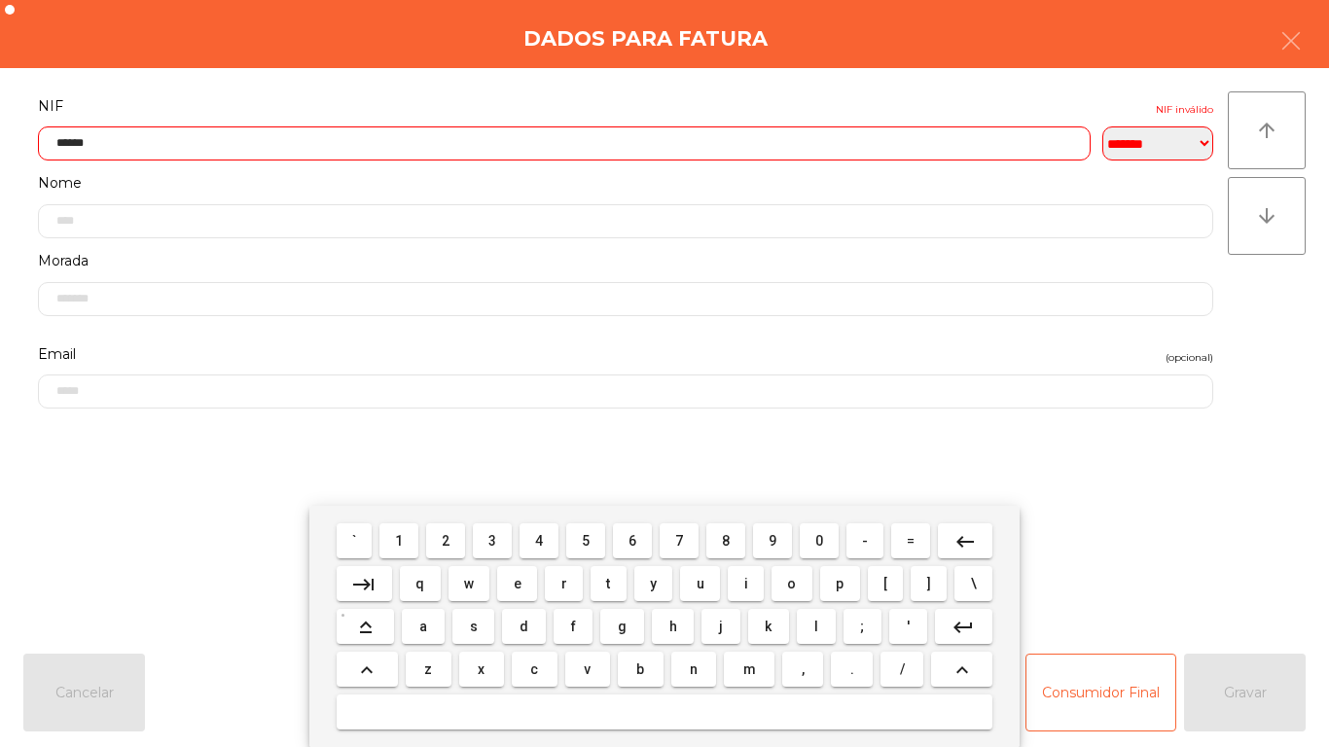
click at [773, 540] on span "9" at bounding box center [773, 541] width 8 height 16
click at [537, 540] on span "4" at bounding box center [539, 541] width 8 height 16
click at [805, 527] on button "0" at bounding box center [819, 541] width 39 height 35
type input "*********"
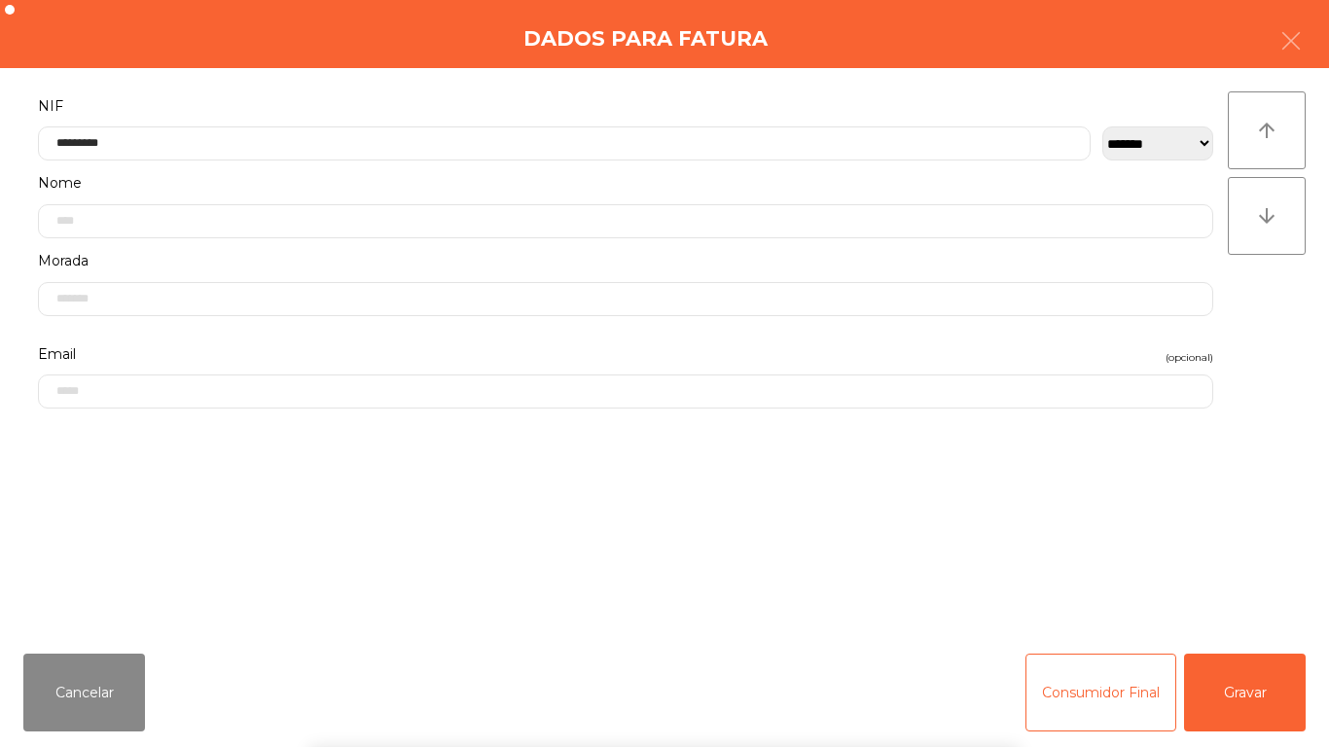
click at [1232, 698] on div "` 1 2 3 4 5 6 7 8 9 0 - = keyboard_backspace keyboard_tab q w e r t y u i o p […" at bounding box center [664, 626] width 1329 height 241
click at [1251, 684] on button "Gravar" at bounding box center [1245, 693] width 122 height 78
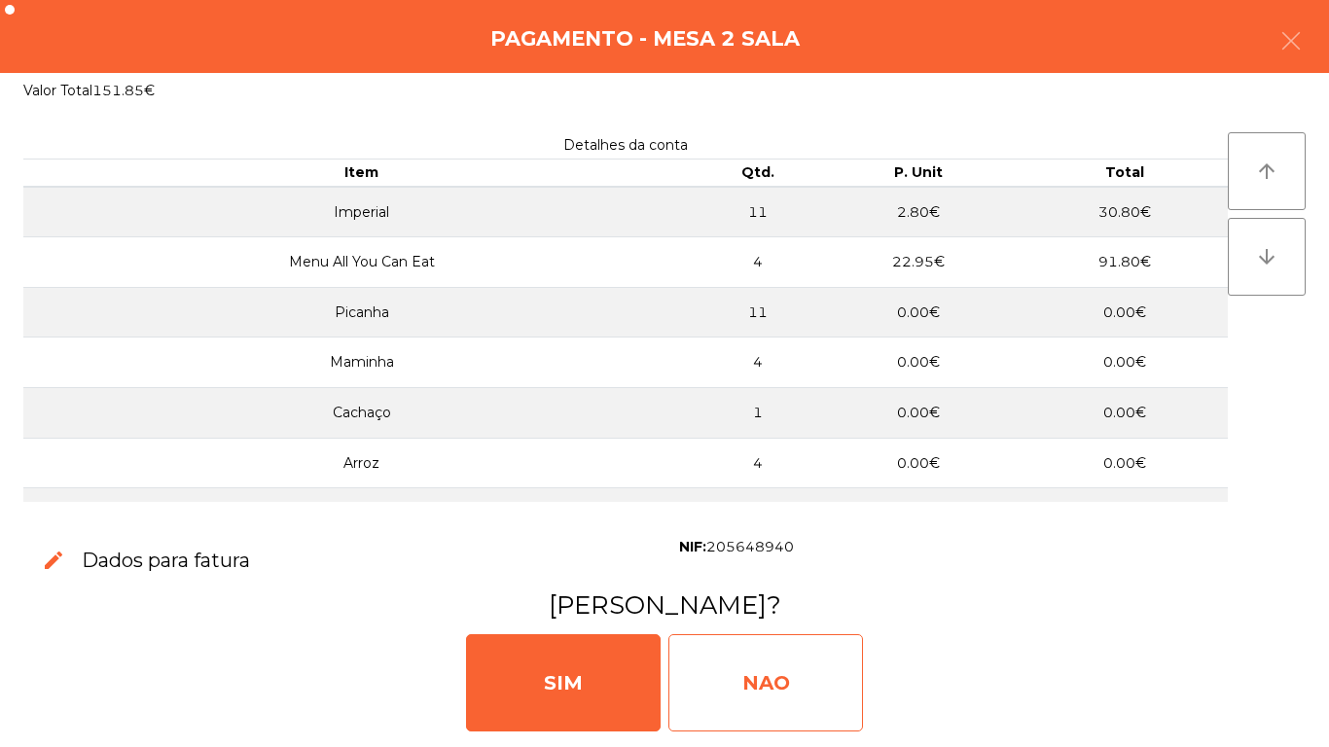
click at [747, 678] on div "NAO" at bounding box center [766, 682] width 195 height 97
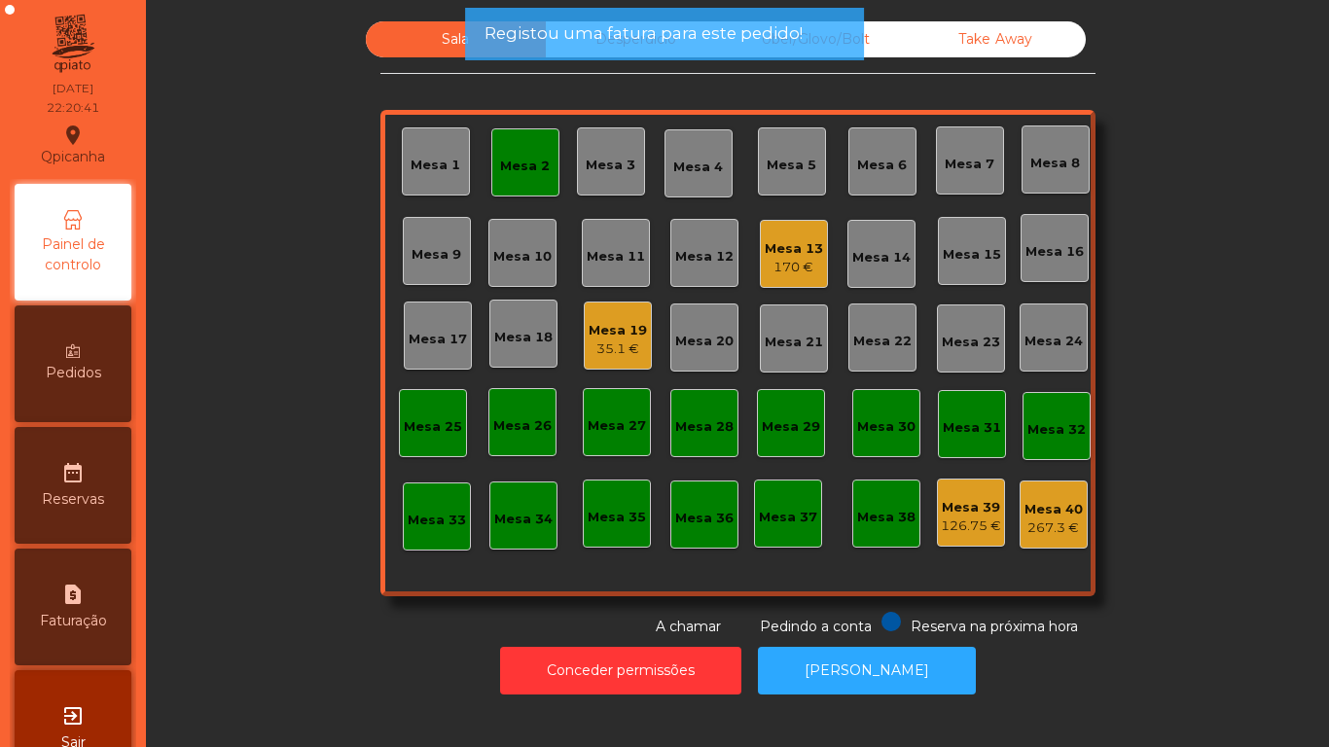
click at [512, 172] on div "Mesa 2" at bounding box center [525, 166] width 50 height 19
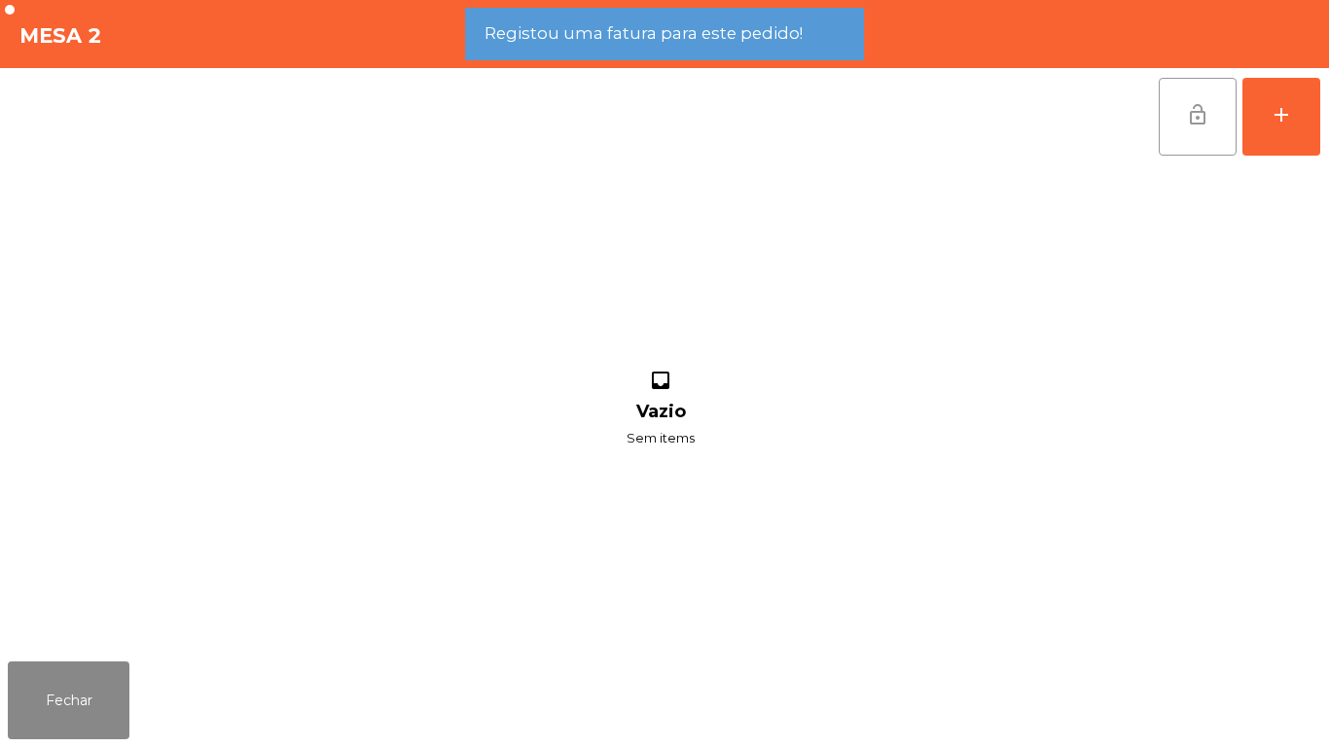
click at [1187, 114] on span "lock_open" at bounding box center [1197, 114] width 23 height 23
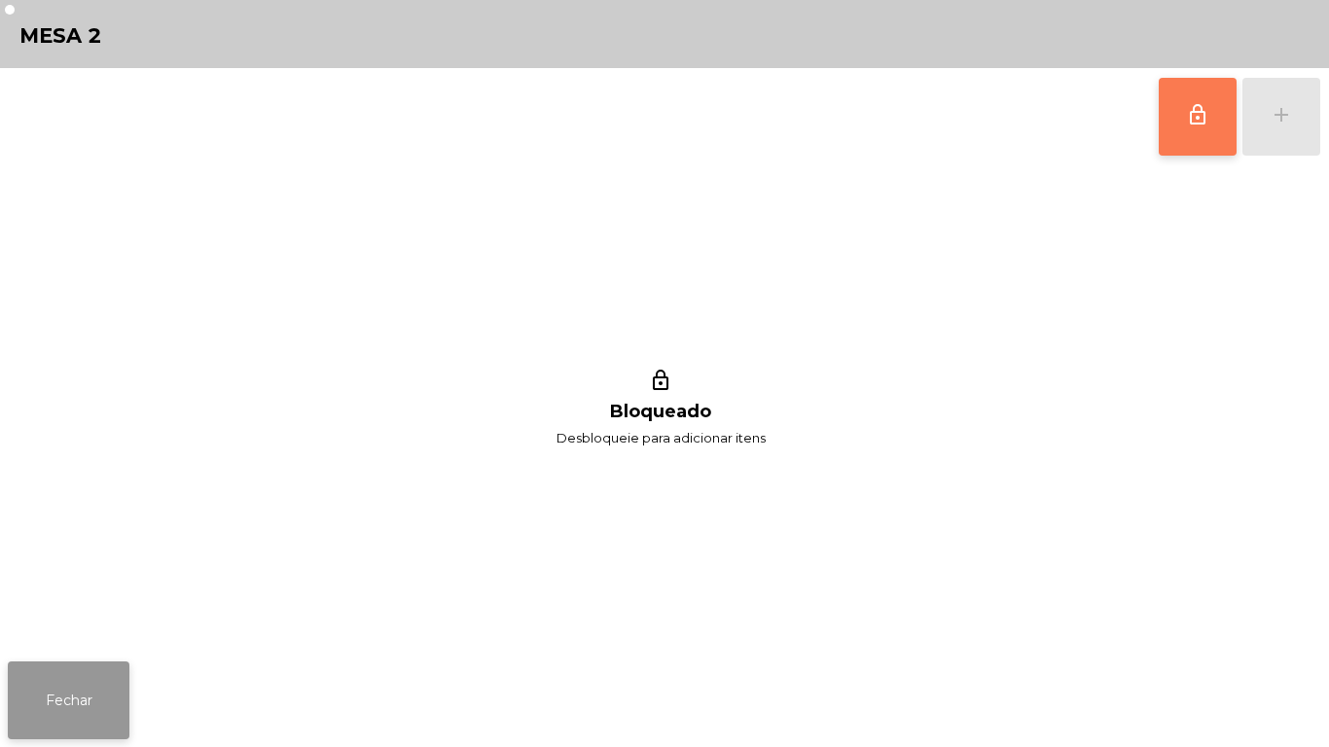
click at [85, 688] on button "Fechar" at bounding box center [69, 701] width 122 height 78
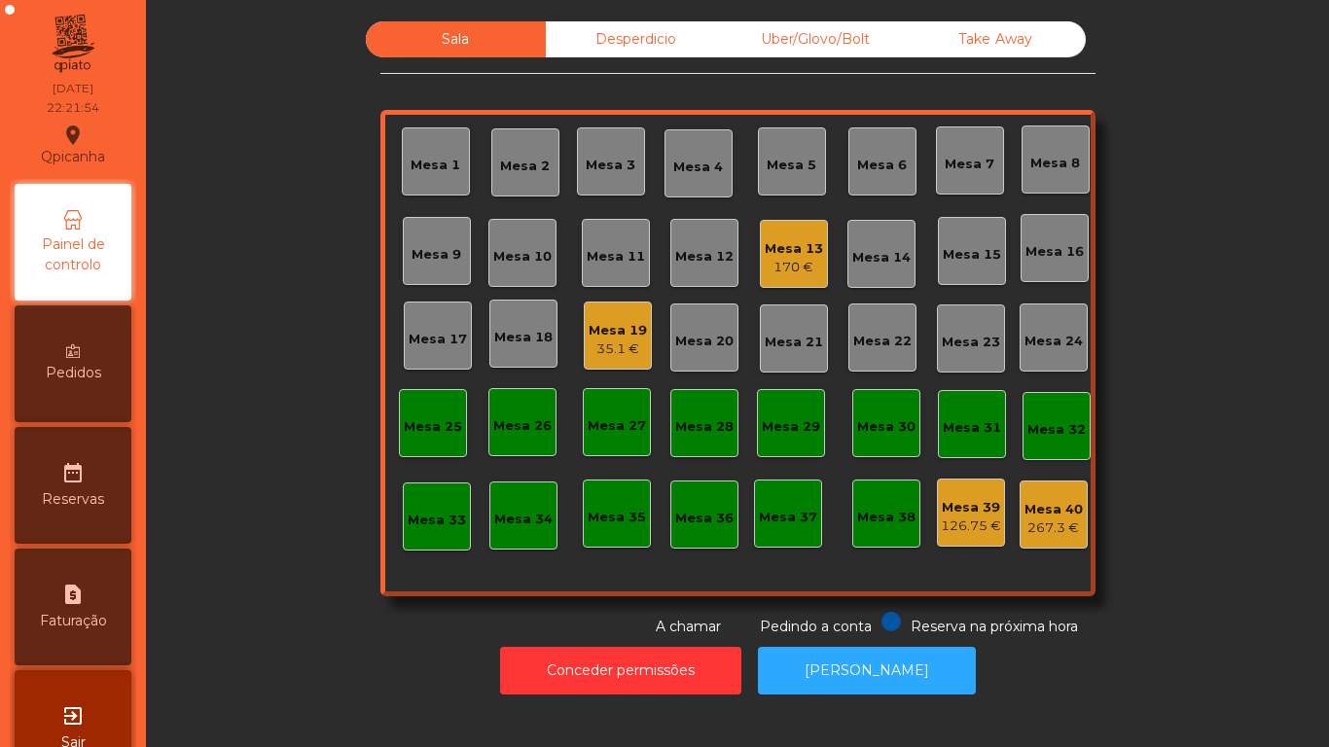
click at [73, 359] on div "Pedidos" at bounding box center [73, 364] width 117 height 117
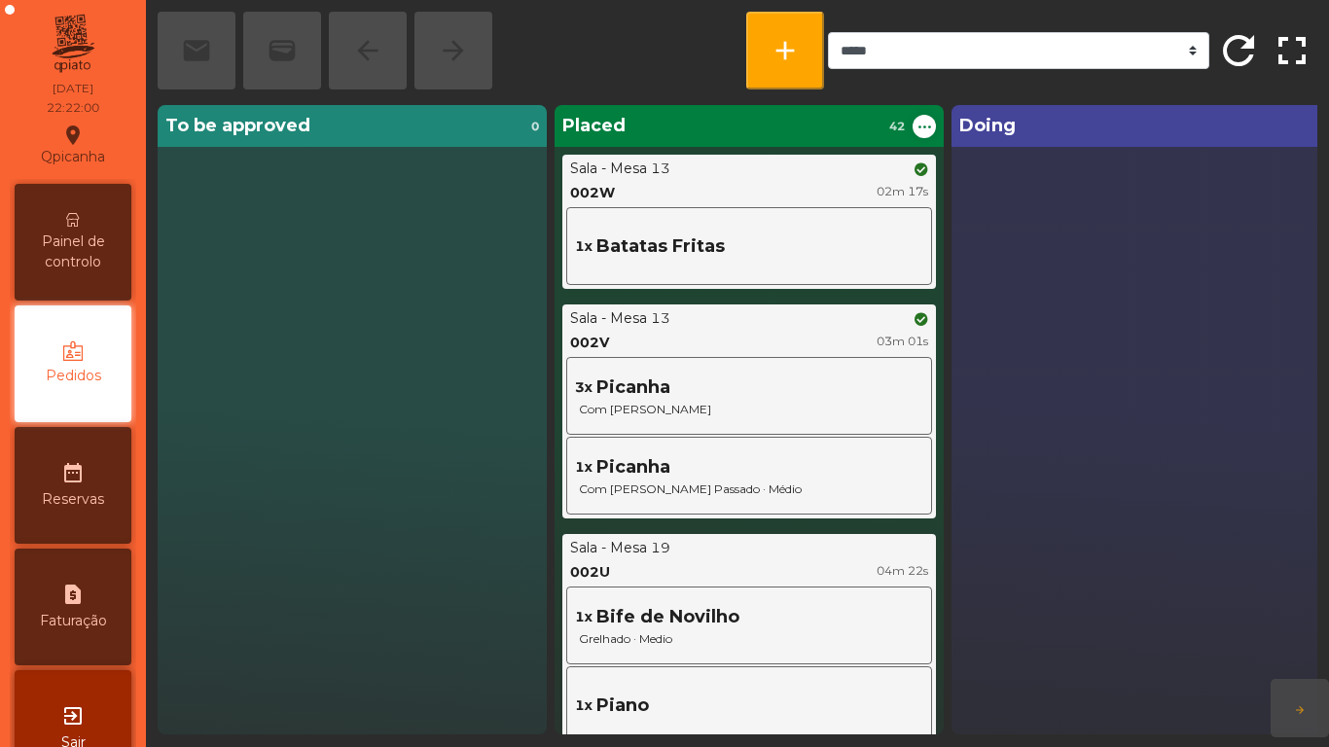
click at [82, 262] on span "Painel de controlo" at bounding box center [72, 252] width 107 height 41
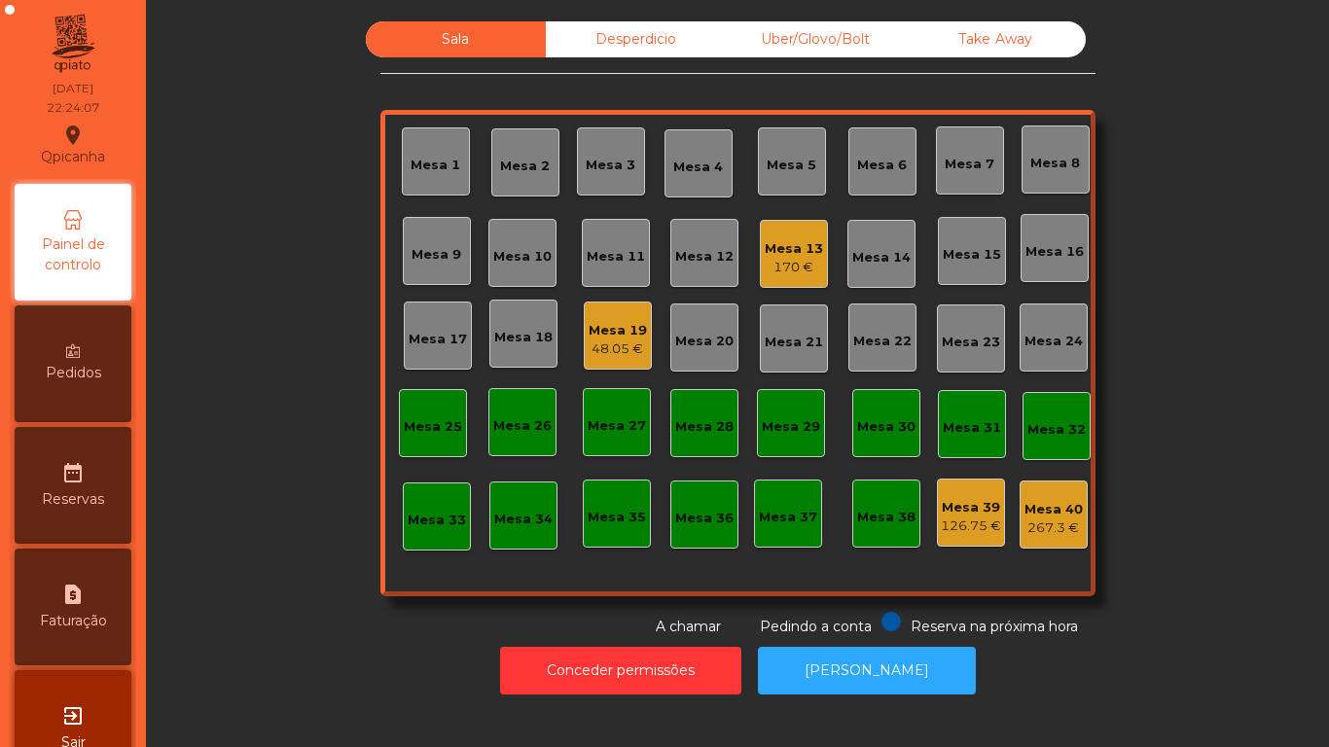
click at [616, 340] on div "48.05 €" at bounding box center [618, 349] width 58 height 19
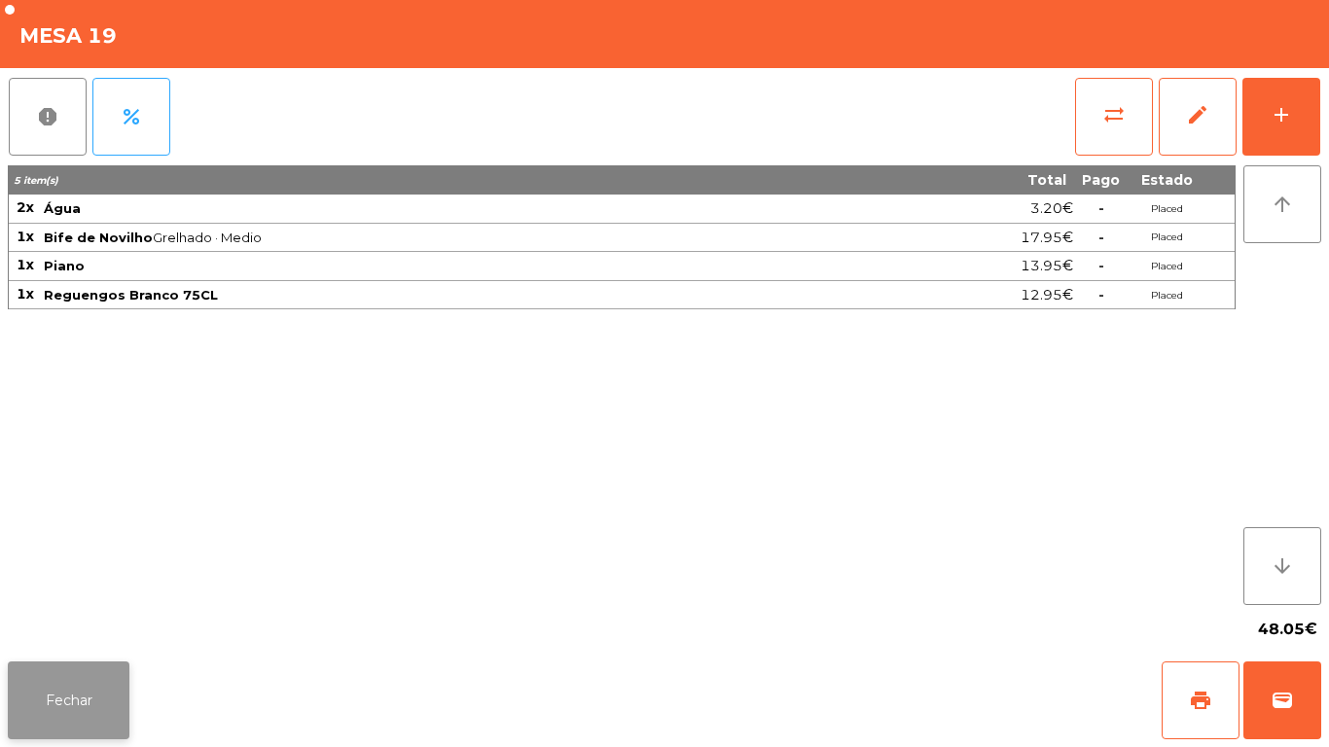
click at [87, 700] on button "Fechar" at bounding box center [69, 701] width 122 height 78
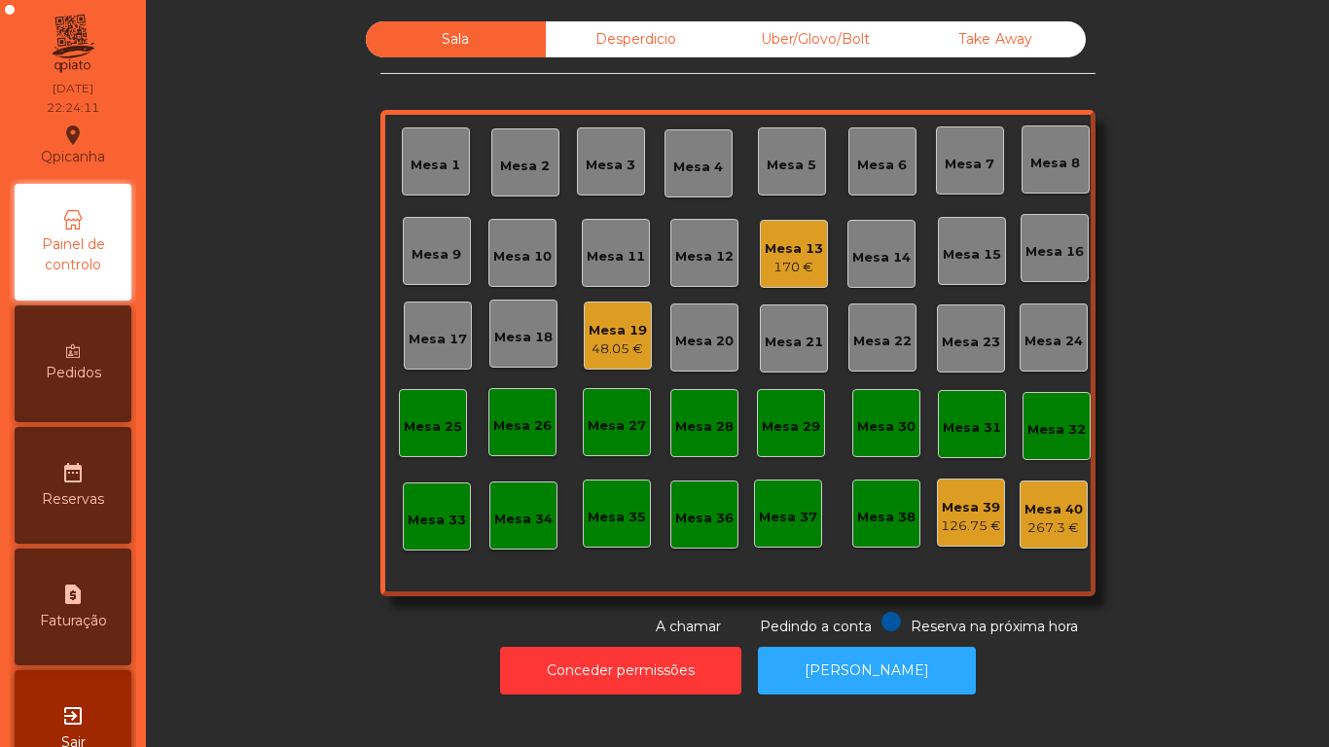
click at [85, 368] on span "Pedidos" at bounding box center [73, 373] width 55 height 20
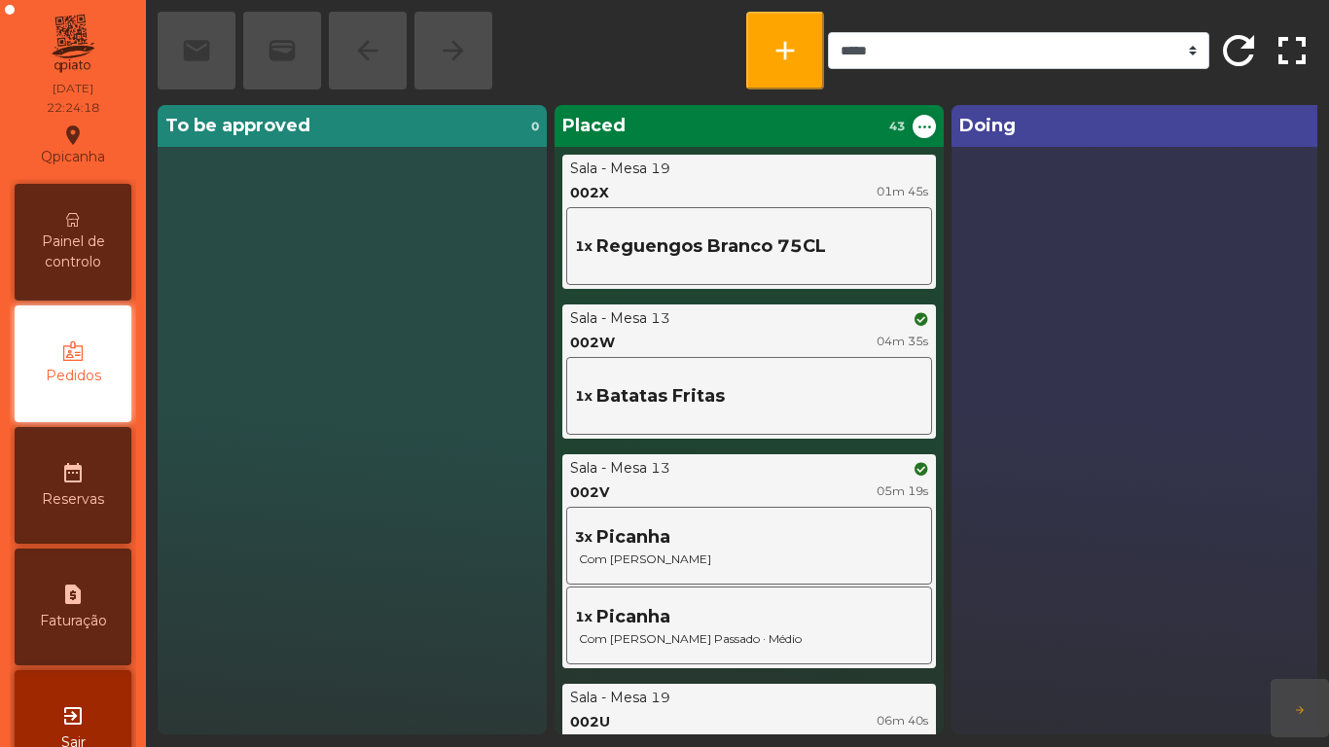
click at [91, 242] on span "Painel de controlo" at bounding box center [72, 252] width 107 height 41
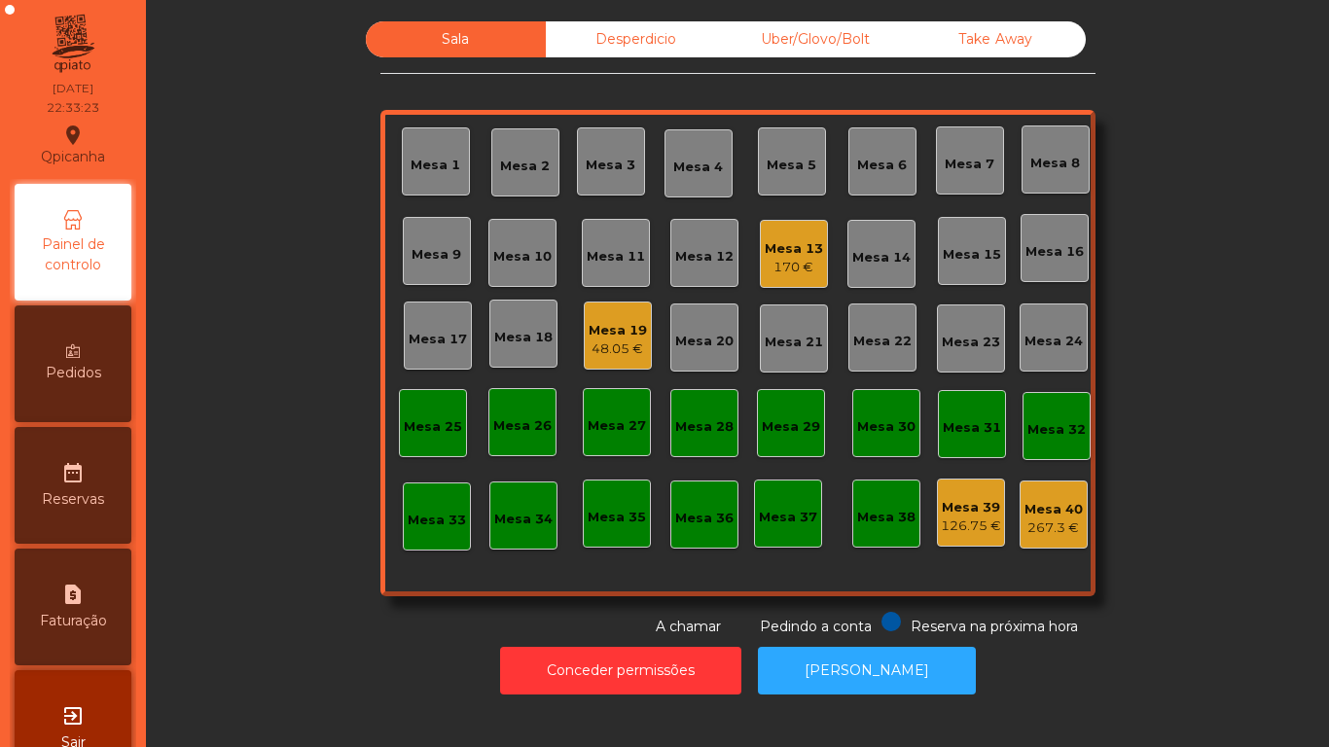
click at [798, 267] on div "170 €" at bounding box center [794, 267] width 58 height 19
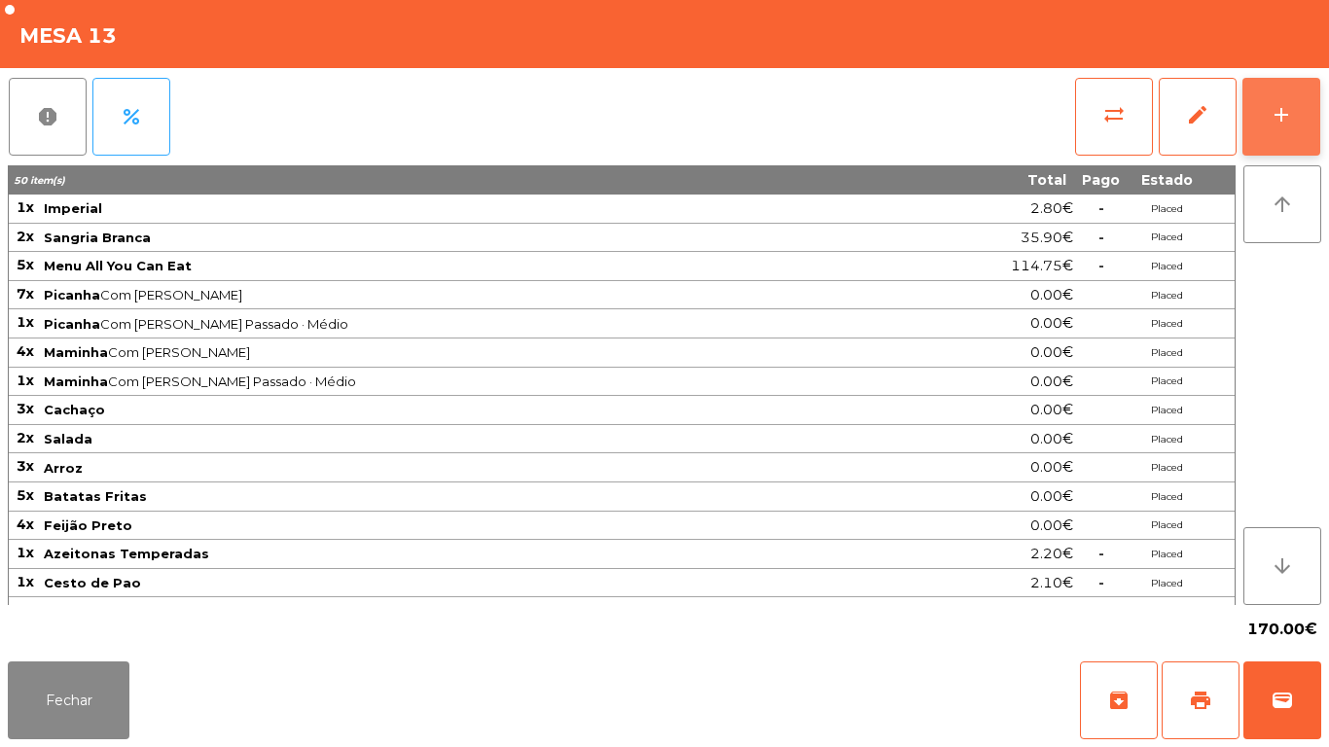
click at [1292, 126] on div "add" at bounding box center [1281, 114] width 23 height 23
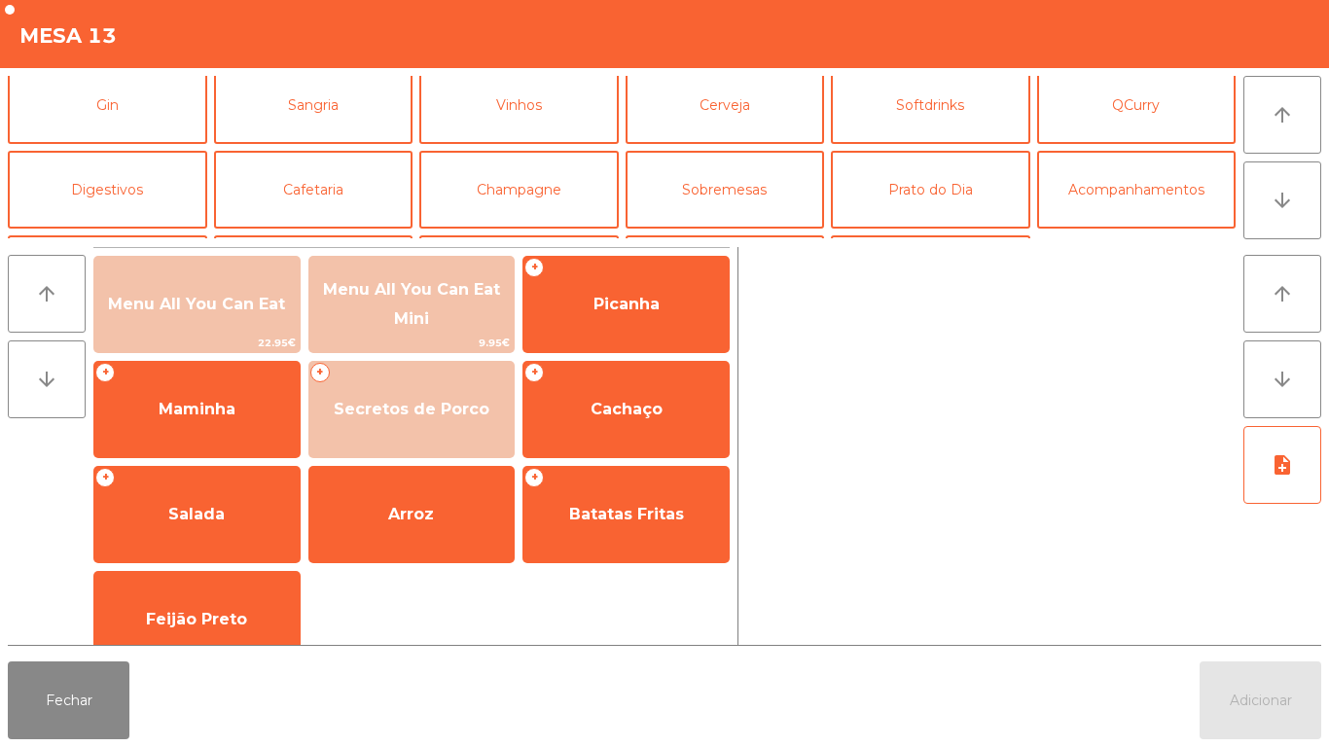
scroll to position [97, 0]
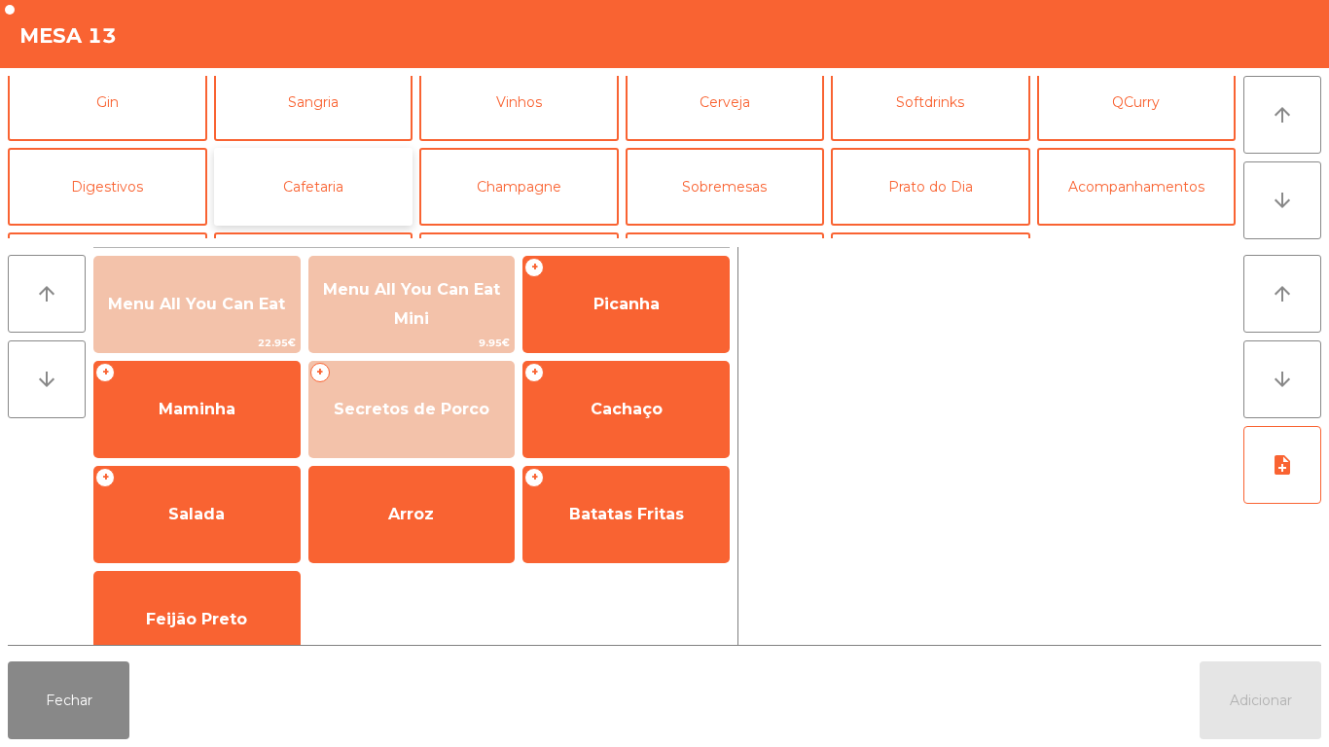
click at [331, 198] on button "Cafetaria" at bounding box center [313, 187] width 199 height 78
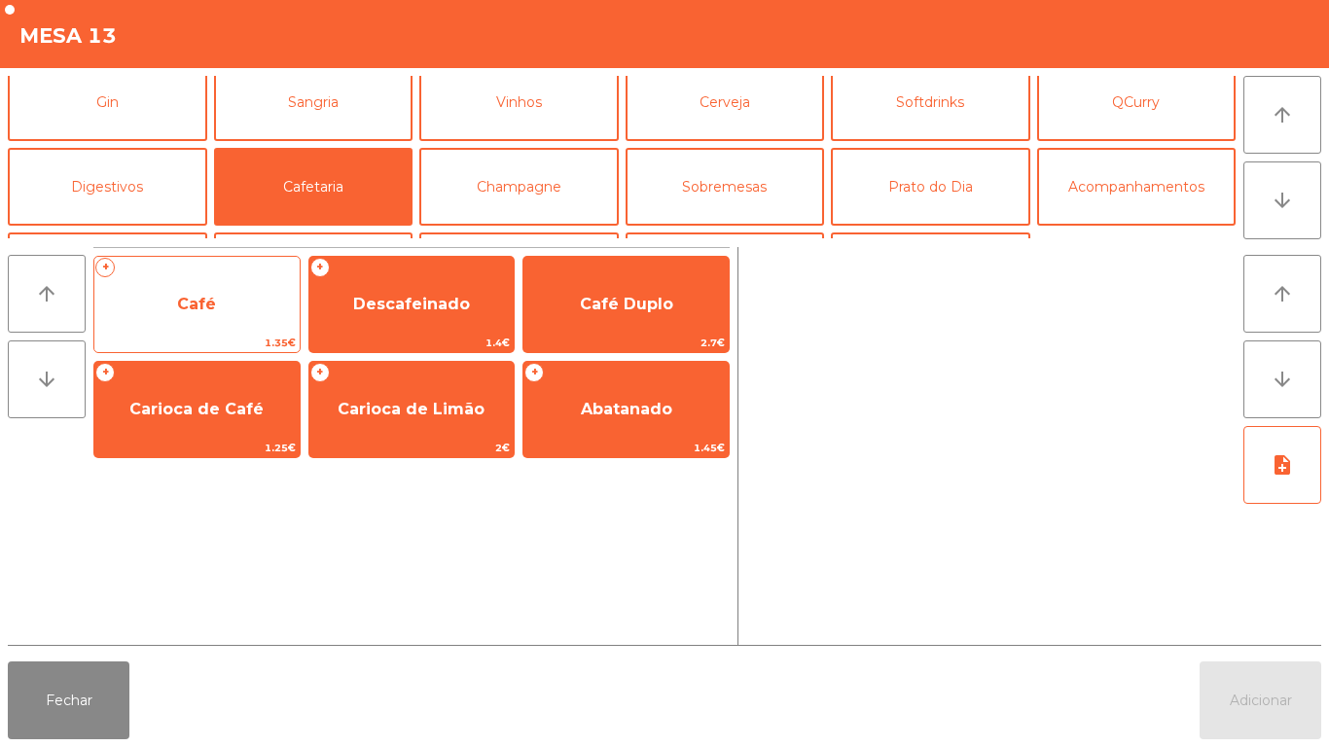
click at [208, 317] on span "Café" at bounding box center [196, 304] width 205 height 53
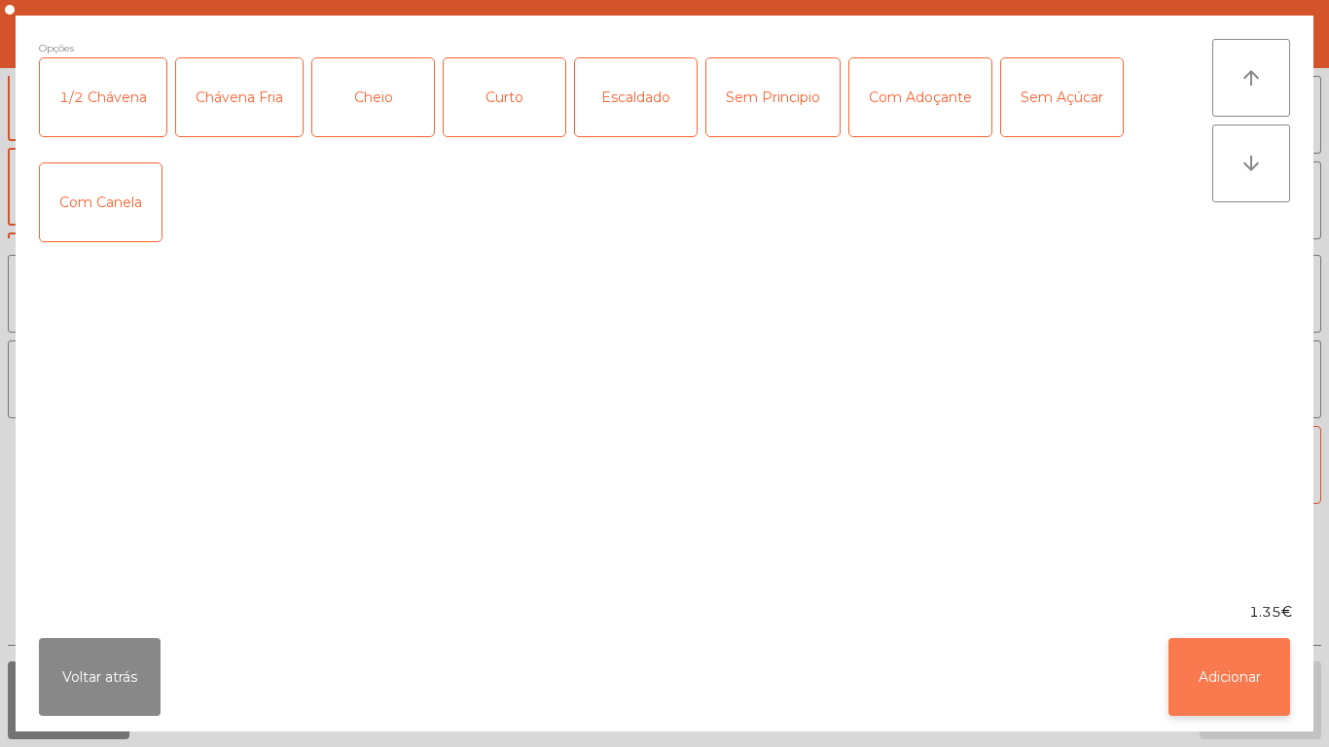
click at [1209, 673] on button "Adicionar" at bounding box center [1230, 677] width 122 height 78
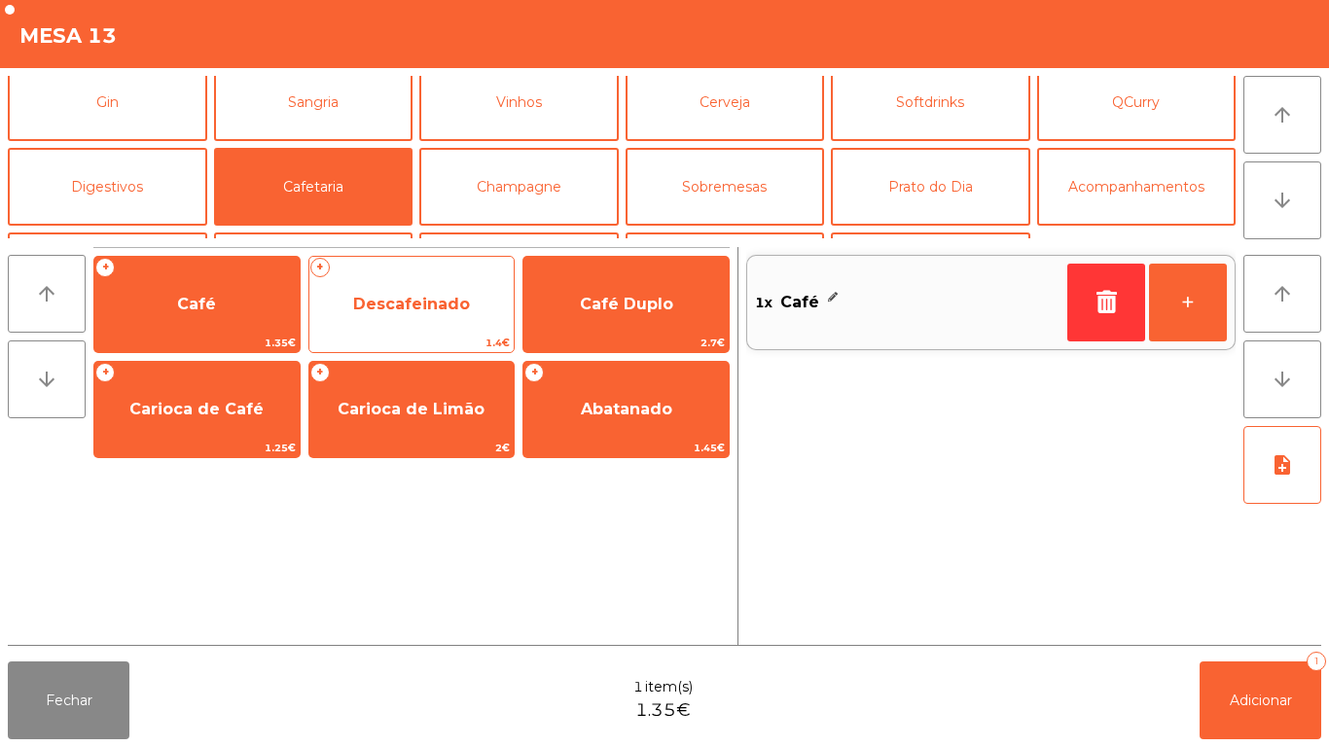
click at [399, 307] on span "Descafeinado" at bounding box center [411, 304] width 117 height 18
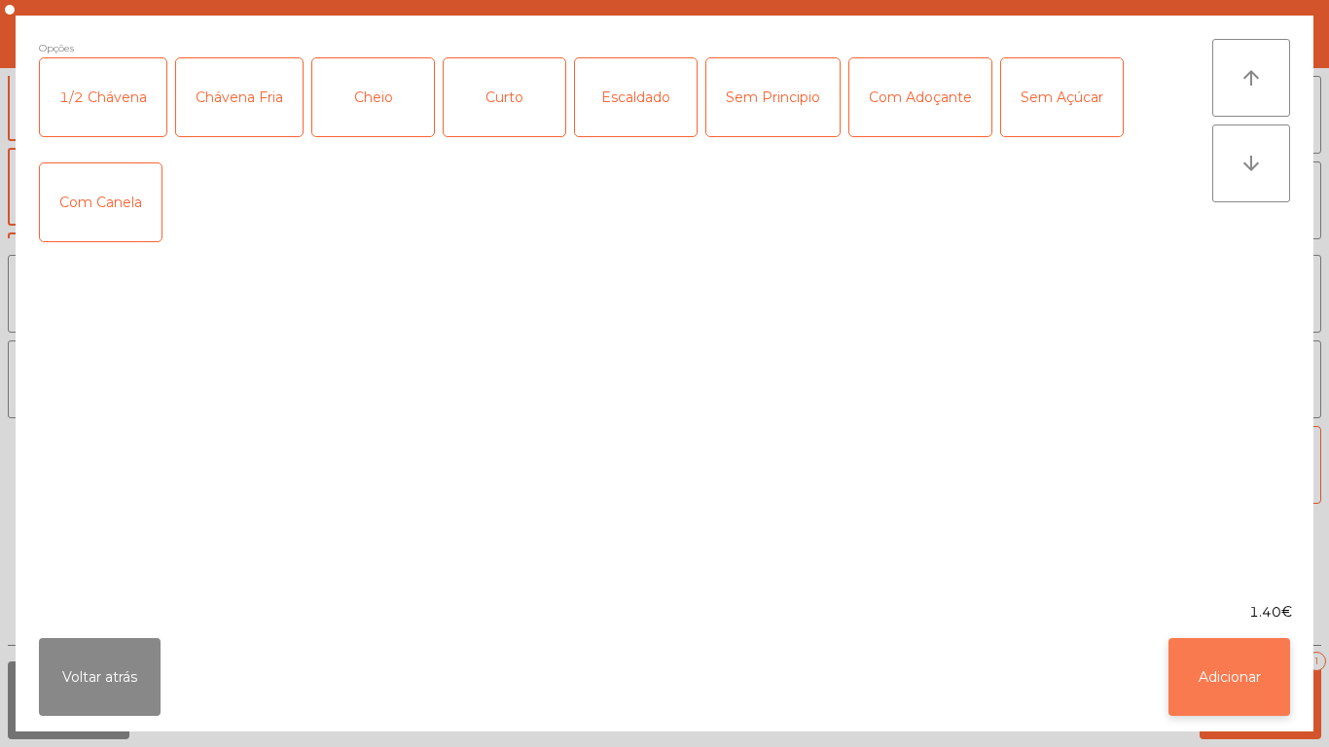
click at [1206, 681] on button "Adicionar" at bounding box center [1230, 677] width 122 height 78
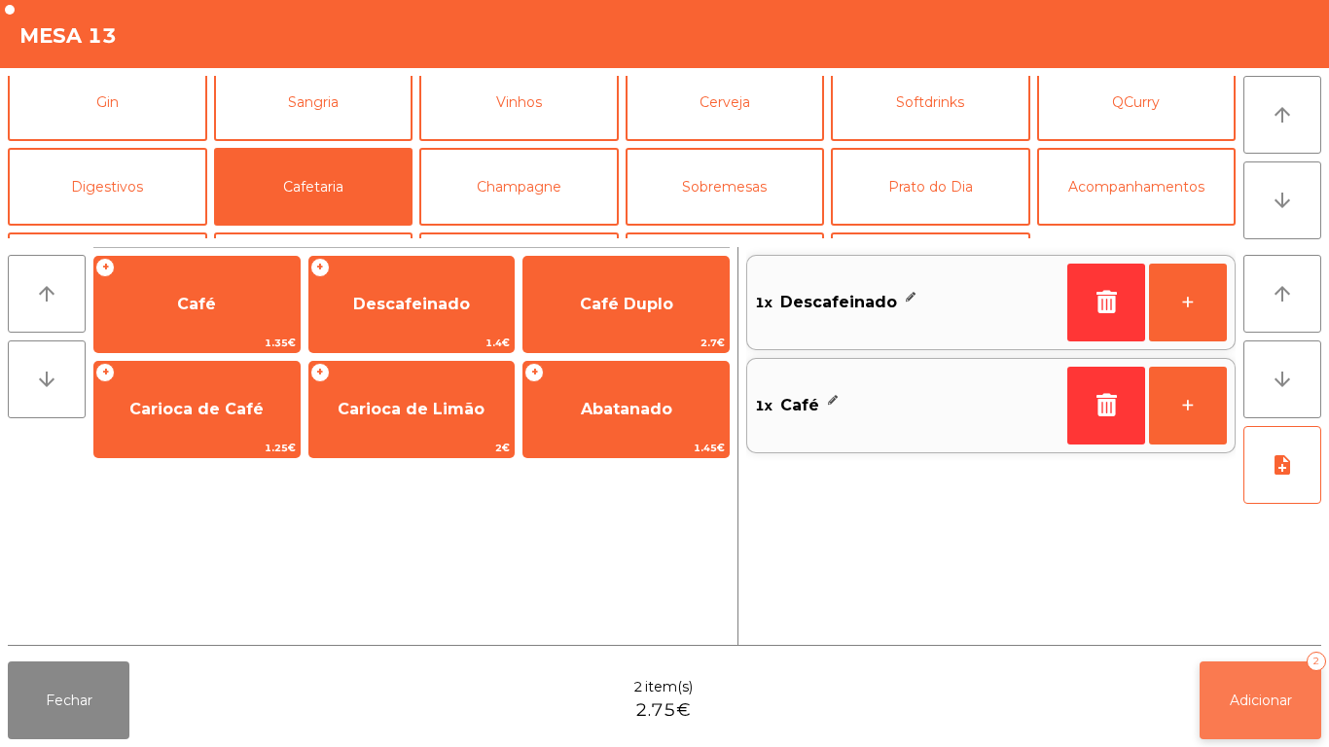
click at [1248, 701] on span "Adicionar" at bounding box center [1261, 701] width 62 height 18
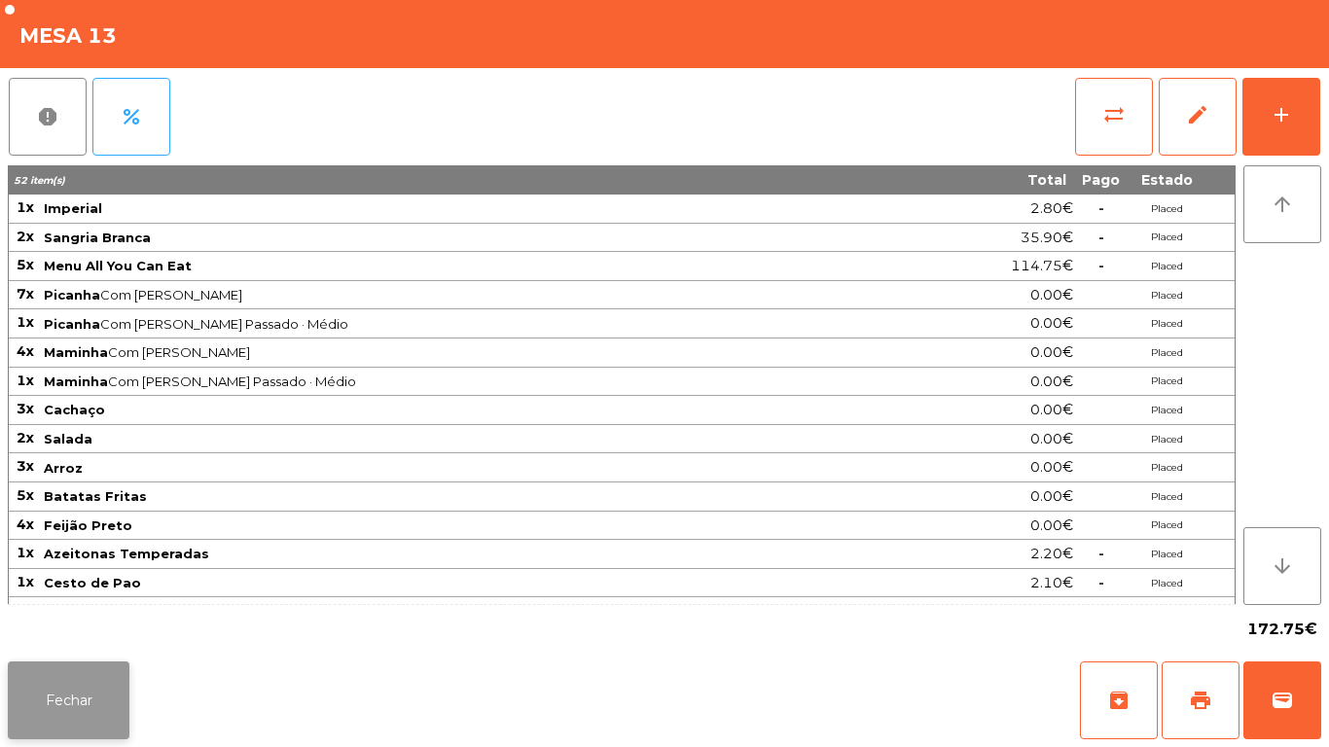
click at [76, 678] on button "Fechar" at bounding box center [69, 701] width 122 height 78
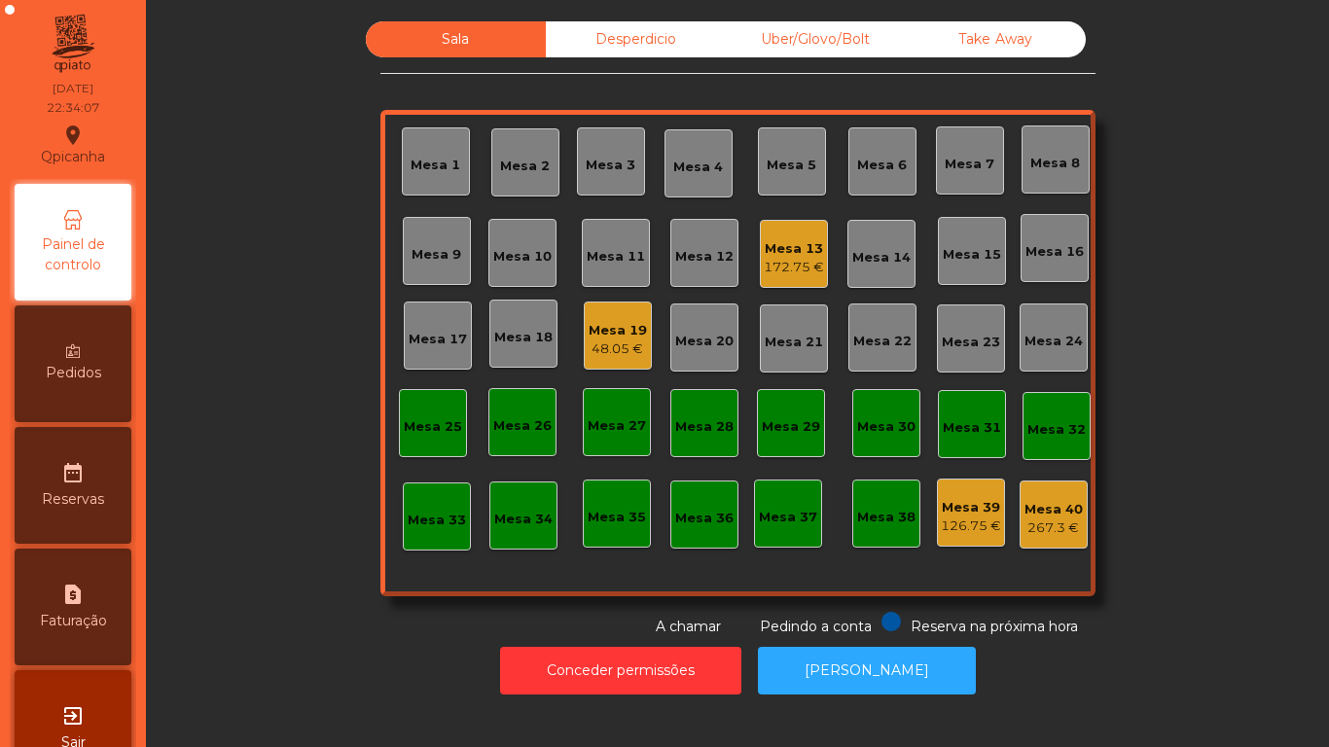
click at [615, 351] on div "48.05 €" at bounding box center [618, 349] width 58 height 19
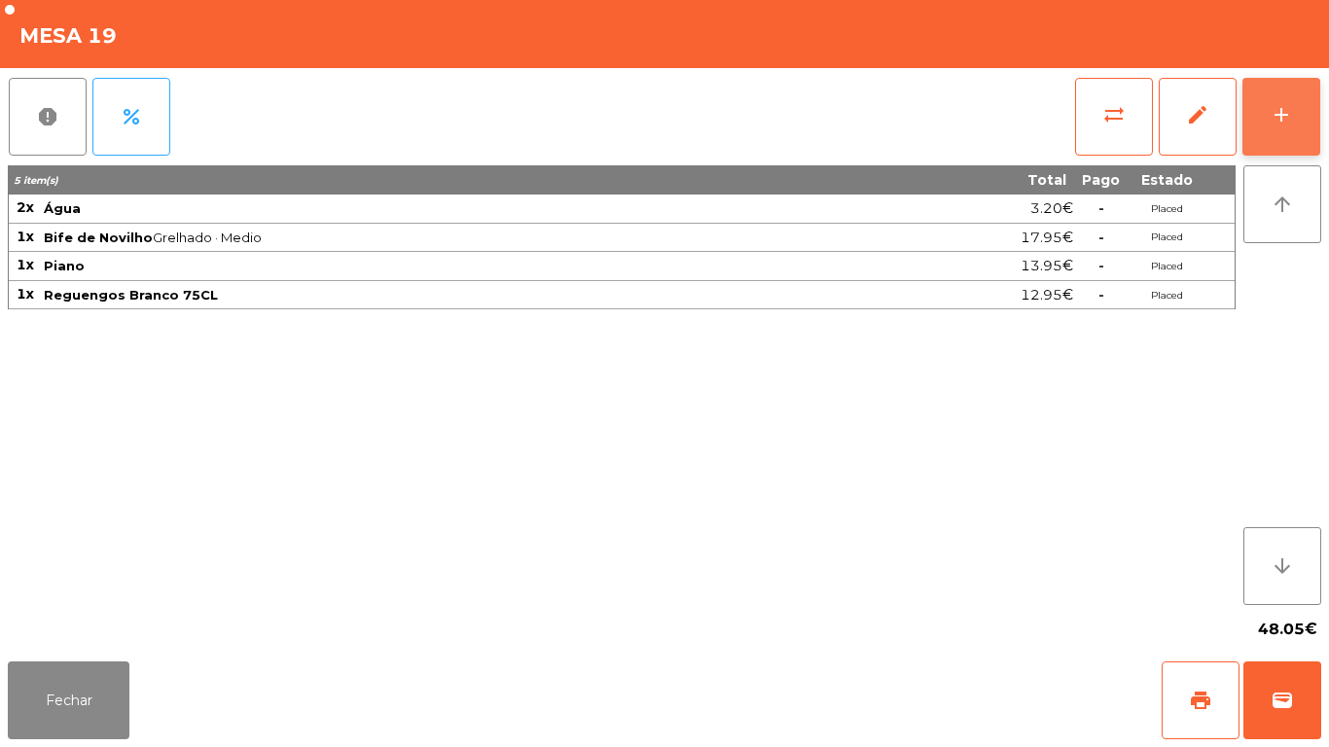
click at [1279, 129] on button "add" at bounding box center [1282, 117] width 78 height 78
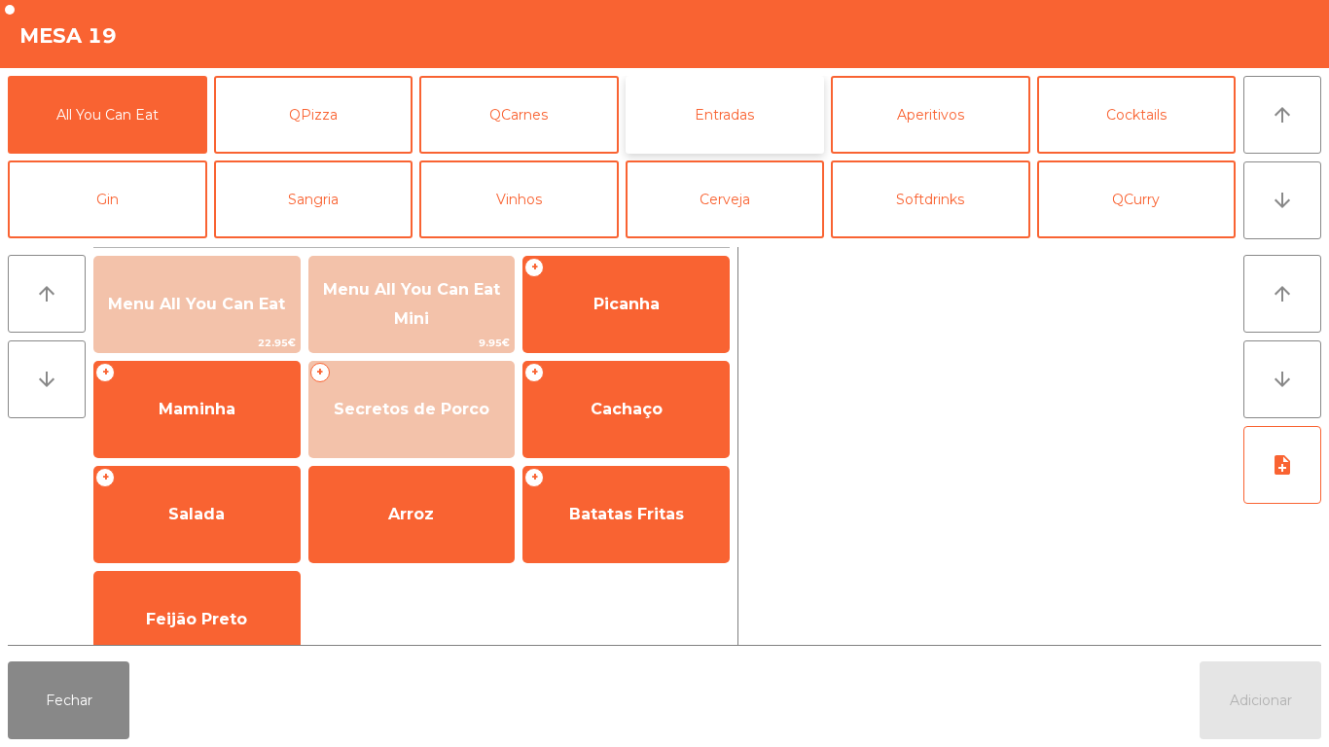
click at [715, 125] on button "Entradas" at bounding box center [725, 115] width 199 height 78
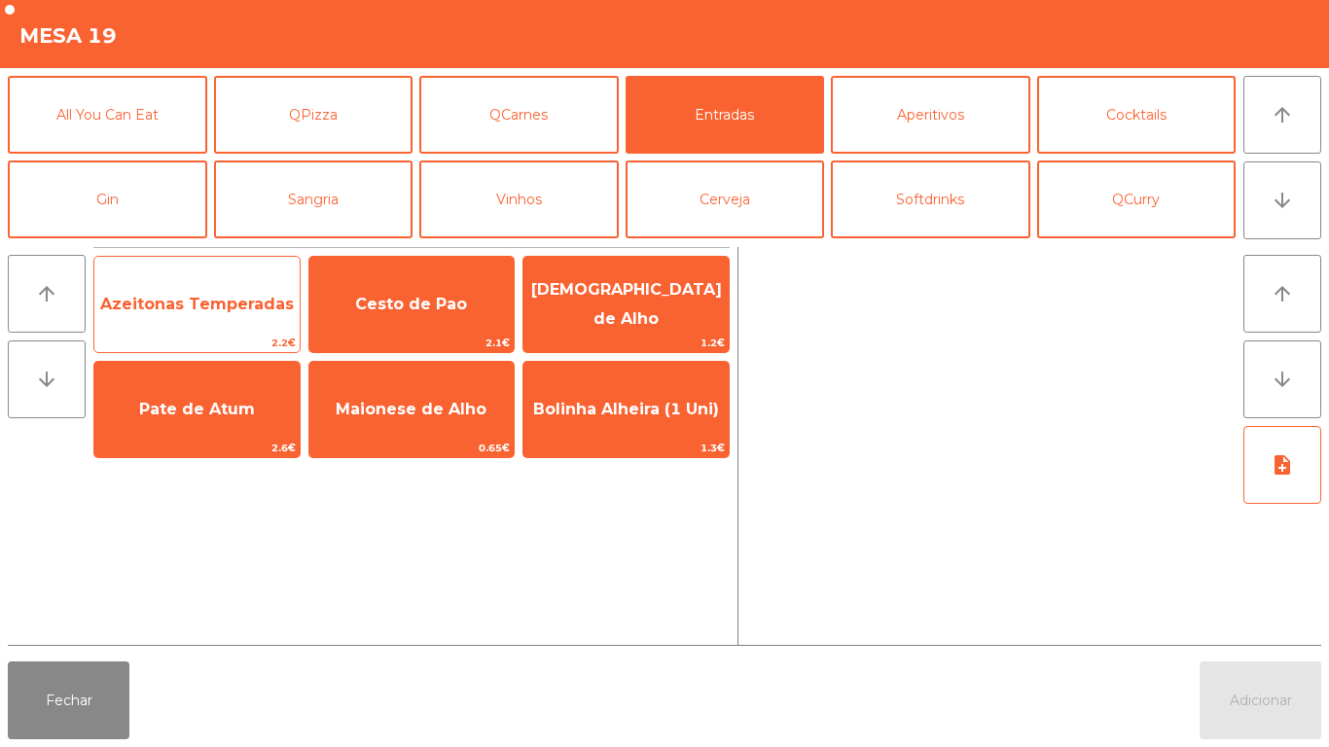
click at [225, 308] on span "Azeitonas Temperadas" at bounding box center [197, 304] width 194 height 18
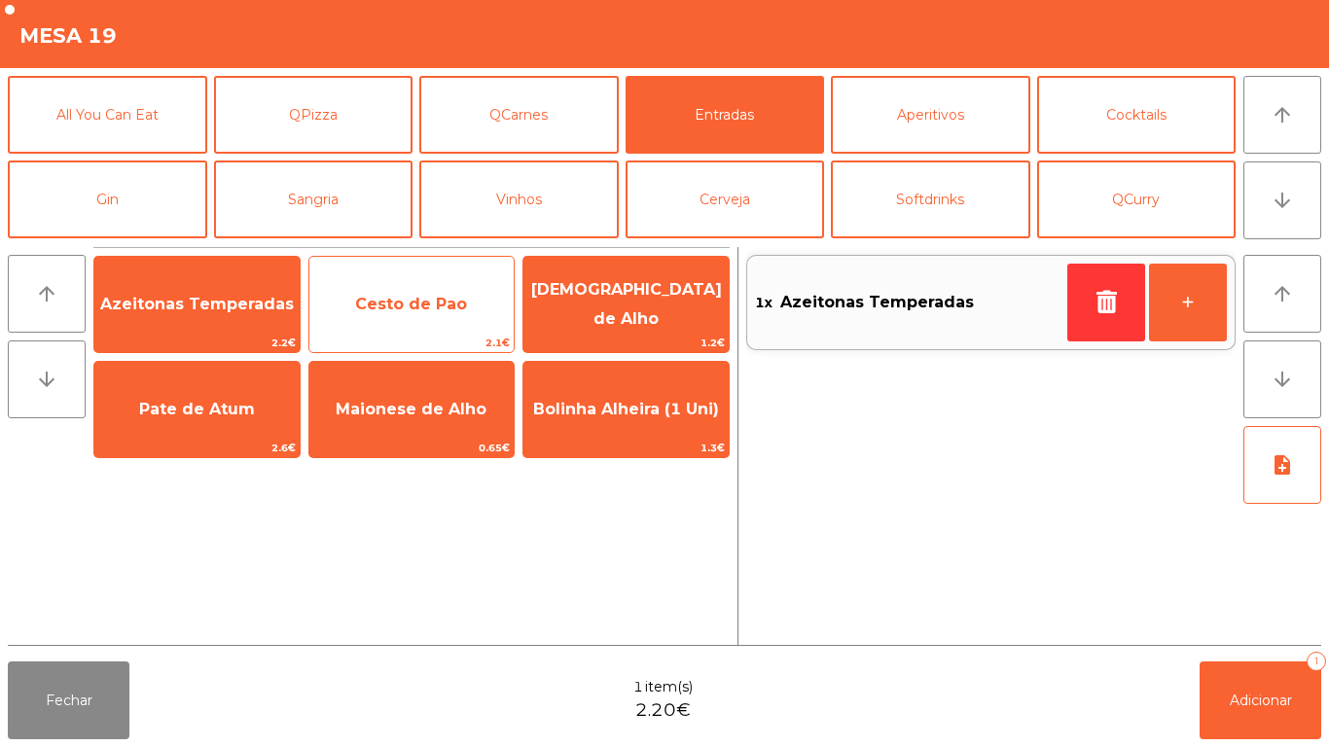
click at [398, 313] on span "Cesto de Pao" at bounding box center [411, 304] width 205 height 53
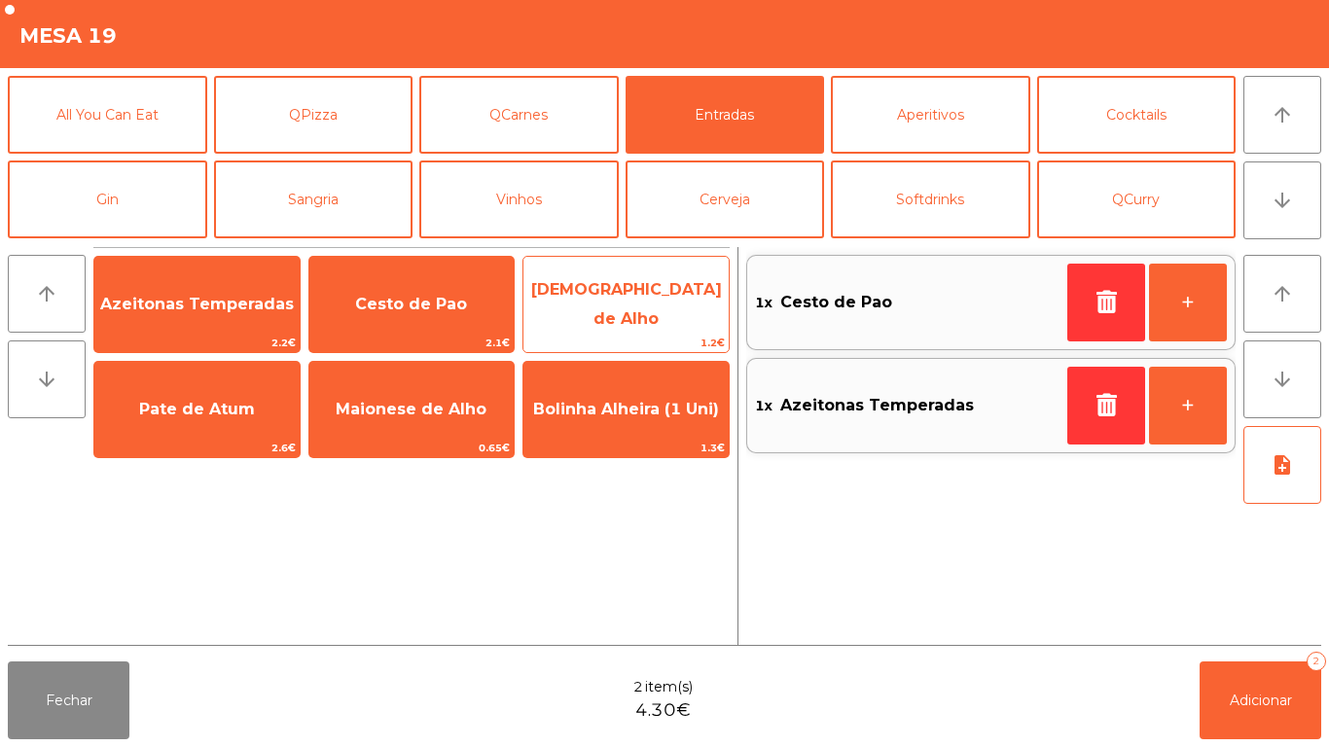
click at [614, 314] on span "[DEMOGRAPHIC_DATA] de Alho" at bounding box center [626, 305] width 205 height 83
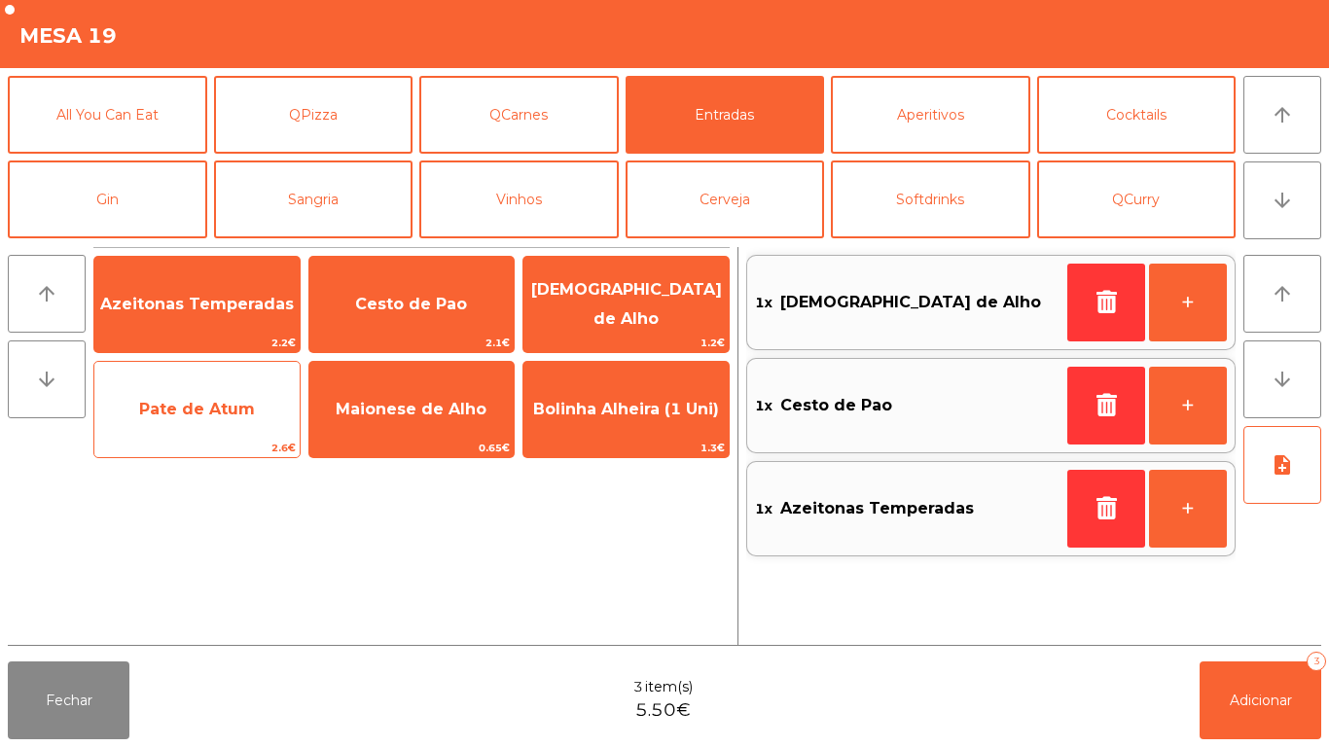
click at [260, 401] on span "Pate de Atum" at bounding box center [196, 409] width 205 height 53
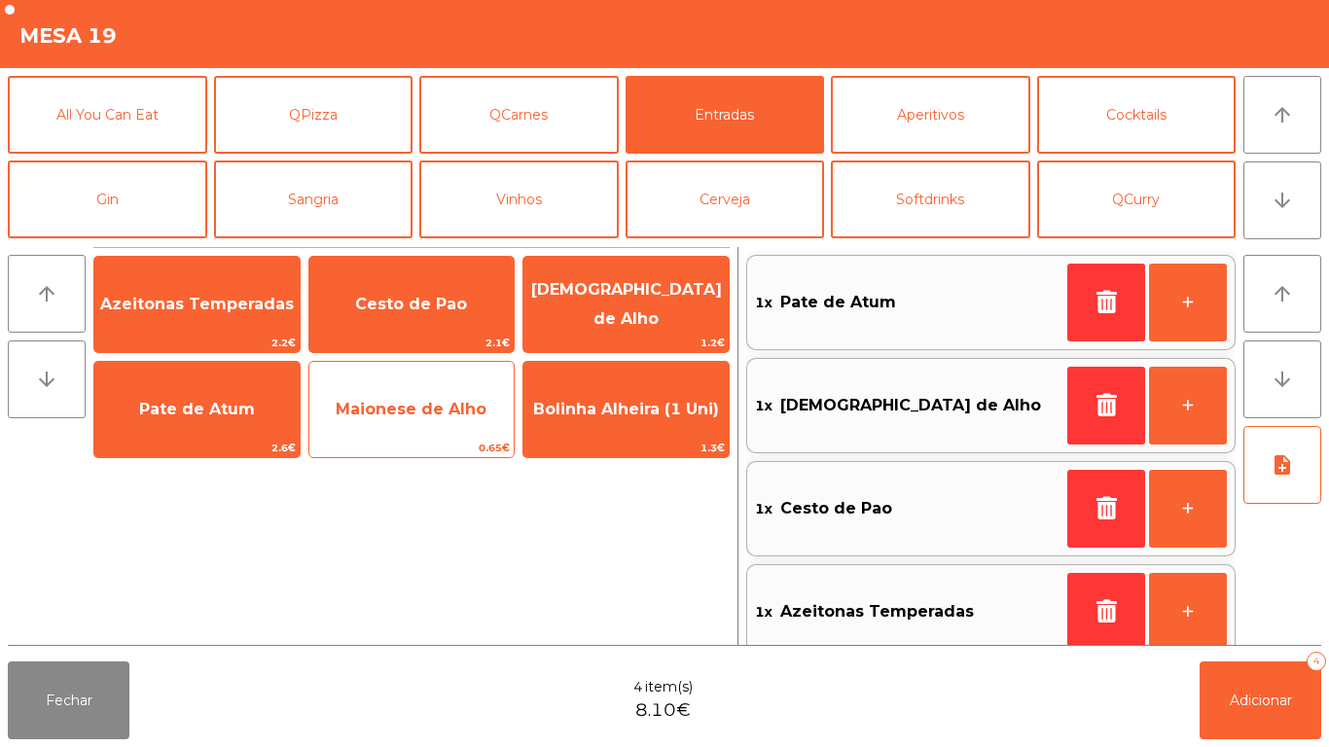
click at [422, 412] on span "Maionese de Alho" at bounding box center [411, 409] width 151 height 18
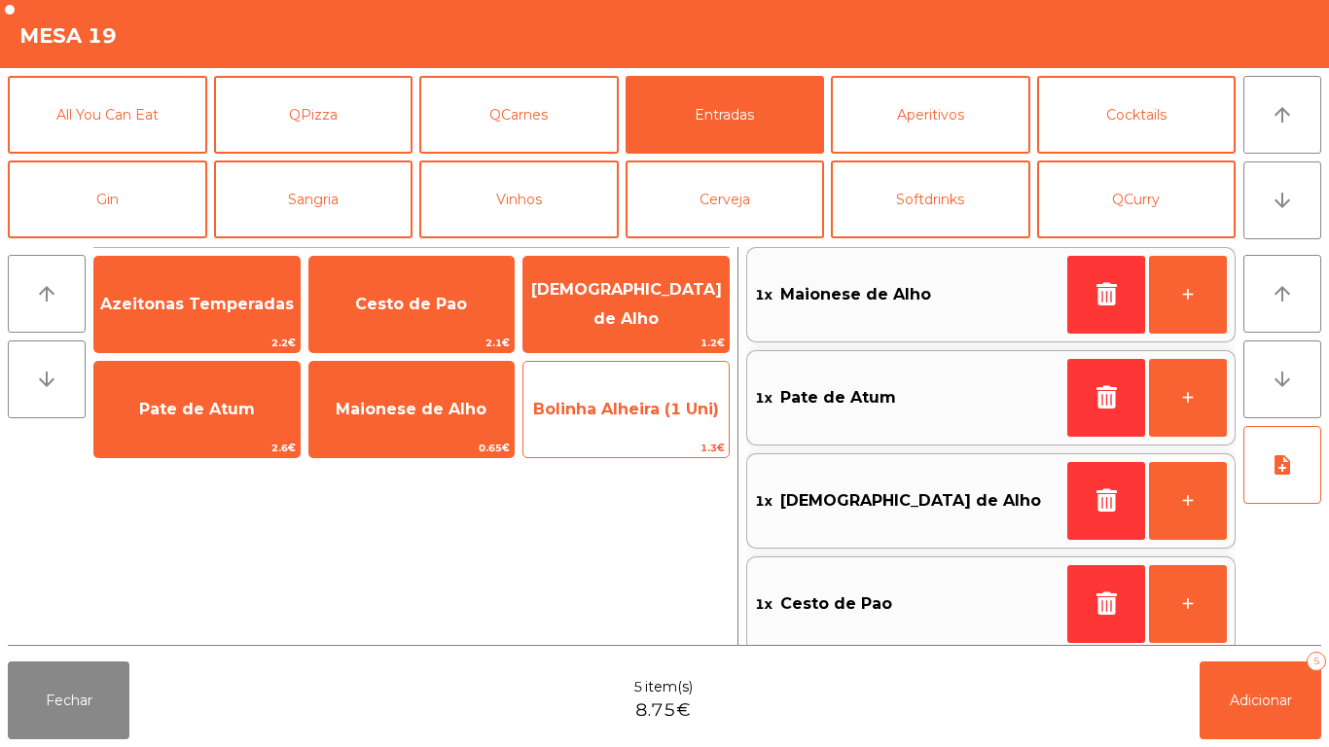
click at [609, 427] on span "Bolinha Alheira (1 Uni)" at bounding box center [626, 409] width 205 height 53
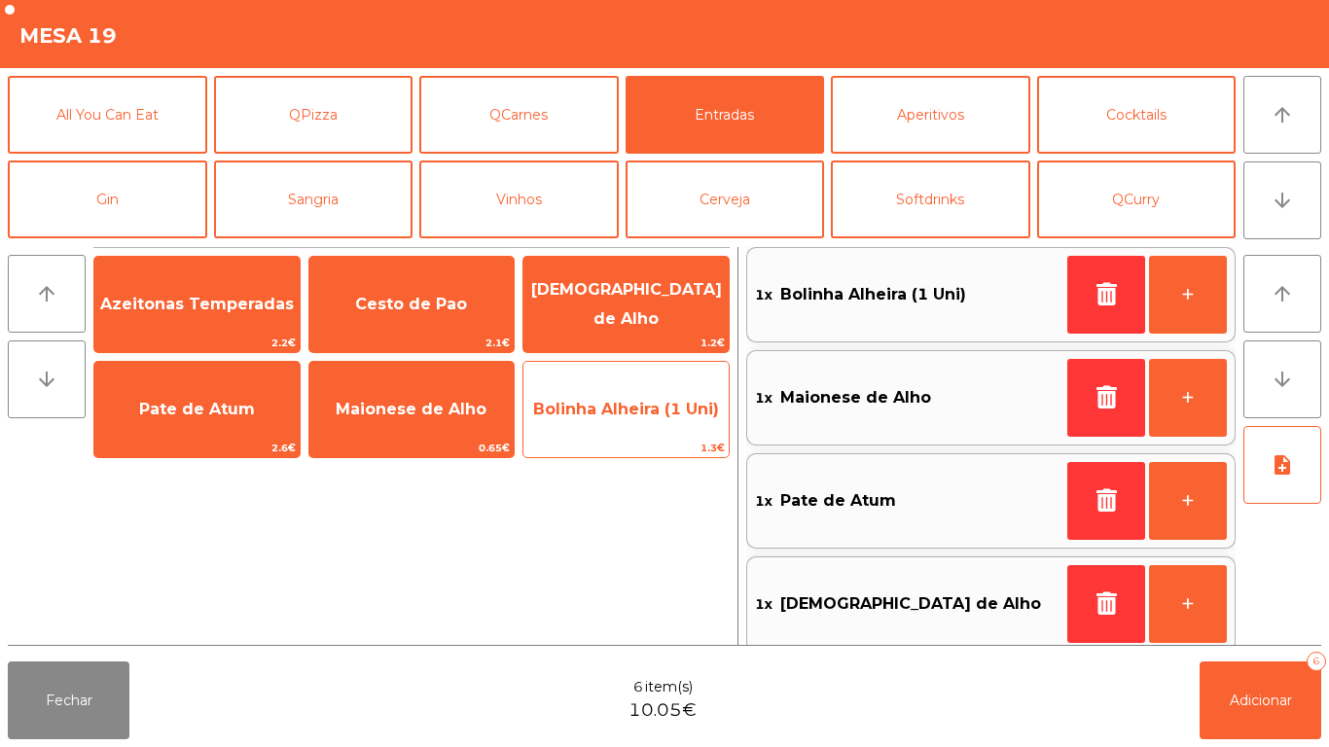
click at [633, 424] on span "Bolinha Alheira (1 Uni)" at bounding box center [626, 409] width 205 height 53
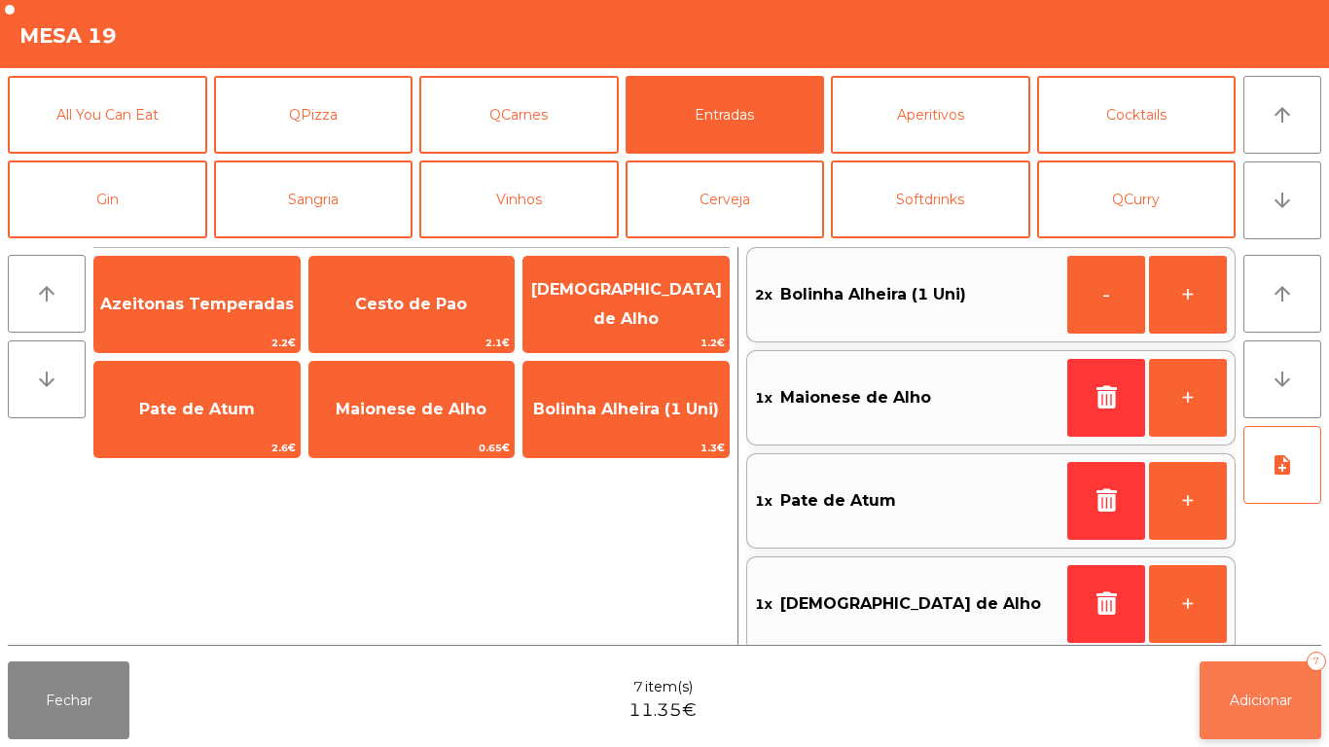
click at [1254, 697] on span "Adicionar" at bounding box center [1261, 701] width 62 height 18
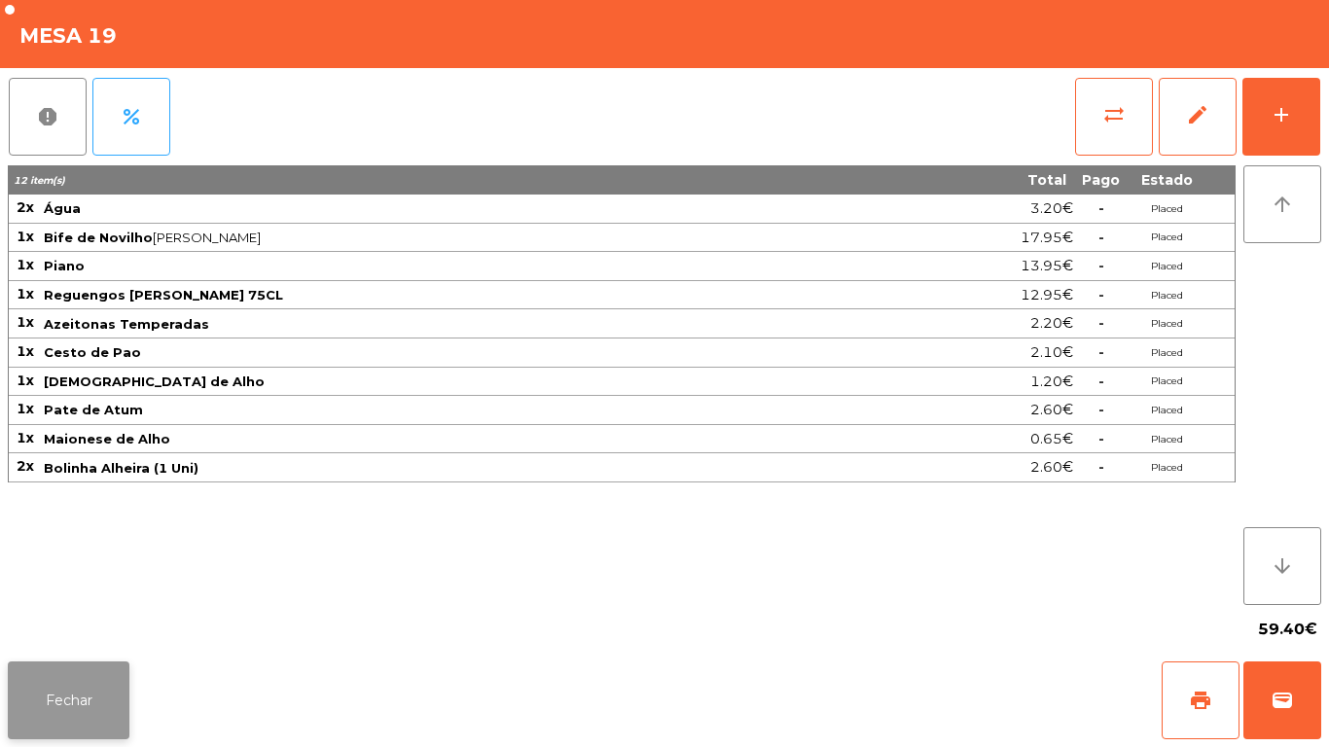
click at [82, 687] on button "Fechar" at bounding box center [69, 701] width 122 height 78
